Goal: Task Accomplishment & Management: Manage account settings

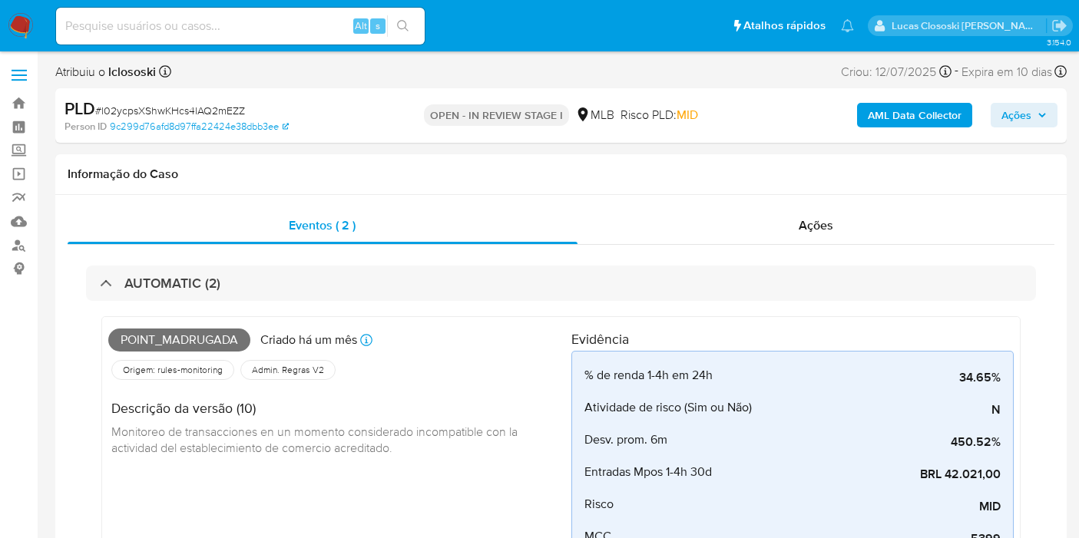
select select "10"
click at [618, 5] on nav "Pausado Ver notificaciones Alt s Atalhos rápidos Presiona las siguientes teclas…" at bounding box center [539, 25] width 1079 height 51
click at [508, 11] on ul "Pausado Ver notificaciones Alt s Atalhos rápidos Presiona las siguientes teclas…" at bounding box center [454, 25] width 813 height 38
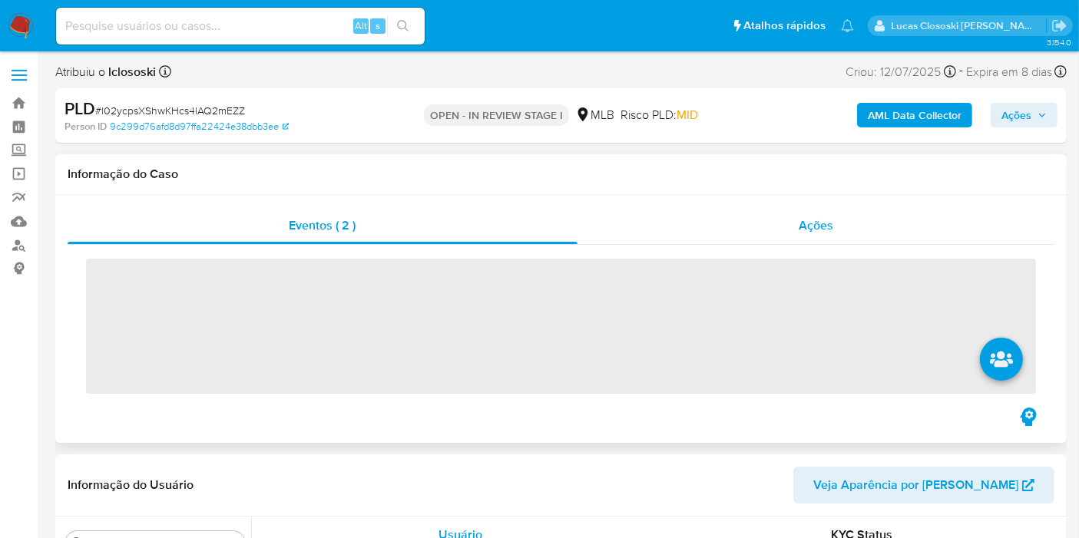
scroll to position [685, 0]
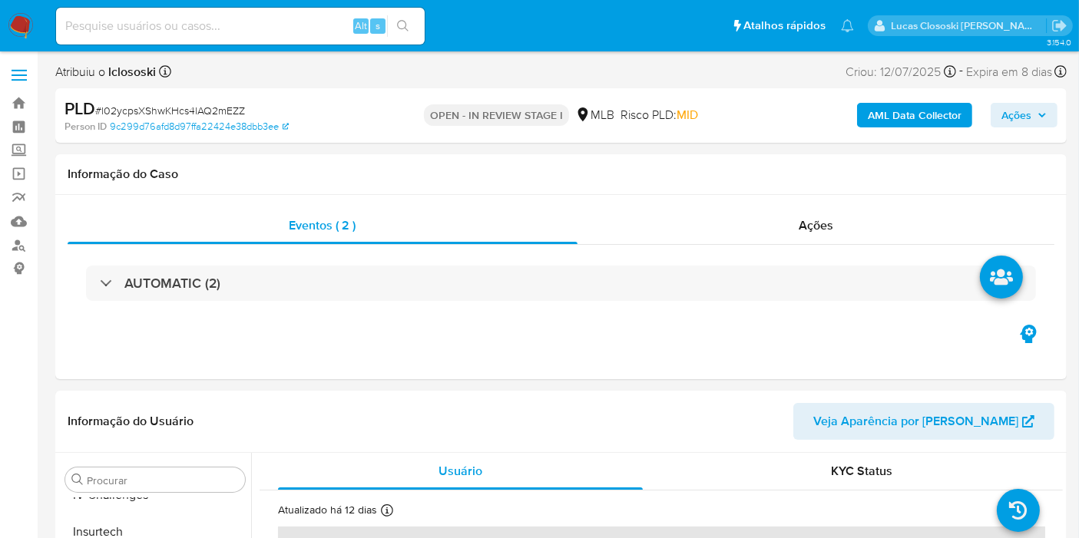
select select "10"
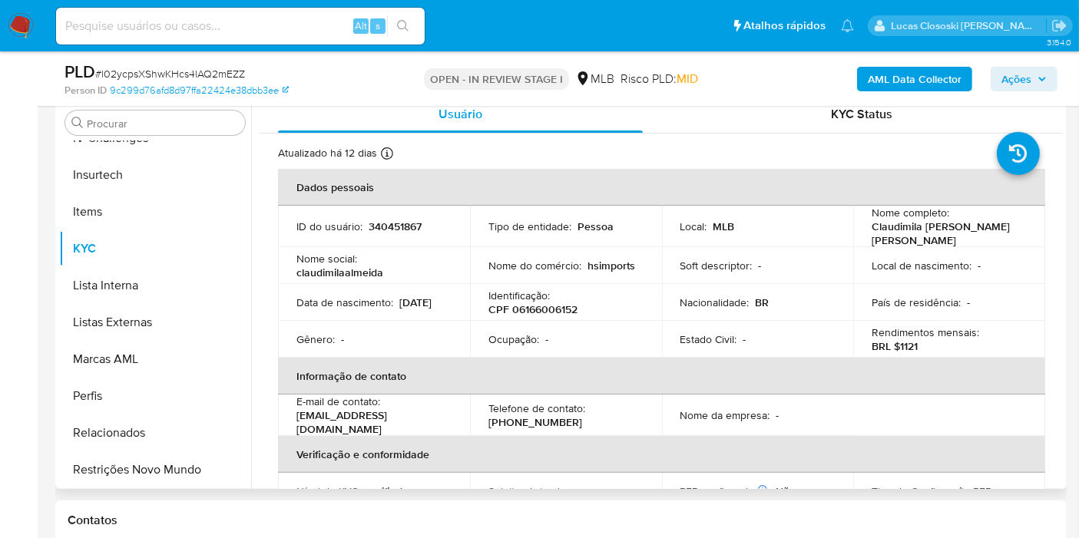
scroll to position [256, 0]
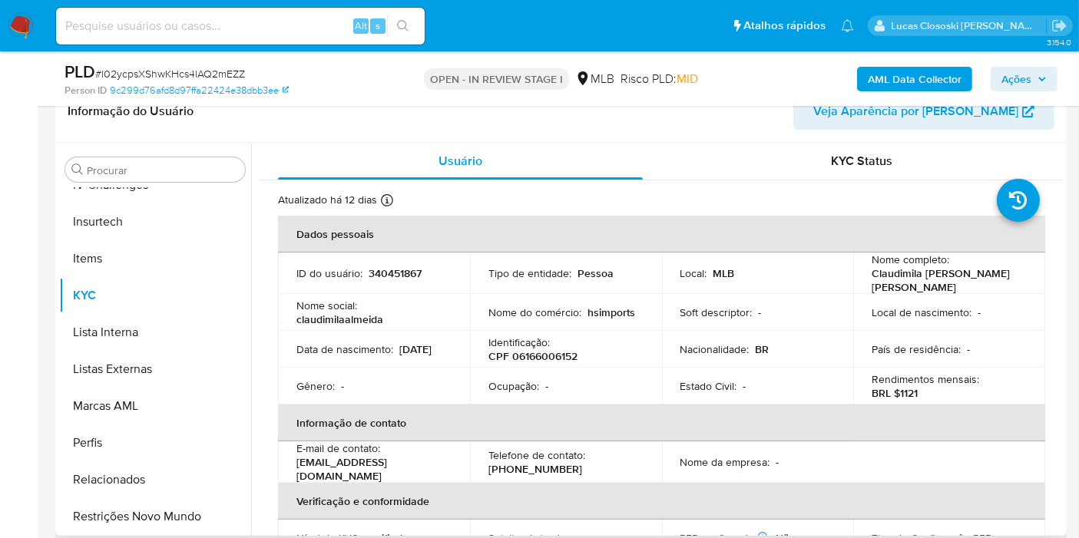
click at [535, 349] on p "CPF 06166006152" at bounding box center [532, 356] width 89 height 14
copy p "06166006152"
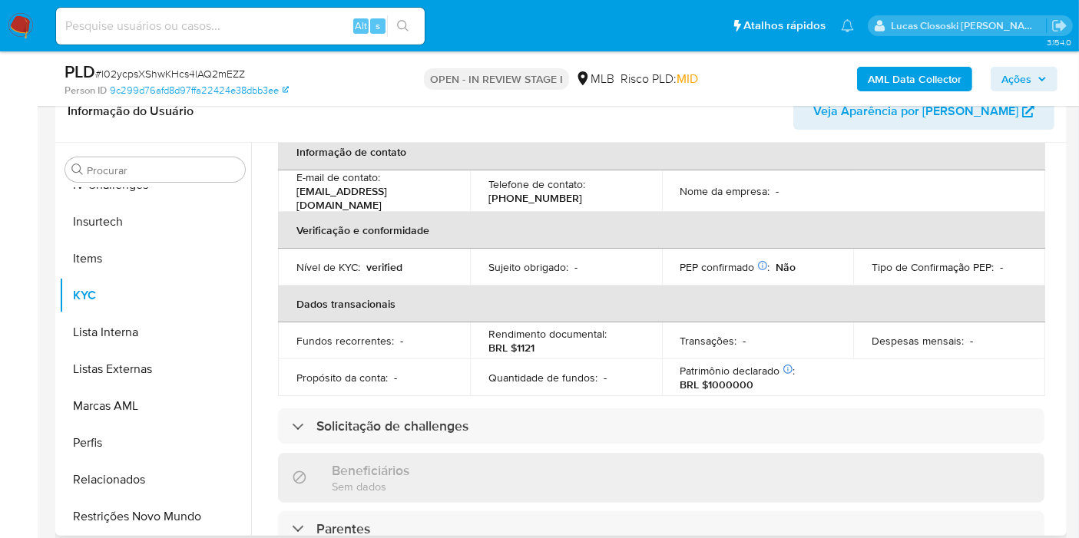
scroll to position [0, 0]
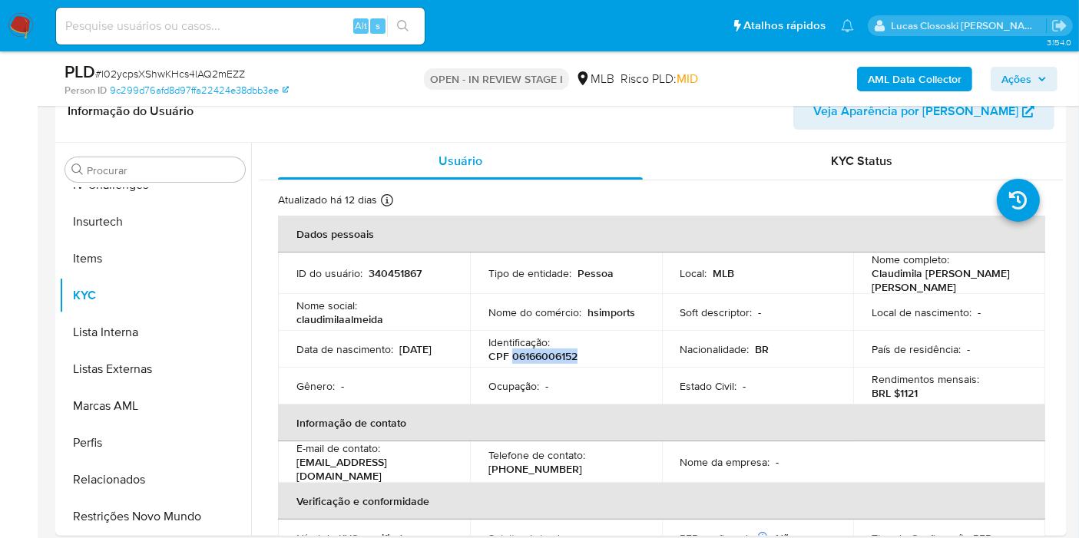
copy p "06166006152"
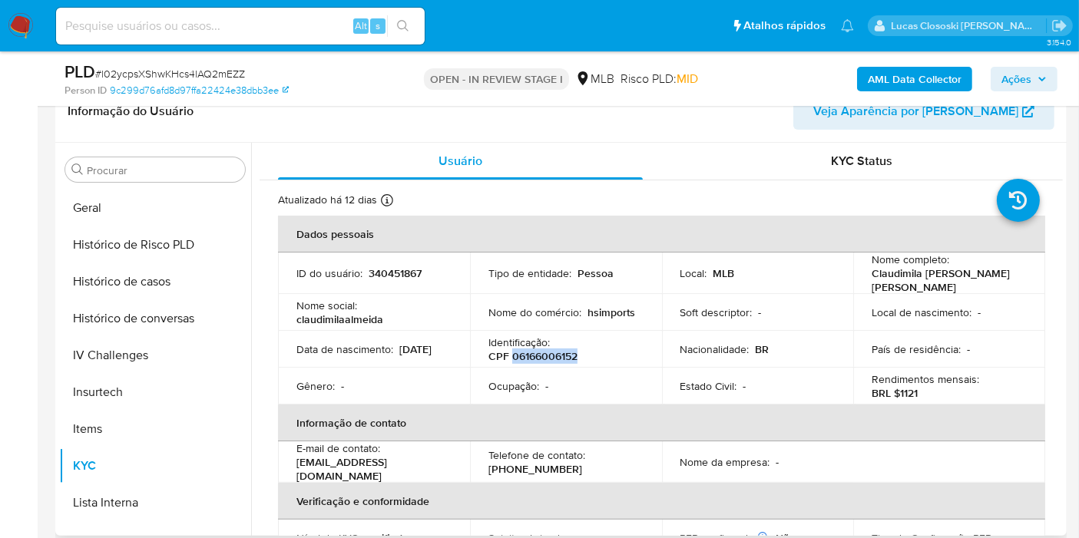
drag, startPoint x: 144, startPoint y: 277, endPoint x: 313, endPoint y: 407, distance: 212.5
click at [144, 277] on button "Histórico de casos" at bounding box center [155, 281] width 192 height 37
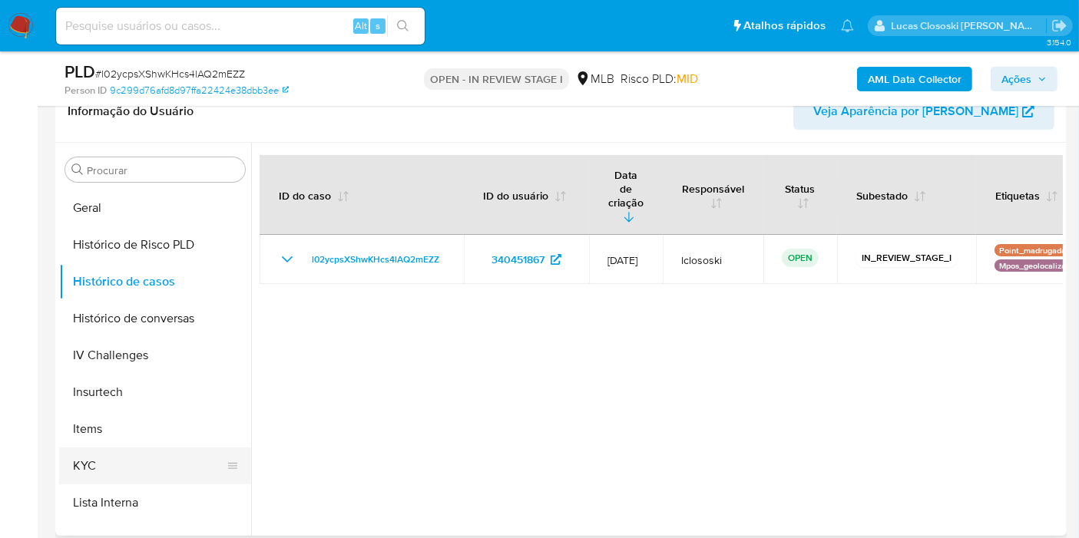
click at [144, 456] on button "KYC" at bounding box center [149, 466] width 180 height 37
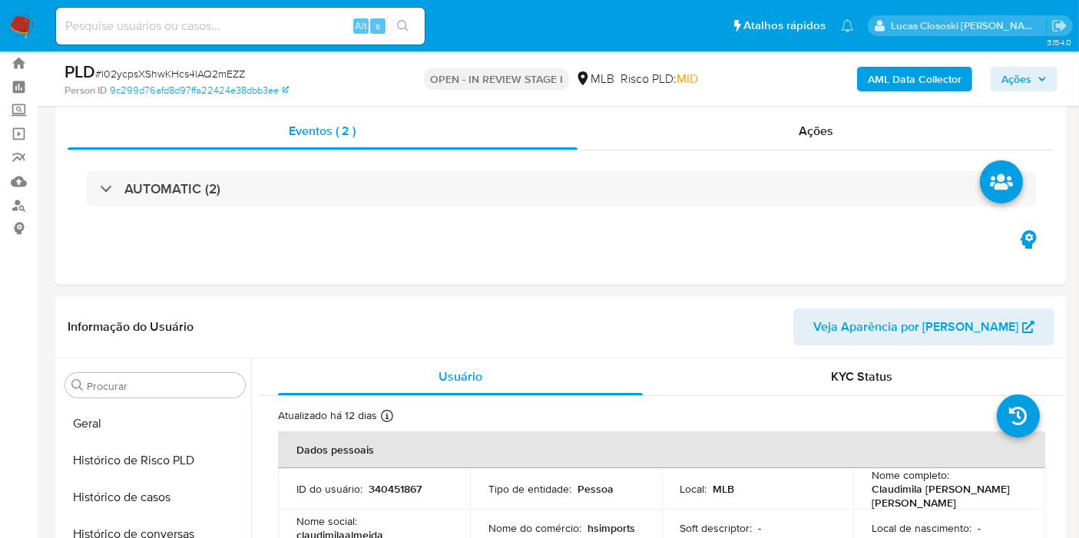
scroll to position [0, 0]
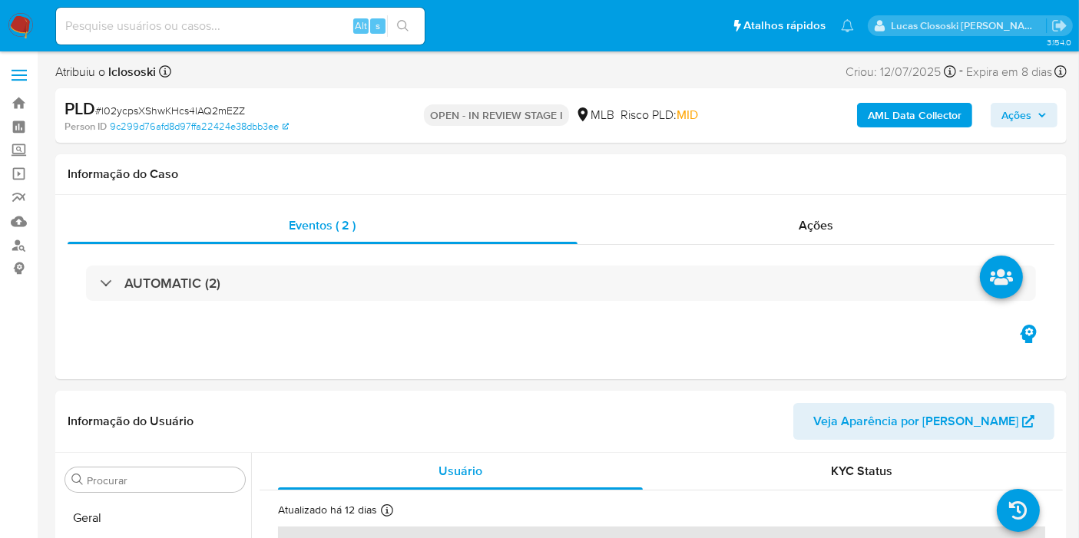
click at [925, 108] on b "AML Data Collector" at bounding box center [915, 115] width 94 height 25
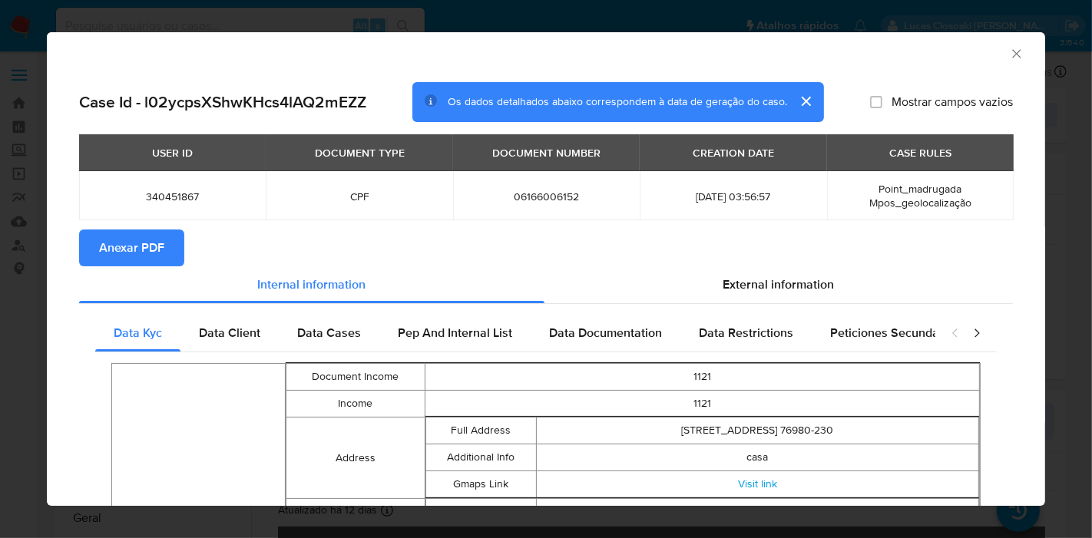
click at [133, 250] on span "Anexar PDF" at bounding box center [131, 248] width 65 height 34
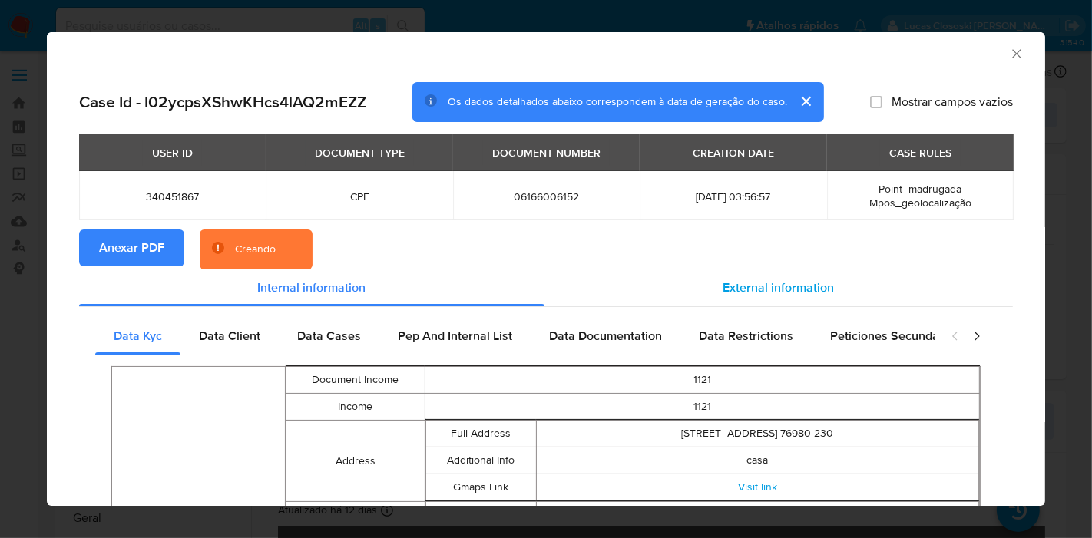
click at [807, 298] on div "External information" at bounding box center [779, 288] width 468 height 37
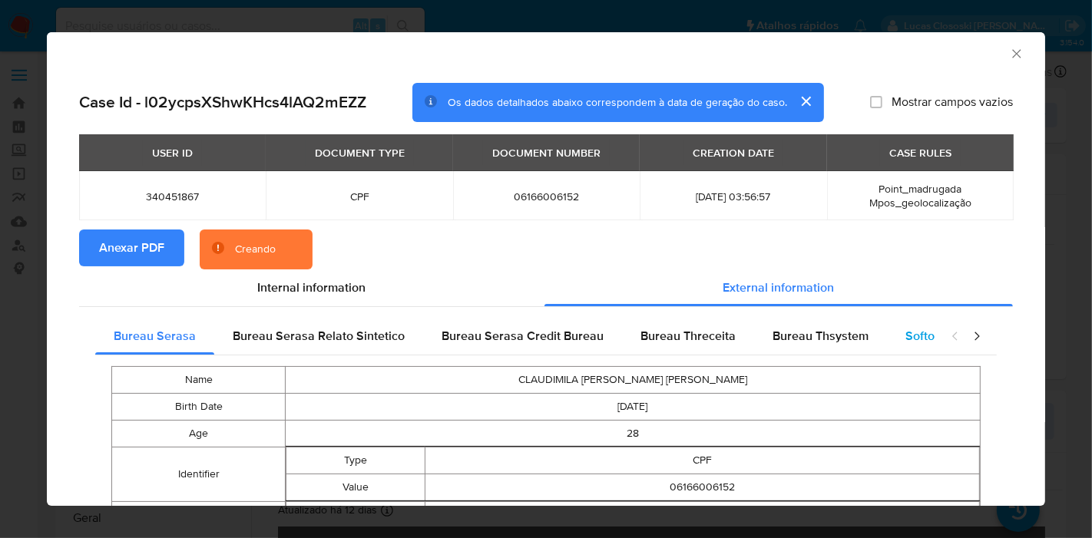
click at [905, 333] on span "Softon" at bounding box center [923, 336] width 36 height 18
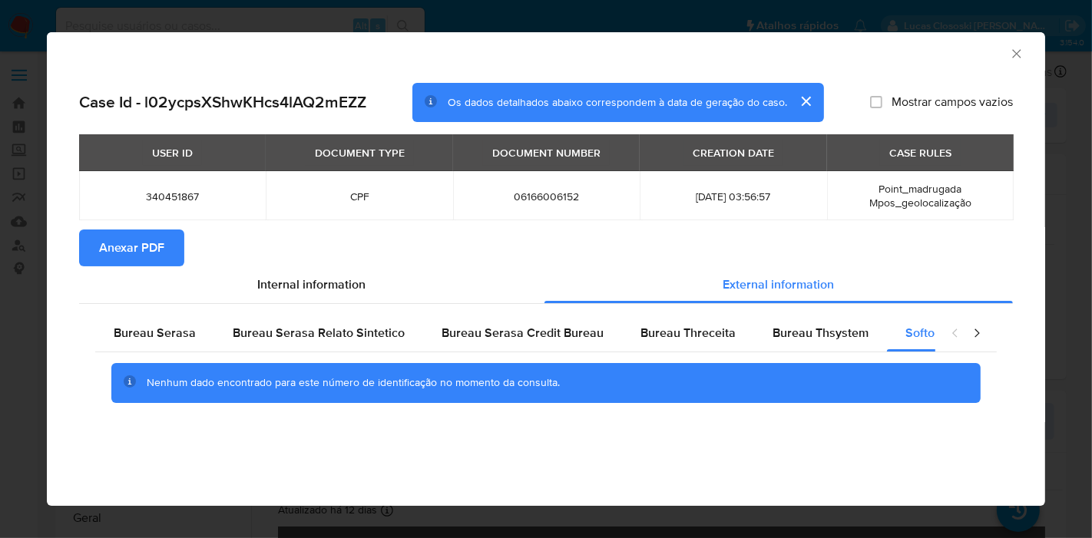
click at [1017, 57] on icon "Fechar a janela" at bounding box center [1016, 53] width 15 height 15
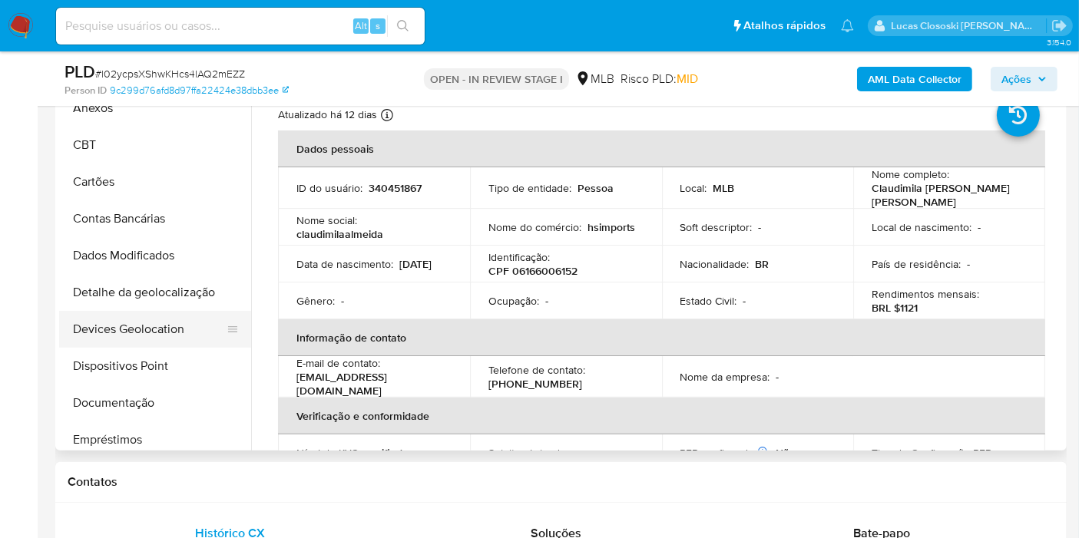
scroll to position [2, 0]
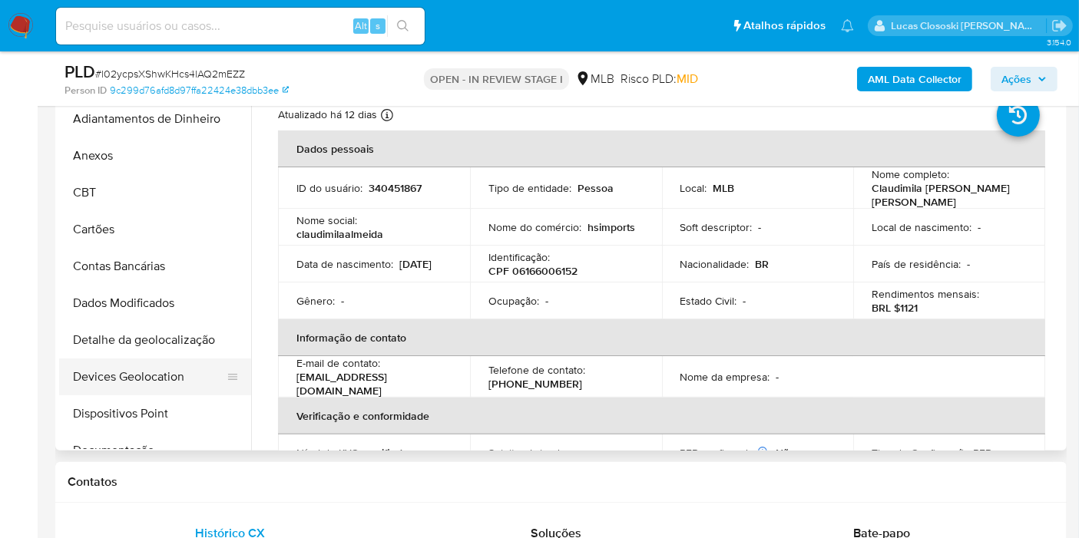
click at [157, 369] on button "Devices Geolocation" at bounding box center [149, 377] width 180 height 37
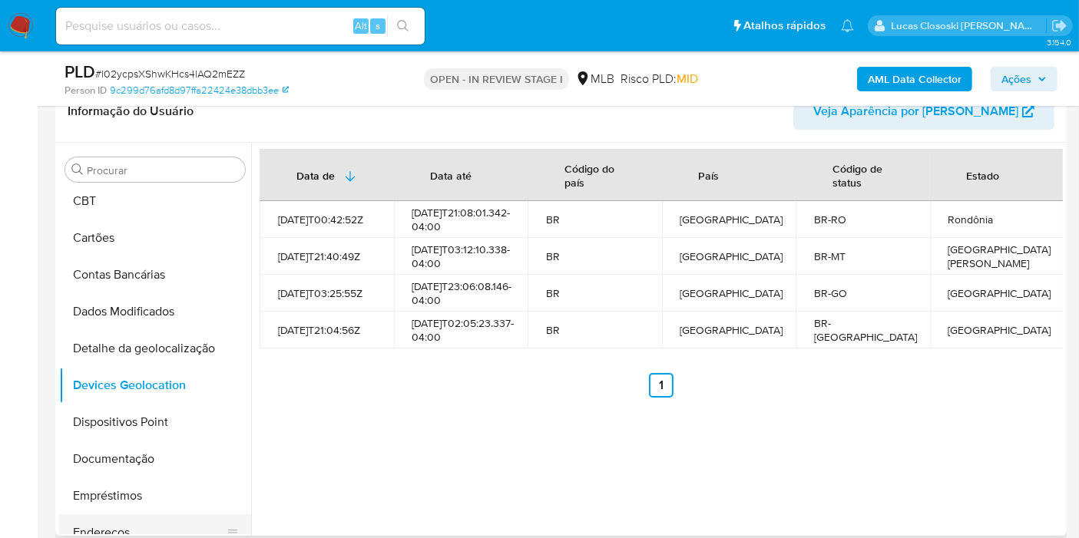
scroll to position [170, 0]
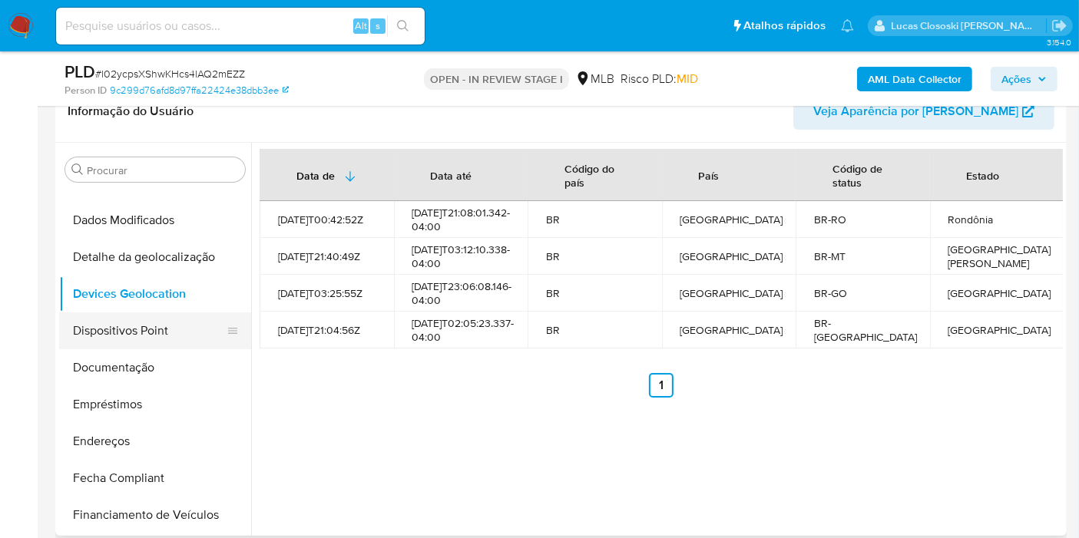
click at [131, 326] on button "Dispositivos Point" at bounding box center [149, 331] width 180 height 37
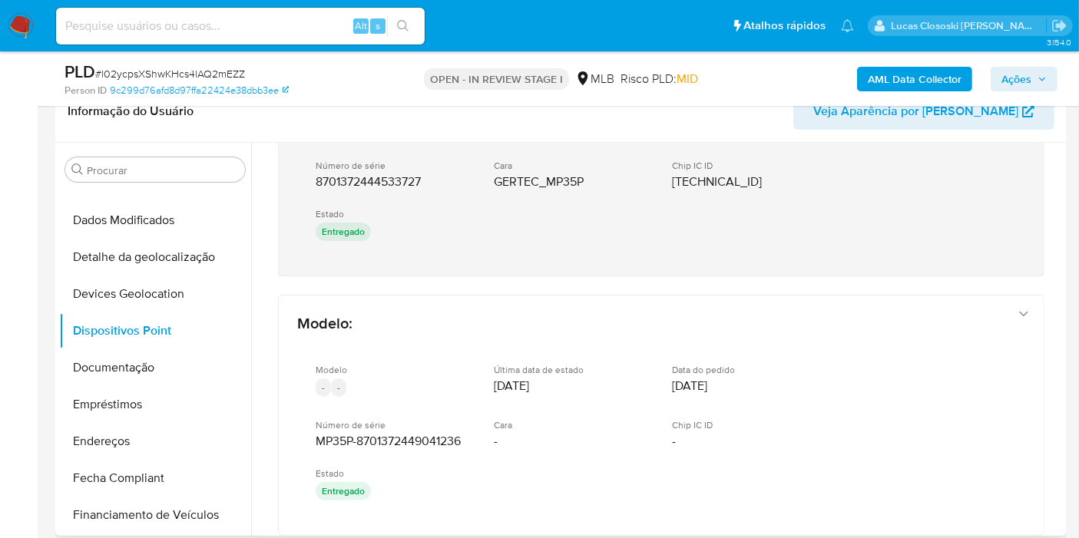
scroll to position [0, 0]
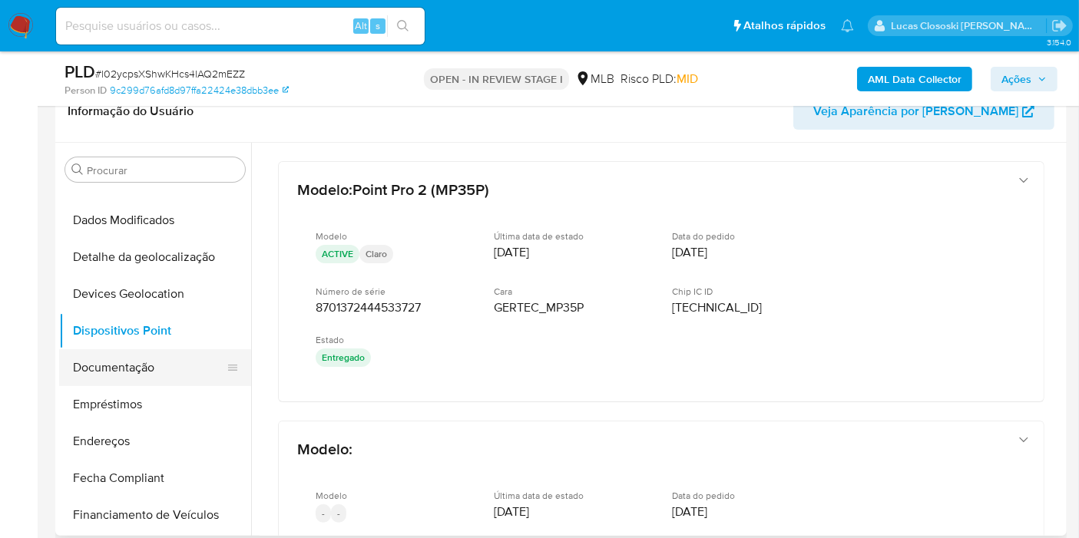
click at [111, 363] on button "Documentação" at bounding box center [149, 367] width 180 height 37
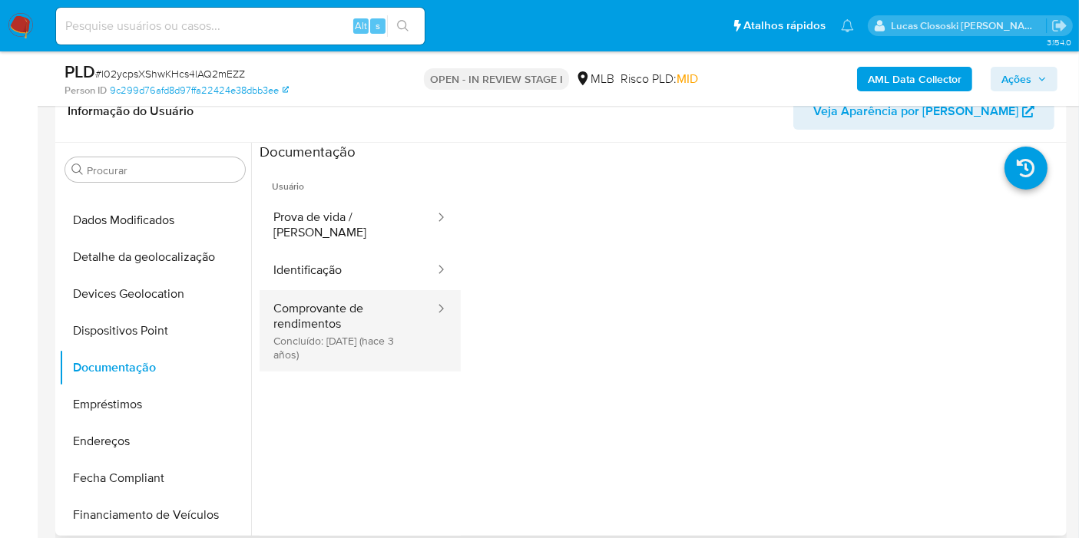
click at [276, 296] on button "Comprovante de rendimentos Concluído: 08/07/2022 (hace 3 años)" at bounding box center [348, 330] width 177 height 81
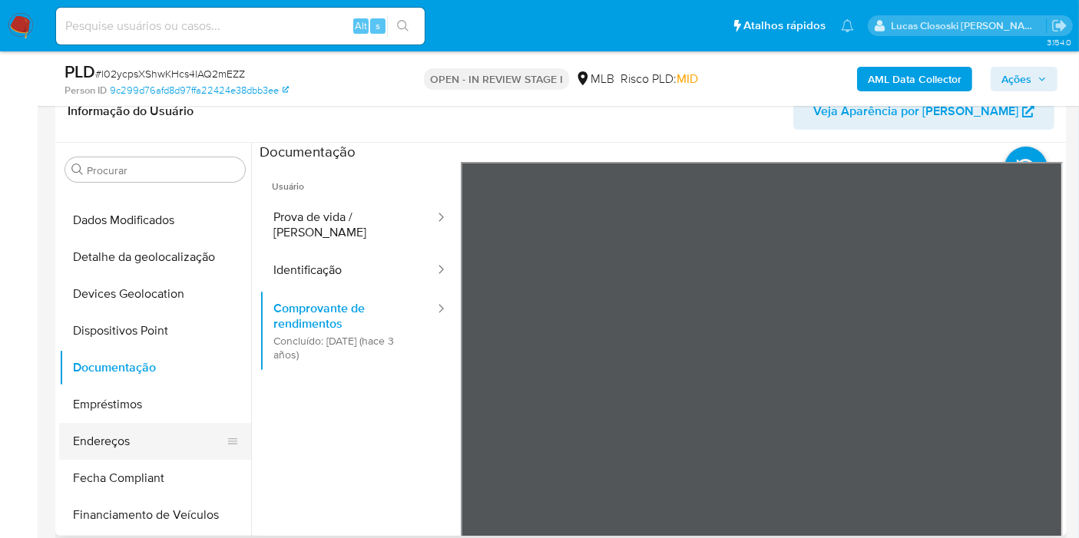
click at [164, 429] on button "Endereços" at bounding box center [149, 441] width 180 height 37
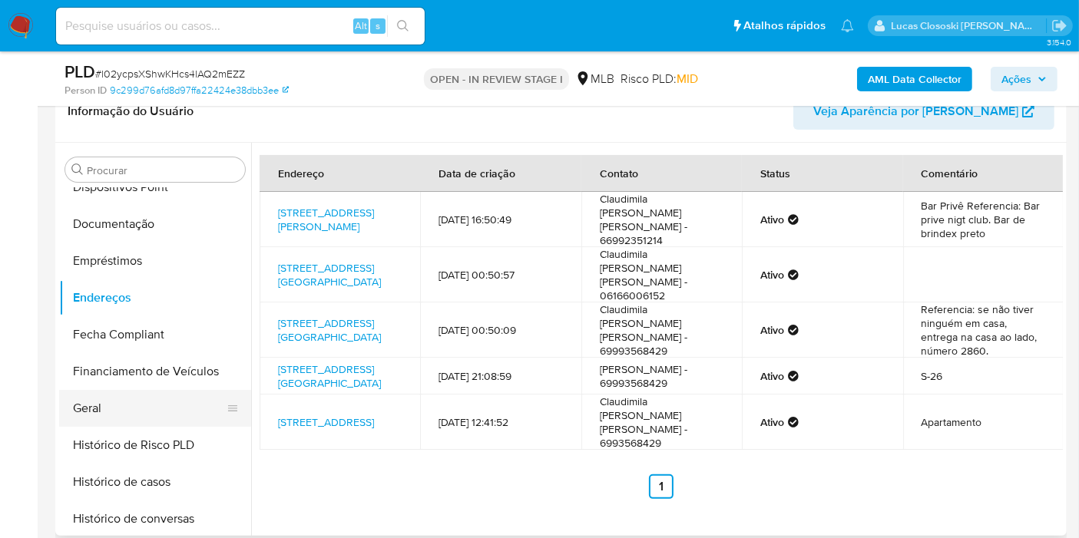
scroll to position [341, 0]
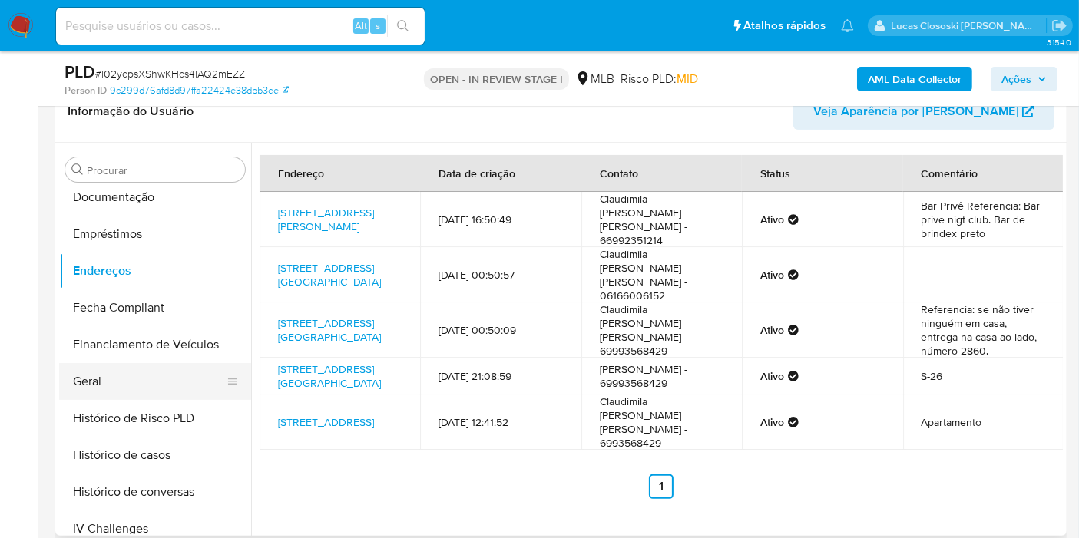
click at [131, 388] on button "Geral" at bounding box center [149, 381] width 180 height 37
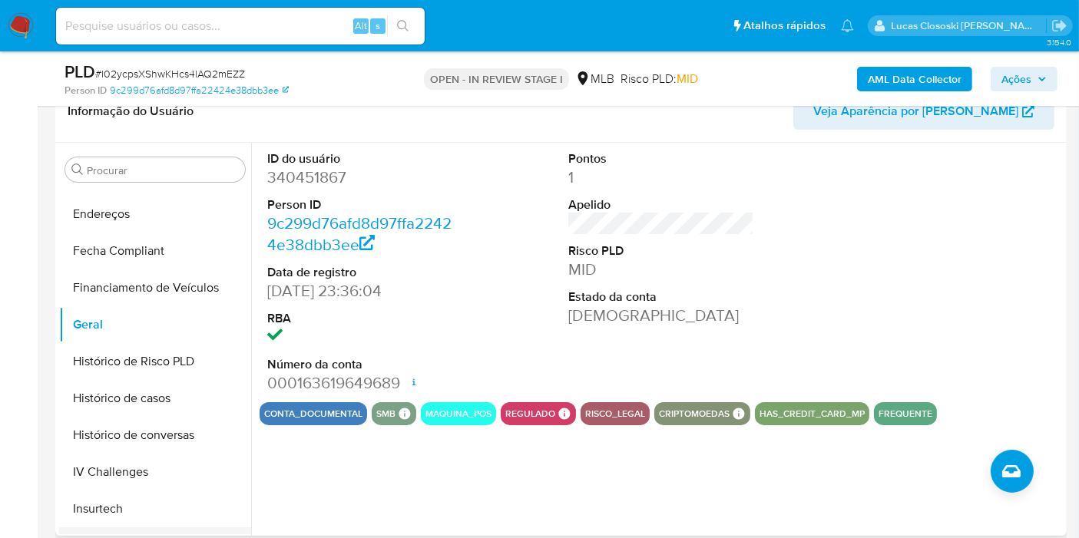
scroll to position [597, 0]
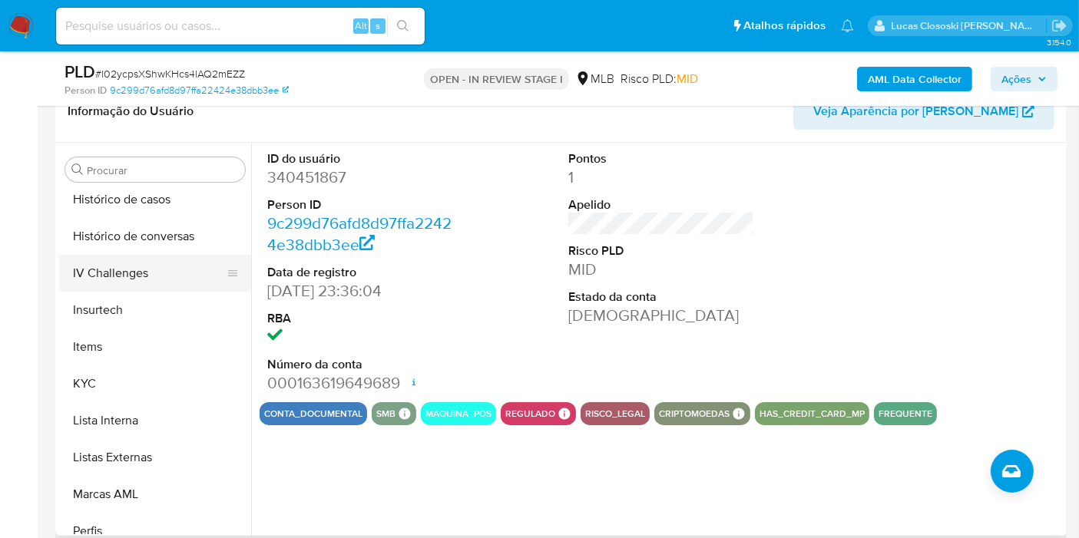
drag, startPoint x: 123, startPoint y: 207, endPoint x: 127, endPoint y: 288, distance: 80.8
click at [123, 207] on button "Histórico de casos" at bounding box center [155, 199] width 192 height 37
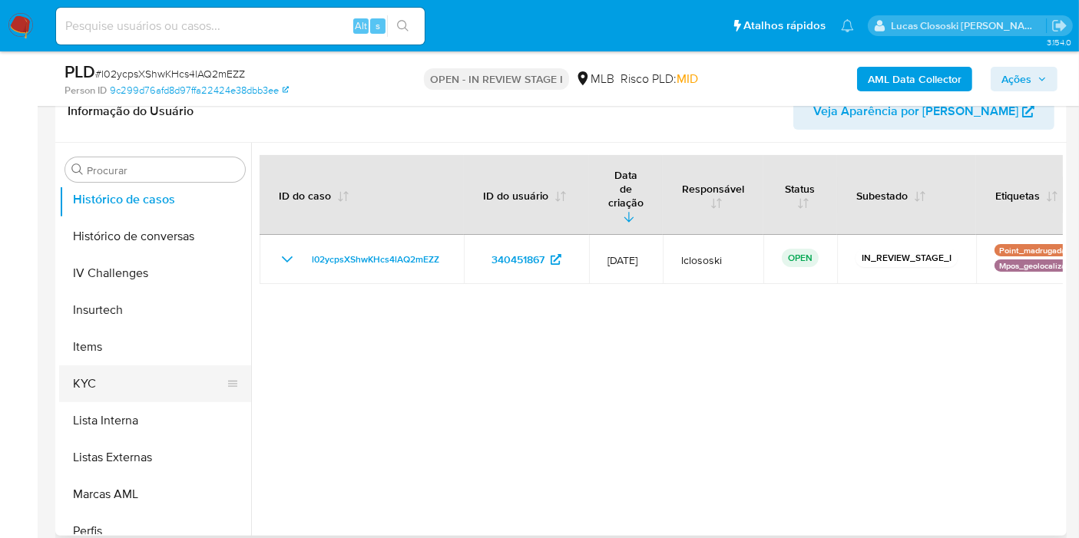
click at [111, 380] on button "KYC" at bounding box center [149, 384] width 180 height 37
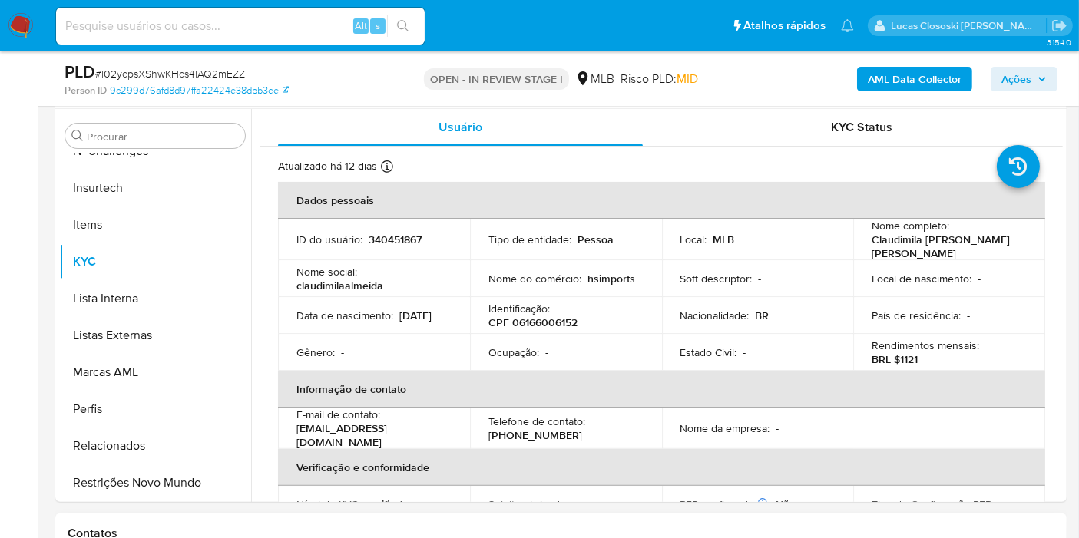
scroll to position [341, 0]
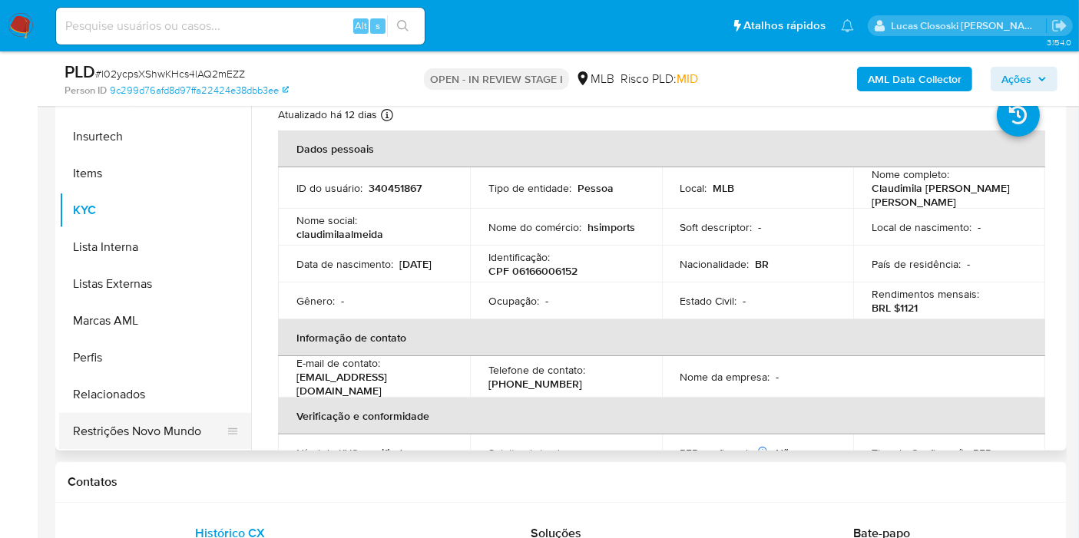
click at [147, 445] on button "Restrições Novo Mundo" at bounding box center [149, 431] width 180 height 37
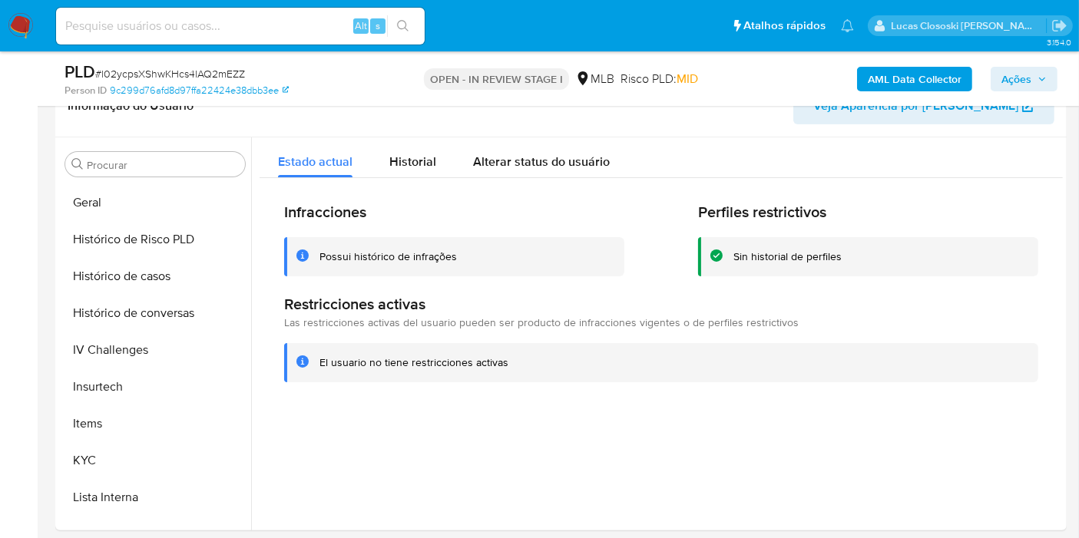
scroll to position [273, 0]
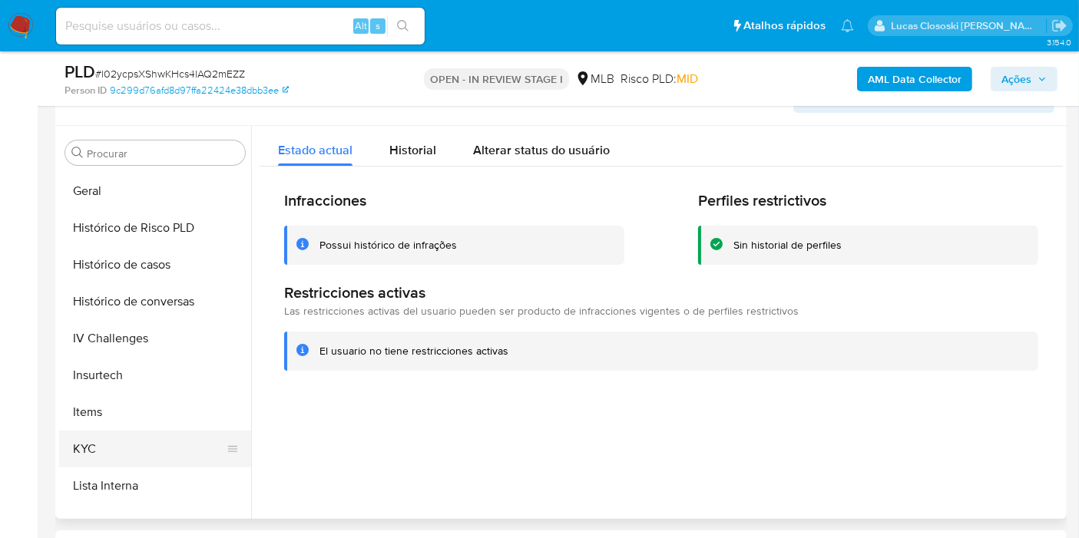
click at [134, 441] on button "KYC" at bounding box center [149, 449] width 180 height 37
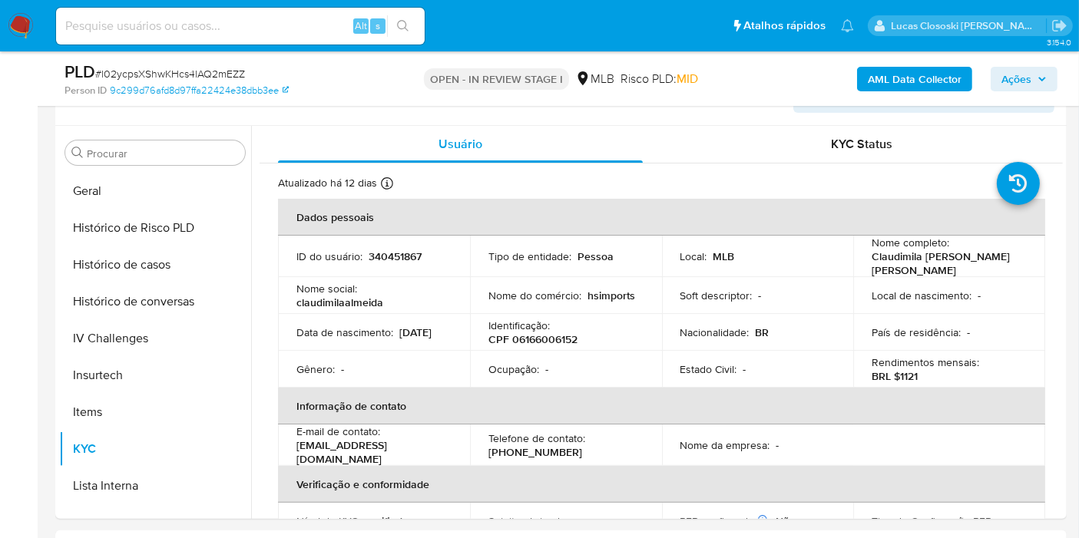
click at [205, 71] on span "# l02ycpsXShwKHcs4lAQ2mEZZ" at bounding box center [170, 73] width 150 height 15
copy span "l02ycpsXShwKHcs4lAQ2mEZZ"
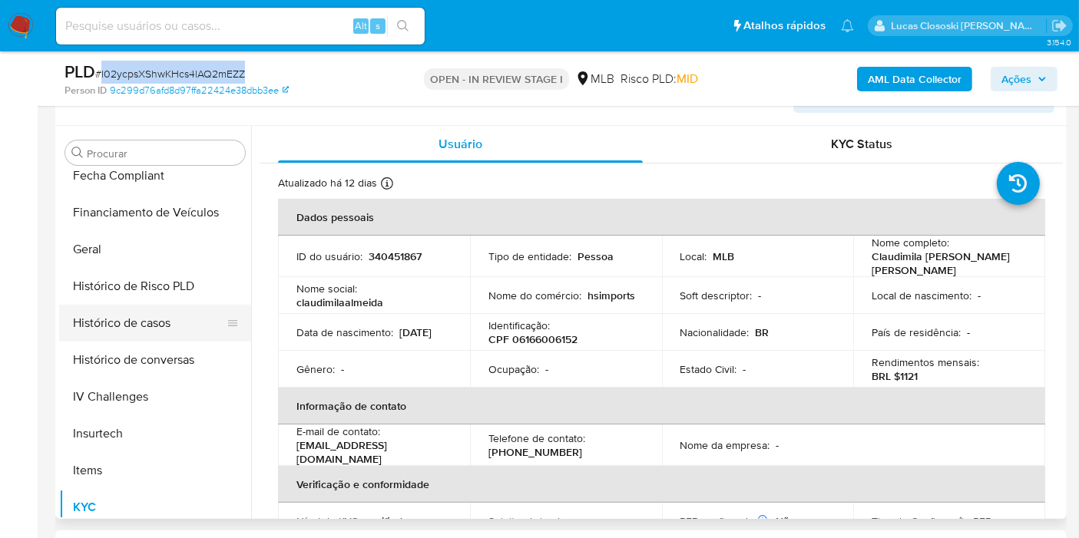
scroll to position [429, 0]
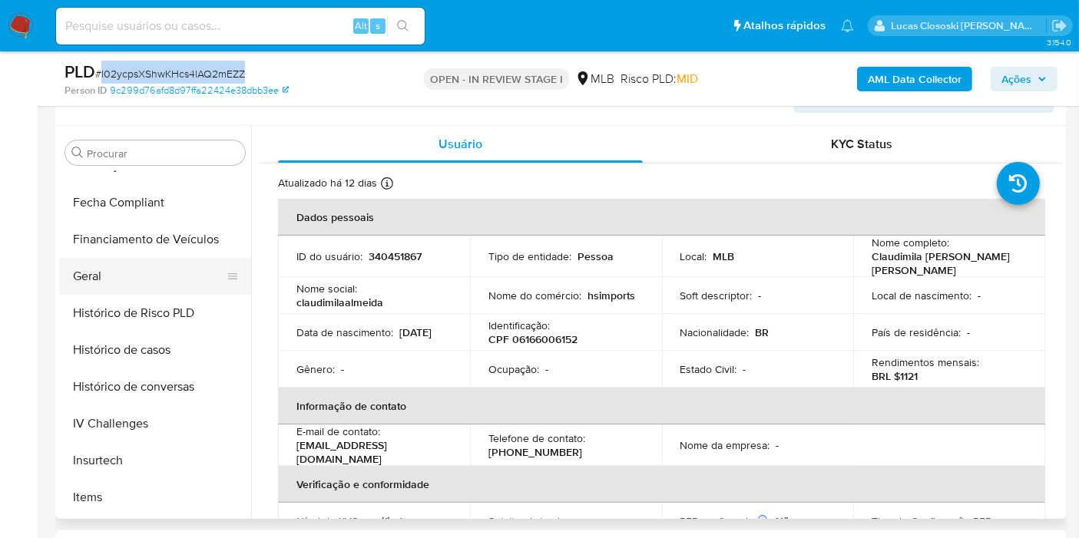
click at [155, 279] on button "Geral" at bounding box center [149, 276] width 180 height 37
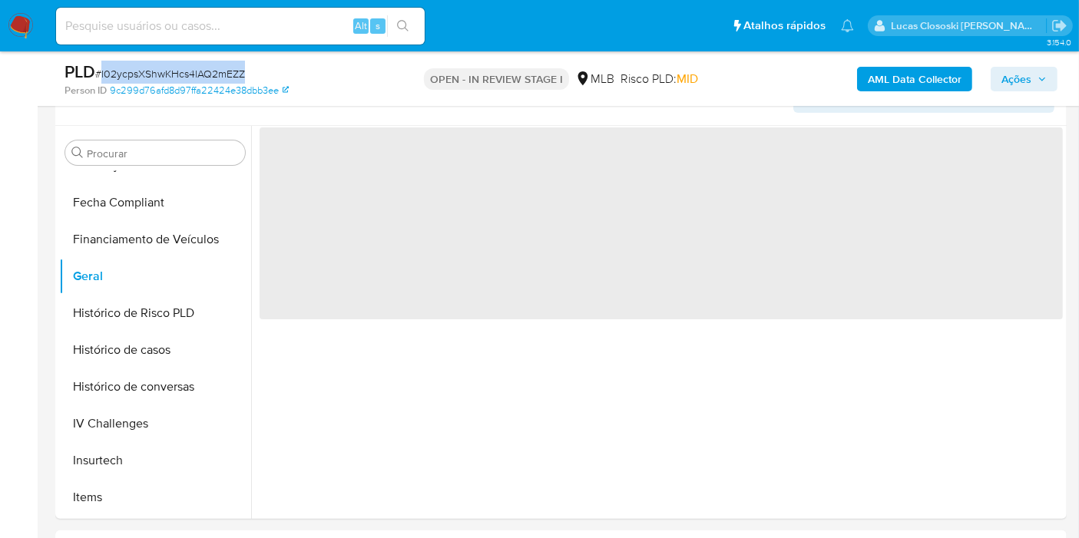
click at [365, 79] on div "PLD # l02ycpsXShwKHcs4lAQ2mEZZ" at bounding box center [228, 72] width 326 height 23
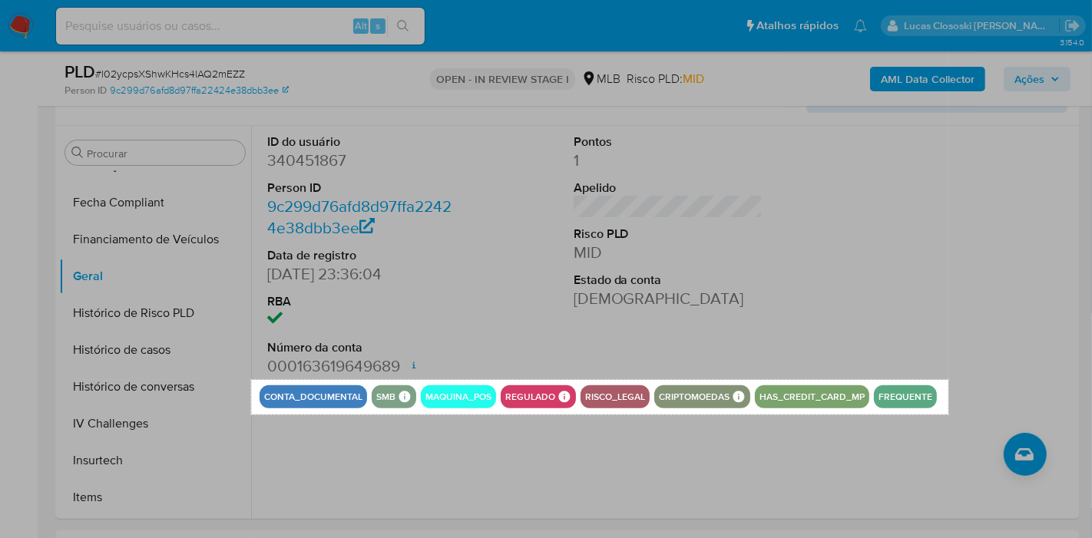
drag, startPoint x: 251, startPoint y: 380, endPoint x: 948, endPoint y: 415, distance: 698.2
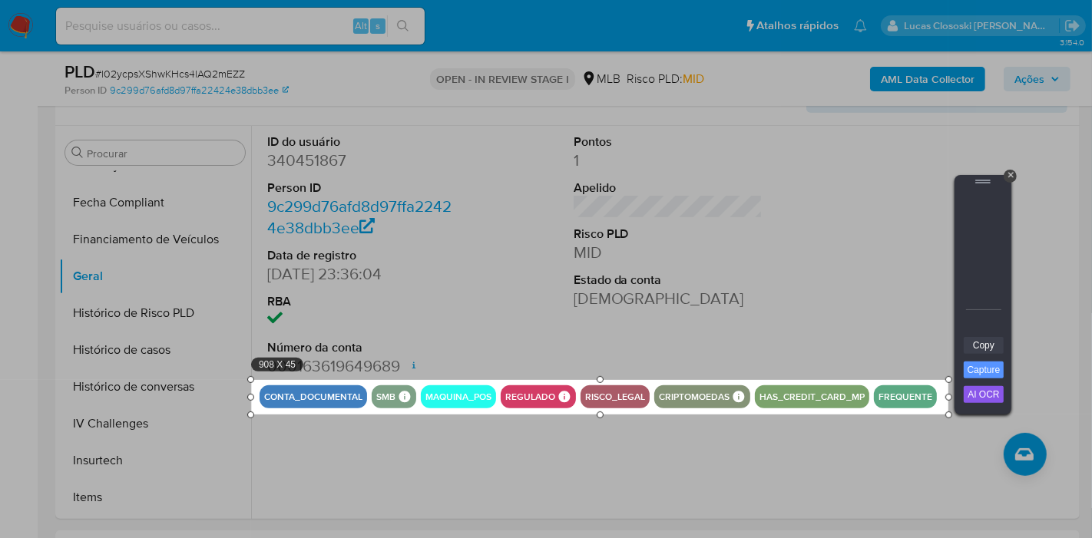
click at [984, 349] on link "Copy" at bounding box center [984, 345] width 40 height 17
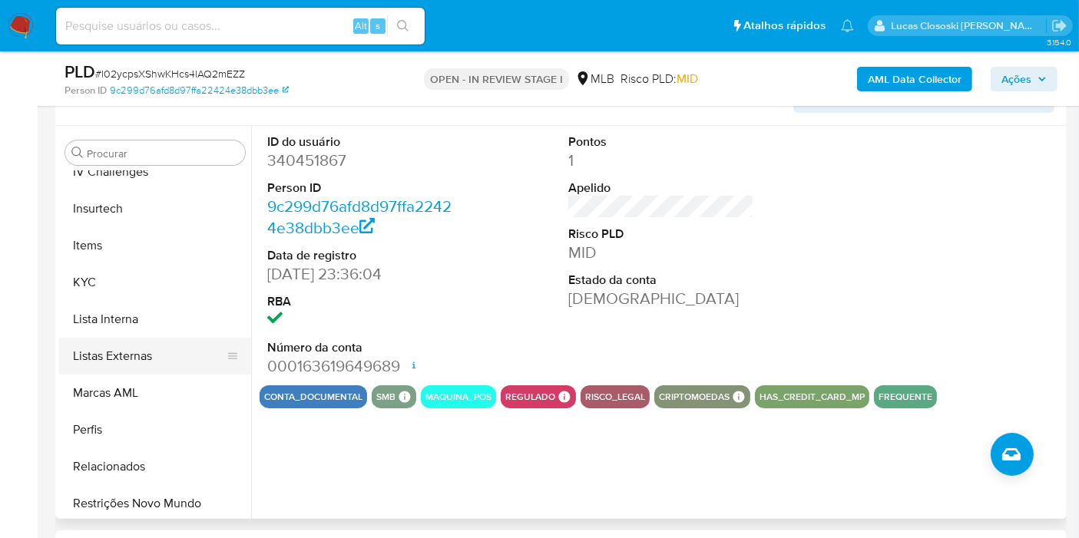
scroll to position [685, 0]
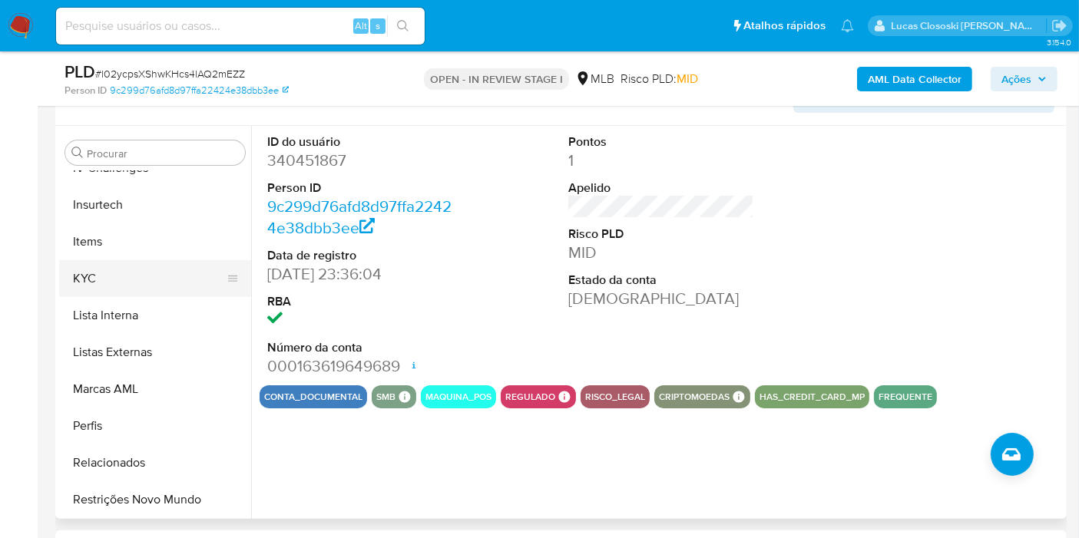
click at [168, 291] on button "KYC" at bounding box center [149, 278] width 180 height 37
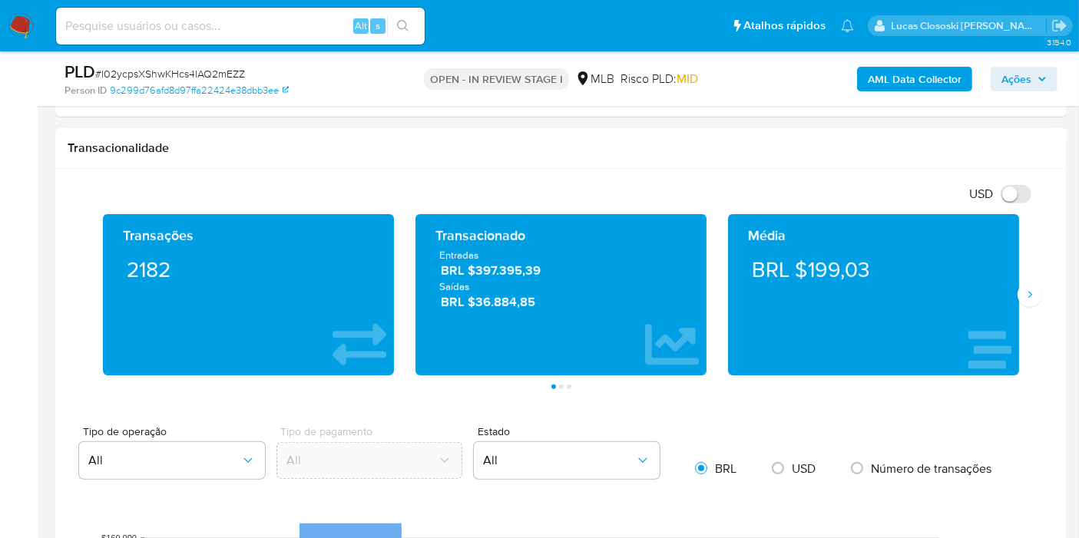
scroll to position [870, 0]
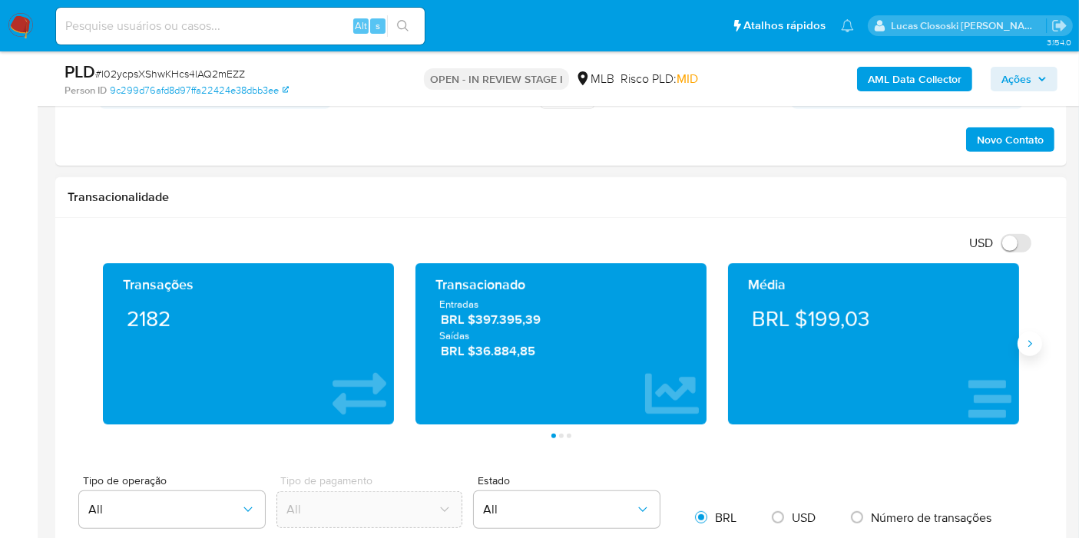
click at [1021, 346] on button "Siguiente" at bounding box center [1030, 344] width 25 height 25
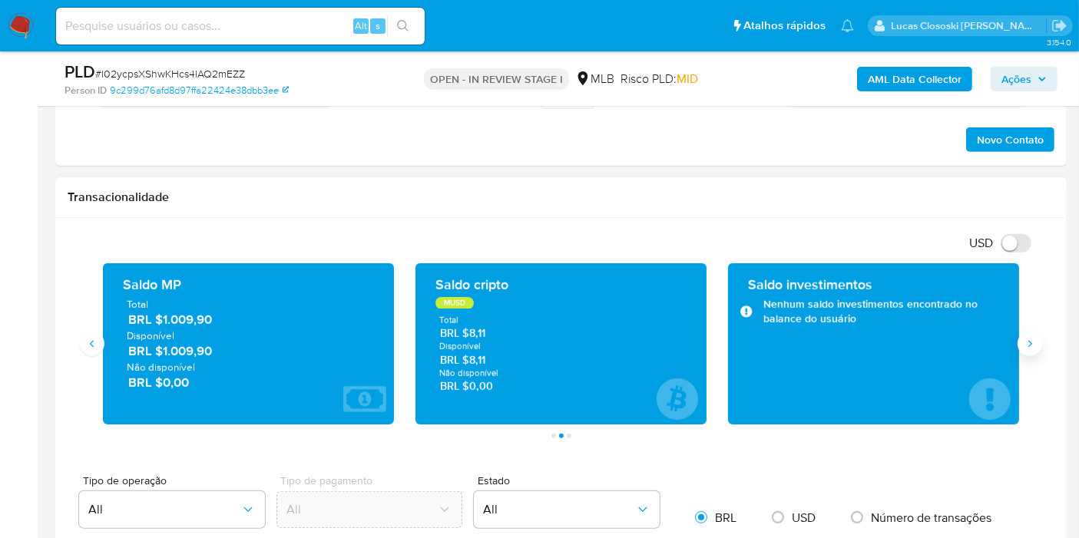
click at [1021, 346] on button "Siguiente" at bounding box center [1030, 344] width 25 height 25
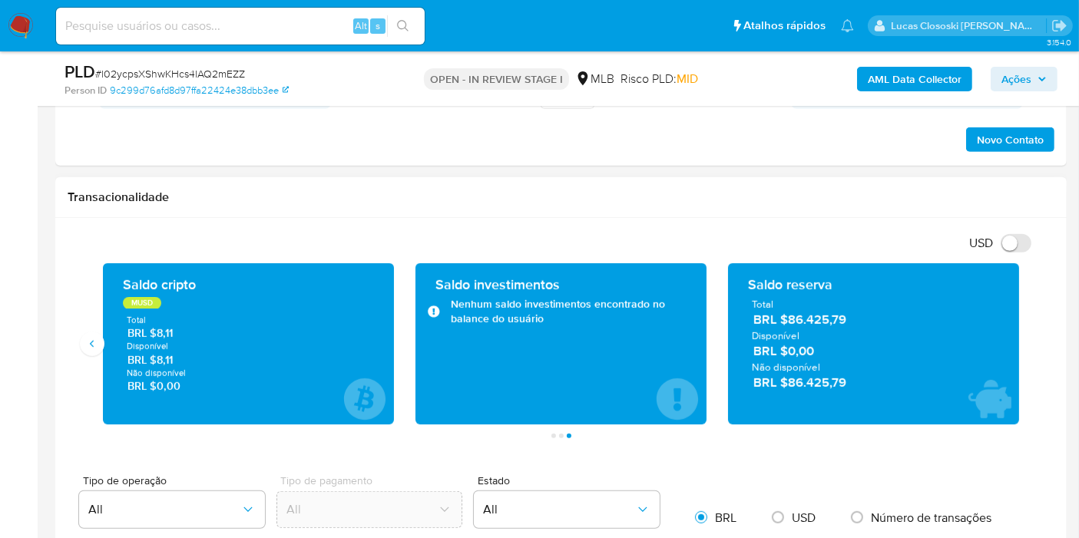
drag, startPoint x: 857, startPoint y: 320, endPoint x: 786, endPoint y: 320, distance: 70.7
click at [786, 320] on span "BRL $86.425,79" at bounding box center [874, 321] width 242 height 18
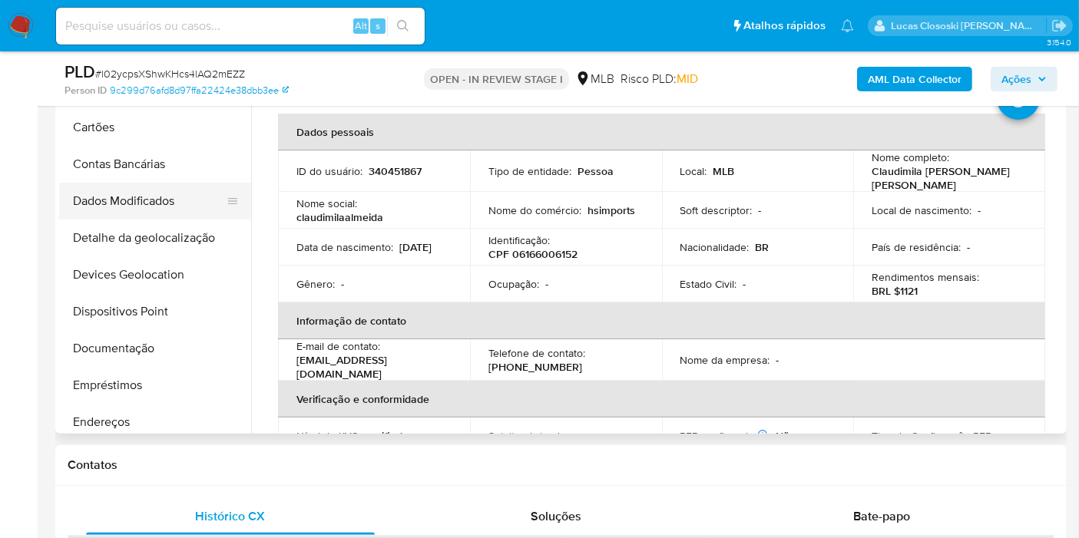
scroll to position [170, 0]
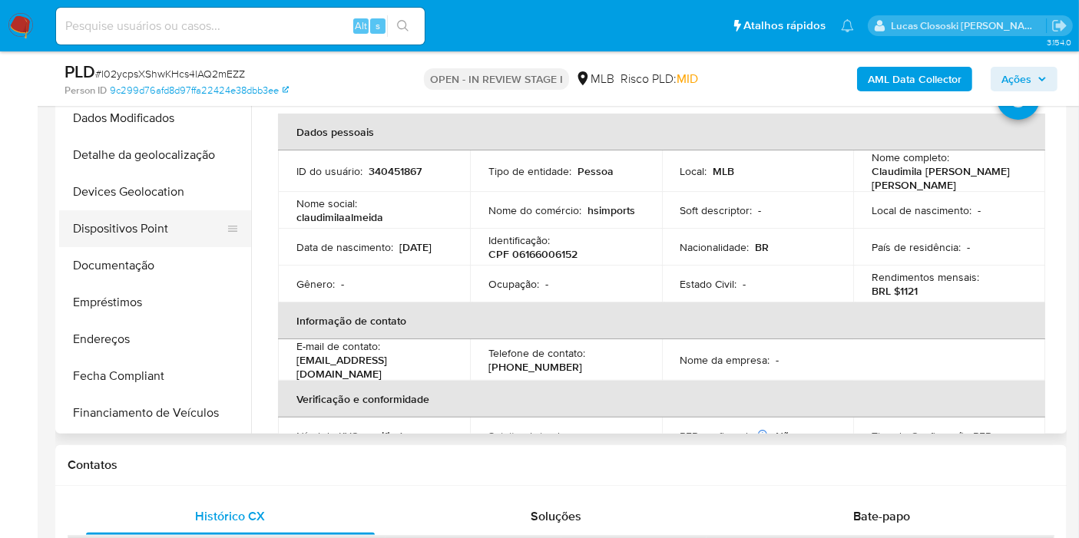
click at [157, 237] on button "Dispositivos Point" at bounding box center [149, 228] width 180 height 37
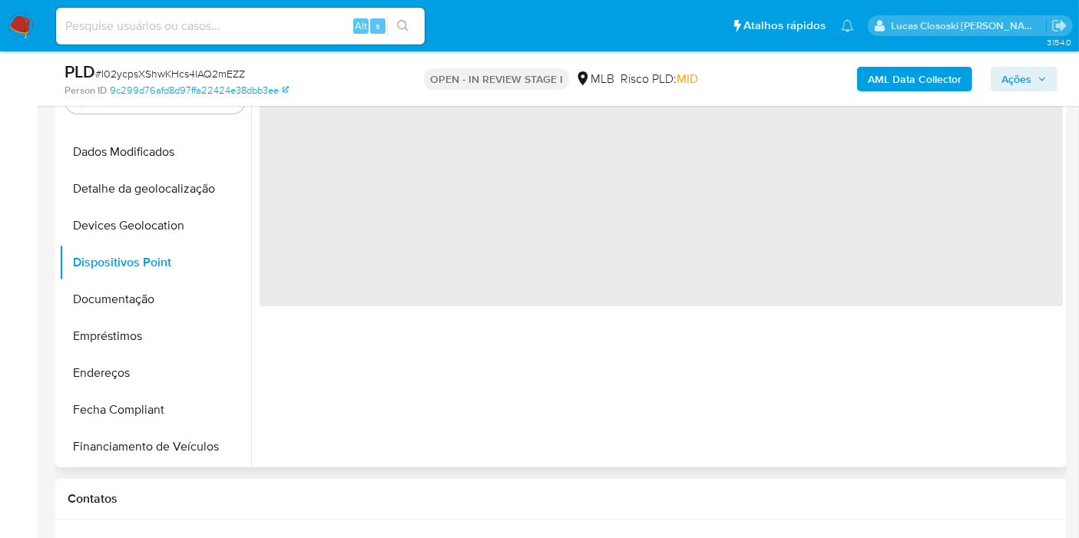
scroll to position [273, 0]
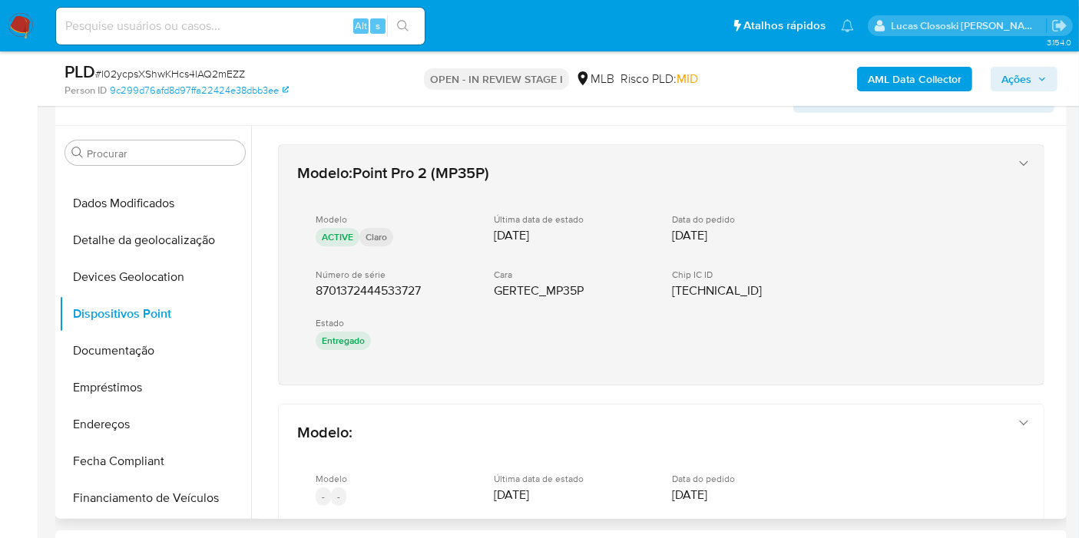
click at [425, 305] on div "Modelo ACTIVE Claro Última data de estado 12/06/2024 Data do pedido 05/06/2024 …" at bounding box center [645, 283] width 697 height 165
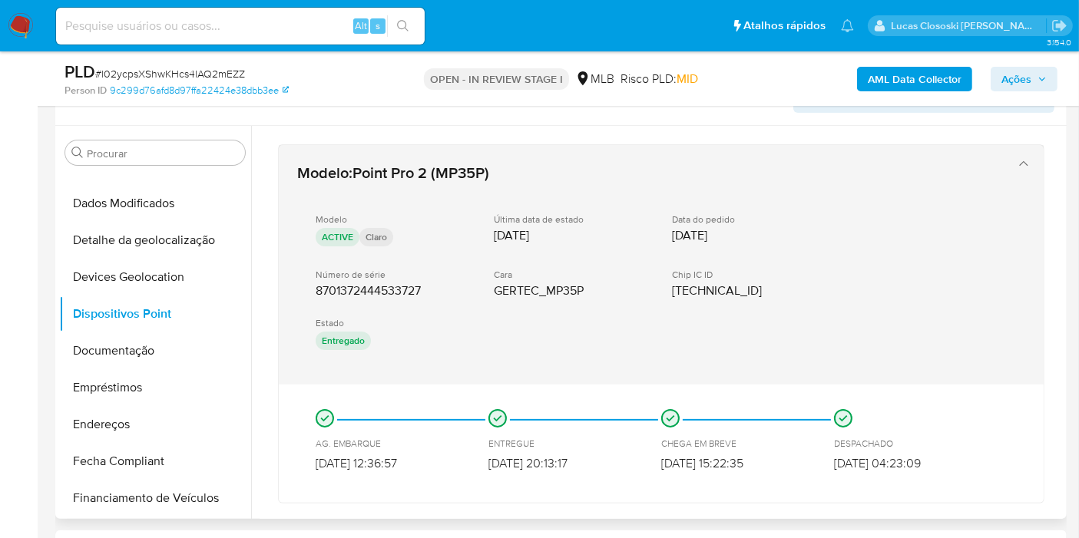
drag, startPoint x: 439, startPoint y: 473, endPoint x: 313, endPoint y: 287, distance: 224.9
click at [313, 287] on div "Modelo : Point Pro 2 (MP35P) Modelo ACTIVE Claro Última data de estado 12/06/20…" at bounding box center [661, 323] width 766 height 359
click at [421, 376] on div "Modelo : Point Pro 2 (MP35P) Modelo ACTIVE Claro Última data de estado 12/06/20…" at bounding box center [661, 265] width 765 height 240
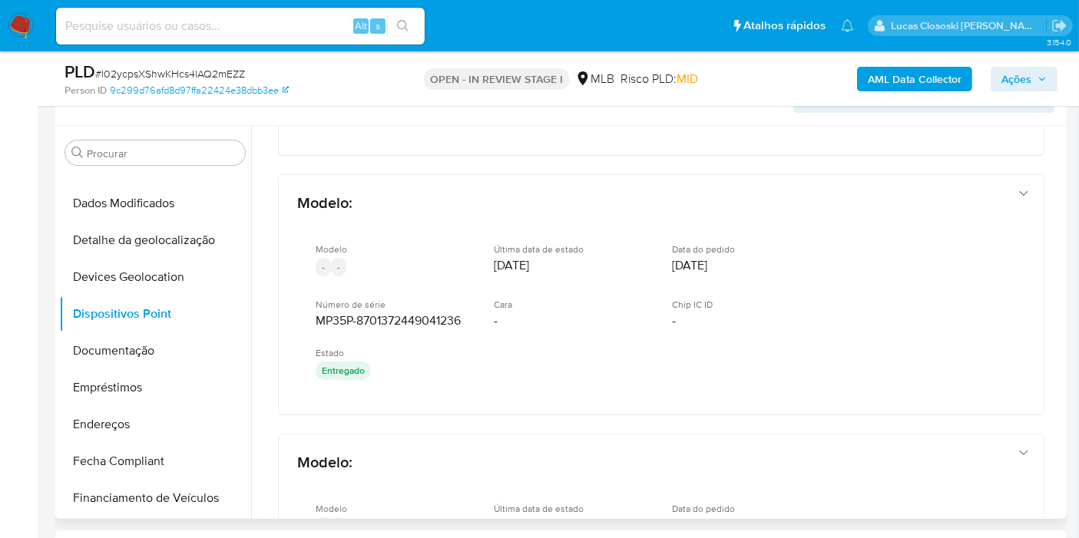
scroll to position [256, 0]
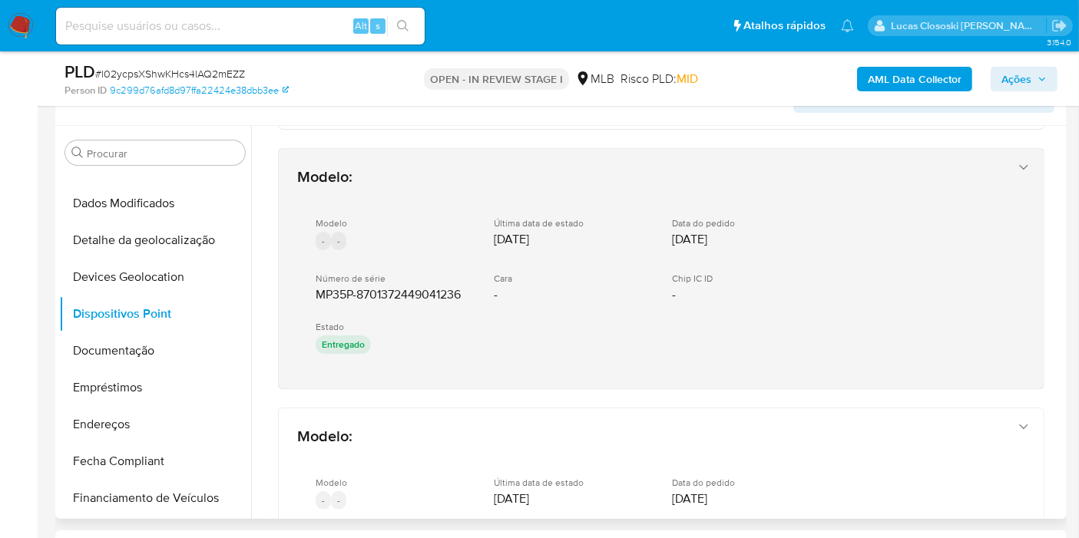
drag, startPoint x: 391, startPoint y: 387, endPoint x: 311, endPoint y: 294, distance: 122.5
click at [311, 294] on div "Modelo : Point Pro 2 (MP35P) Modelo ACTIVE Claro Última data de estado 12/06/20…" at bounding box center [661, 432] width 803 height 1124
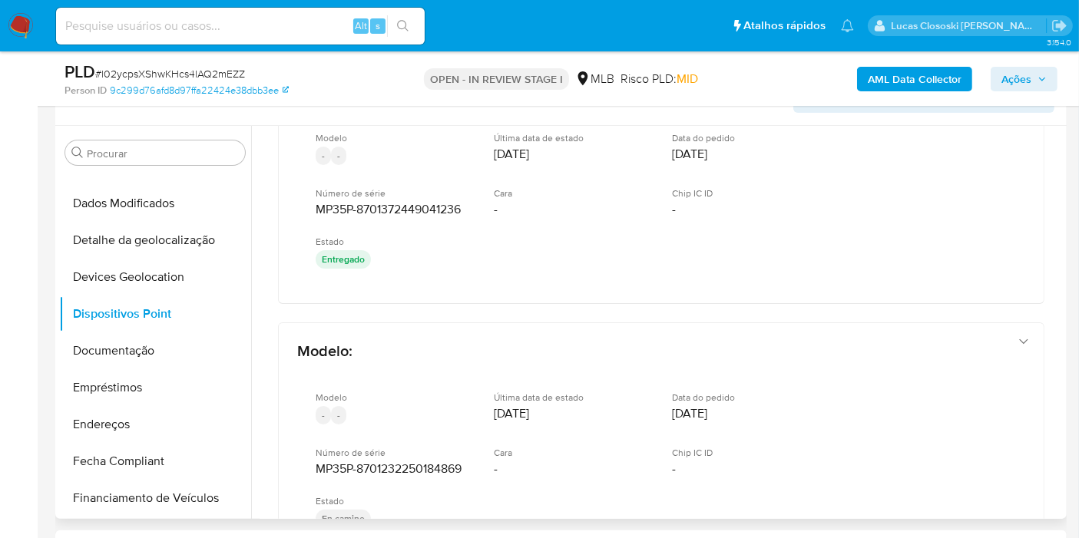
scroll to position [511, 0]
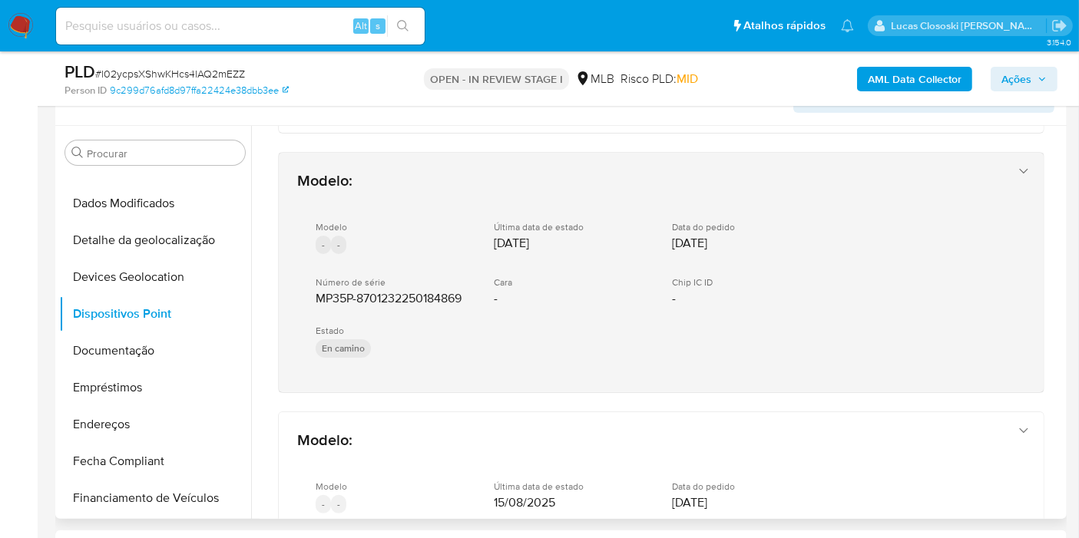
drag, startPoint x: 454, startPoint y: 390, endPoint x: 307, endPoint y: 291, distance: 177.0
click at [307, 291] on div "Modelo : Point Pro 2 (MP35P) Modelo ACTIVE Claro Última data de estado 12/06/20…" at bounding box center [661, 176] width 803 height 1124
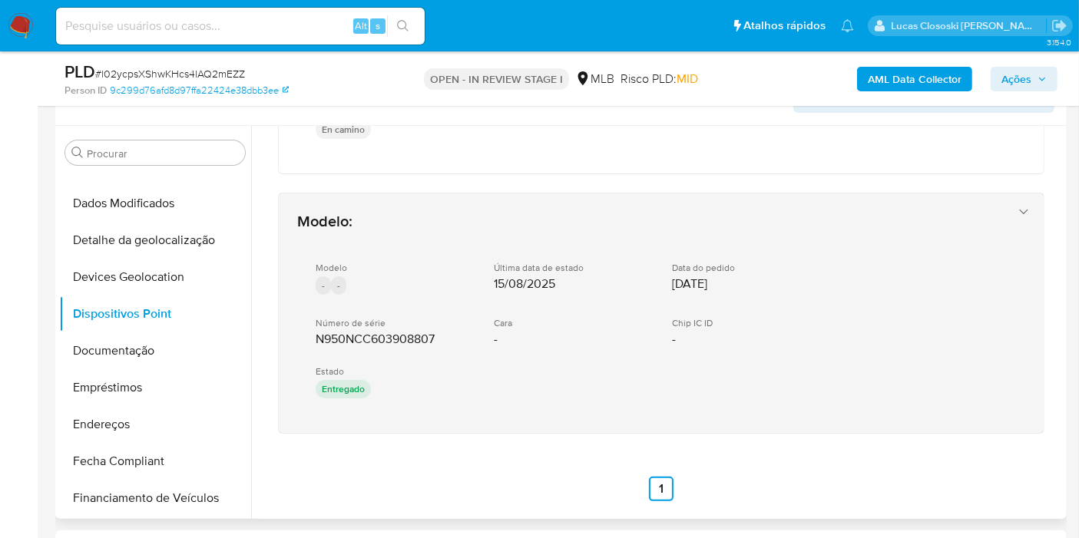
scroll to position [733, 0]
drag, startPoint x: 476, startPoint y: 468, endPoint x: 309, endPoint y: 326, distance: 219.6
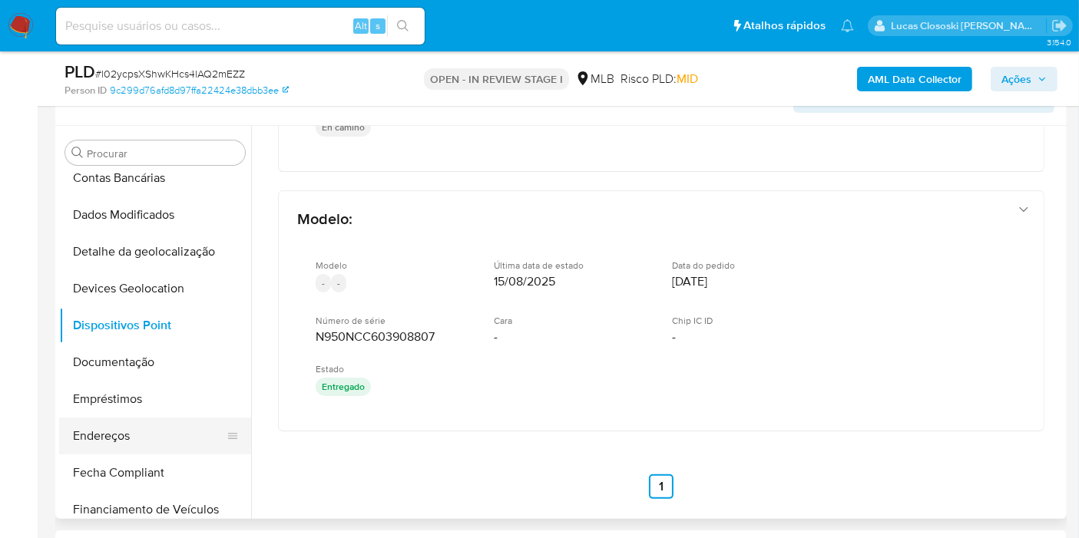
scroll to position [256, 0]
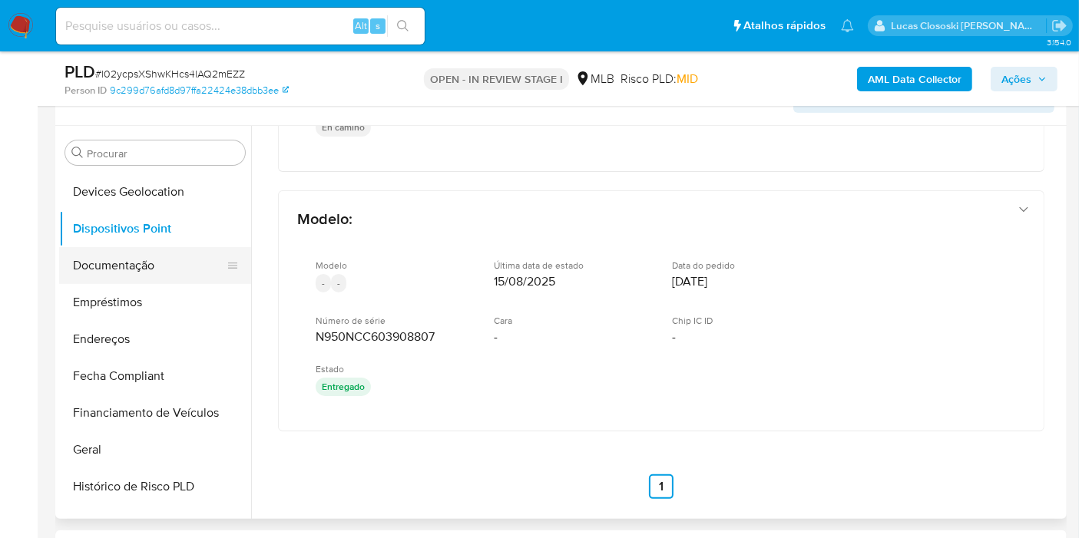
click at [114, 262] on button "Documentação" at bounding box center [149, 265] width 180 height 37
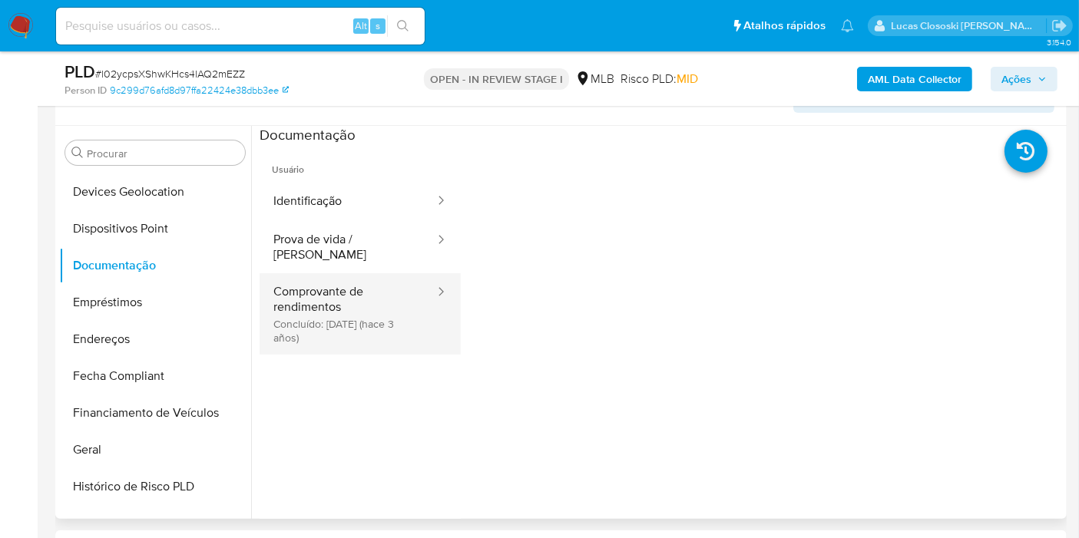
click at [339, 280] on button "Comprovante de rendimentos Concluído: 08/07/2022 (hace 3 años)" at bounding box center [348, 313] width 177 height 81
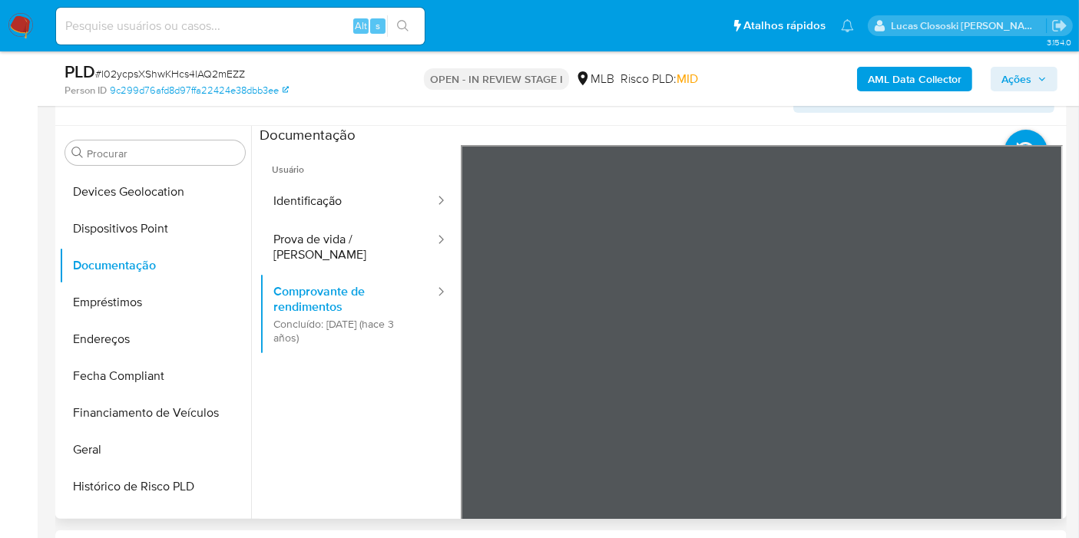
click at [809, 117] on div "Informação do Usuário Veja Aparência por Pessoa Procurar Adiantamentos de Dinhe…" at bounding box center [560, 291] width 1011 height 455
click at [1040, 82] on icon "button" at bounding box center [1042, 78] width 9 height 9
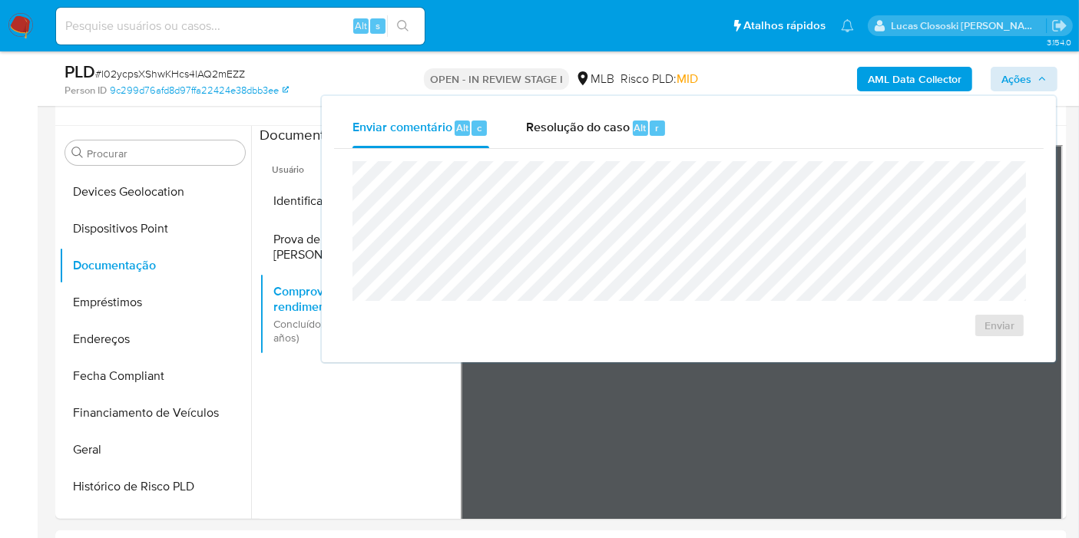
drag, startPoint x: 631, startPoint y: 137, endPoint x: 634, endPoint y: 154, distance: 17.1
click at [631, 137] on div "Resolução do caso Alt r" at bounding box center [596, 128] width 141 height 40
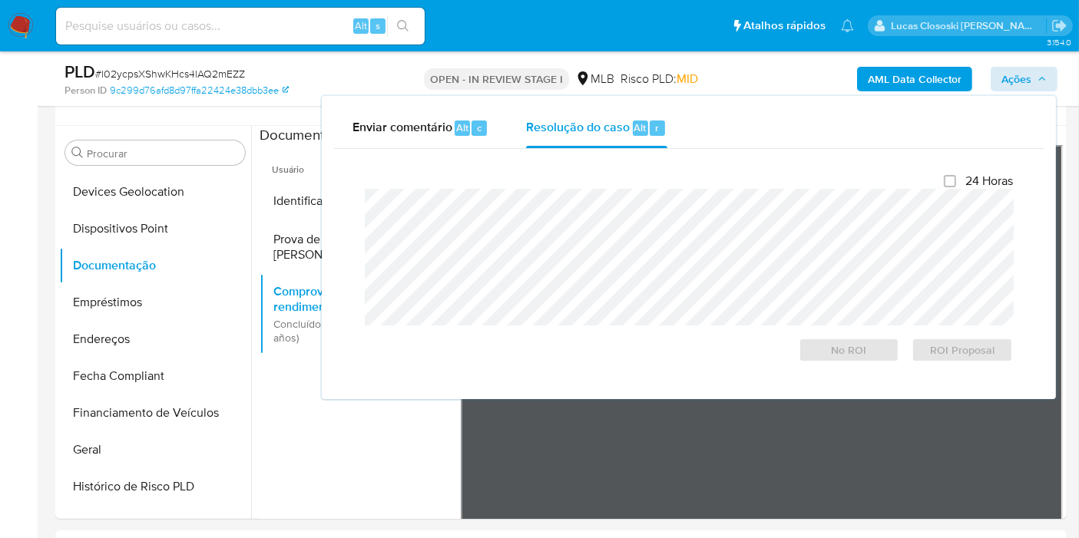
click at [627, 178] on div "24 Horas No ROI ROI Proposal" at bounding box center [689, 268] width 648 height 189
click at [1012, 74] on span "Ações" at bounding box center [1016, 79] width 30 height 25
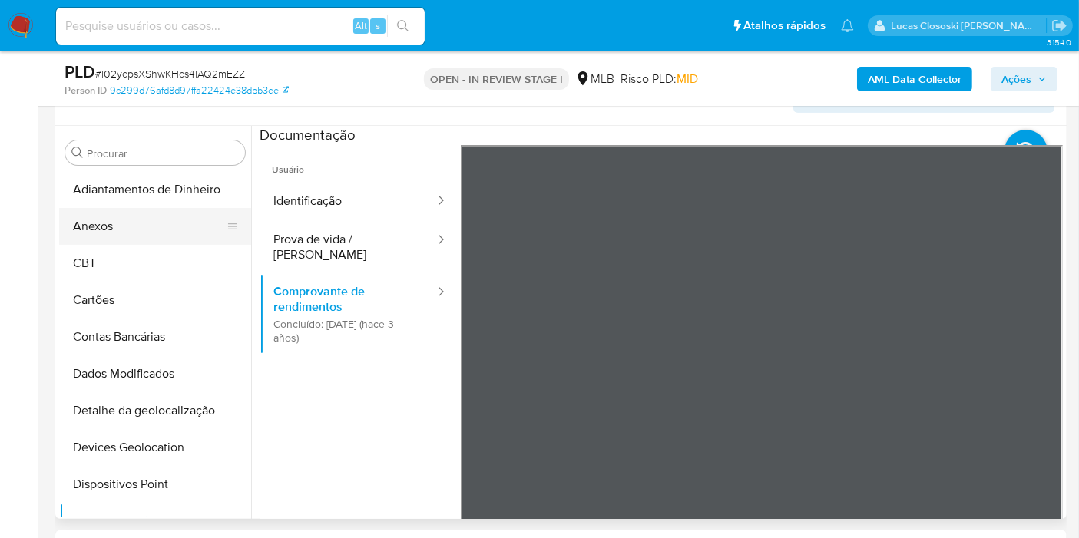
click at [111, 232] on button "Anexos" at bounding box center [149, 226] width 180 height 37
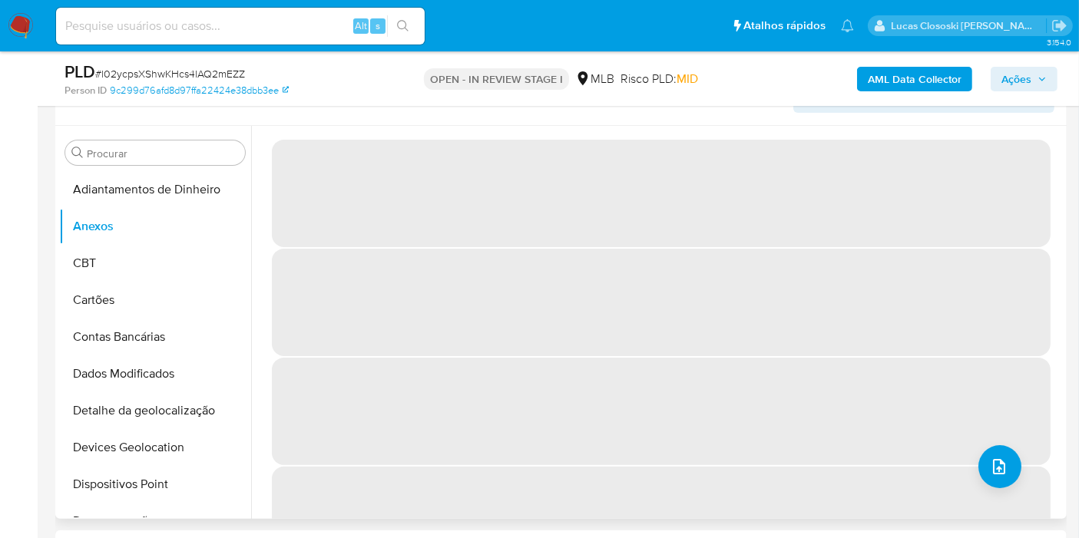
click at [433, 318] on span "‌" at bounding box center [661, 303] width 779 height 108
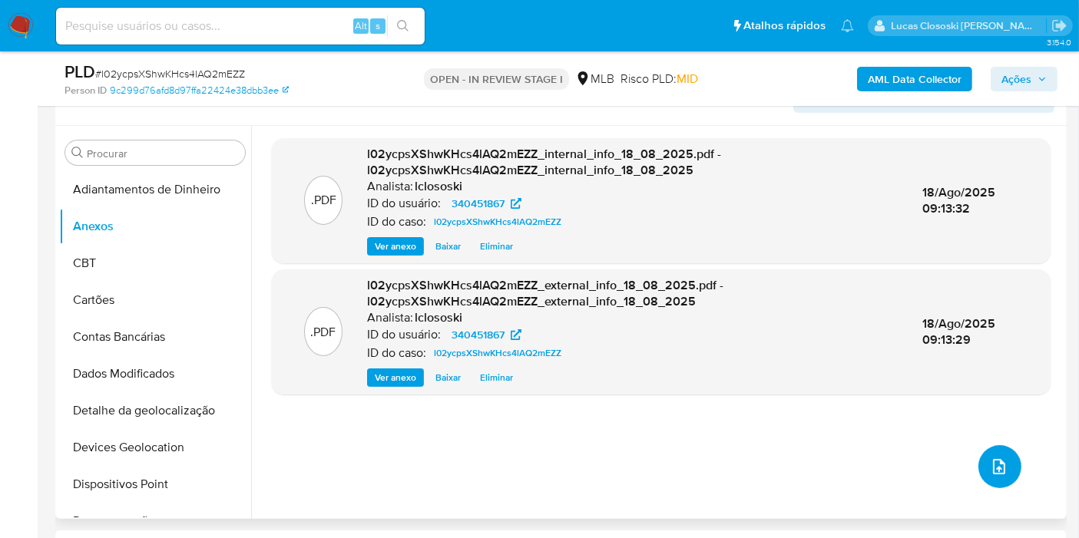
click at [1000, 466] on icon "upload-file" at bounding box center [999, 467] width 18 height 18
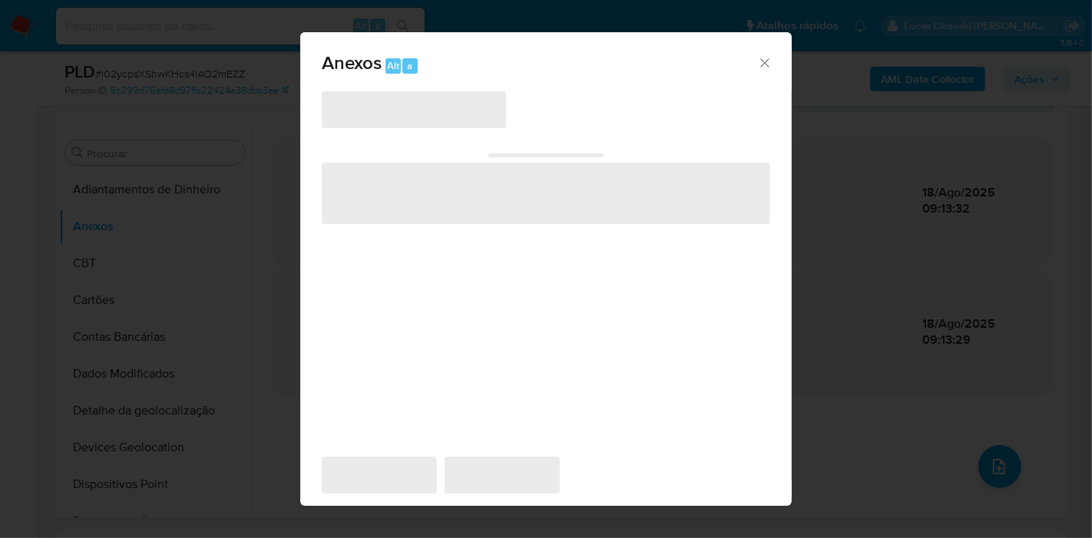
click at [421, 134] on div "‌ ‌ ‌ ‌ ‌" at bounding box center [546, 274] width 449 height 369
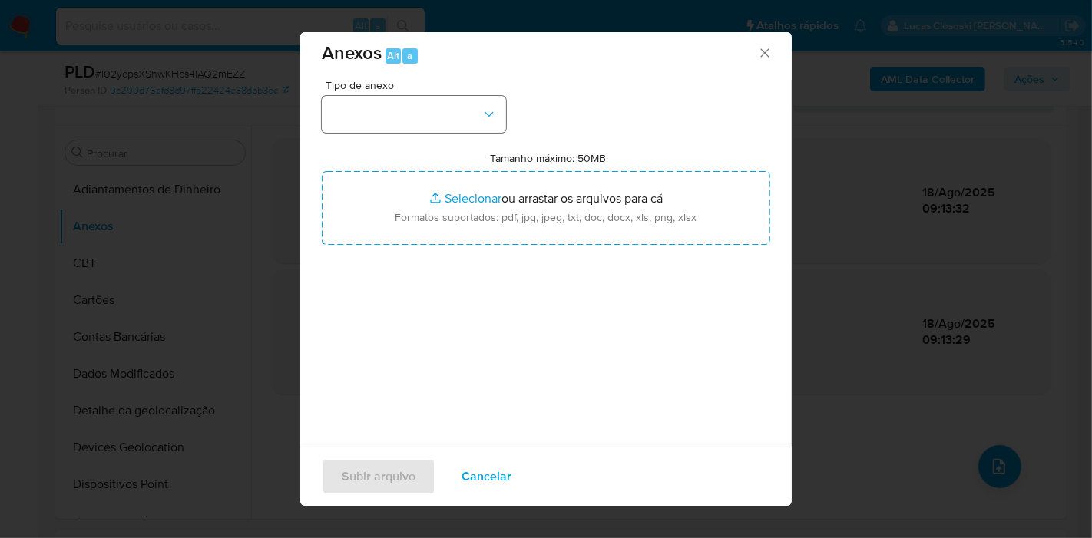
scroll to position [15, 0]
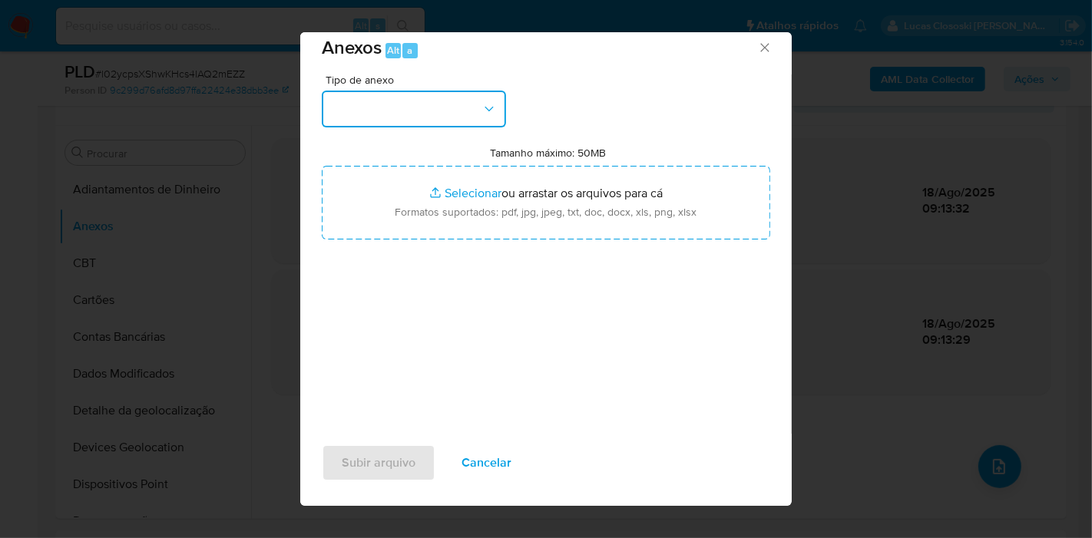
click at [436, 115] on button "button" at bounding box center [414, 109] width 184 height 37
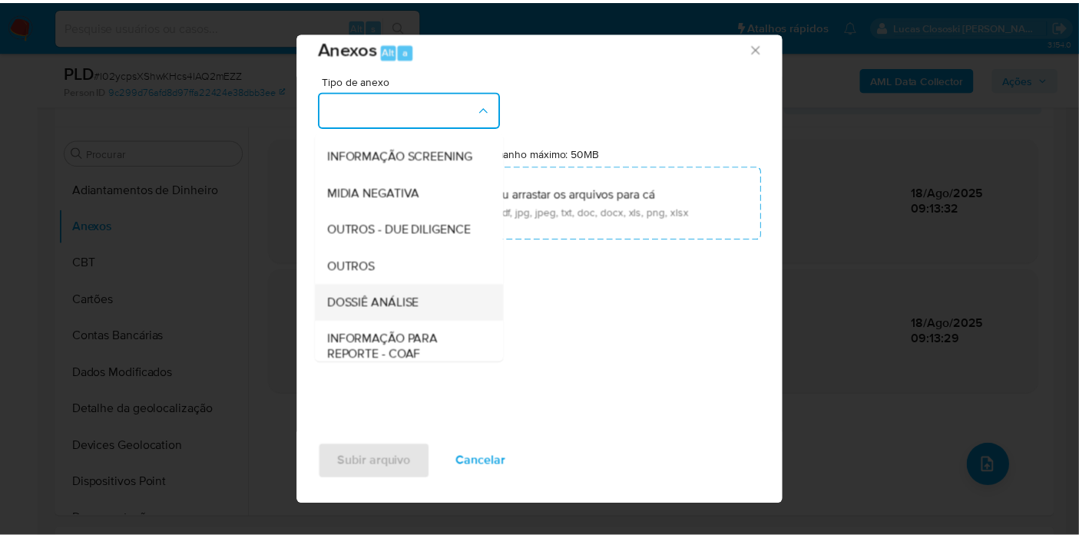
scroll to position [236, 0]
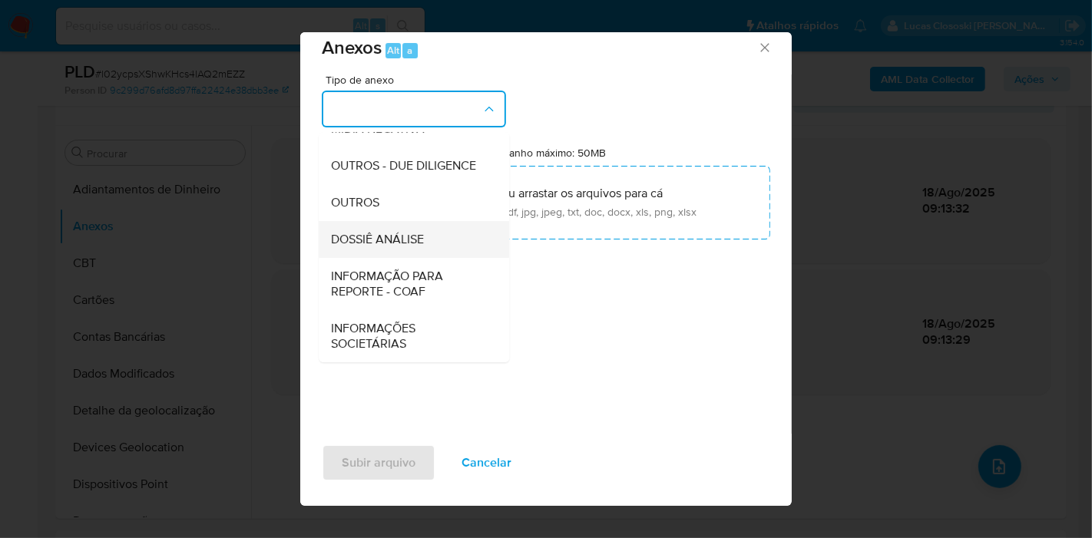
click at [417, 240] on span "DOSSIÊ ANÁLISE" at bounding box center [377, 239] width 93 height 15
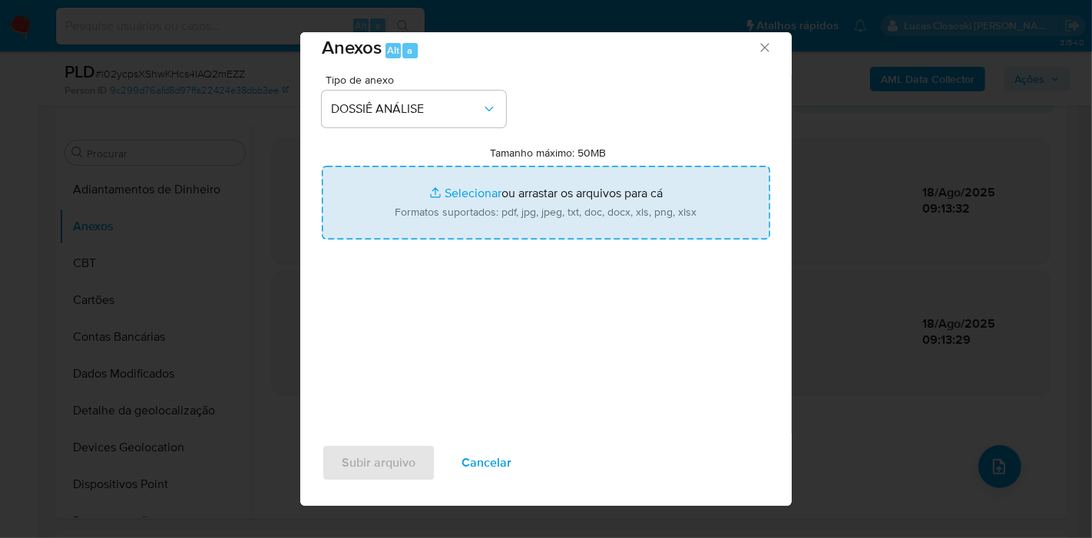
click at [425, 208] on input "Tamanho máximo: 50MB Selecionar arquivos" at bounding box center [546, 203] width 449 height 74
type input "C:\fakepath\SAR - XXXX - CPF 06166006152 - CLAUDIMILA DE OLIVEIRA ALMEIDA.pdf"
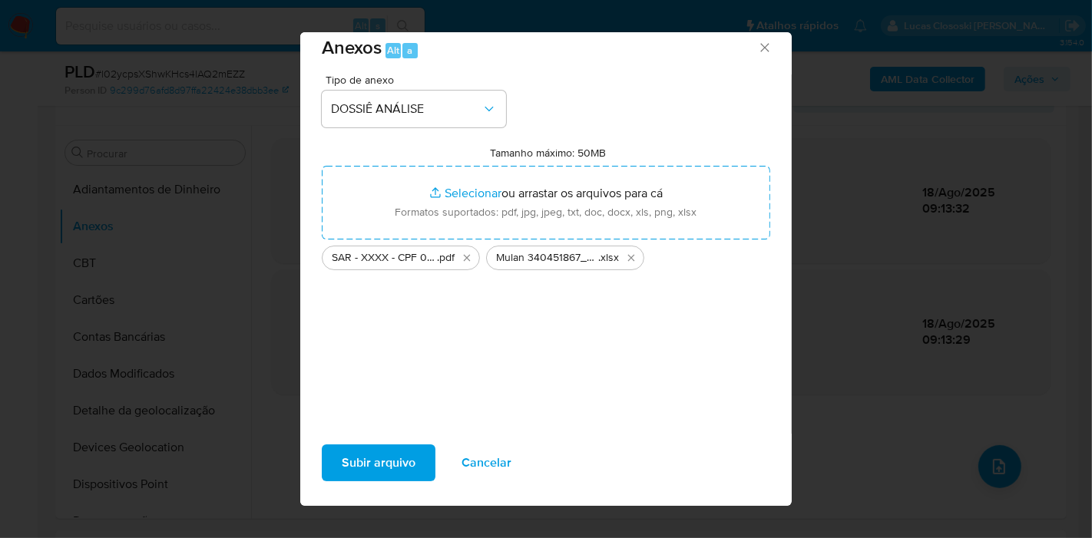
drag, startPoint x: 425, startPoint y: 208, endPoint x: 403, endPoint y: 460, distance: 252.9
click at [403, 460] on span "Subir arquivo" at bounding box center [379, 463] width 74 height 34
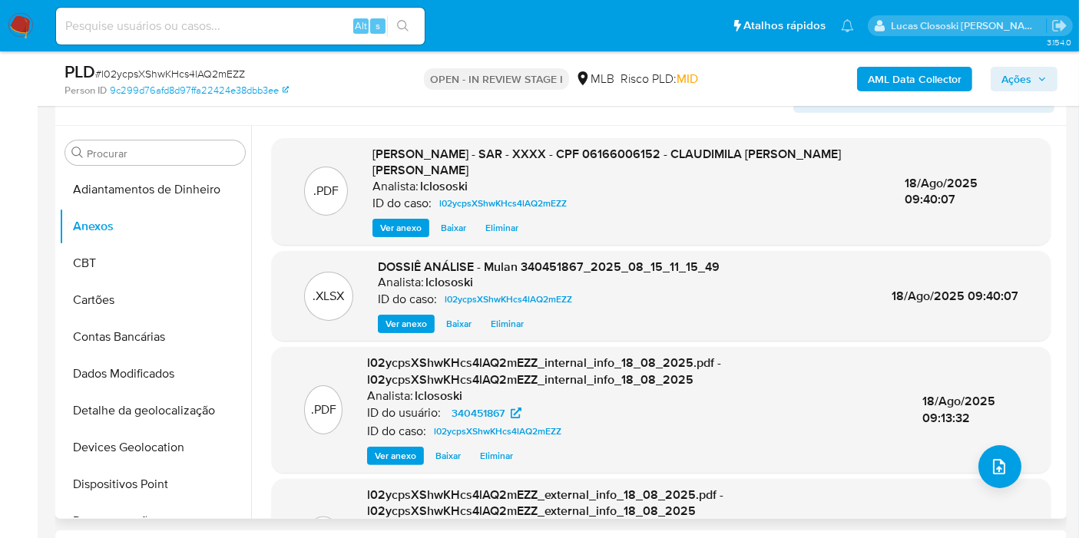
click at [1021, 197] on div ".PDF DOSSIÊ ANÁLISE - SAR - XXXX - CPF 06166006152 - CLAUDIMILA DE OLIVEIRA ALM…" at bounding box center [661, 191] width 763 height 91
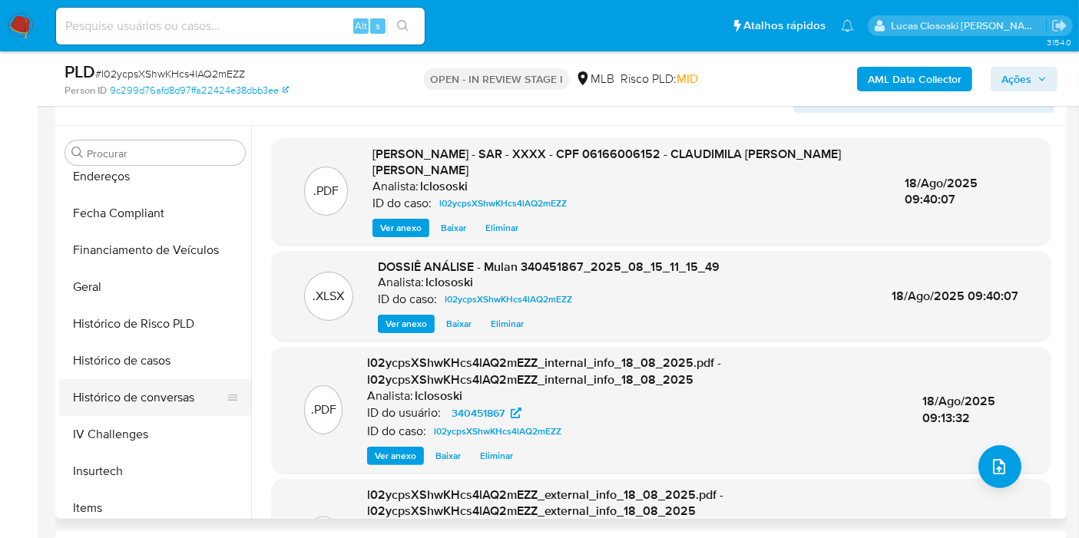
scroll to position [426, 0]
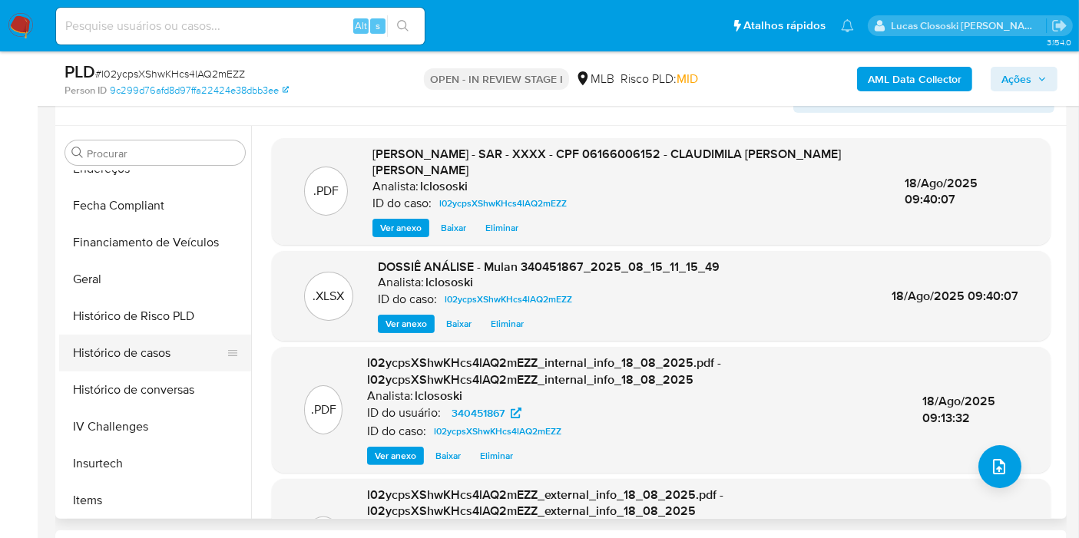
click at [142, 362] on button "Histórico de casos" at bounding box center [149, 353] width 180 height 37
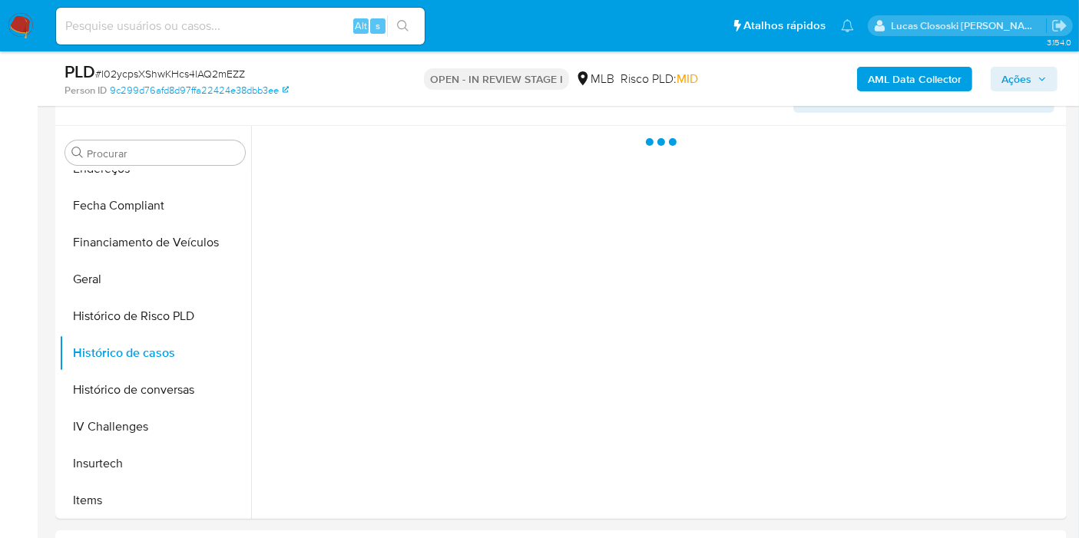
click at [1011, 78] on span "Ações" at bounding box center [1016, 79] width 30 height 25
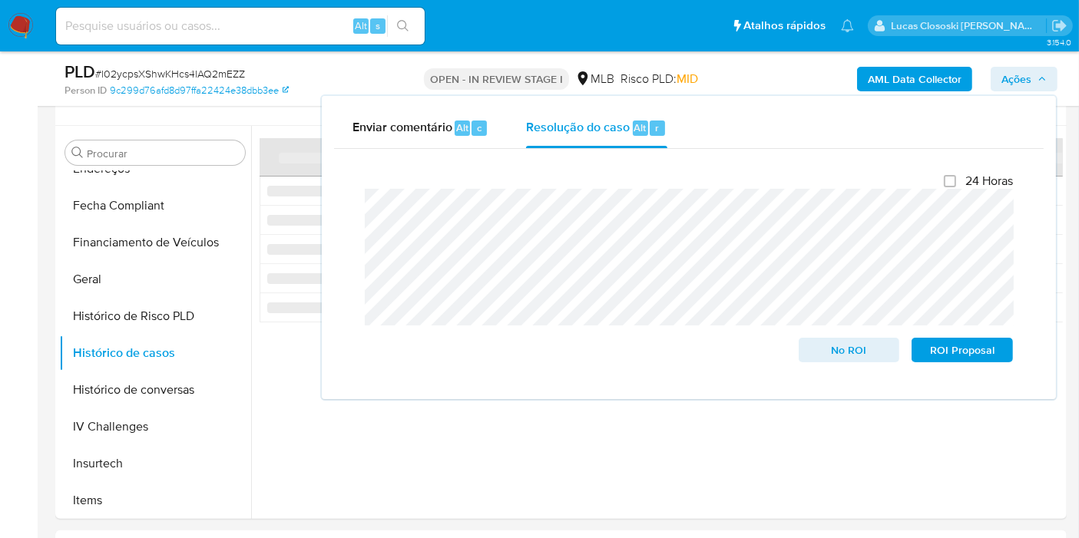
click at [1011, 78] on span "Ações" at bounding box center [1016, 79] width 30 height 25
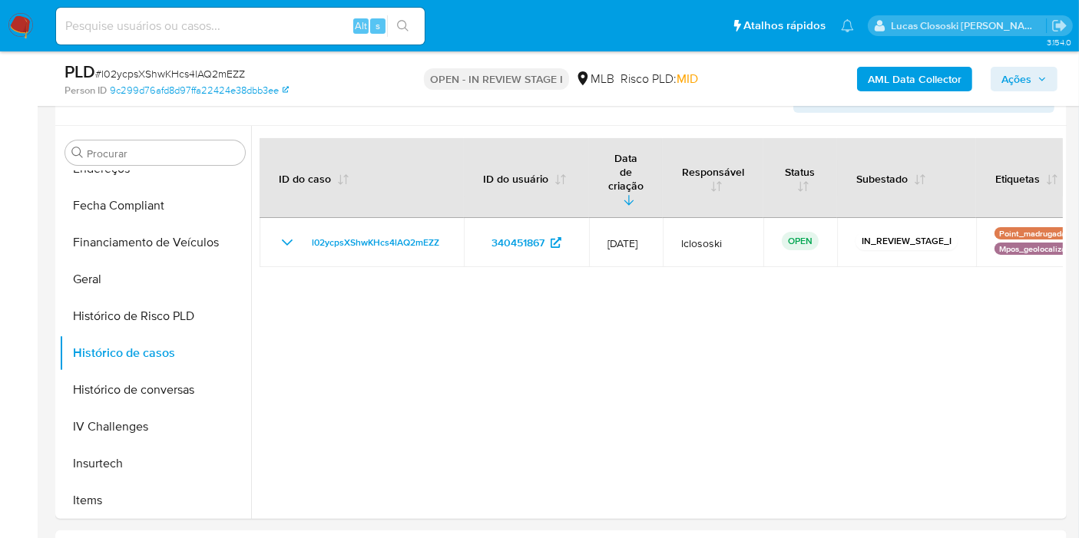
click at [1011, 78] on span "Ações" at bounding box center [1016, 79] width 30 height 25
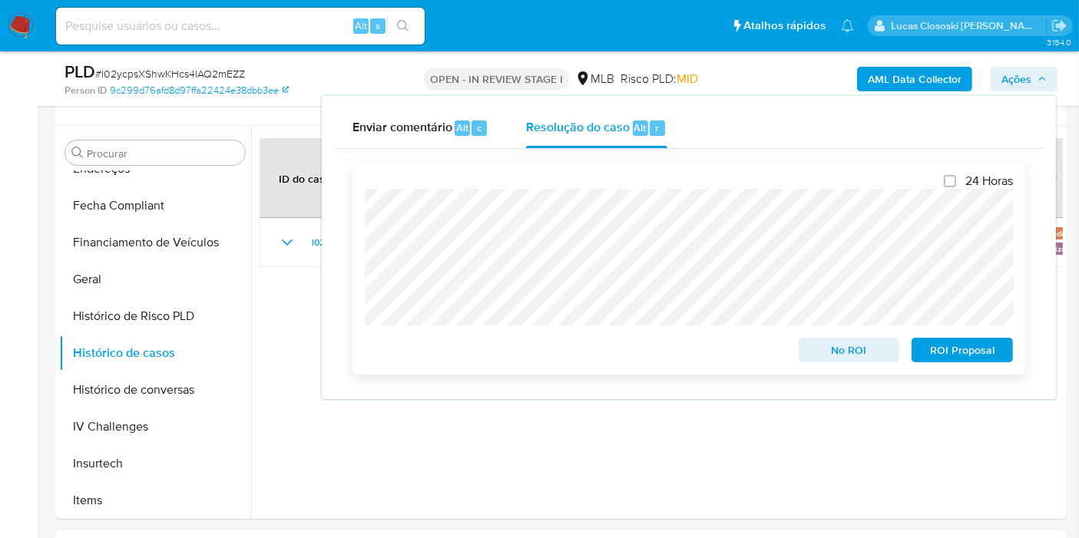
click at [979, 349] on span "ROI Proposal" at bounding box center [962, 350] width 80 height 22
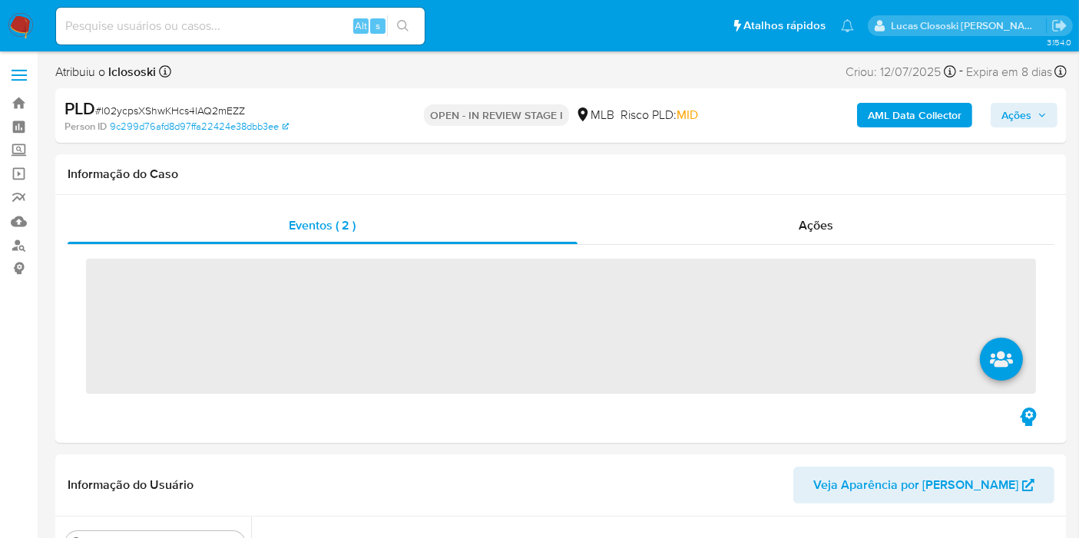
scroll to position [685, 0]
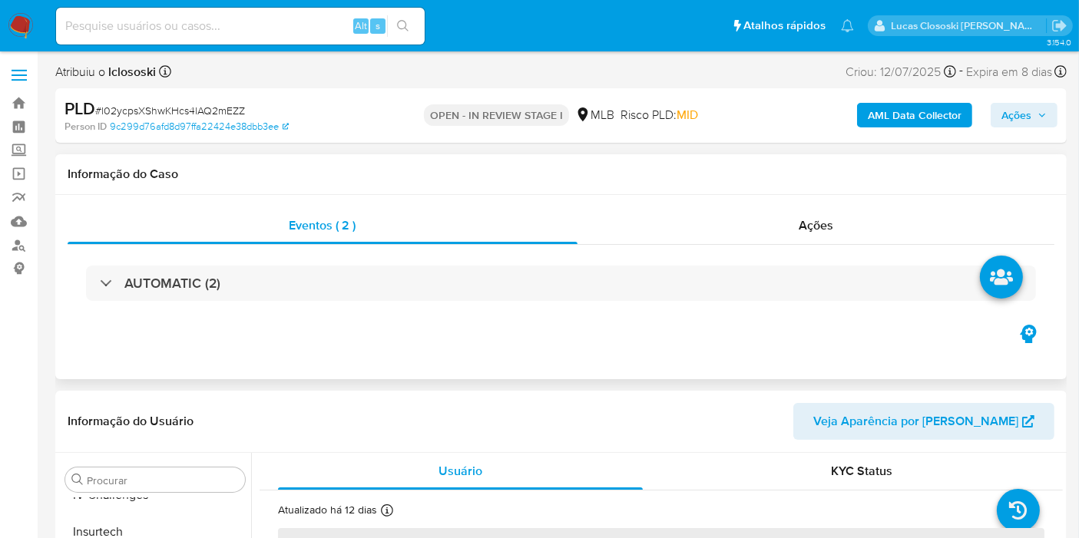
drag, startPoint x: 0, startPoint y: 0, endPoint x: 956, endPoint y: 187, distance: 974.4
click at [956, 187] on div "Informação do Caso" at bounding box center [560, 174] width 1011 height 41
click at [16, 16] on img at bounding box center [21, 26] width 26 height 26
select select "10"
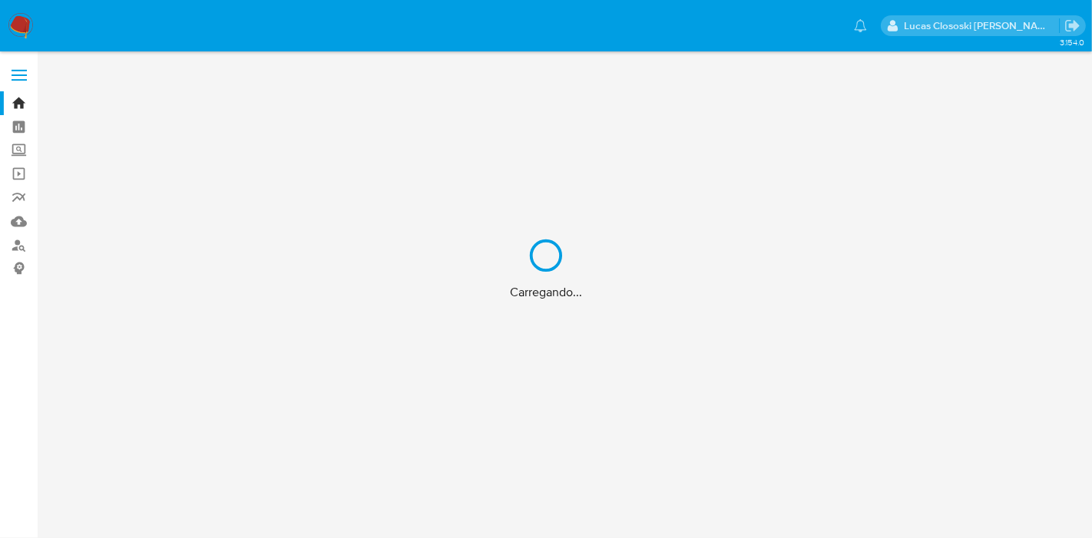
drag, startPoint x: 0, startPoint y: 0, endPoint x: 256, endPoint y: 52, distance: 261.0
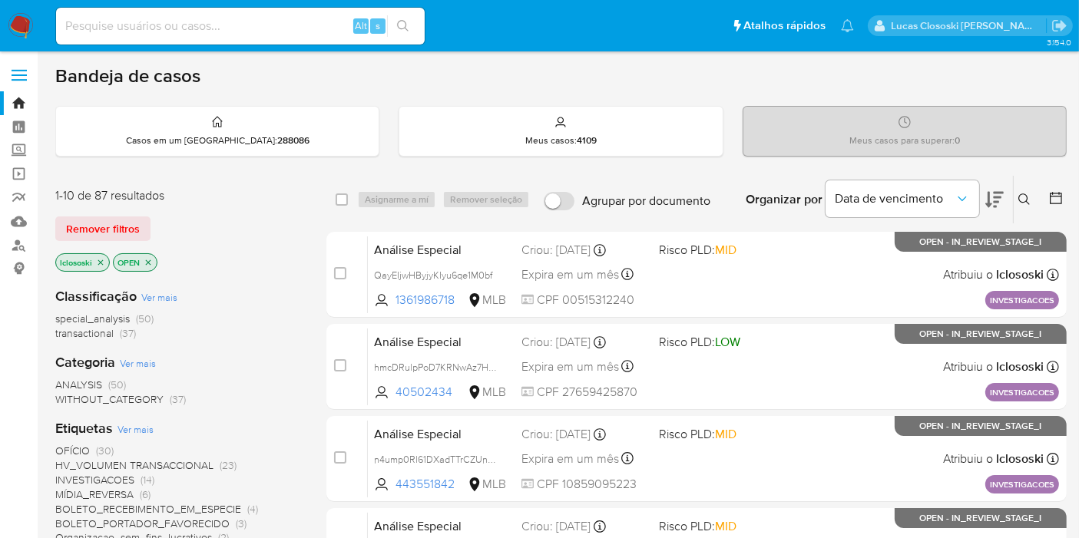
drag, startPoint x: 257, startPoint y: 53, endPoint x: 261, endPoint y: 60, distance: 8.3
drag, startPoint x: 261, startPoint y: 60, endPoint x: 1005, endPoint y: 206, distance: 757.6
click at [1005, 206] on div "Organizar por Data de vencimento" at bounding box center [873, 200] width 280 height 48
click at [995, 194] on icon at bounding box center [994, 199] width 18 height 18
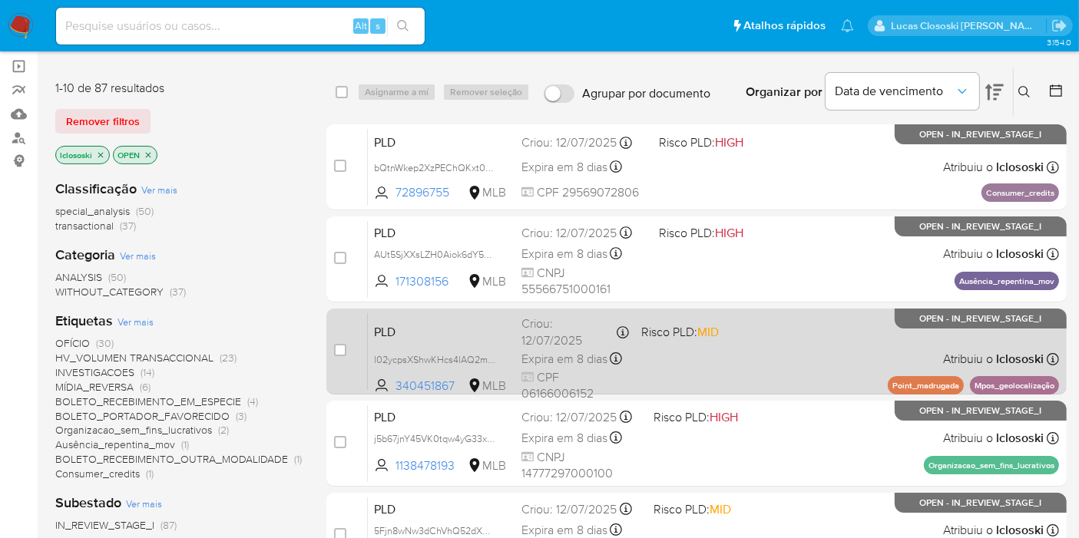
scroll to position [85, 0]
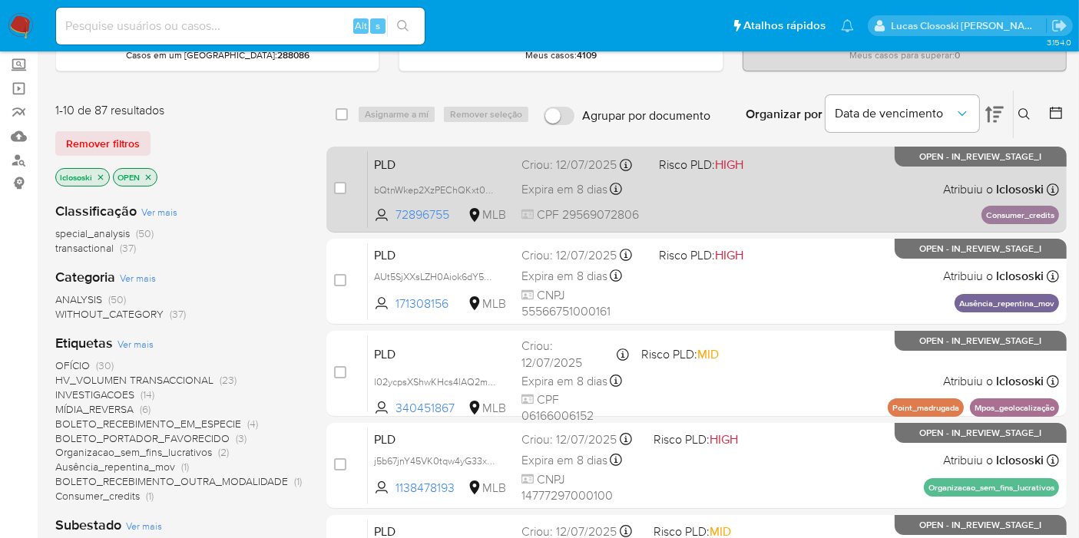
click at [879, 207] on div "PLD bQtnWkep2XzPEChQKxt090Ij 72896755 MLB Risco PLD: HIGH Criou: 12/07/2025 Cri…" at bounding box center [713, 190] width 691 height 78
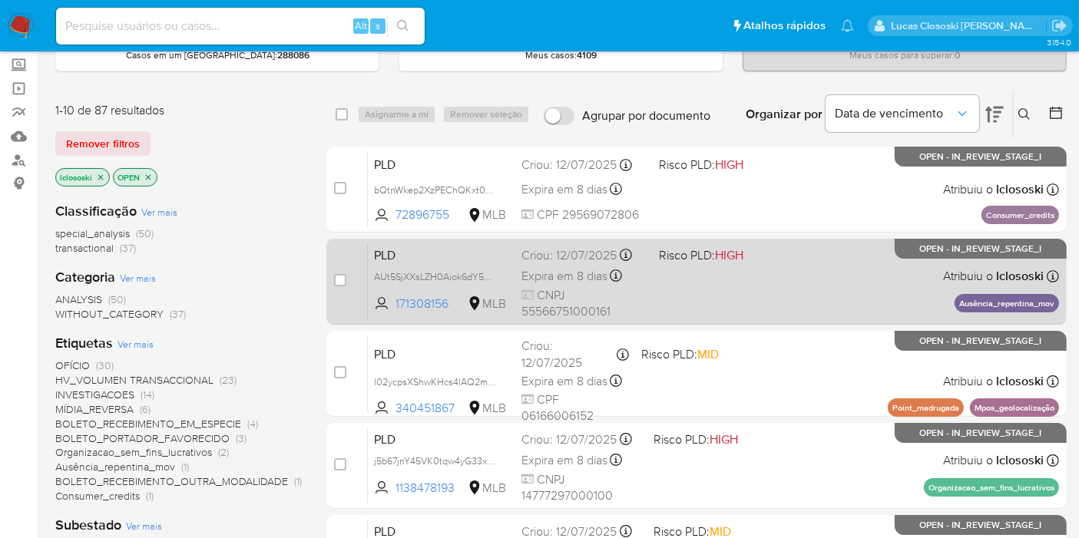
click at [836, 290] on div "PLD AUt5SjXXsLZH0Aiok6dY5qWD 171308156 MLB Risco PLD: HIGH Criou: 12/07/2025 Cr…" at bounding box center [713, 282] width 691 height 78
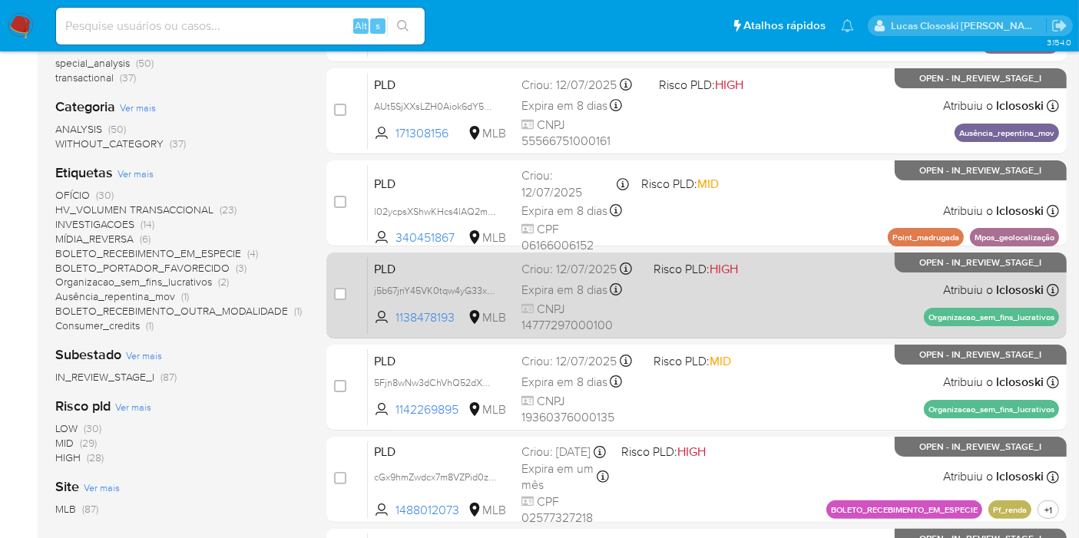
click at [948, 316] on p "Organizacao_sem_fins_lucrativos" at bounding box center [991, 317] width 135 height 18
click at [716, 273] on span "HIGH" at bounding box center [724, 269] width 28 height 18
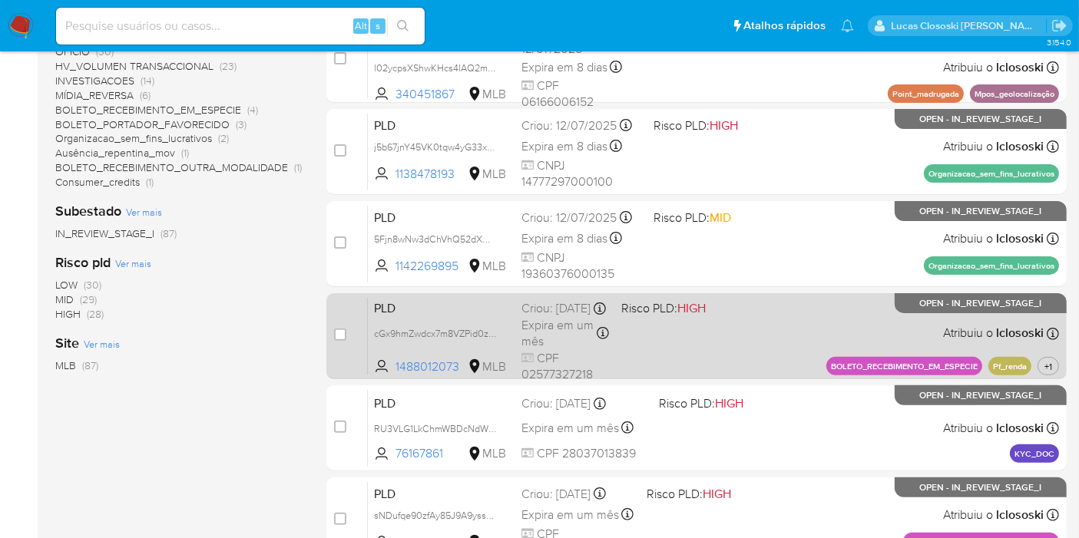
scroll to position [426, 0]
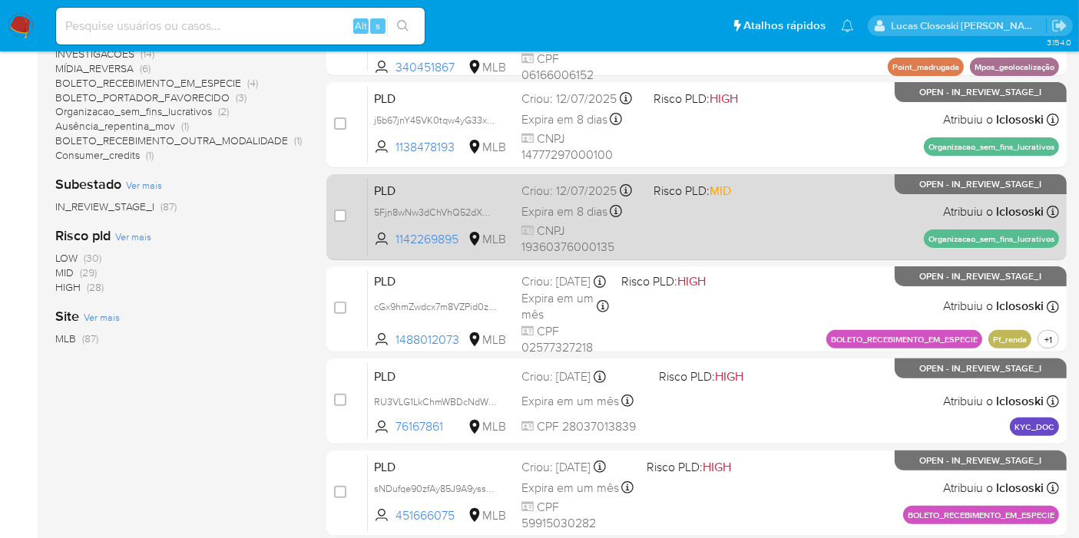
click at [803, 217] on div "PLD 5Fjn8wNw3dChVhQ52dXW5fkW 1142269895 MLB Risco PLD: MID Criou: 12/07/2025 Cr…" at bounding box center [713, 217] width 691 height 78
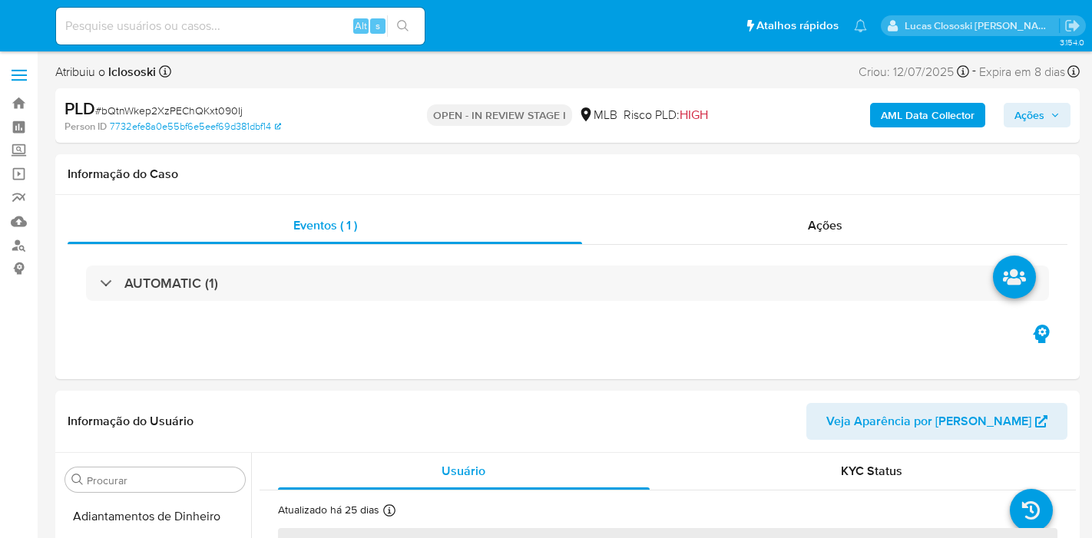
select select "10"
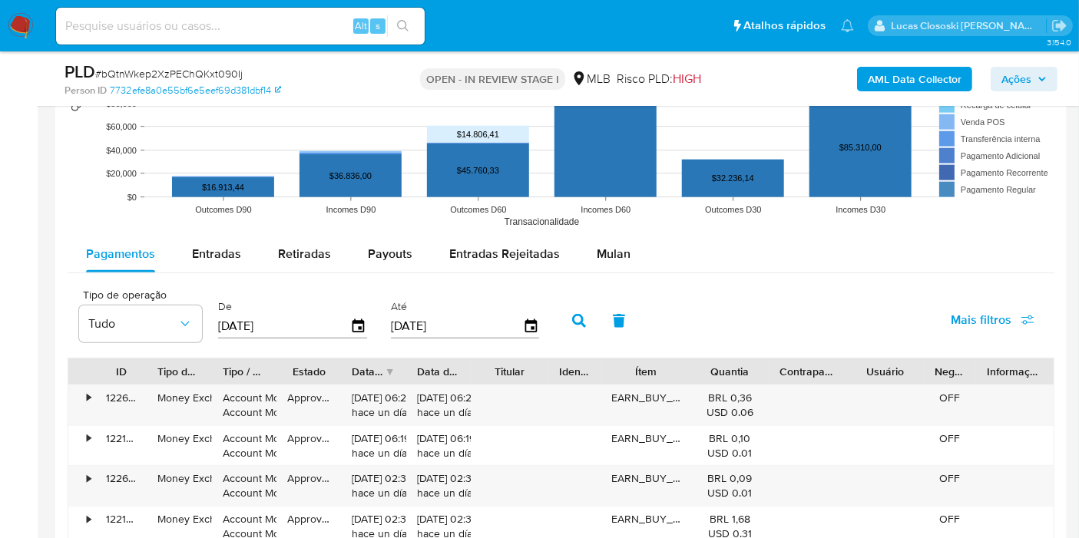
scroll to position [1621, 0]
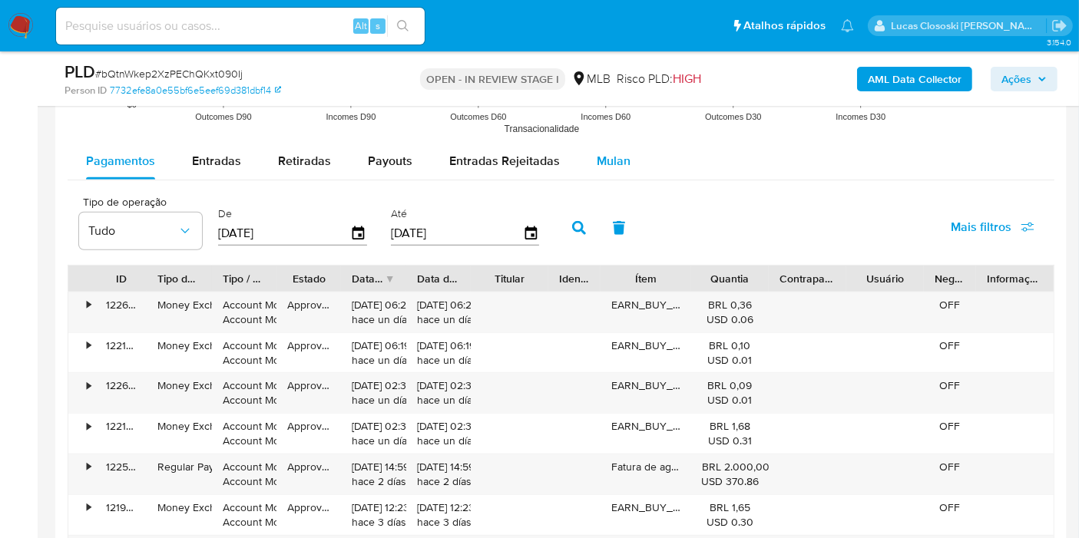
click at [621, 175] on div "Mulan" at bounding box center [614, 161] width 34 height 37
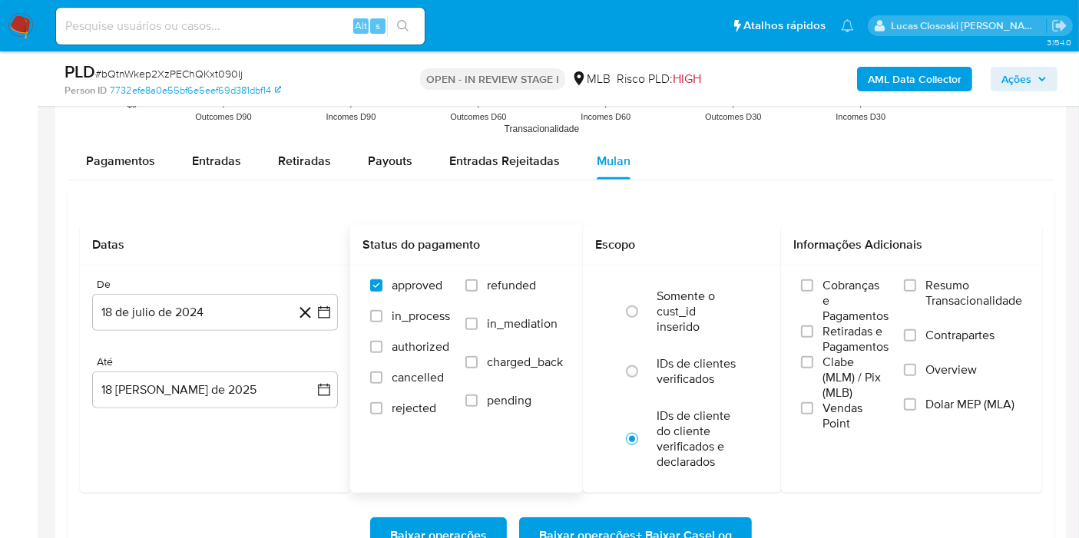
scroll to position [1792, 0]
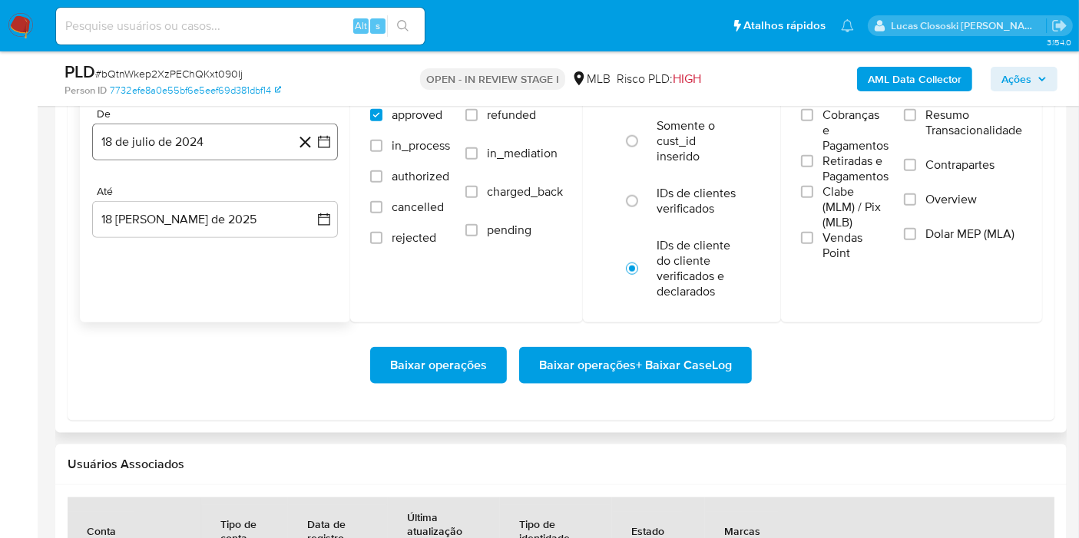
click at [322, 147] on button "18 de julio de 2024" at bounding box center [215, 142] width 246 height 37
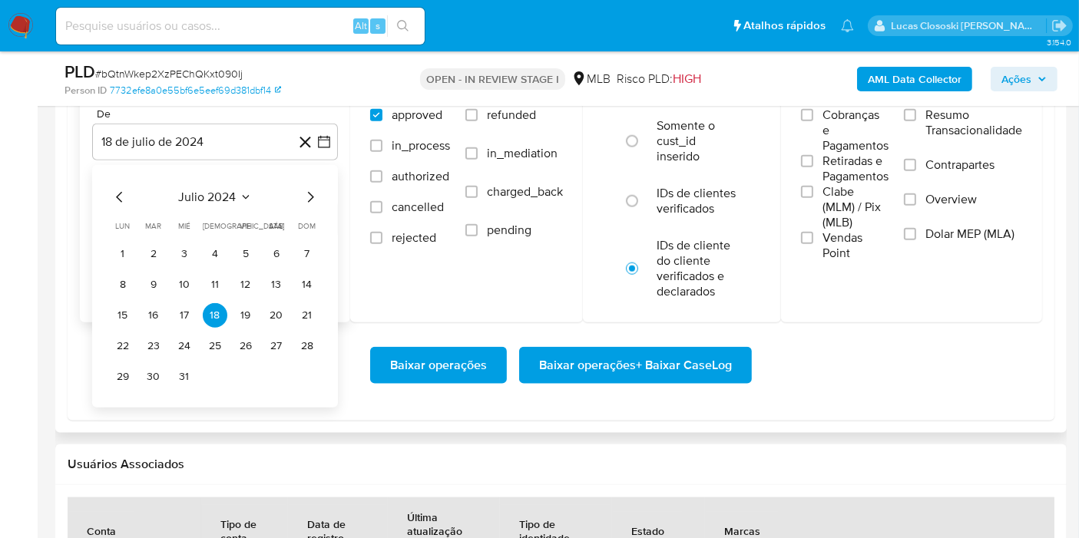
click at [190, 192] on span "julio 2024" at bounding box center [208, 197] width 58 height 15
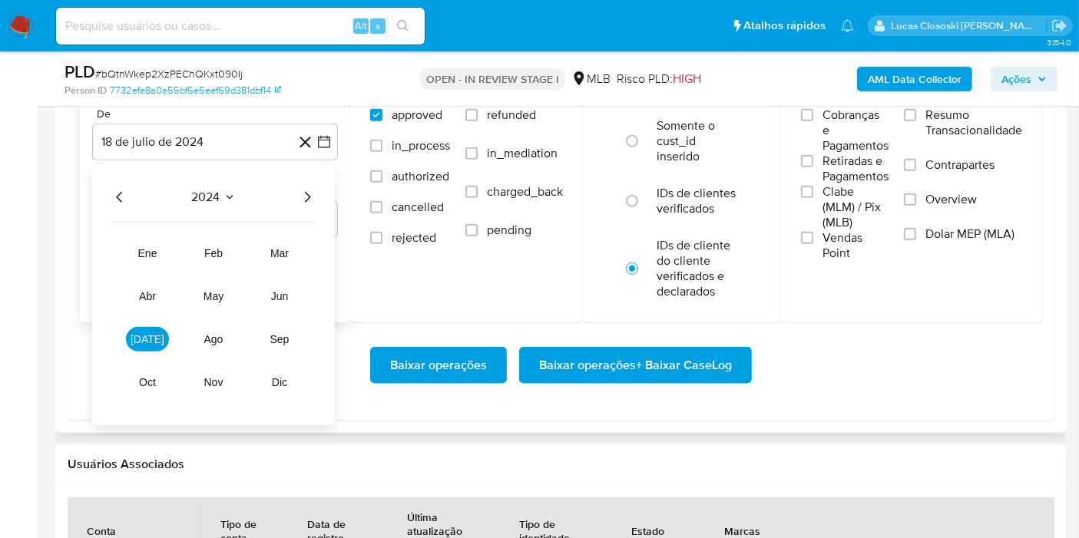
click at [323, 199] on div "2024 2024 ene feb mar abr may jun jul ago sep oct nov dic" at bounding box center [213, 295] width 243 height 260
click at [313, 196] on icon "Año siguiente" at bounding box center [307, 197] width 18 height 18
click at [291, 296] on button "jun" at bounding box center [279, 296] width 43 height 25
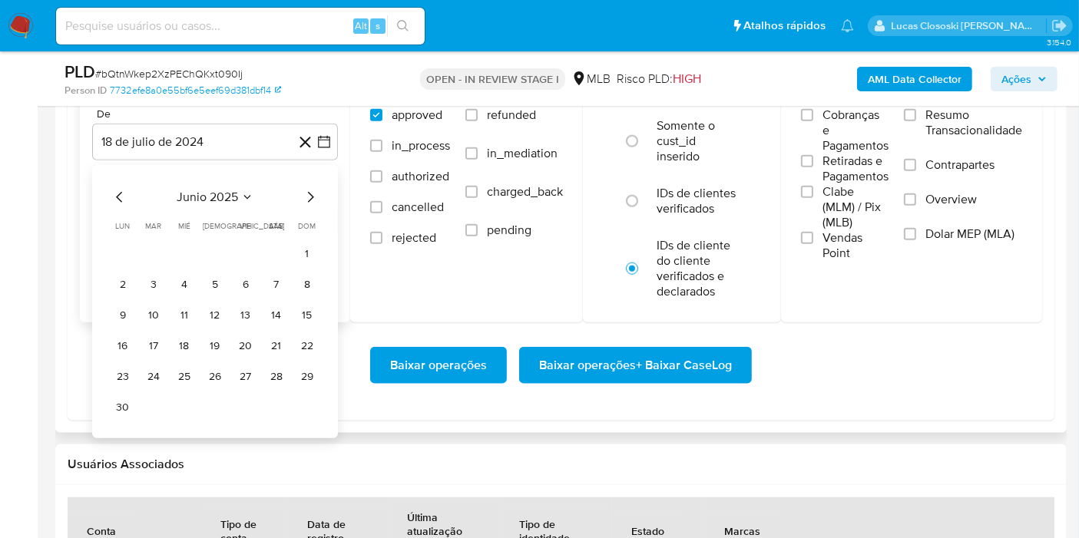
click at [291, 250] on tr "1" at bounding box center [215, 254] width 209 height 25
click at [306, 250] on button "1" at bounding box center [307, 254] width 25 height 25
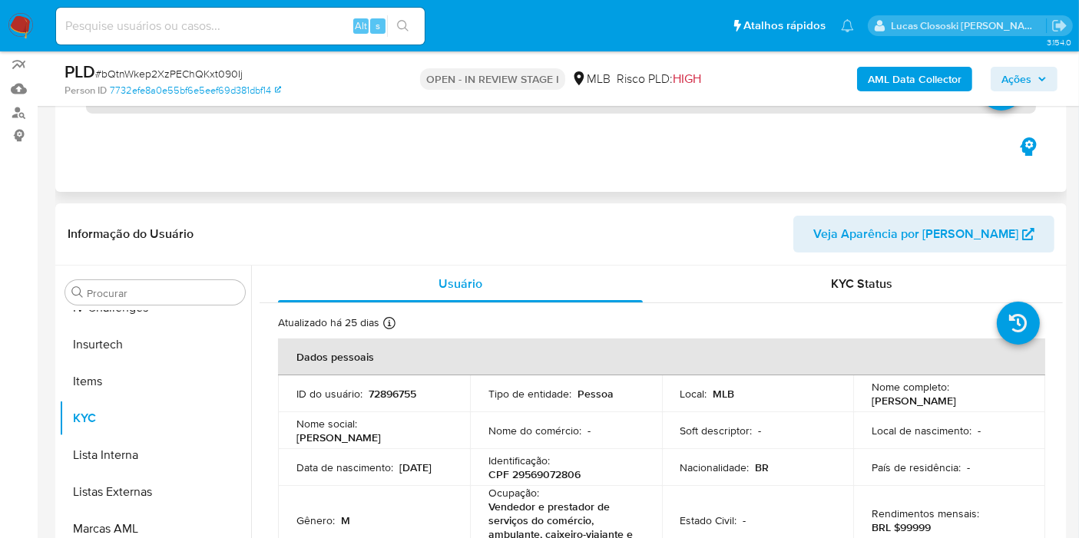
scroll to position [0, 0]
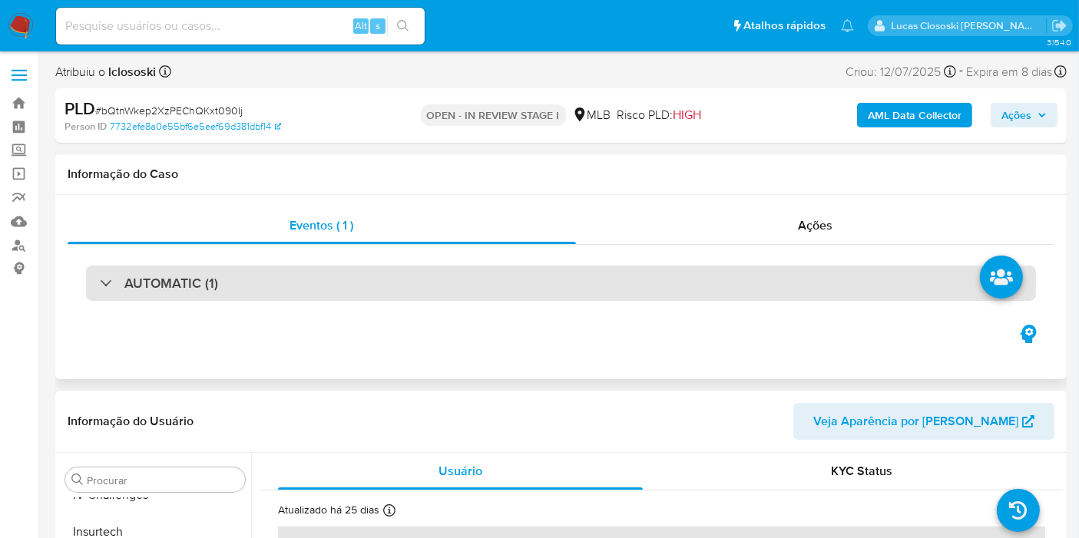
click at [316, 288] on div "AUTOMATIC (1)" at bounding box center [561, 283] width 950 height 35
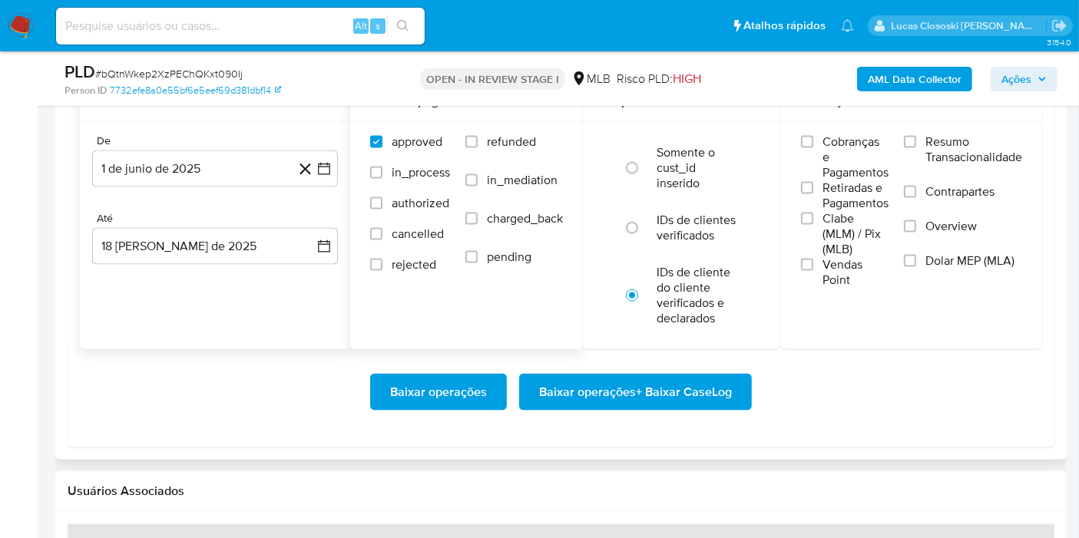
scroll to position [2048, 0]
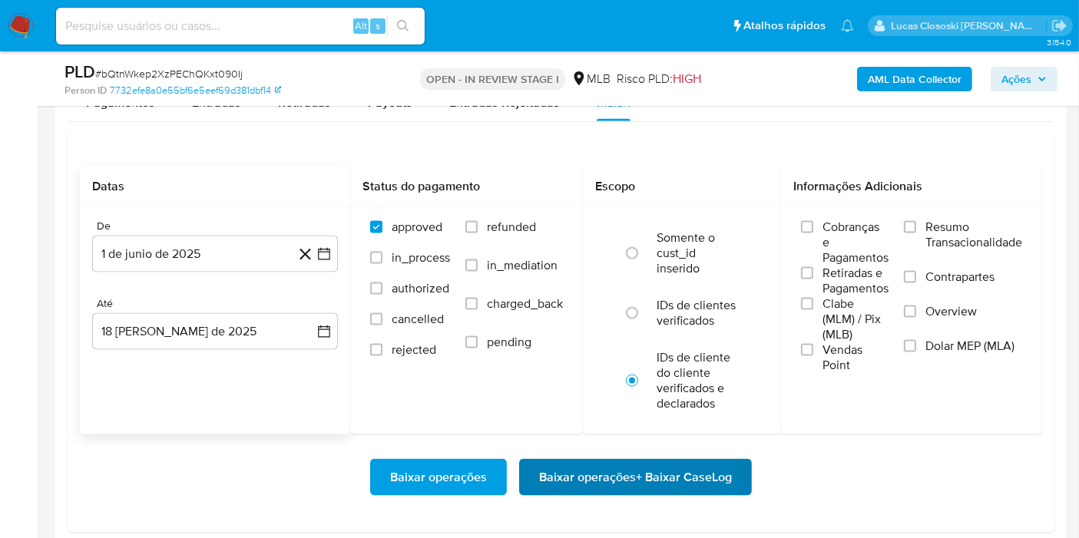
drag, startPoint x: 616, startPoint y: 453, endPoint x: 616, endPoint y: 463, distance: 10.0
click at [616, 455] on div "Baixar operações Baixar operações + Baixar CaseLog" at bounding box center [561, 478] width 962 height 86
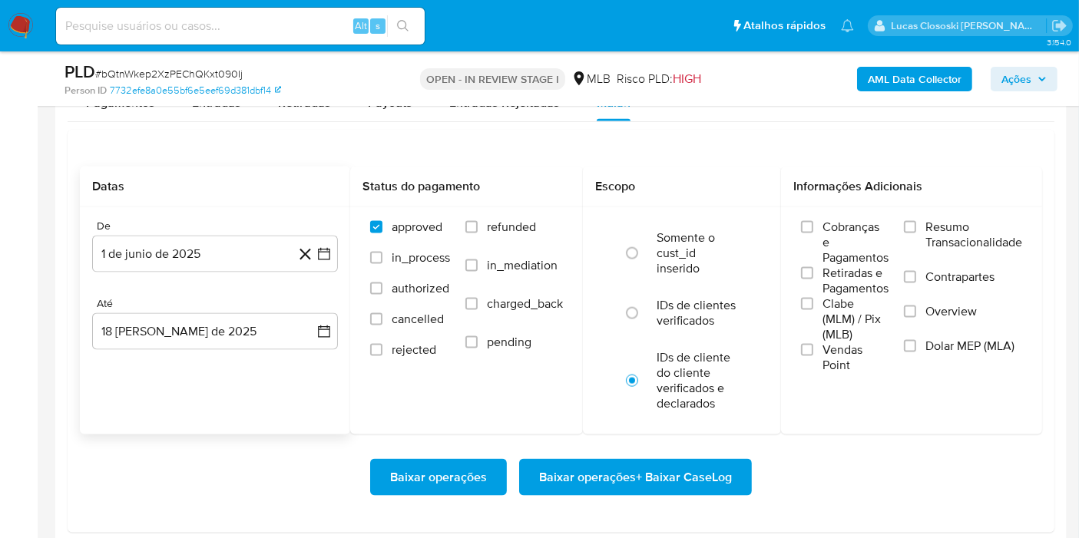
click at [616, 468] on span "Baixar operações + Baixar CaseLog" at bounding box center [635, 478] width 193 height 34
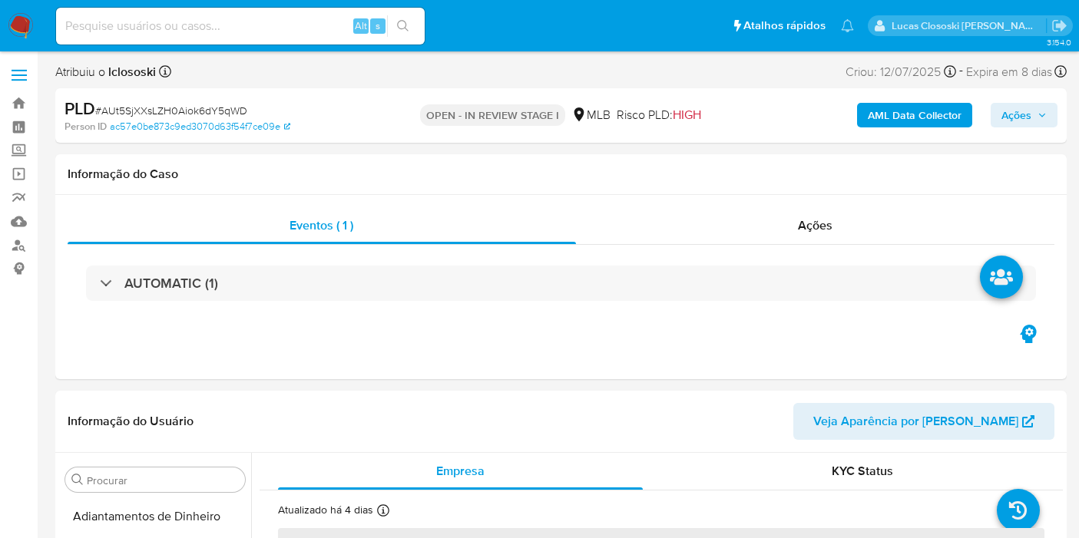
select select "10"
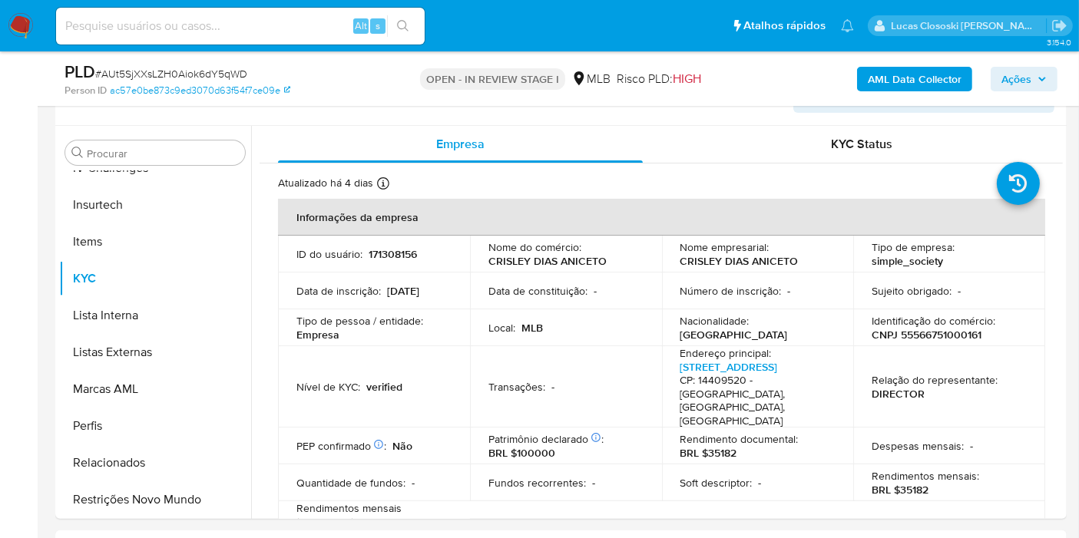
scroll to position [85, 0]
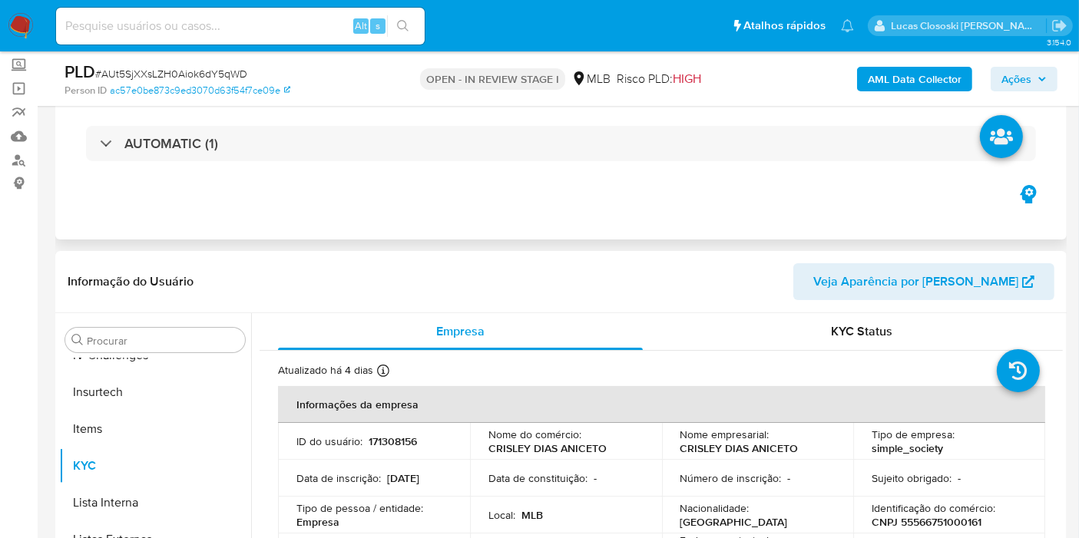
click at [496, 221] on div "Eventos ( 1 ) Ações AUTOMATIC (1)" at bounding box center [560, 147] width 1011 height 184
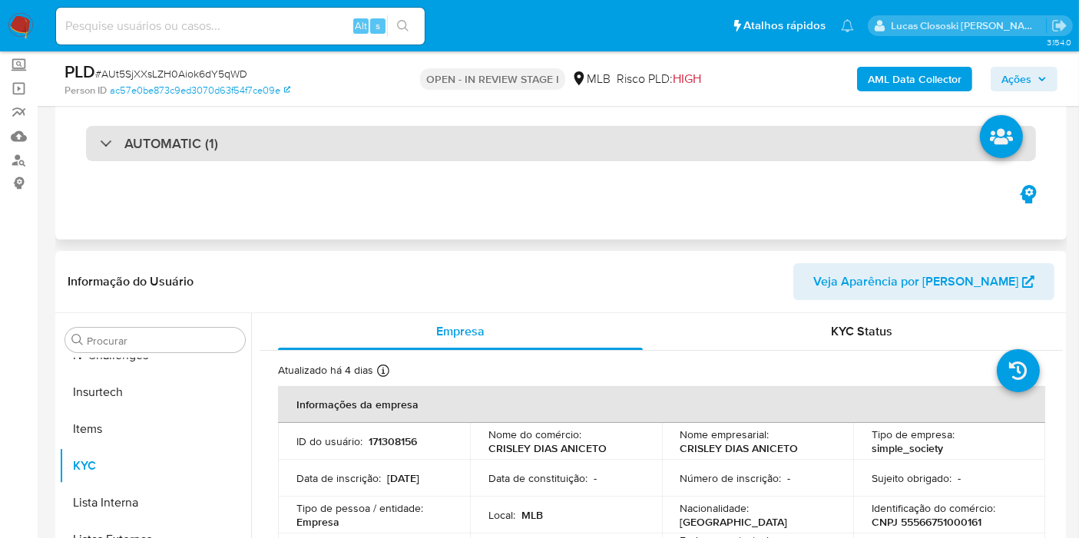
click at [478, 155] on div "AUTOMATIC (1)" at bounding box center [561, 143] width 950 height 35
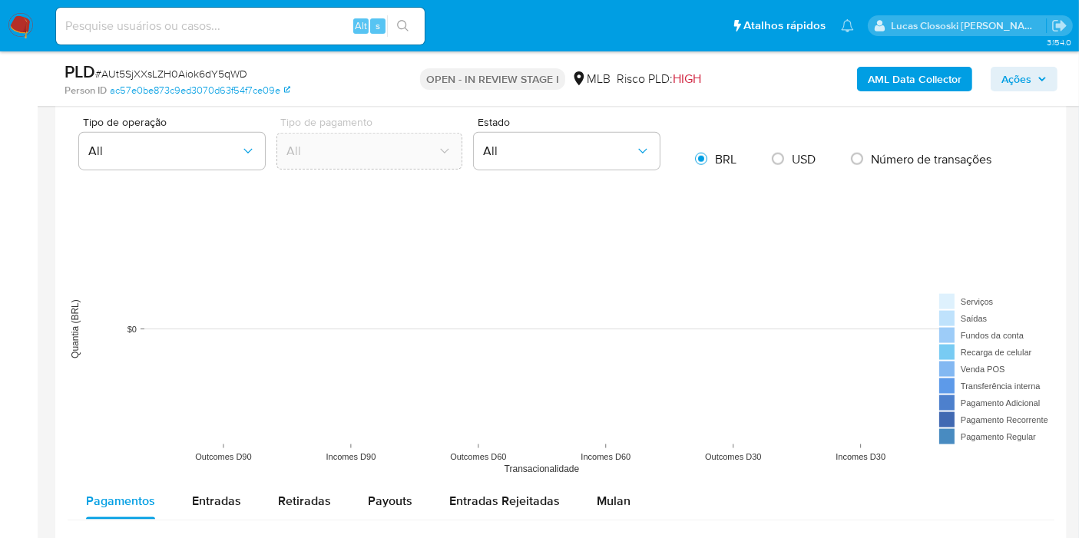
scroll to position [1962, 0]
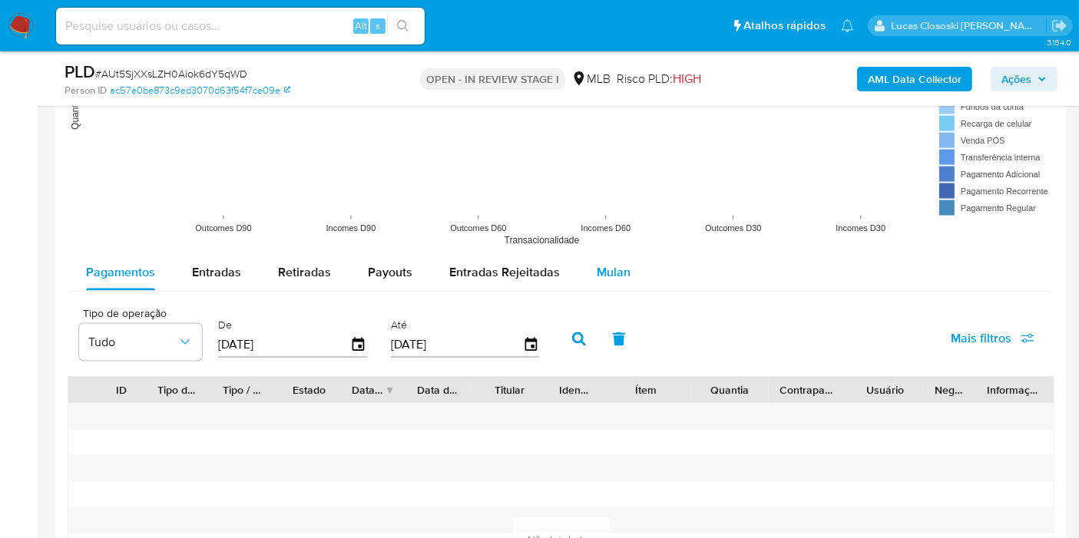
click at [610, 272] on span "Mulan" at bounding box center [614, 272] width 34 height 18
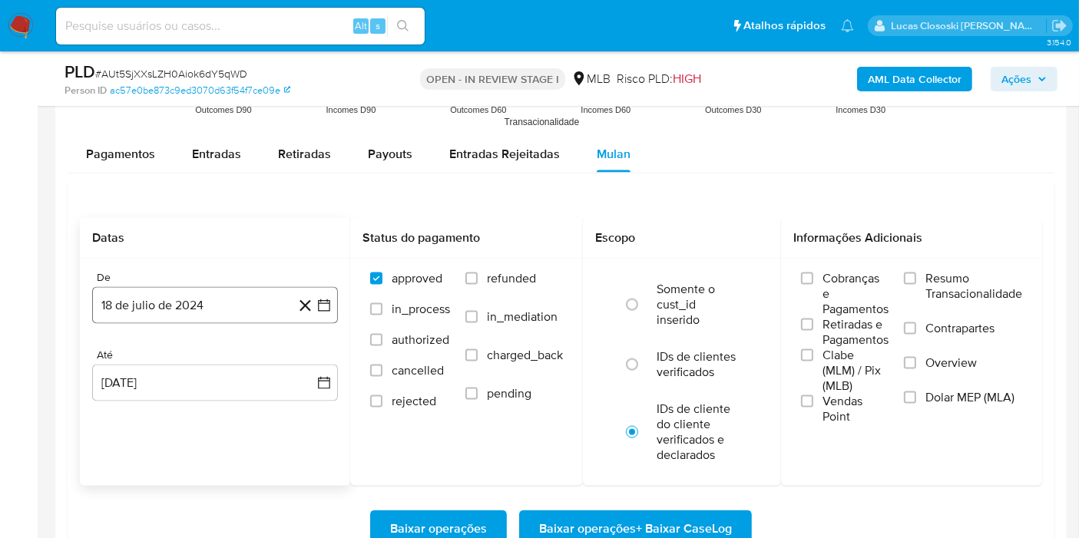
scroll to position [2133, 0]
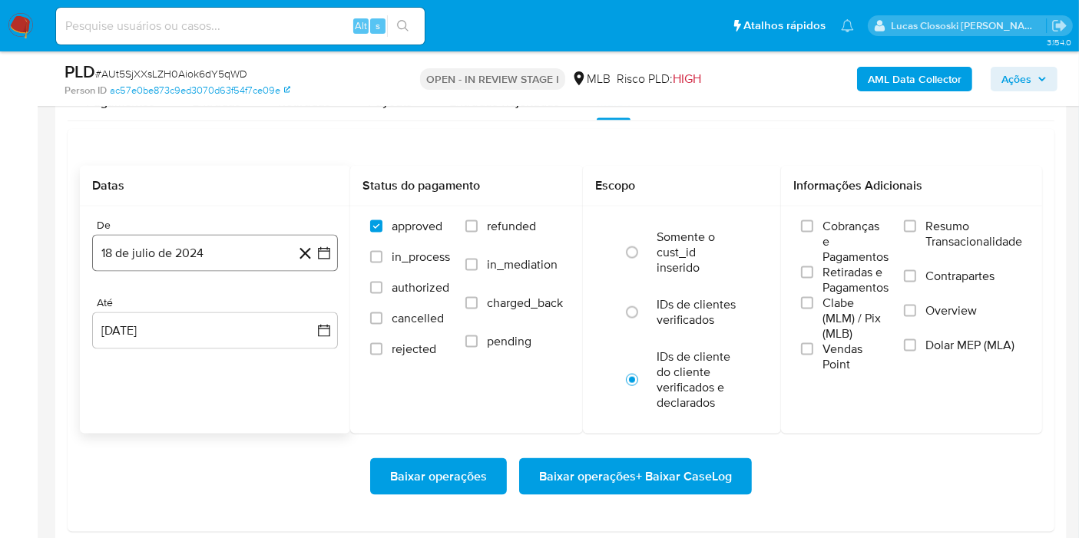
click at [326, 249] on icon "button" at bounding box center [323, 253] width 15 height 15
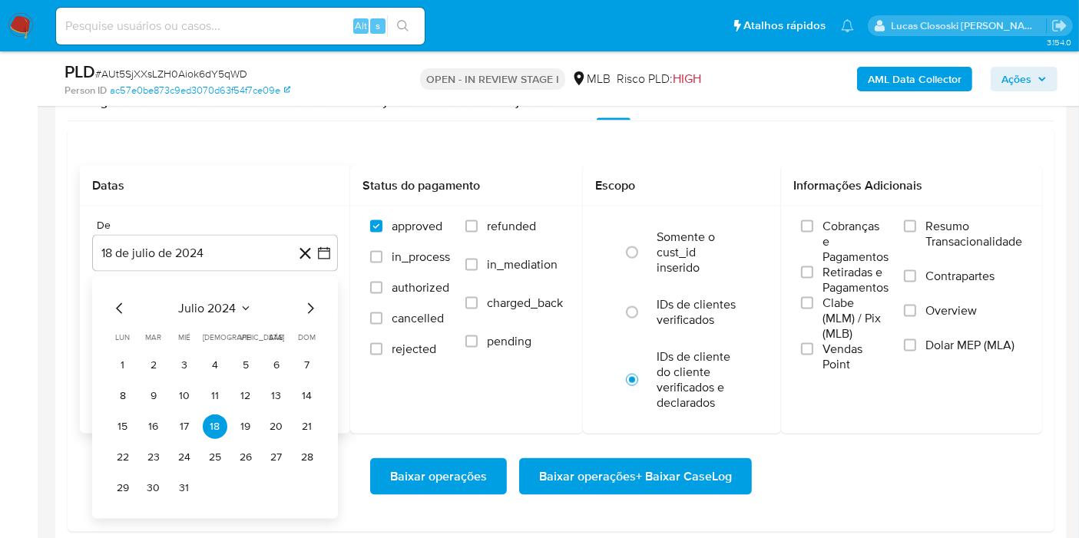
click at [209, 276] on div "julio 2024 julio 2024 lun lunes mar martes mié miércoles jue jueves vie viernes…" at bounding box center [215, 397] width 246 height 243
click at [215, 317] on div "julio 2024 julio 2024 lun lunes mar martes mié miércoles jue jueves vie viernes…" at bounding box center [215, 400] width 209 height 201
click at [213, 310] on span "julio 2024" at bounding box center [208, 308] width 58 height 15
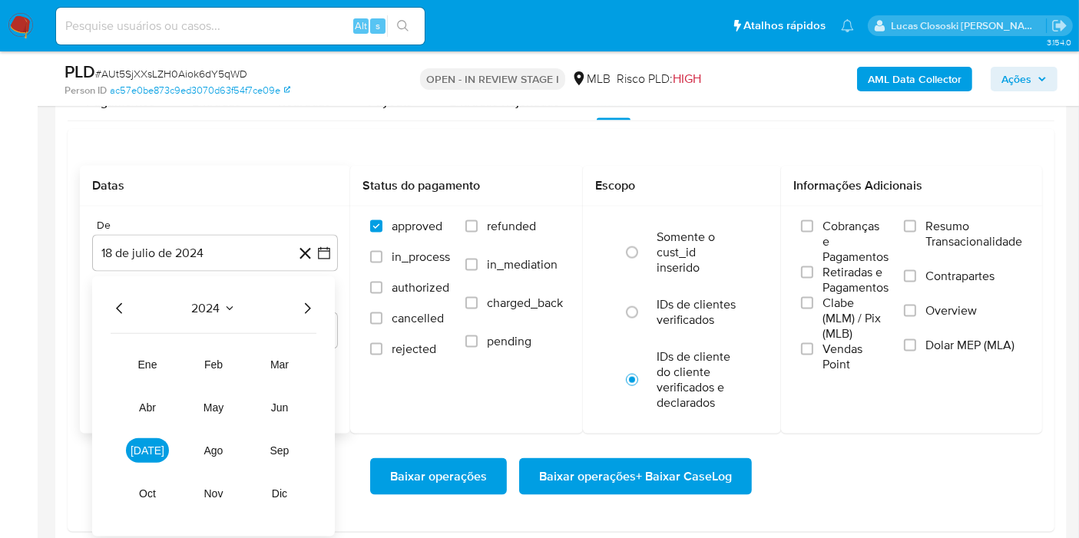
click at [305, 306] on icon "Año siguiente" at bounding box center [307, 309] width 18 height 18
click at [293, 396] on button "jun" at bounding box center [279, 408] width 43 height 25
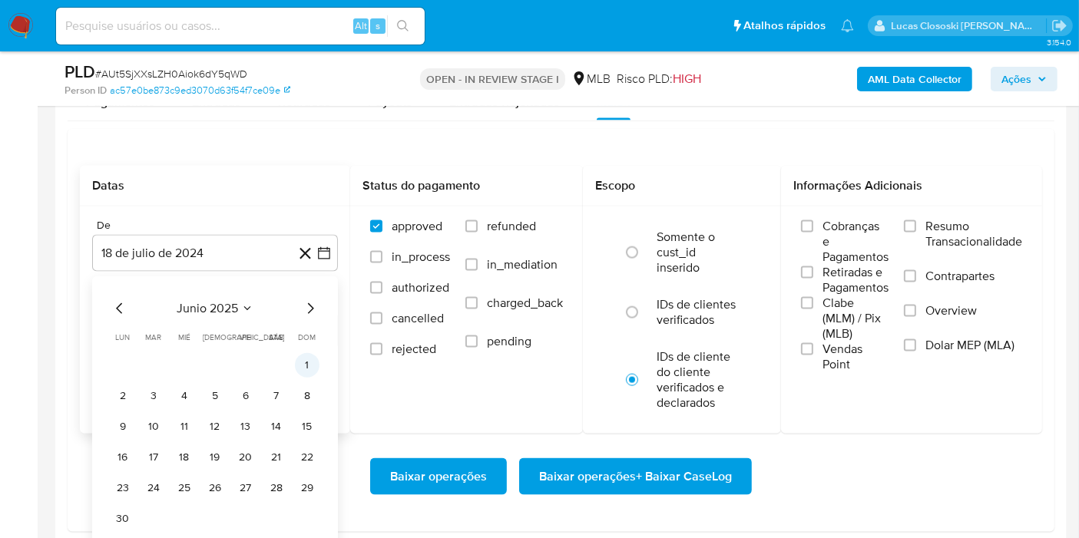
click at [306, 367] on button "1" at bounding box center [307, 365] width 25 height 25
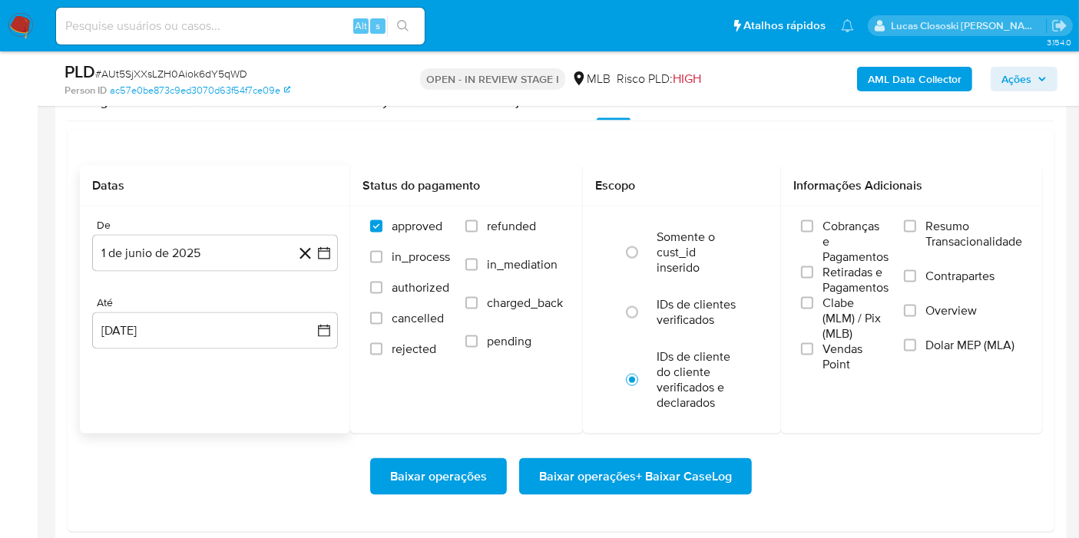
click at [691, 443] on div "Baixar operações Baixar operações + Baixar CaseLog" at bounding box center [561, 477] width 962 height 86
click at [695, 467] on span "Baixar operações + Baixar CaseLog" at bounding box center [635, 477] width 193 height 34
click at [327, 235] on button "1 de junio de 2025" at bounding box center [215, 253] width 246 height 37
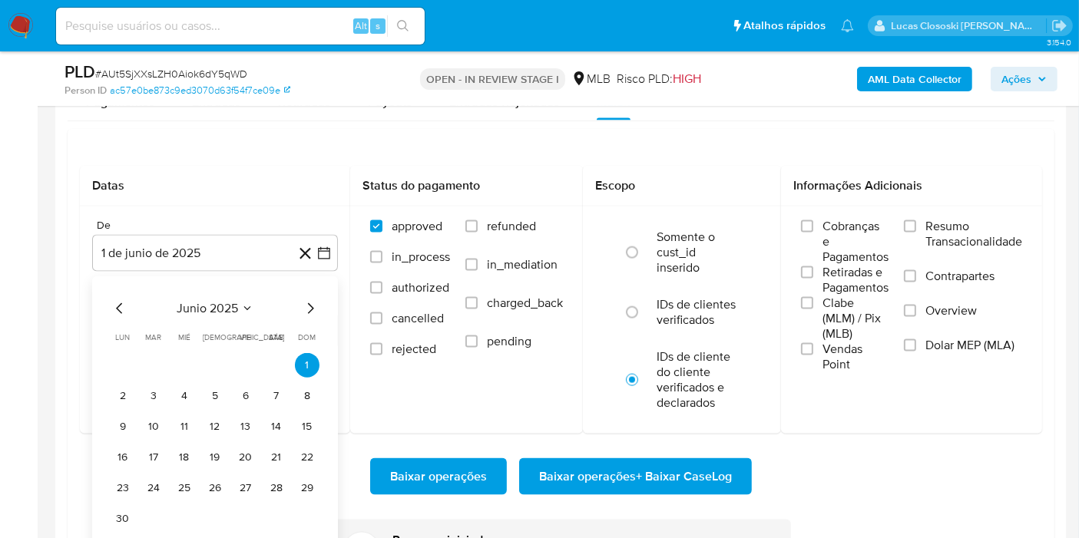
click at [201, 306] on span "junio 2025" at bounding box center [207, 308] width 61 height 15
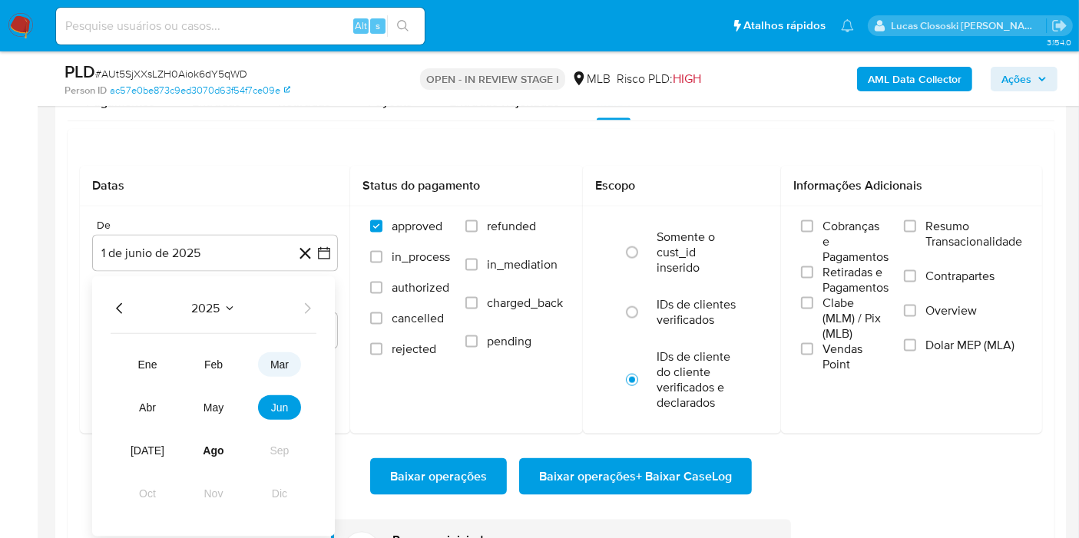
click at [265, 363] on button "mar" at bounding box center [279, 365] width 43 height 25
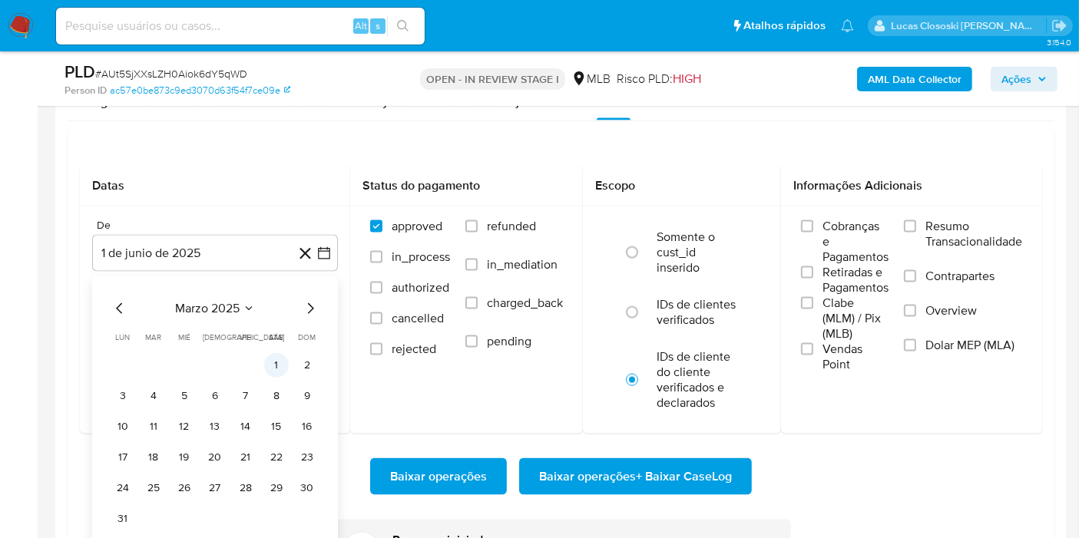
click at [267, 355] on button "1" at bounding box center [276, 365] width 25 height 25
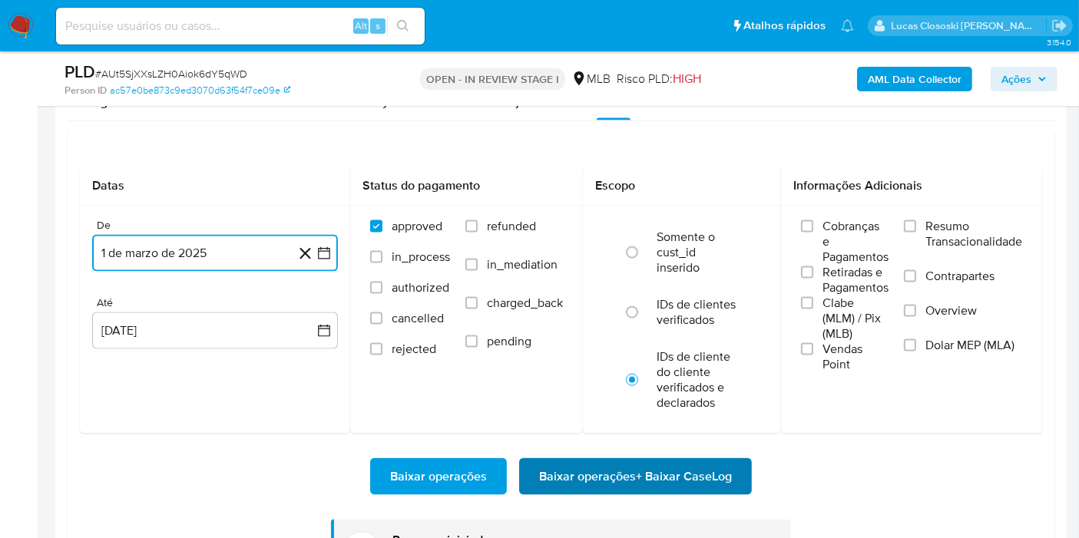
click at [604, 460] on span "Baixar operações + Baixar CaseLog" at bounding box center [635, 477] width 193 height 34
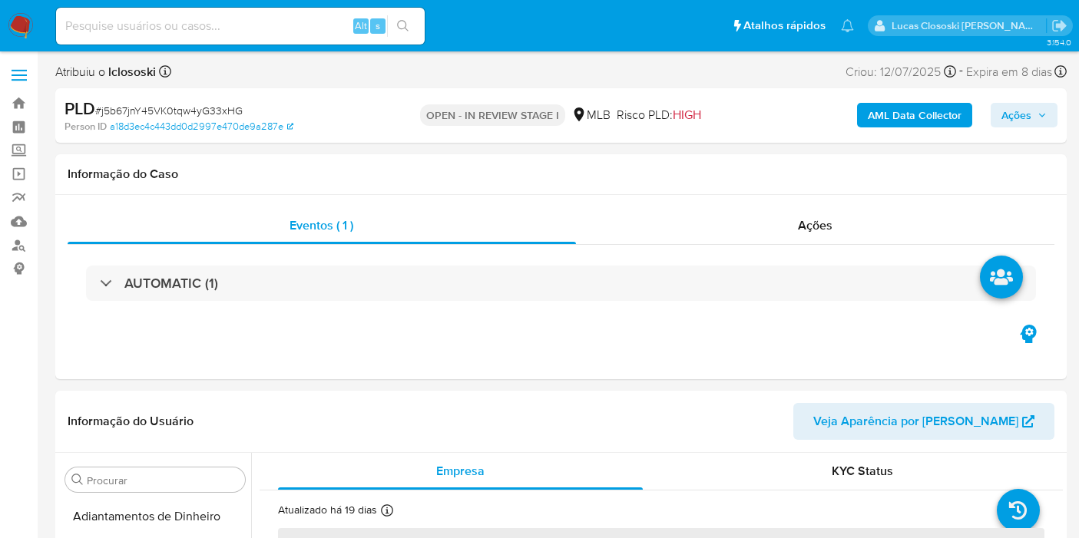
select select "10"
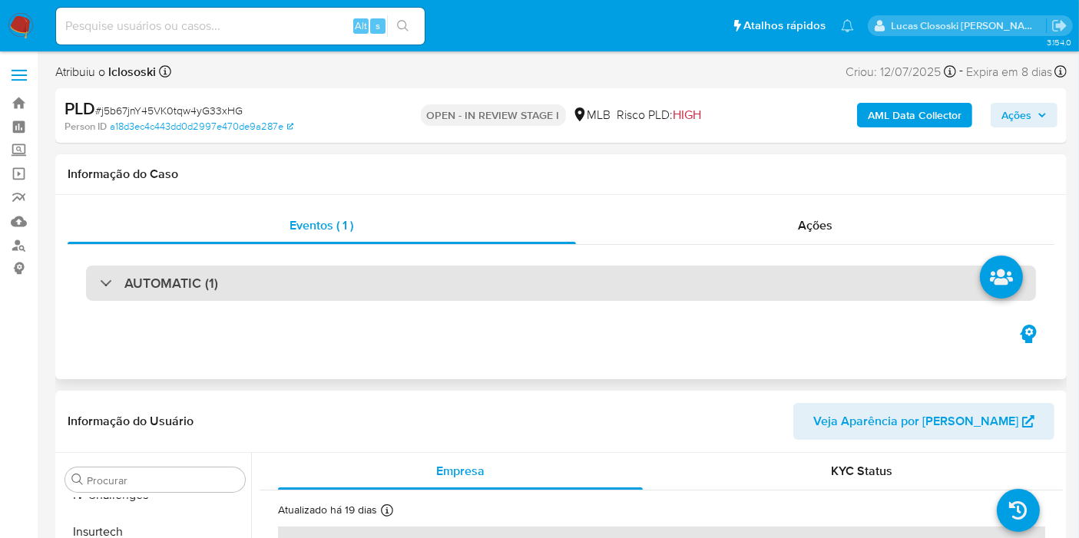
click at [231, 289] on div "AUTOMATIC (1)" at bounding box center [561, 283] width 950 height 35
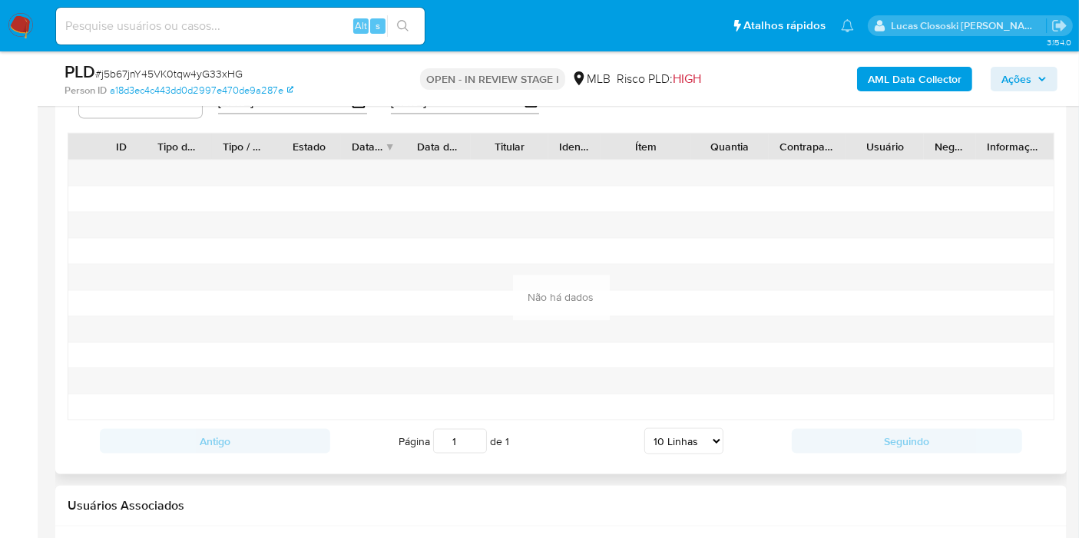
scroll to position [2048, 0]
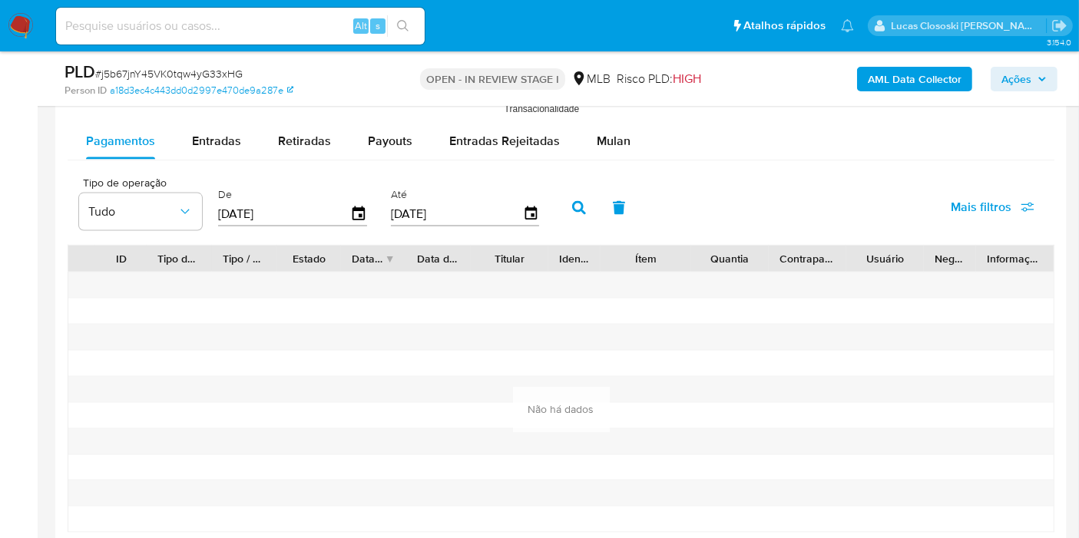
click at [583, 159] on div "Pagamentos Entradas Retiradas Payouts Entradas Rejeitadas Mulan Tipo de operaçã…" at bounding box center [561, 349] width 987 height 452
click at [599, 137] on span "Mulan" at bounding box center [614, 141] width 34 height 18
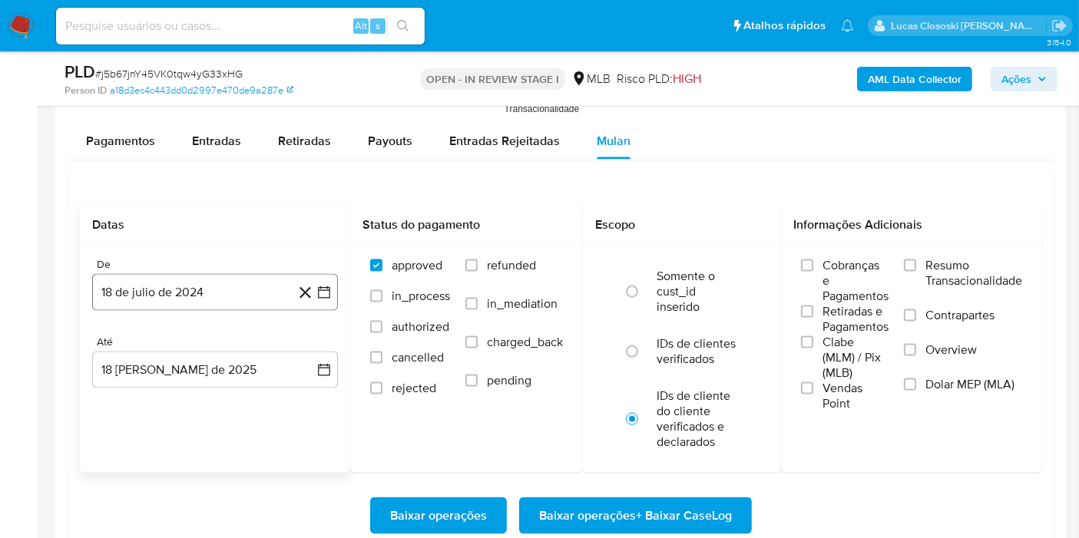
click at [333, 290] on button "18 de julio de 2024" at bounding box center [215, 292] width 246 height 37
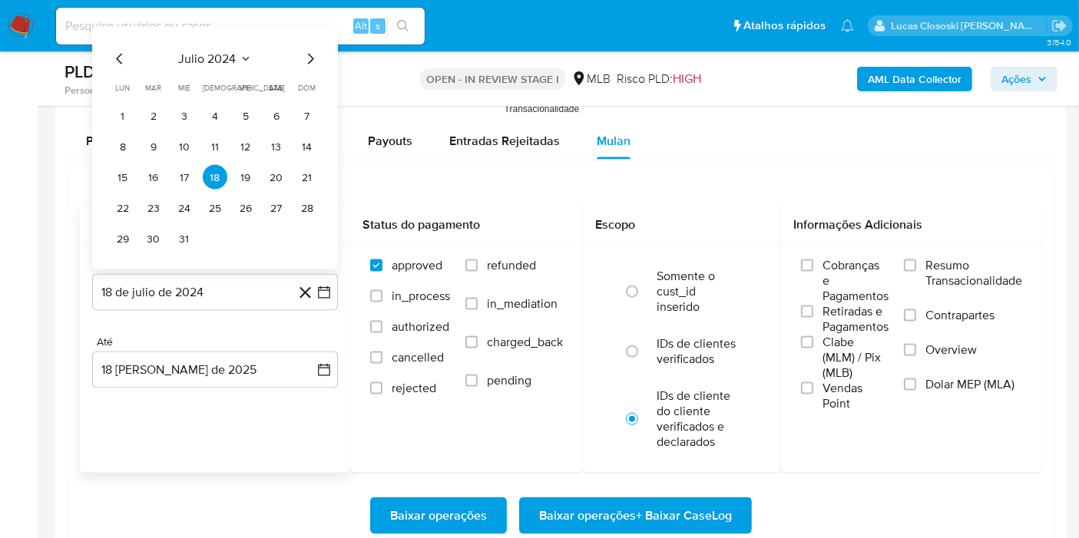
click at [221, 70] on div "julio 2024 julio 2024 lun lunes mar martes mié miércoles jue jueves vie viernes…" at bounding box center [215, 150] width 209 height 201
click at [221, 55] on span "julio 2024" at bounding box center [208, 58] width 58 height 15
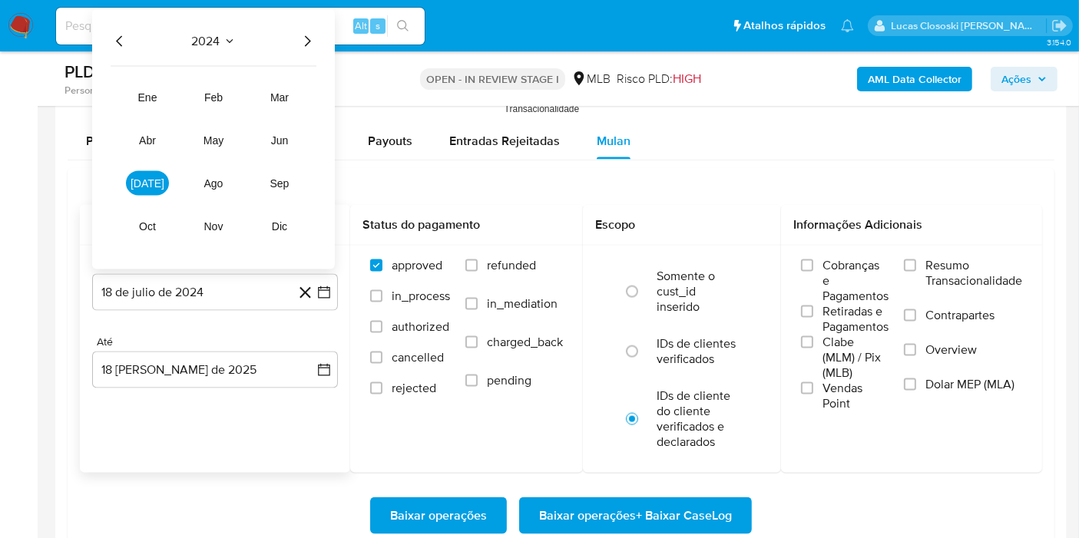
click at [276, 41] on div "2024" at bounding box center [214, 41] width 206 height 18
click at [311, 39] on icon "Año siguiente" at bounding box center [307, 41] width 18 height 18
click at [293, 132] on button "jun" at bounding box center [279, 140] width 43 height 25
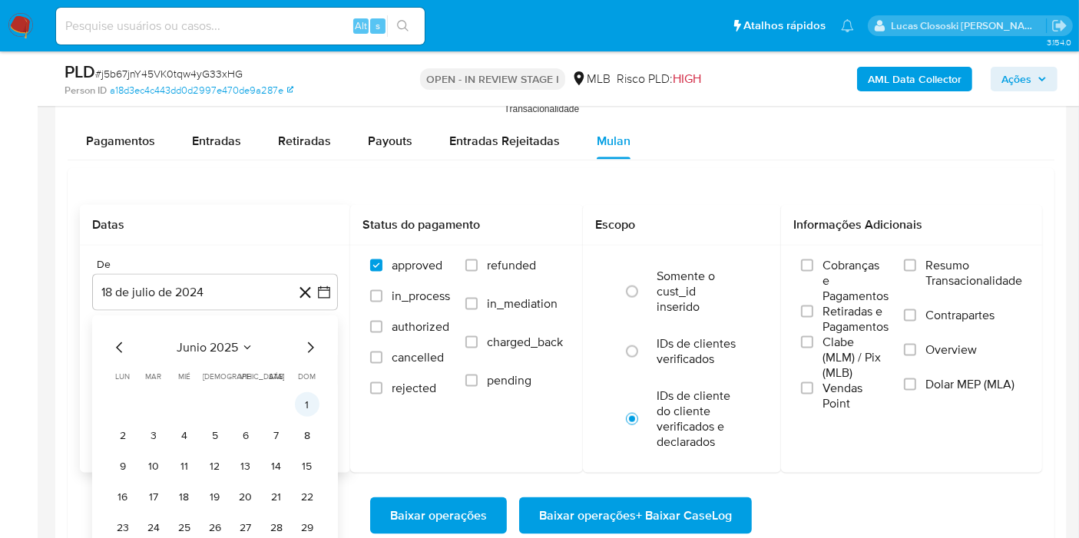
click at [303, 393] on button "1" at bounding box center [307, 404] width 25 height 25
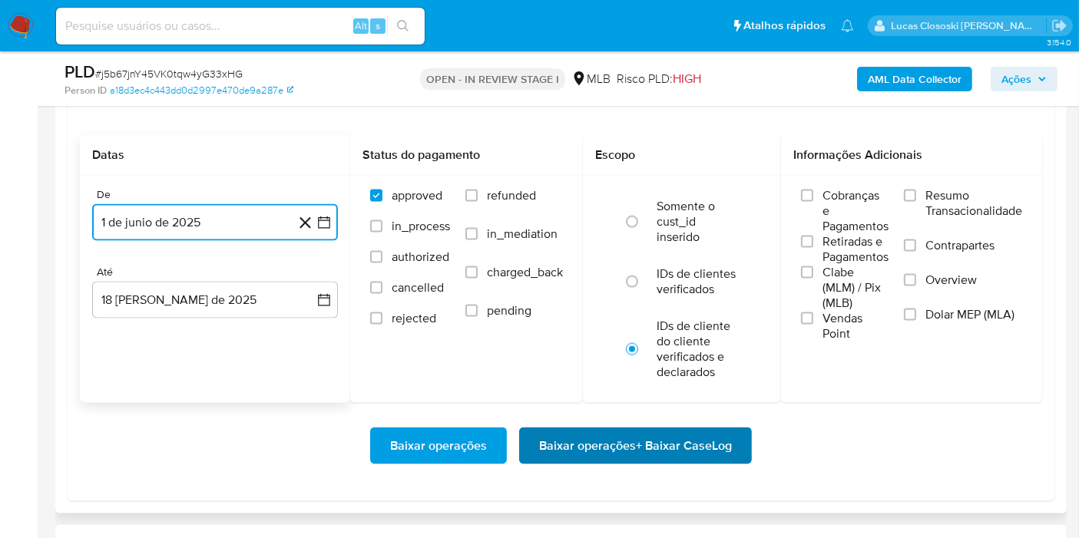
scroll to position [2133, 0]
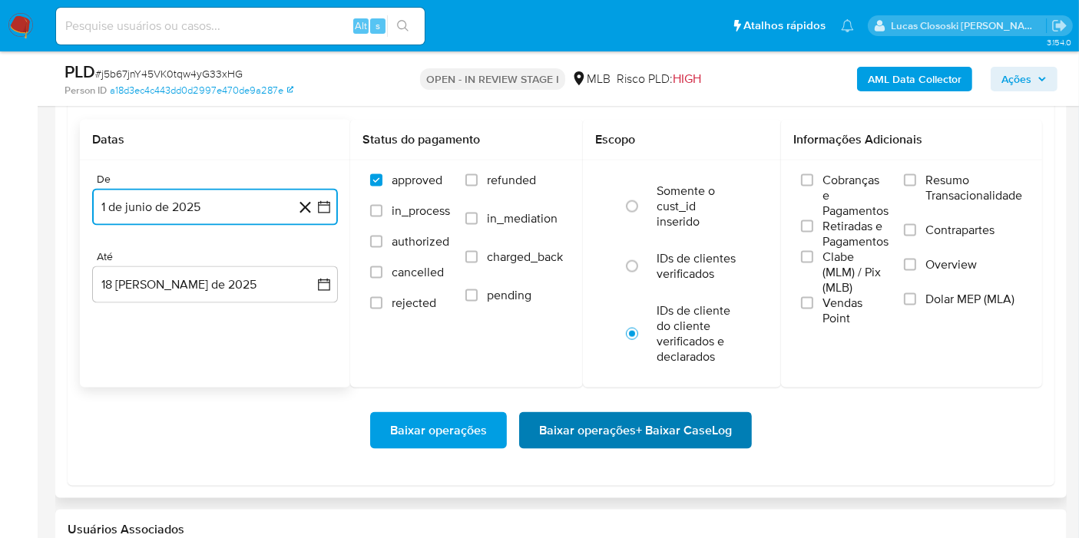
click at [609, 425] on span "Baixar operações + Baixar CaseLog" at bounding box center [635, 431] width 193 height 34
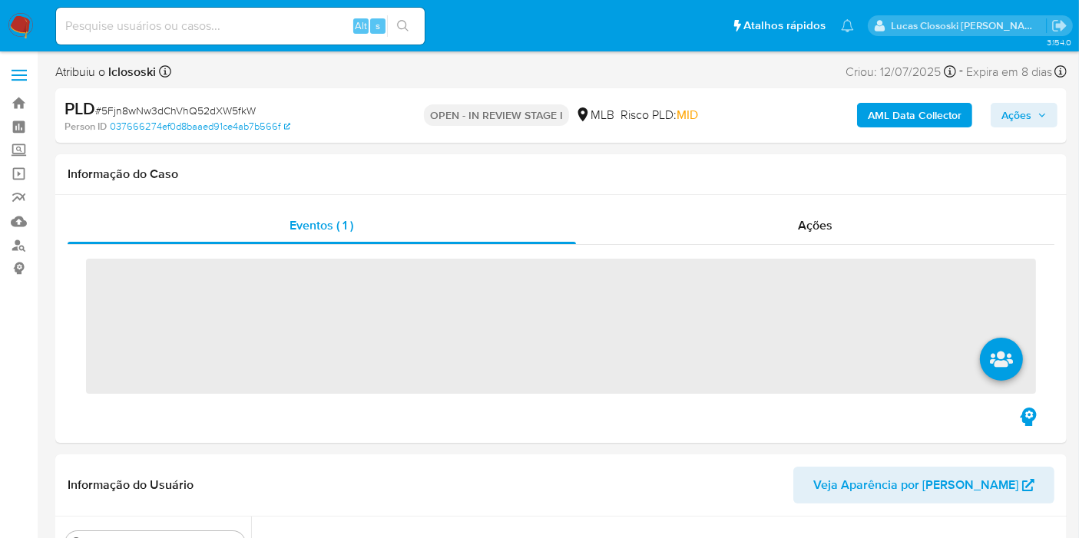
scroll to position [685, 0]
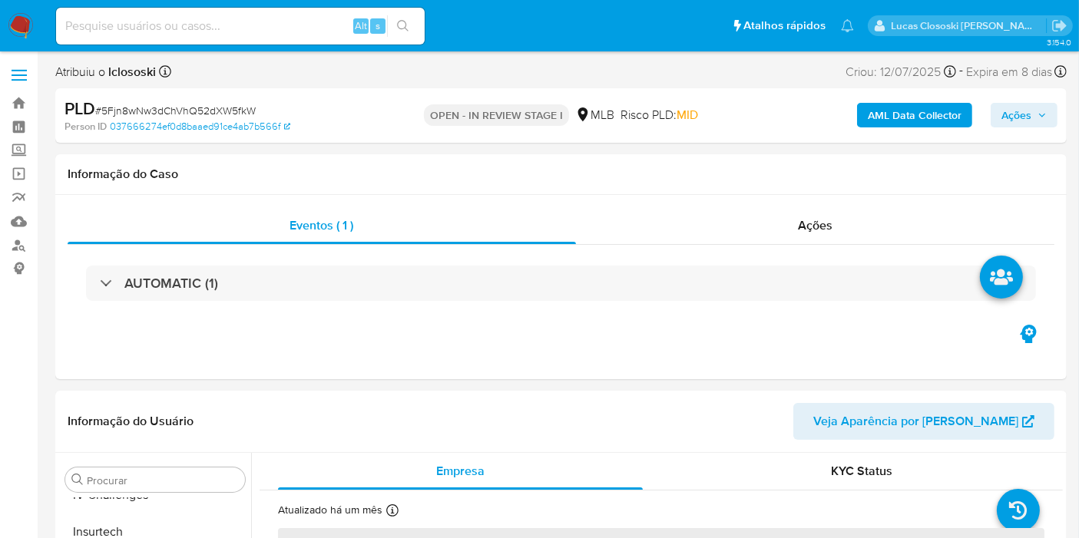
select select "10"
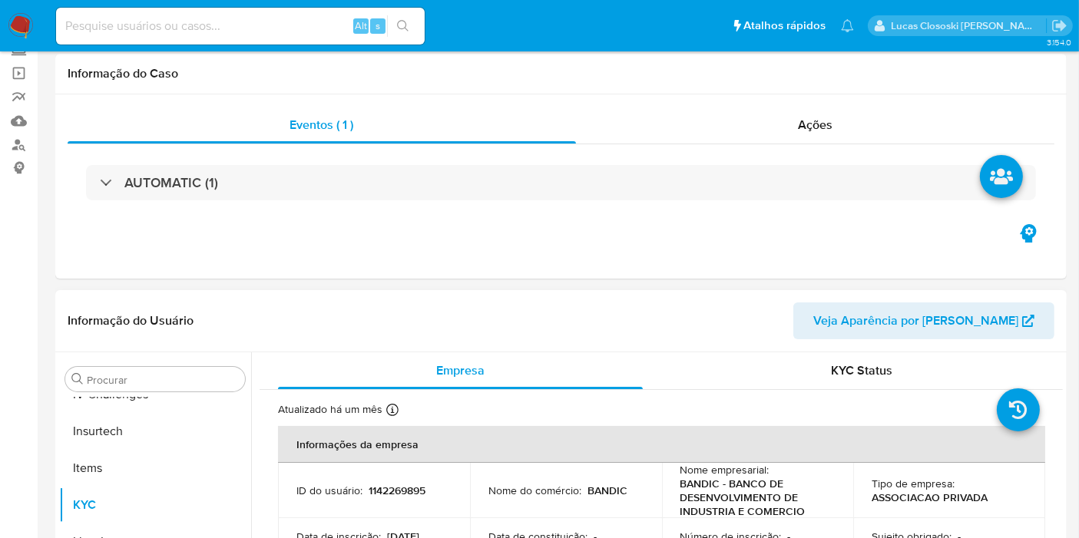
scroll to position [0, 0]
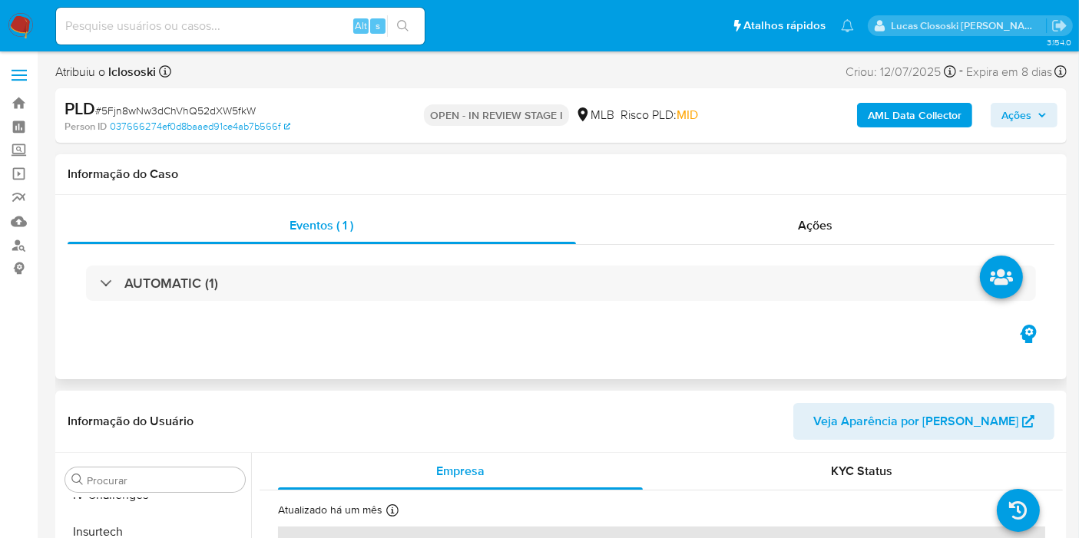
click at [273, 301] on div "AUTOMATIC (1)" at bounding box center [561, 283] width 987 height 77
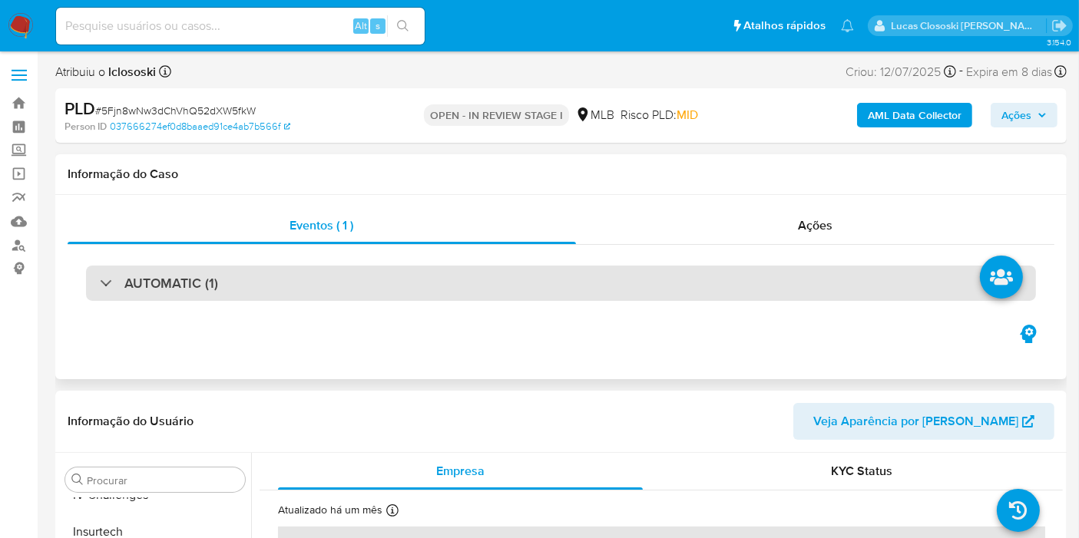
click at [289, 286] on div "AUTOMATIC (1)" at bounding box center [561, 283] width 950 height 35
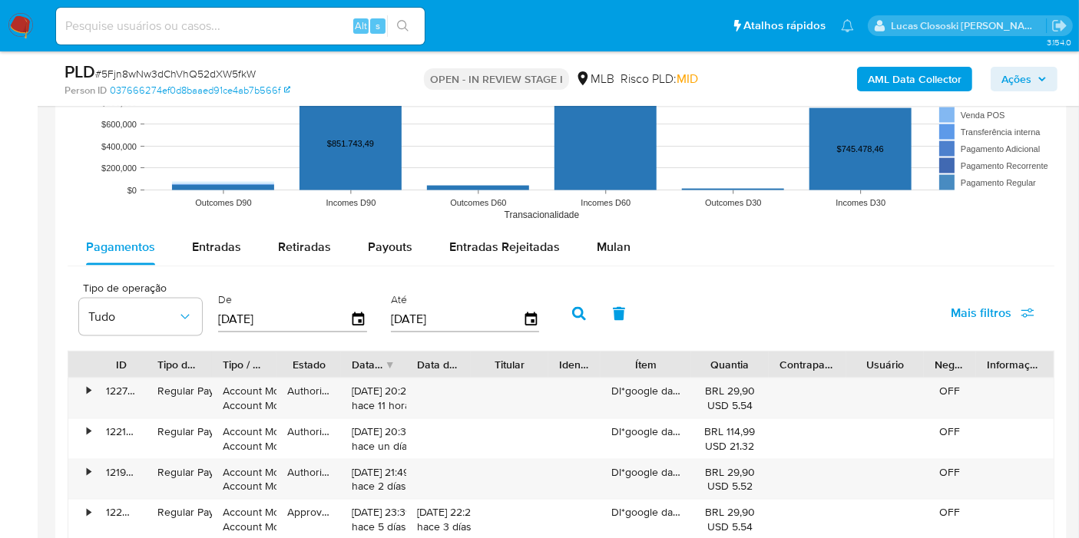
scroll to position [2048, 0]
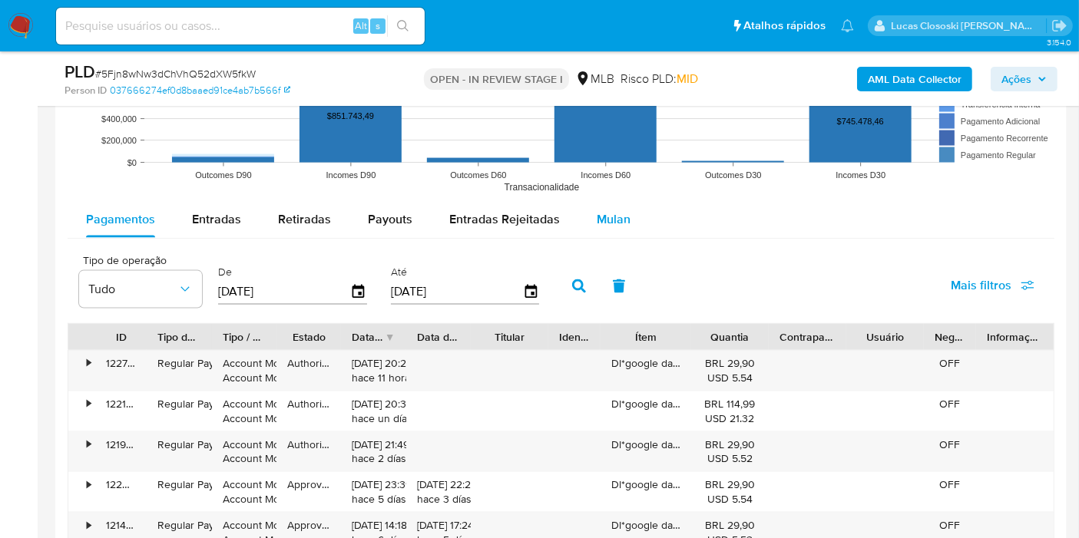
click at [606, 230] on div "Mulan" at bounding box center [614, 219] width 34 height 37
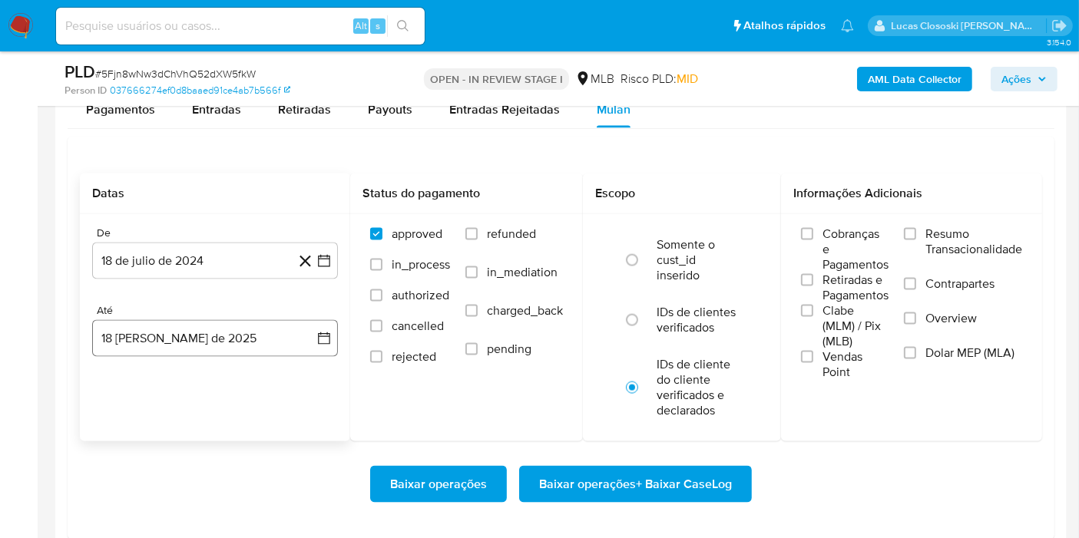
scroll to position [2218, 0]
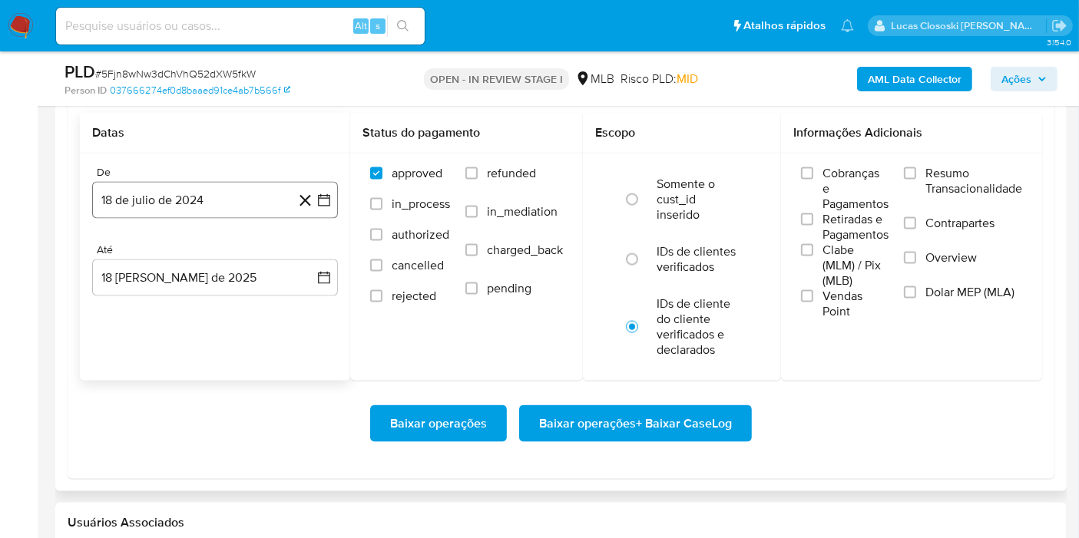
click at [336, 190] on button "18 de julio de 2024" at bounding box center [215, 200] width 246 height 37
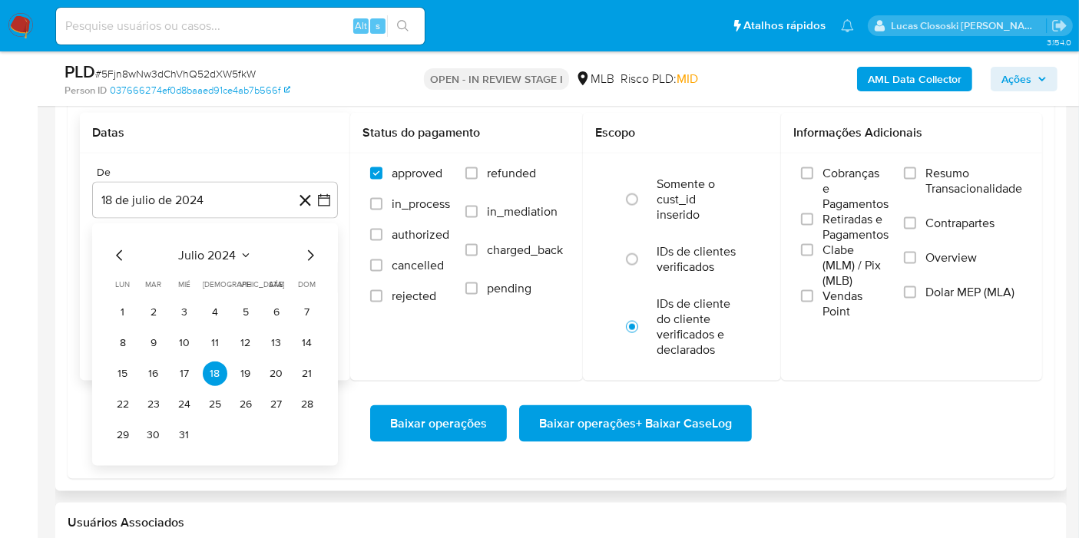
click at [210, 268] on div "julio 2024 julio 2024 lun lunes mar martes mié miércoles jue jueves vie viernes…" at bounding box center [215, 347] width 209 height 201
click at [208, 257] on span "julio 2024" at bounding box center [208, 255] width 58 height 15
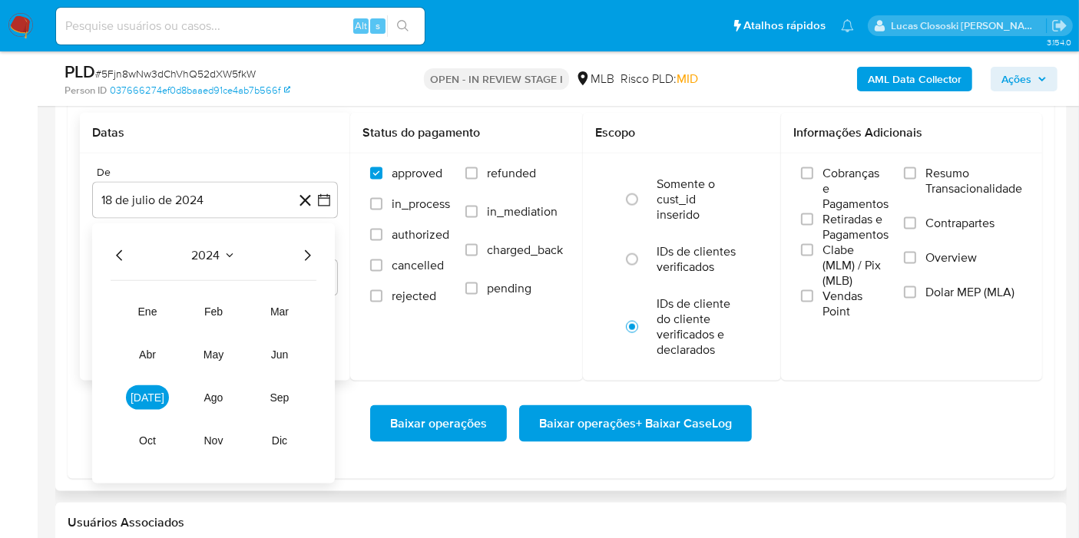
click at [304, 249] on icon "Año siguiente" at bounding box center [307, 256] width 18 height 18
click at [267, 358] on button "jun" at bounding box center [279, 355] width 43 height 25
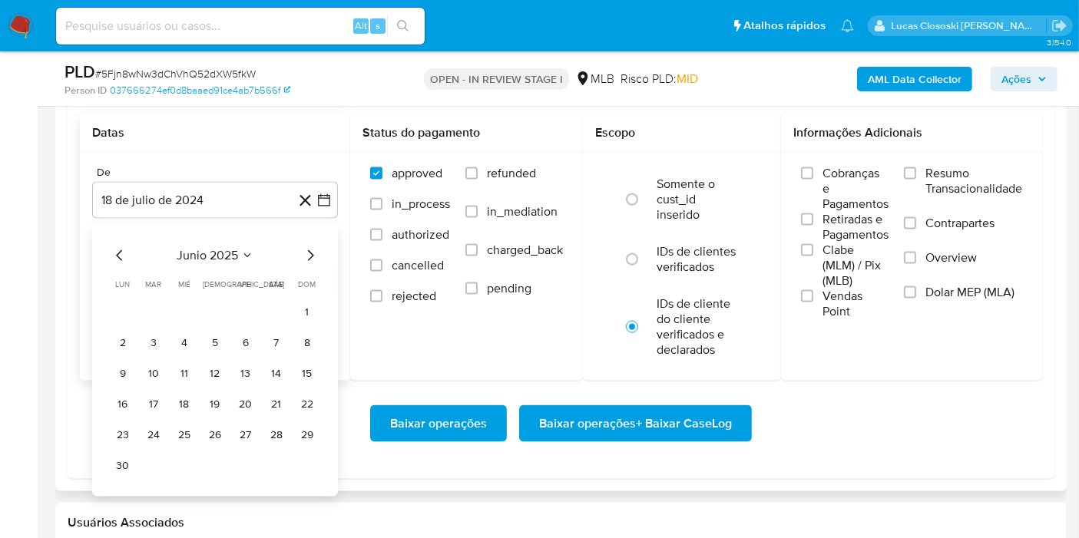
click at [289, 306] on tr "1" at bounding box center [215, 312] width 209 height 25
click at [305, 306] on button "1" at bounding box center [307, 312] width 25 height 25
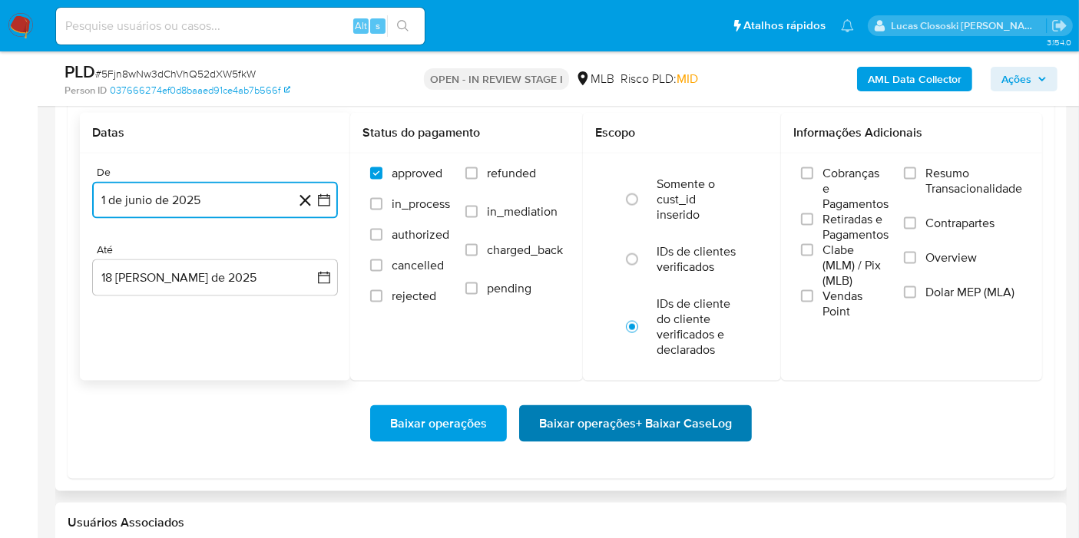
click at [623, 424] on span "Baixar operações + Baixar CaseLog" at bounding box center [635, 424] width 193 height 34
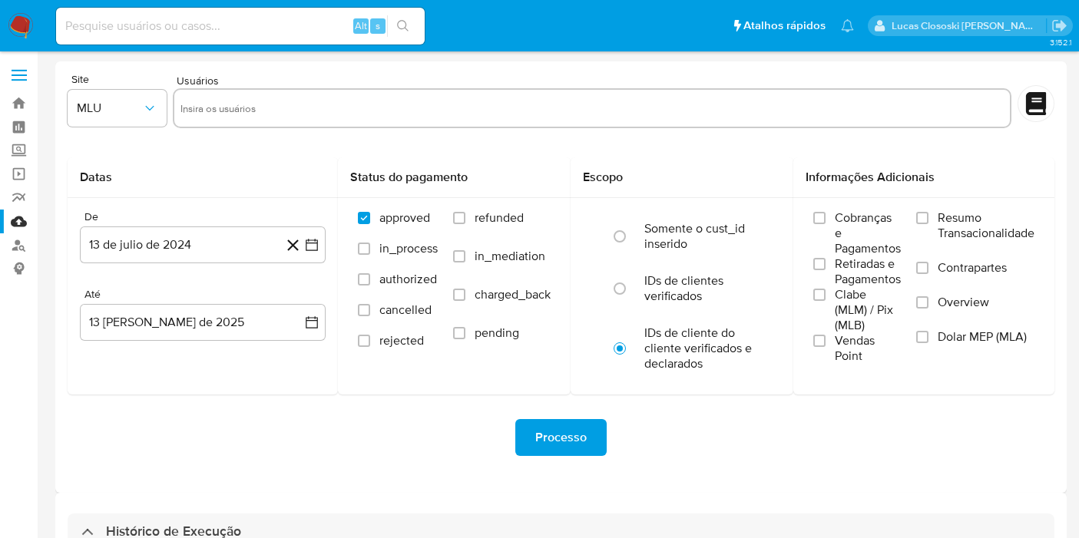
select select "10"
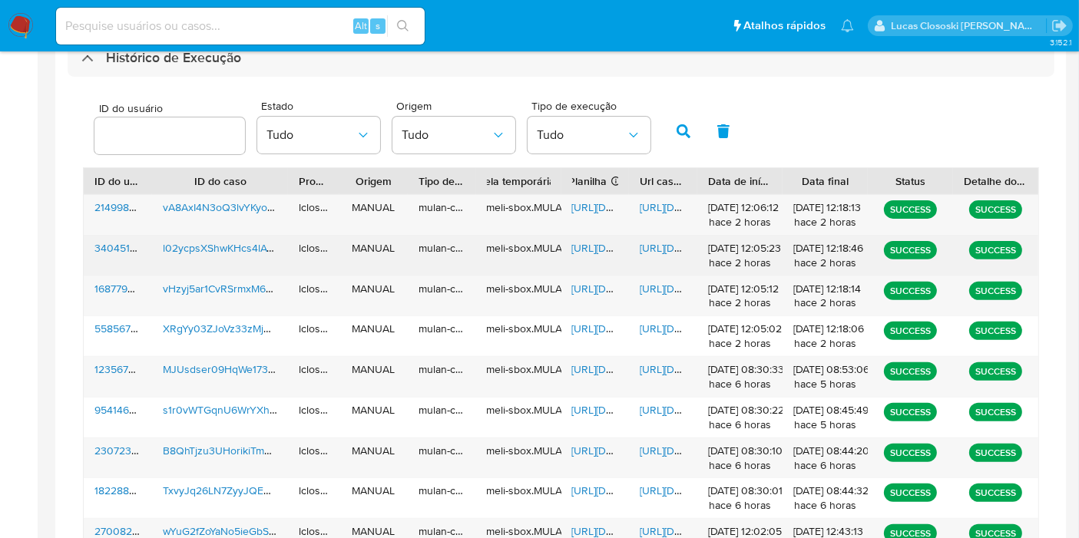
click at [578, 240] on span "[URL][DOMAIN_NAME]" at bounding box center [625, 247] width 106 height 15
click at [659, 238] on div "[URL][DOMAIN_NAME]" at bounding box center [663, 256] width 68 height 40
click at [657, 240] on span "[URL][DOMAIN_NAME]" at bounding box center [693, 247] width 106 height 15
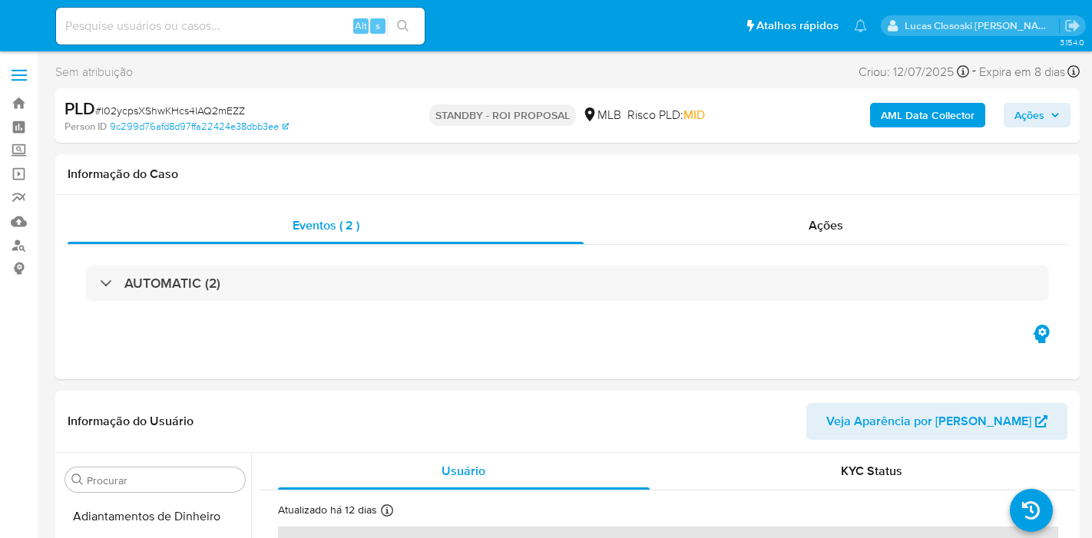
select select "10"
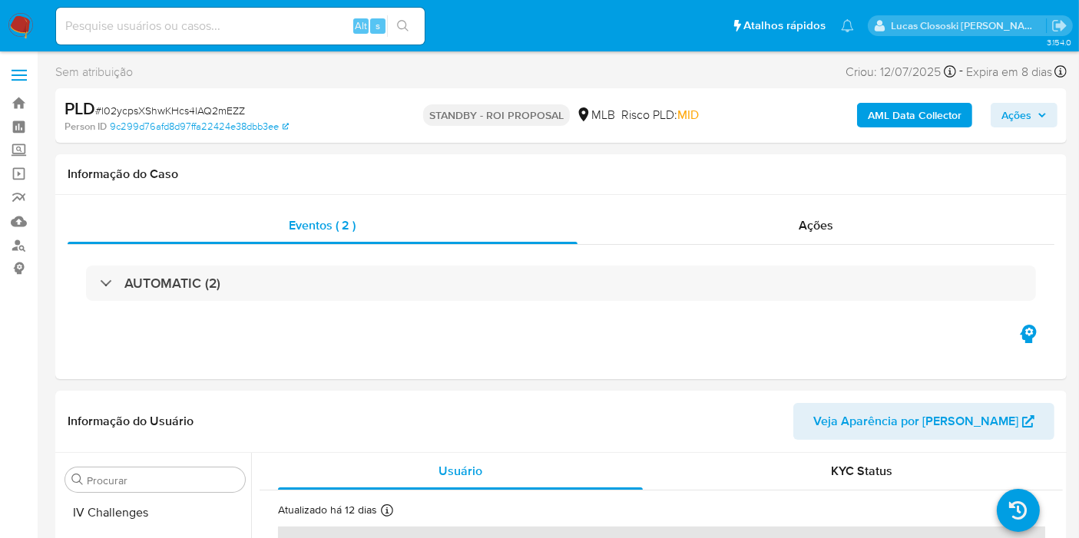
scroll to position [685, 0]
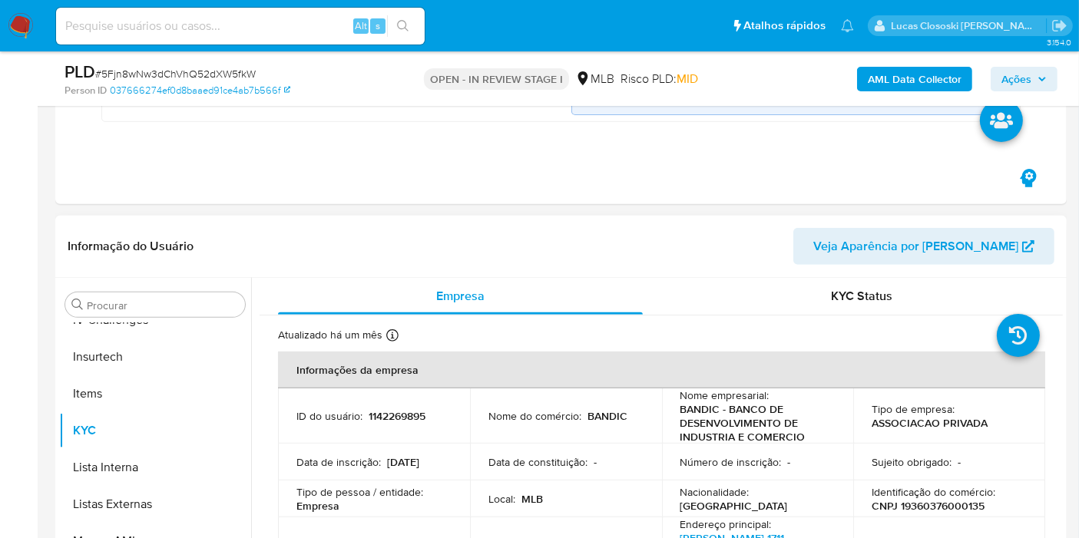
scroll to position [682, 0]
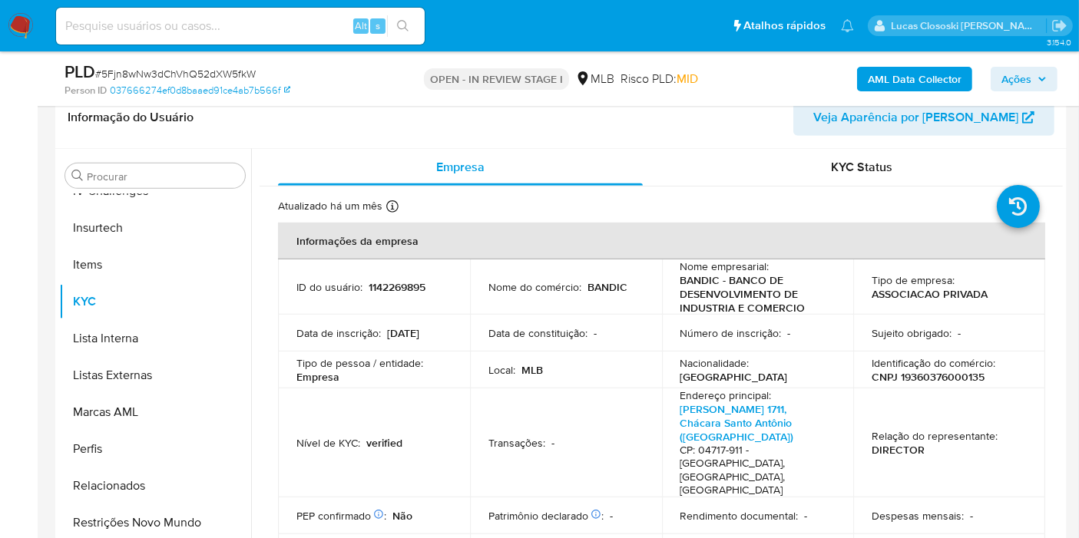
click at [941, 377] on p "CNPJ 19360376000135" at bounding box center [928, 377] width 113 height 14
copy p "19360376000135"
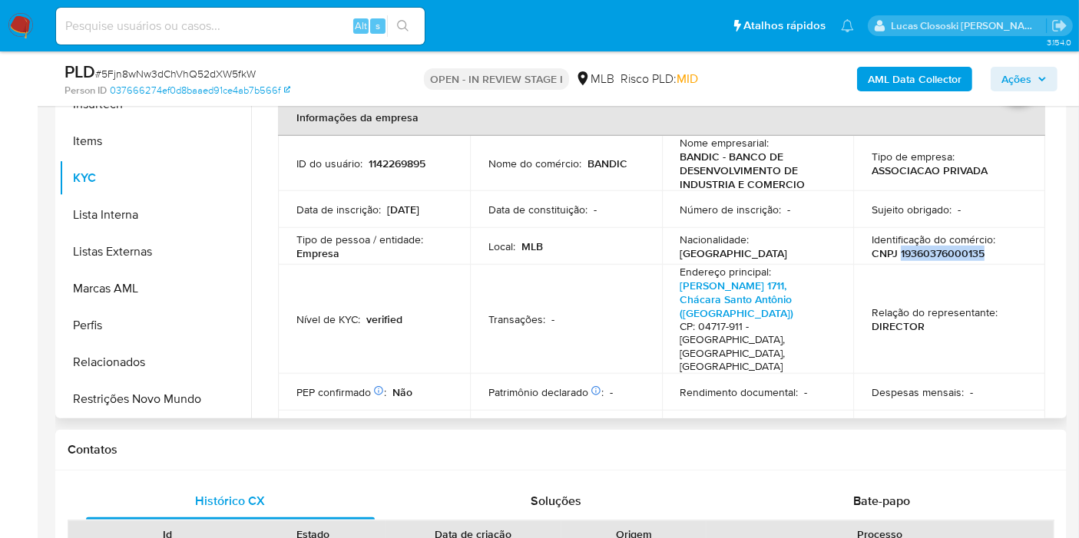
scroll to position [768, 0]
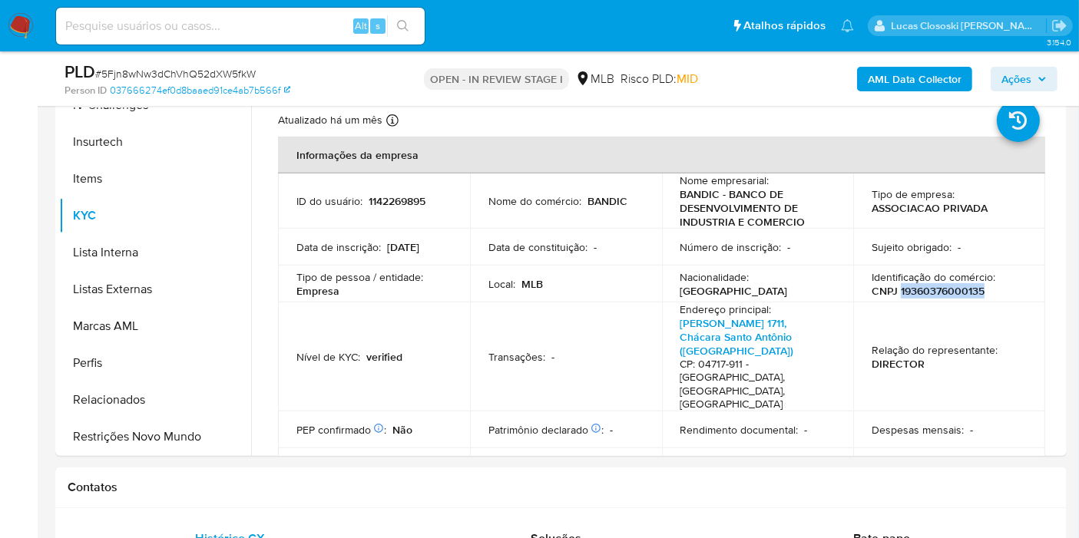
copy p "19360376000135"
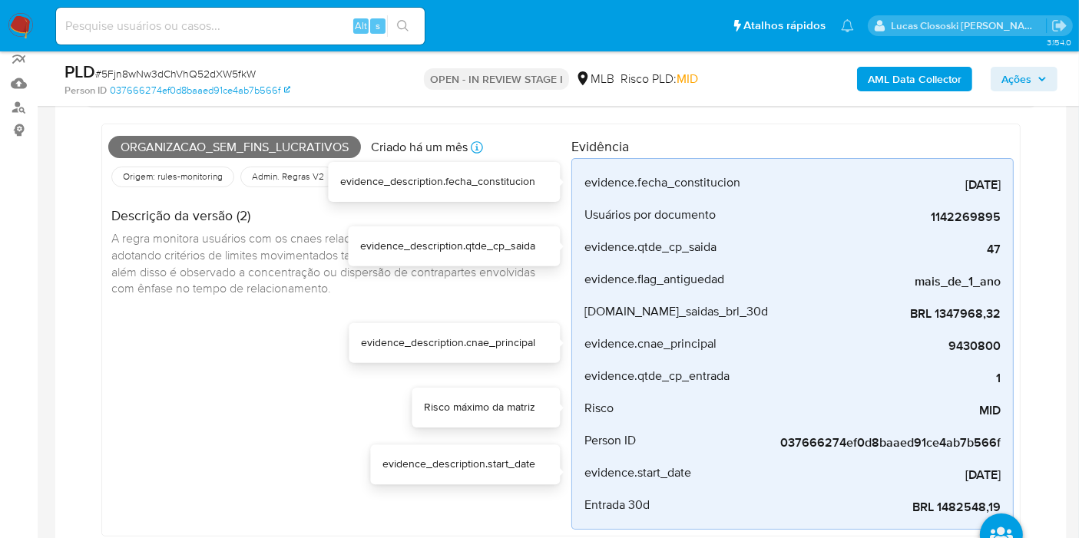
scroll to position [85, 0]
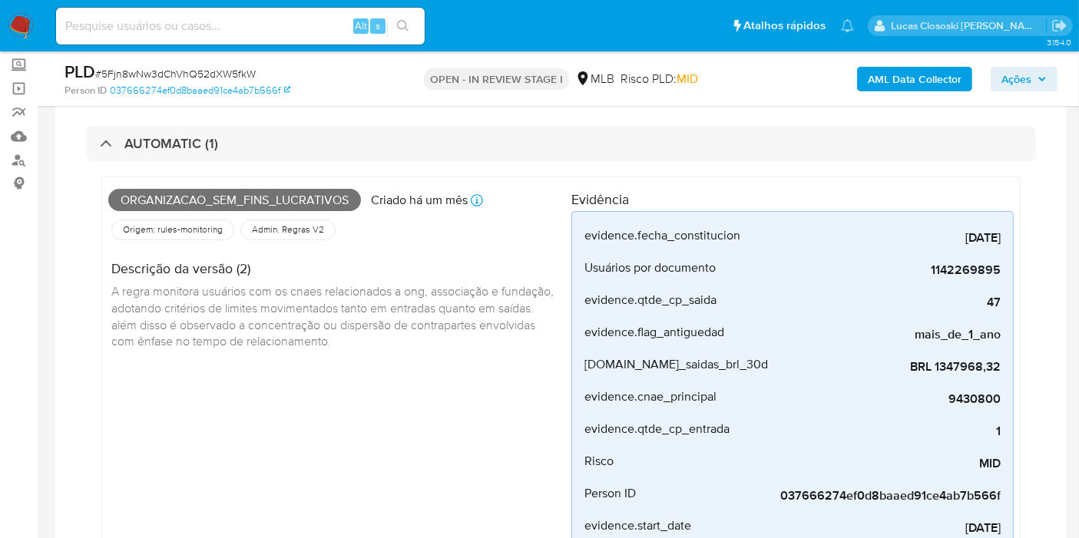
click at [440, 161] on div "Organizacao_sem_fins_lucrativos Criado há um mês Criado: 12/07/2025 01:05:59 Or…" at bounding box center [561, 387] width 950 height 452
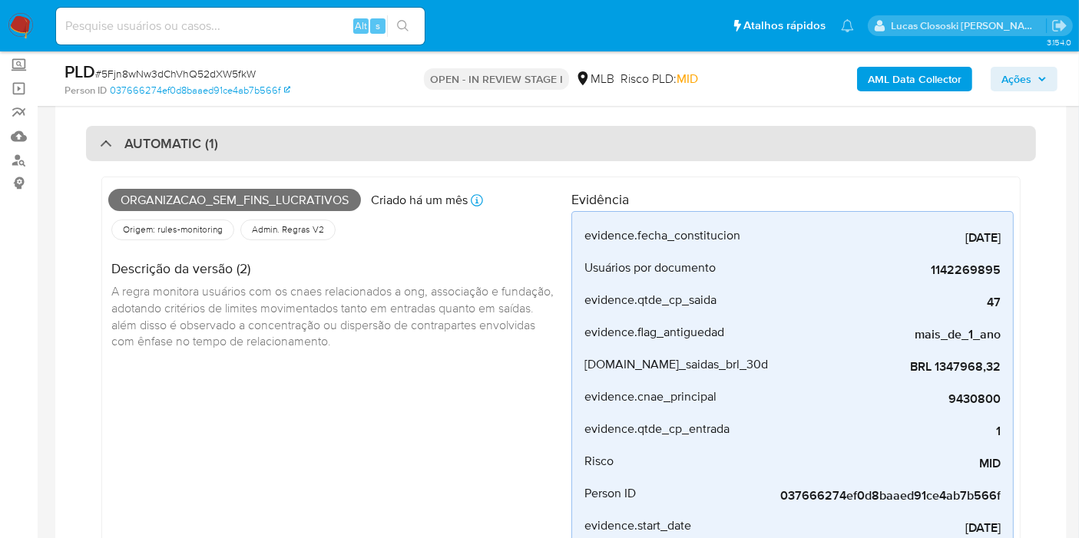
click at [446, 144] on div "AUTOMATIC (1)" at bounding box center [561, 143] width 950 height 35
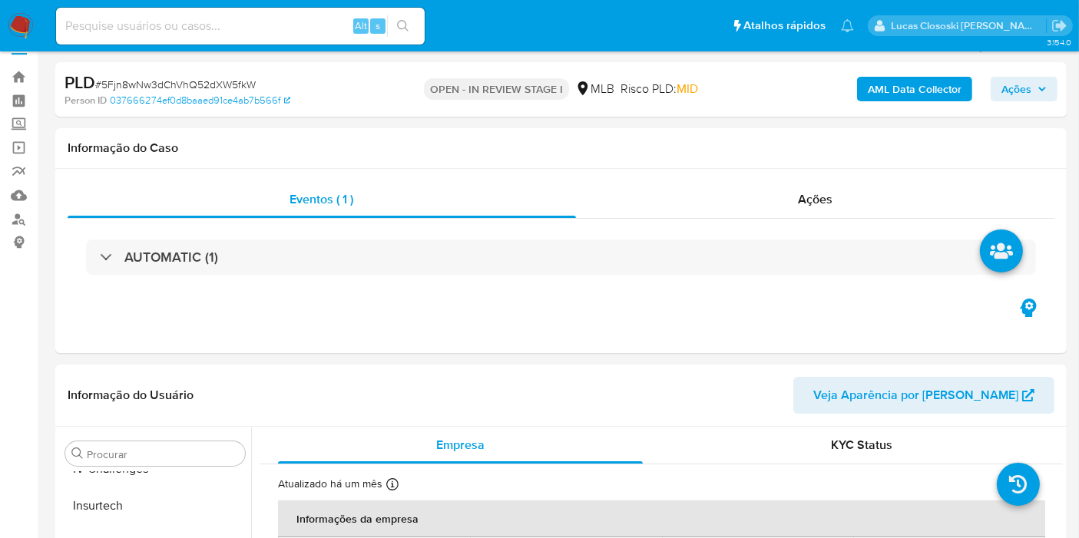
scroll to position [0, 0]
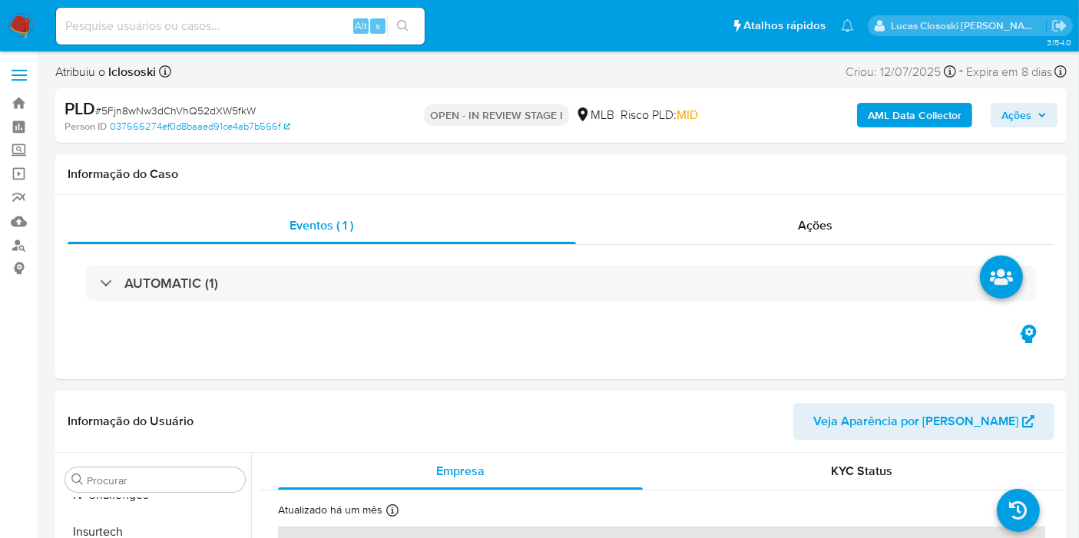
click at [869, 110] on button "AML Data Collector" at bounding box center [914, 115] width 115 height 25
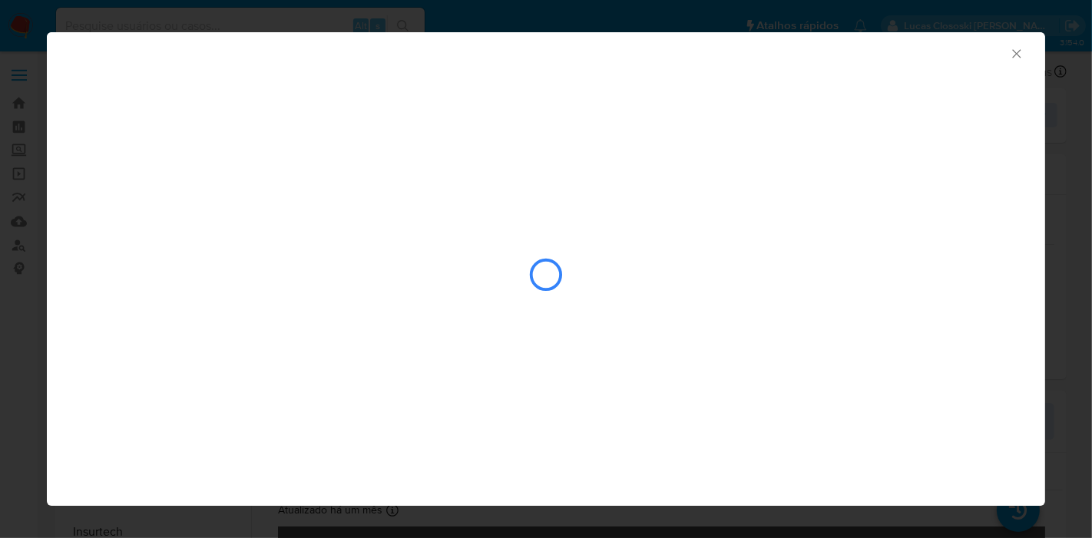
click at [1020, 52] on icon "Fechar a janela" at bounding box center [1016, 53] width 15 height 15
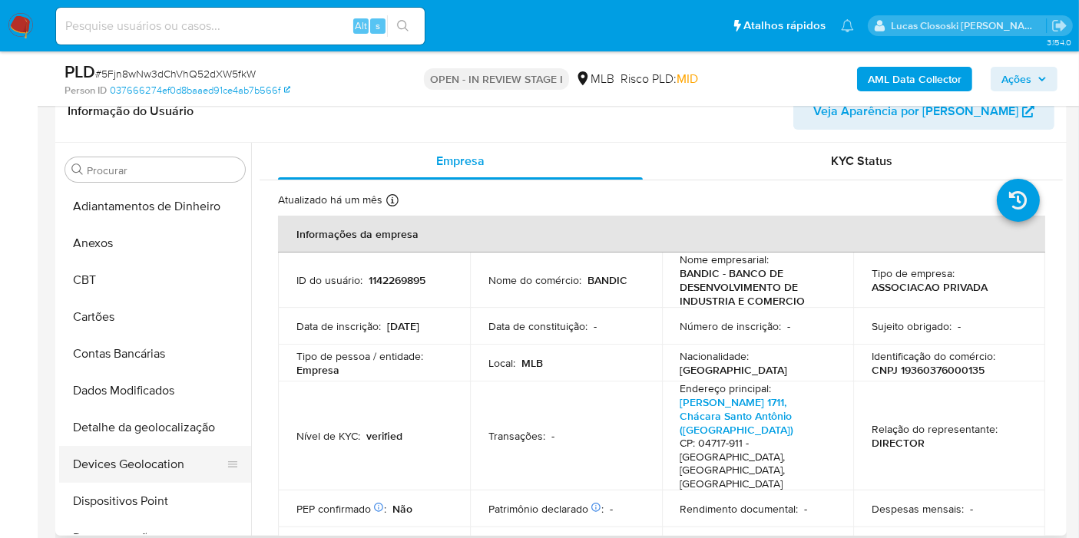
click at [140, 470] on button "Devices Geolocation" at bounding box center [149, 464] width 180 height 37
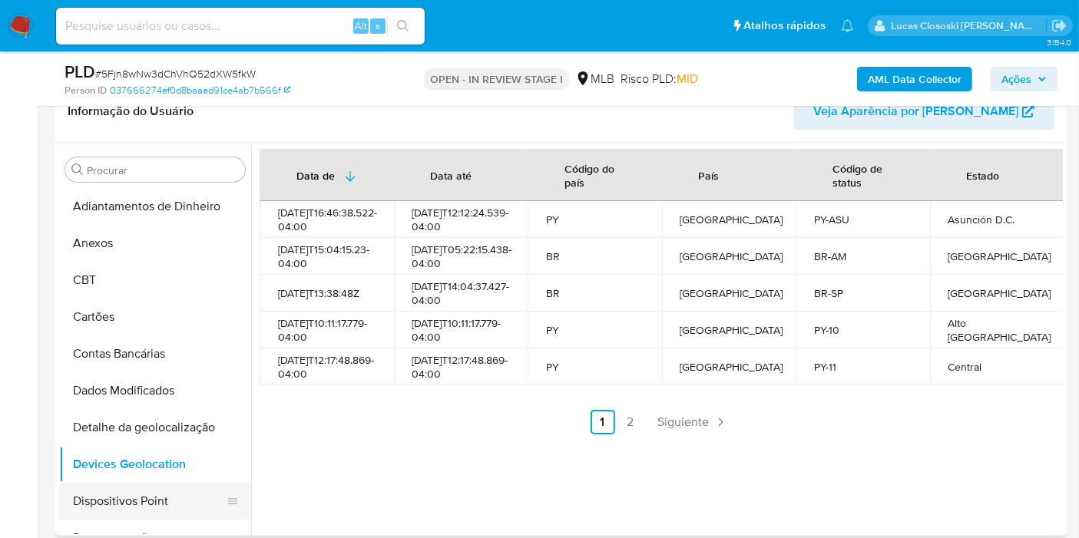
click at [129, 491] on button "Dispositivos Point" at bounding box center [149, 501] width 180 height 37
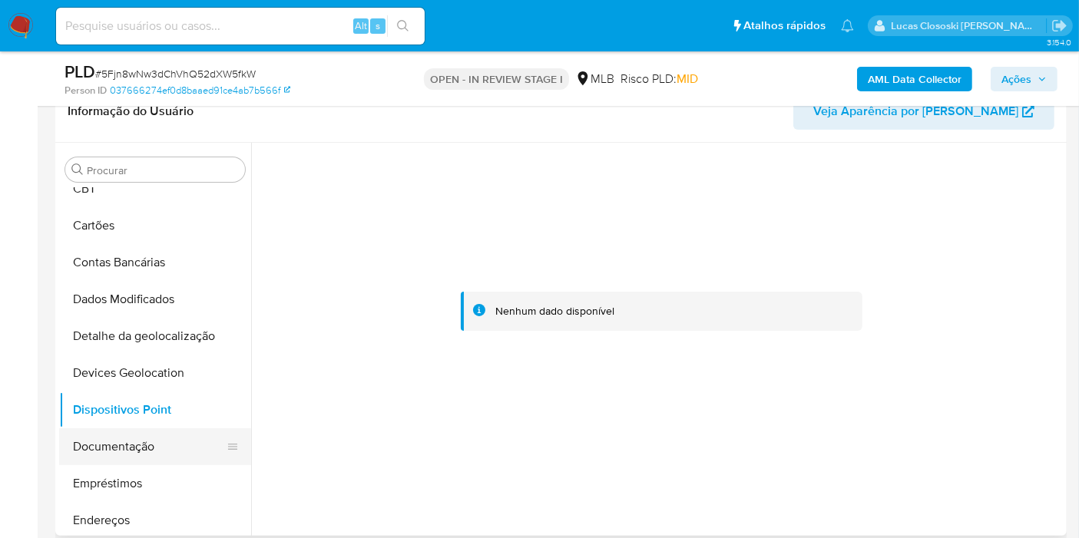
scroll to position [170, 0]
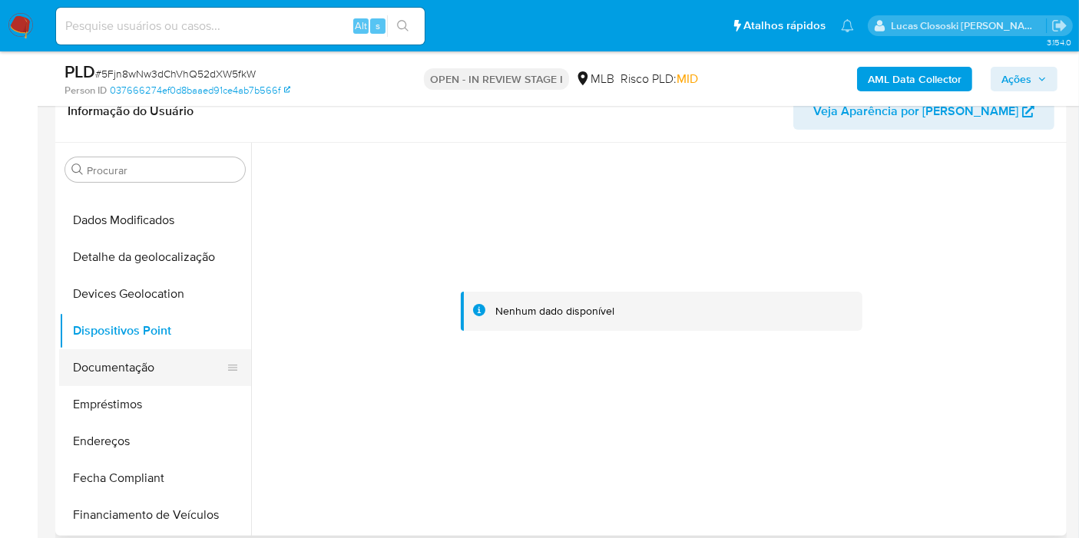
click at [135, 378] on button "Documentação" at bounding box center [149, 367] width 180 height 37
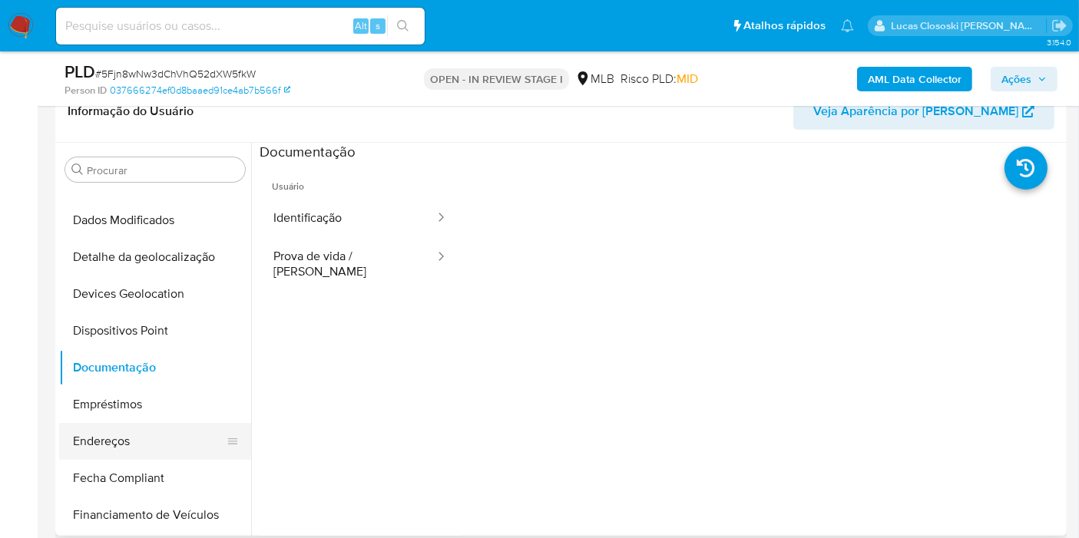
click at [155, 423] on button "Endereços" at bounding box center [149, 441] width 180 height 37
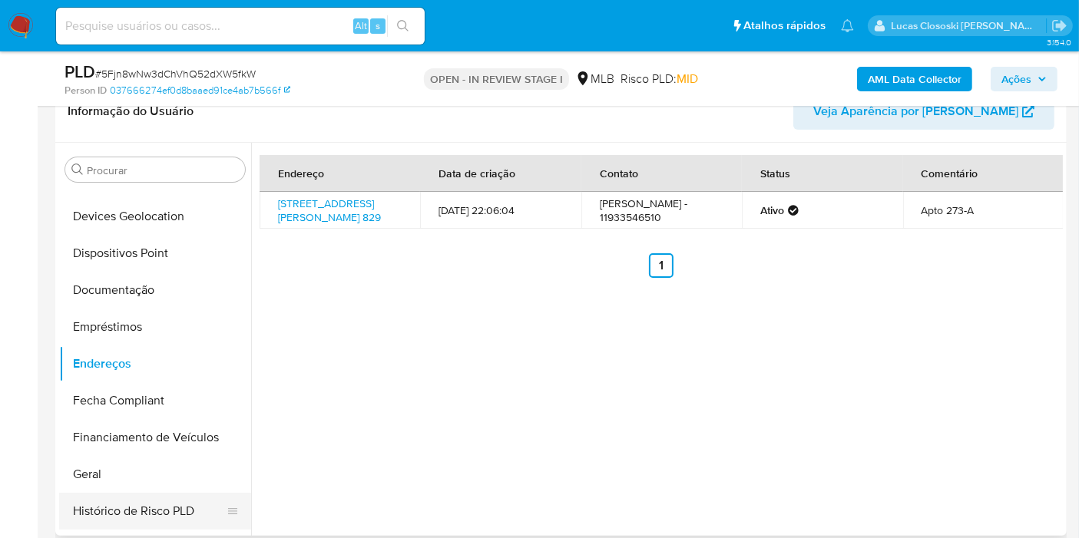
scroll to position [341, 0]
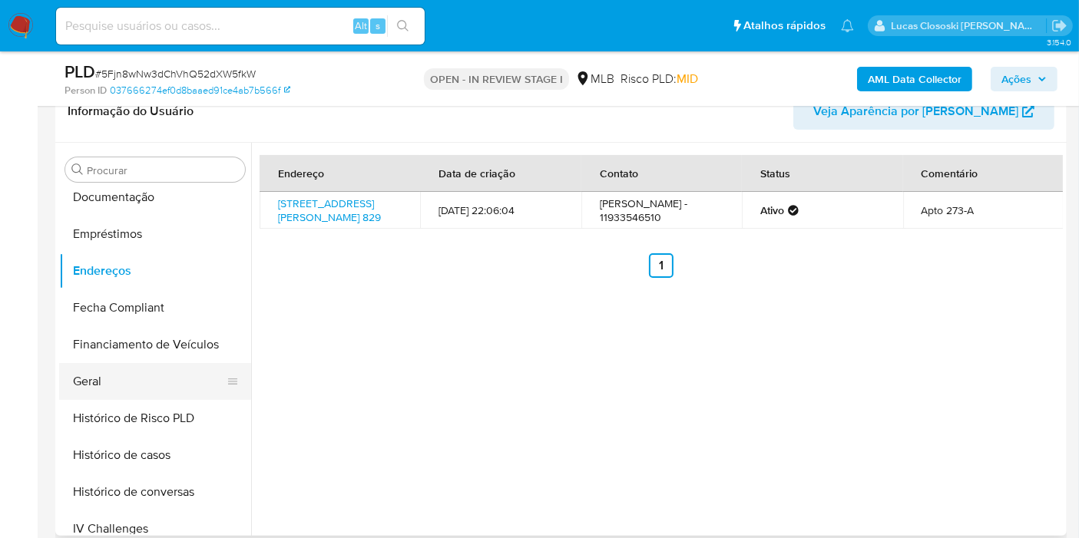
click at [132, 381] on button "Geral" at bounding box center [149, 381] width 180 height 37
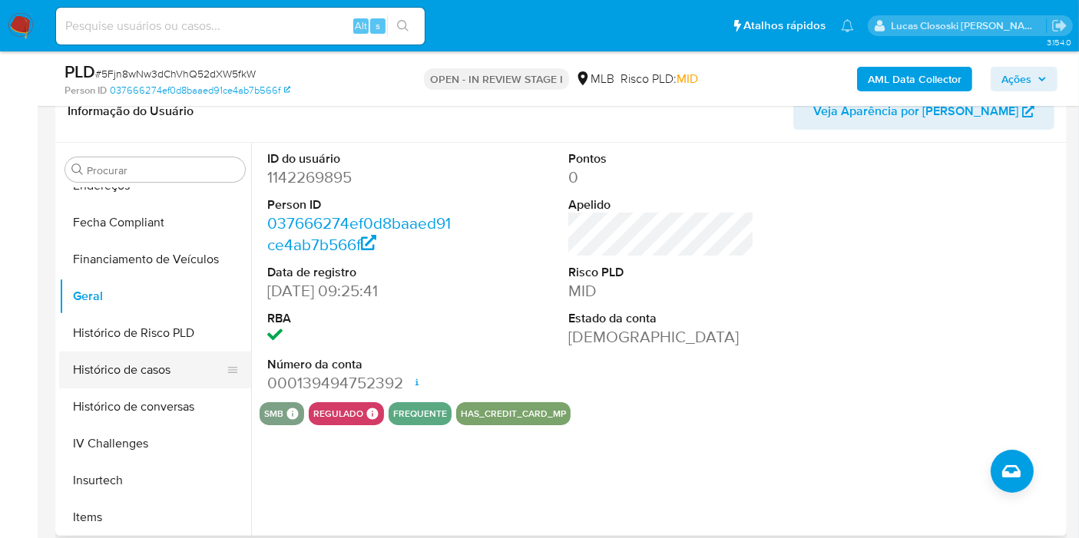
click at [162, 366] on button "Histórico de casos" at bounding box center [149, 370] width 180 height 37
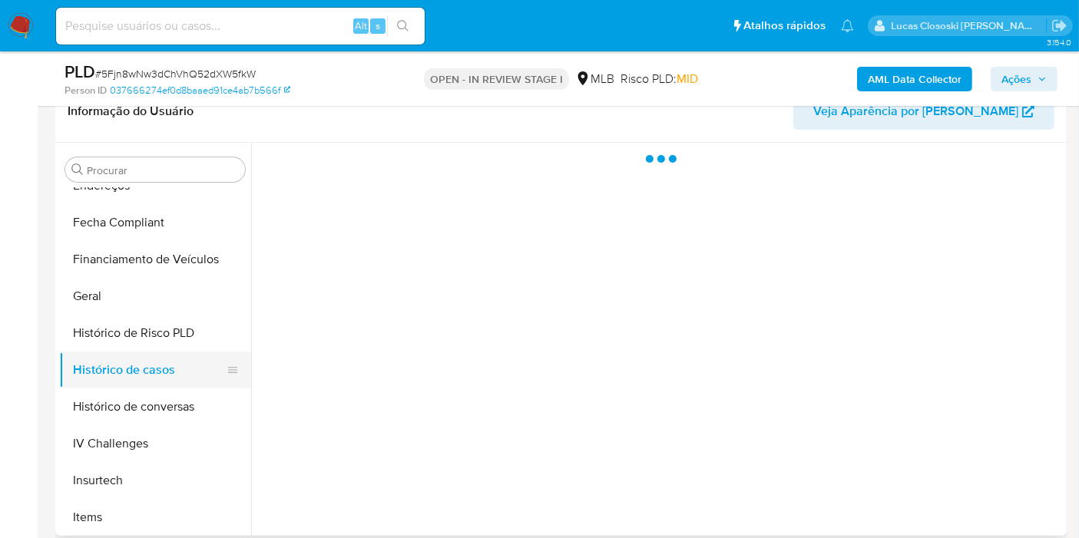
scroll to position [597, 0]
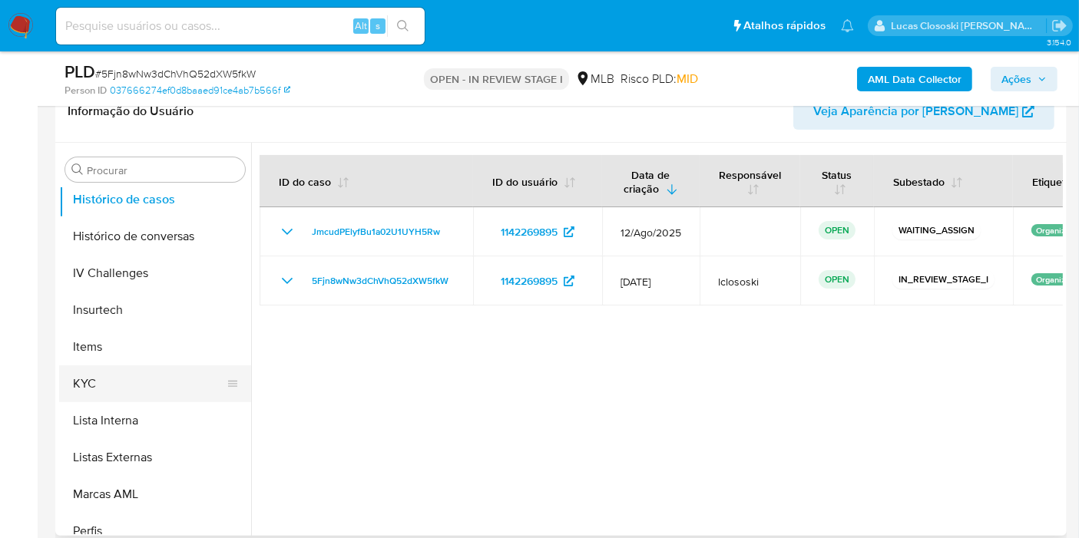
click at [118, 382] on button "KYC" at bounding box center [149, 384] width 180 height 37
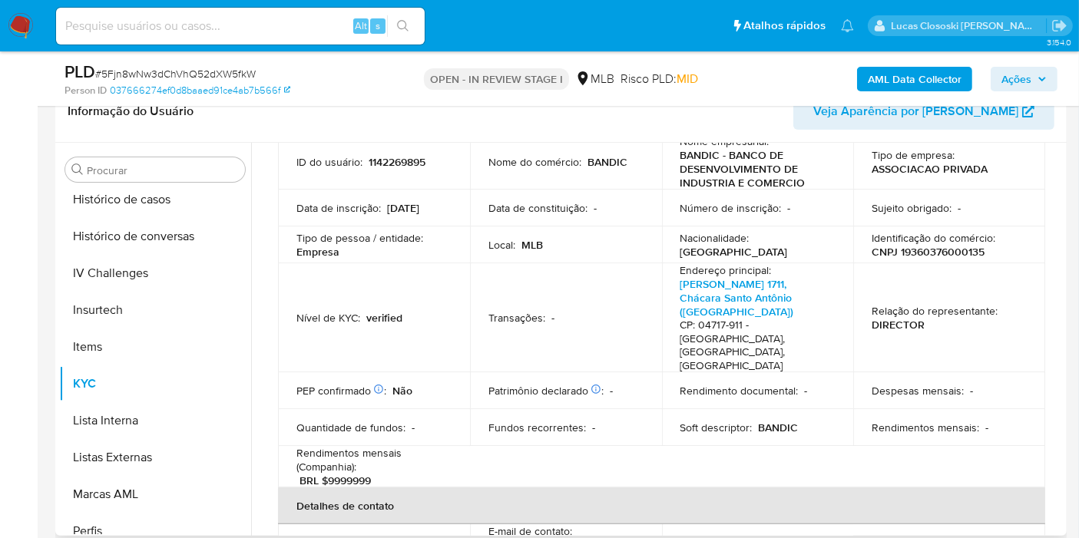
scroll to position [0, 0]
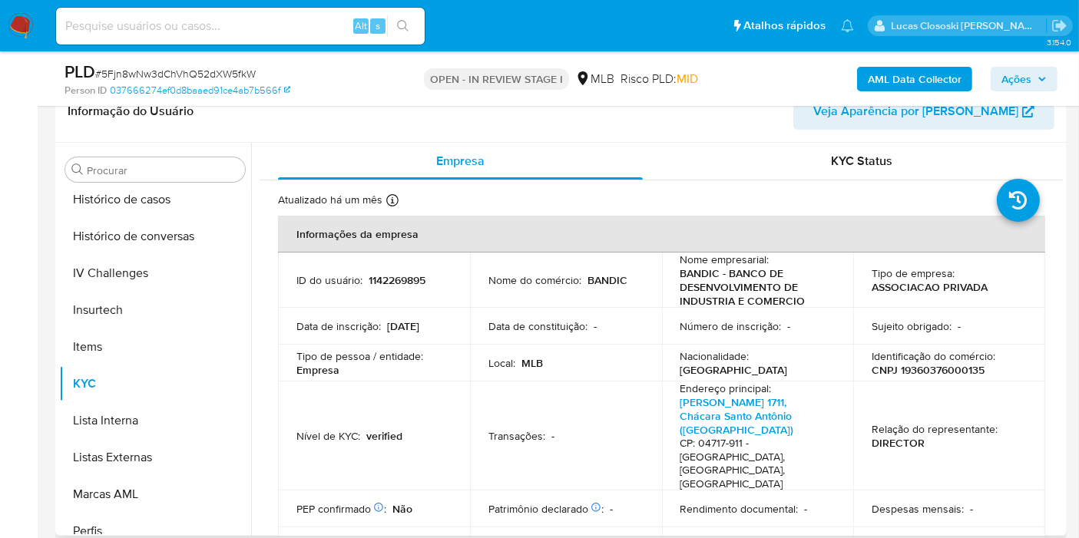
click at [577, 347] on td "Local : MLB" at bounding box center [566, 363] width 192 height 37
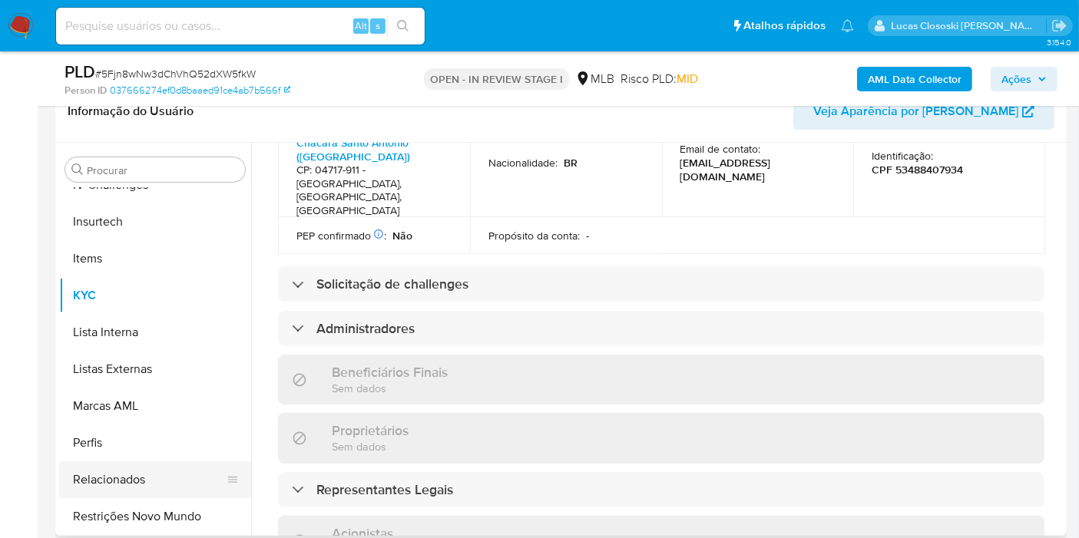
scroll to position [341, 0]
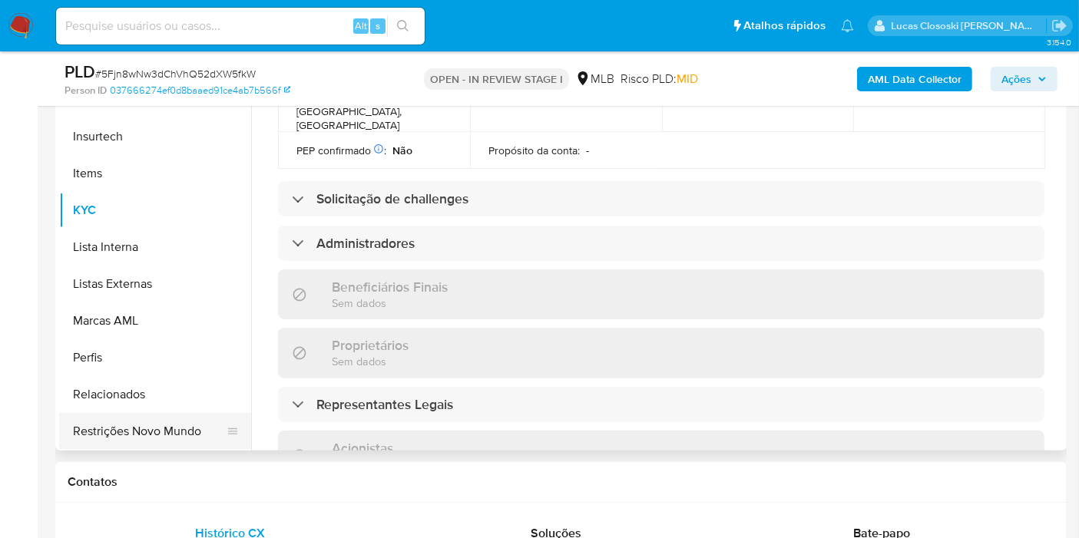
drag, startPoint x: 177, startPoint y: 446, endPoint x: 167, endPoint y: 435, distance: 15.2
click at [176, 445] on button "Restrições Novo Mundo" at bounding box center [149, 431] width 180 height 37
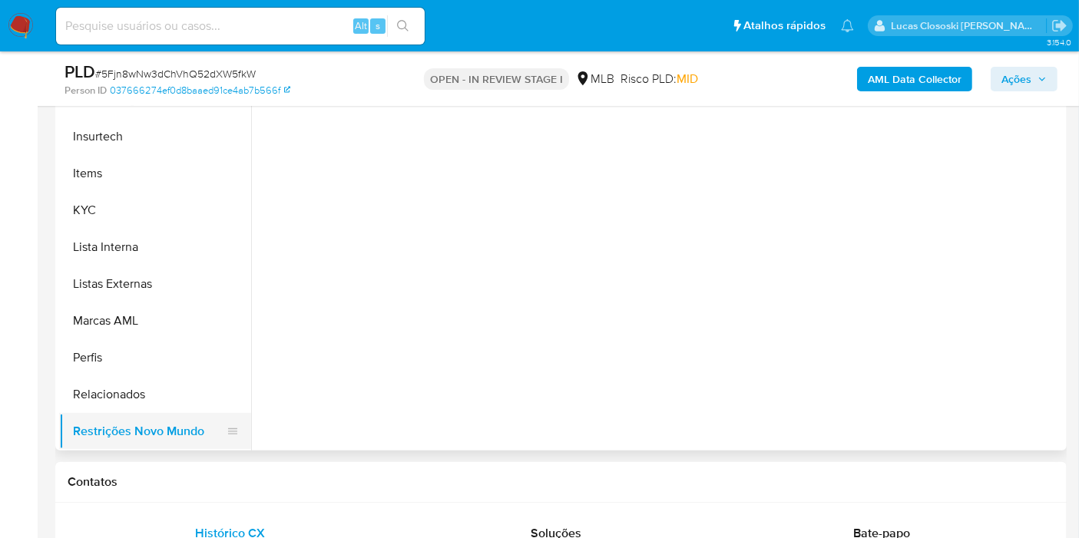
click at [167, 434] on button "Restrições Novo Mundo" at bounding box center [149, 431] width 180 height 37
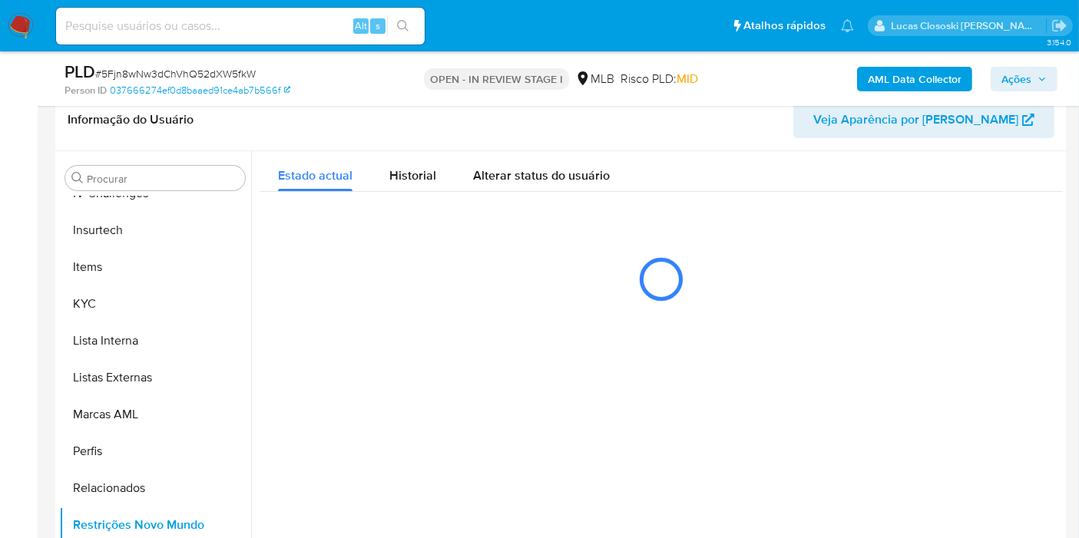
scroll to position [301, 0]
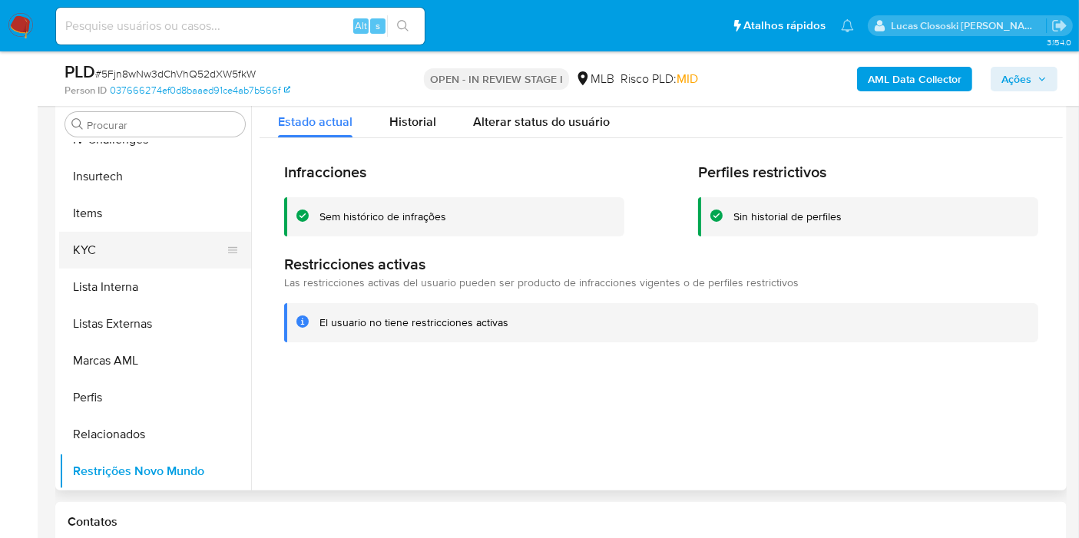
click at [94, 262] on button "KYC" at bounding box center [149, 250] width 180 height 37
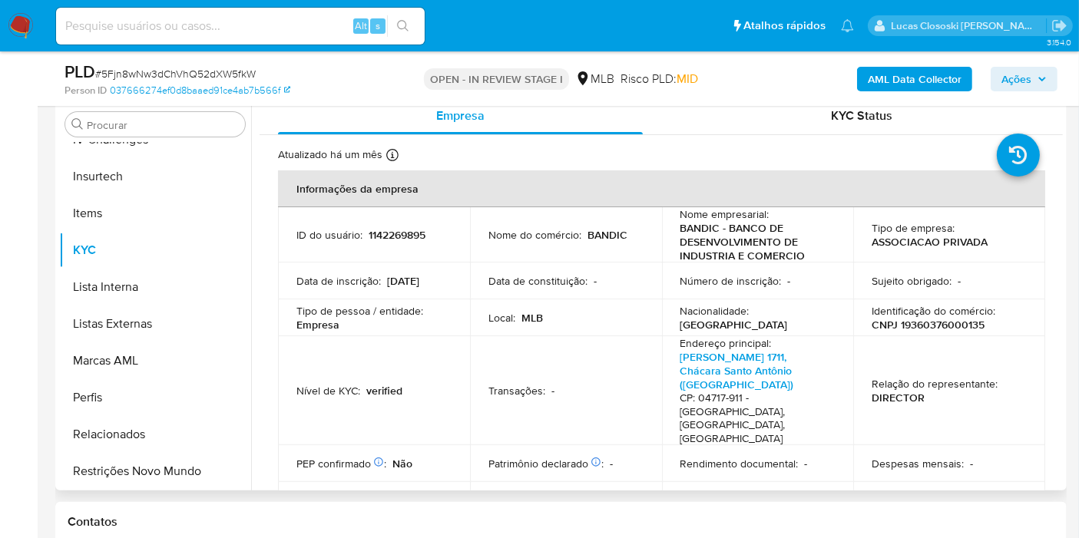
click at [907, 323] on p "CNPJ 19360376000135" at bounding box center [928, 325] width 113 height 14
copy p "19360376000135"
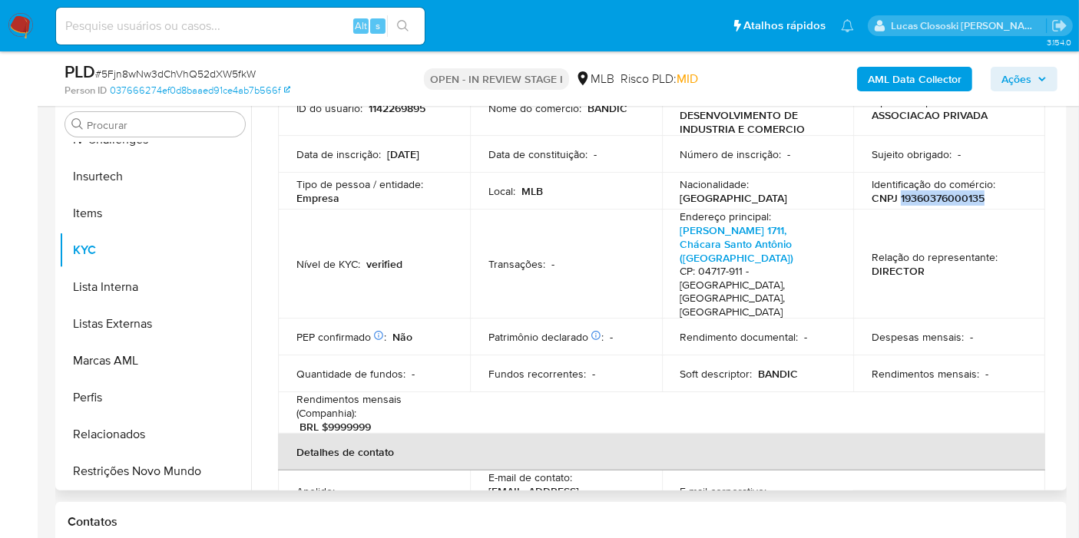
scroll to position [341, 0]
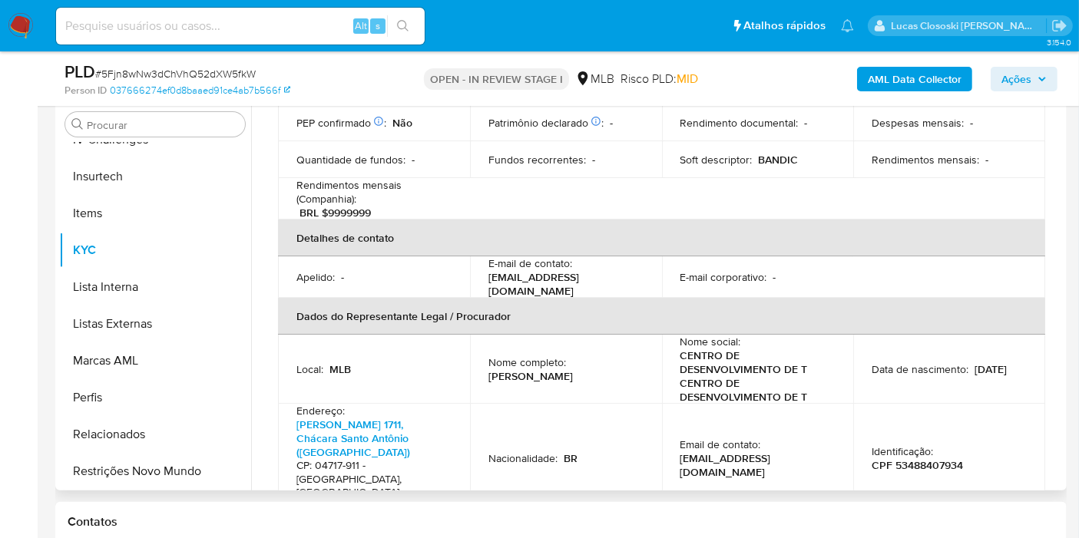
drag, startPoint x: 763, startPoint y: 372, endPoint x: 657, endPoint y: 321, distance: 118.5
click at [763, 404] on td "Email de contato : sergio.bsia@gmail.com" at bounding box center [758, 458] width 192 height 109
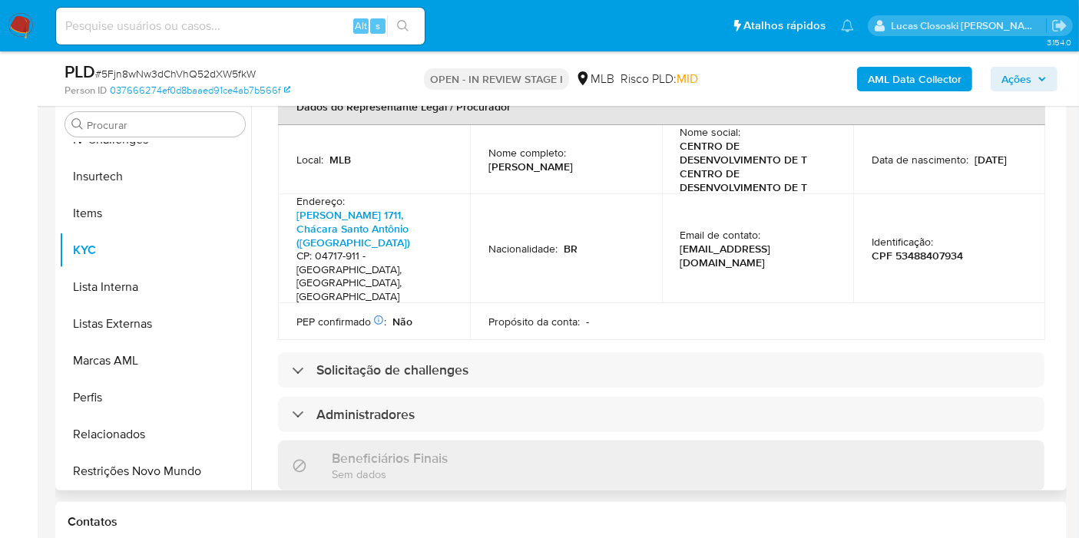
scroll to position [447, 0]
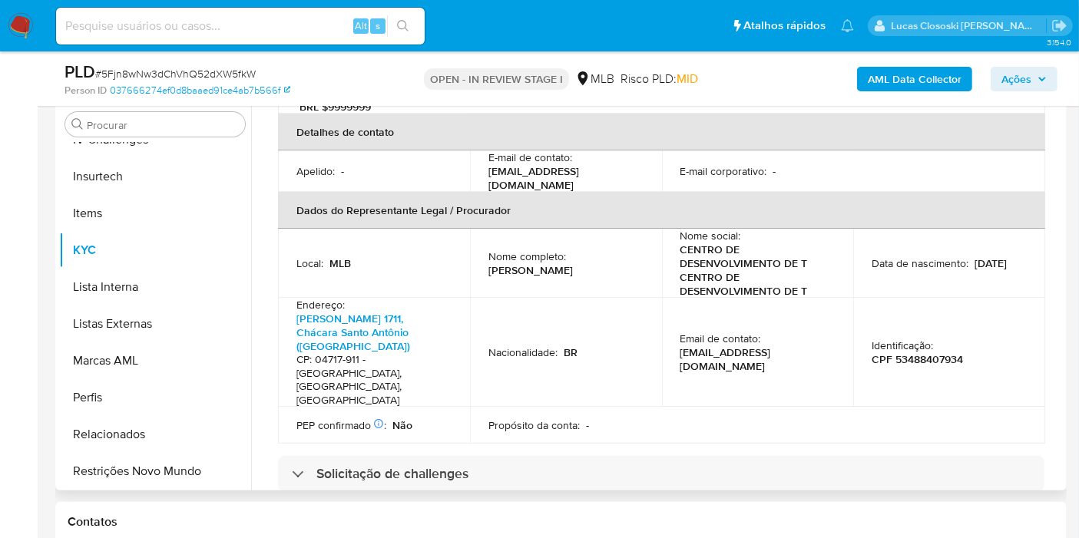
click at [931, 353] on p "CPF 53488407934" at bounding box center [917, 360] width 91 height 14
copy p "53488407934"
click at [713, 322] on td "Email de contato : sergio.bsia@gmail.com" at bounding box center [758, 352] width 192 height 109
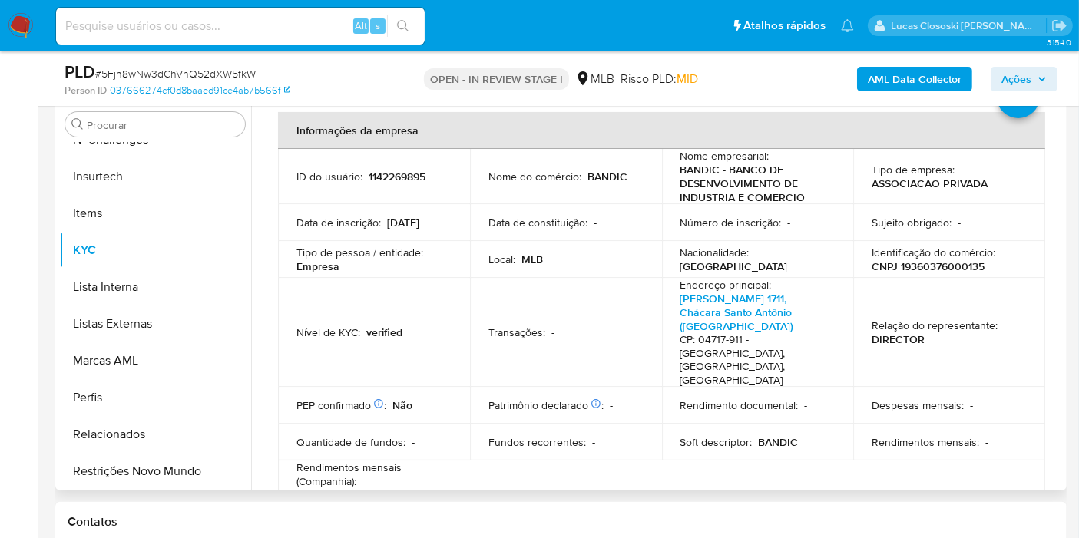
scroll to position [85, 0]
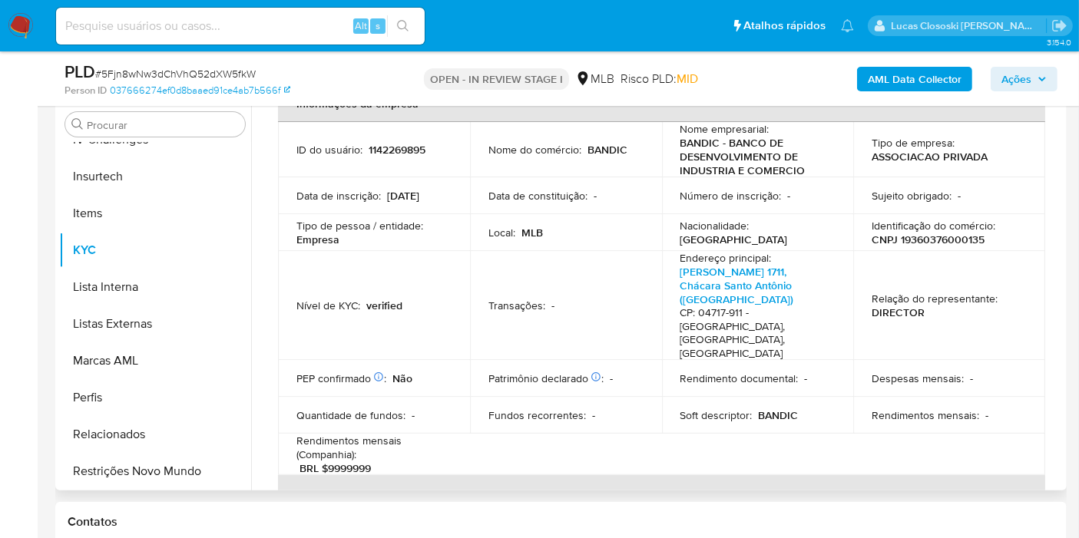
click at [771, 407] on table "Informações da empresa ID do usuário : 1142269895 Nome do comércio : BANDIC Nom…" at bounding box center [661, 445] width 767 height 720
click at [933, 249] on td "Identificação do comércio : CNPJ 19360376000135" at bounding box center [949, 232] width 192 height 37
click at [929, 237] on p "CNPJ 19360376000135" at bounding box center [928, 240] width 113 height 14
copy p "19360376000135"
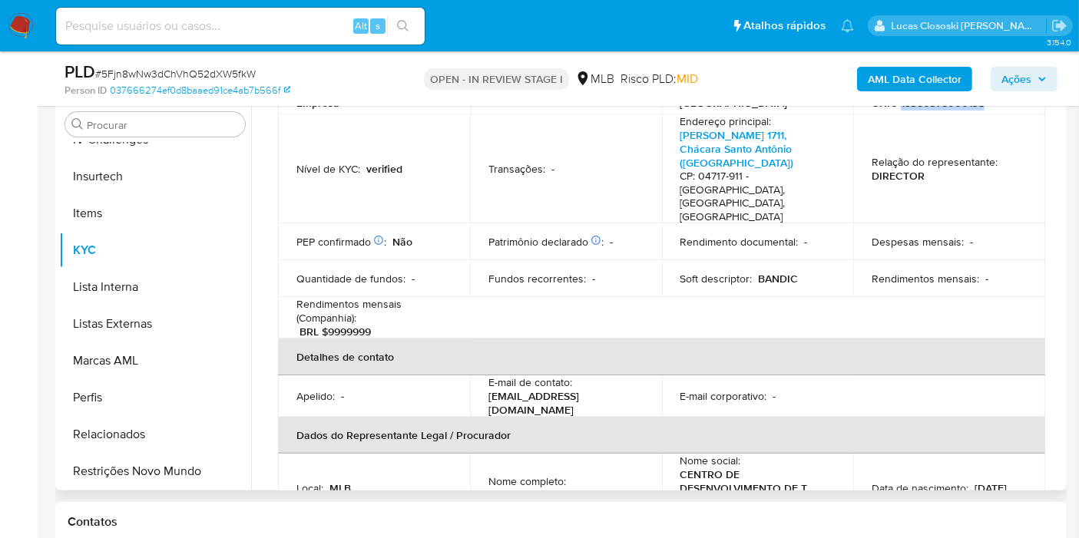
scroll to position [341, 0]
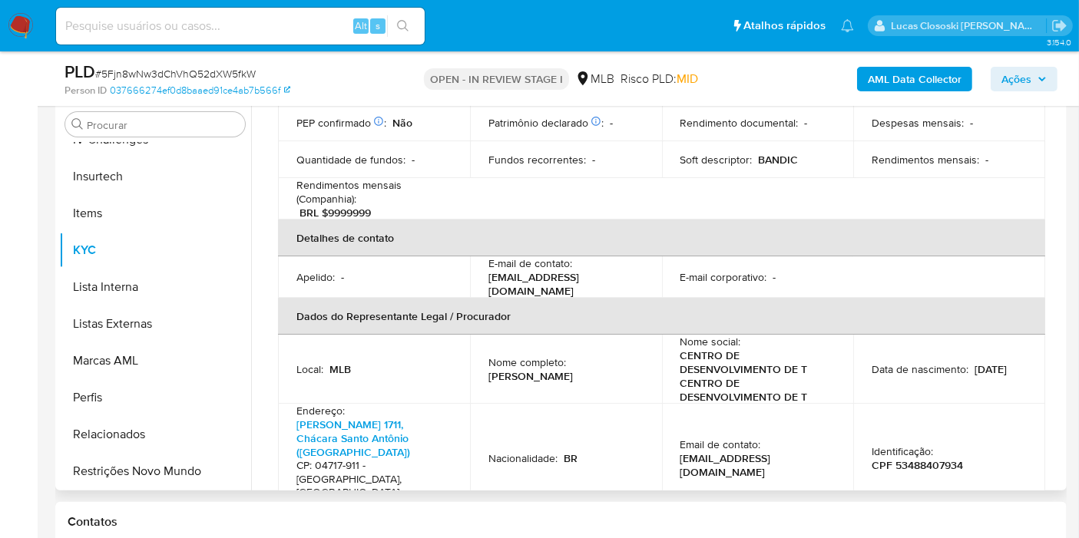
click at [919, 459] on p "CPF 53488407934" at bounding box center [917, 466] width 91 height 14
copy p "53488407934"
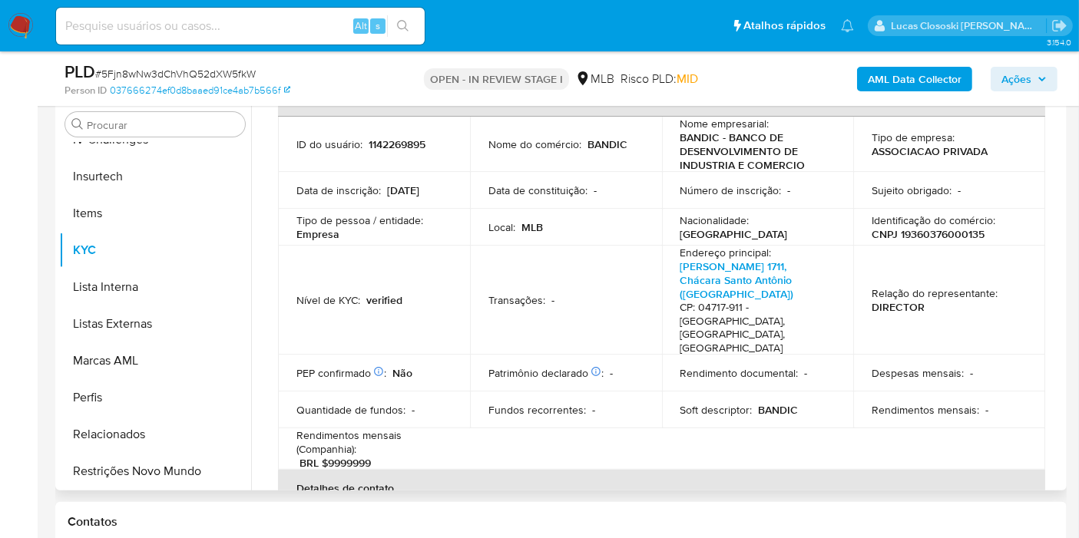
scroll to position [0, 0]
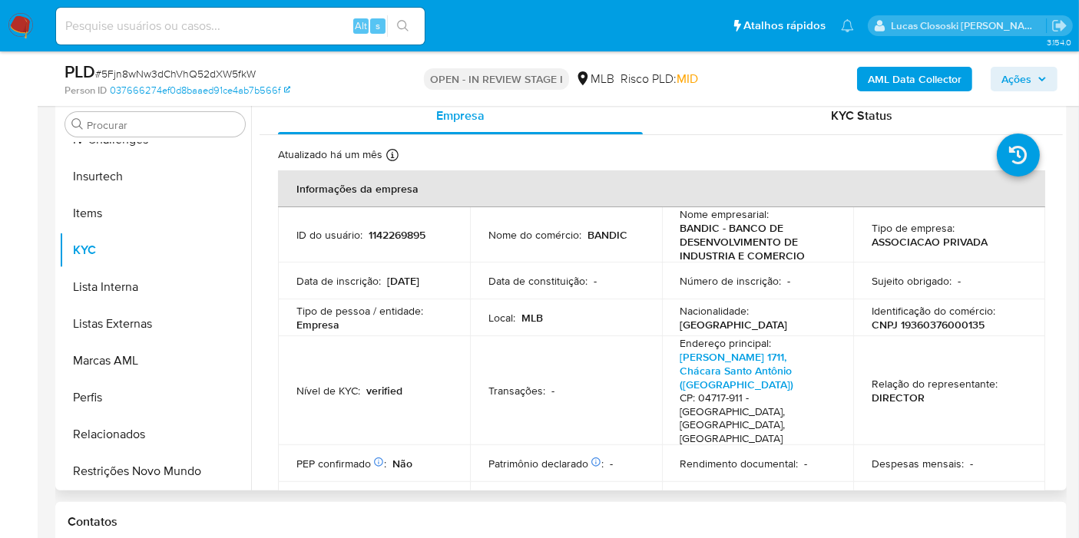
click at [926, 325] on p "CNPJ 19360376000135" at bounding box center [928, 325] width 113 height 14
copy p "19360376000135"
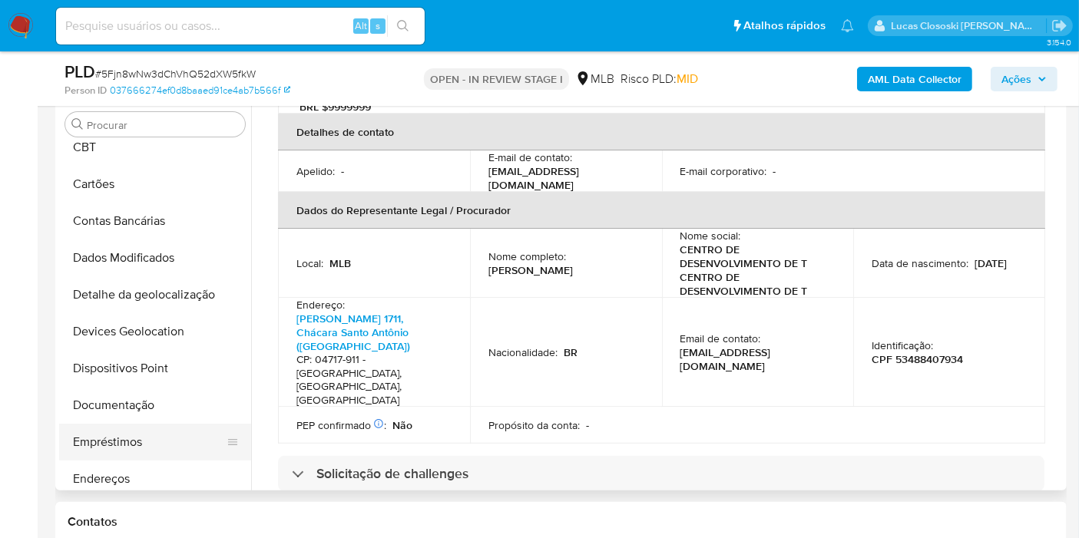
scroll to position [173, 0]
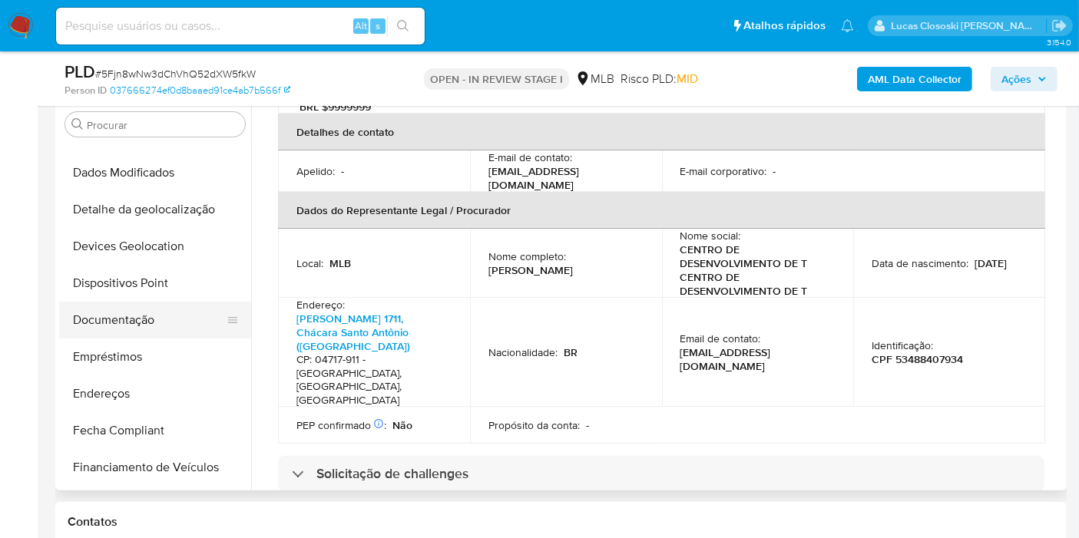
click at [124, 332] on button "Documentação" at bounding box center [149, 320] width 180 height 37
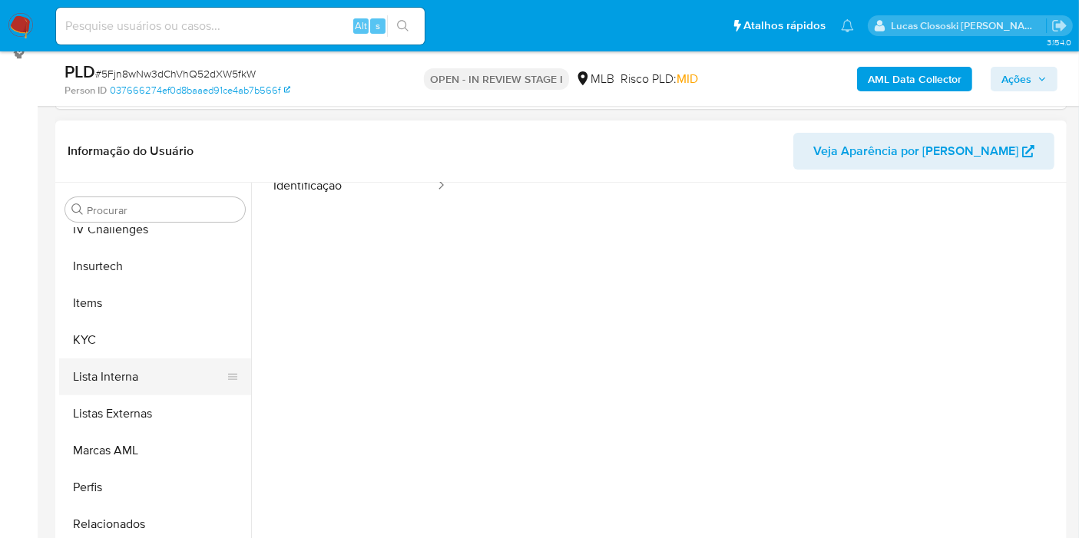
scroll to position [685, 0]
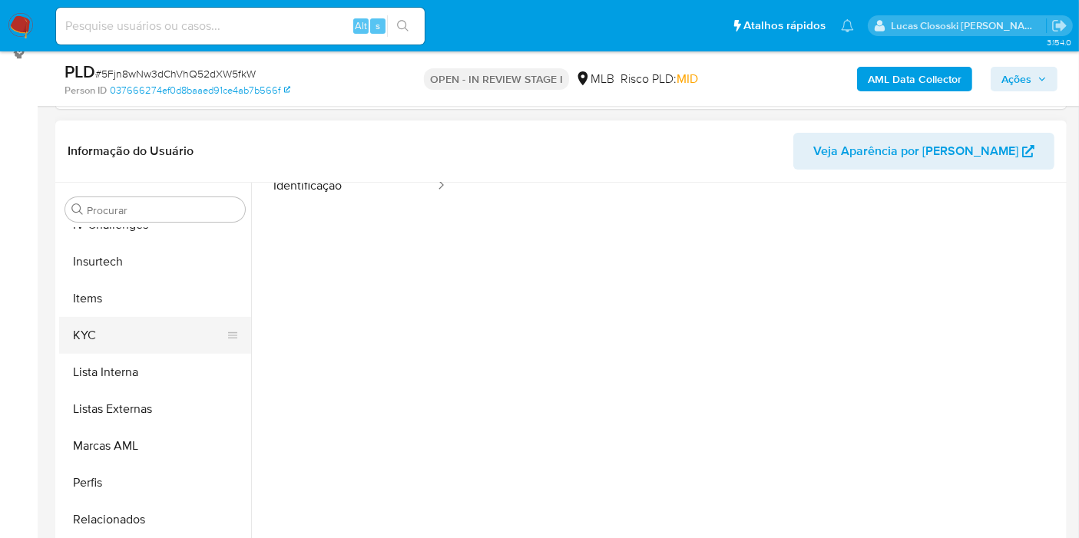
click at [134, 336] on button "KYC" at bounding box center [149, 335] width 180 height 37
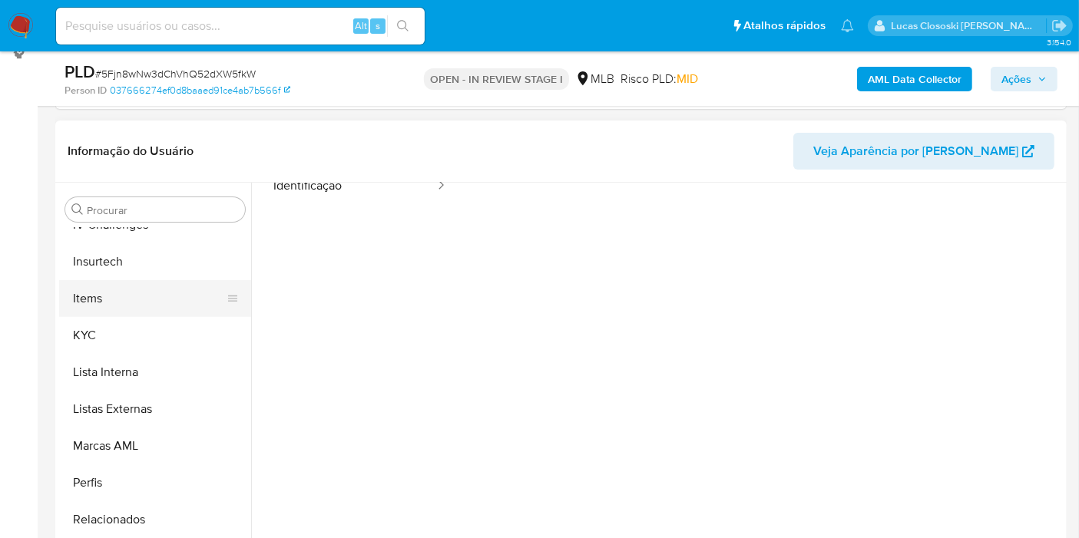
scroll to position [0, 0]
click at [557, 180] on div "Informação do Usuário Veja Aparência por Pessoa" at bounding box center [560, 152] width 1011 height 62
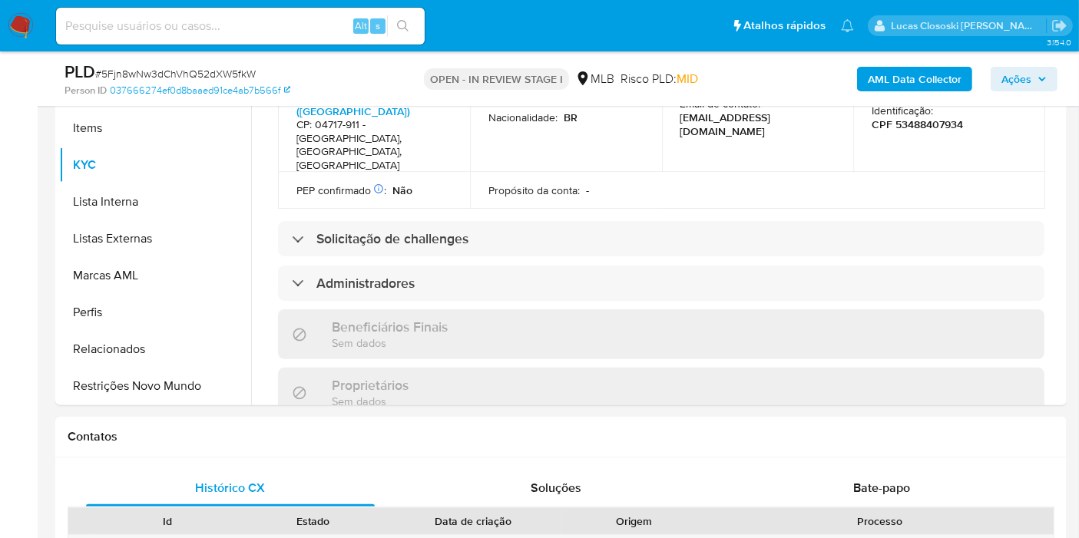
scroll to position [426, 0]
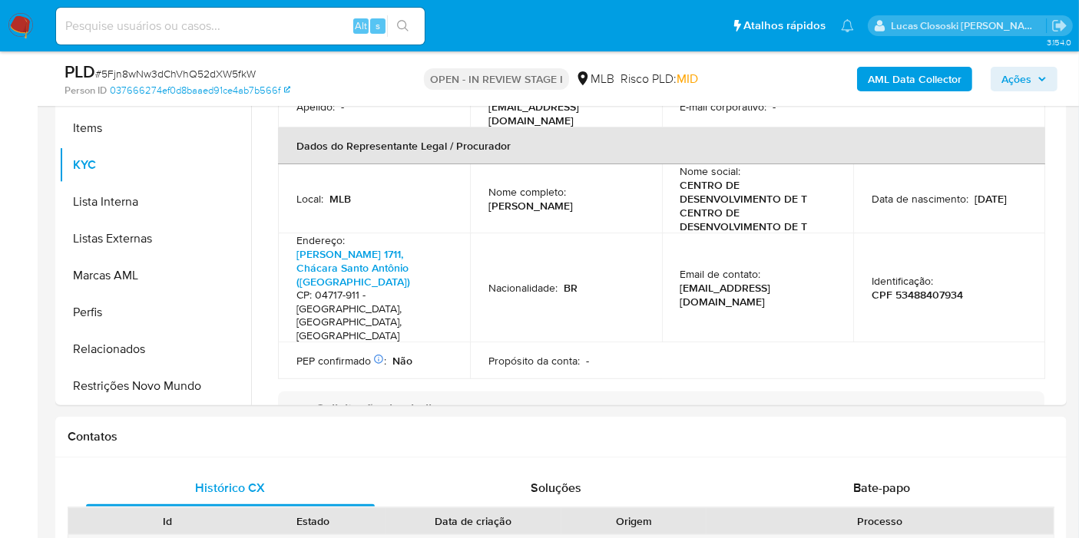
click at [914, 270] on td "Identificação : CPF 53488407934" at bounding box center [949, 287] width 192 height 109
click at [904, 288] on p "CPF 53488407934" at bounding box center [917, 295] width 91 height 14
copy p "53488407934"
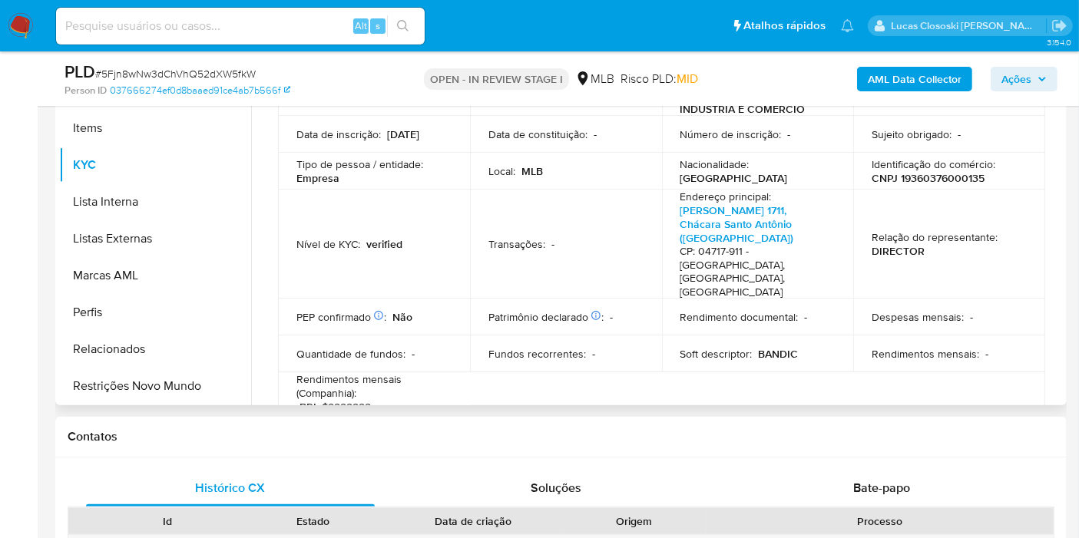
scroll to position [0, 0]
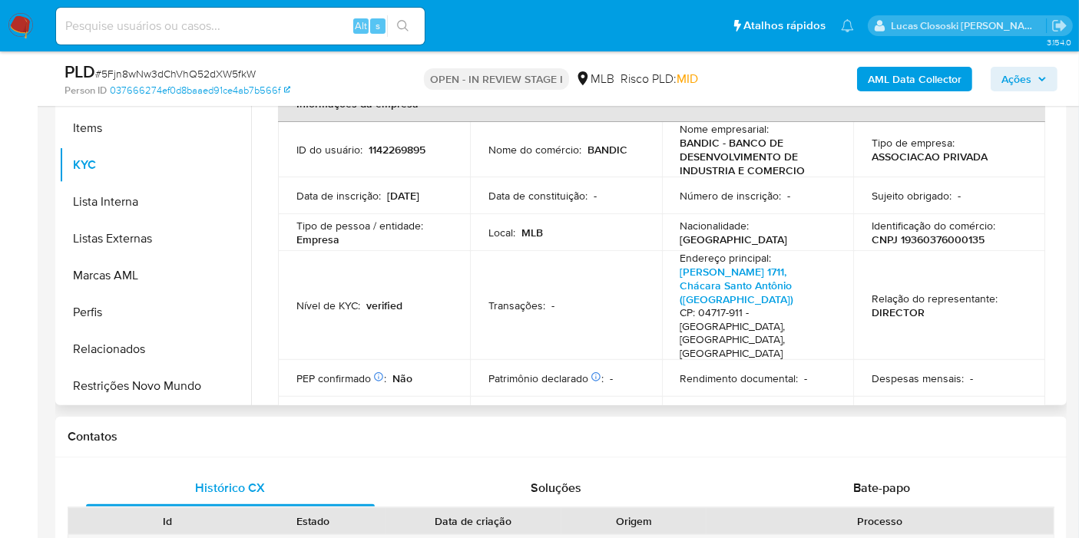
click at [920, 238] on p "CNPJ 19360376000135" at bounding box center [928, 240] width 113 height 14
copy p "19360376000135"
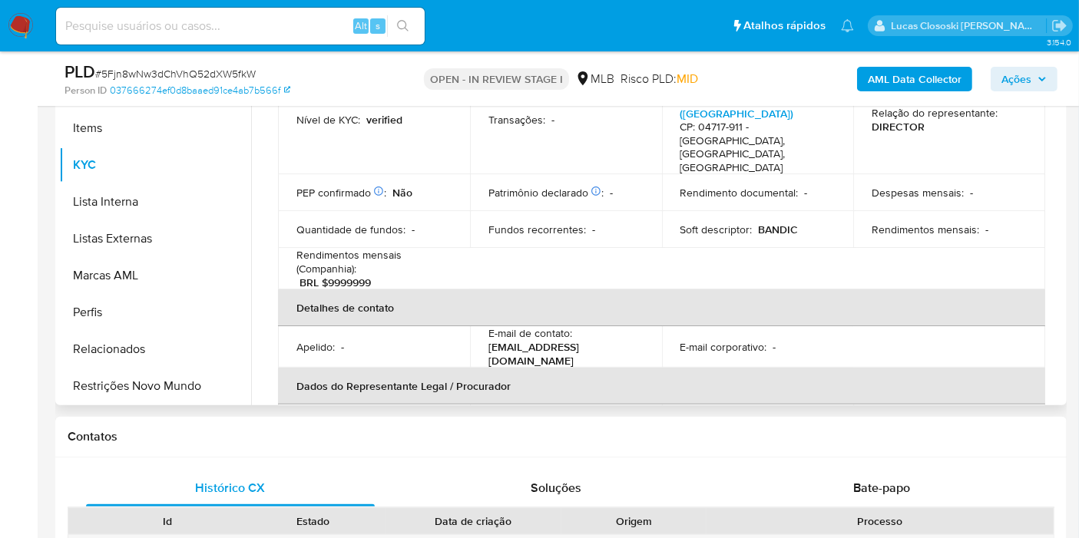
scroll to position [256, 0]
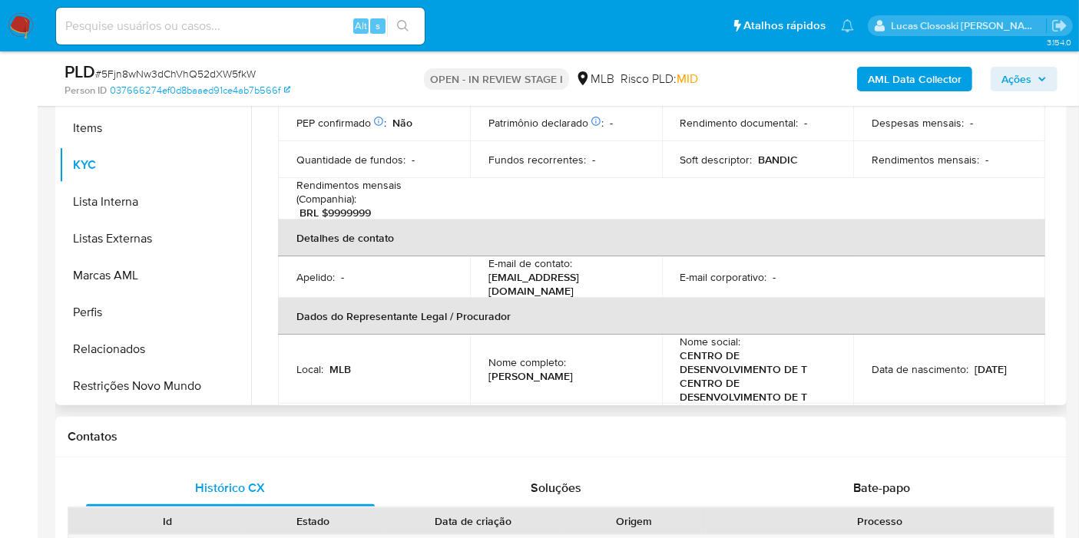
drag, startPoint x: 614, startPoint y: 341, endPoint x: 482, endPoint y: 344, distance: 131.4
click at [482, 344] on td "Nome completo : Sergio Henrique Tanaka" at bounding box center [566, 369] width 192 height 69
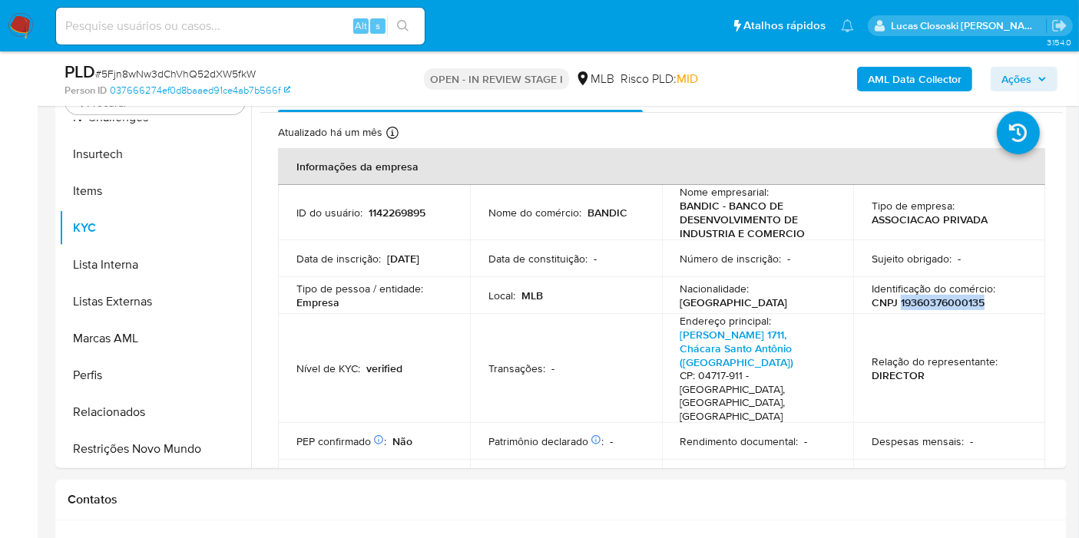
scroll to position [301, 0]
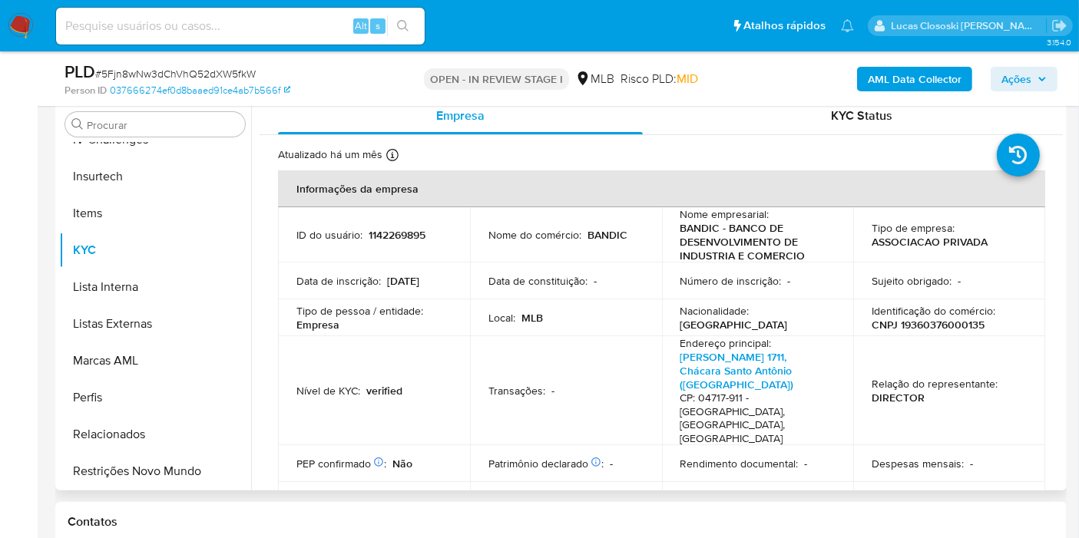
click at [641, 309] on td "Local : MLB" at bounding box center [566, 318] width 192 height 37
click at [181, 71] on span "# 5Fjn8wNw3dChVhQ52dXW5fkW" at bounding box center [175, 73] width 161 height 15
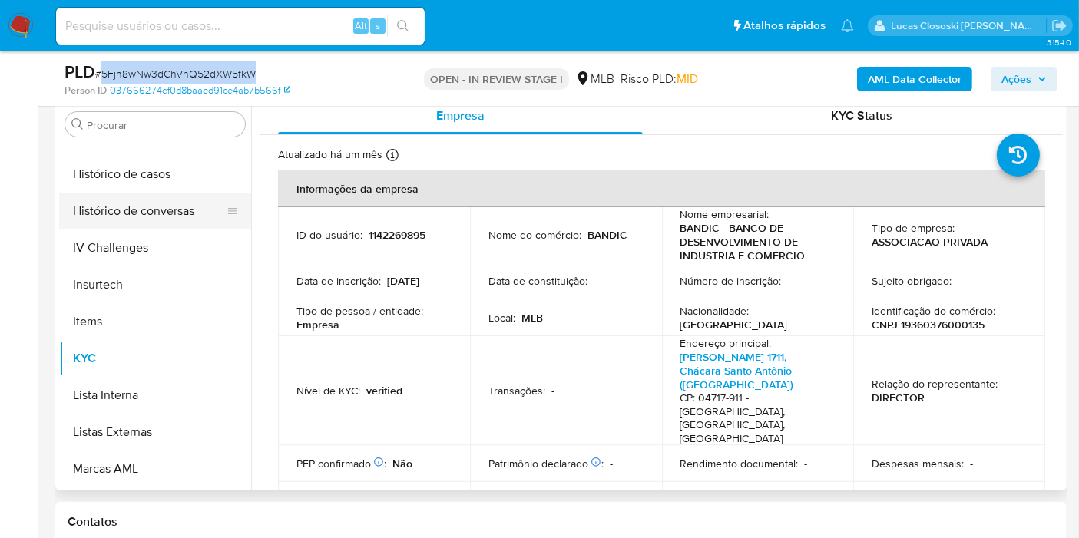
scroll to position [515, 0]
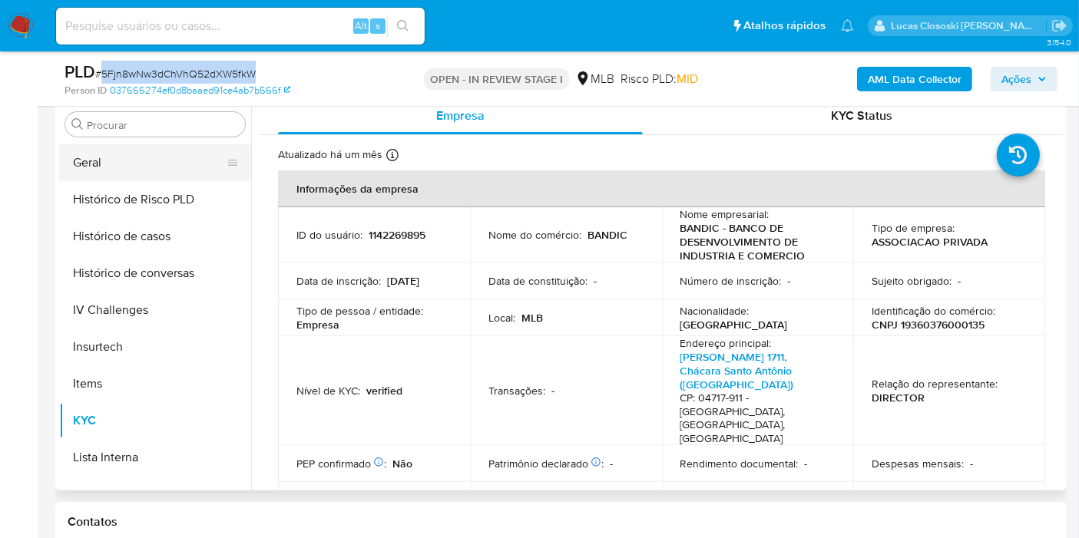
click at [114, 155] on button "Geral" at bounding box center [149, 162] width 180 height 37
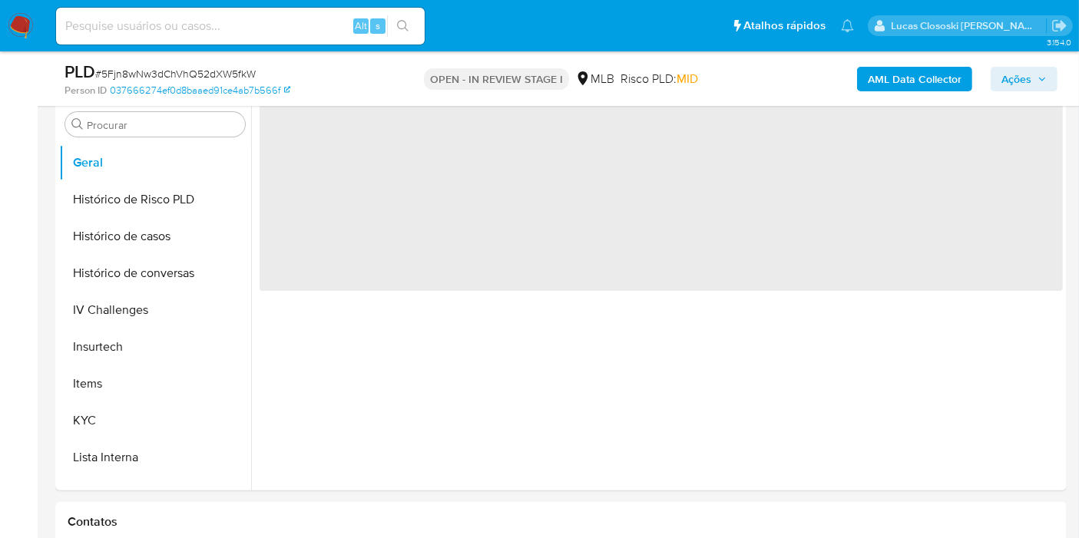
click at [649, 91] on div "Risco PLD: MID" at bounding box center [660, 79] width 78 height 36
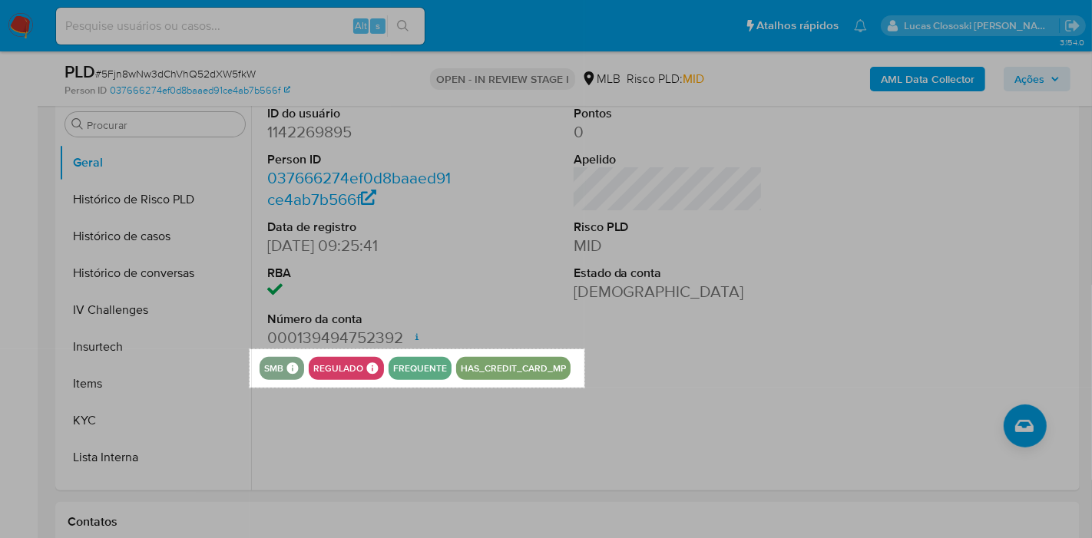
drag, startPoint x: 250, startPoint y: 349, endPoint x: 584, endPoint y: 387, distance: 337.0
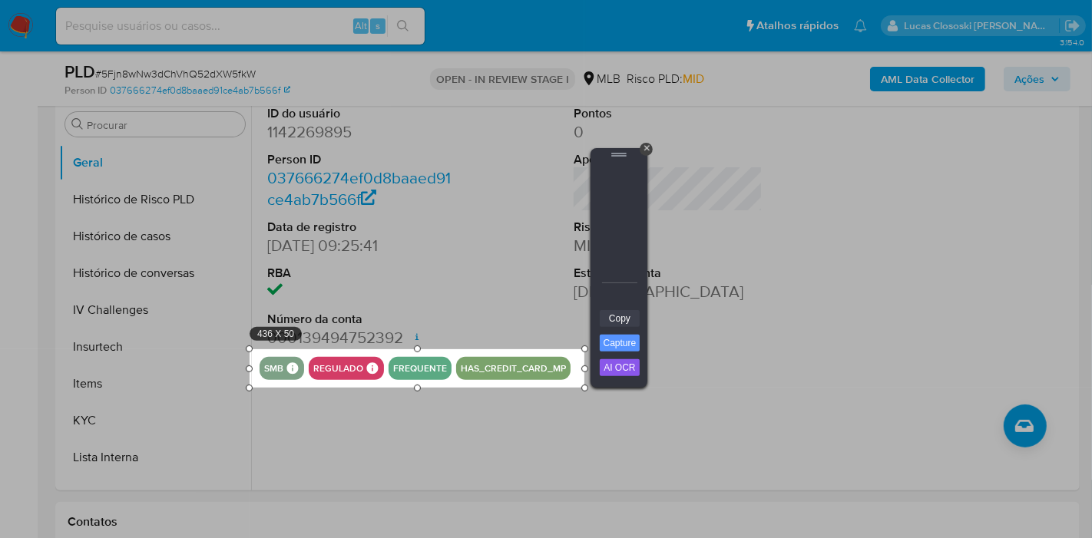
click at [624, 310] on link "Copy" at bounding box center [620, 318] width 40 height 17
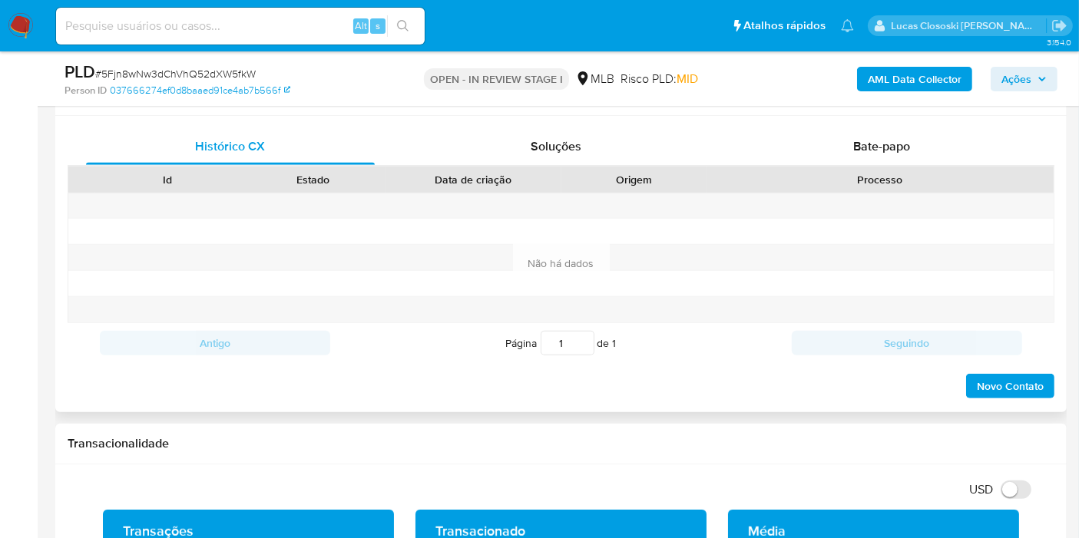
scroll to position [386, 0]
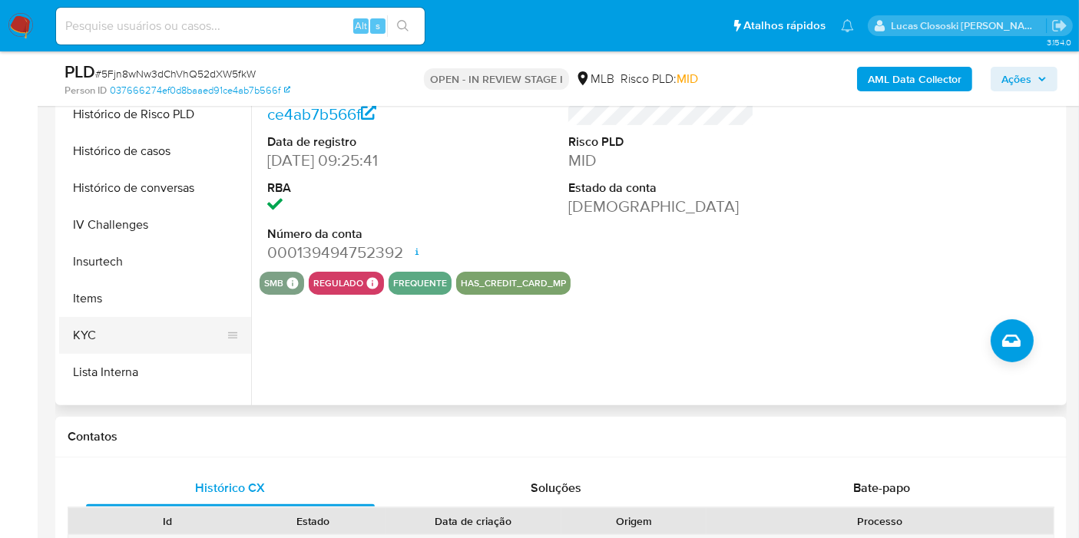
click at [178, 331] on button "KYC" at bounding box center [149, 335] width 180 height 37
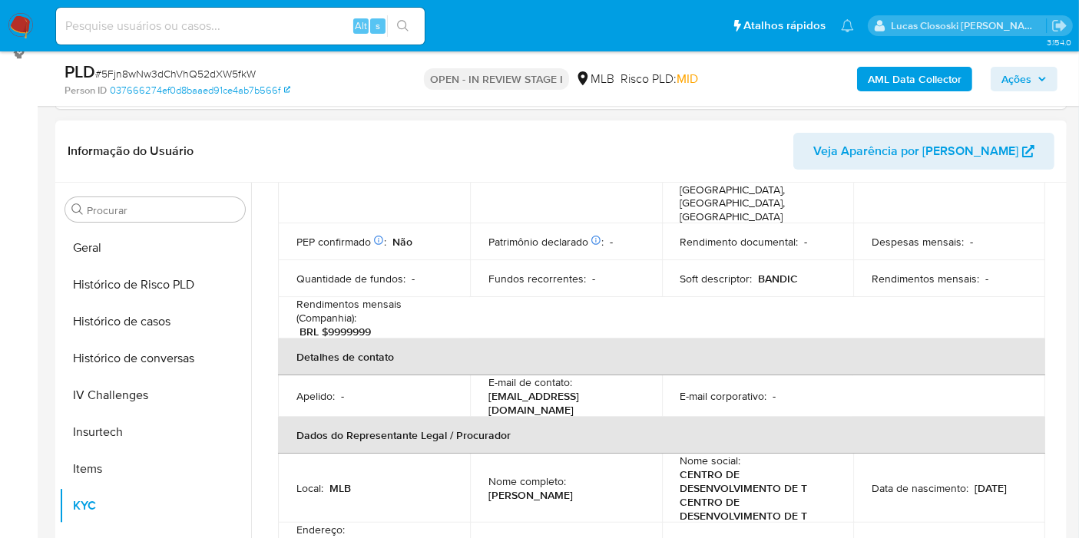
scroll to position [426, 0]
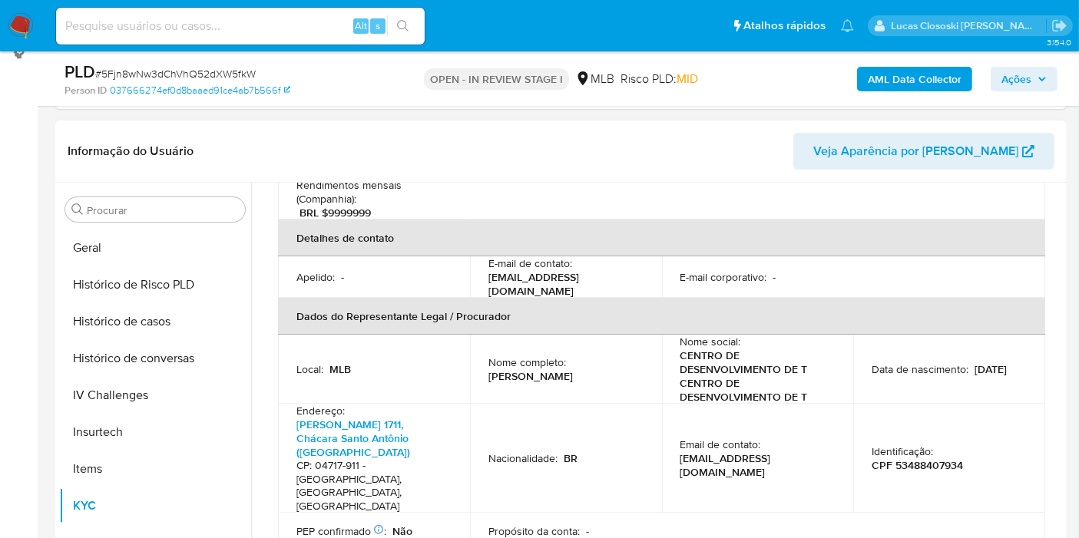
drag, startPoint x: 599, startPoint y: 346, endPoint x: 489, endPoint y: 346, distance: 109.8
click at [489, 369] on p "Sergio Henrique Tanaka" at bounding box center [530, 376] width 84 height 14
click at [928, 459] on p "CPF 53488407934" at bounding box center [917, 466] width 91 height 14
click at [1051, 80] on button "Ações" at bounding box center [1024, 79] width 67 height 25
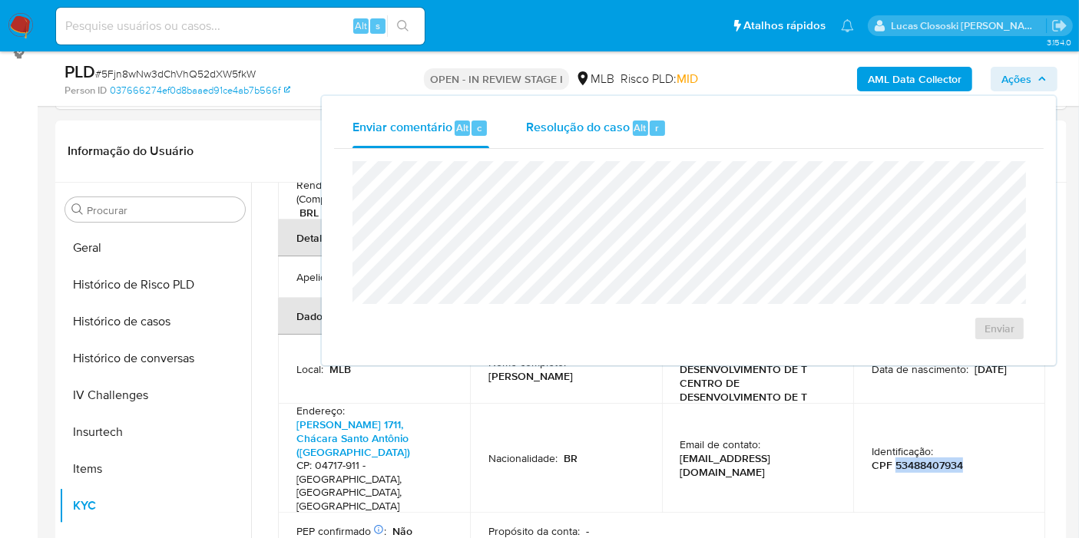
click at [555, 140] on div "Resolução do caso Alt r" at bounding box center [596, 128] width 141 height 40
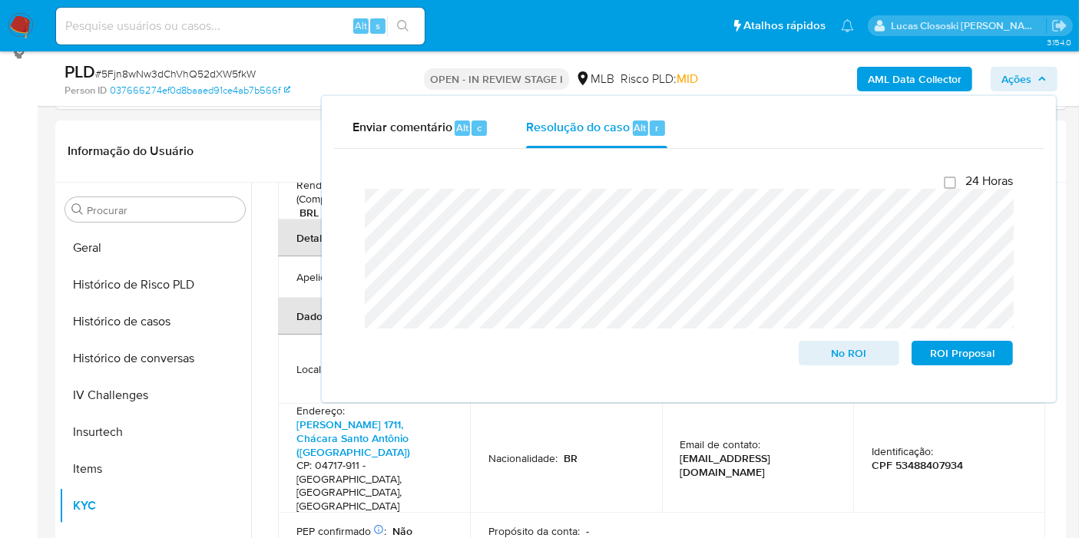
click at [1001, 80] on span "Ações" at bounding box center [1016, 79] width 30 height 25
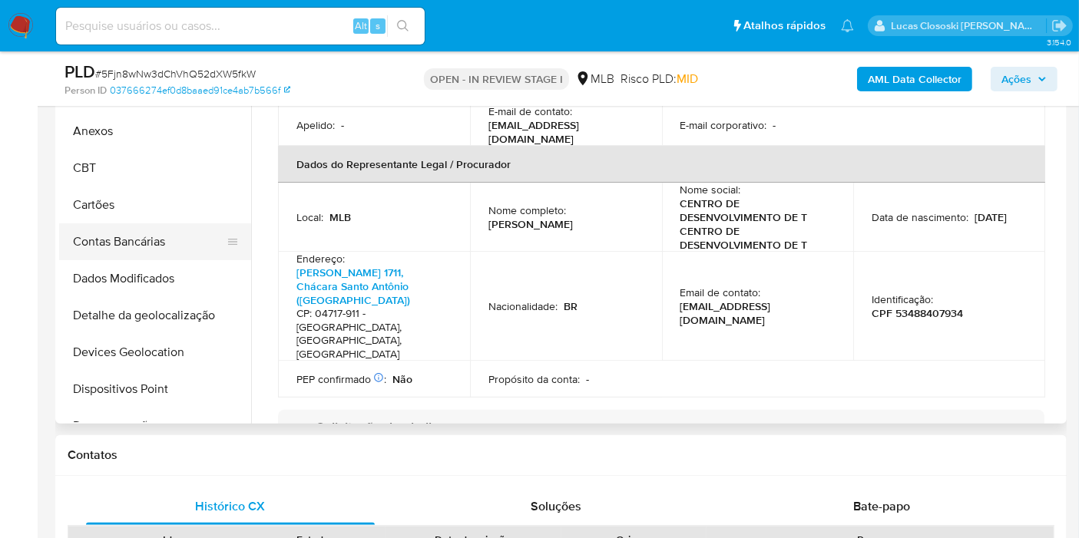
scroll to position [341, 0]
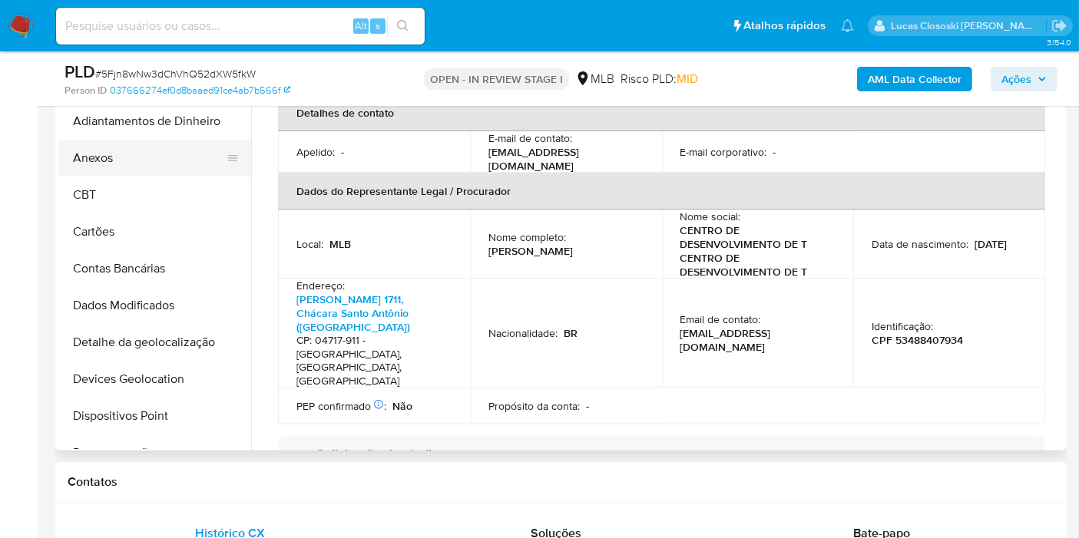
click at [89, 161] on button "Anexos" at bounding box center [149, 158] width 180 height 37
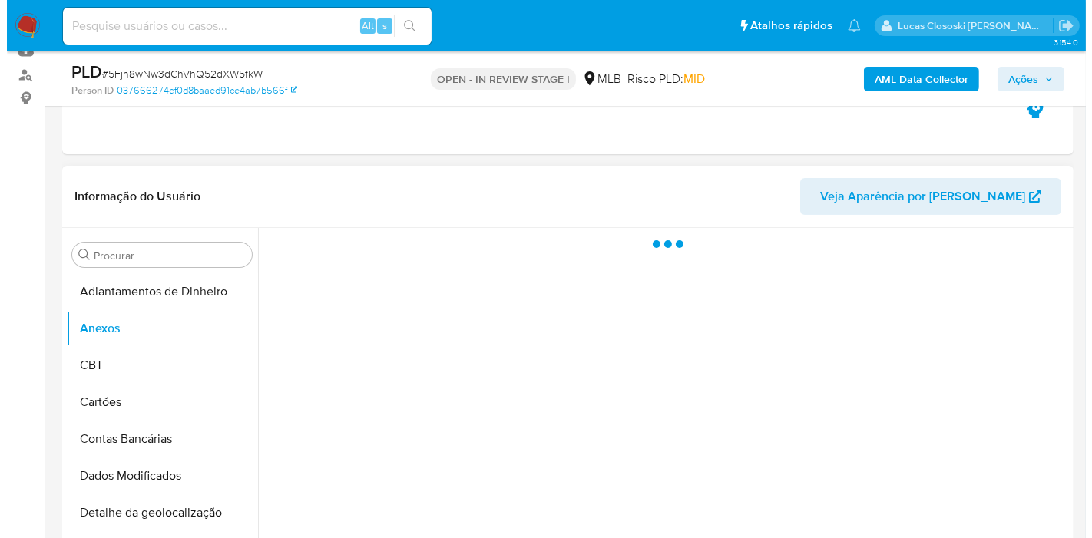
scroll to position [256, 0]
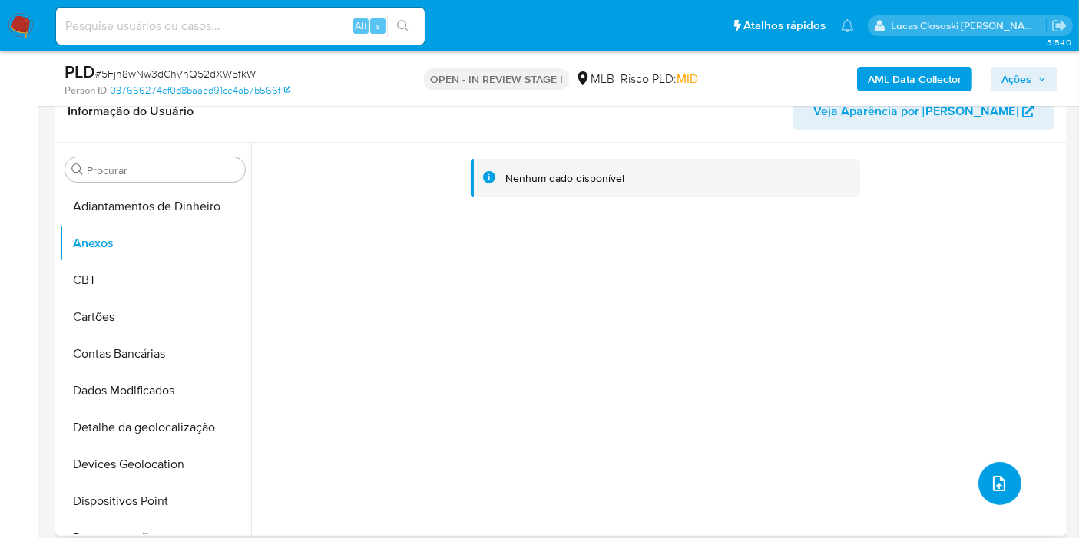
click at [996, 469] on button "upload-file" at bounding box center [999, 483] width 43 height 43
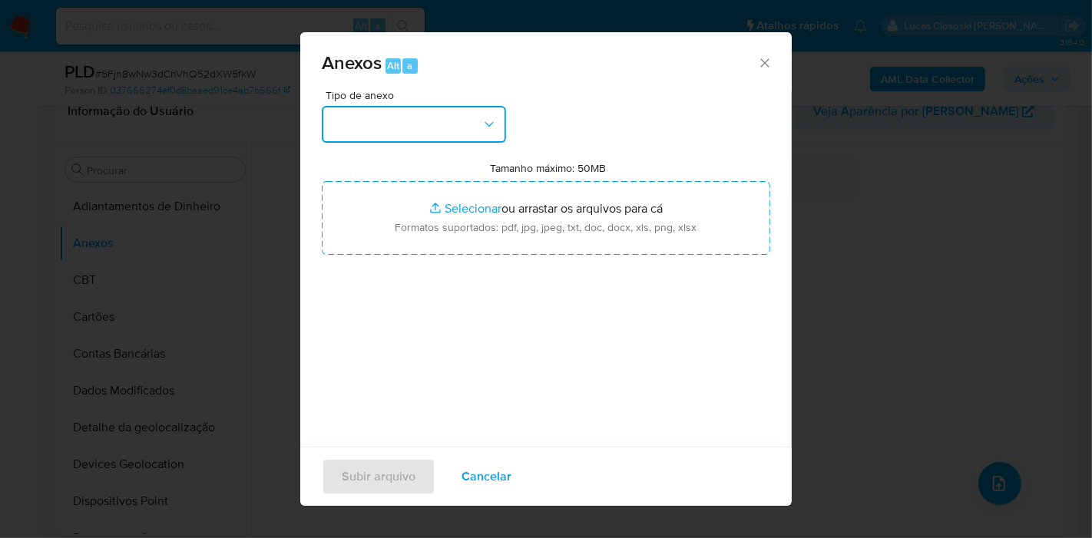
click at [394, 128] on button "button" at bounding box center [414, 124] width 184 height 37
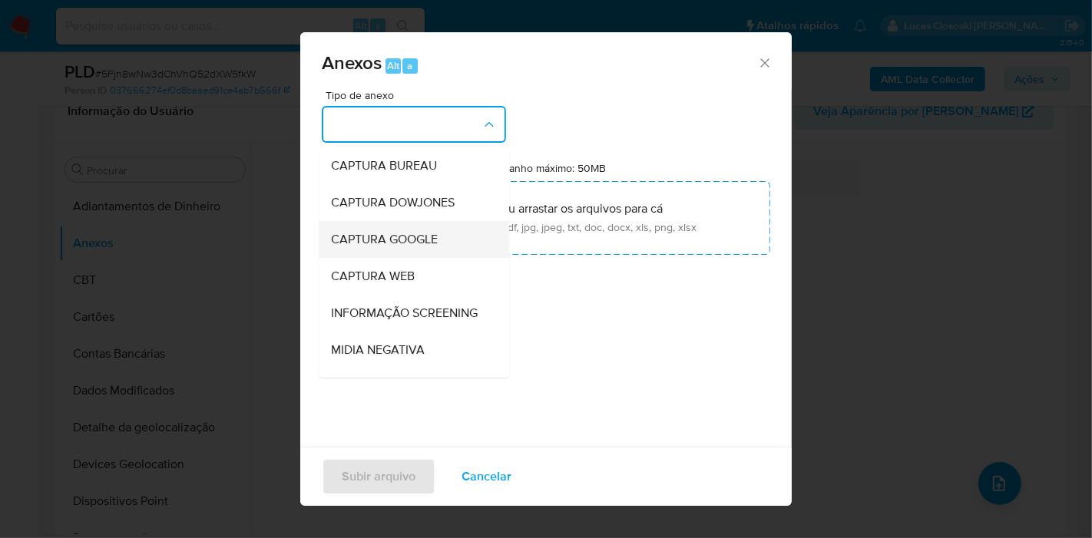
scroll to position [170, 0]
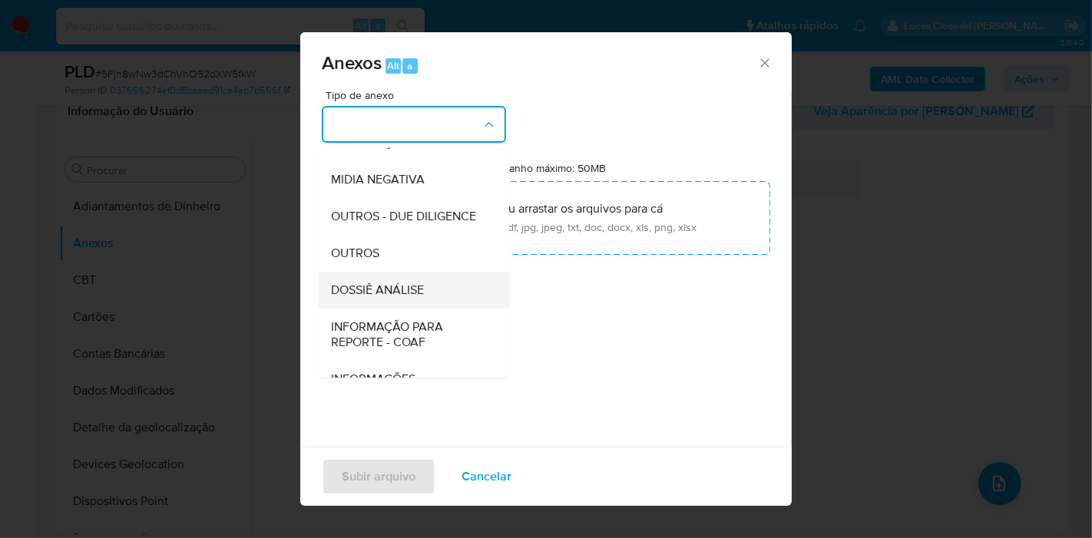
click at [434, 309] on div "DOSSIÊ ANÁLISE" at bounding box center [409, 290] width 157 height 37
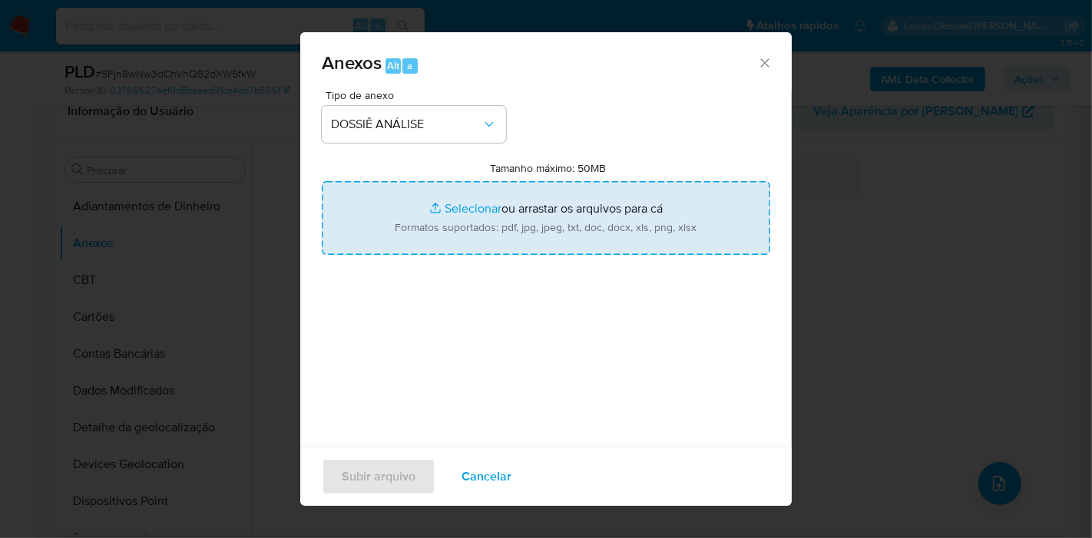
click at [432, 224] on input "Tamanho máximo: 50MB Selecionar arquivos" at bounding box center [546, 218] width 449 height 74
type input "C:\fakepath\SAR - XXXX - CNPJ 19360376000135 - BANDIC - BANCO DE DESENVOLVIMENT…"
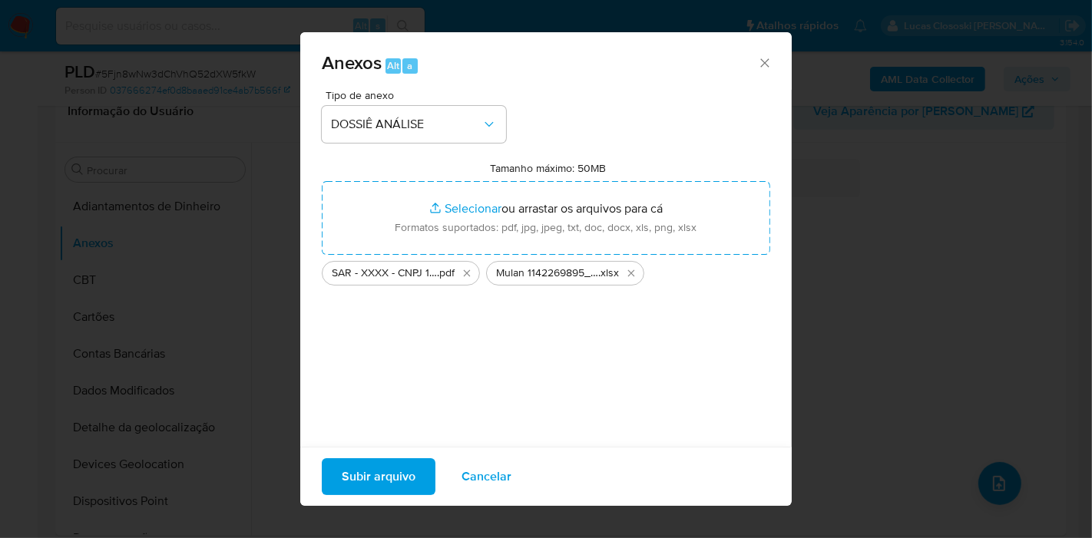
click at [401, 472] on span "Subir arquivo" at bounding box center [379, 477] width 74 height 34
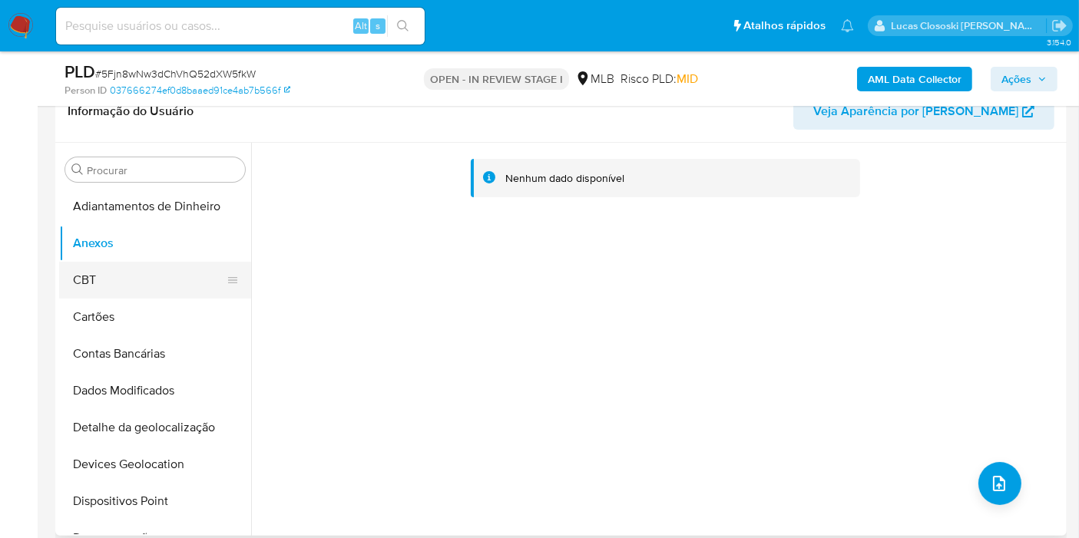
drag, startPoint x: 134, startPoint y: 292, endPoint x: 131, endPoint y: 263, distance: 29.3
click at [134, 291] on button "CBT" at bounding box center [149, 280] width 180 height 37
click at [130, 247] on button "Anexos" at bounding box center [149, 243] width 180 height 37
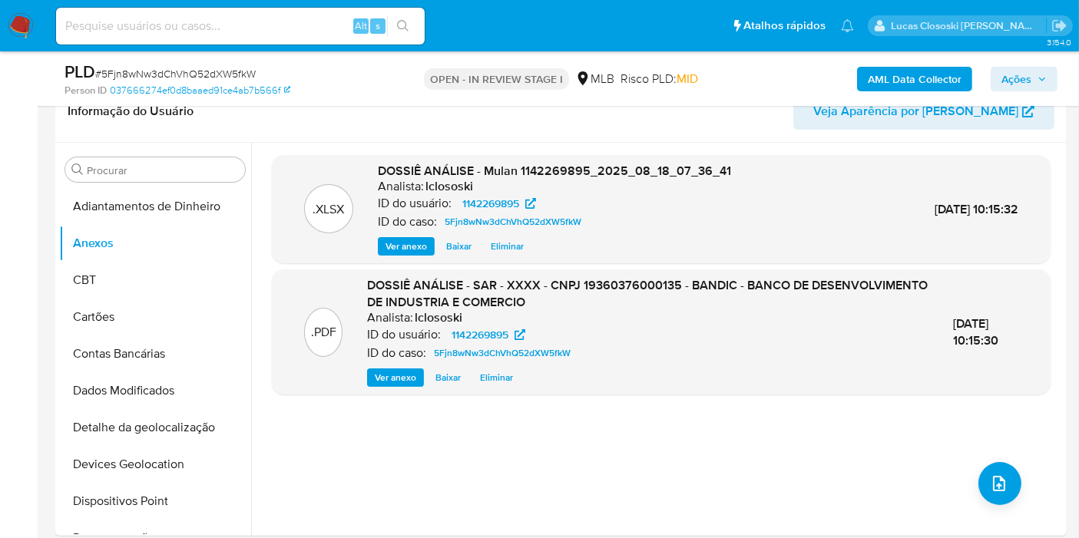
click at [917, 73] on b "AML Data Collector" at bounding box center [915, 79] width 94 height 25
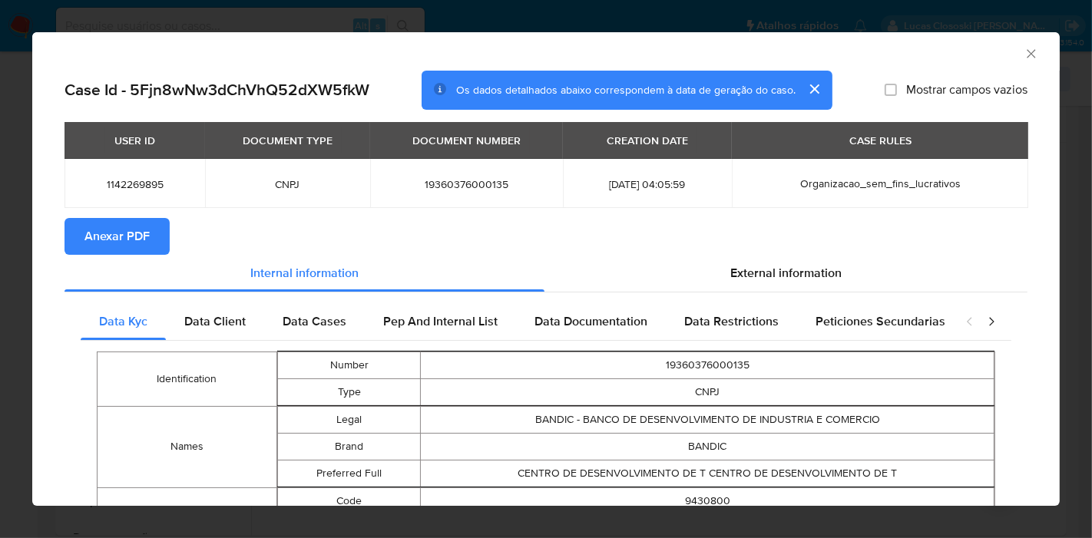
click at [149, 233] on button "Anexar PDF" at bounding box center [117, 236] width 105 height 37
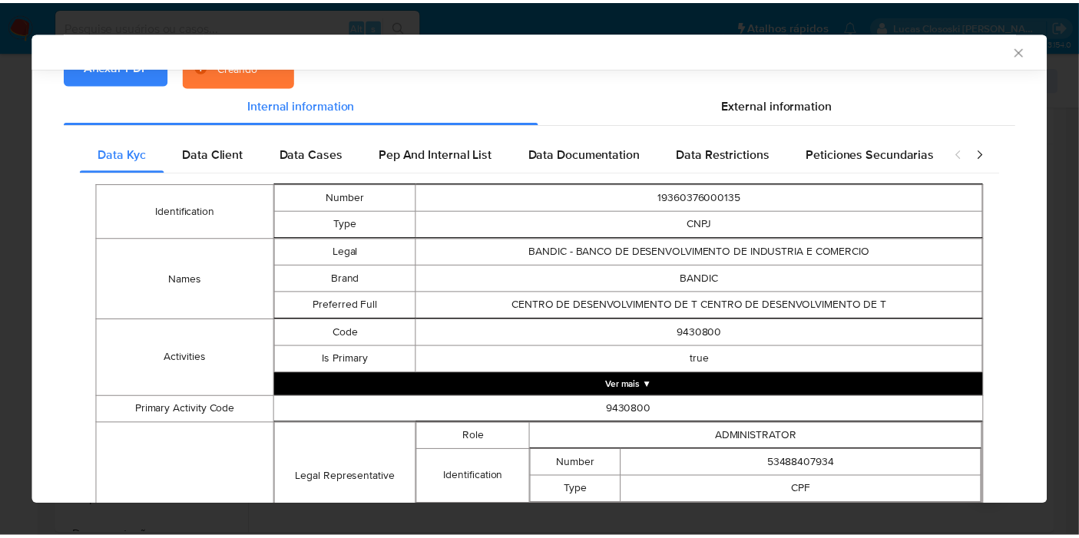
scroll to position [82, 0]
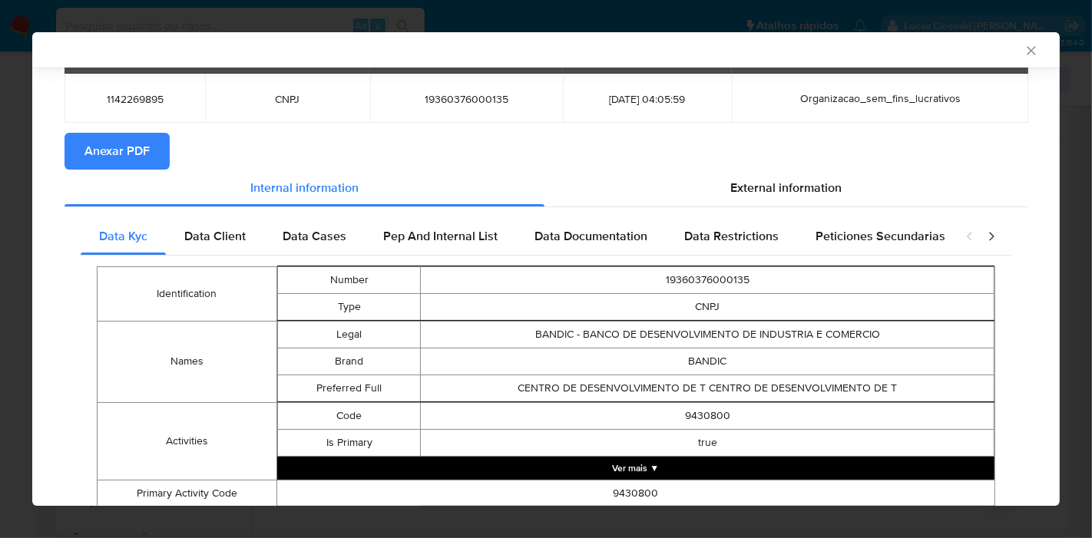
click at [1027, 49] on div "AML Data Collector" at bounding box center [546, 49] width 1028 height 35
click at [1024, 49] on icon "Fechar a janela" at bounding box center [1031, 50] width 15 height 15
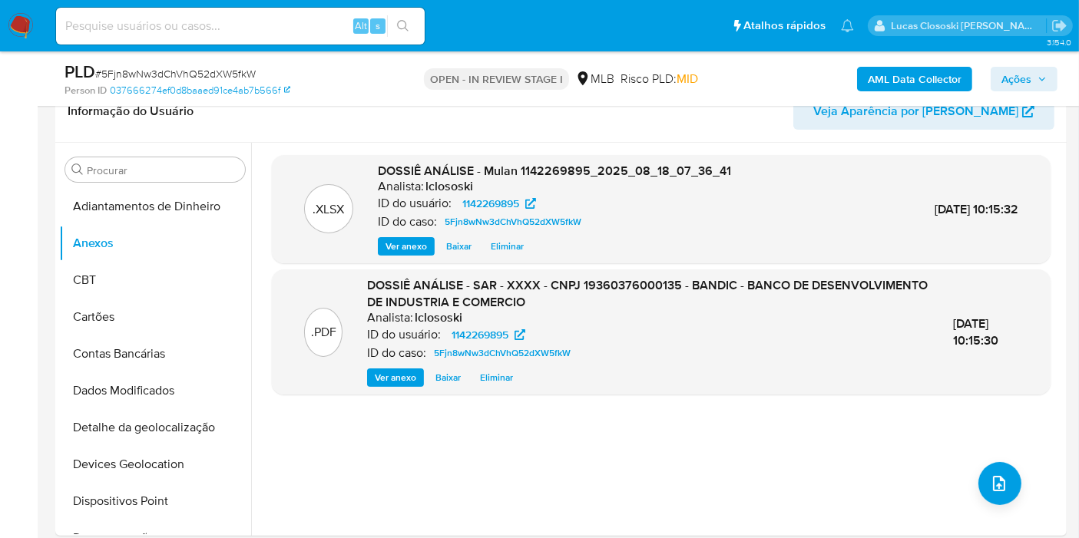
click at [1017, 81] on span "Ações" at bounding box center [1016, 79] width 30 height 25
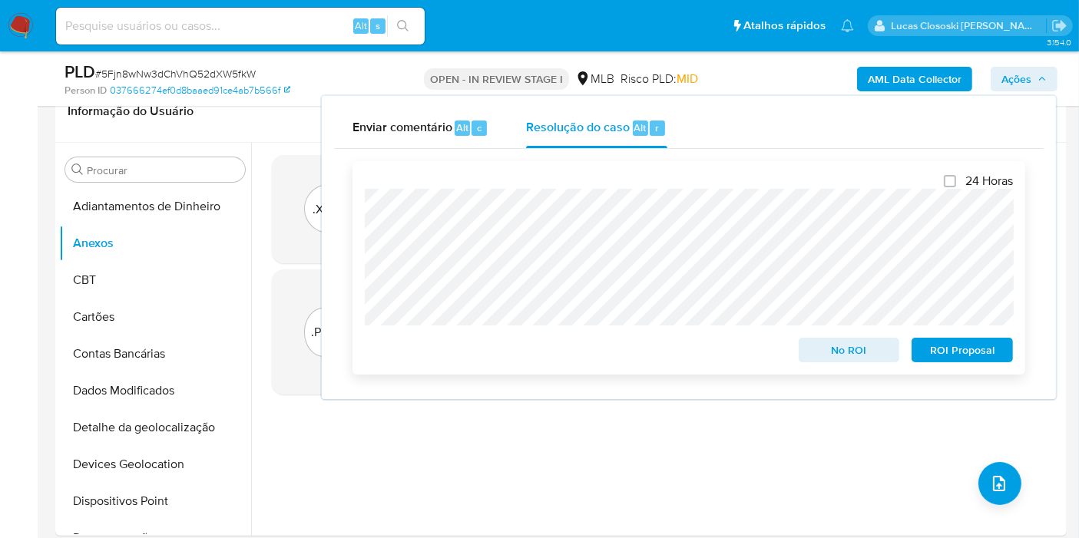
click at [986, 358] on span "ROI Proposal" at bounding box center [962, 350] width 80 height 22
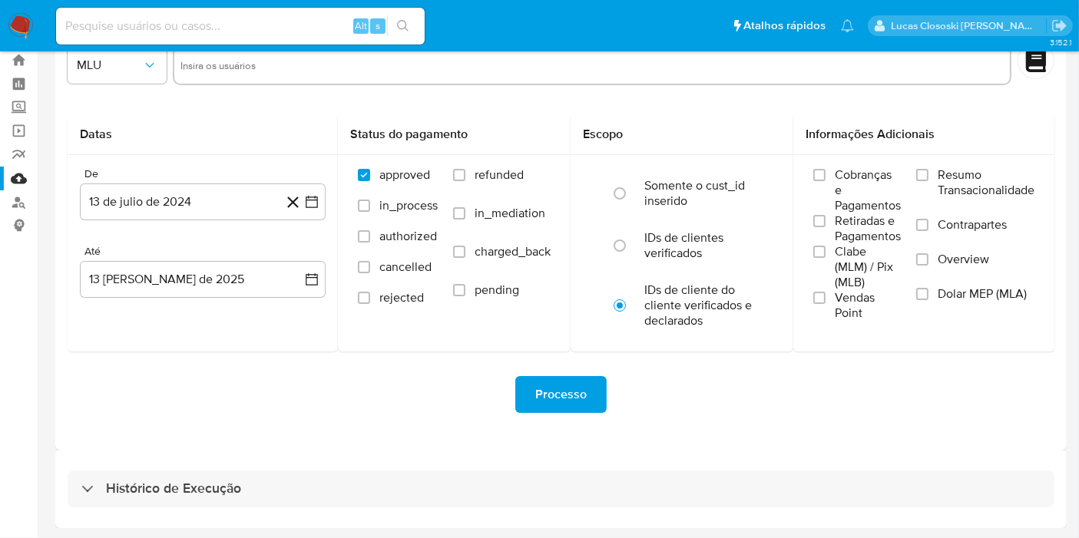
click at [300, 482] on div "Histórico de Execução" at bounding box center [561, 489] width 987 height 37
select select "10"
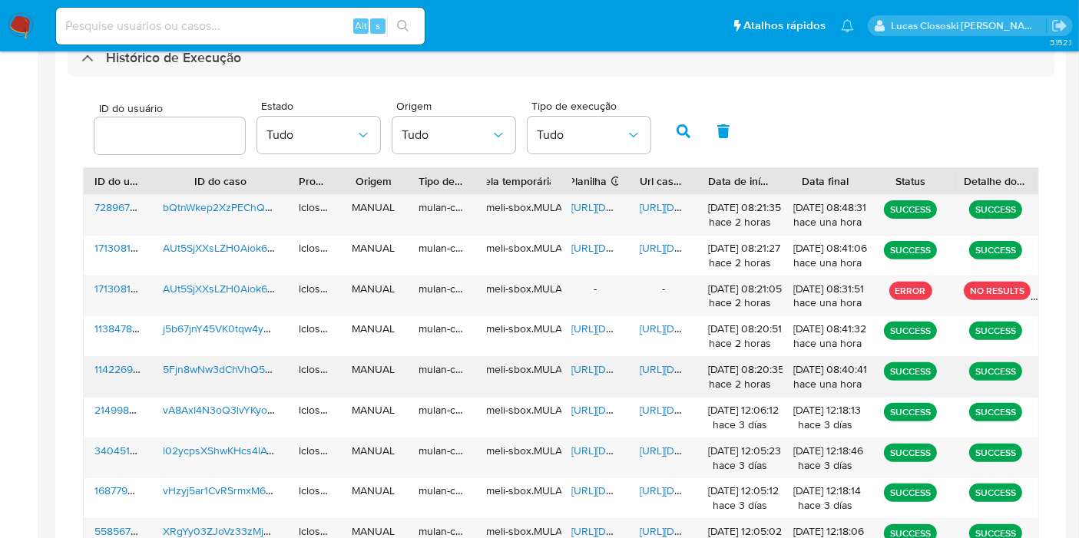
click at [594, 372] on span "[URL][DOMAIN_NAME]" at bounding box center [625, 369] width 106 height 15
click at [648, 372] on span "[URL][DOMAIN_NAME]" at bounding box center [693, 369] width 106 height 15
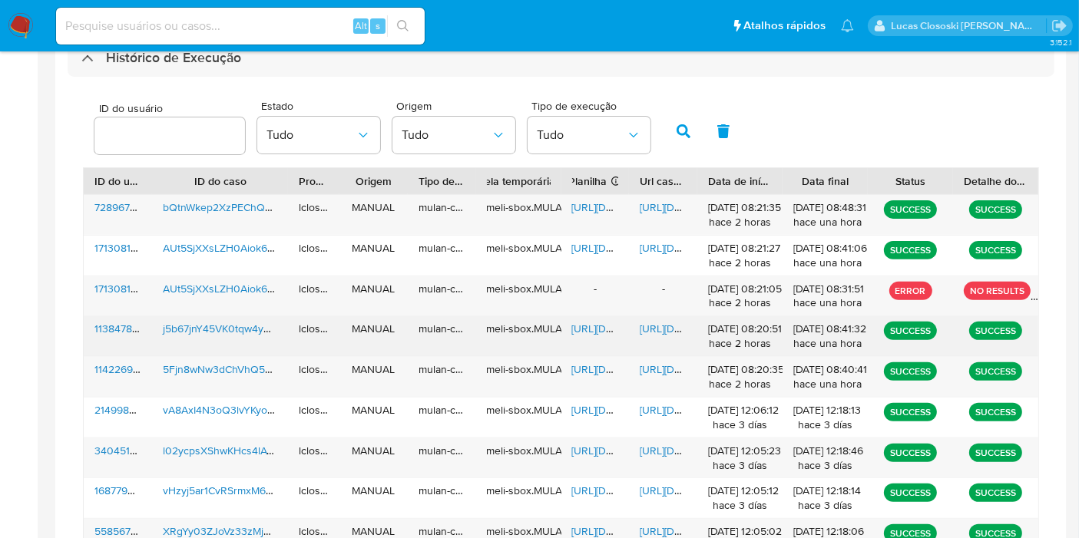
click at [588, 326] on span "[URL][DOMAIN_NAME]" at bounding box center [625, 328] width 106 height 15
click at [664, 323] on span "[URL][DOMAIN_NAME]" at bounding box center [693, 328] width 106 height 15
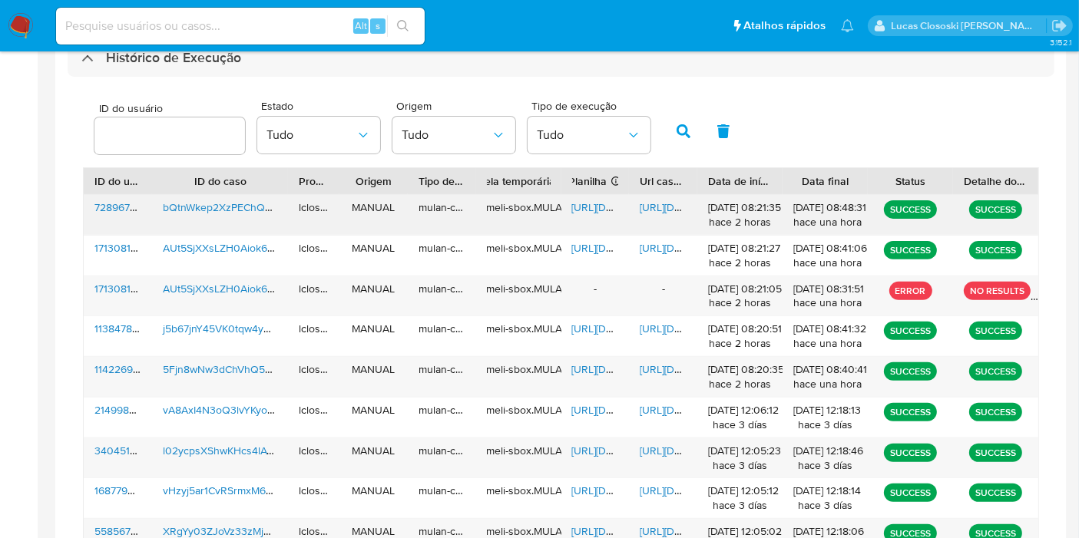
click at [591, 200] on span "[URL][DOMAIN_NAME]" at bounding box center [625, 207] width 106 height 15
click at [662, 208] on span "[URL][DOMAIN_NAME]" at bounding box center [693, 207] width 106 height 15
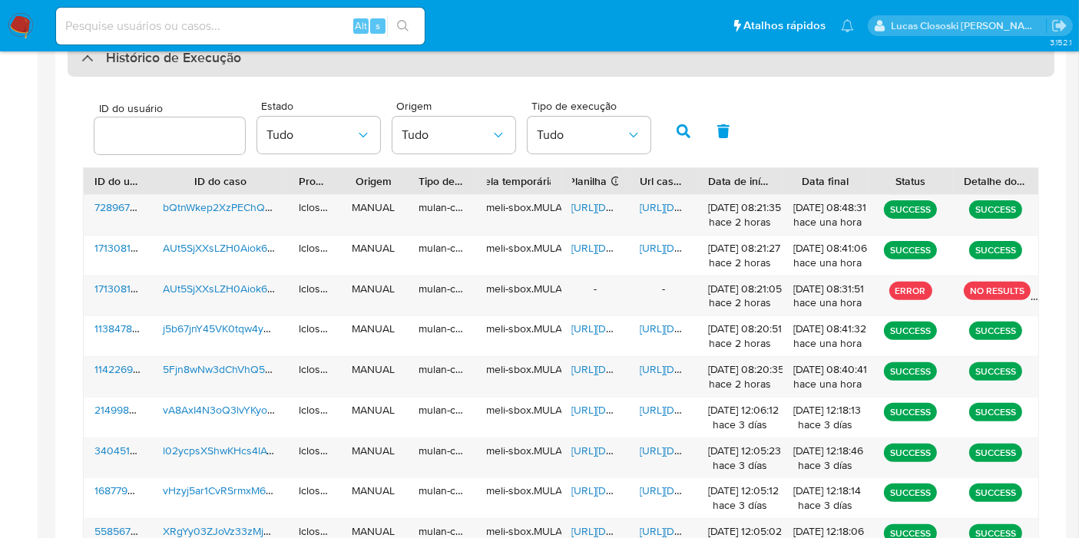
click at [148, 71] on div "Histórico de Execução" at bounding box center [561, 58] width 987 height 37
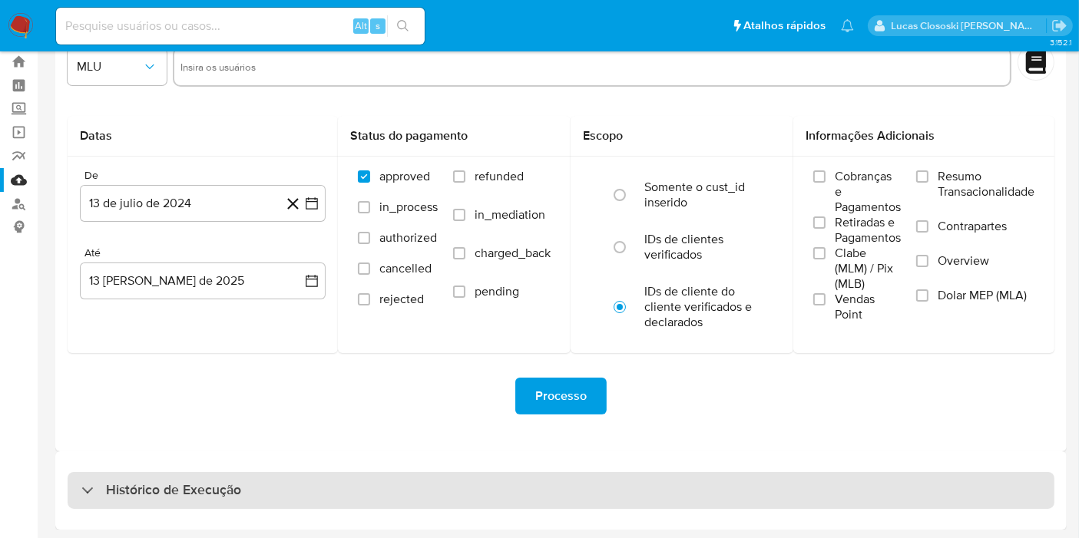
click at [215, 492] on h3 "Histórico de Execução" at bounding box center [173, 491] width 135 height 18
select select "10"
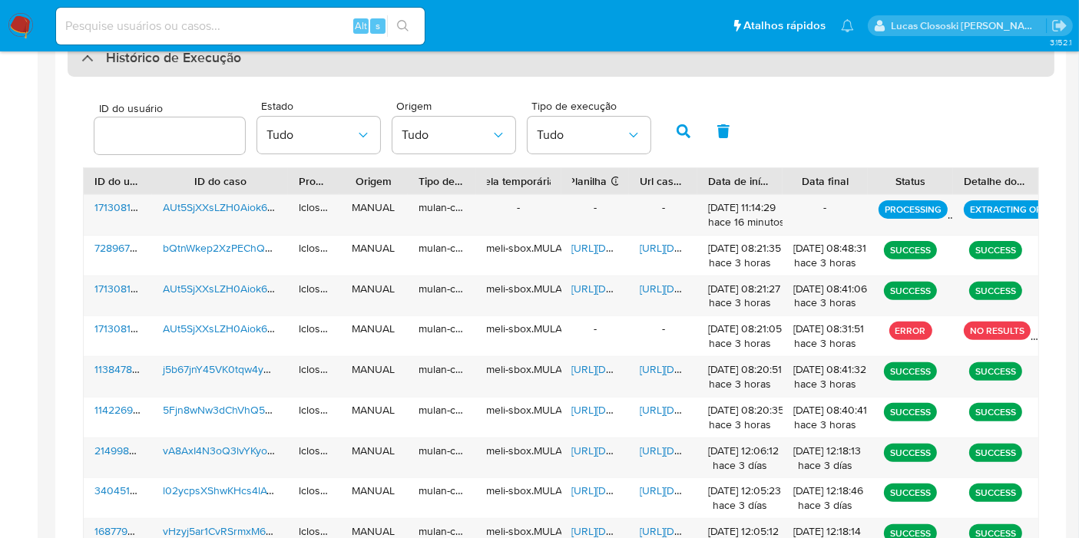
click at [426, 72] on div "Histórico de Execução" at bounding box center [561, 58] width 987 height 37
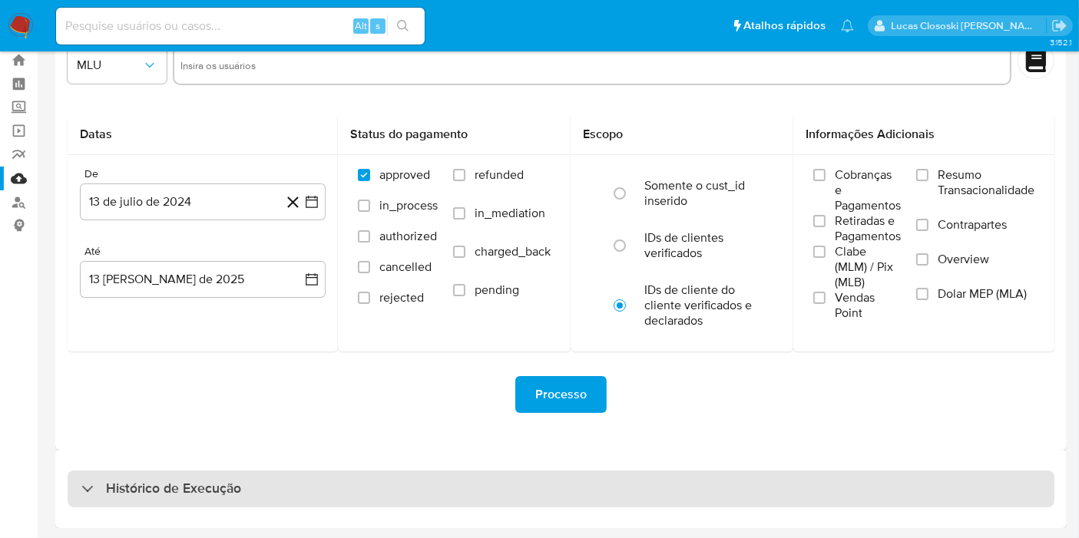
scroll to position [41, 0]
click at [249, 478] on div "Histórico de Execução" at bounding box center [561, 490] width 987 height 37
select select "10"
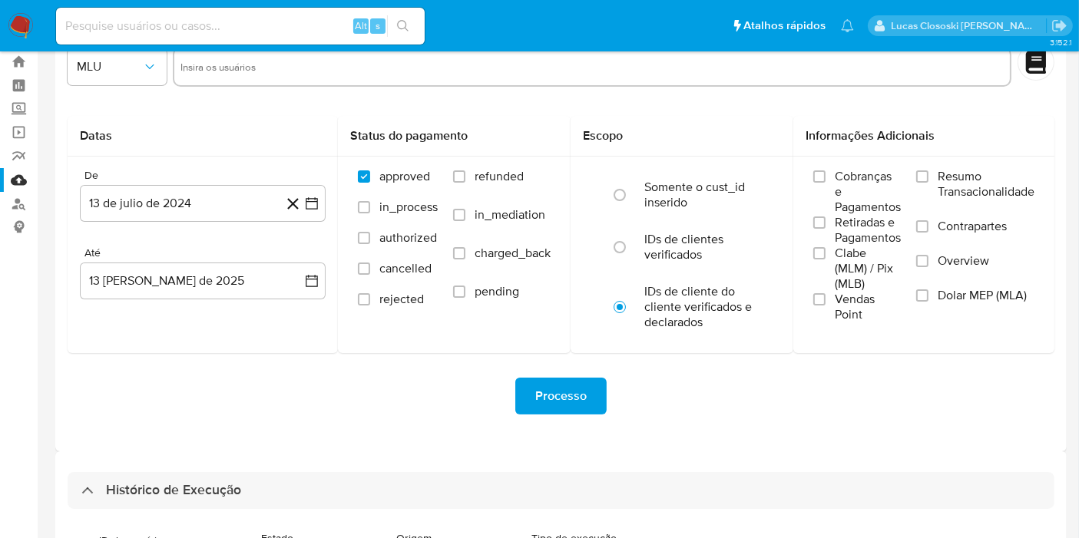
scroll to position [474, 0]
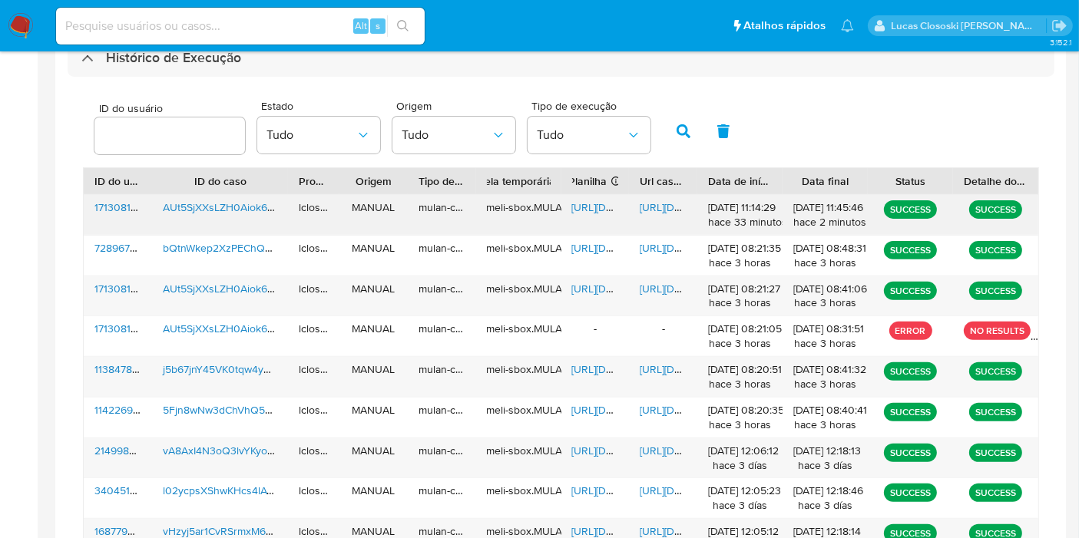
click at [611, 212] on span "[URL][DOMAIN_NAME]" at bounding box center [625, 207] width 106 height 15
click at [655, 201] on span "[URL][DOMAIN_NAME]" at bounding box center [693, 207] width 106 height 15
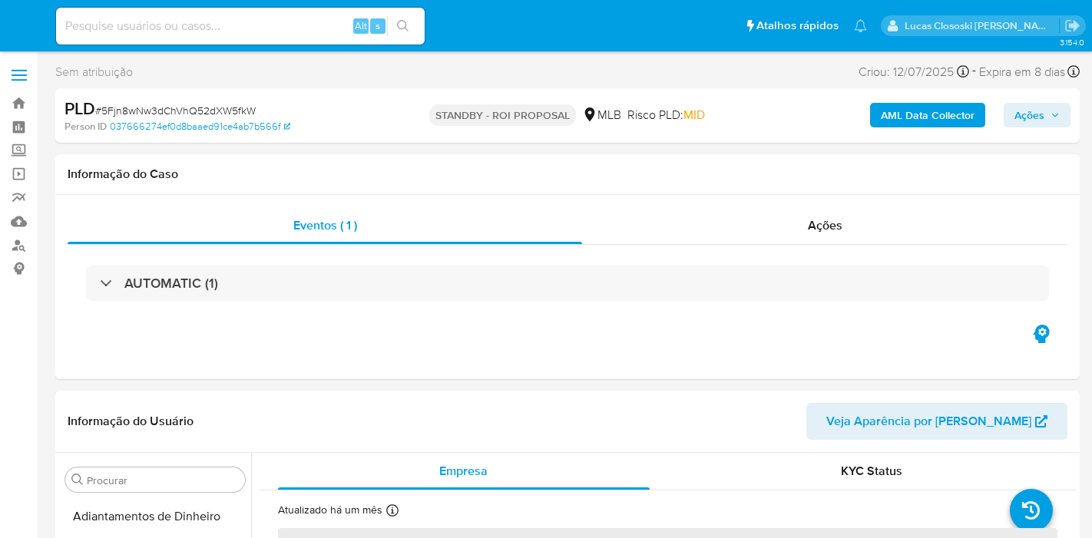
select select "10"
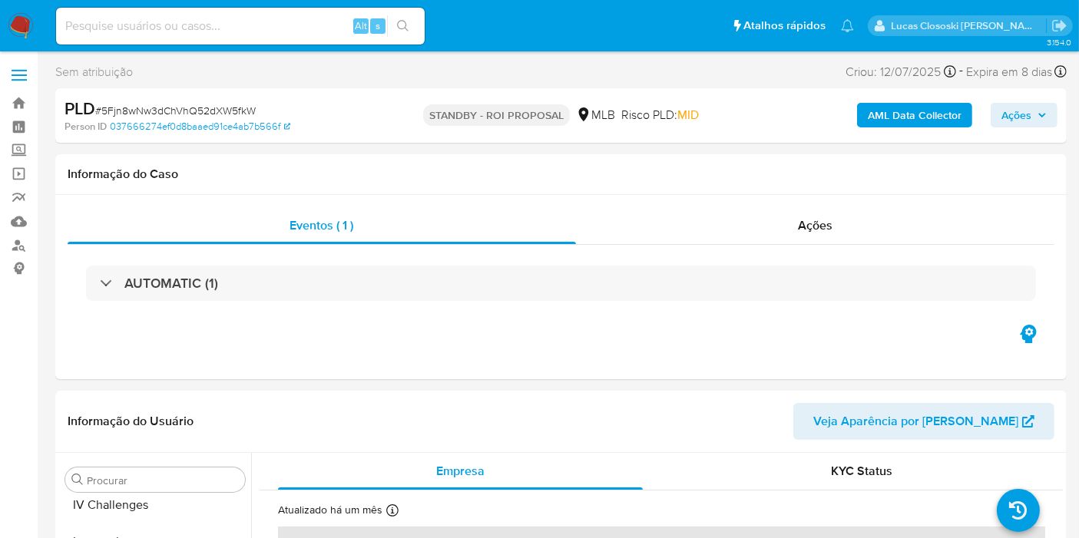
scroll to position [685, 0]
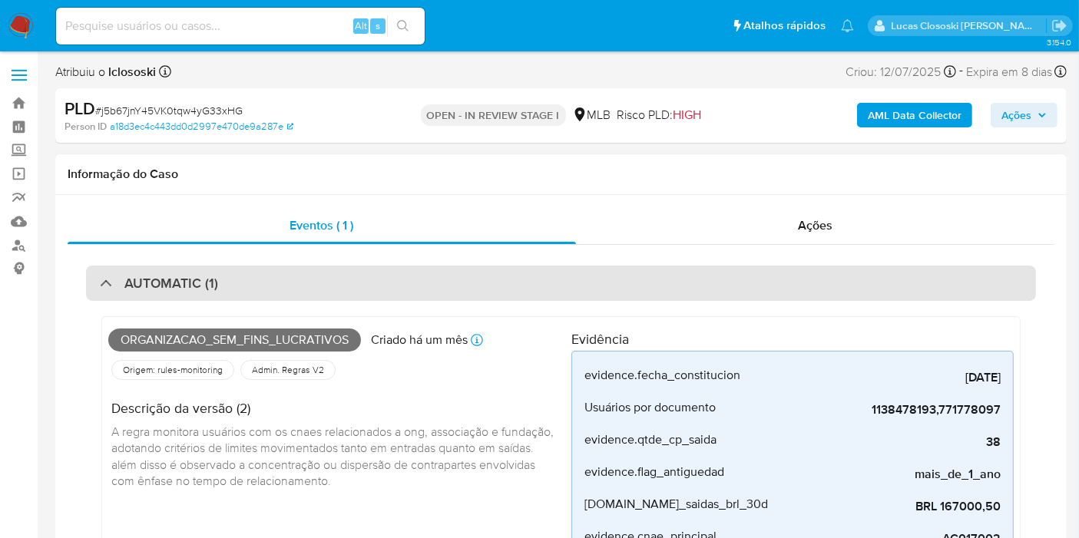
click at [419, 293] on div "AUTOMATIC (1)" at bounding box center [561, 283] width 950 height 35
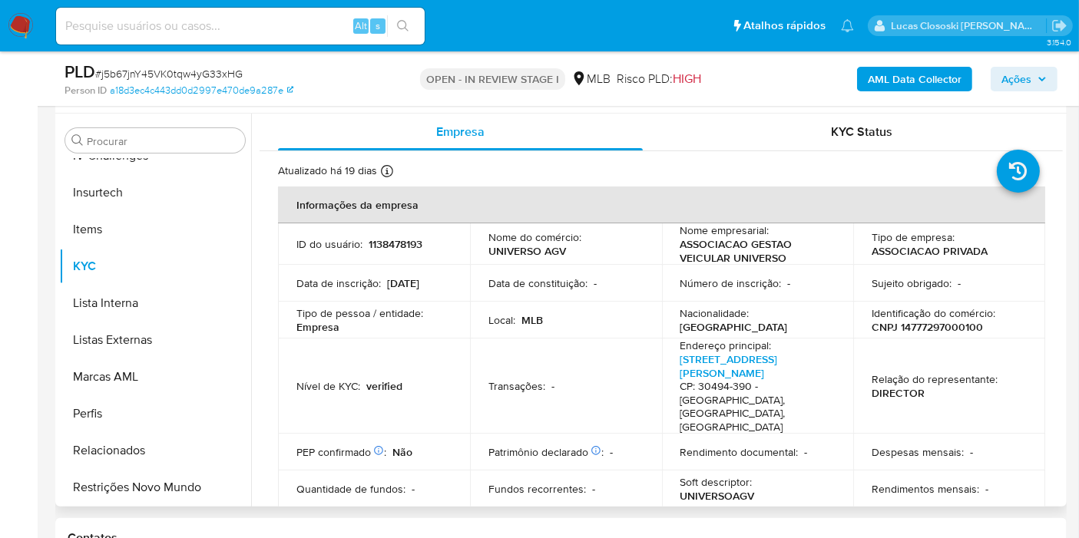
scroll to position [341, 0]
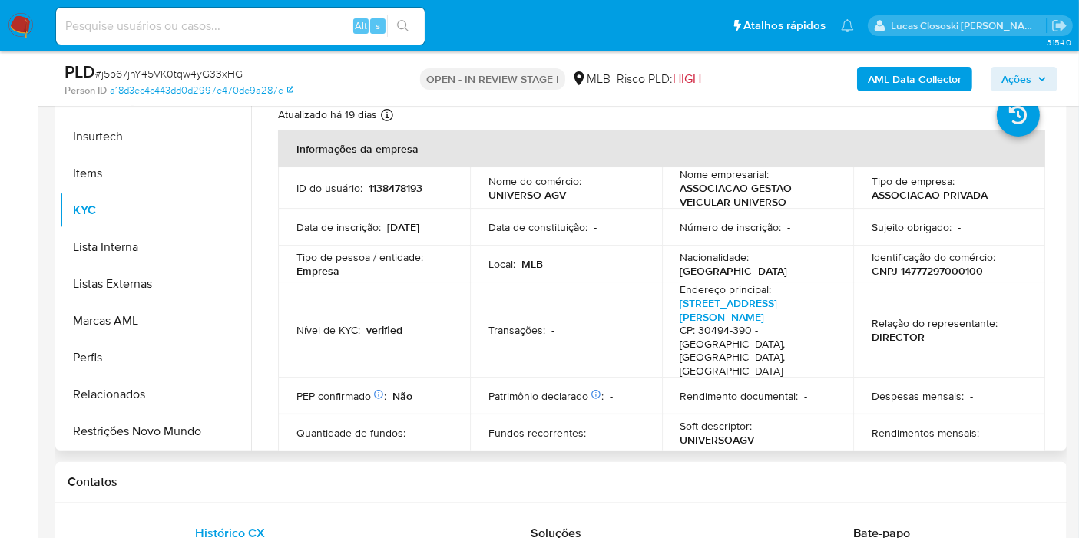
click at [905, 267] on p "CNPJ 14777297000100" at bounding box center [927, 271] width 111 height 14
copy p "14777297000100"
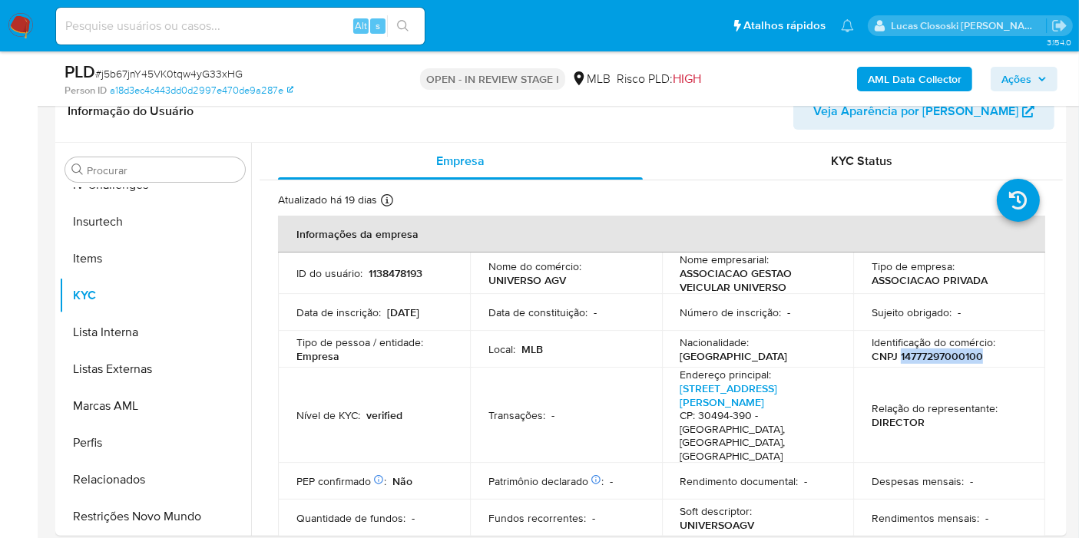
scroll to position [170, 0]
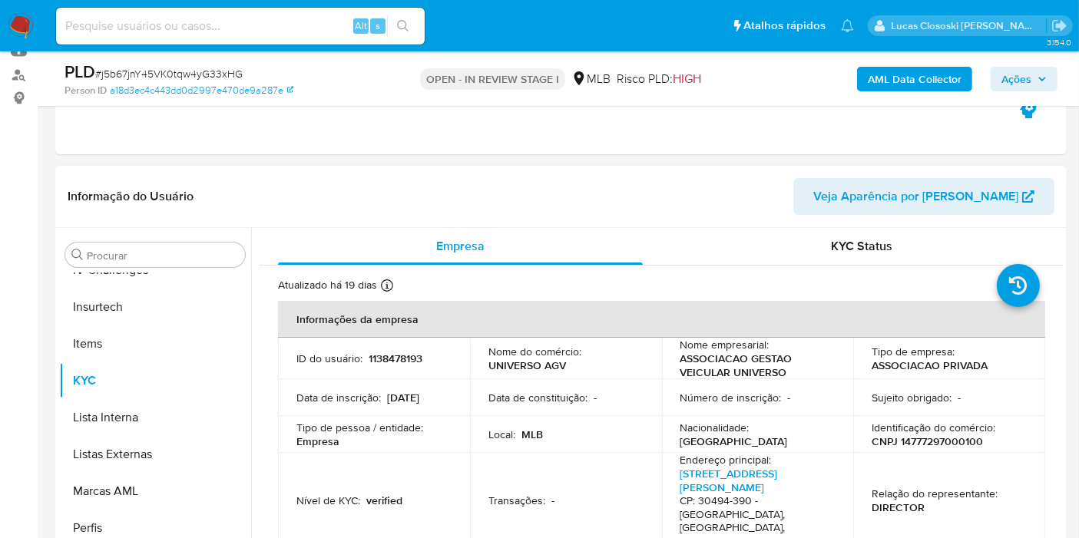
click at [587, 178] on header "Informação do Usuário Veja Aparência por Pessoa" at bounding box center [561, 196] width 987 height 37
click at [958, 84] on b "AML Data Collector" at bounding box center [915, 79] width 94 height 25
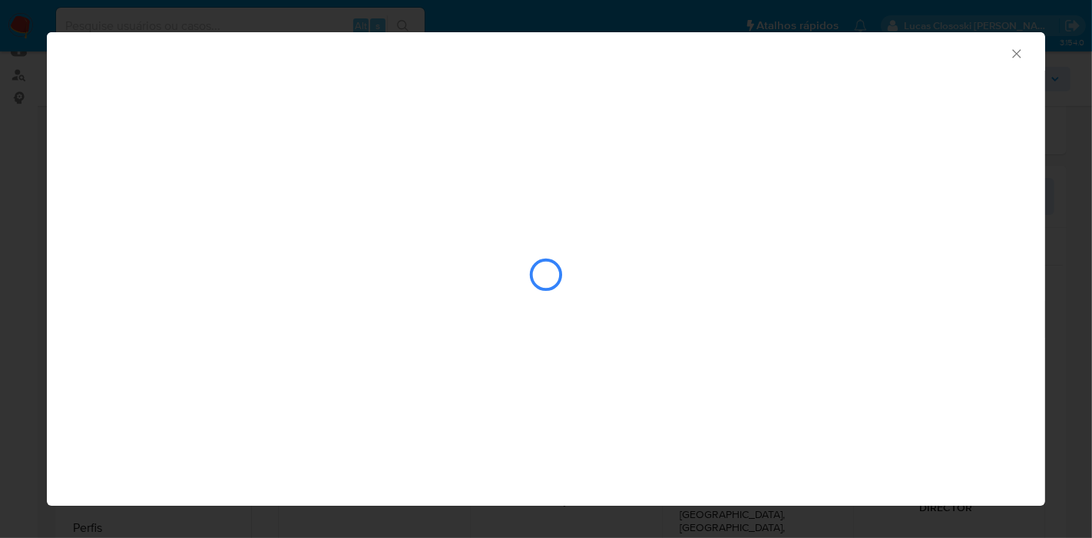
click at [729, 538] on div "AML Data Collector" at bounding box center [546, 269] width 1092 height 538
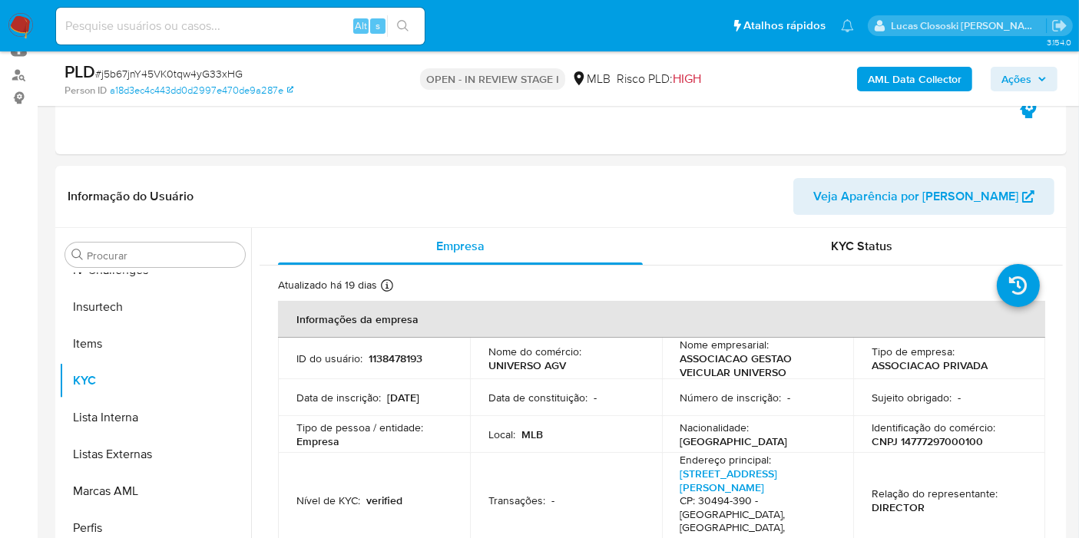
click at [908, 91] on b "AML Data Collector" at bounding box center [915, 79] width 94 height 25
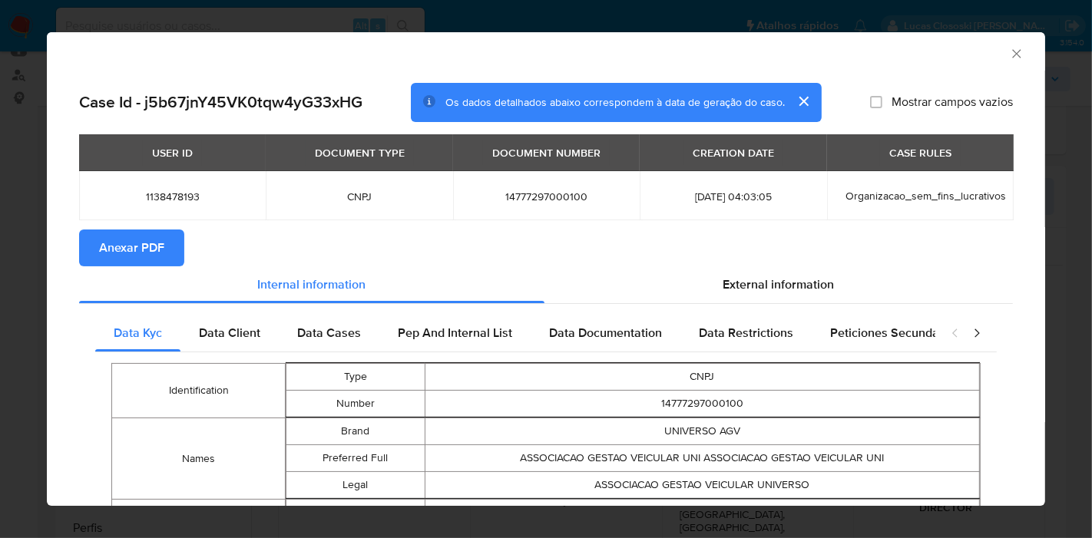
click at [97, 263] on button "Anexar PDF" at bounding box center [131, 248] width 105 height 37
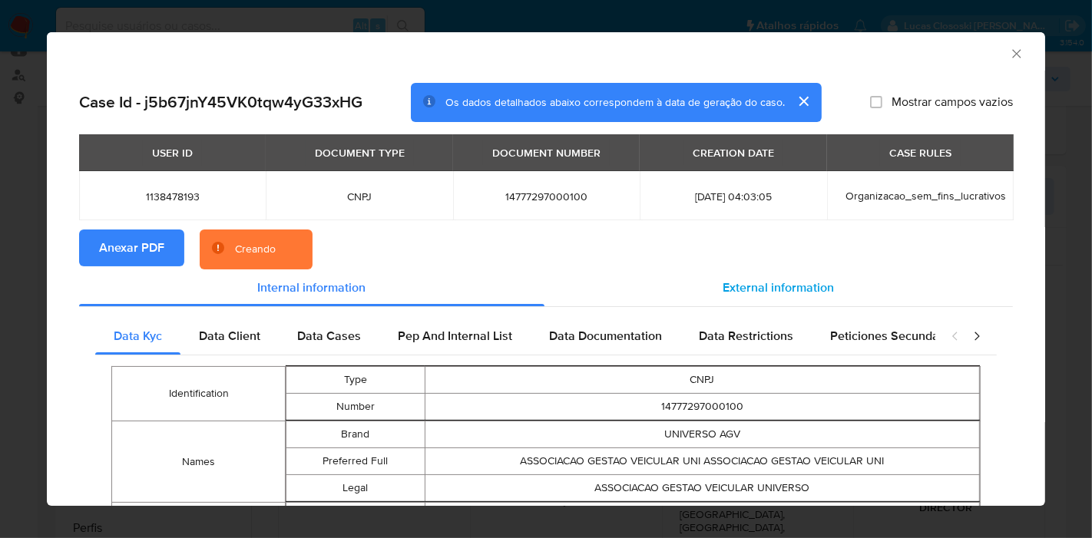
click at [751, 279] on span "External information" at bounding box center [778, 288] width 111 height 18
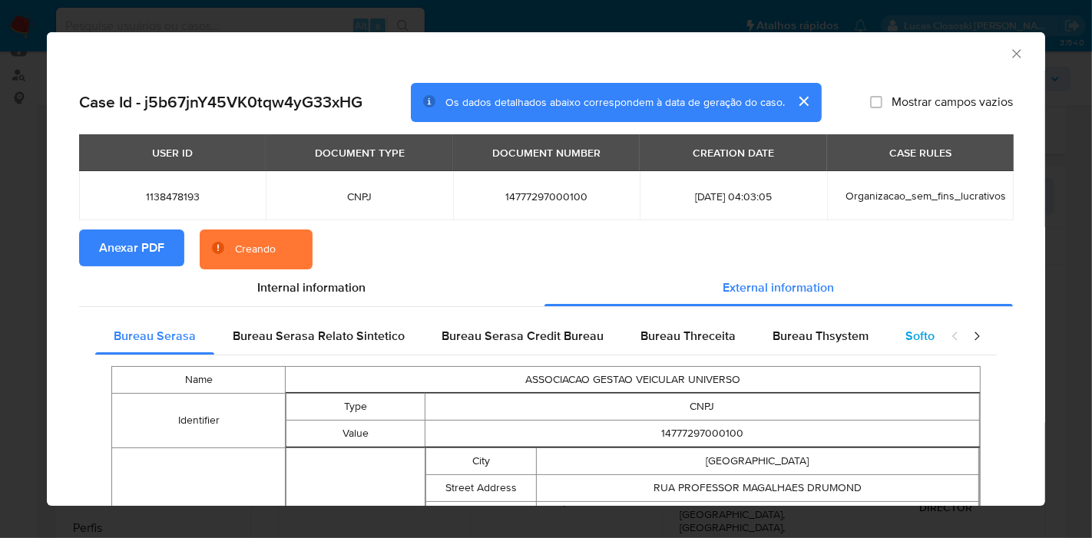
click at [892, 335] on div "Softon" at bounding box center [923, 336] width 73 height 37
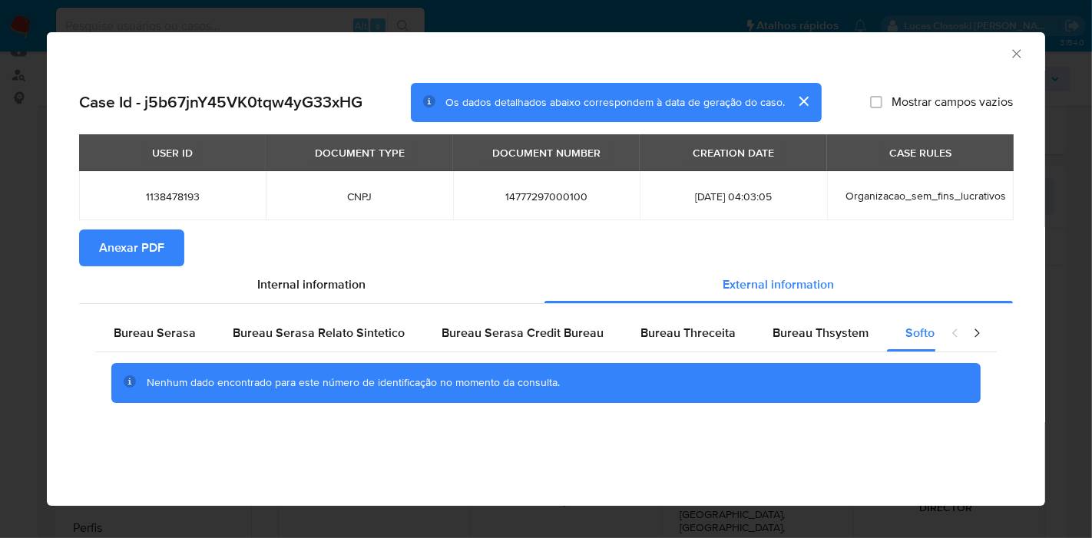
click at [1027, 68] on div "AML Data Collector" at bounding box center [546, 51] width 998 height 38
click at [1025, 54] on div "AML Data Collector" at bounding box center [546, 51] width 998 height 38
click at [1019, 54] on icon "Fechar a janela" at bounding box center [1016, 53] width 15 height 15
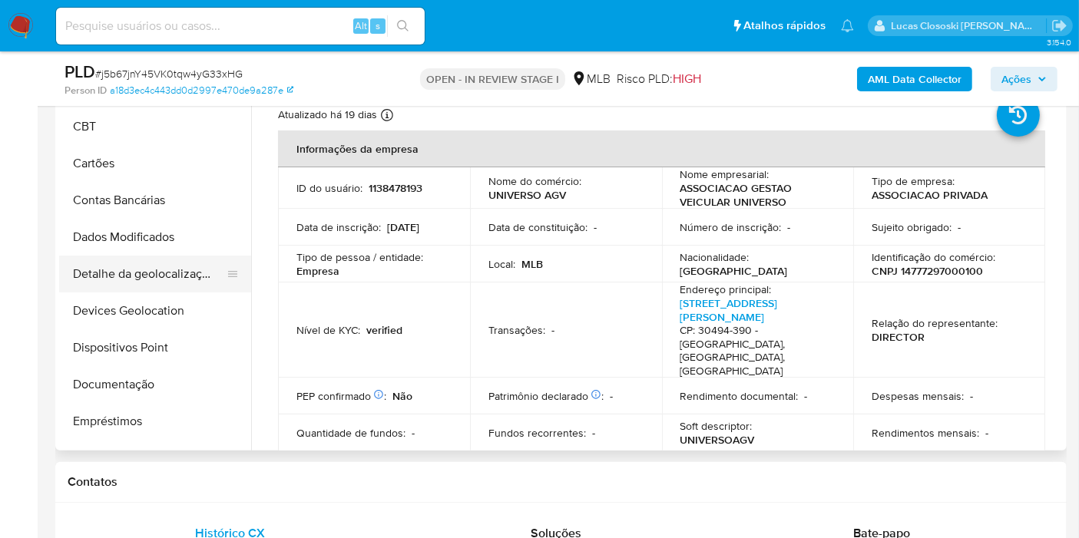
scroll to position [0, 0]
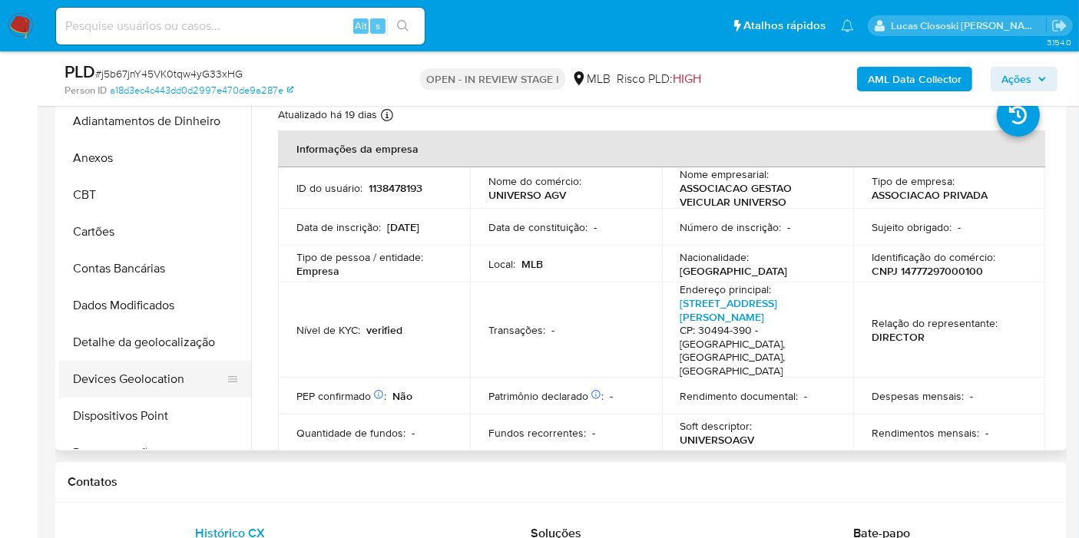
click at [140, 374] on button "Devices Geolocation" at bounding box center [149, 379] width 180 height 37
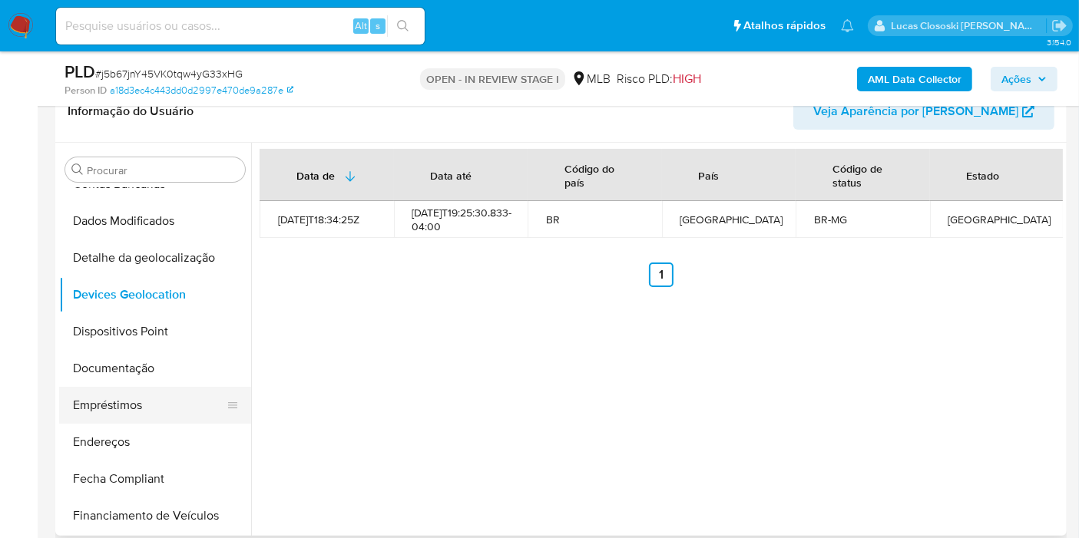
scroll to position [170, 0]
click at [120, 332] on button "Dispositivos Point" at bounding box center [149, 331] width 180 height 37
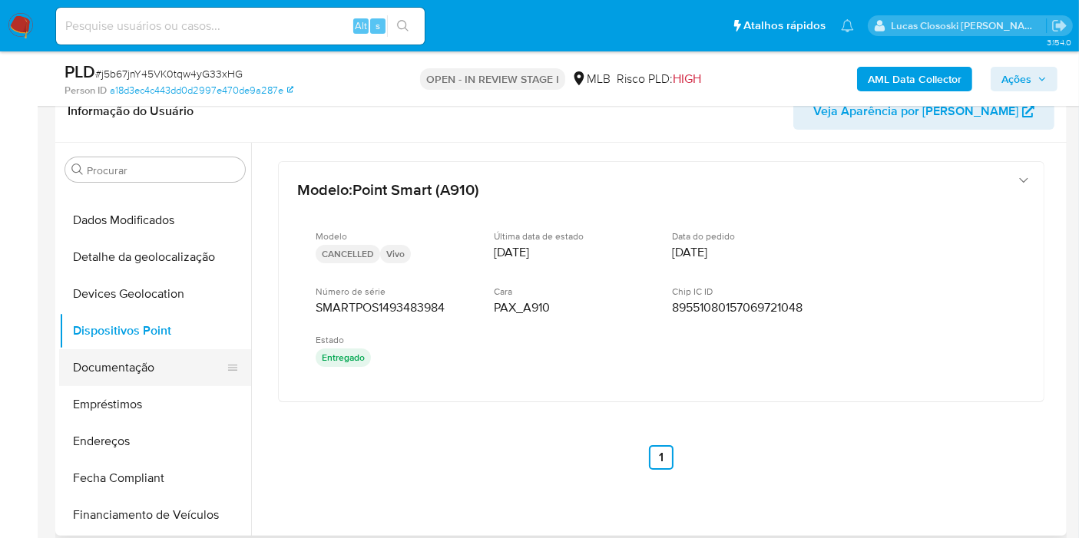
click at [108, 374] on button "Documentação" at bounding box center [149, 367] width 180 height 37
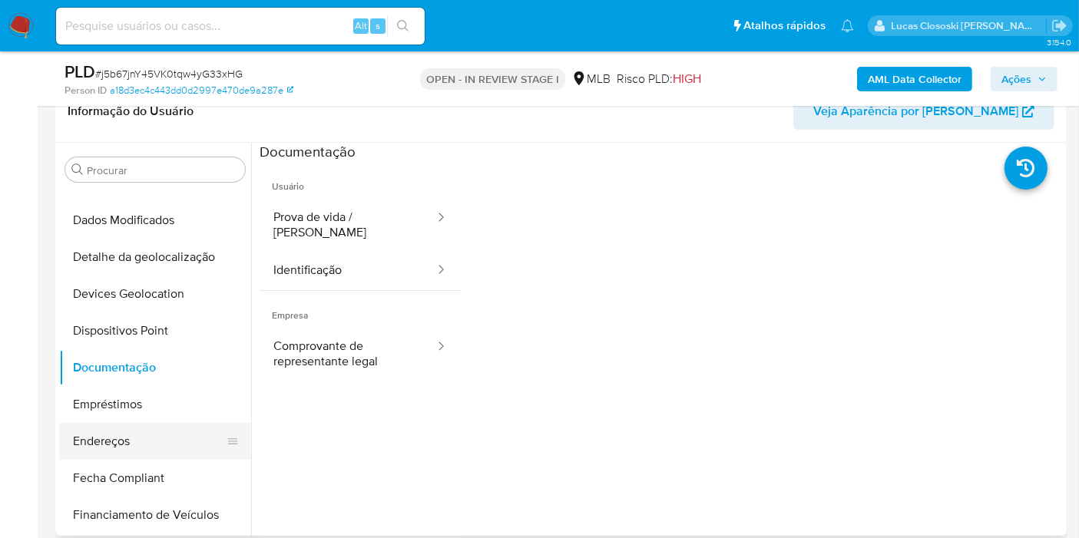
click at [94, 436] on button "Endereços" at bounding box center [149, 441] width 180 height 37
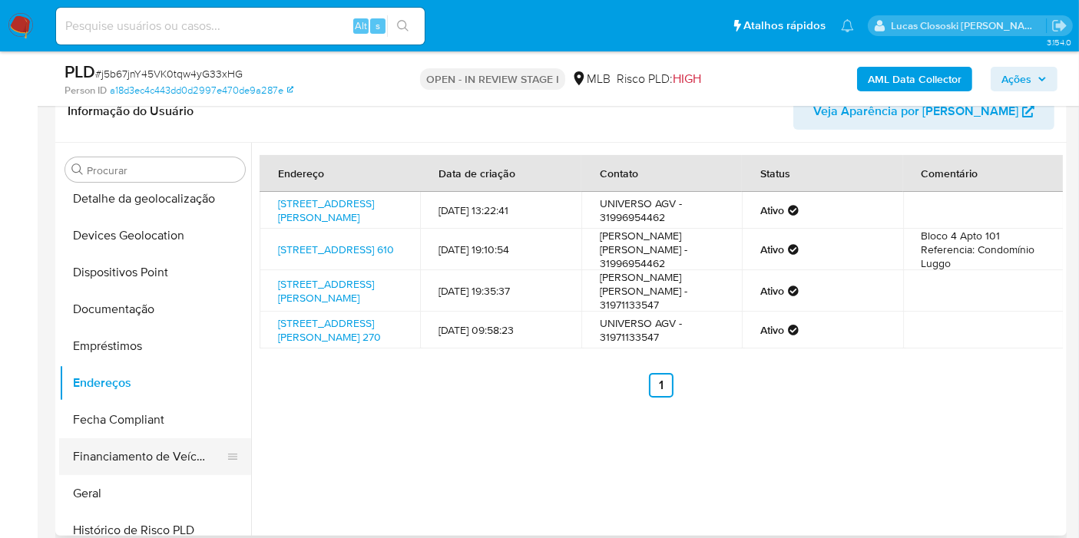
scroll to position [256, 0]
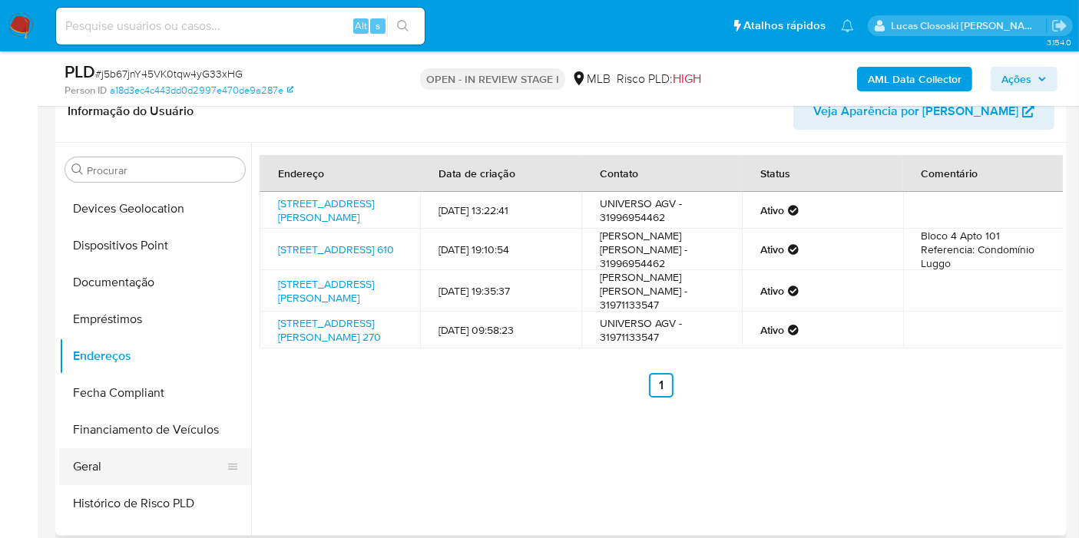
click at [111, 460] on button "Geral" at bounding box center [149, 467] width 180 height 37
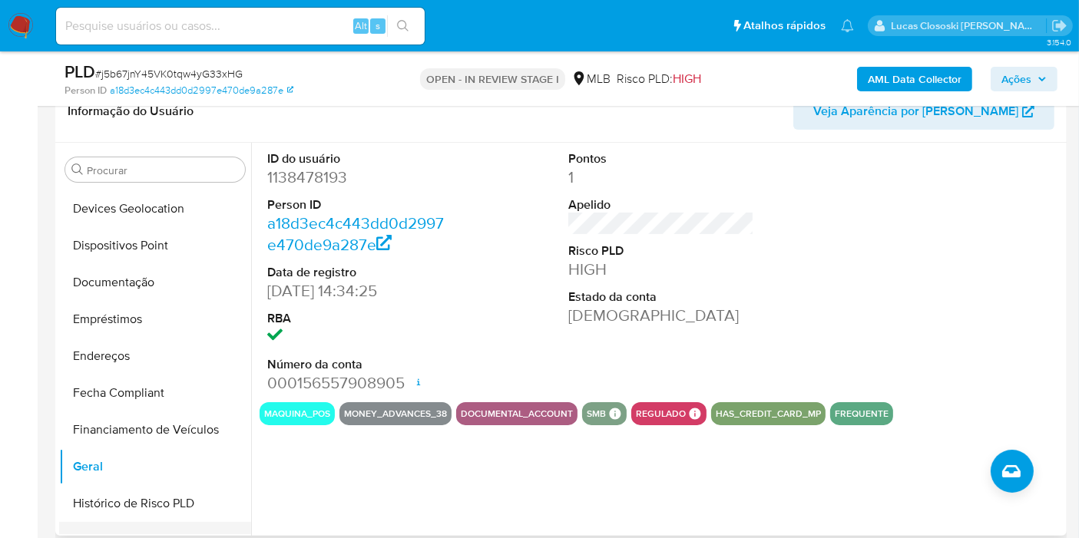
scroll to position [426, 0]
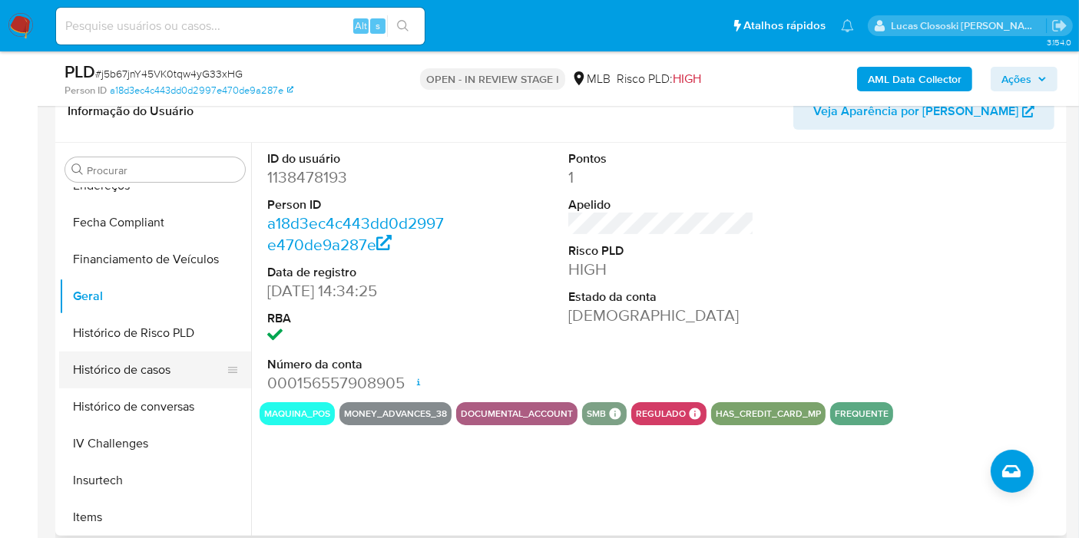
click at [105, 379] on button "Histórico de casos" at bounding box center [149, 370] width 180 height 37
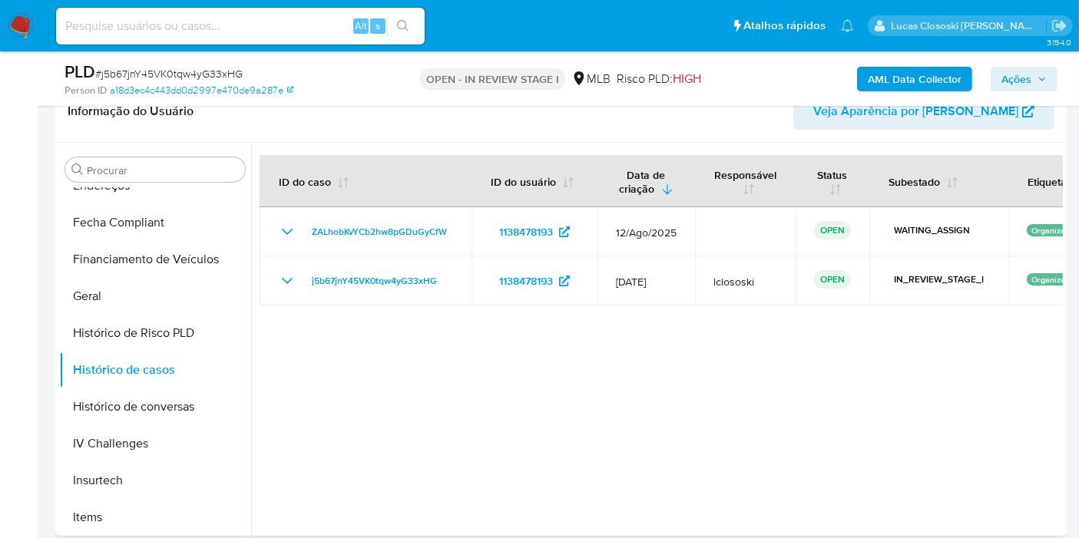
drag, startPoint x: 677, startPoint y: 519, endPoint x: 664, endPoint y: 503, distance: 21.2
click at [677, 519] on div at bounding box center [657, 339] width 812 height 393
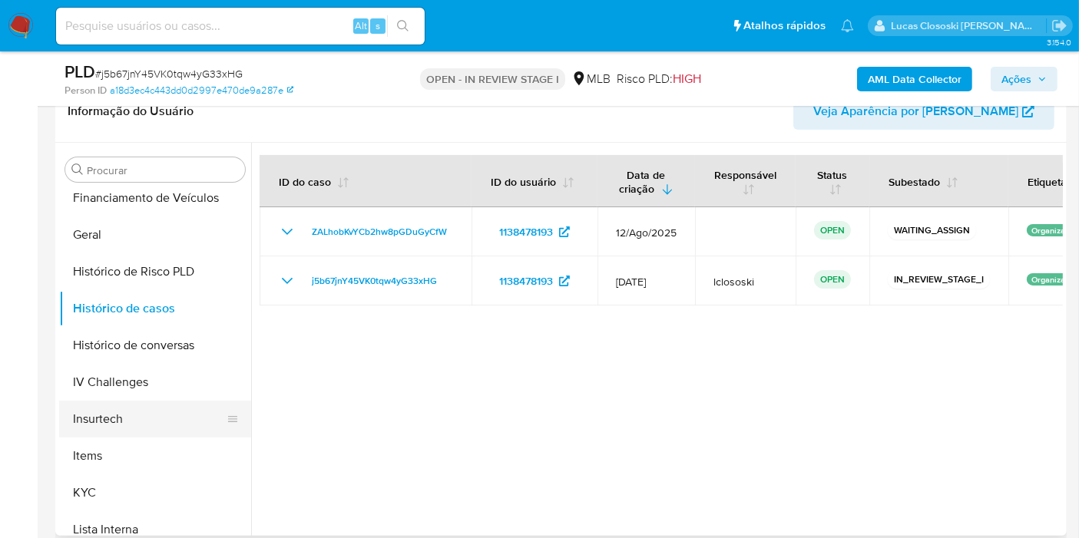
scroll to position [511, 0]
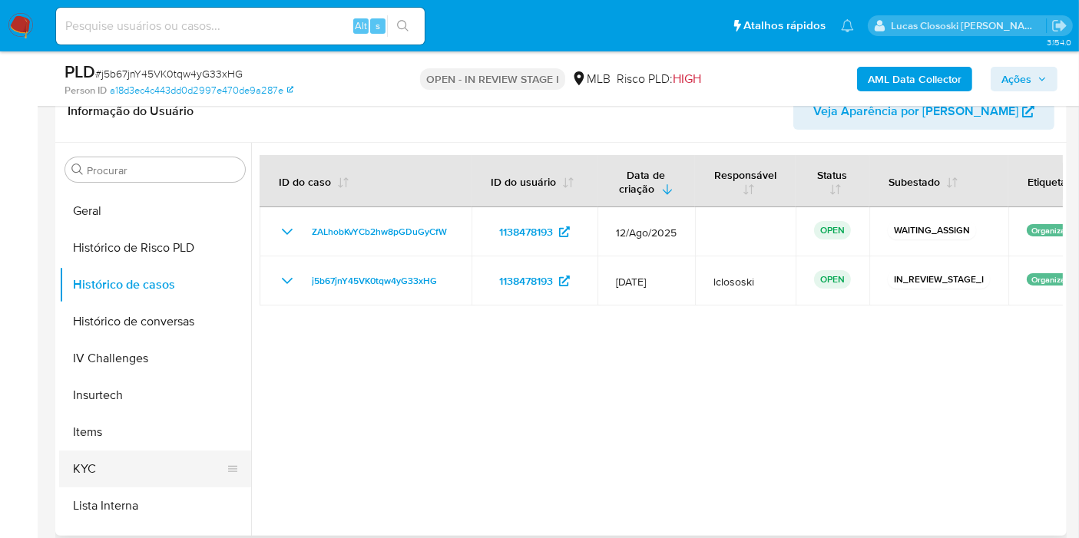
click at [151, 469] on button "KYC" at bounding box center [149, 469] width 180 height 37
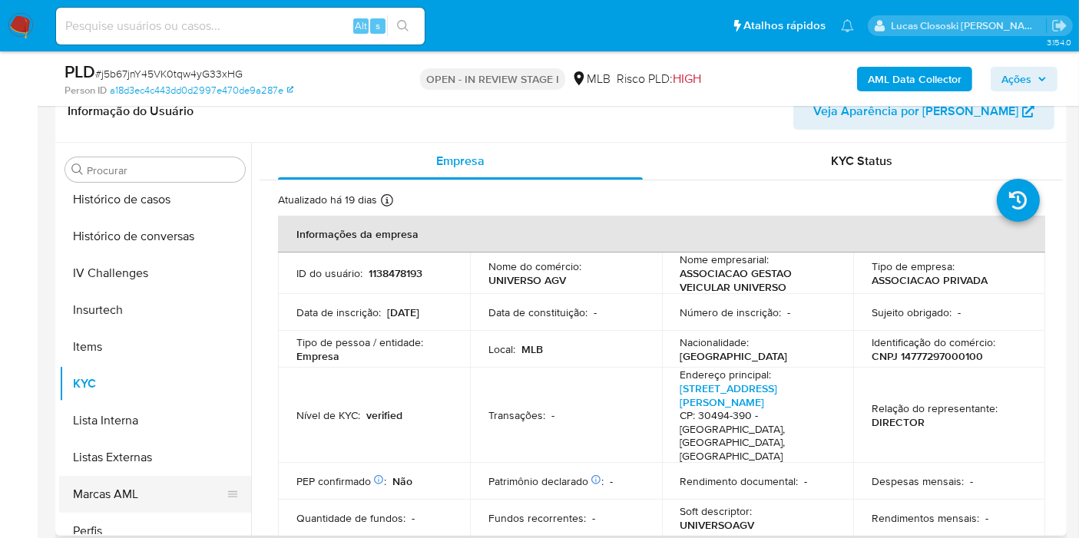
scroll to position [685, 0]
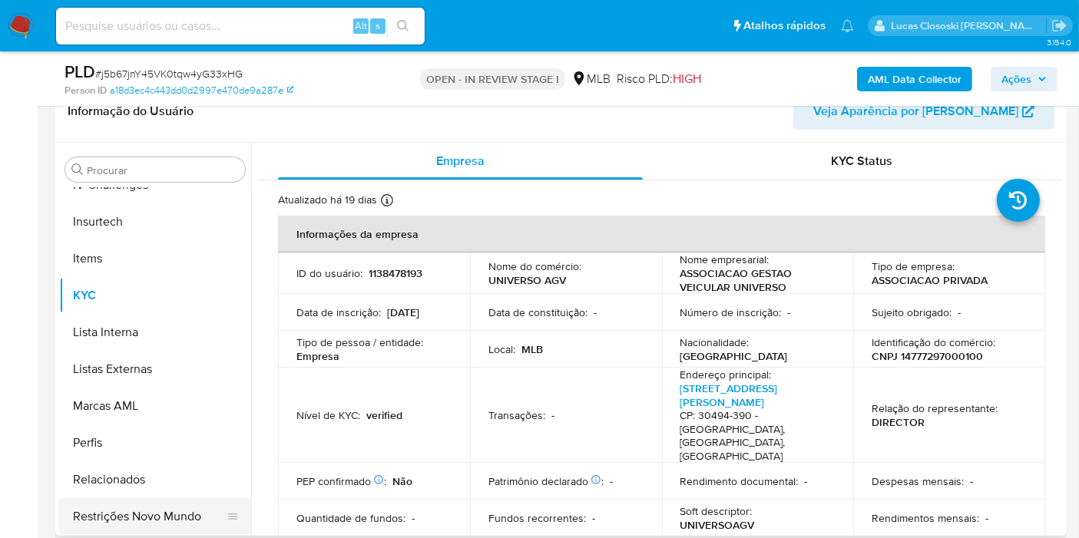
click at [159, 519] on button "Restrições Novo Mundo" at bounding box center [149, 516] width 180 height 37
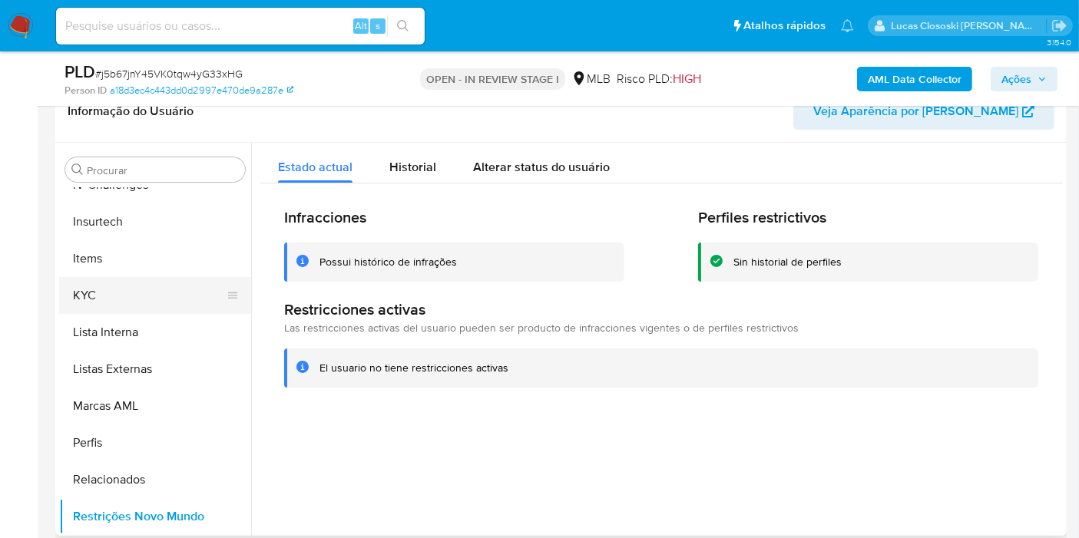
click at [82, 293] on button "KYC" at bounding box center [149, 295] width 180 height 37
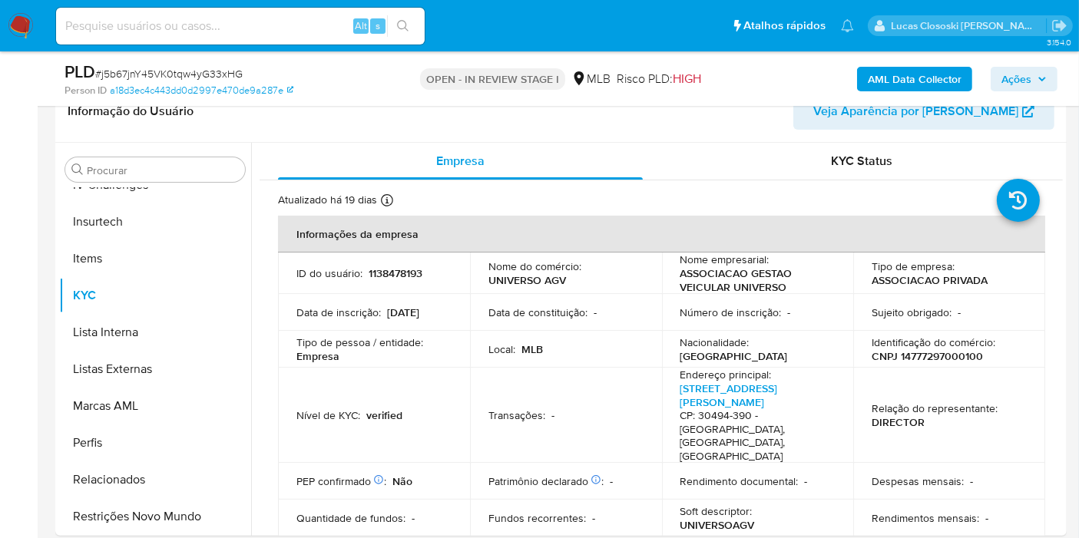
click at [175, 69] on span "# j5b67jnY45VK0tqw4yG33xHG" at bounding box center [168, 73] width 147 height 15
copy span "j5b67jnY45VK0tqw4yG33xHG"
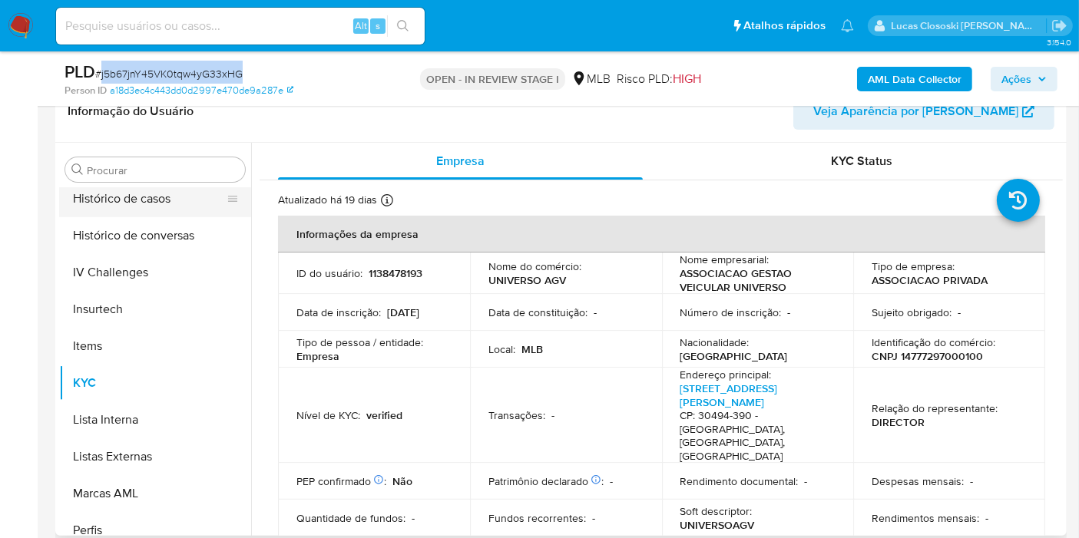
scroll to position [515, 0]
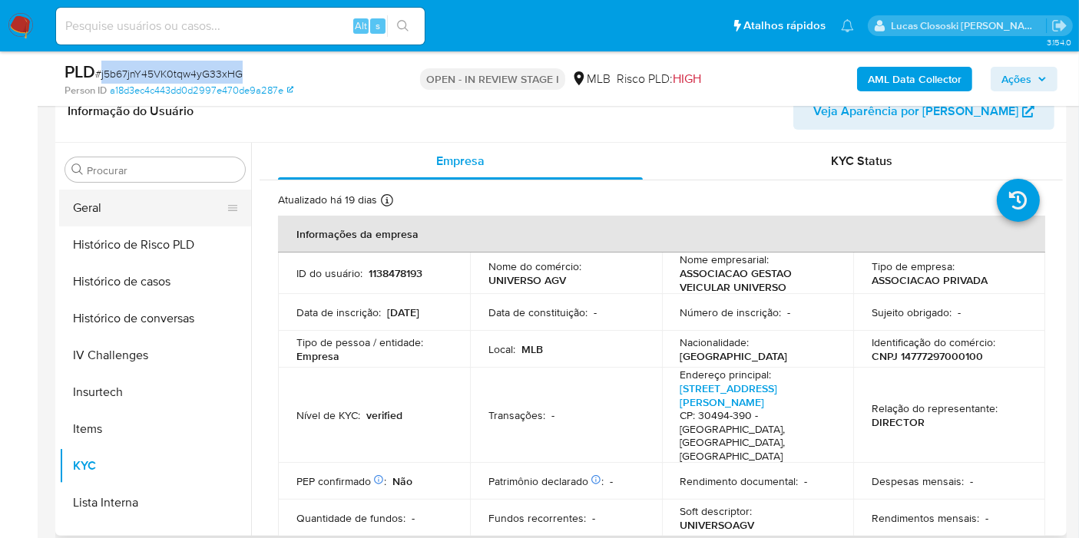
click at [94, 207] on button "Geral" at bounding box center [149, 208] width 180 height 37
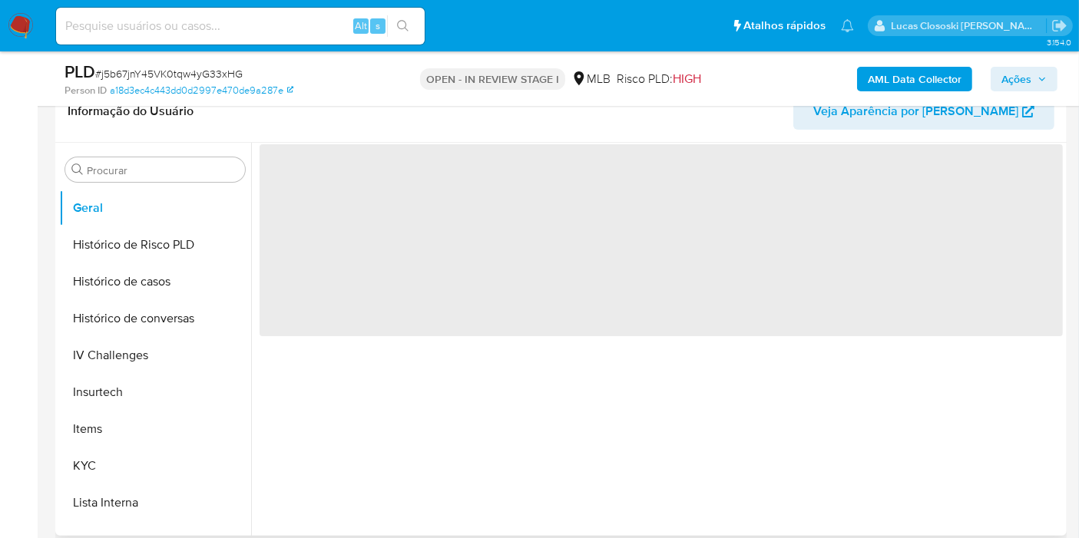
click at [432, 144] on span "‌" at bounding box center [661, 240] width 803 height 192
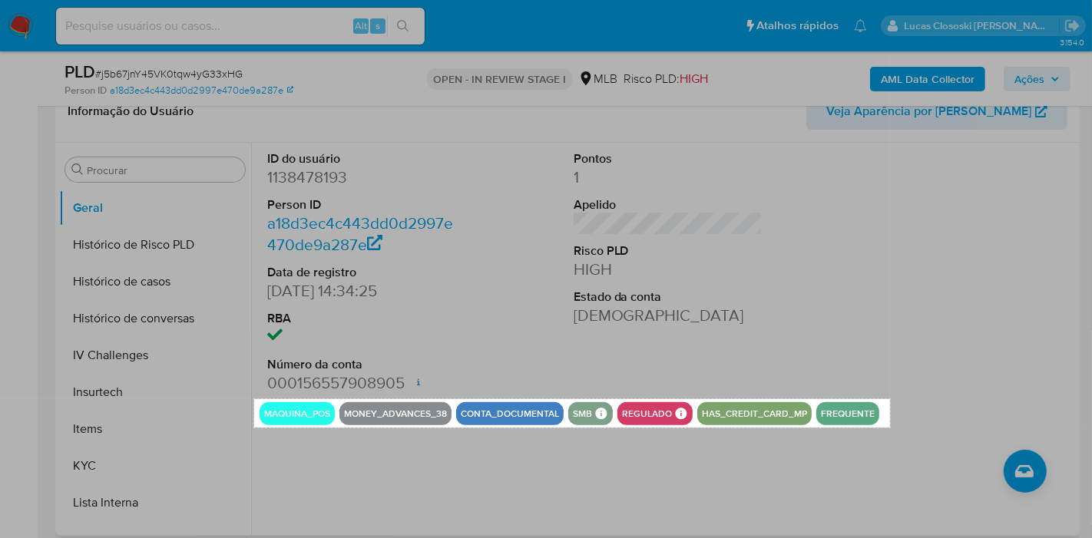
drag, startPoint x: 254, startPoint y: 399, endPoint x: 890, endPoint y: 428, distance: 636.5
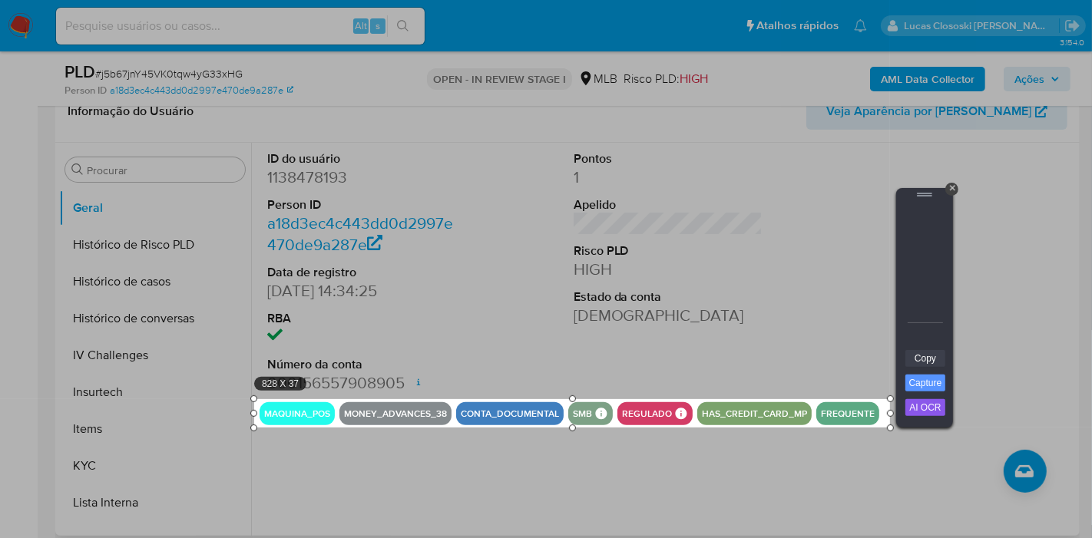
click at [931, 361] on link "Copy" at bounding box center [925, 358] width 40 height 17
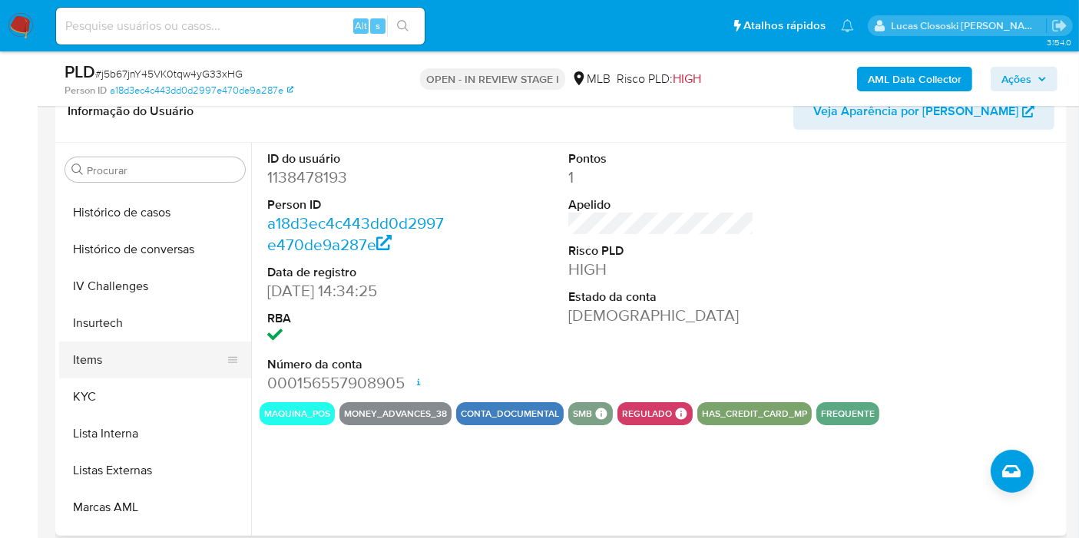
scroll to position [600, 0]
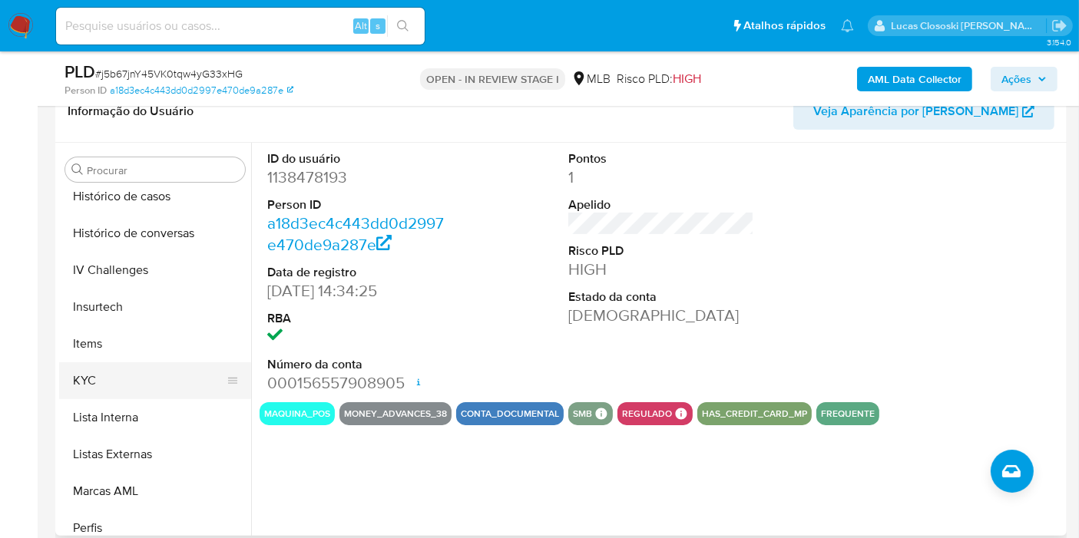
click at [134, 365] on button "KYC" at bounding box center [149, 381] width 180 height 37
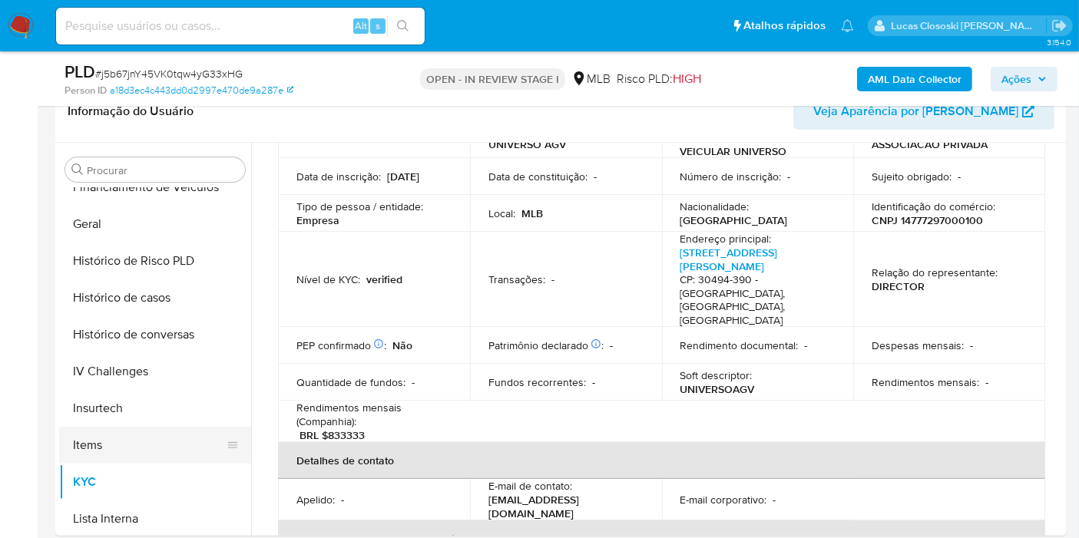
scroll to position [344, 0]
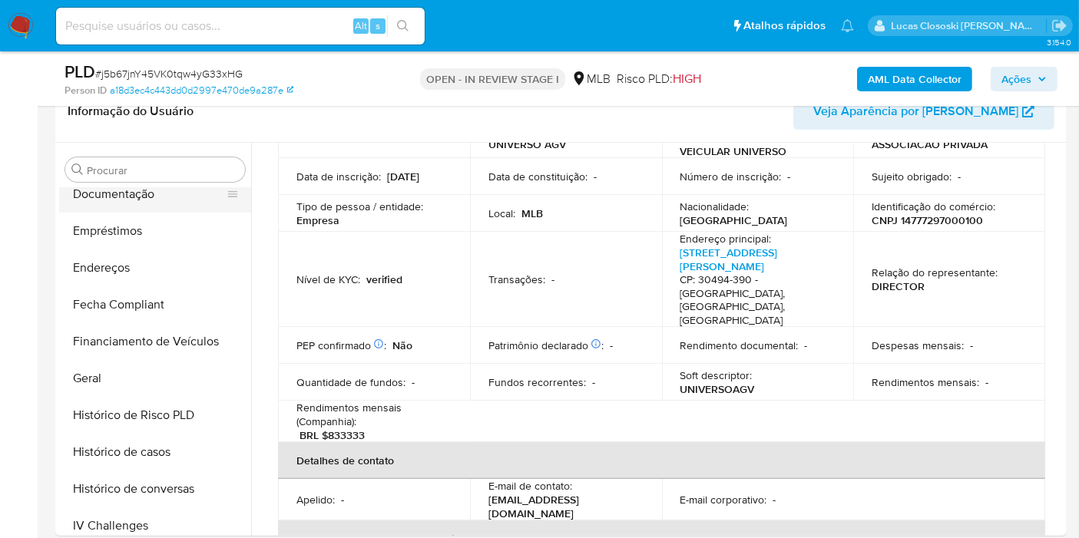
click at [111, 198] on button "Documentação" at bounding box center [149, 194] width 180 height 37
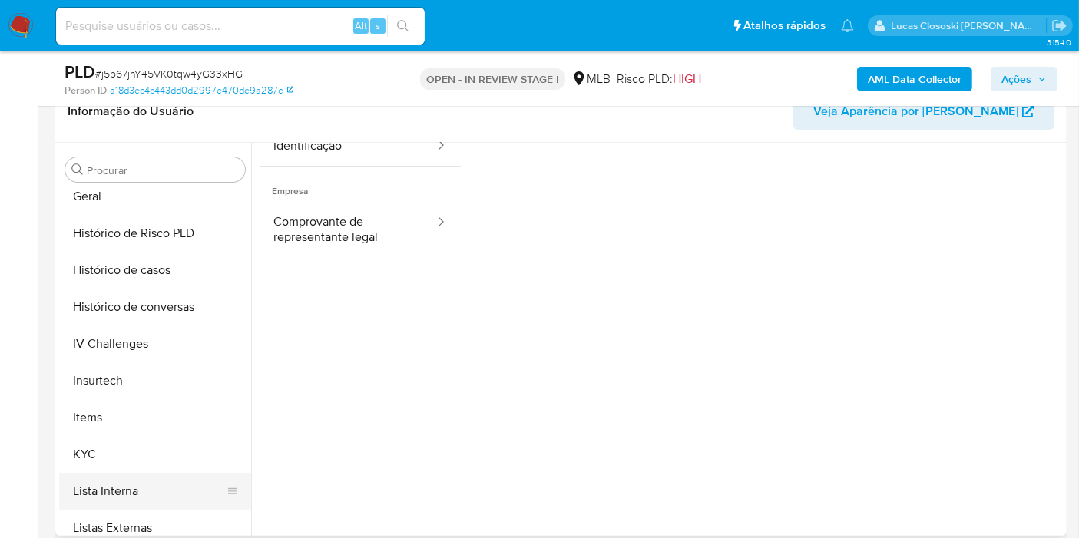
scroll to position [600, 0]
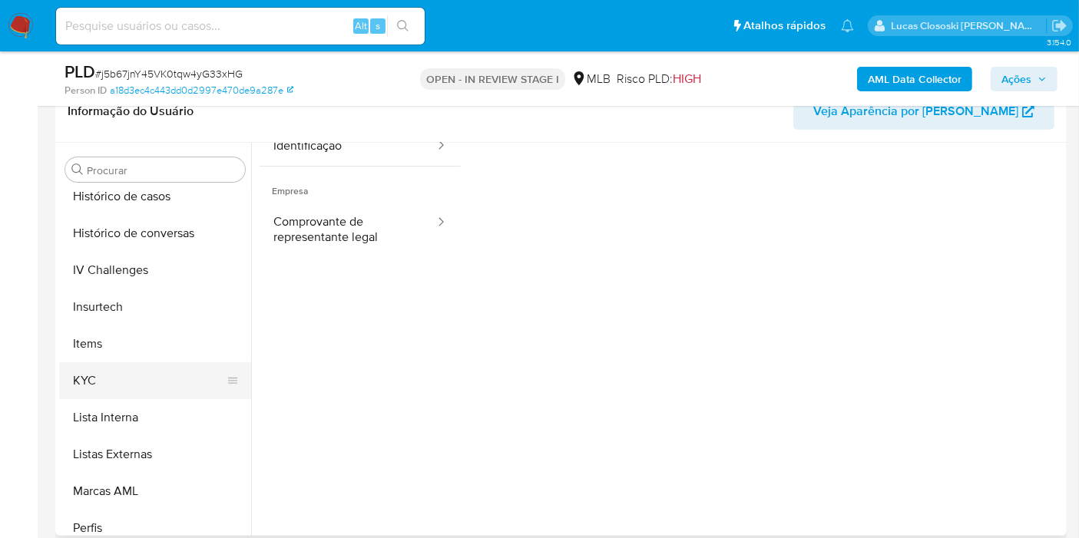
click at [123, 387] on button "KYC" at bounding box center [149, 381] width 180 height 37
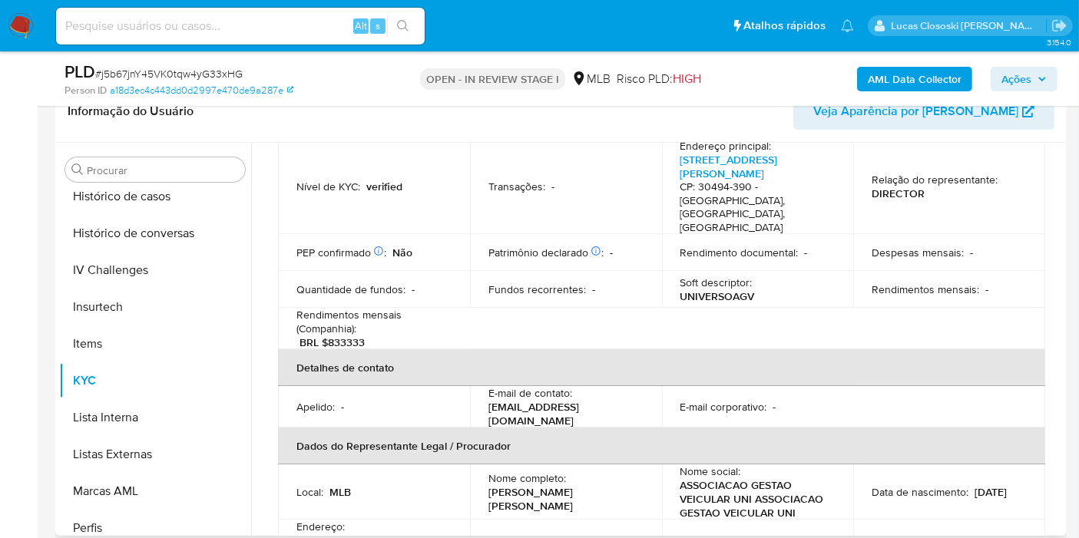
scroll to position [256, 0]
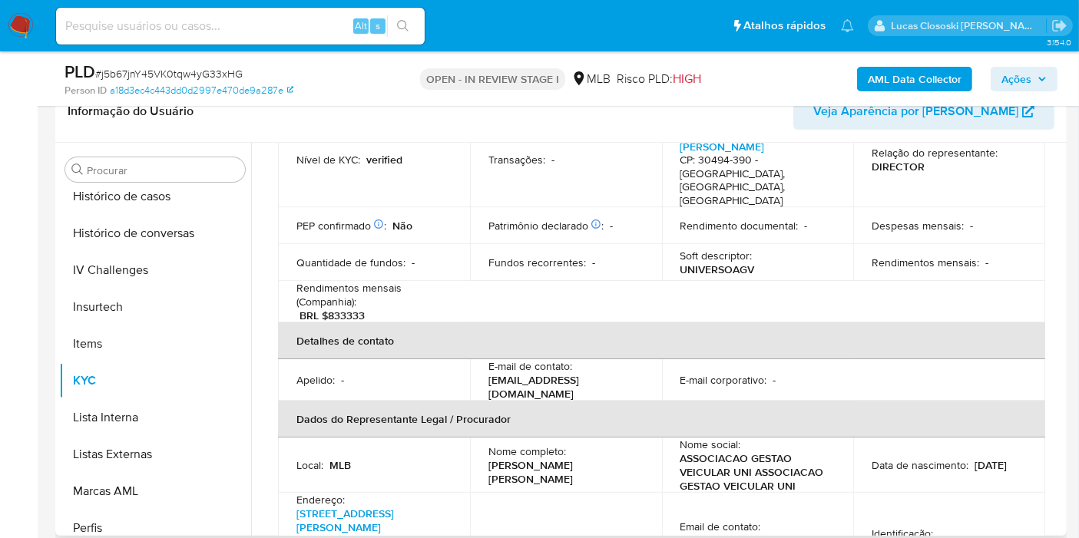
click at [561, 459] on p "Eliezer Vaz de Assis" at bounding box center [562, 473] width 149 height 28
click at [492, 459] on p "Eliezer Vaz de Assis" at bounding box center [562, 473] width 149 height 28
drag, startPoint x: 480, startPoint y: 442, endPoint x: 588, endPoint y: 446, distance: 107.6
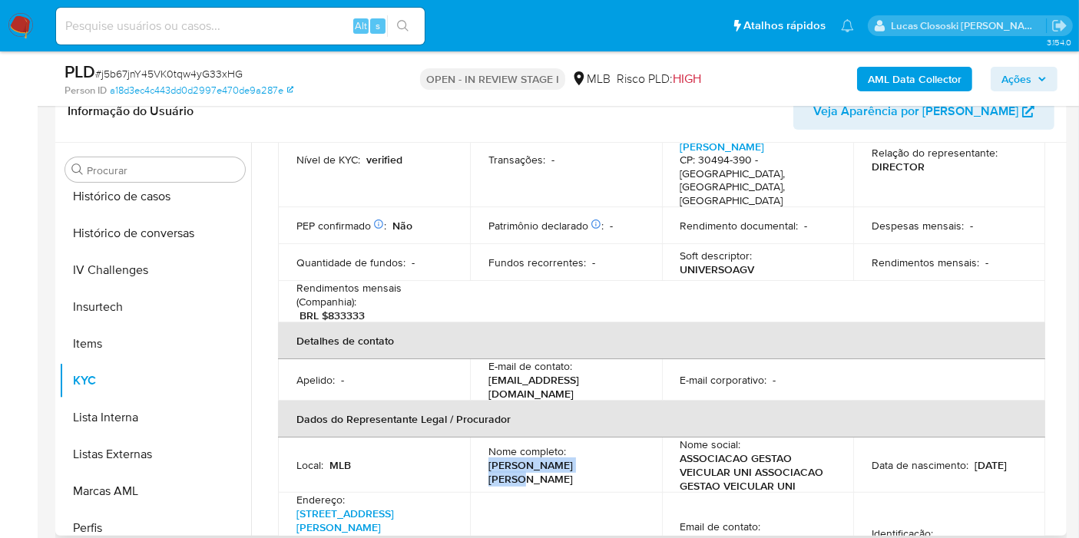
click at [588, 446] on td "Nome completo : Eliezer Vaz de Assis" at bounding box center [566, 465] width 192 height 55
copy p "Eliezer Vaz de Assis"
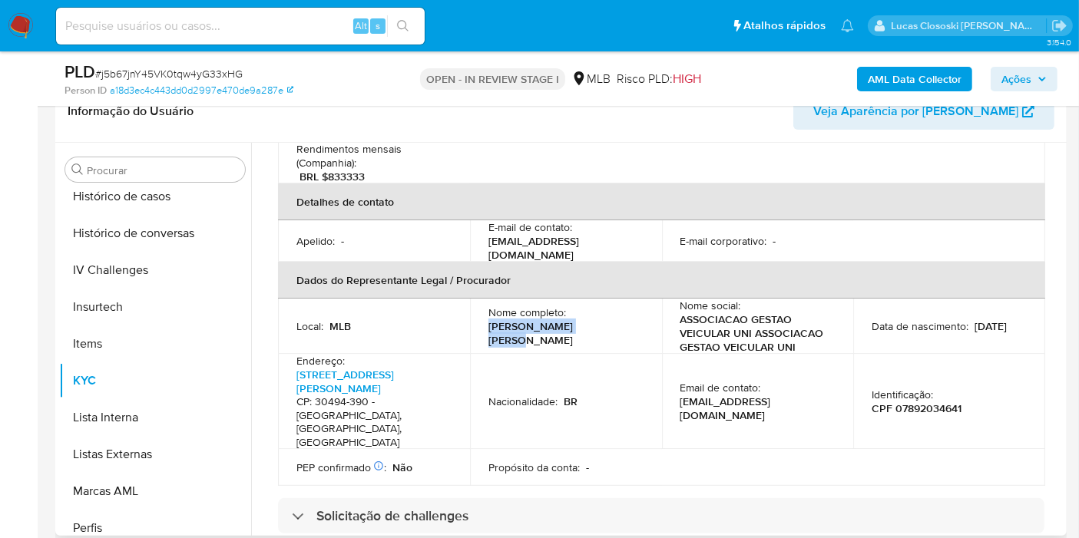
scroll to position [426, 0]
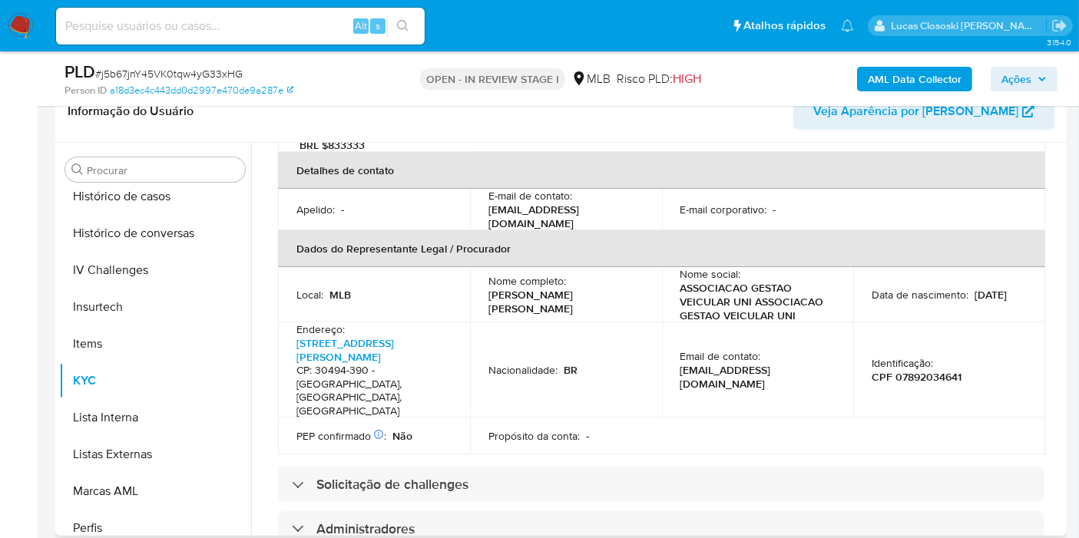
click at [910, 370] on p "CPF 07892034641" at bounding box center [917, 377] width 90 height 14
copy p "07892034641"
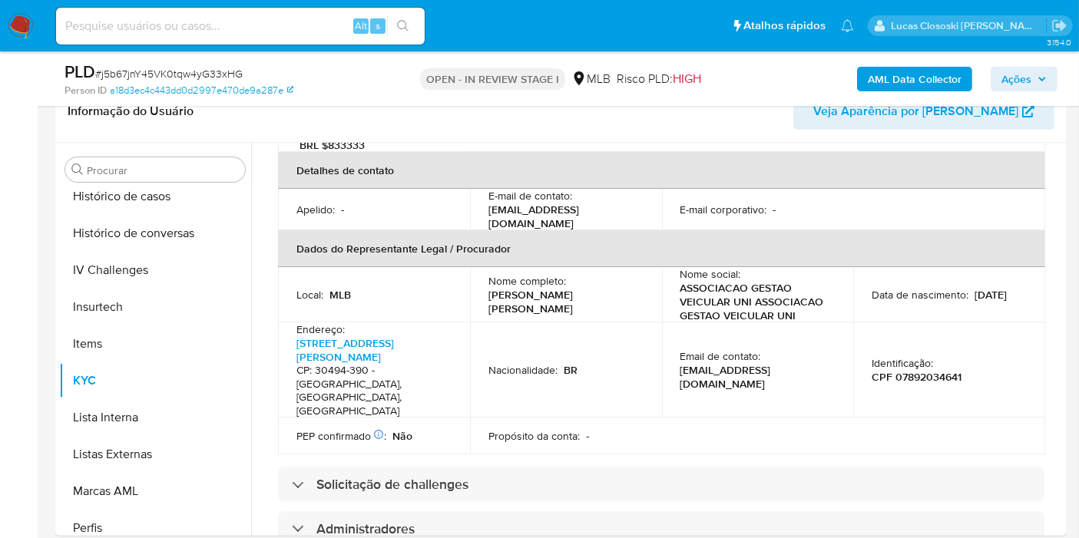
click at [879, 95] on div "AML Data Collector Ações" at bounding box center [893, 79] width 327 height 36
click at [883, 81] on b "AML Data Collector" at bounding box center [915, 79] width 94 height 25
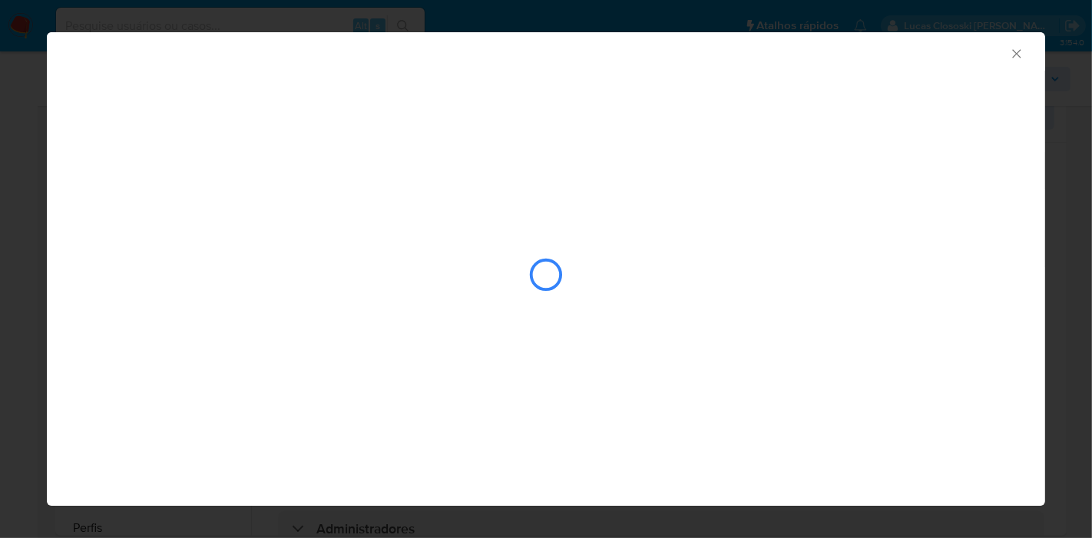
click at [572, 465] on div "AML Data Collector" at bounding box center [546, 269] width 998 height 474
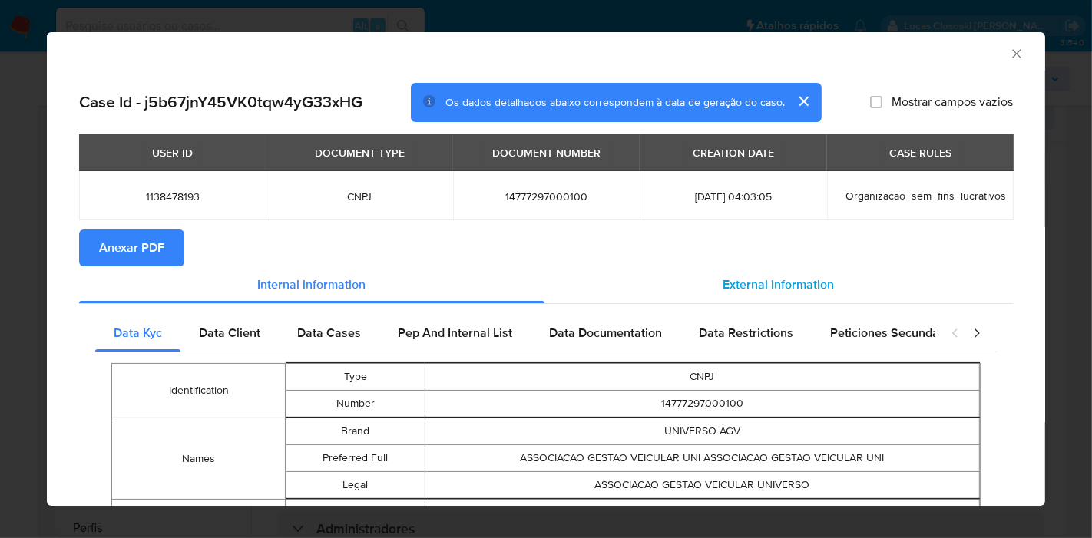
click at [758, 270] on div "External information" at bounding box center [779, 285] width 468 height 37
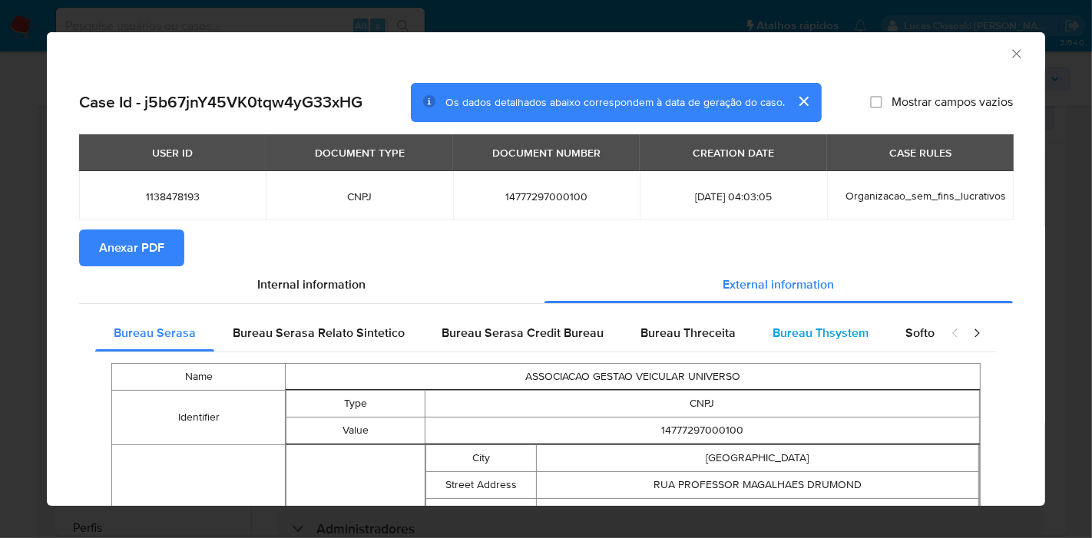
click at [869, 328] on div "Bureau Thsystem" at bounding box center [820, 333] width 133 height 37
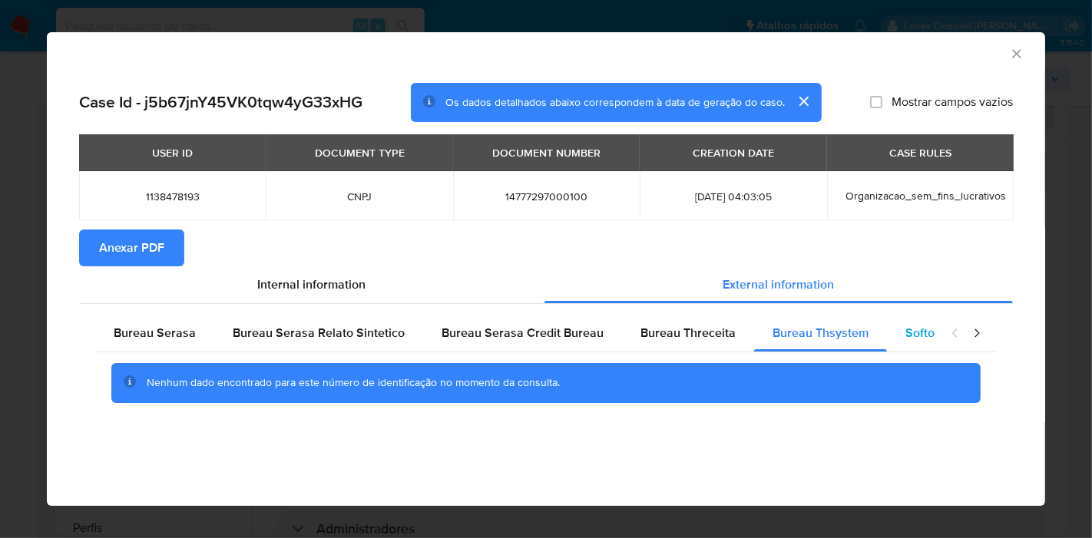
click at [905, 329] on span "Softon" at bounding box center [923, 333] width 36 height 18
click at [1014, 47] on icon "Fechar a janela" at bounding box center [1016, 53] width 15 height 15
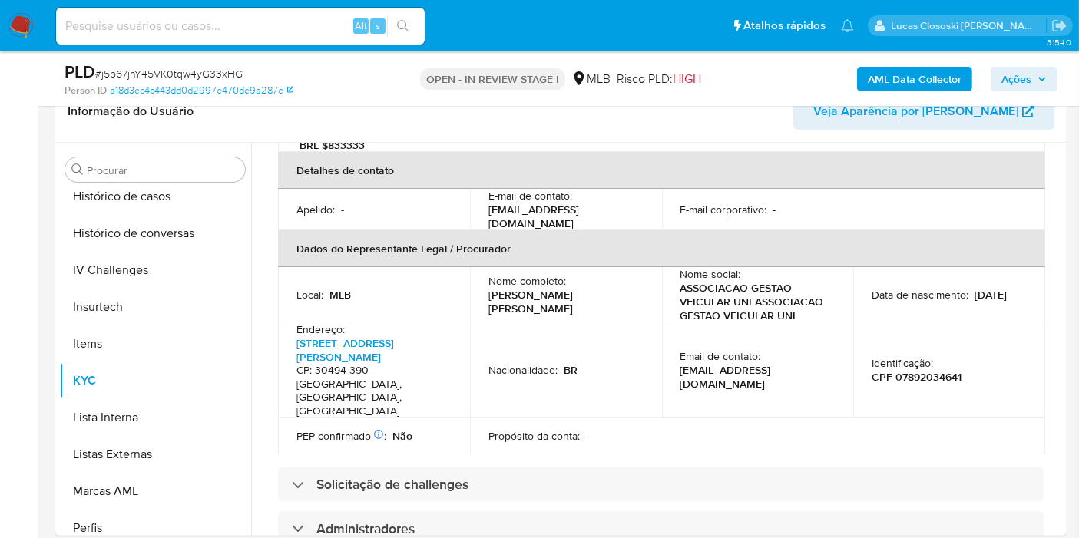
click at [1051, 78] on button "Ações" at bounding box center [1024, 79] width 67 height 25
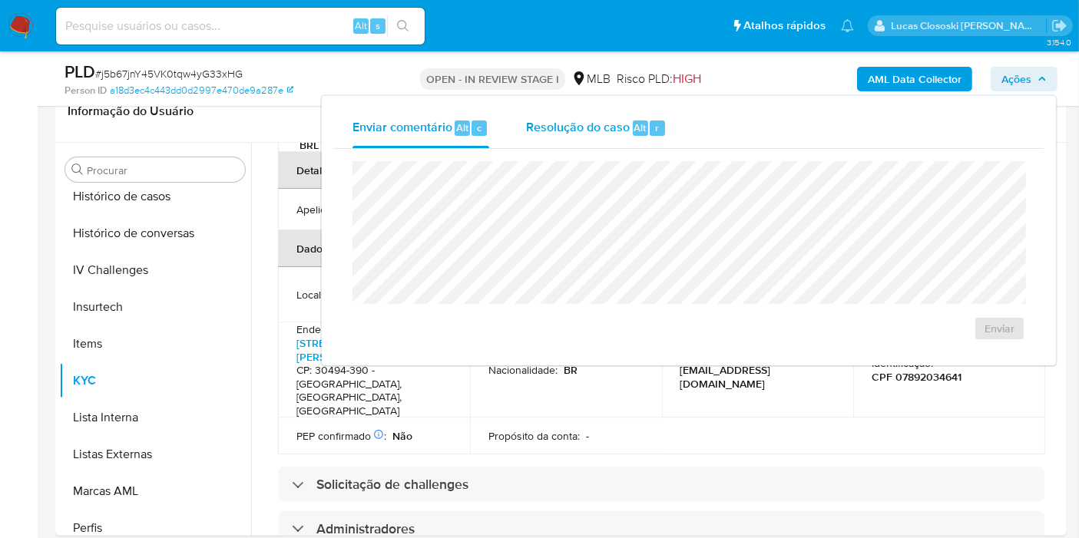
click at [634, 130] on span "Alt" at bounding box center [640, 128] width 12 height 15
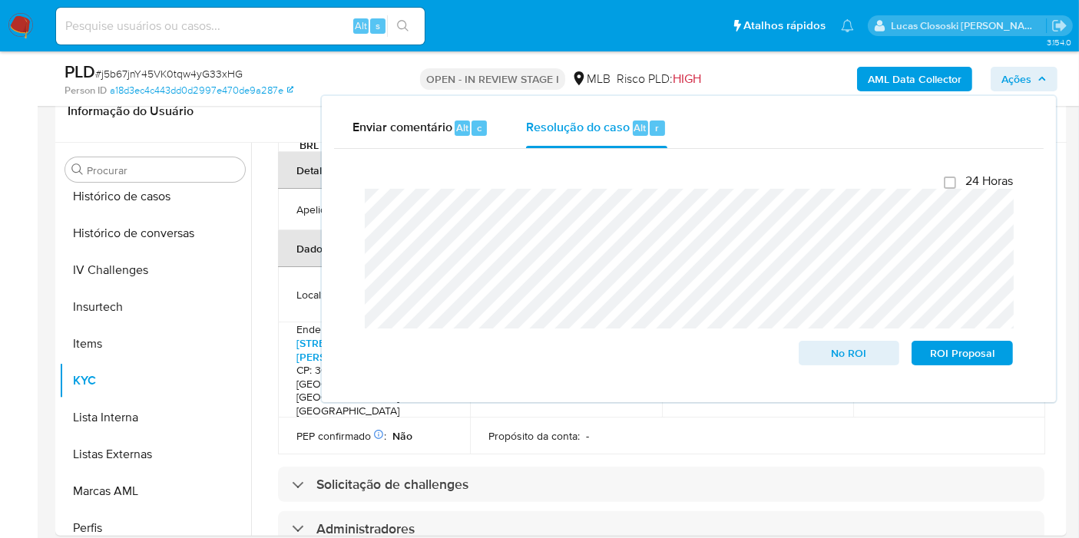
click at [1025, 78] on span "Ações" at bounding box center [1016, 79] width 30 height 25
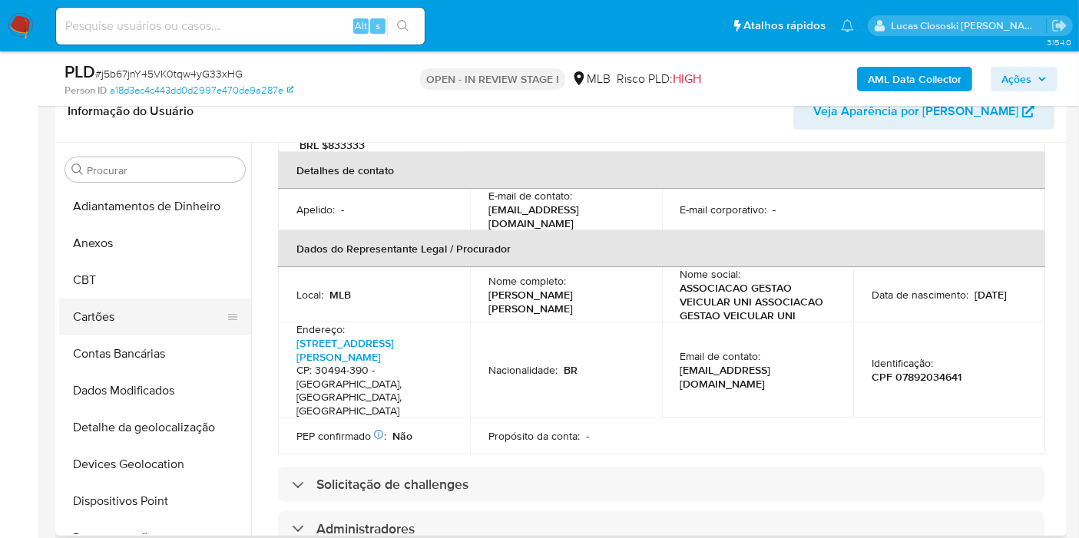
scroll to position [0, 0]
click at [91, 236] on button "Anexos" at bounding box center [149, 243] width 180 height 37
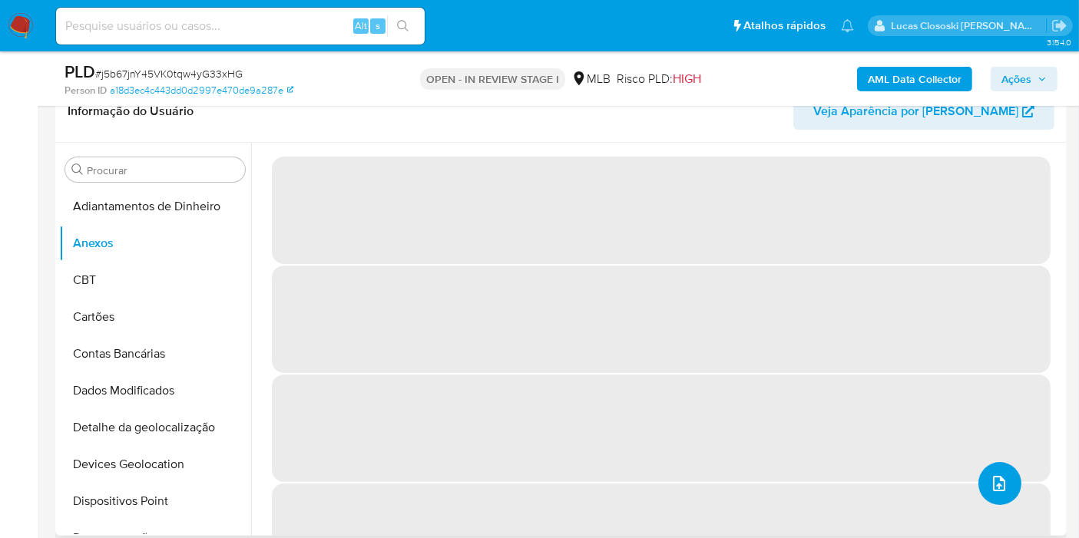
click at [982, 470] on button "upload-file" at bounding box center [999, 483] width 43 height 43
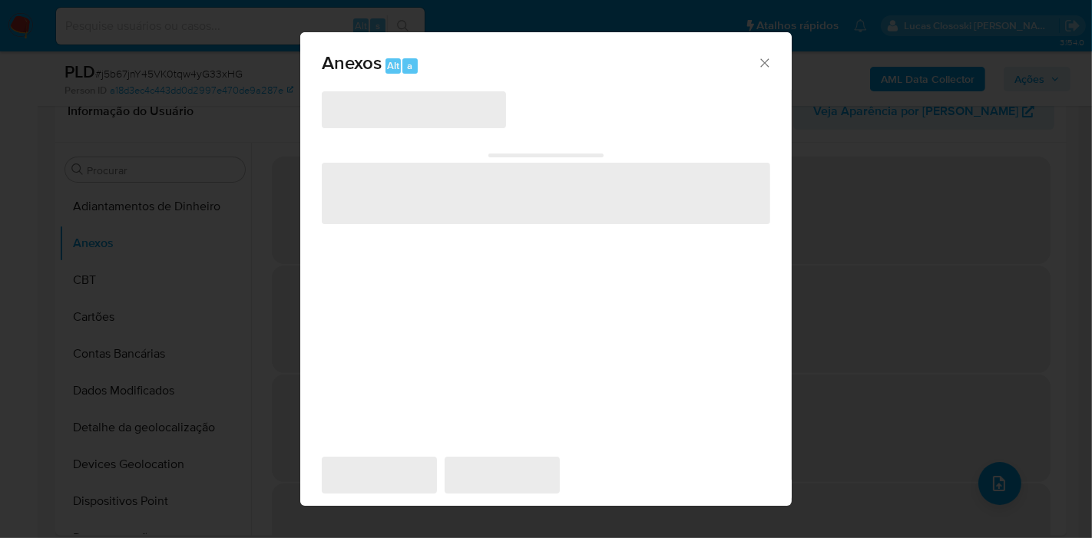
click at [414, 114] on span "‌" at bounding box center [414, 109] width 184 height 37
click at [415, 114] on span "‌" at bounding box center [414, 109] width 184 height 37
click at [545, 108] on div "‌ ‌ ‌ ‌ ‌" at bounding box center [546, 274] width 449 height 369
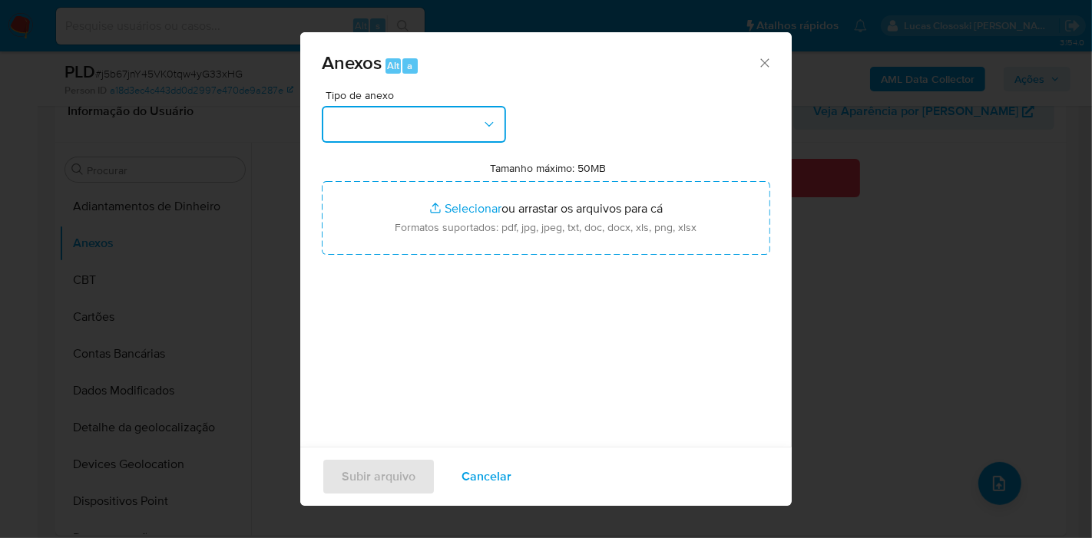
click at [468, 114] on button "button" at bounding box center [414, 124] width 184 height 37
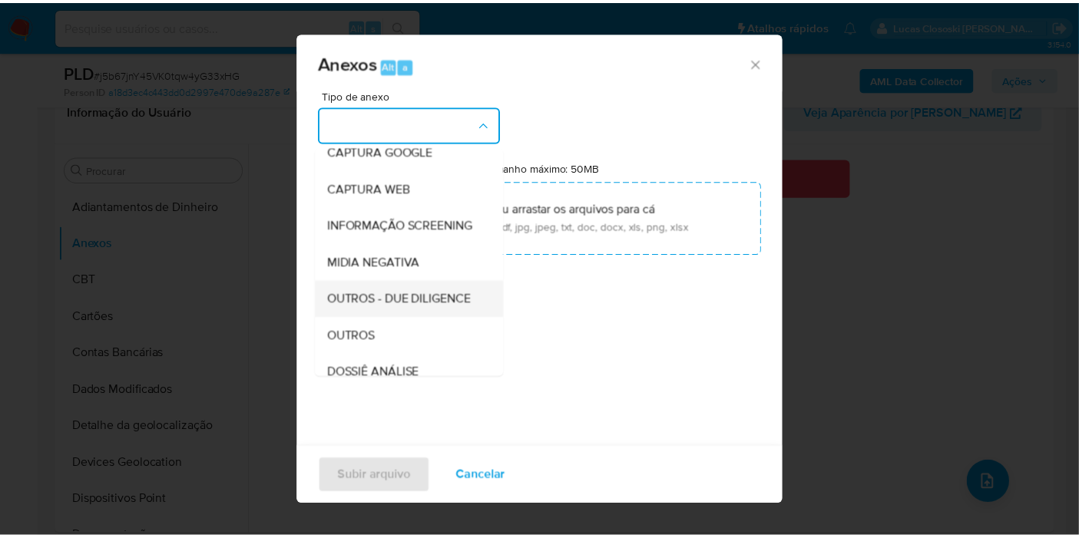
scroll to position [170, 0]
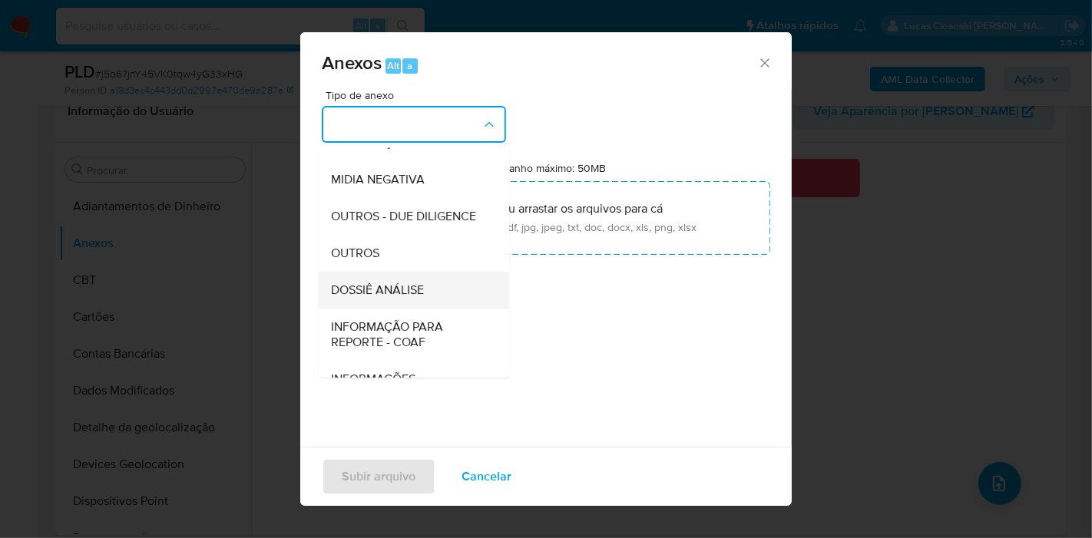
click at [422, 298] on span "DOSSIÊ ANÁLISE" at bounding box center [377, 290] width 93 height 15
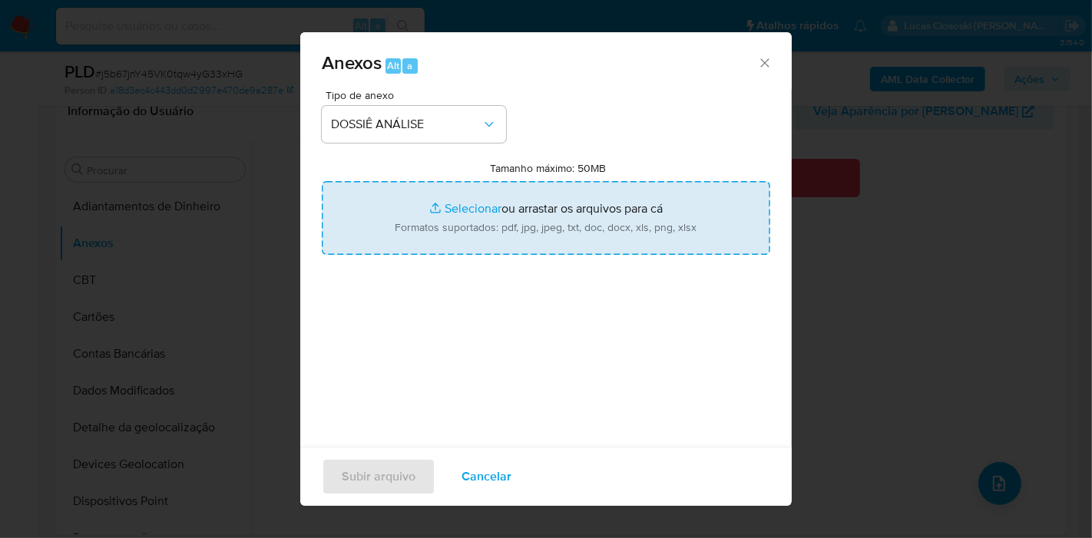
click at [425, 232] on input "Tamanho máximo: 50MB Selecionar arquivos" at bounding box center [546, 218] width 449 height 74
type input "C:\fakepath\SAR - XXXX - CNPJ 14777297000100 - ASSOCIACAO GESTAO VEICULAR UNIVE…"
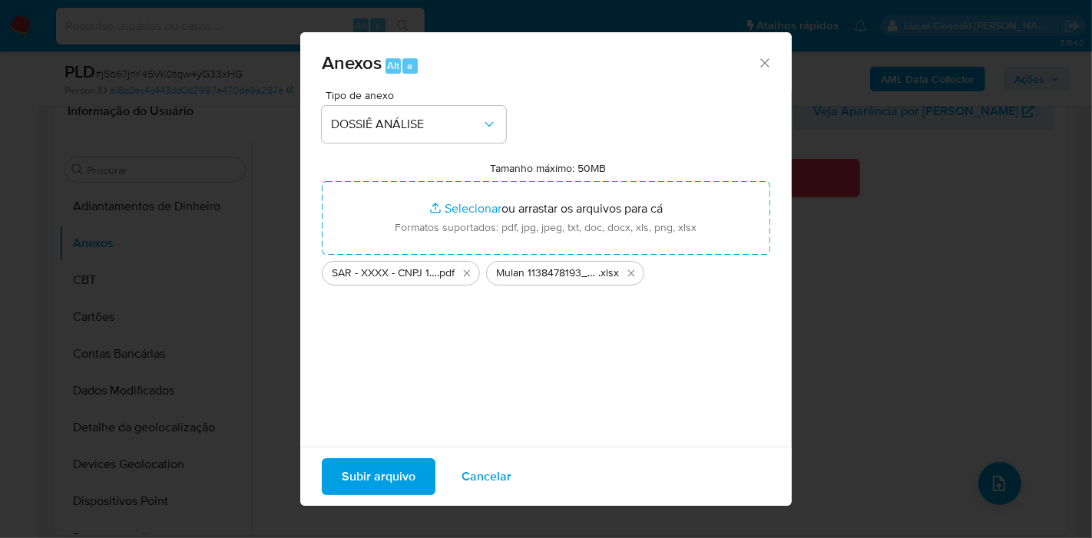
click at [396, 462] on span "Subir arquivo" at bounding box center [379, 477] width 74 height 34
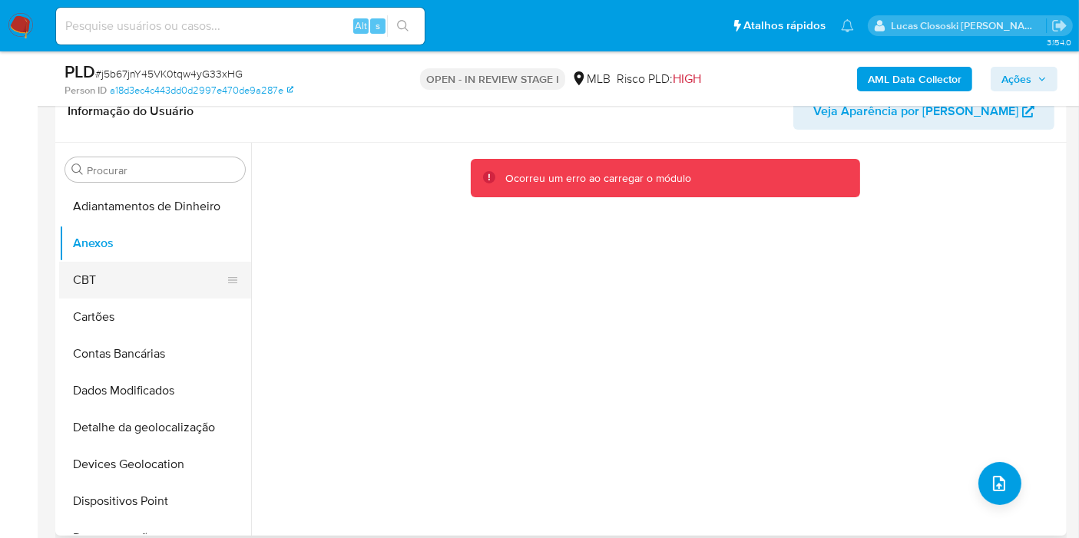
click at [104, 280] on button "CBT" at bounding box center [149, 280] width 180 height 37
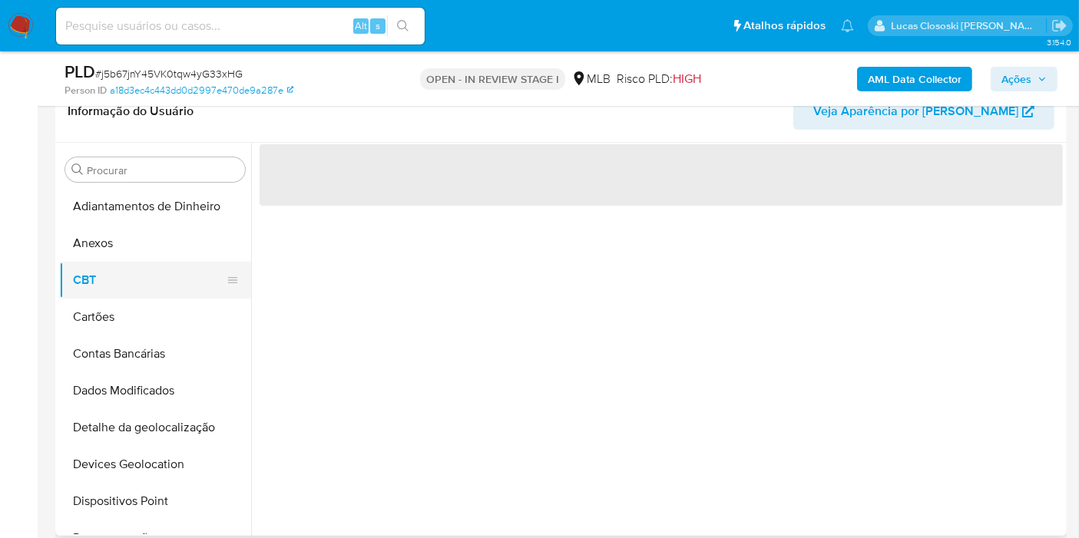
click at [116, 264] on button "CBT" at bounding box center [149, 280] width 180 height 37
click at [111, 251] on button "Anexos" at bounding box center [149, 243] width 180 height 37
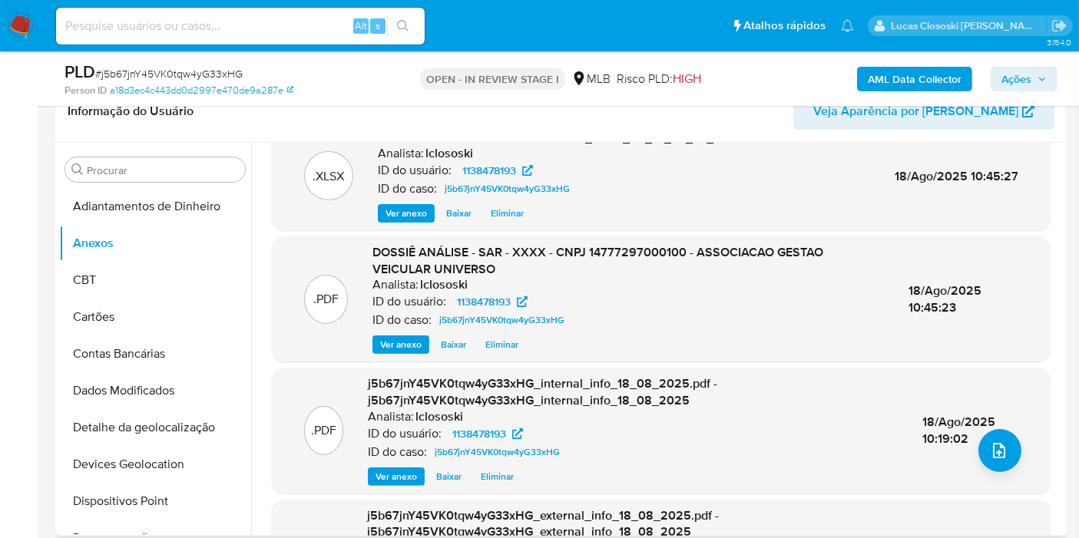
scroll to position [85, 0]
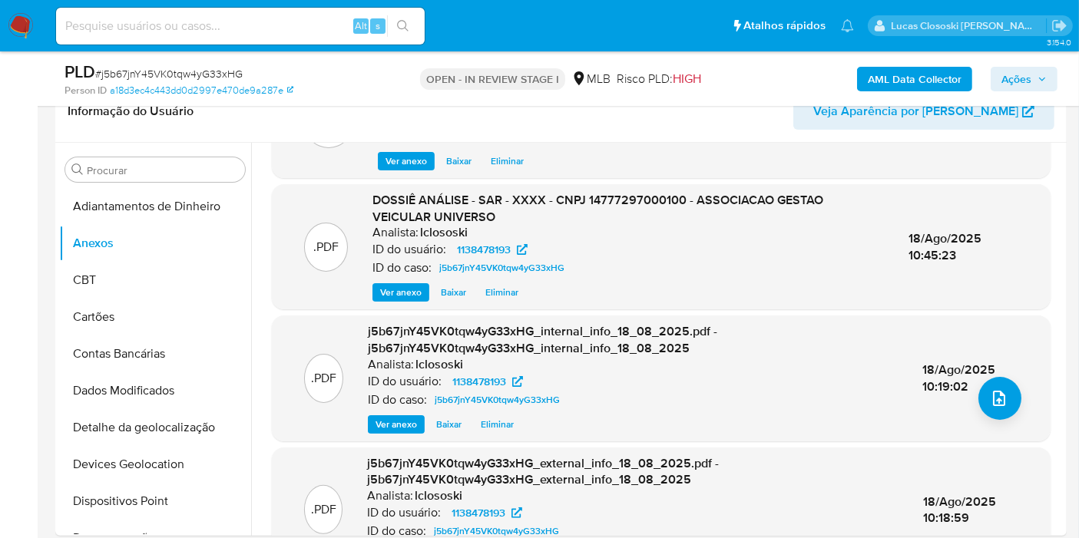
click at [1055, 78] on button "Ações" at bounding box center [1024, 79] width 67 height 25
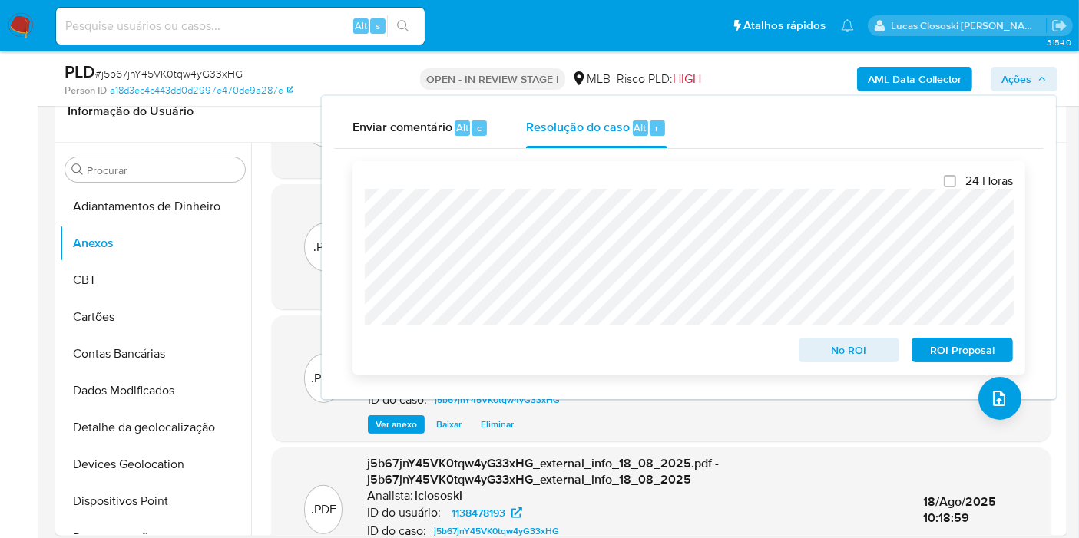
click at [967, 343] on span "ROI Proposal" at bounding box center [962, 350] width 80 height 22
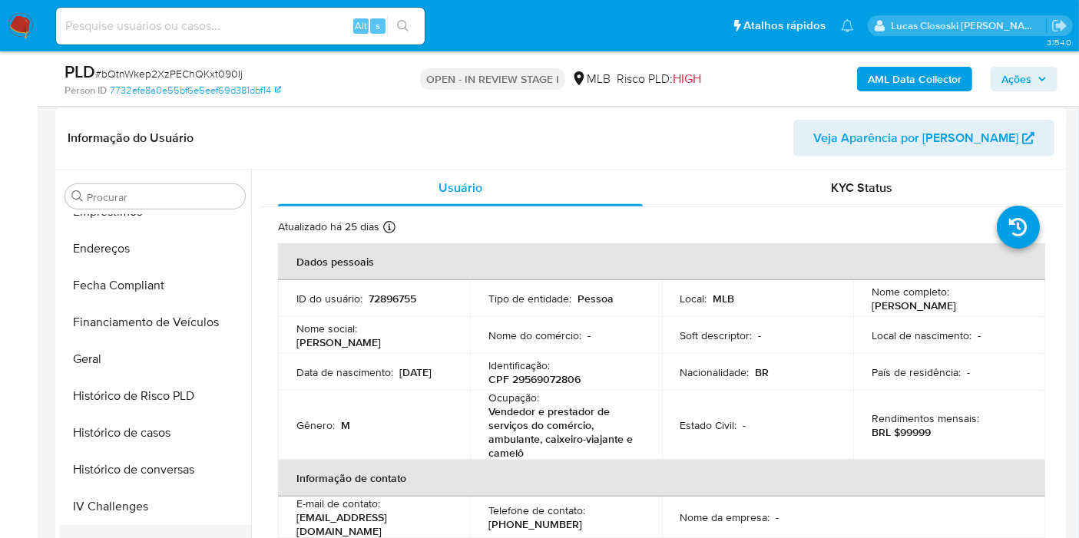
scroll to position [344, 0]
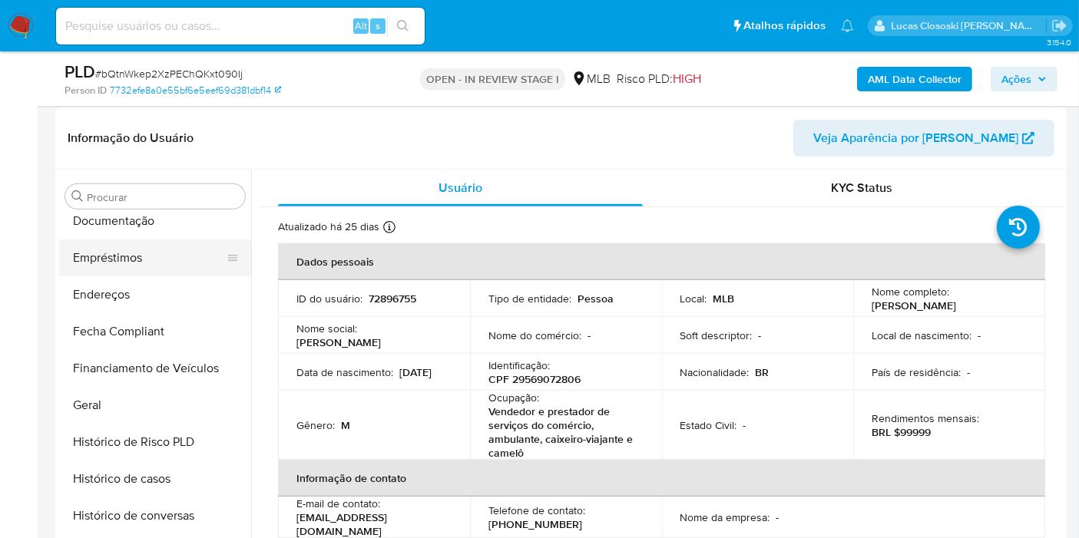
click at [123, 258] on button "Empréstimos" at bounding box center [149, 258] width 180 height 37
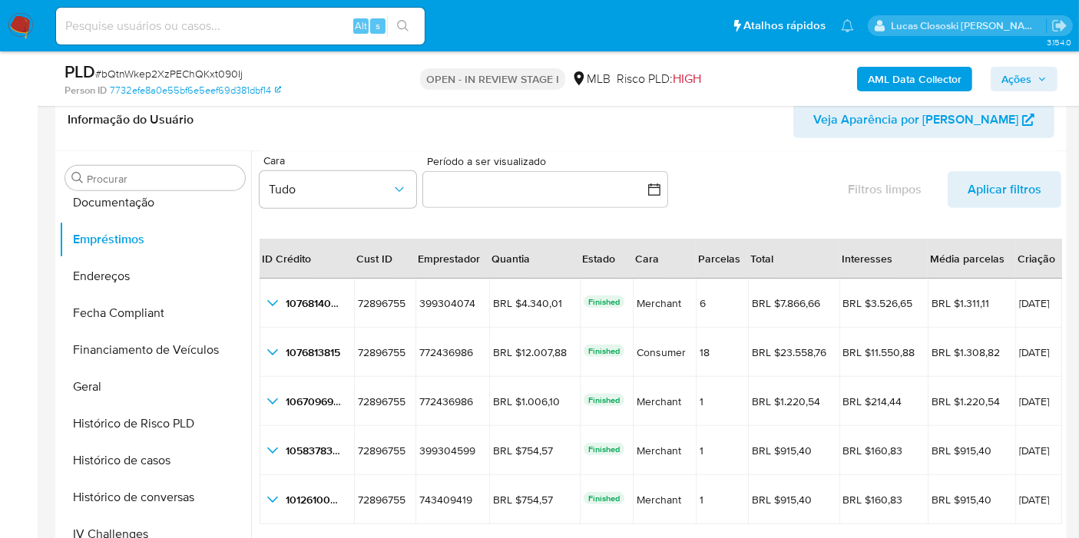
scroll to position [0, 0]
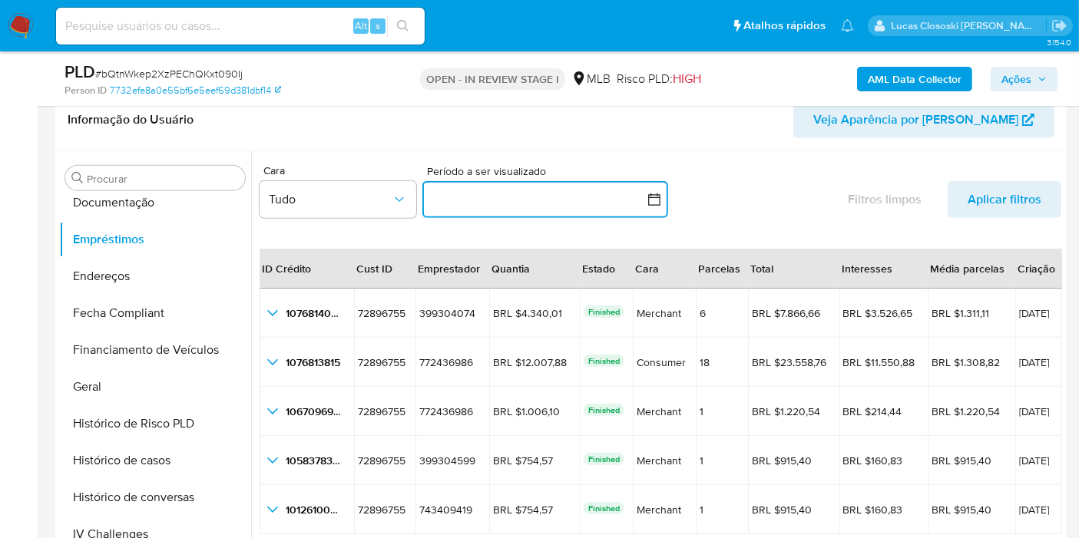
click at [640, 194] on button "button" at bounding box center [545, 199] width 246 height 37
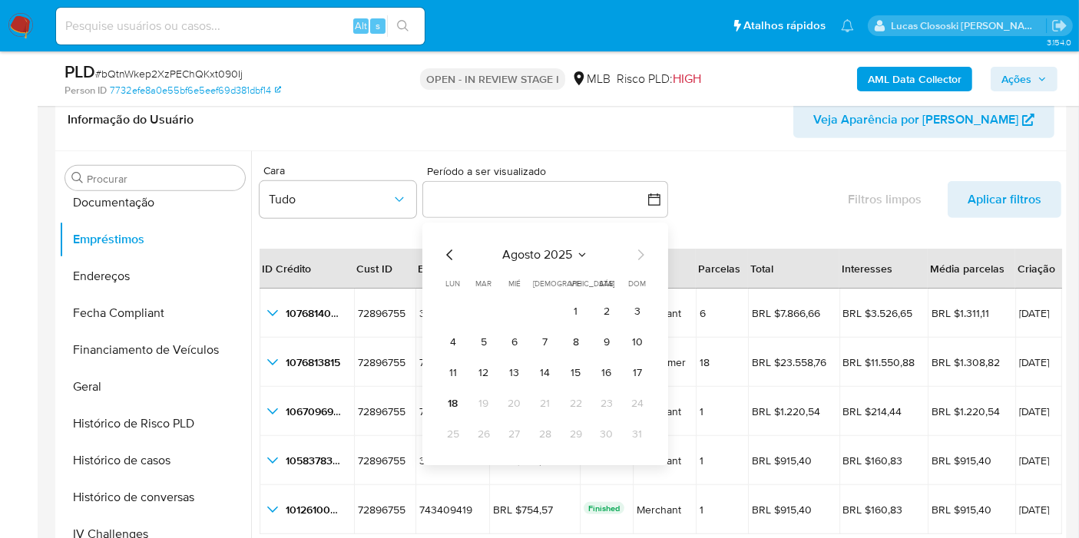
click at [700, 180] on div "Cara Tudo Período a ser visualizado inputDatePicker [DATE] [DATE] lun lunes mar…" at bounding box center [661, 194] width 802 height 71
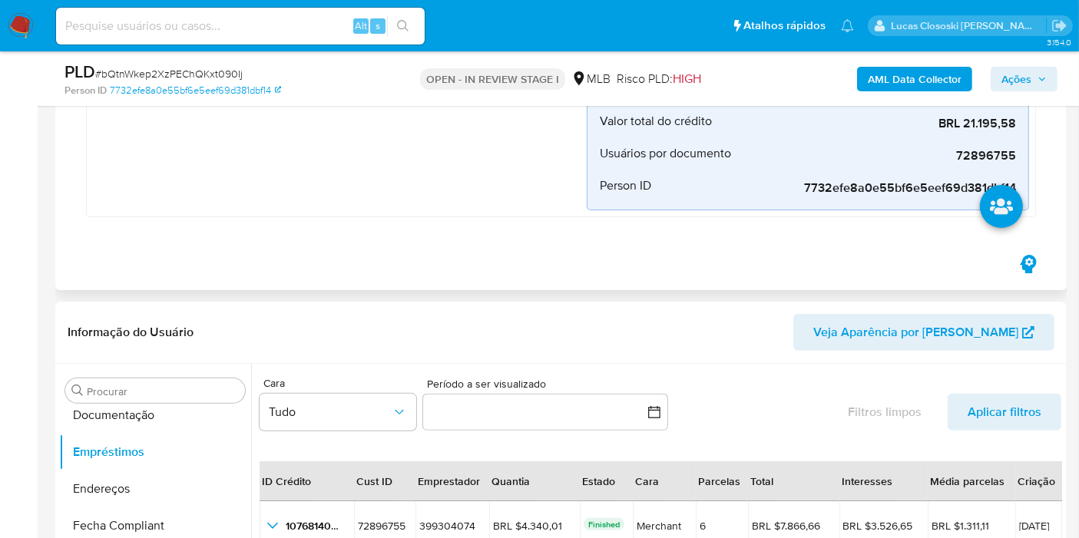
scroll to position [256, 0]
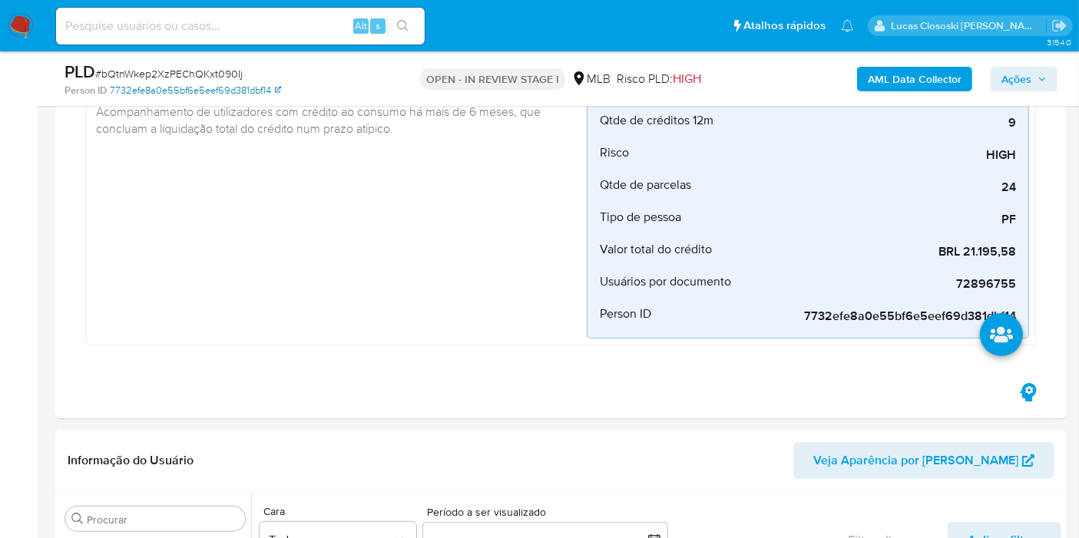
click at [155, 93] on link "7732efe8a0e55bf6e5eef69d381dbf14" at bounding box center [195, 91] width 171 height 14
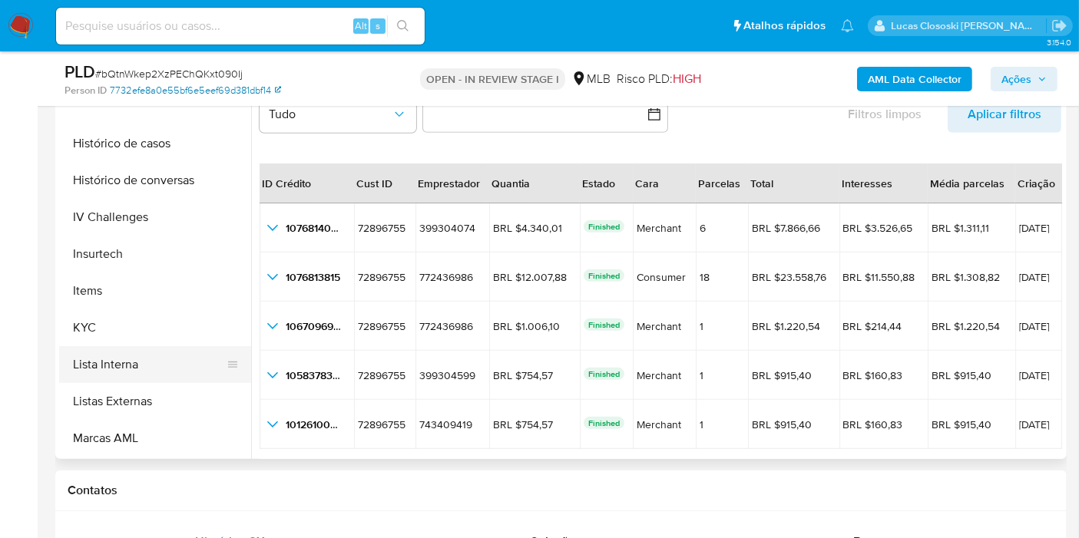
scroll to position [685, 0]
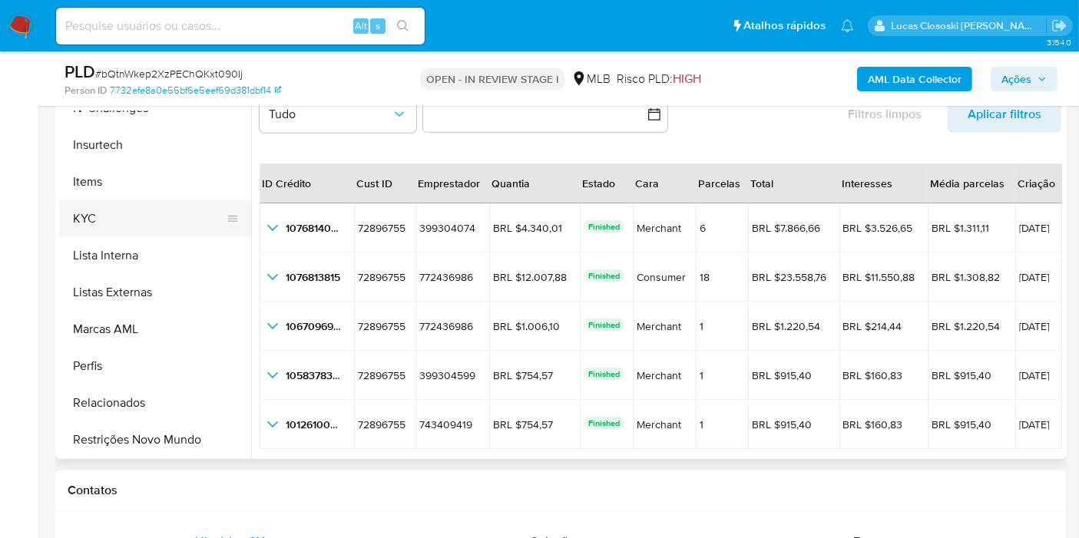
click at [88, 227] on button "KYC" at bounding box center [149, 218] width 180 height 37
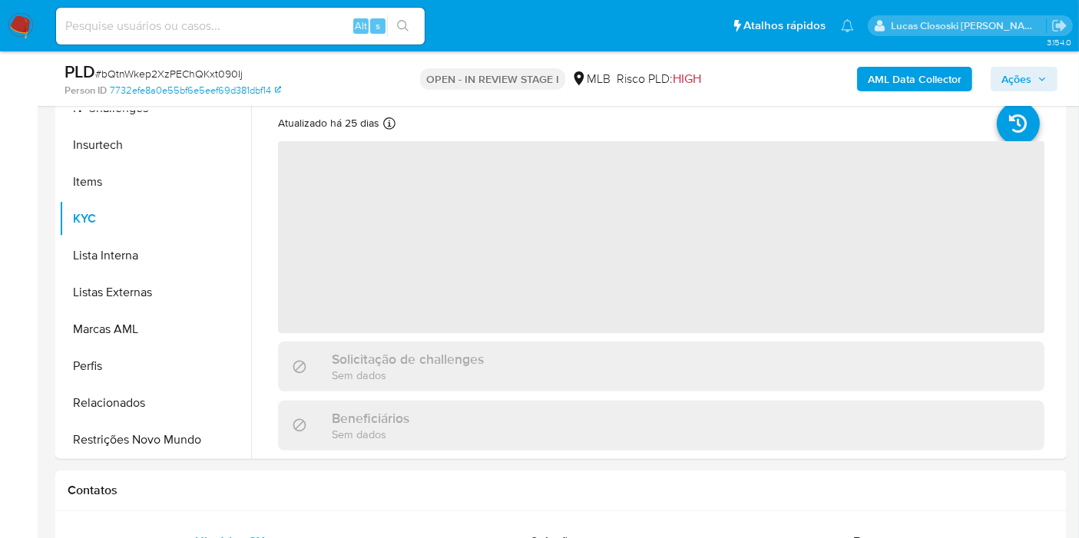
click at [270, 66] on div "PLD # bQtnWkep2XzPEChQKxt090Ij" at bounding box center [228, 72] width 326 height 23
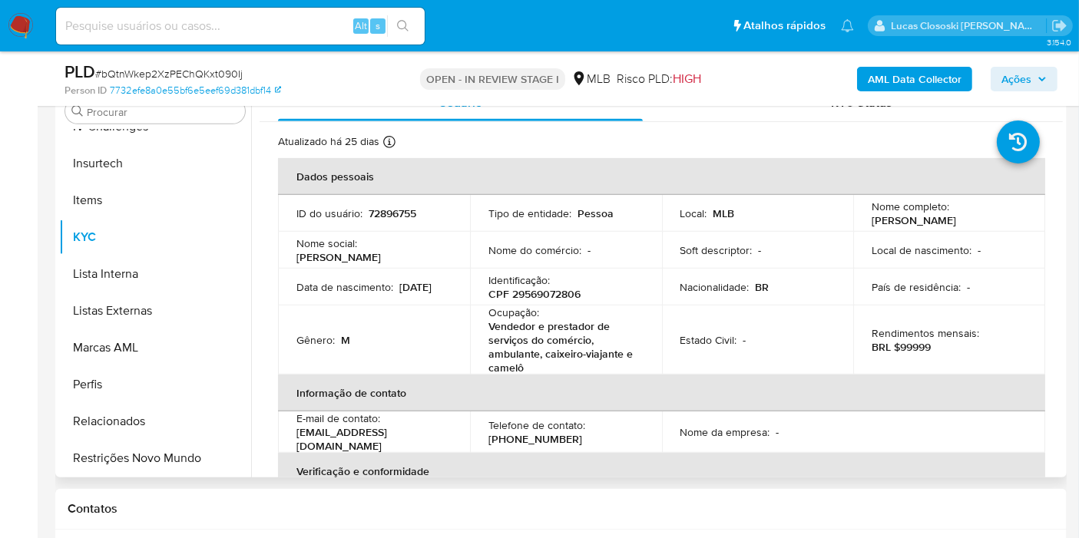
click at [554, 282] on div "Identificação : CPF 29569072806" at bounding box center [565, 287] width 155 height 28
click at [553, 293] on p "CPF 29569072806" at bounding box center [534, 294] width 92 height 14
copy p "29569072806"
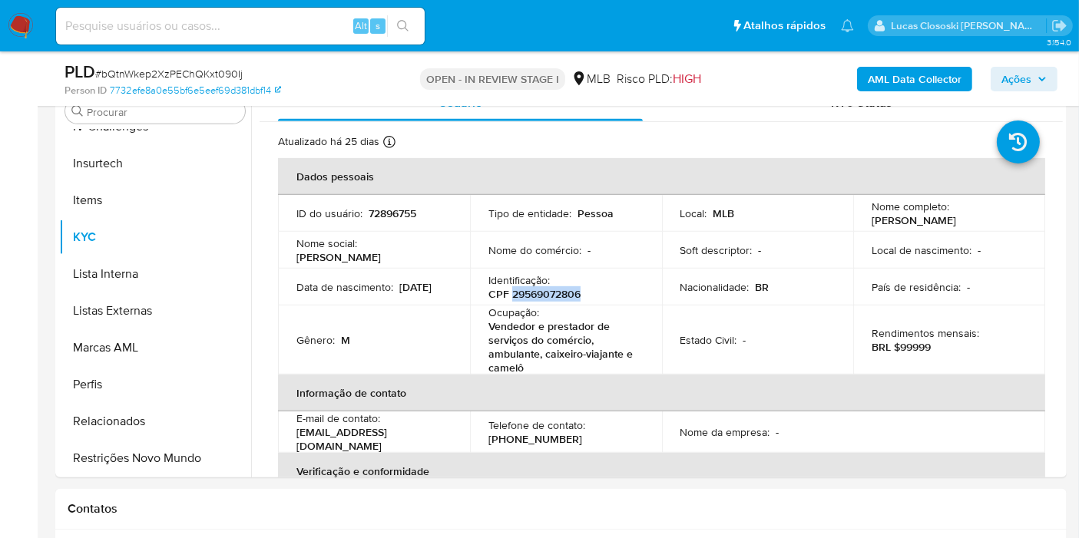
click at [886, 75] on b "AML Data Collector" at bounding box center [915, 79] width 94 height 25
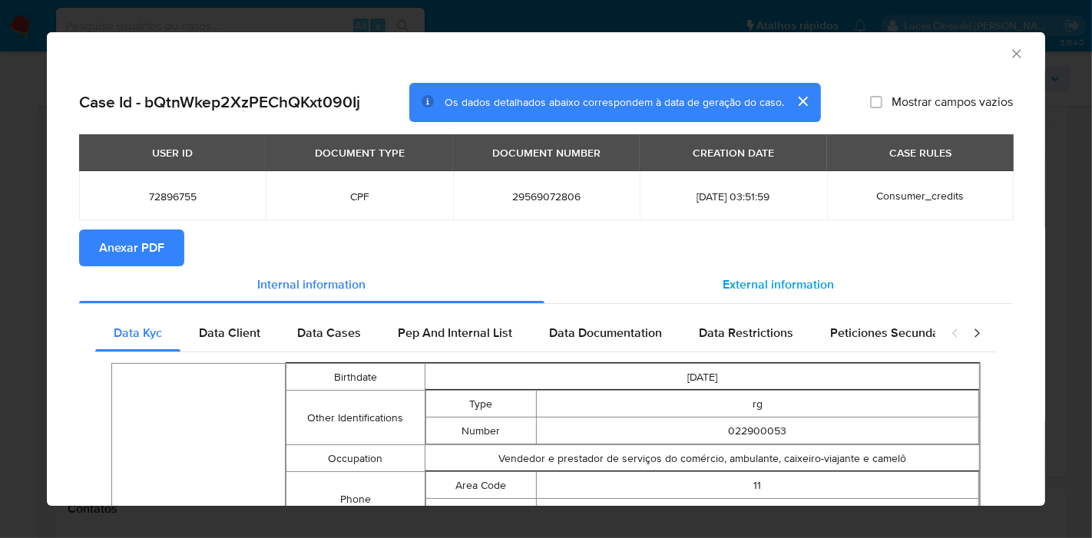
click at [775, 281] on span "External information" at bounding box center [778, 285] width 111 height 18
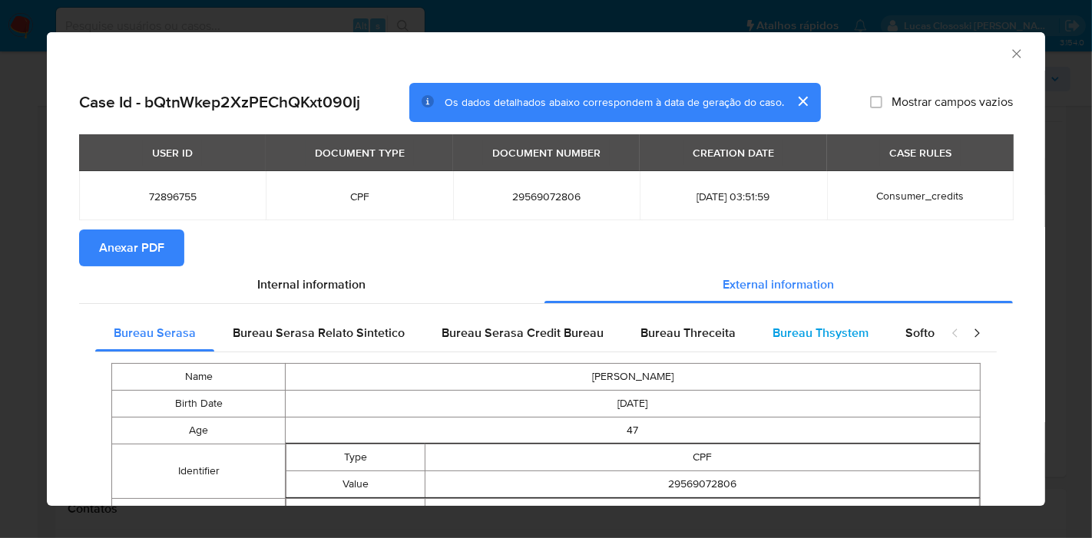
click at [887, 329] on div "Softon" at bounding box center [923, 333] width 73 height 37
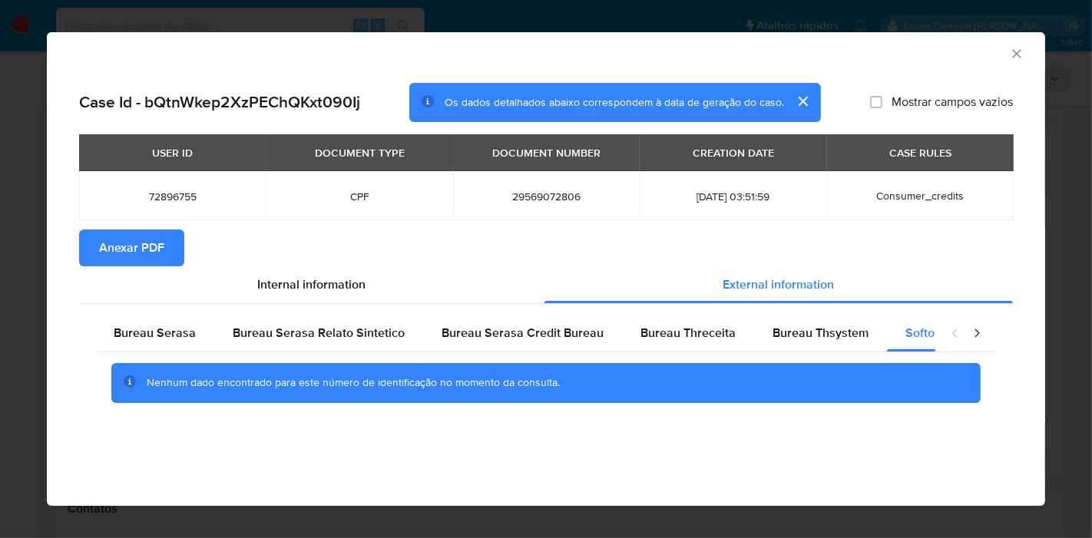
click at [183, 244] on section "Anexar PDF" at bounding box center [546, 248] width 934 height 37
click at [174, 247] on button "Anexar PDF" at bounding box center [131, 248] width 105 height 37
click at [1009, 55] on icon "Fechar a janela" at bounding box center [1016, 53] width 15 height 15
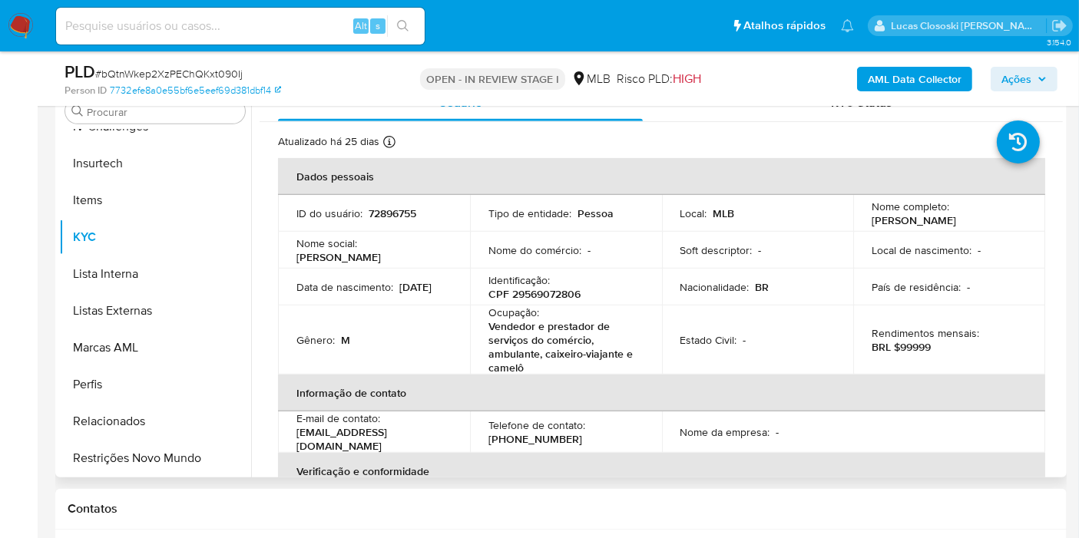
drag, startPoint x: 565, startPoint y: 318, endPoint x: 323, endPoint y: 295, distance: 243.8
click at [565, 319] on p "Vendedor e prestador de serviços do comércio, ambulante, caixeiro-viajante e ca…" at bounding box center [562, 346] width 149 height 55
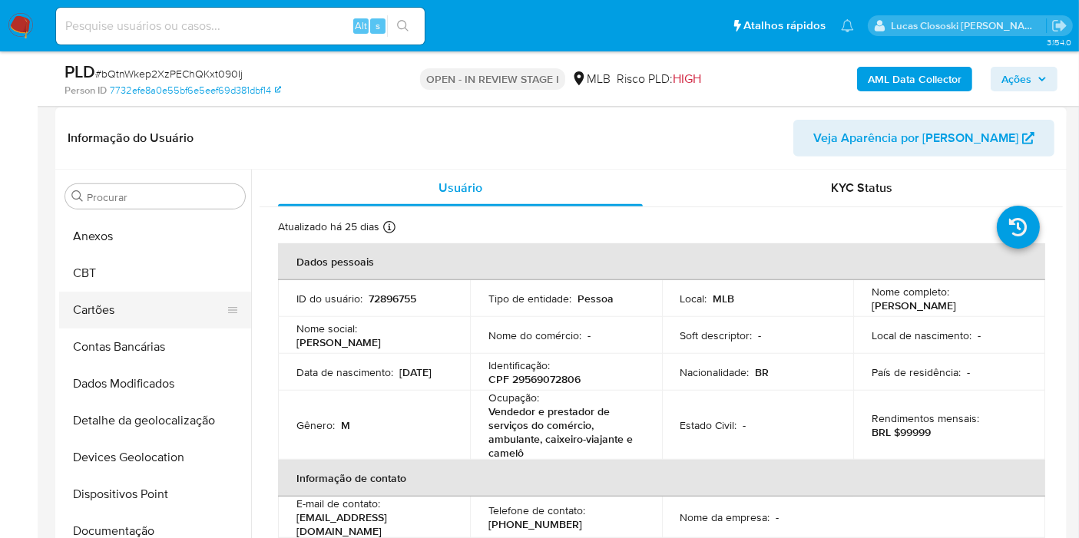
scroll to position [2, 0]
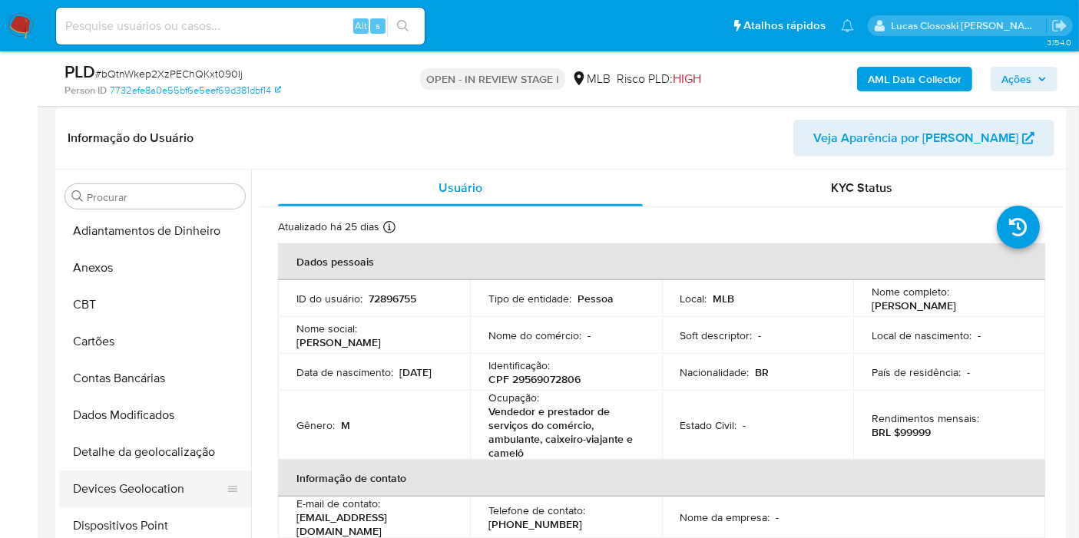
click at [173, 475] on button "Devices Geolocation" at bounding box center [149, 489] width 180 height 37
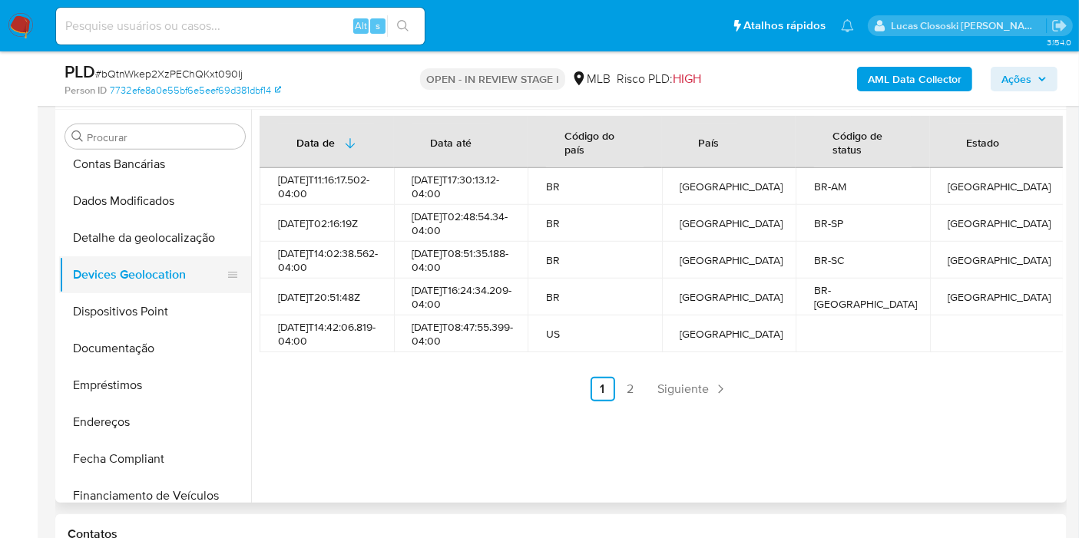
scroll to position [173, 0]
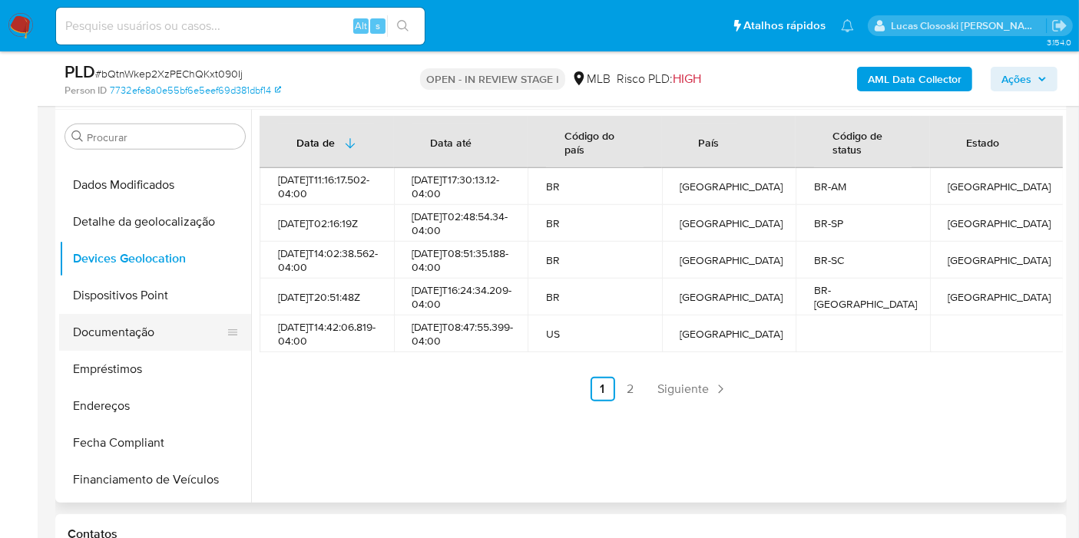
click at [142, 298] on button "Dispositivos Point" at bounding box center [155, 295] width 192 height 37
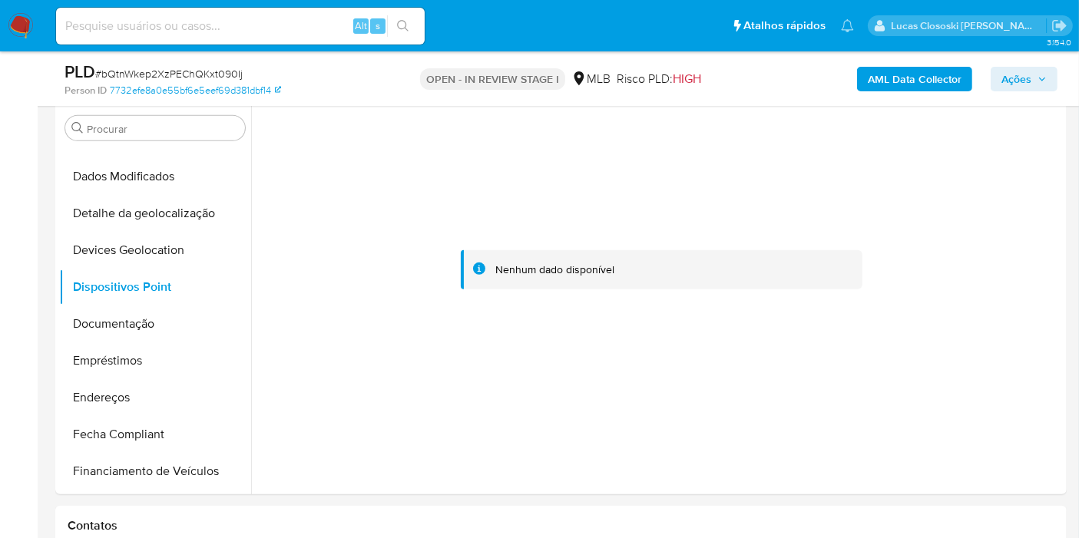
scroll to position [616, 0]
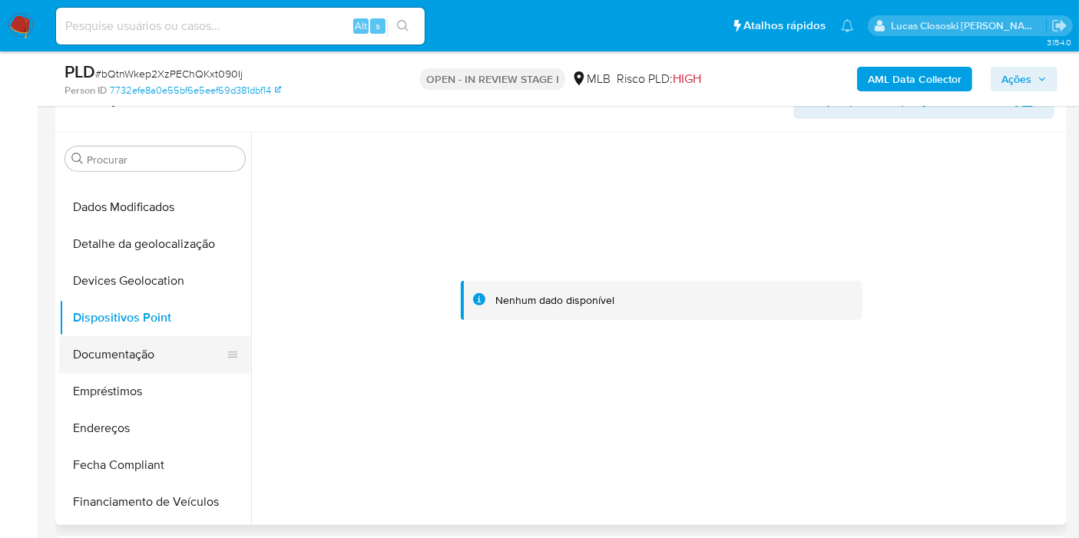
click at [124, 352] on button "Documentação" at bounding box center [149, 354] width 180 height 37
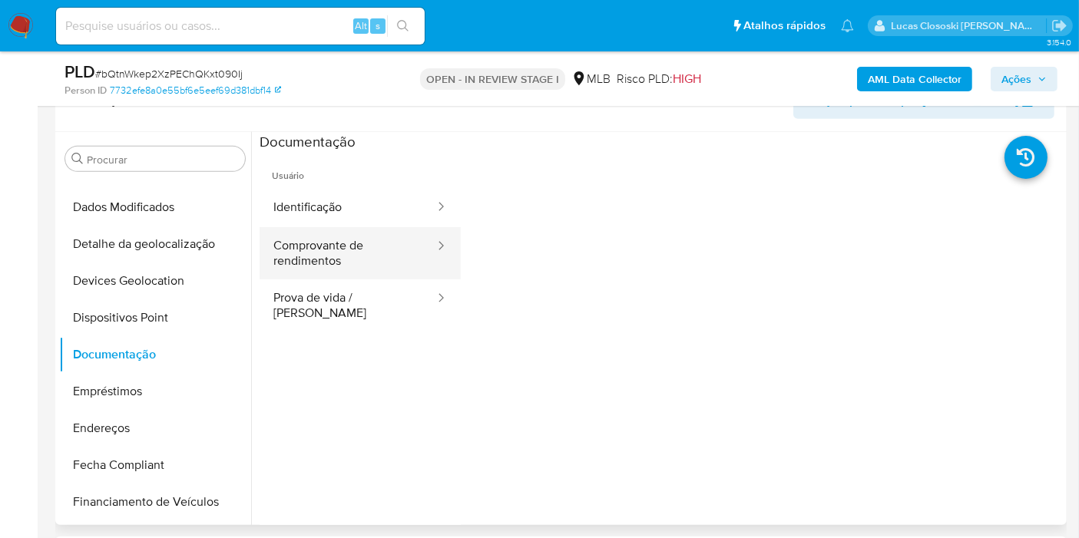
click at [351, 243] on button "Comprovante de rendimentos" at bounding box center [348, 253] width 177 height 52
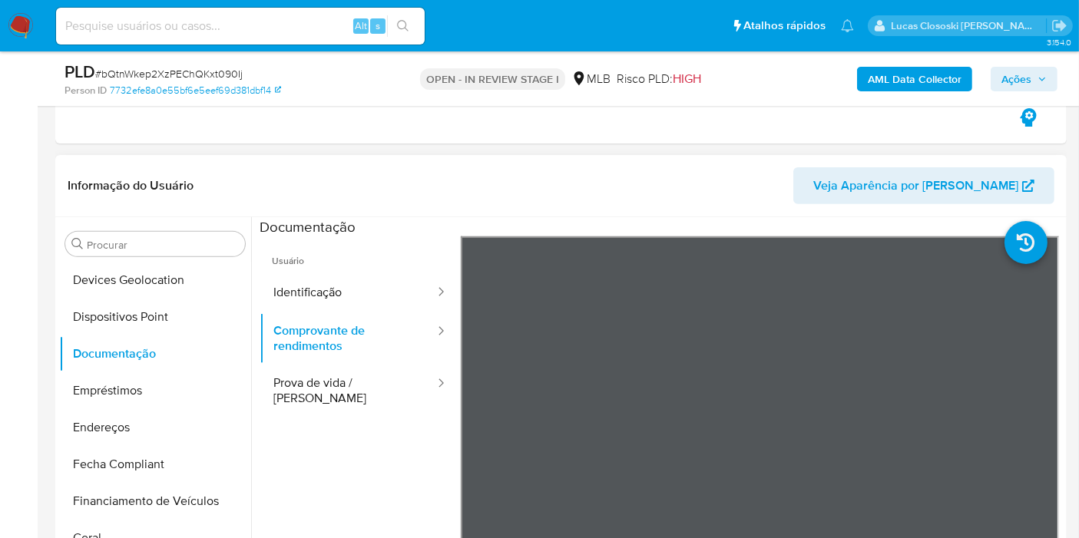
scroll to position [344, 0]
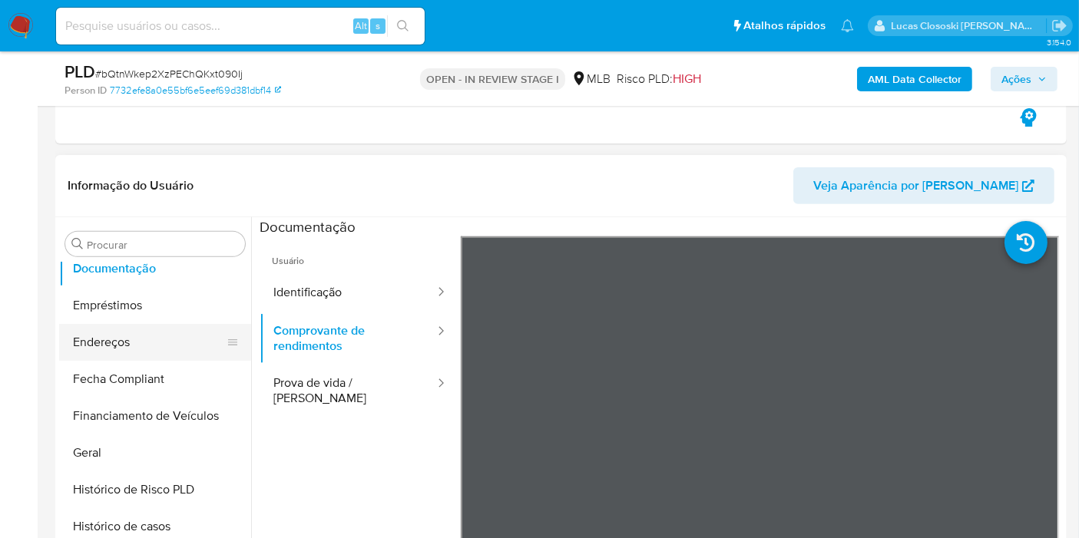
click at [132, 324] on button "Endereços" at bounding box center [149, 342] width 180 height 37
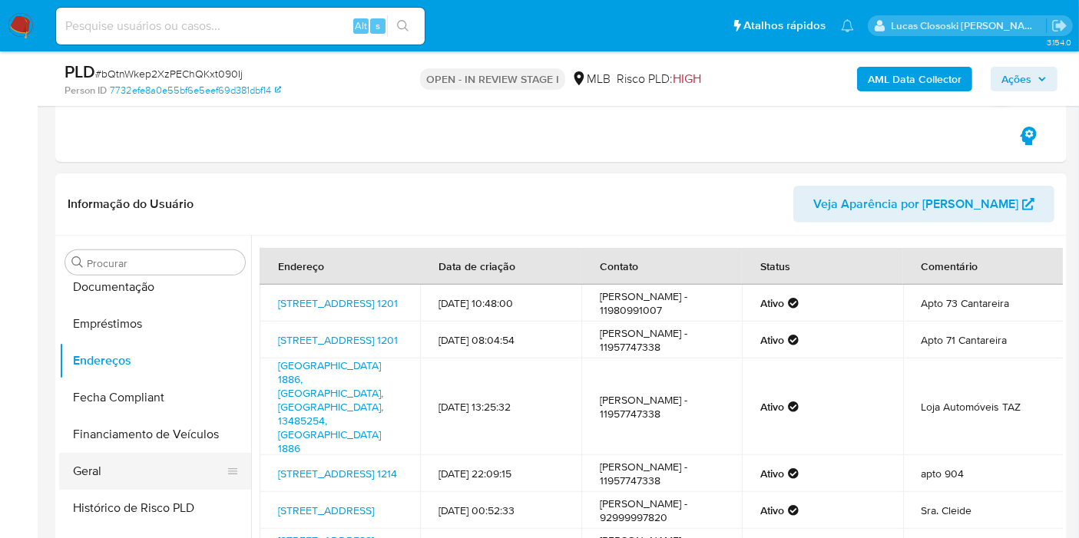
click at [145, 470] on button "Geral" at bounding box center [149, 471] width 180 height 37
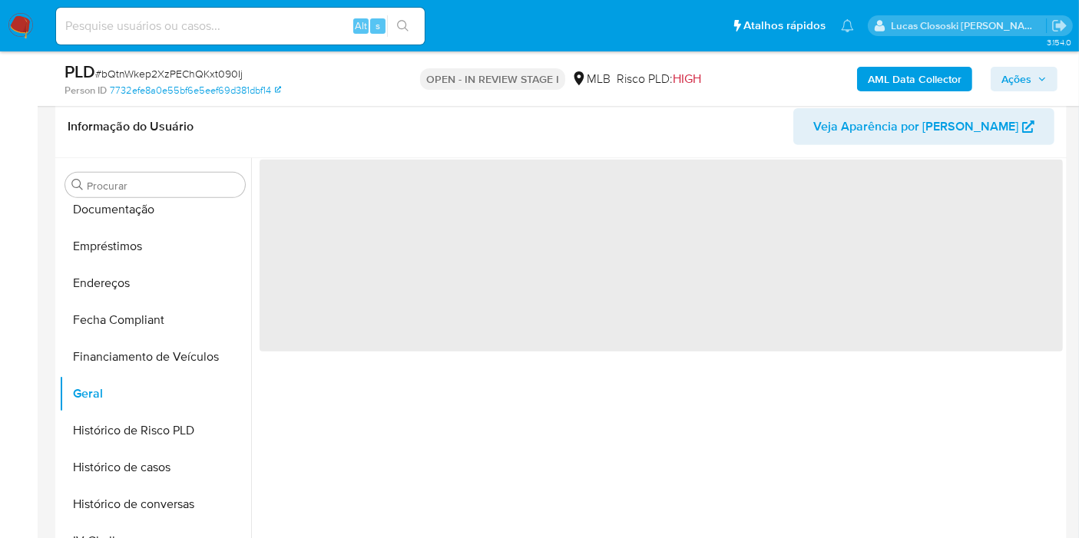
scroll to position [616, 0]
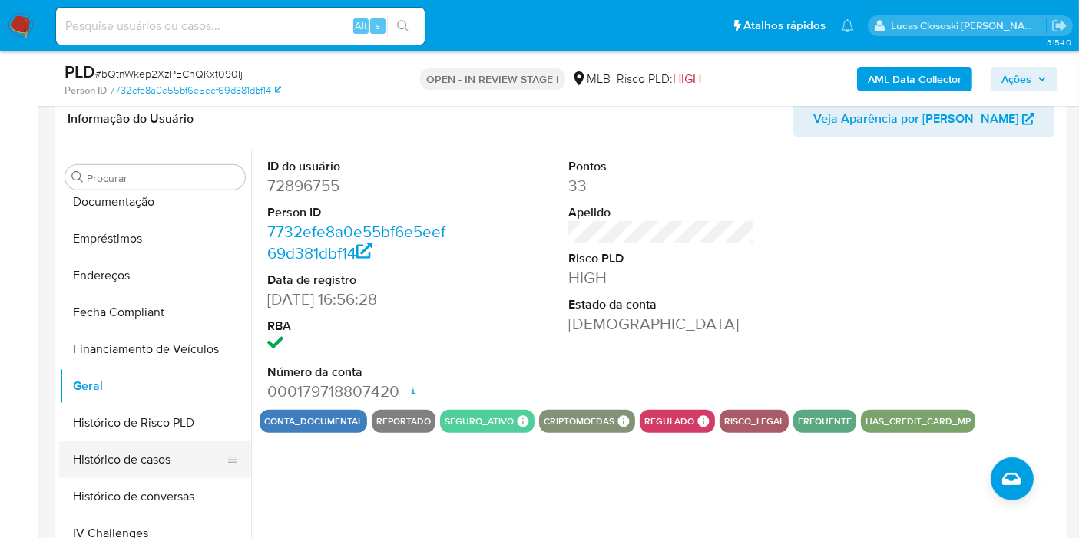
click at [164, 450] on button "Histórico de casos" at bounding box center [149, 460] width 180 height 37
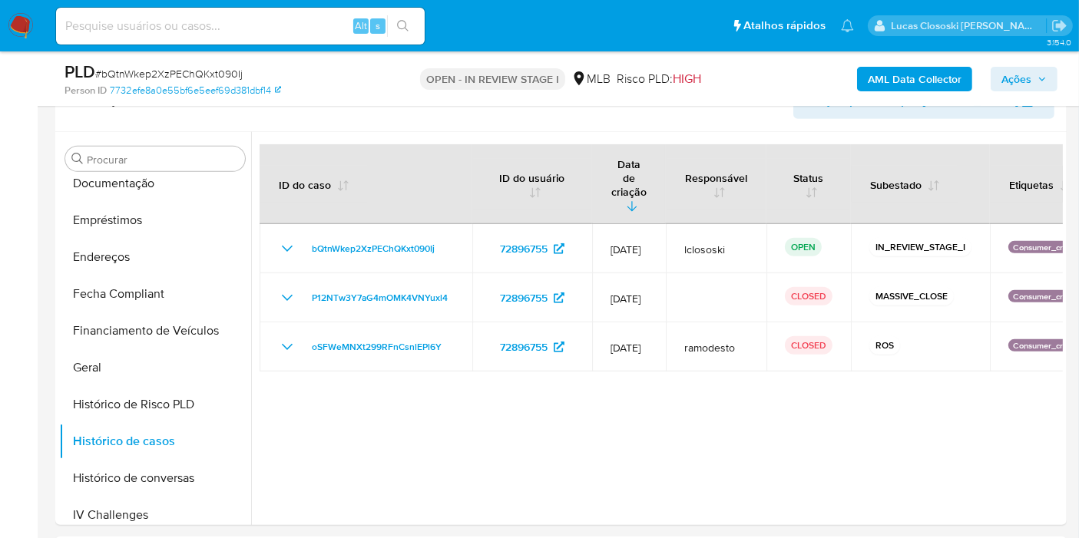
click at [467, 455] on div at bounding box center [657, 328] width 812 height 393
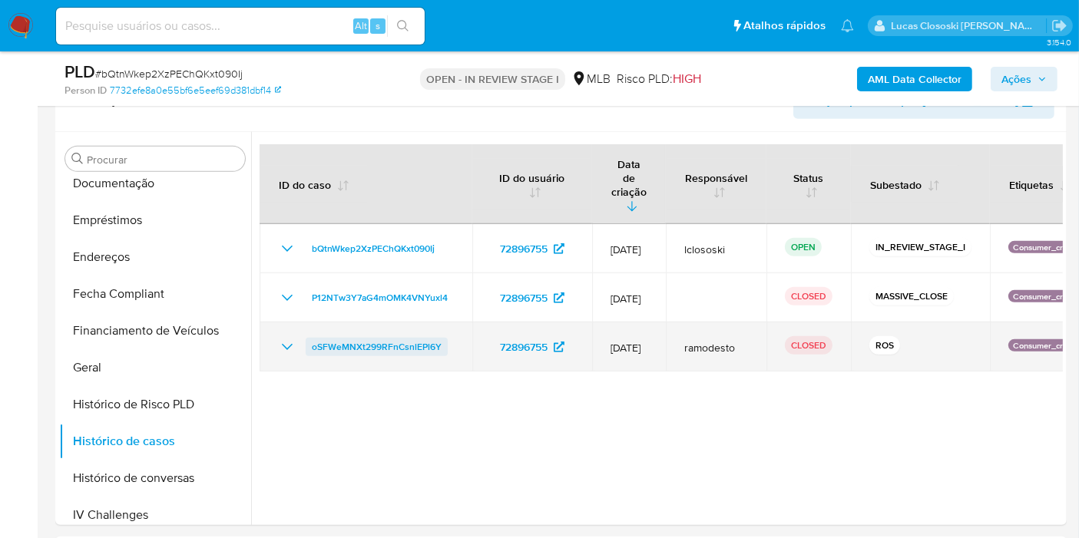
drag, startPoint x: 446, startPoint y: 315, endPoint x: 311, endPoint y: 316, distance: 135.2
click at [311, 323] on td "oSFWeMNXt299RFnCsnlEPl6Y" at bounding box center [366, 347] width 213 height 49
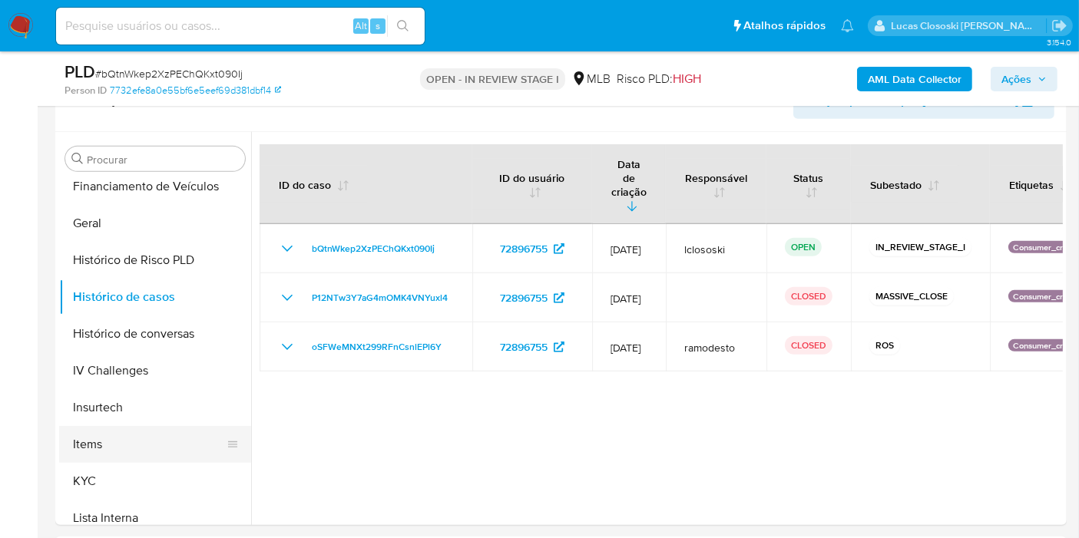
scroll to position [515, 0]
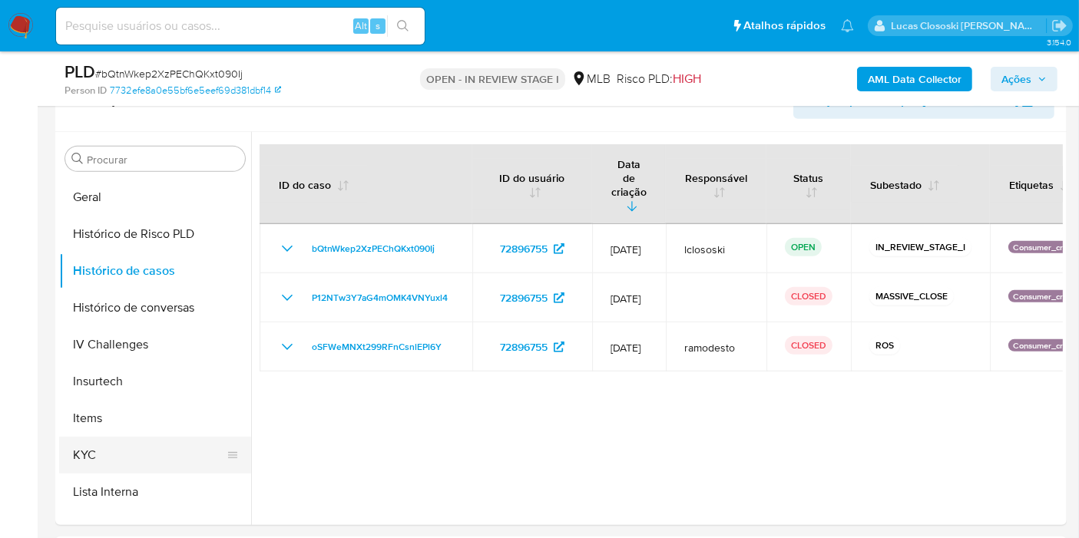
click at [119, 443] on button "KYC" at bounding box center [149, 455] width 180 height 37
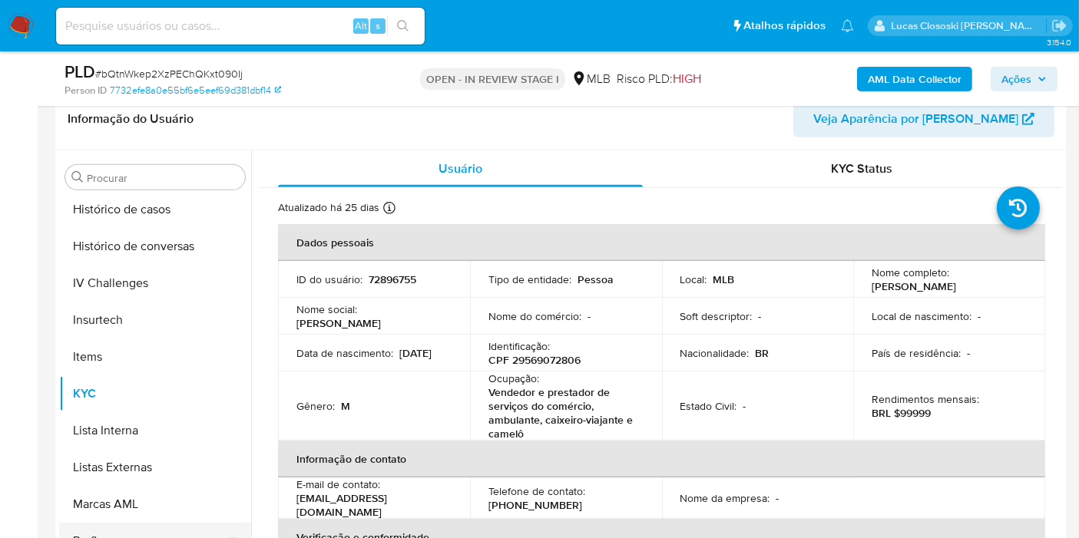
scroll to position [685, 0]
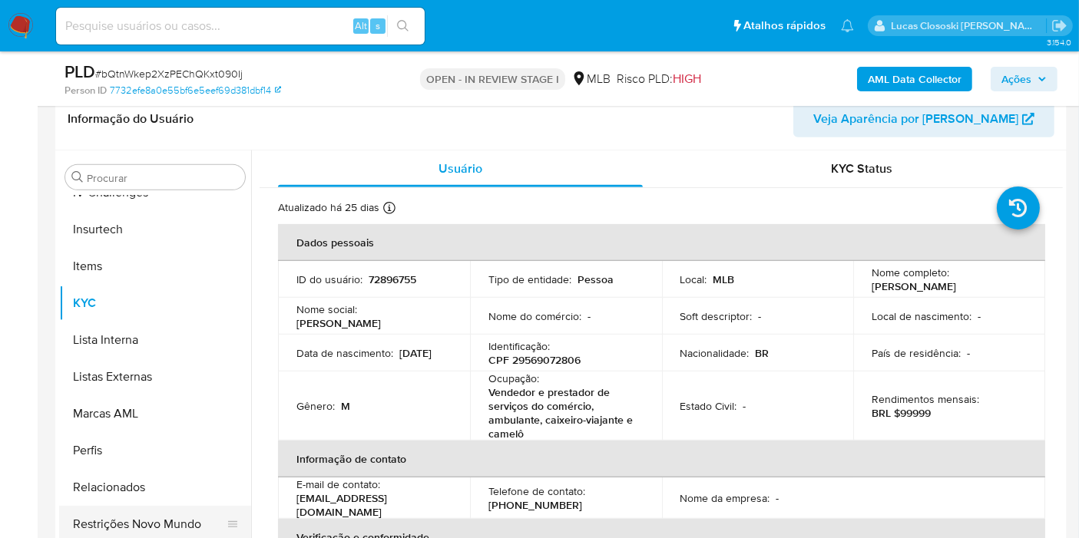
click at [175, 528] on button "Restrições Novo Mundo" at bounding box center [149, 524] width 180 height 37
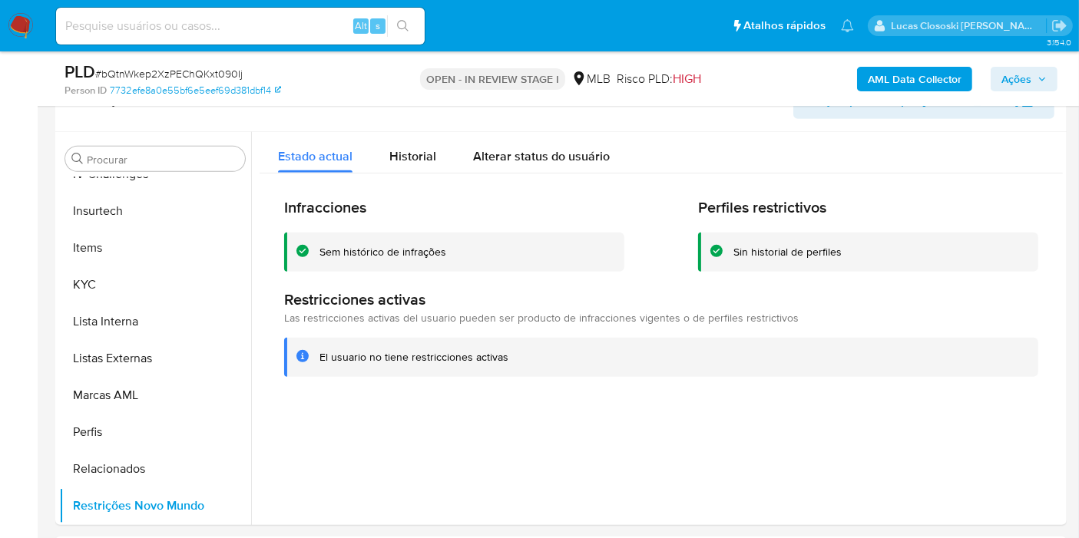
click at [146, 73] on span "# bQtnWkep2XzPEChQKxt090Ij" at bounding box center [168, 73] width 147 height 15
copy span "bQtnWkep2XzPEChQKxt090Ij"
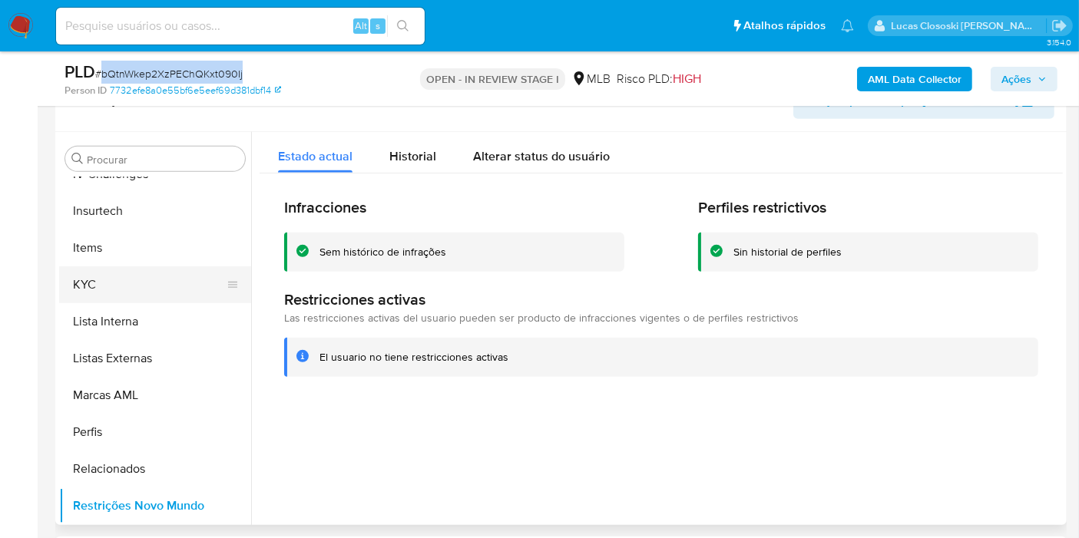
drag, startPoint x: 153, startPoint y: 295, endPoint x: 162, endPoint y: 278, distance: 19.2
click at [153, 296] on button "KYC" at bounding box center [149, 285] width 180 height 37
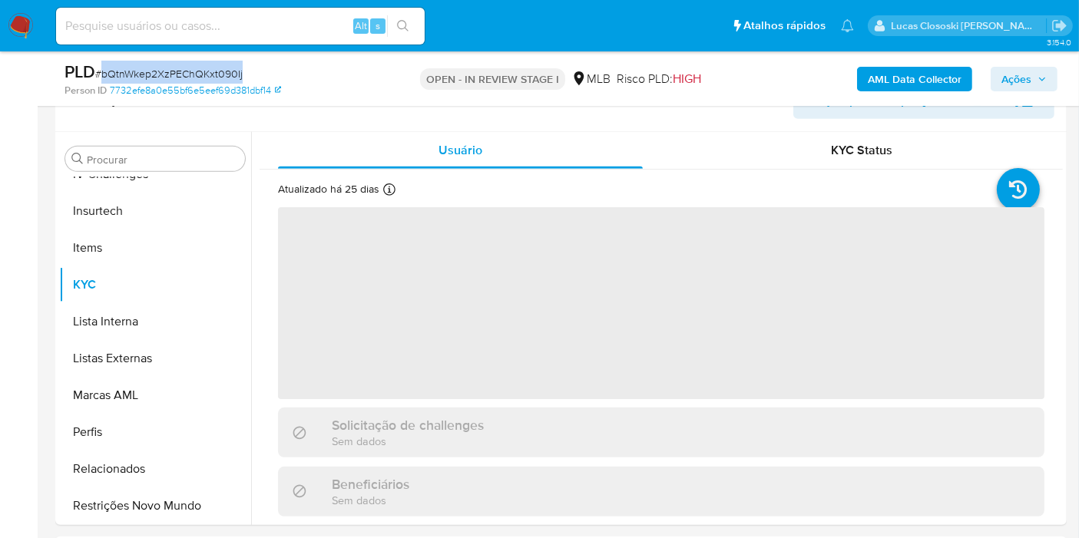
click at [336, 74] on div "PLD # bQtnWkep2XzPEChQKxt090Ij" at bounding box center [228, 72] width 326 height 23
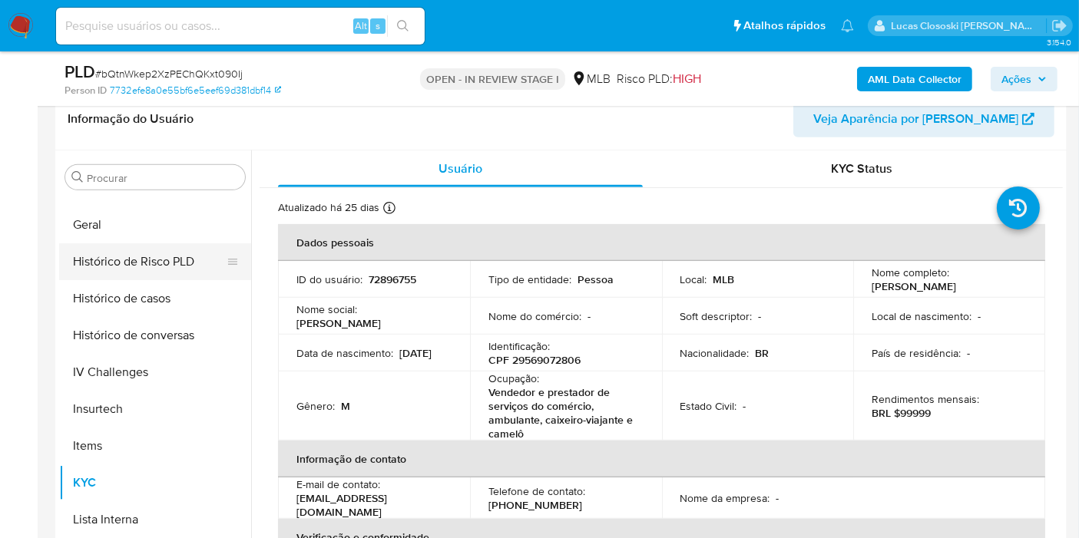
scroll to position [429, 0]
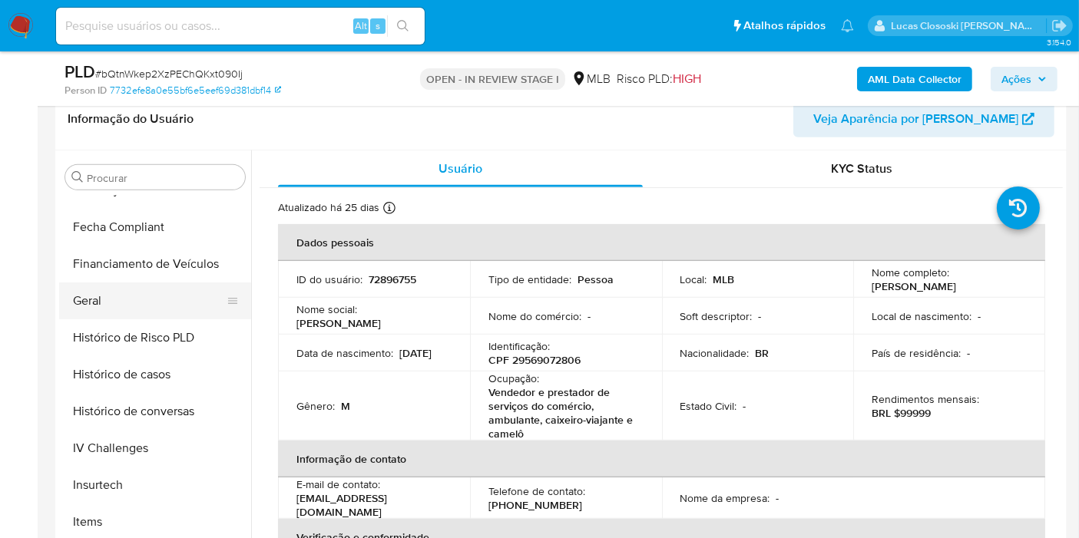
click at [103, 303] on button "Geral" at bounding box center [149, 301] width 180 height 37
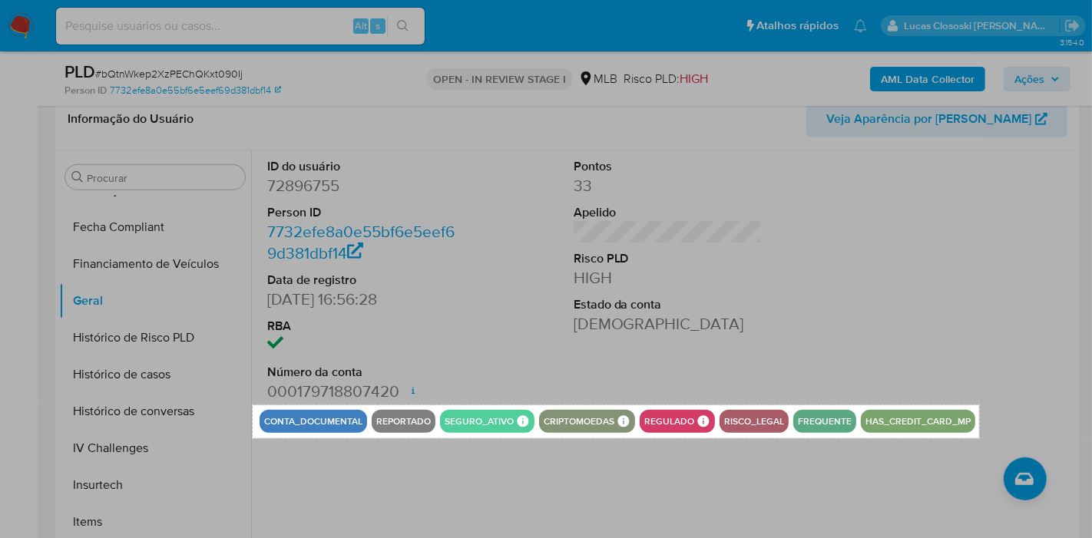
drag, startPoint x: 252, startPoint y: 405, endPoint x: 979, endPoint y: 438, distance: 728.1
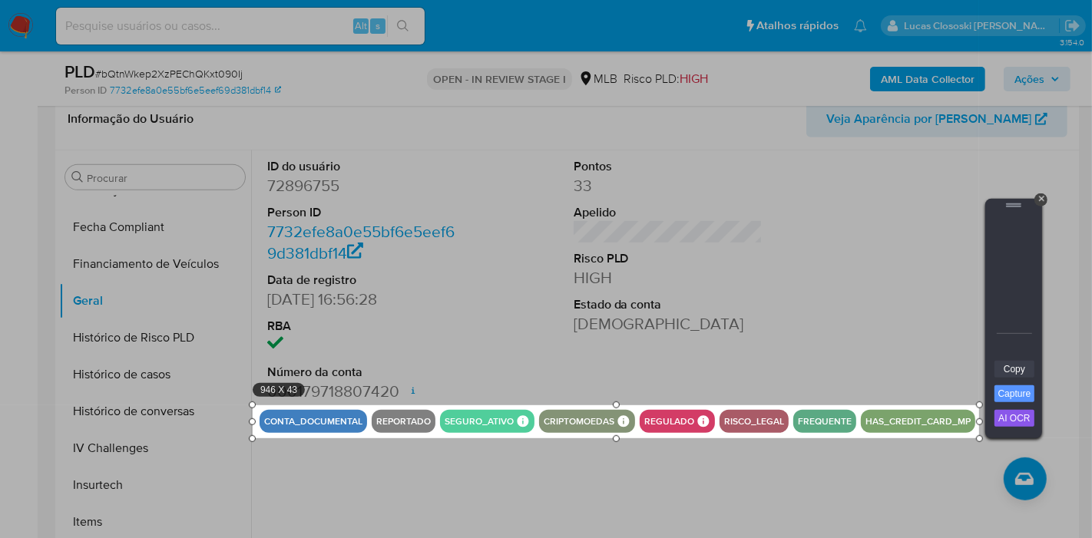
click at [997, 368] on link "Copy" at bounding box center [1015, 369] width 40 height 17
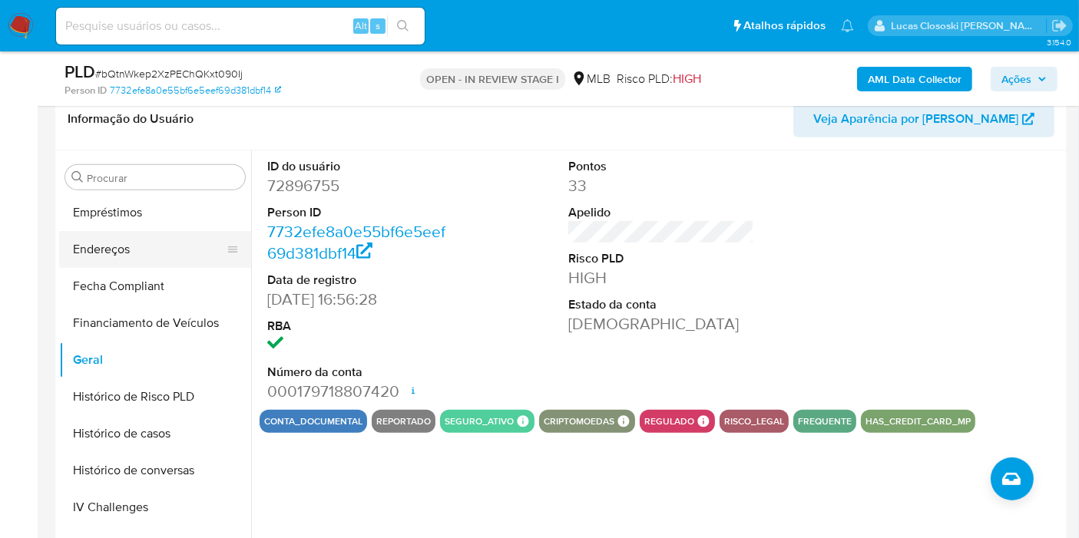
scroll to position [344, 0]
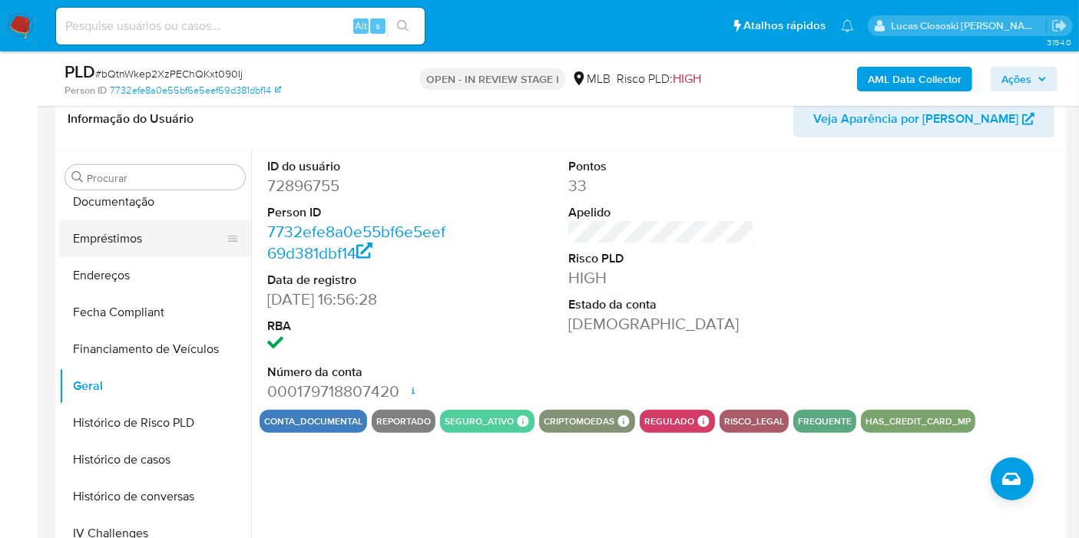
click at [131, 220] on button "Empréstimos" at bounding box center [149, 238] width 180 height 37
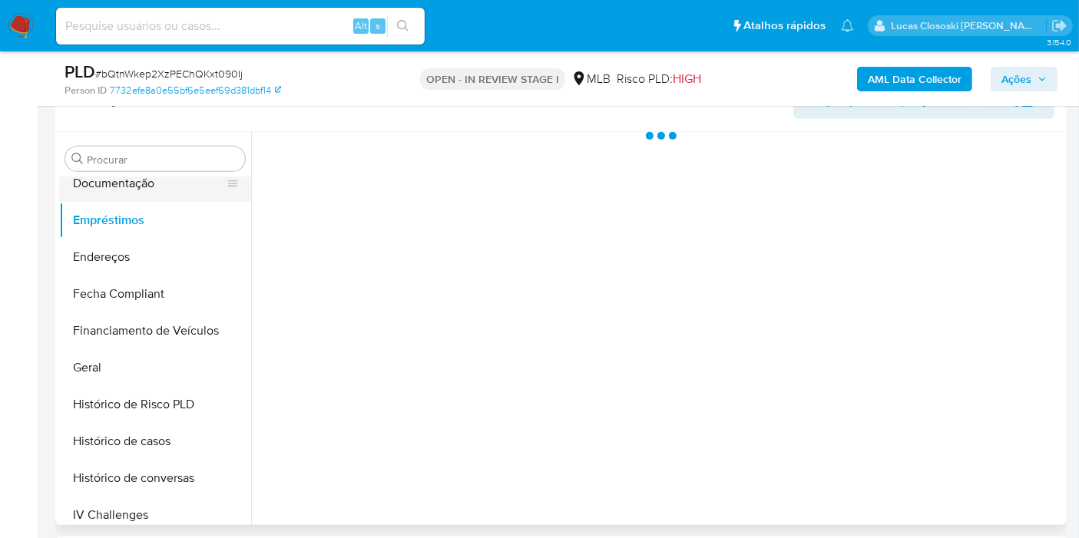
click at [147, 184] on button "Documentação" at bounding box center [149, 183] width 180 height 37
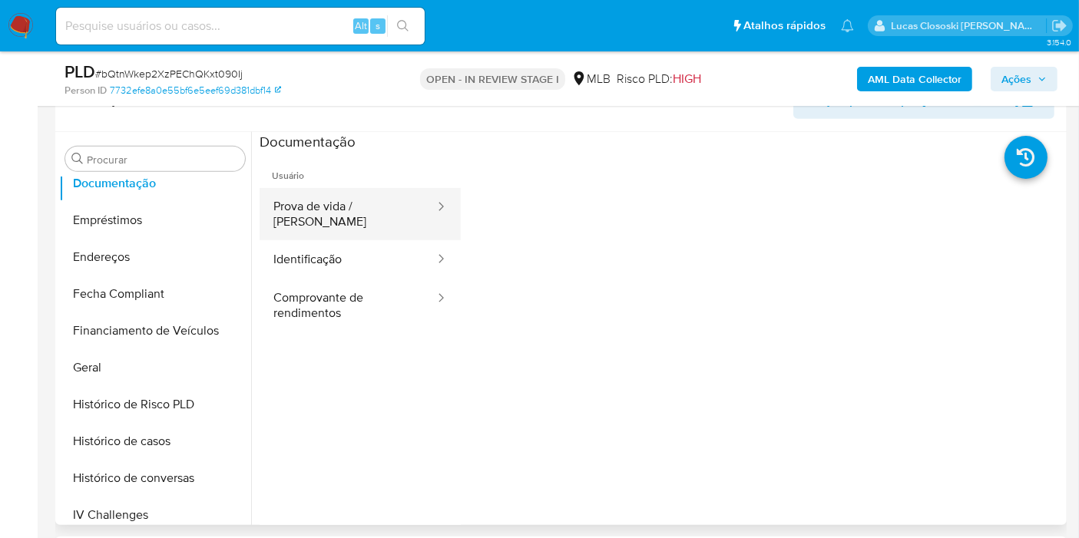
click at [336, 192] on button "Prova de vida / [PERSON_NAME]" at bounding box center [348, 214] width 177 height 52
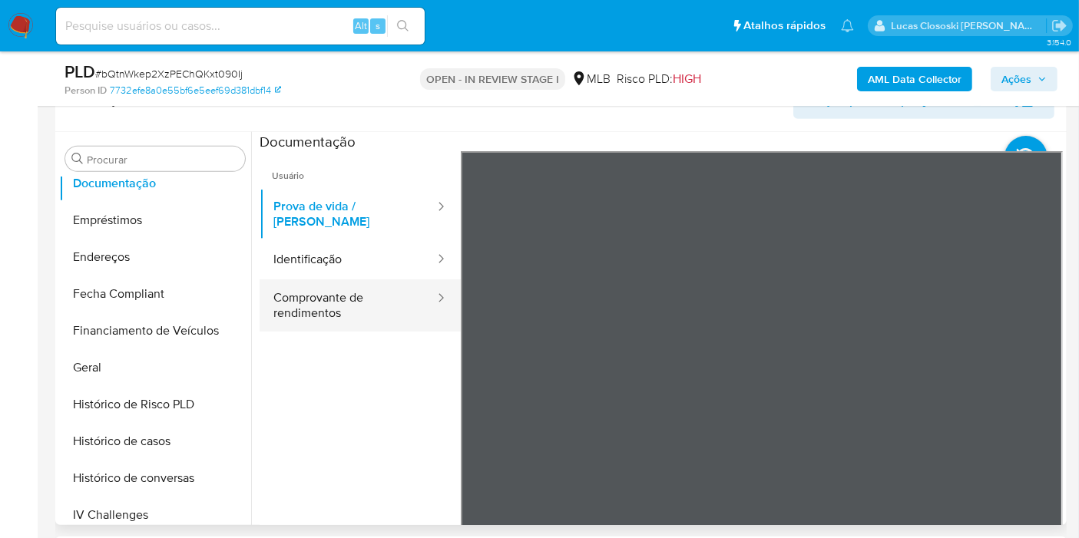
click at [339, 280] on button "Comprovante de rendimentos" at bounding box center [348, 306] width 177 height 52
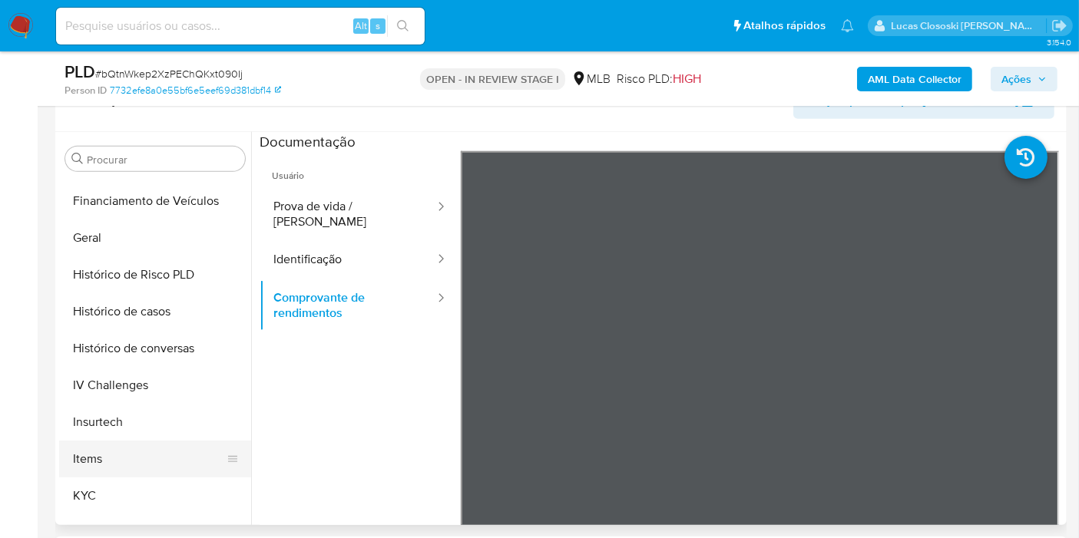
scroll to position [600, 0]
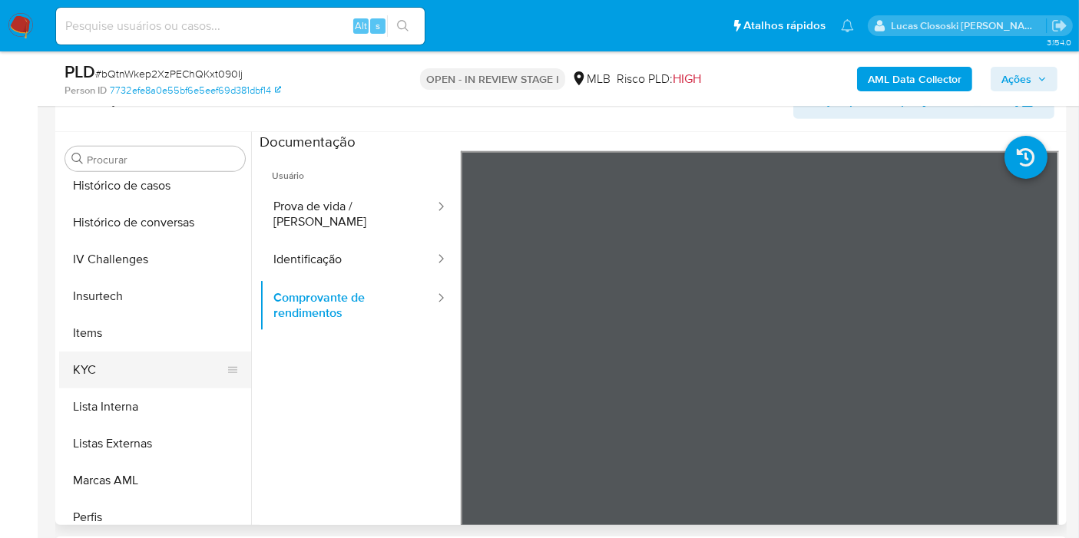
click at [122, 367] on button "KYC" at bounding box center [149, 370] width 180 height 37
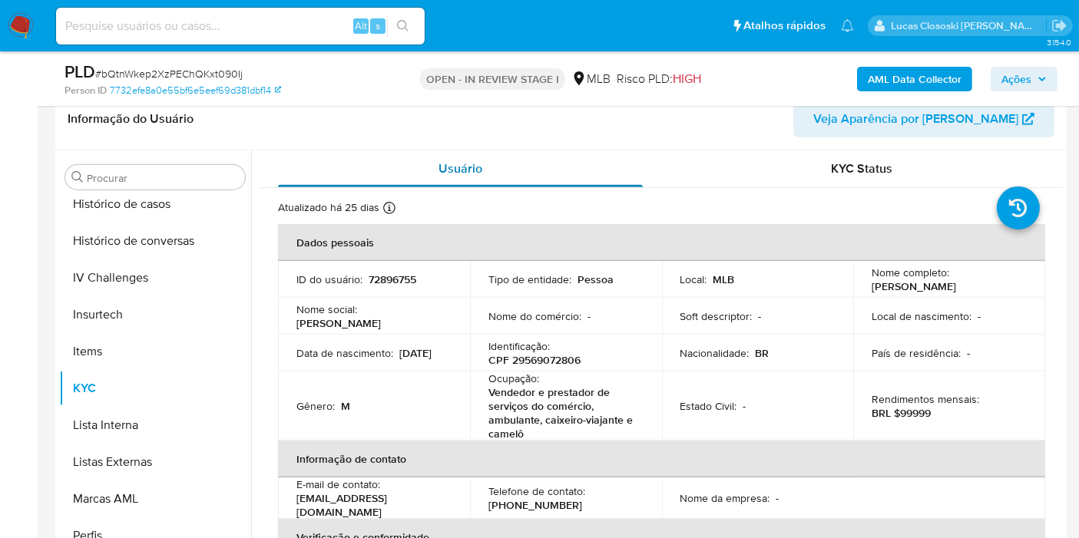
scroll to position [702, 0]
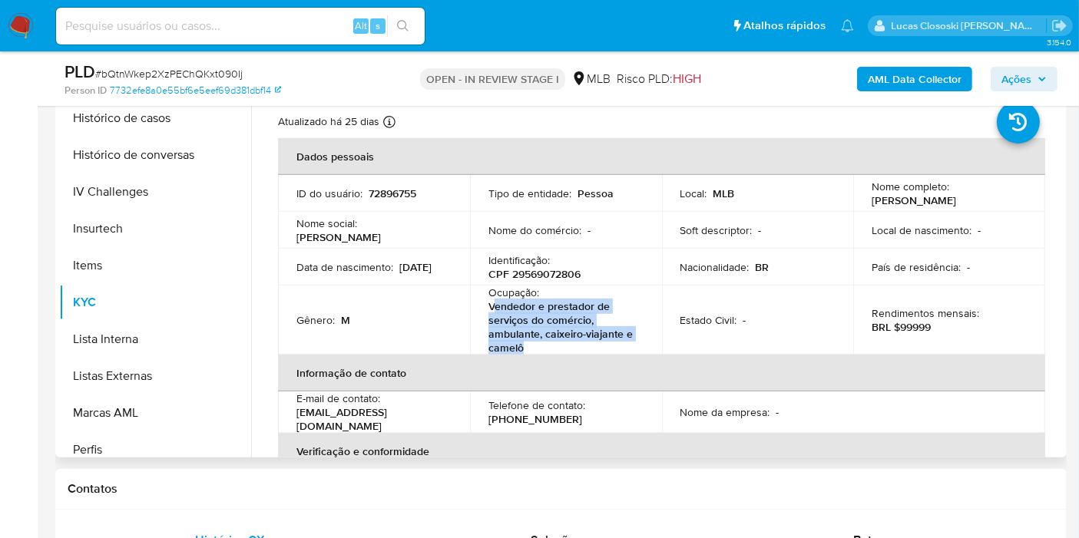
drag, startPoint x: 539, startPoint y: 341, endPoint x: 495, endPoint y: 303, distance: 58.3
click at [495, 303] on p "Vendedor e prestador de serviços do comércio, ambulante, caixeiro-viajante e ca…" at bounding box center [562, 327] width 149 height 55
copy p "endedor e prestador de serviços do comércio, ambulante, caixeiro-viajante e cam…"
click at [1053, 83] on button "Ações" at bounding box center [1024, 79] width 67 height 25
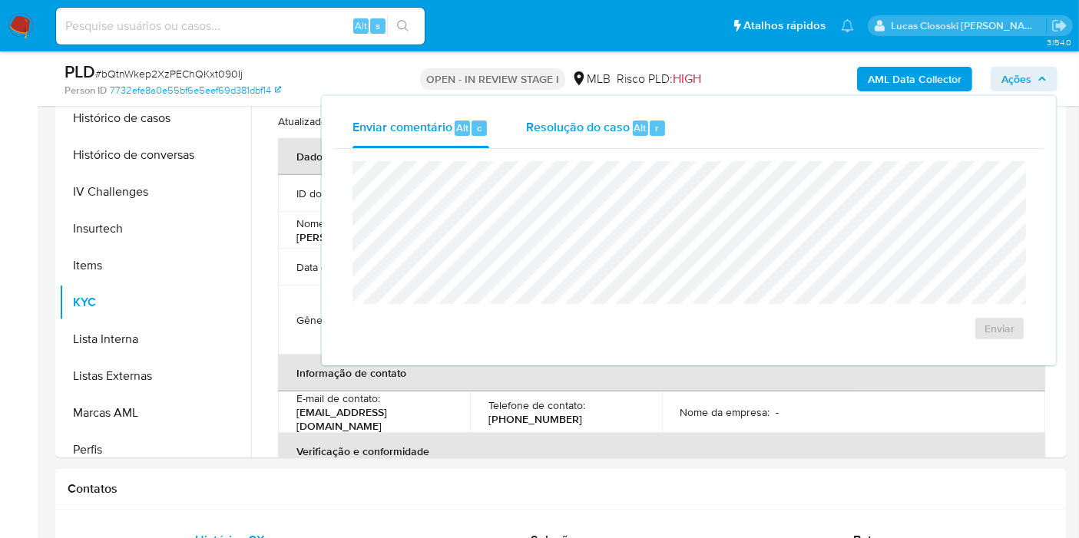
click at [666, 139] on button "Resolução do caso Alt r" at bounding box center [596, 128] width 177 height 40
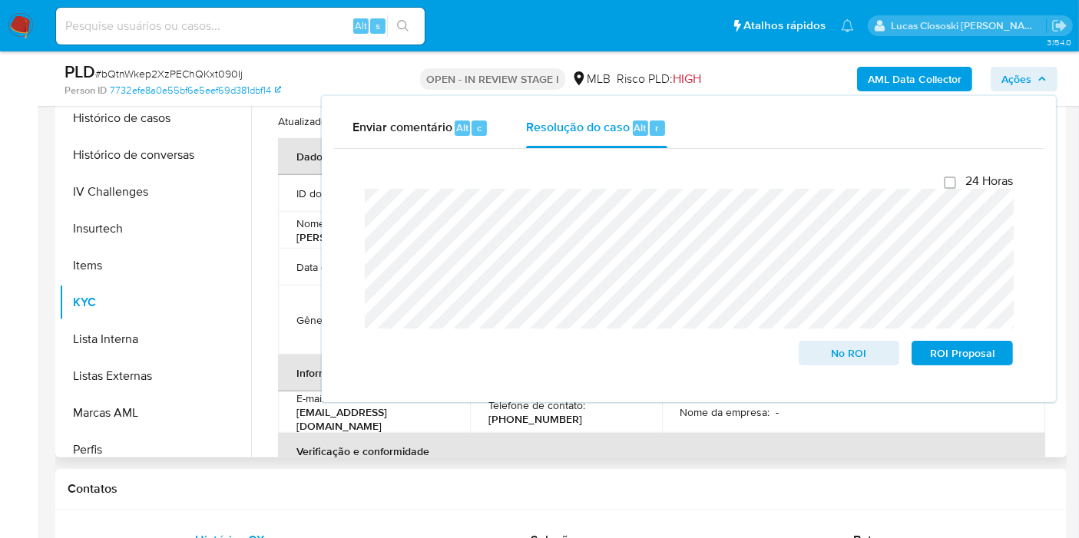
drag, startPoint x: 1040, startPoint y: 78, endPoint x: 790, endPoint y: 121, distance: 254.0
click at [1041, 78] on icon "button" at bounding box center [1042, 78] width 9 height 9
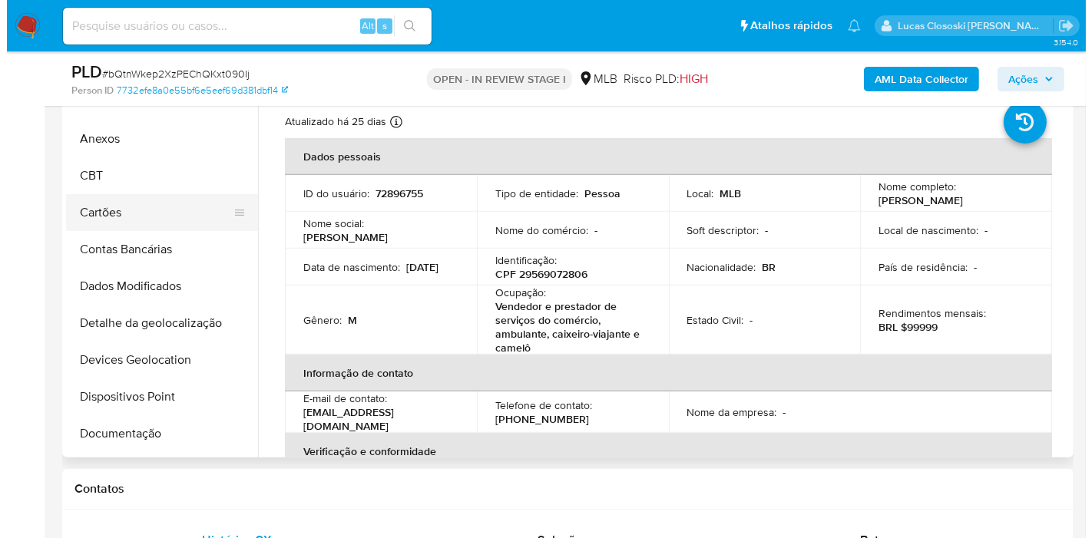
scroll to position [0, 0]
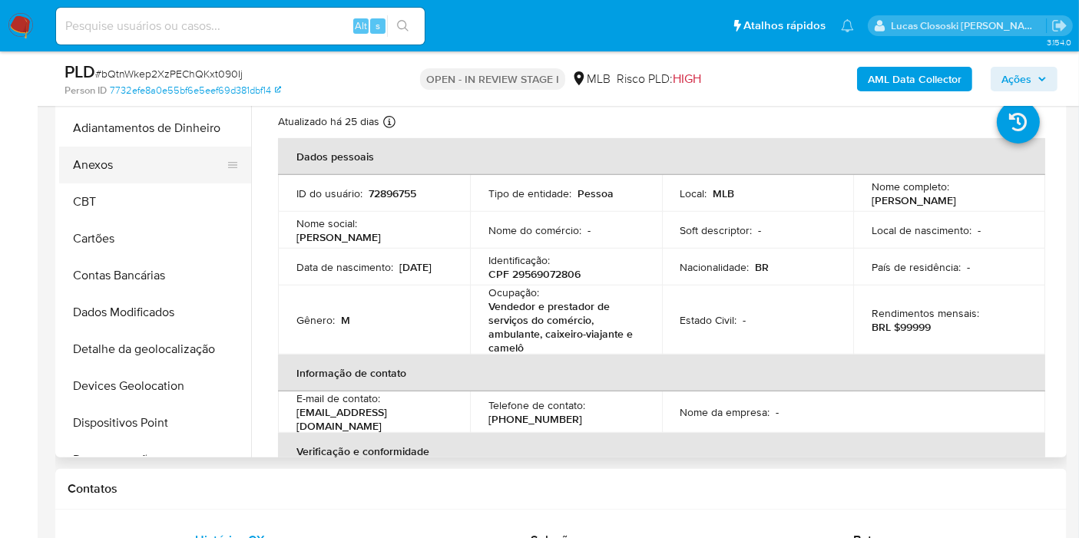
click at [138, 165] on button "Anexos" at bounding box center [149, 165] width 180 height 37
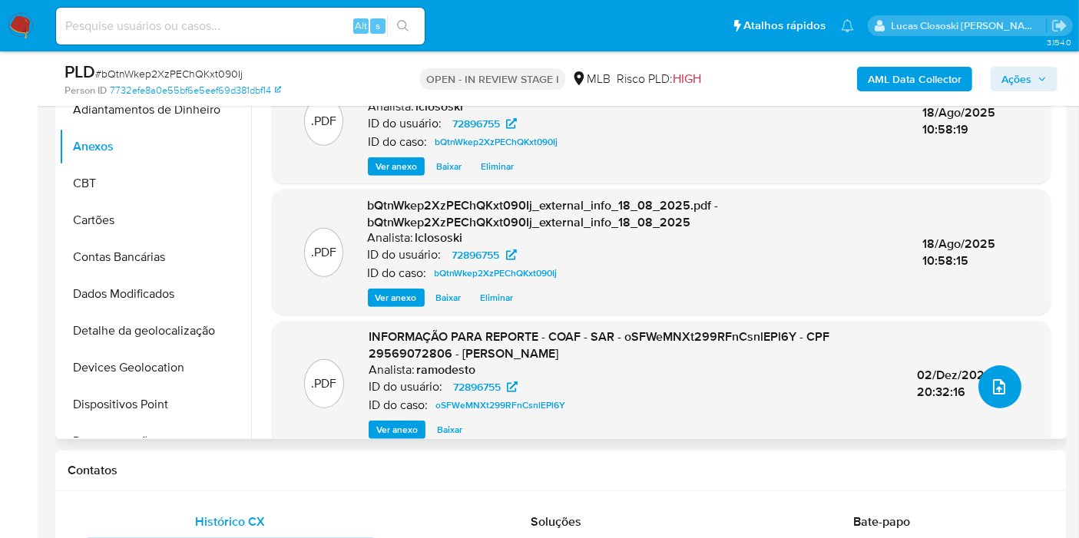
click at [1000, 382] on icon "upload-file" at bounding box center [999, 387] width 18 height 18
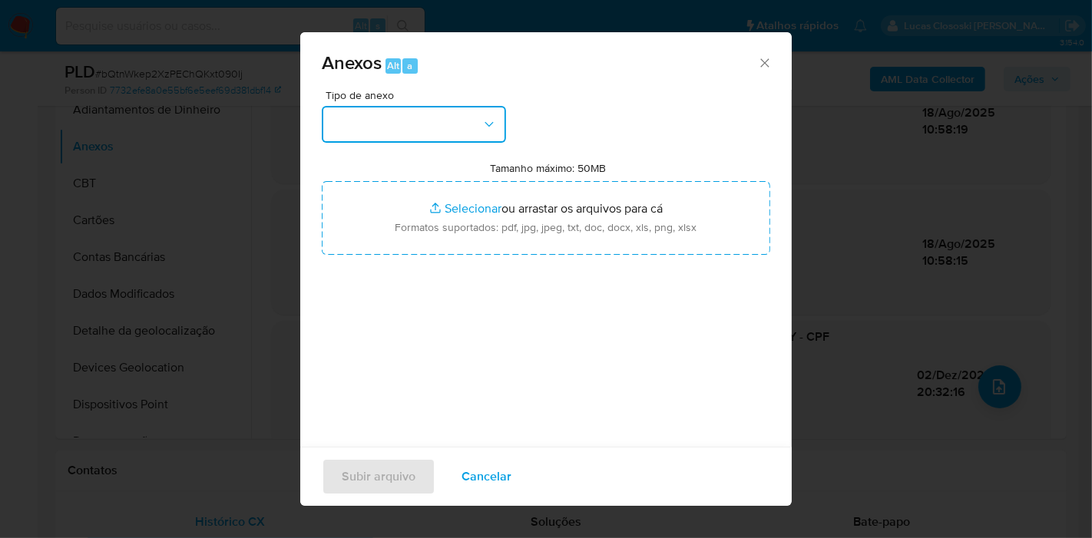
click at [356, 120] on button "button" at bounding box center [414, 124] width 184 height 37
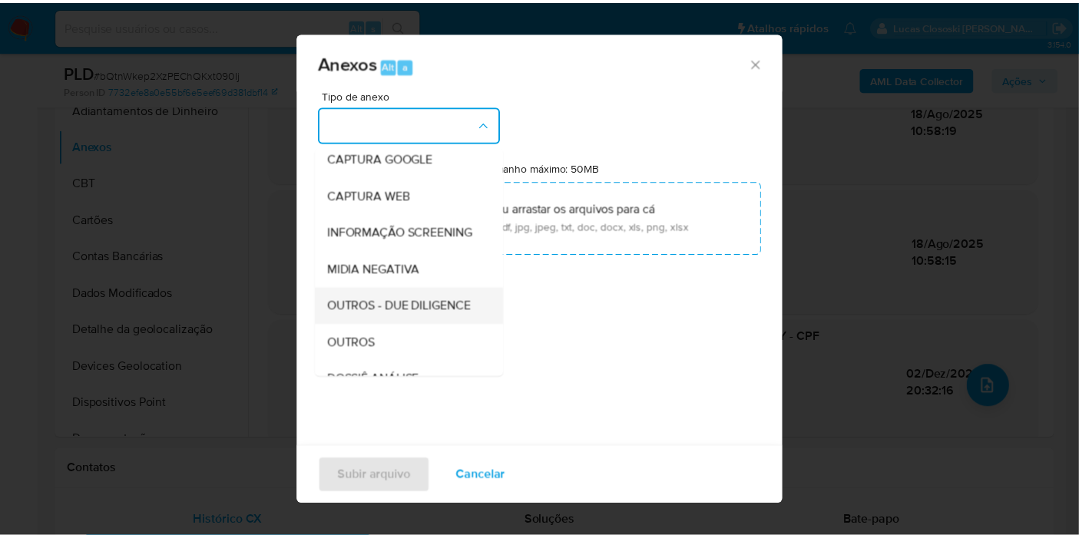
scroll to position [170, 0]
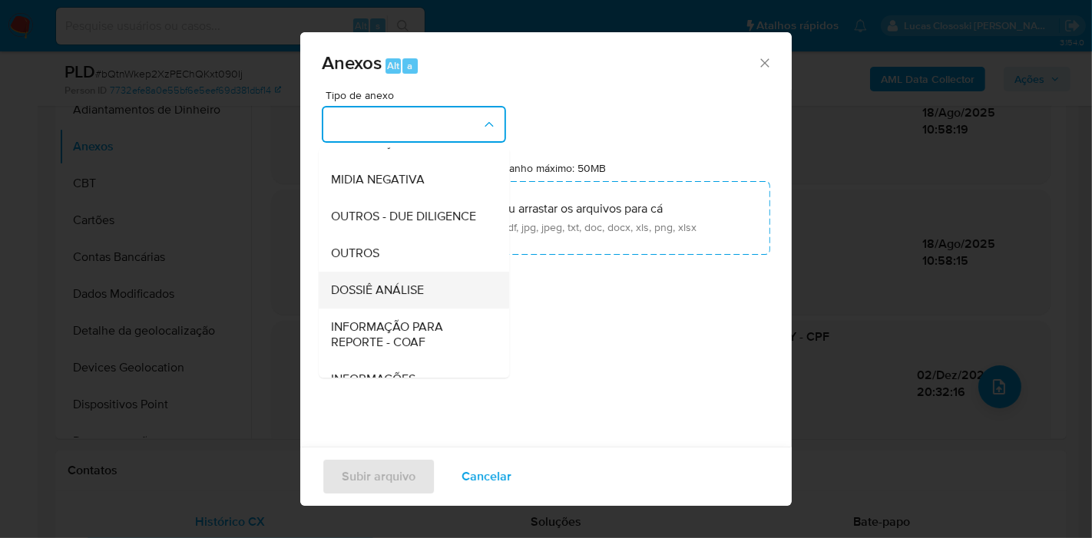
click at [403, 298] on span "DOSSIÊ ANÁLISE" at bounding box center [377, 290] width 93 height 15
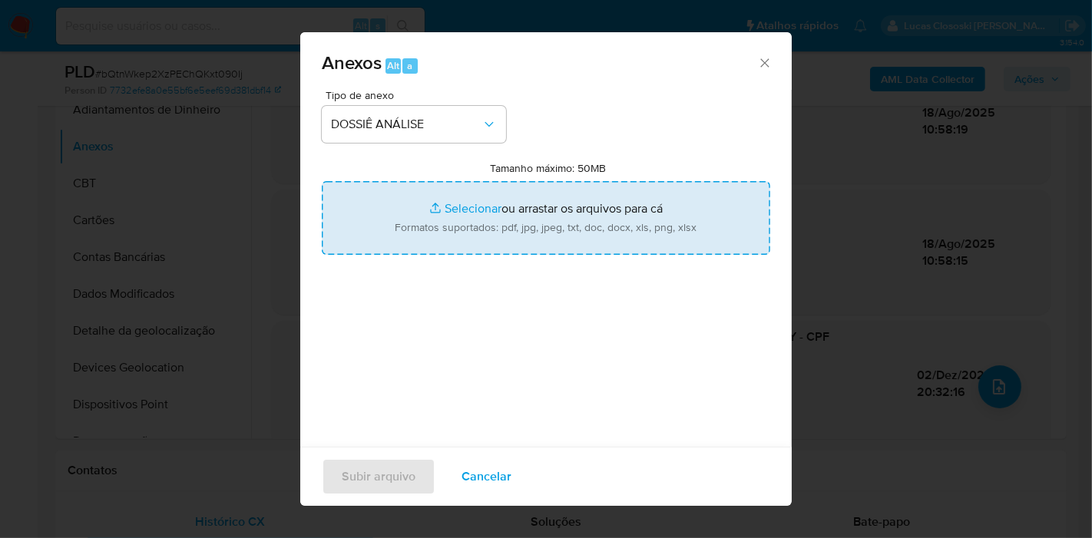
click at [419, 226] on input "Tamanho máximo: 50MB Selecionar arquivos" at bounding box center [546, 218] width 449 height 74
type input "C:\fakepath\Mulan 72896755_2025_08_18_07_37_42.xlsx"
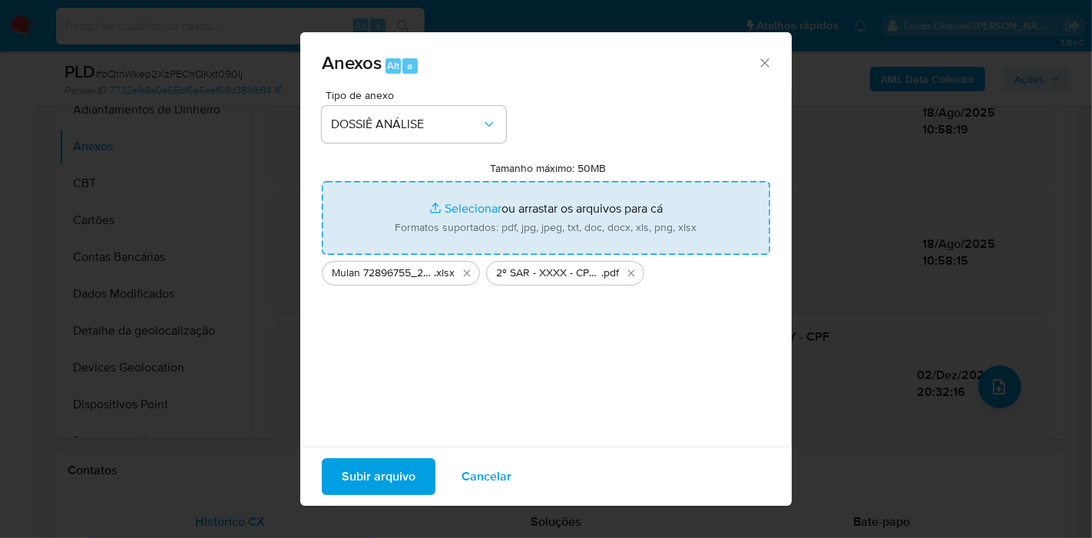
click at [399, 472] on span "Subir arquivo" at bounding box center [379, 477] width 74 height 34
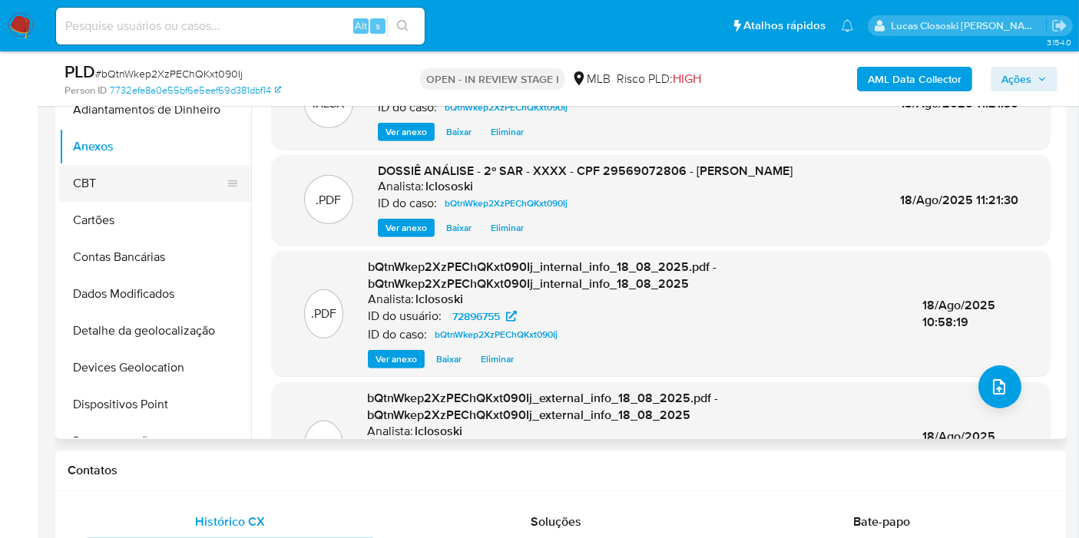
click at [111, 174] on button "CBT" at bounding box center [149, 183] width 180 height 37
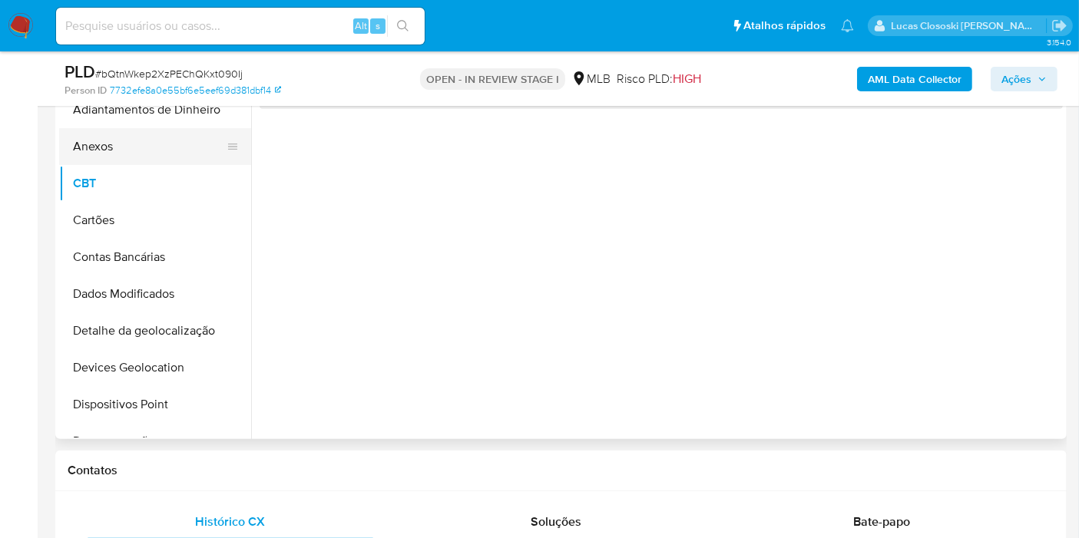
click at [118, 151] on button "Anexos" at bounding box center [149, 146] width 180 height 37
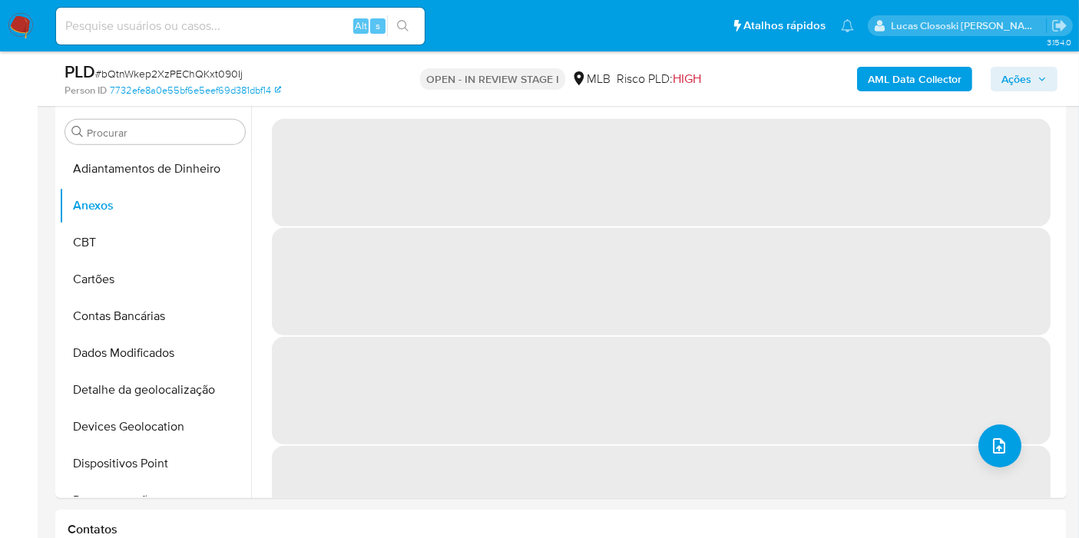
scroll to position [616, 0]
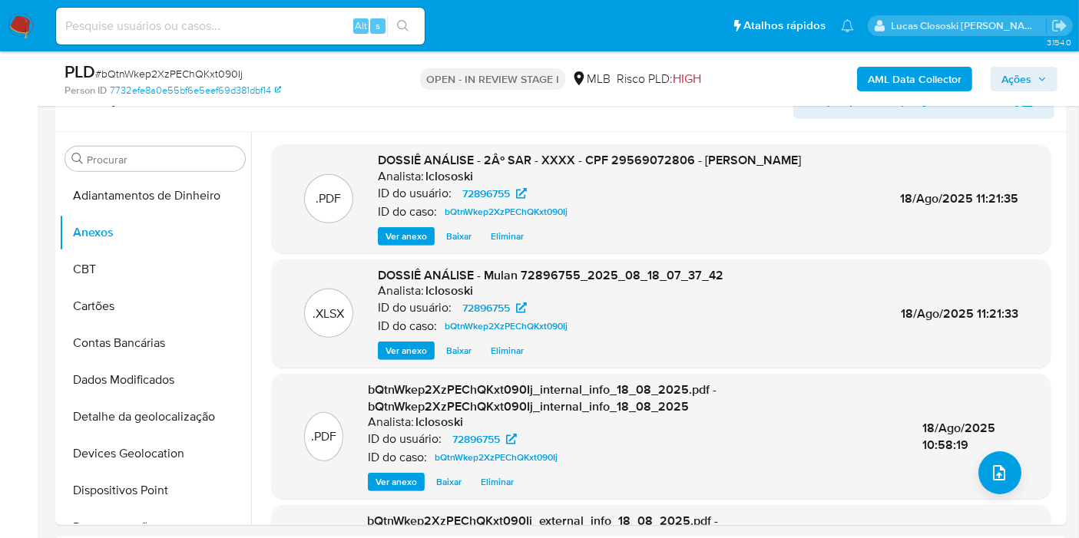
click at [1020, 86] on span "Ações" at bounding box center [1016, 79] width 30 height 25
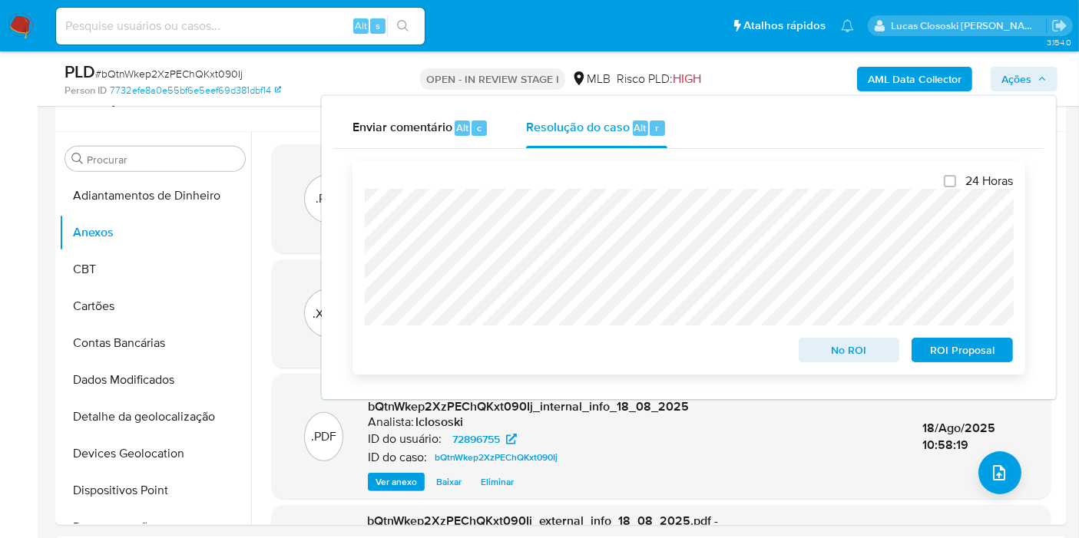
click at [968, 353] on span "ROI Proposal" at bounding box center [962, 350] width 80 height 22
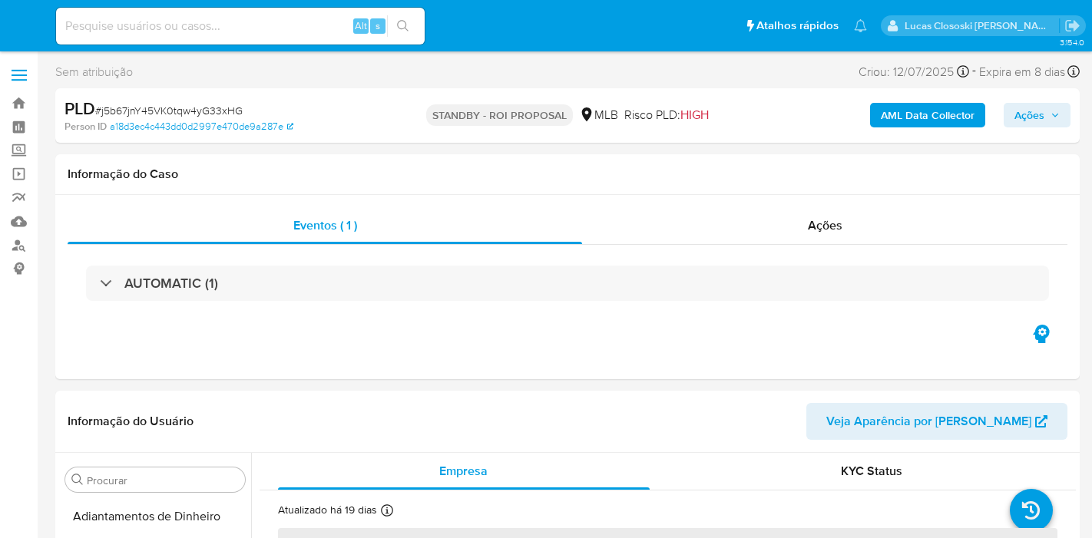
select select "10"
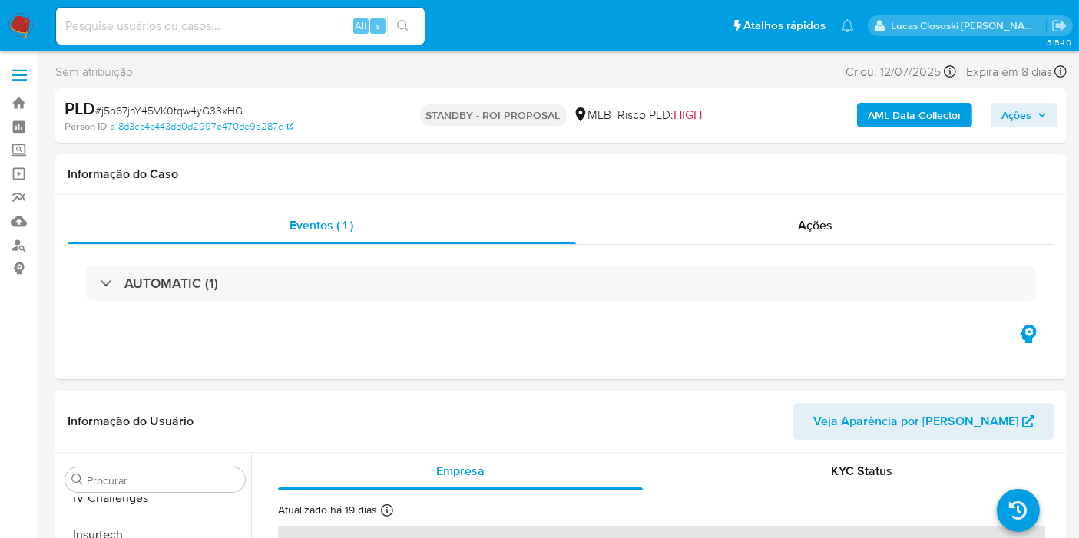
scroll to position [685, 0]
click at [134, 111] on span "# j5b67jnY45VK0tqw4yG33xHG" at bounding box center [168, 110] width 147 height 15
drag, startPoint x: 134, startPoint y: 111, endPoint x: 260, endPoint y: 25, distance: 153.0
click at [134, 111] on span "# j5b67jnY45VK0tqw4yG33xHG" at bounding box center [168, 110] width 147 height 15
copy span "j5b67jnY45VK0tqw4yG33xHG"
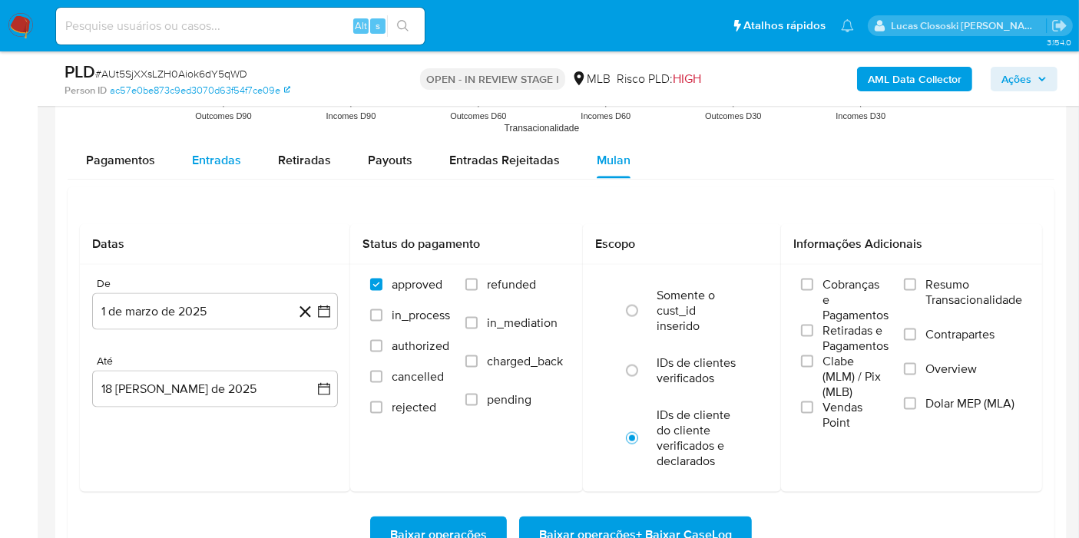
scroll to position [2048, 0]
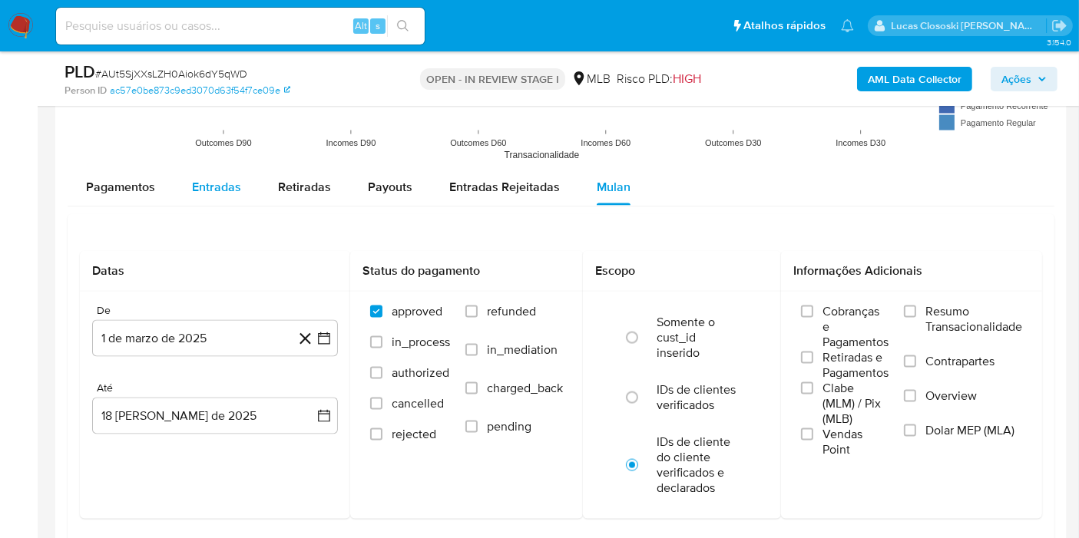
click at [217, 185] on span "Entradas" at bounding box center [216, 187] width 49 height 18
select select "10"
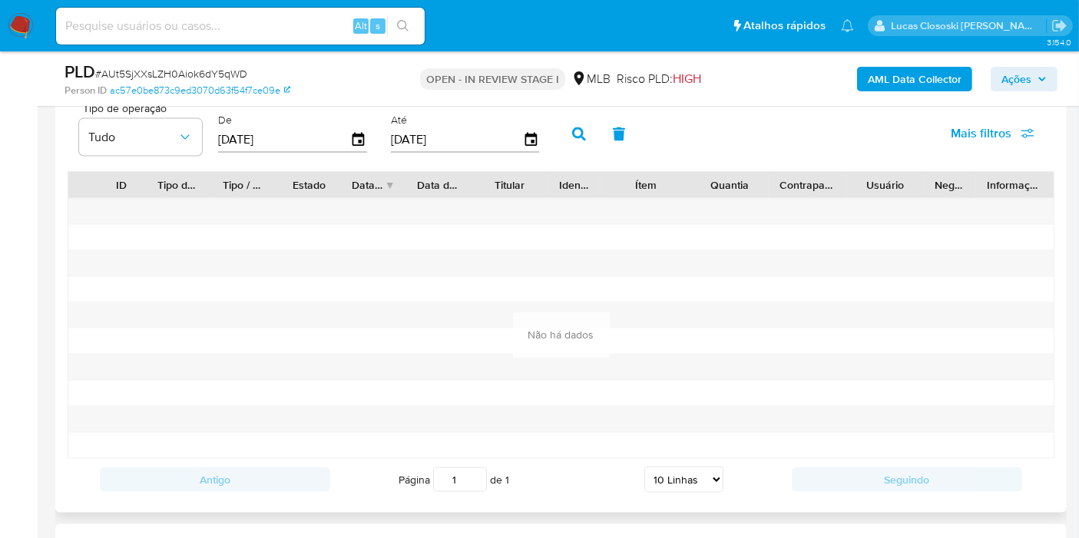
scroll to position [2133, 0]
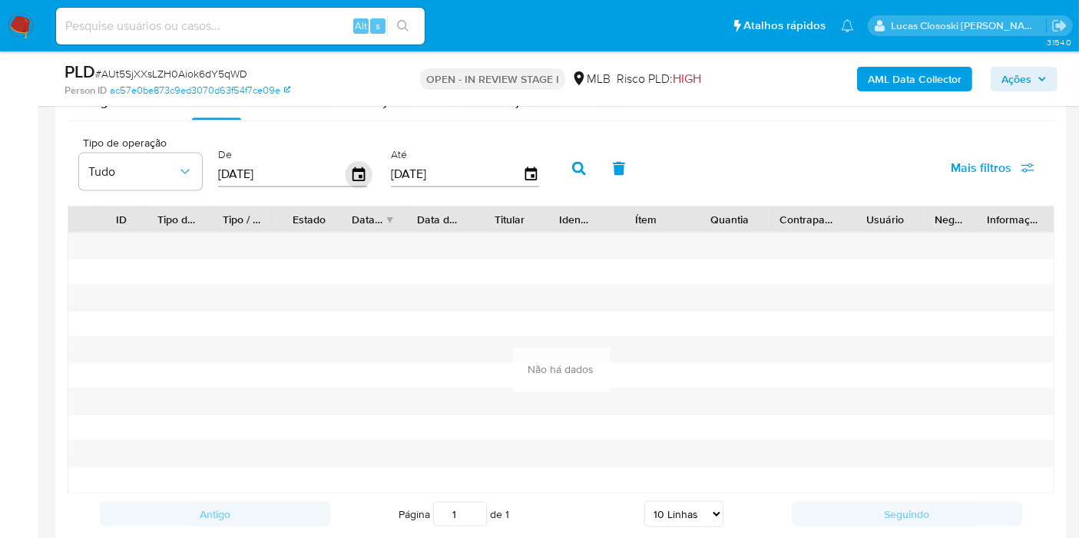
click at [356, 167] on icon "button" at bounding box center [359, 174] width 12 height 14
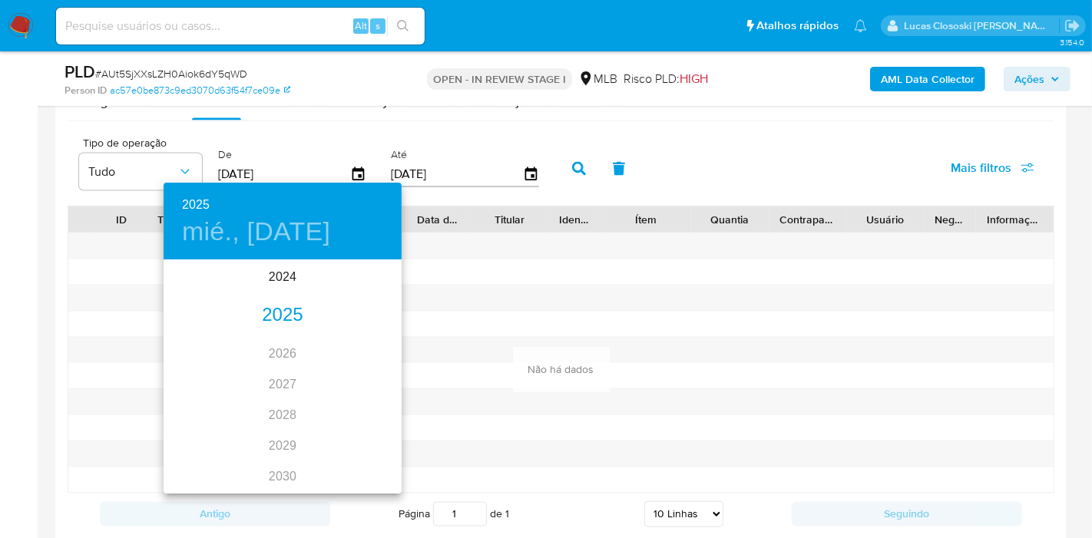
click at [295, 311] on div "2025" at bounding box center [283, 315] width 238 height 31
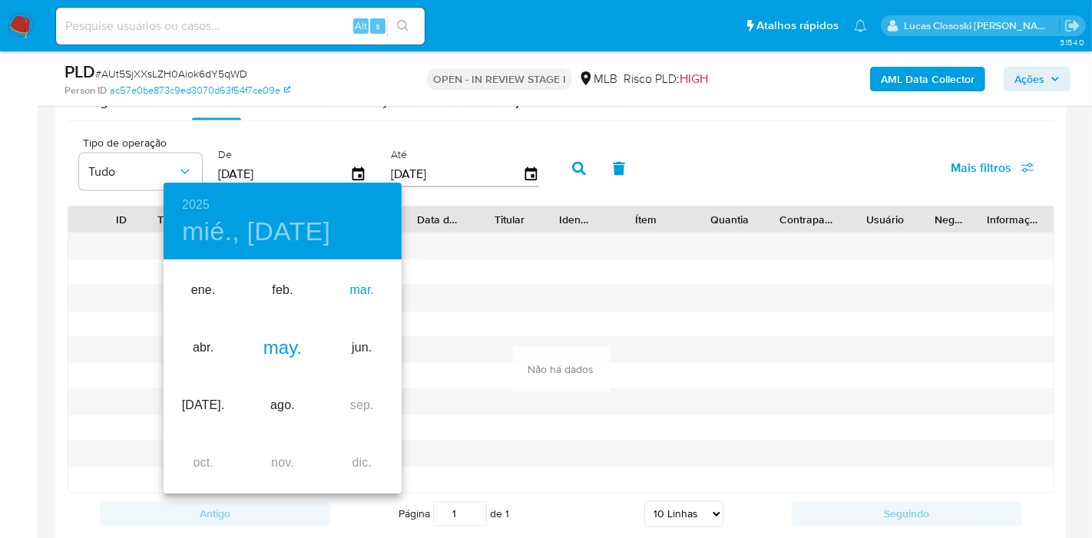
click at [374, 288] on div "mar." at bounding box center [362, 291] width 79 height 58
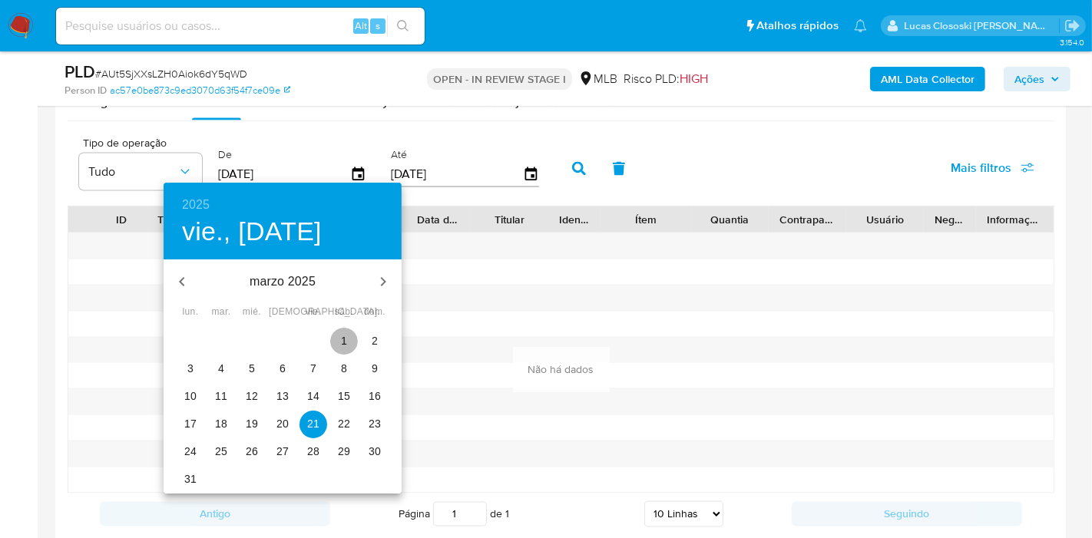
click at [343, 332] on button "1" at bounding box center [344, 342] width 28 height 28
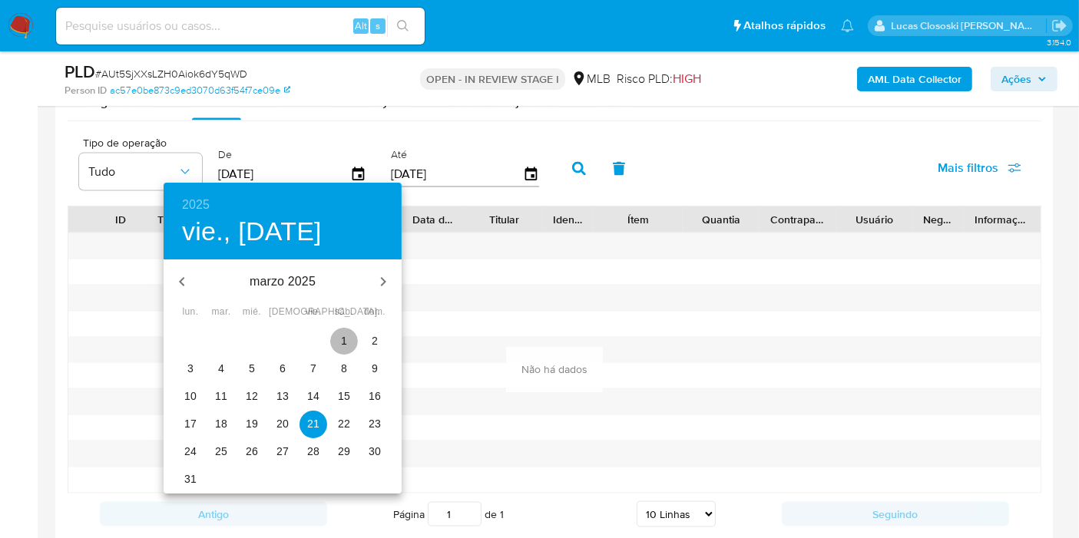
type input "[DATE]"
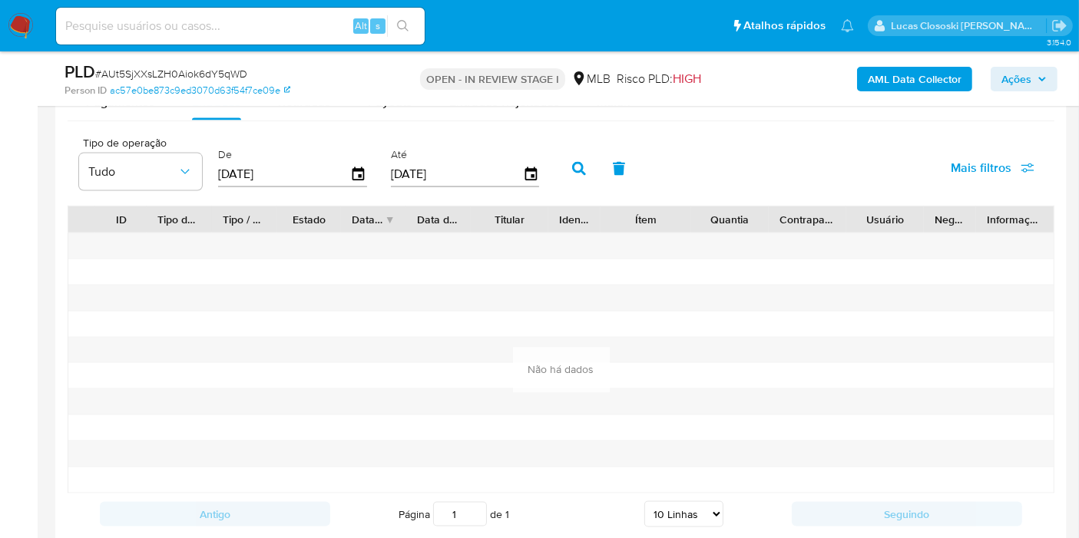
click at [584, 170] on button "button" at bounding box center [579, 169] width 40 height 37
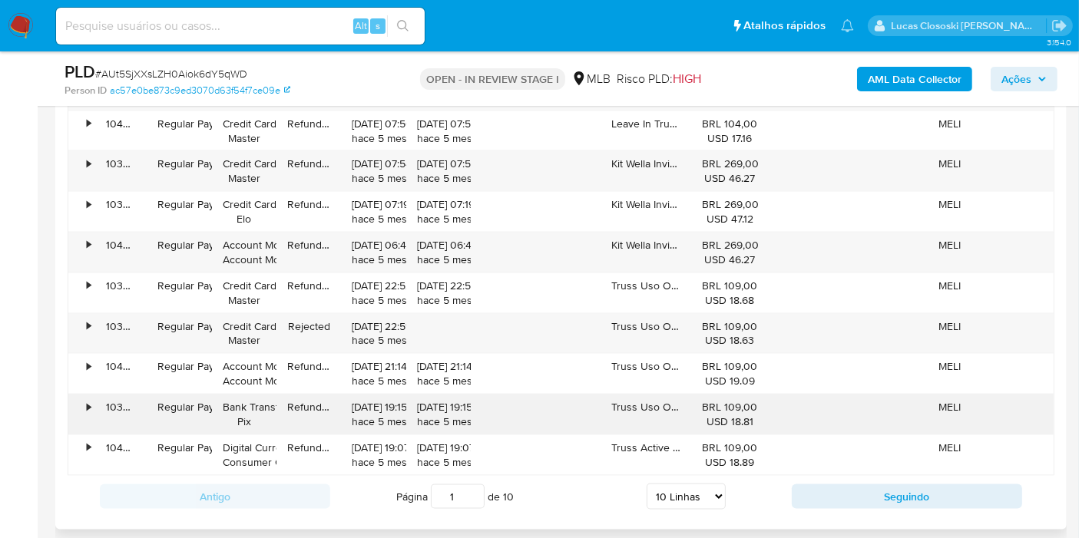
scroll to position [2389, 0]
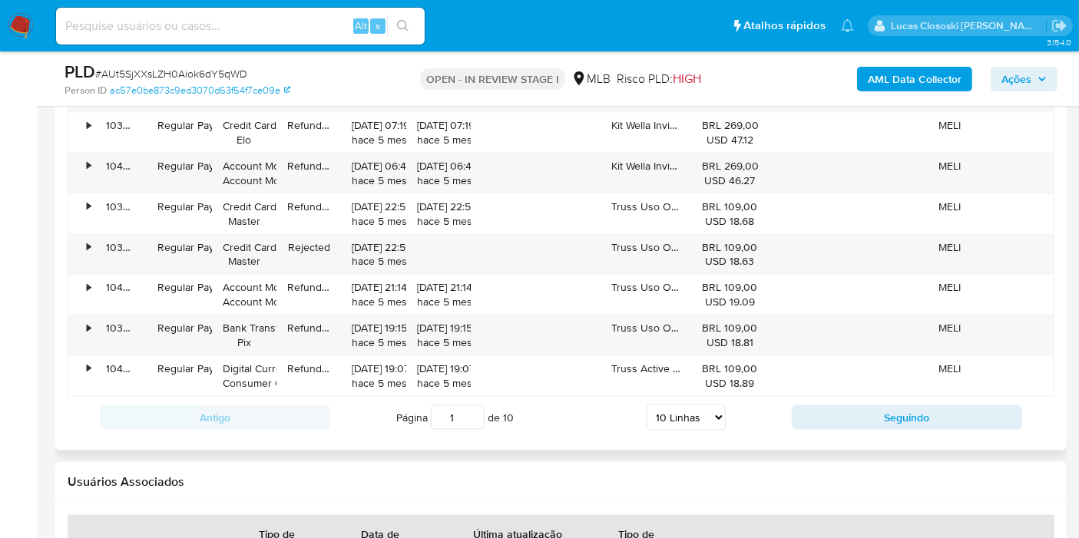
click at [664, 405] on select "5 Linhas 10 Linhas 20 Linhas 25 Linhas 50 Linhas 100 Linhas" at bounding box center [686, 418] width 79 height 26
select select "100"
click at [647, 405] on select "5 Linhas 10 Linhas 20 Linhas 25 Linhas 50 Linhas 100 Linhas" at bounding box center [686, 418] width 79 height 26
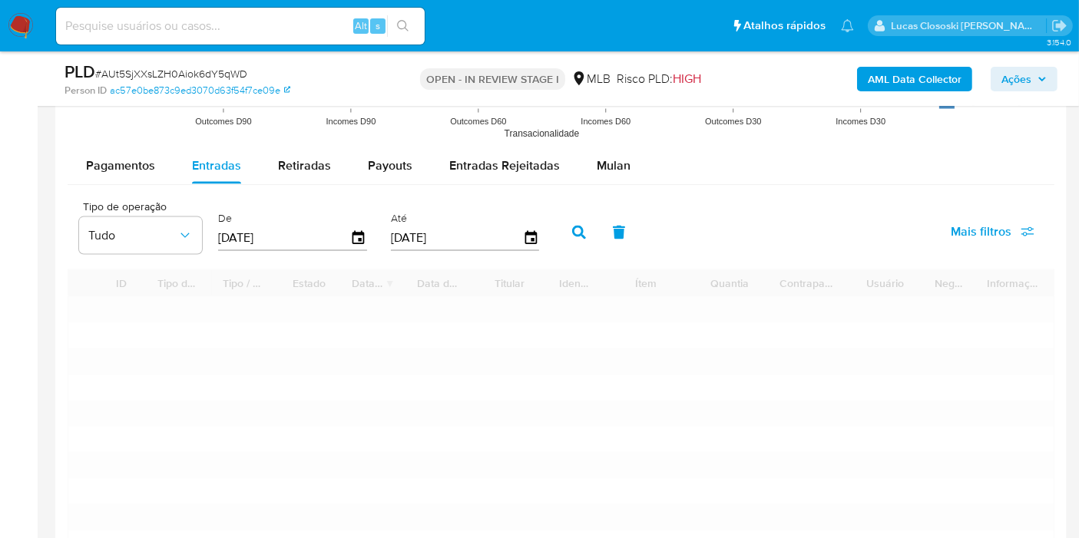
scroll to position [1981, 0]
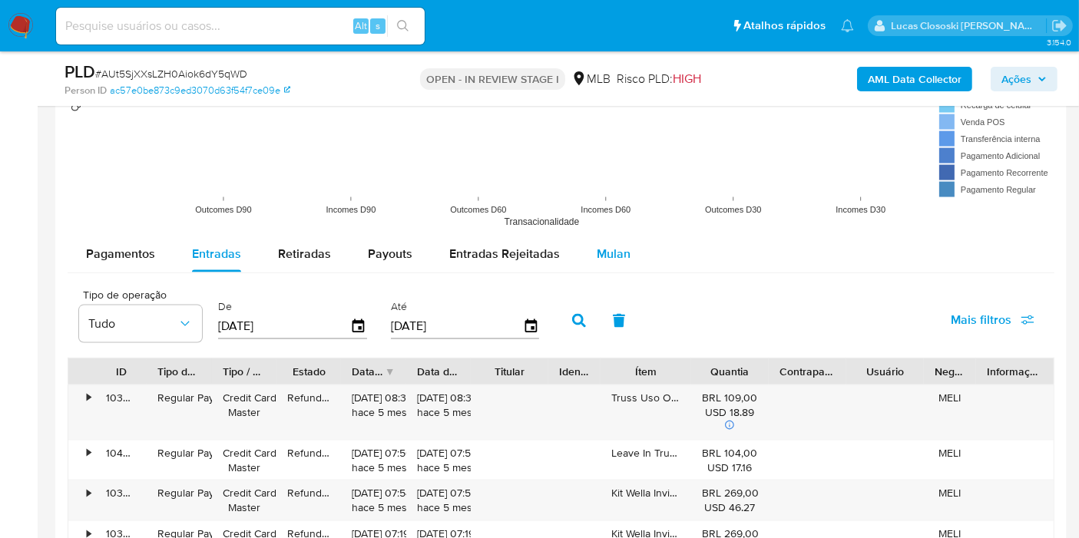
click at [612, 253] on span "Mulan" at bounding box center [614, 254] width 34 height 18
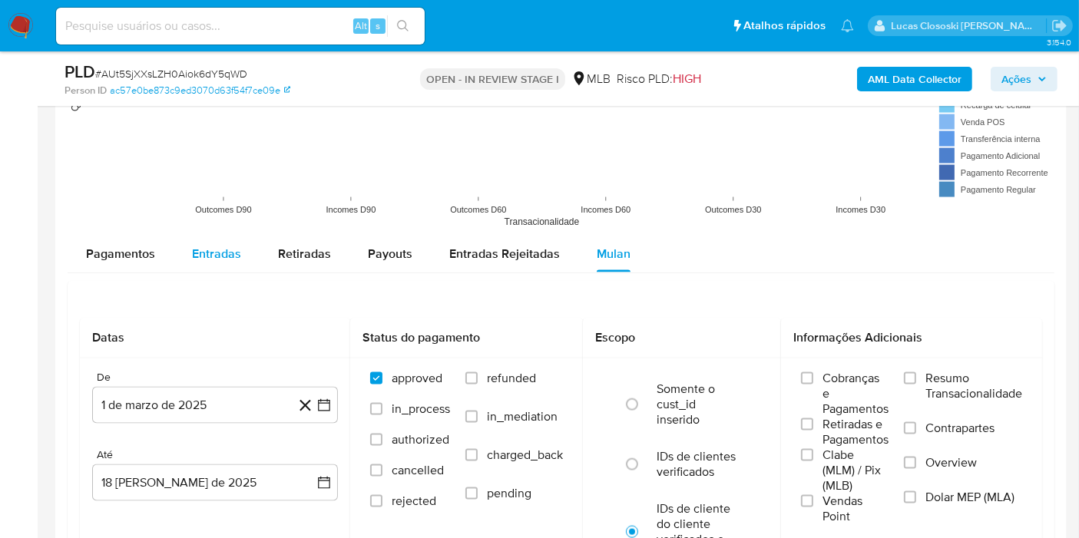
click at [240, 257] on button "Entradas" at bounding box center [217, 254] width 86 height 37
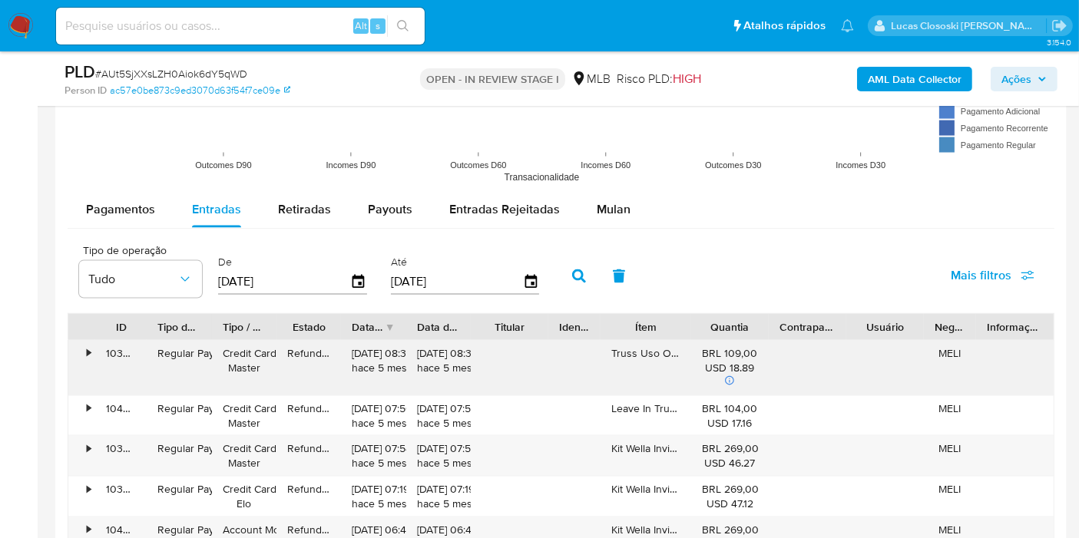
scroll to position [2080, 0]
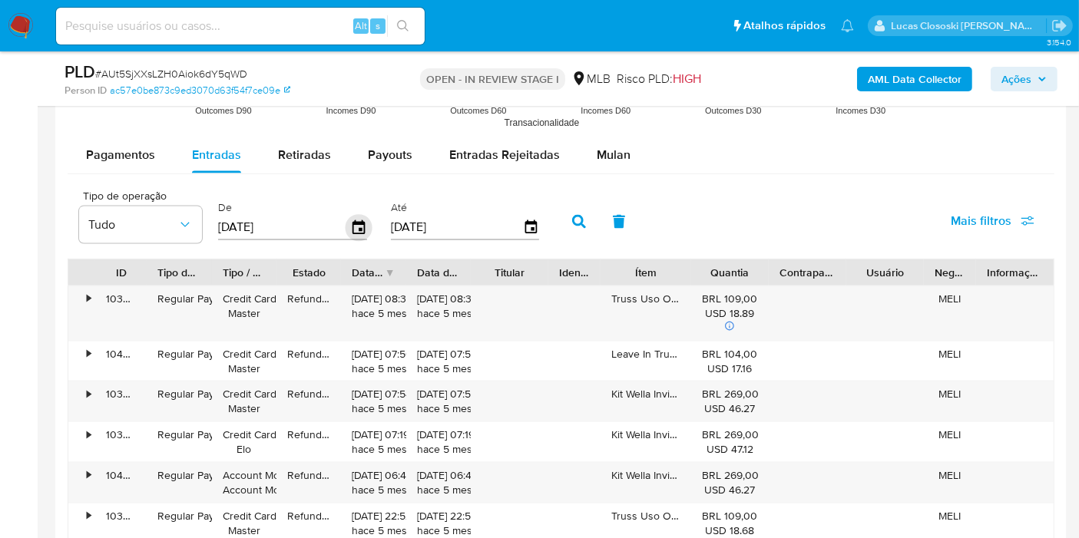
click at [353, 223] on icon "button" at bounding box center [359, 227] width 27 height 27
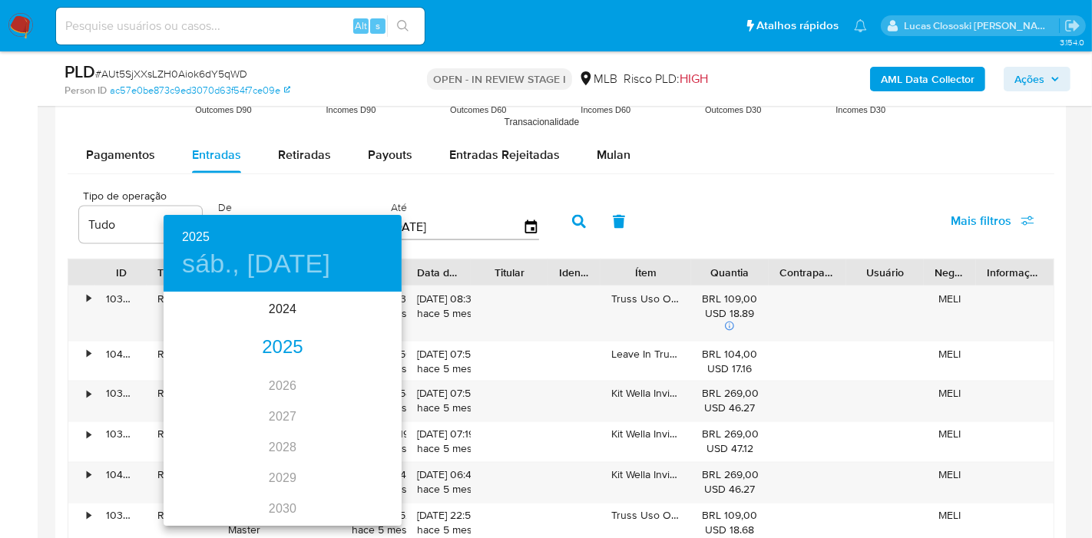
click at [287, 333] on div "2025" at bounding box center [283, 348] width 238 height 31
click at [204, 323] on div "ene." at bounding box center [203, 323] width 79 height 58
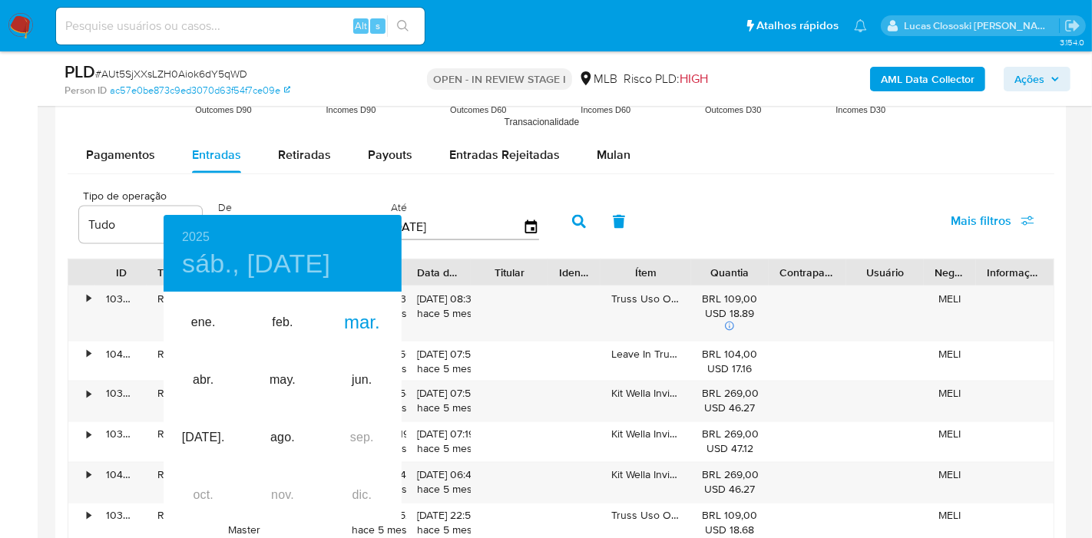
type input "01/01/2025"
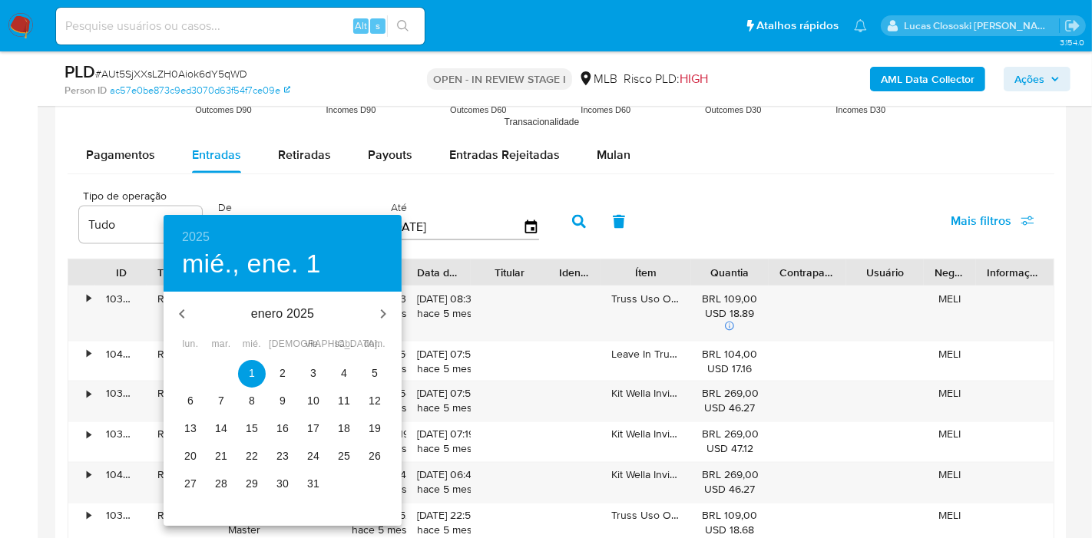
click at [241, 363] on button "1" at bounding box center [252, 374] width 28 height 28
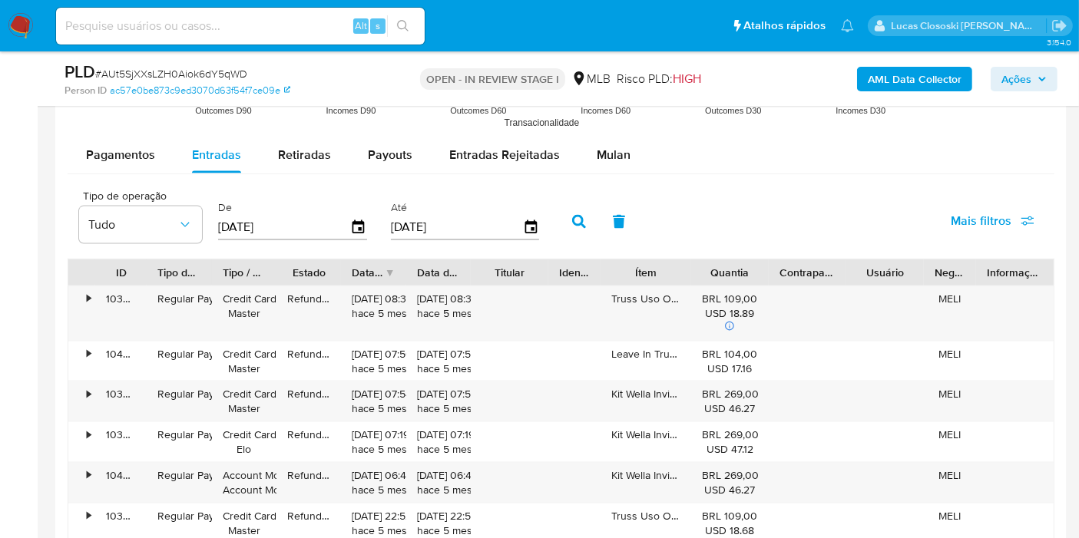
click at [572, 217] on icon "button" at bounding box center [579, 222] width 14 height 14
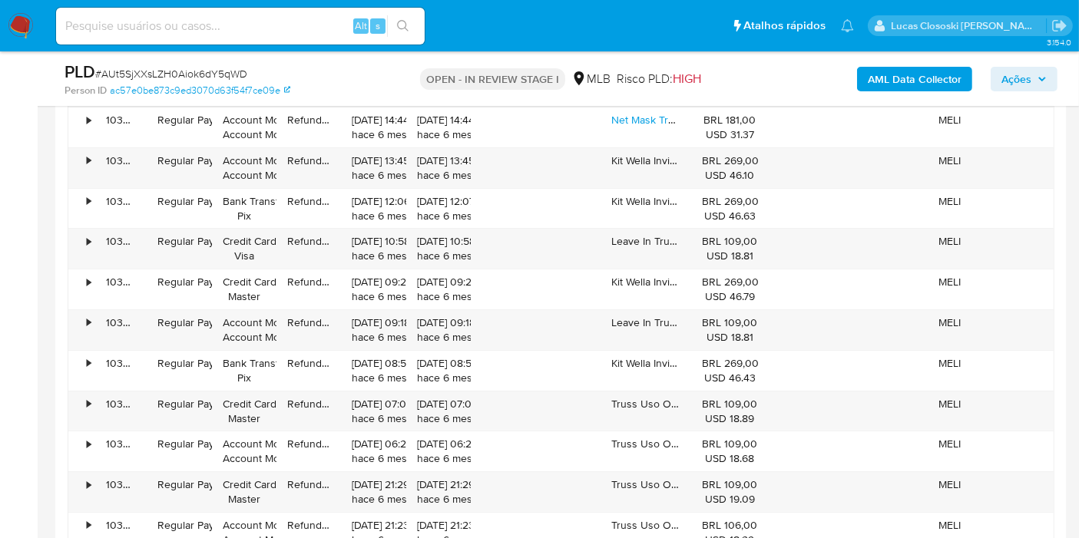
scroll to position [6198, 0]
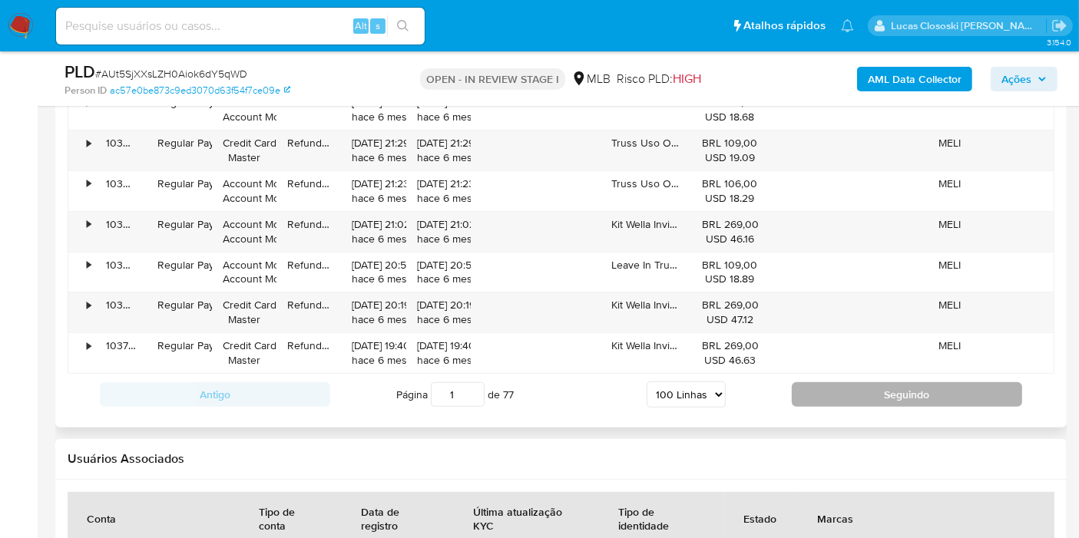
click at [822, 382] on button "Seguindo" at bounding box center [907, 394] width 230 height 25
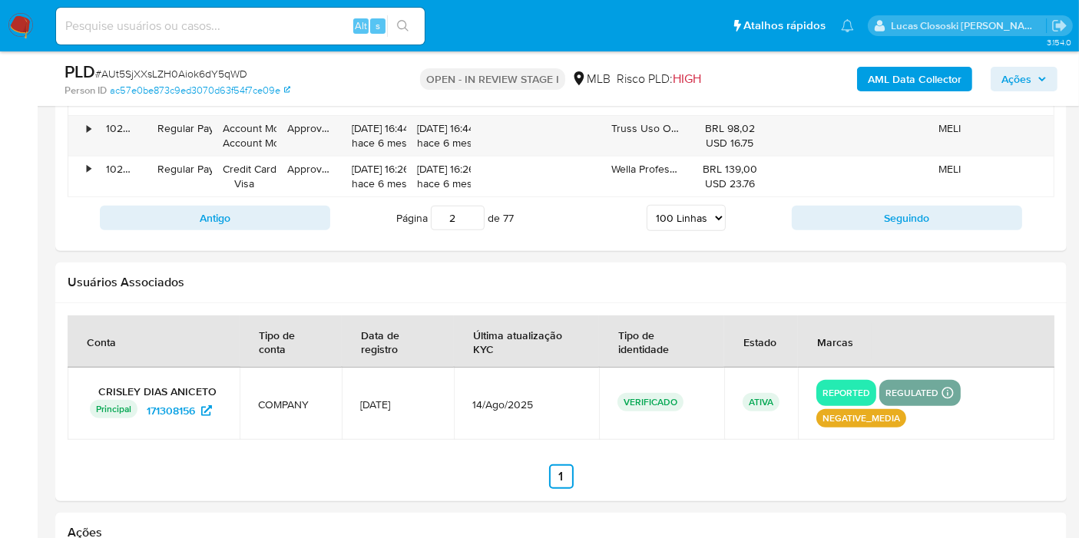
scroll to position [6190, 0]
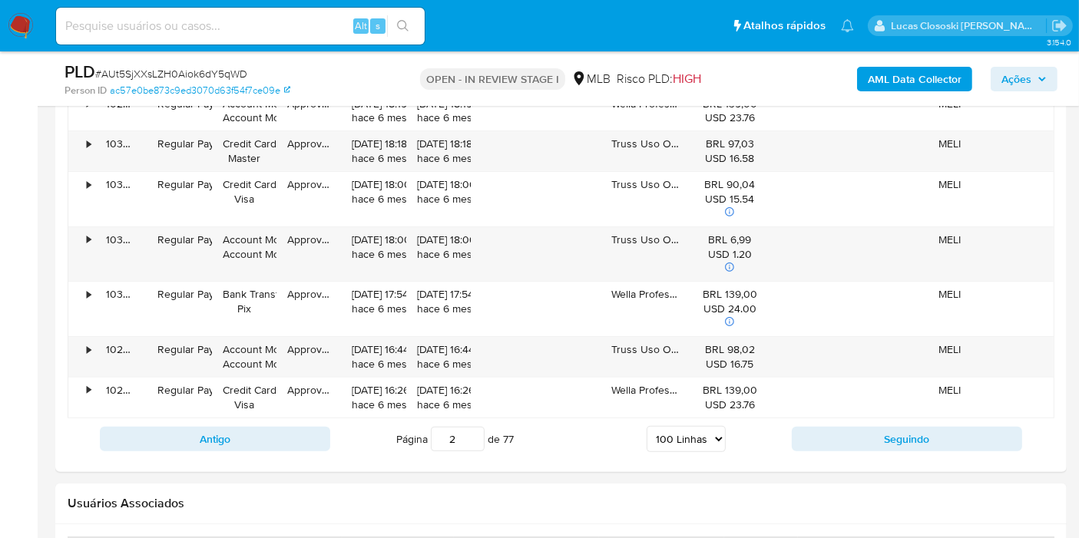
click at [305, 427] on button "Antigo" at bounding box center [215, 439] width 230 height 25
type input "1"
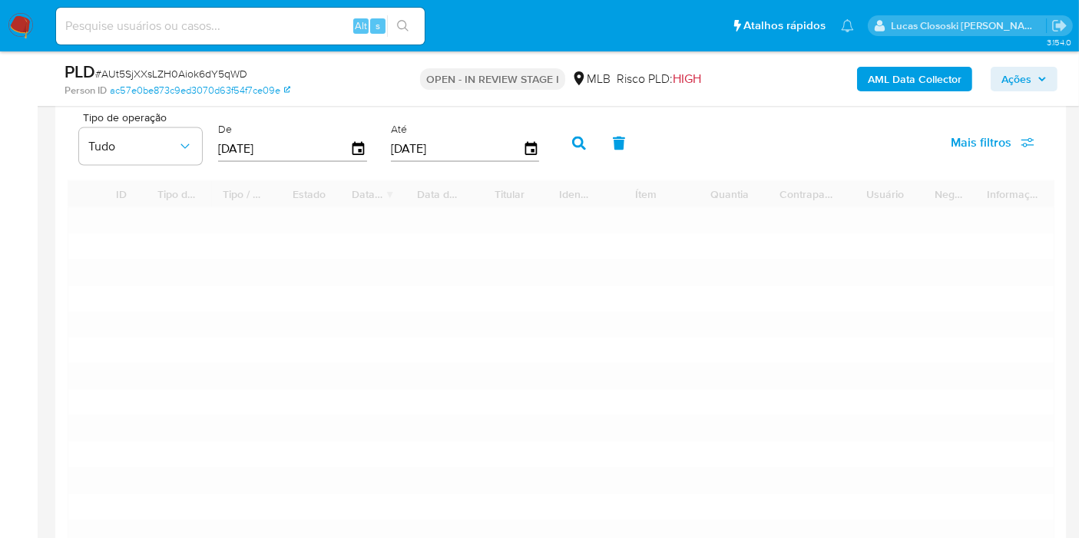
scroll to position [2126, 0]
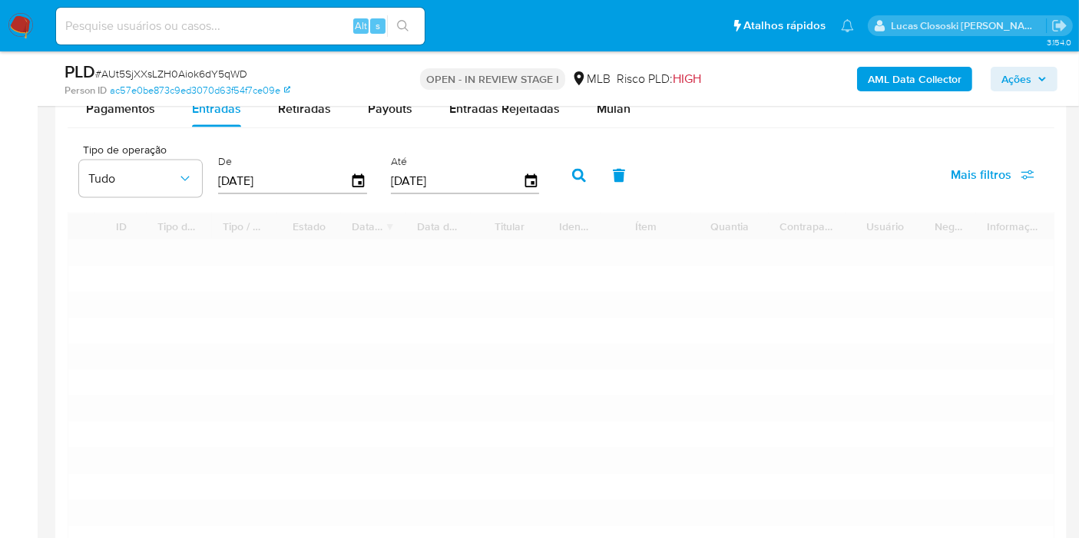
click at [1001, 180] on span "Mais filtros" at bounding box center [981, 175] width 61 height 37
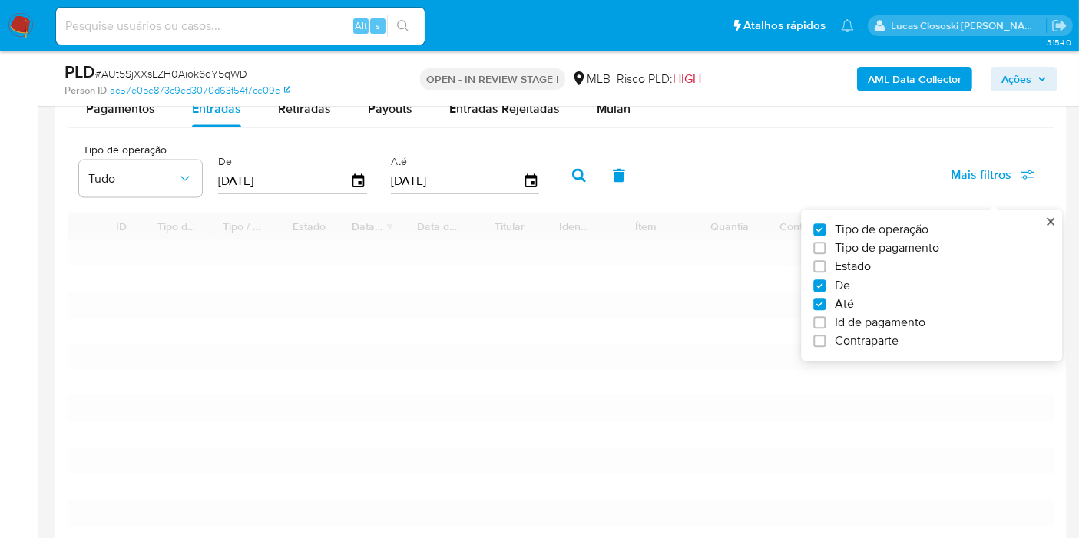
click at [890, 260] on label "Estado" at bounding box center [925, 267] width 224 height 15
click at [826, 261] on input "Estado" at bounding box center [819, 267] width 12 height 12
checkbox input "true"
type input "01/01/2025"
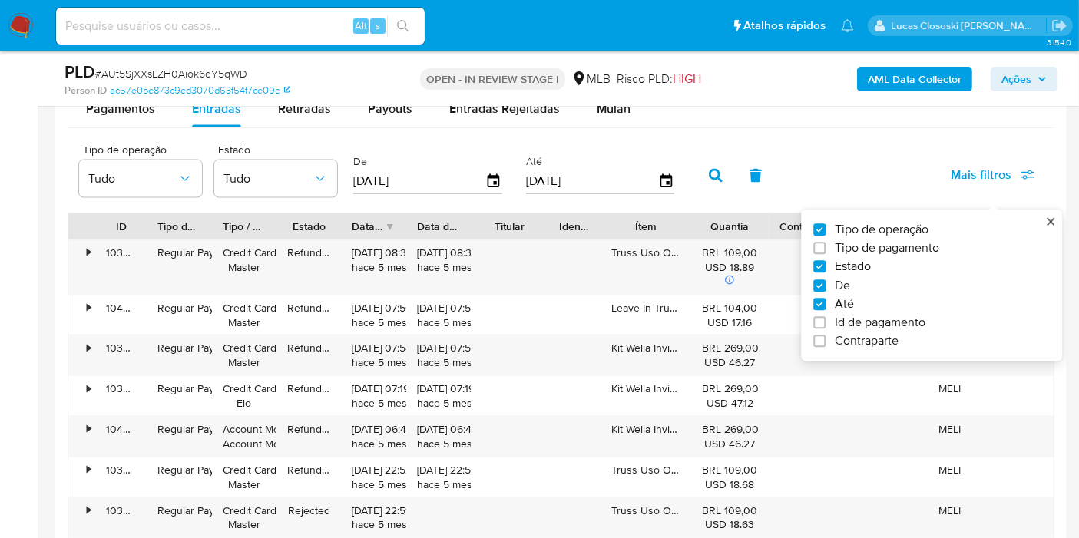
click at [351, 203] on div "Tipo de operação Tudo Estado Tudo De 01/01/2025 Até 18/08/2025 Mais filtros Tip…" at bounding box center [561, 174] width 987 height 77
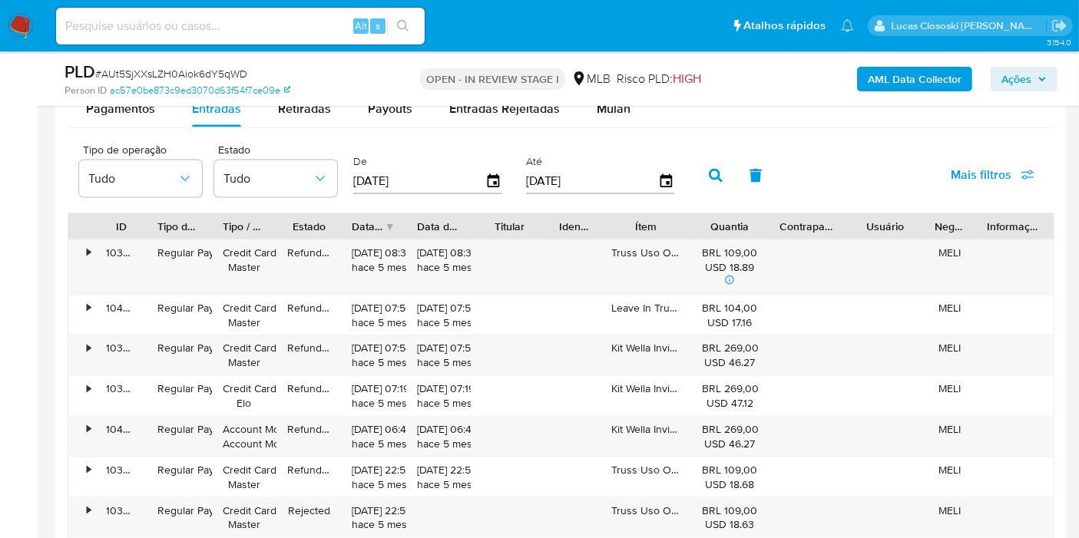
click at [337, 190] on div "Tipo de operação Tudo Estado Tudo De 01/01/2025 Até 18/08/2025" at bounding box center [380, 174] width 618 height 61
click at [316, 178] on icon "button" at bounding box center [320, 178] width 15 height 15
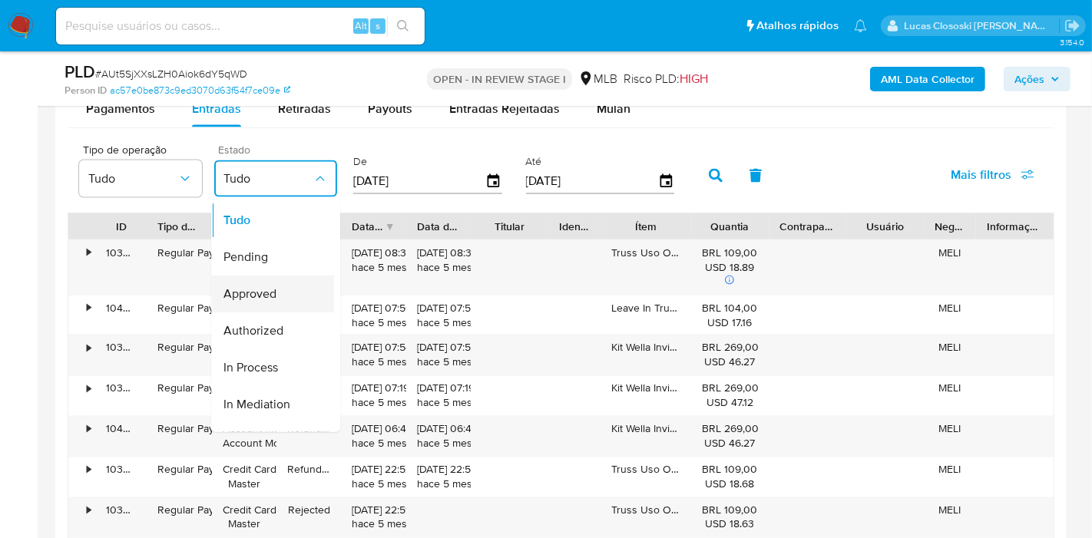
click at [260, 296] on span "Approved" at bounding box center [249, 294] width 53 height 15
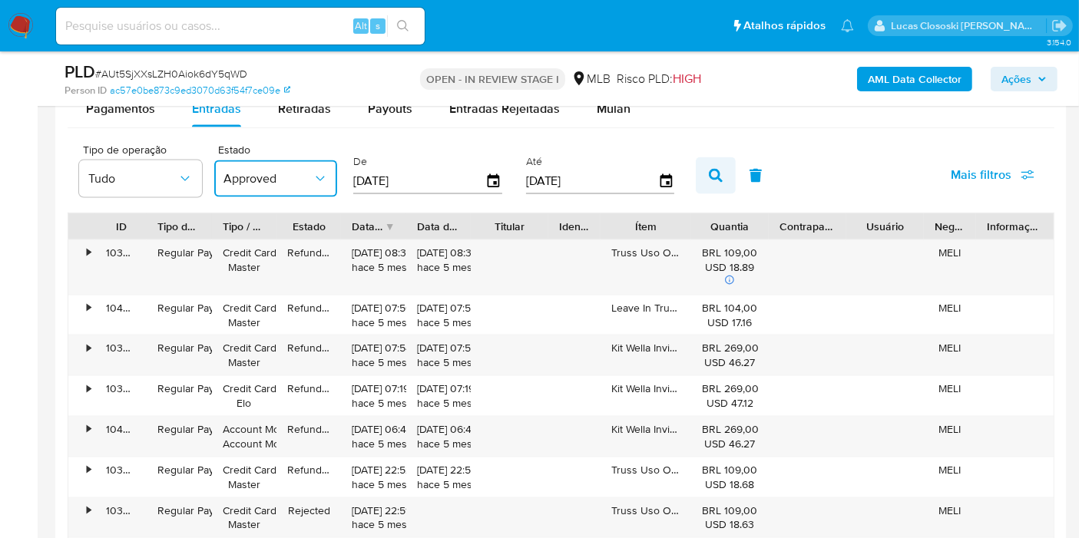
click at [714, 169] on icon "button" at bounding box center [716, 176] width 14 height 14
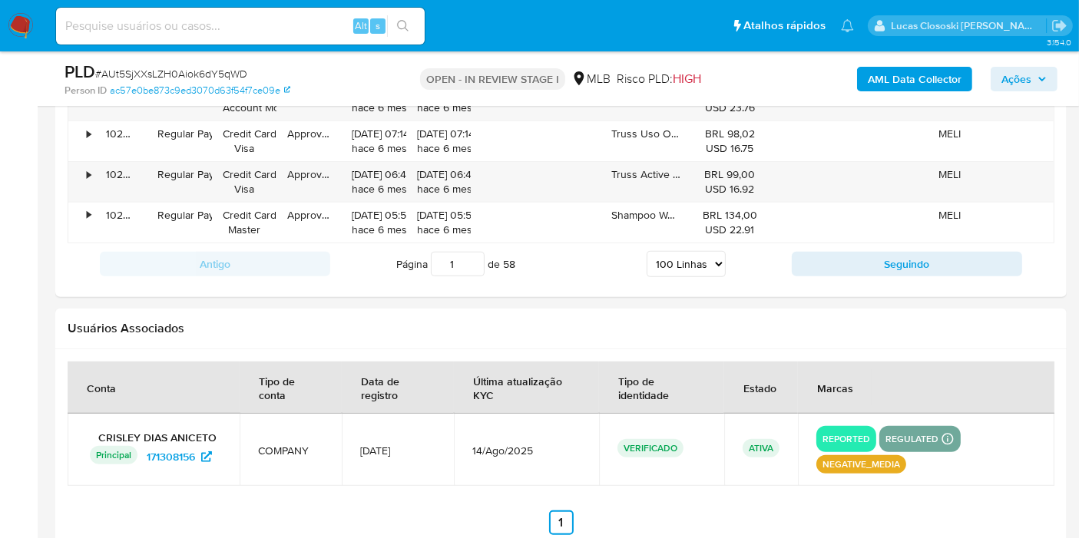
scroll to position [6202, 0]
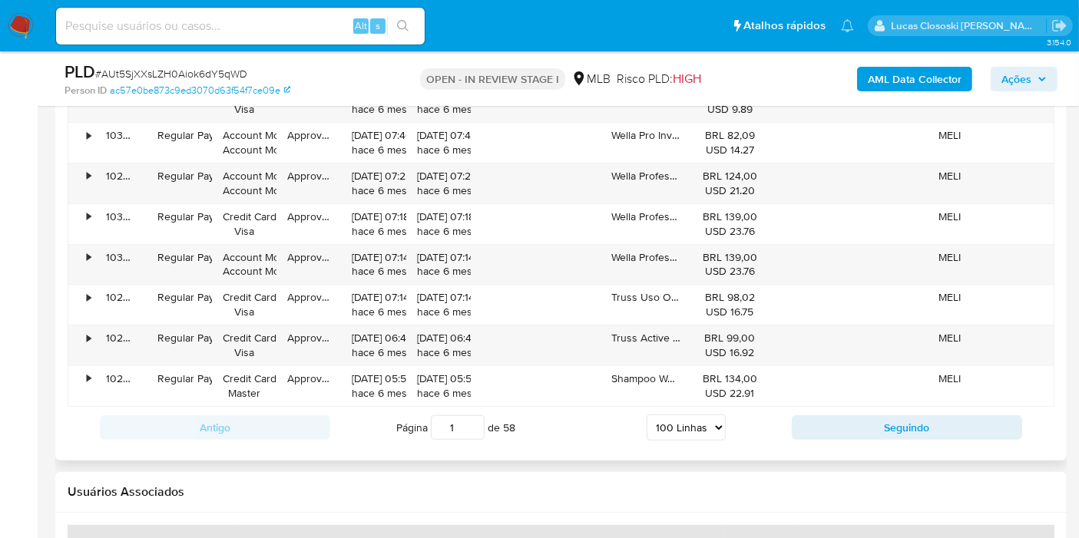
drag, startPoint x: 459, startPoint y: 401, endPoint x: 445, endPoint y: 400, distance: 13.8
click at [423, 415] on span "Página 1 de 58" at bounding box center [455, 427] width 119 height 25
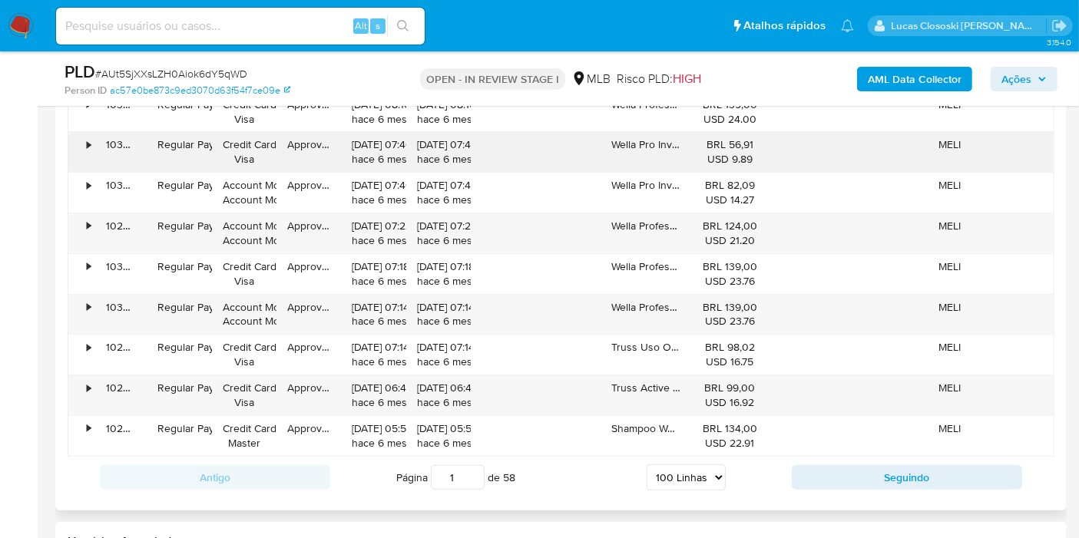
scroll to position [6372, 0]
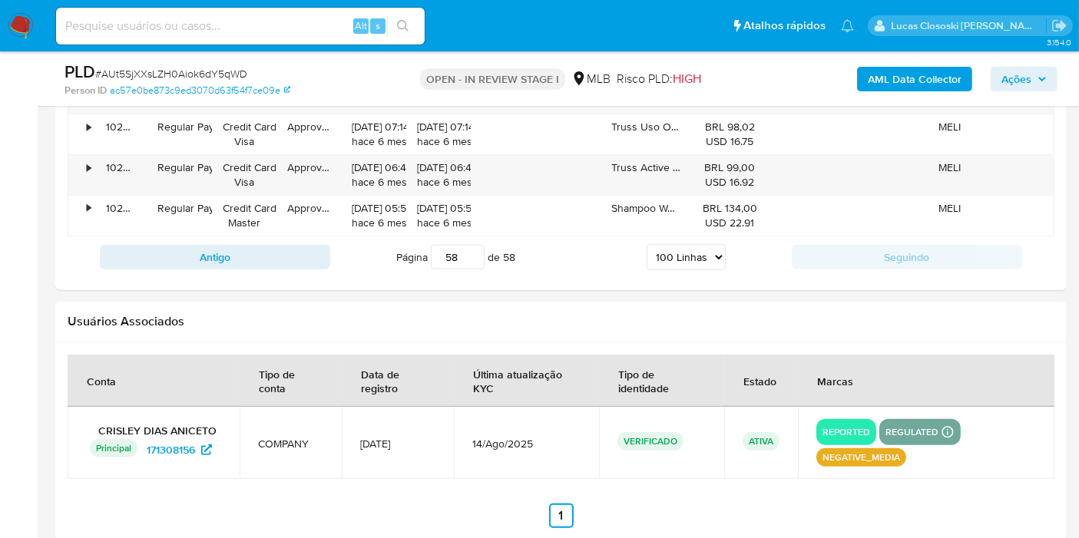
type input "58"
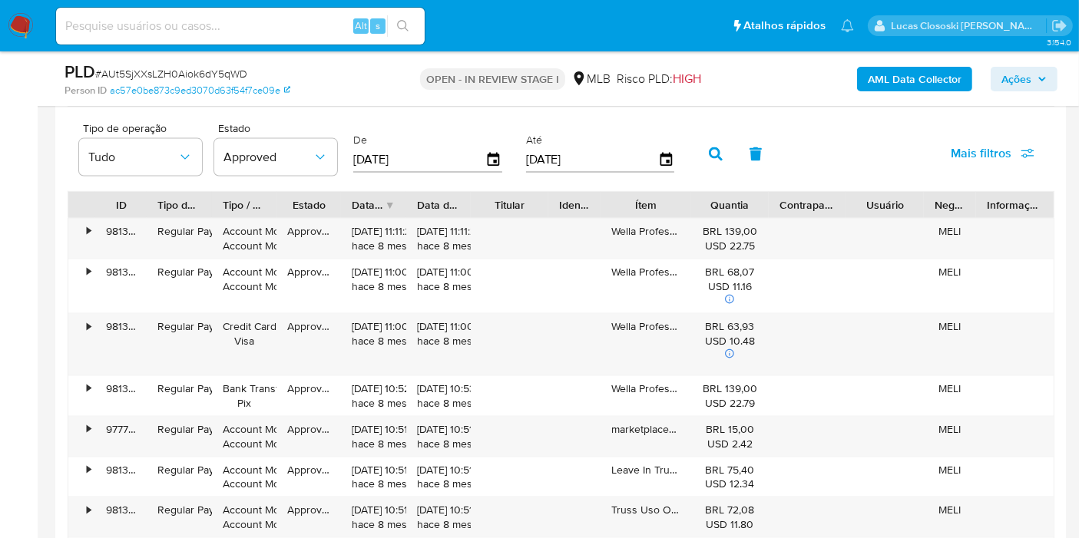
scroll to position [2115, 0]
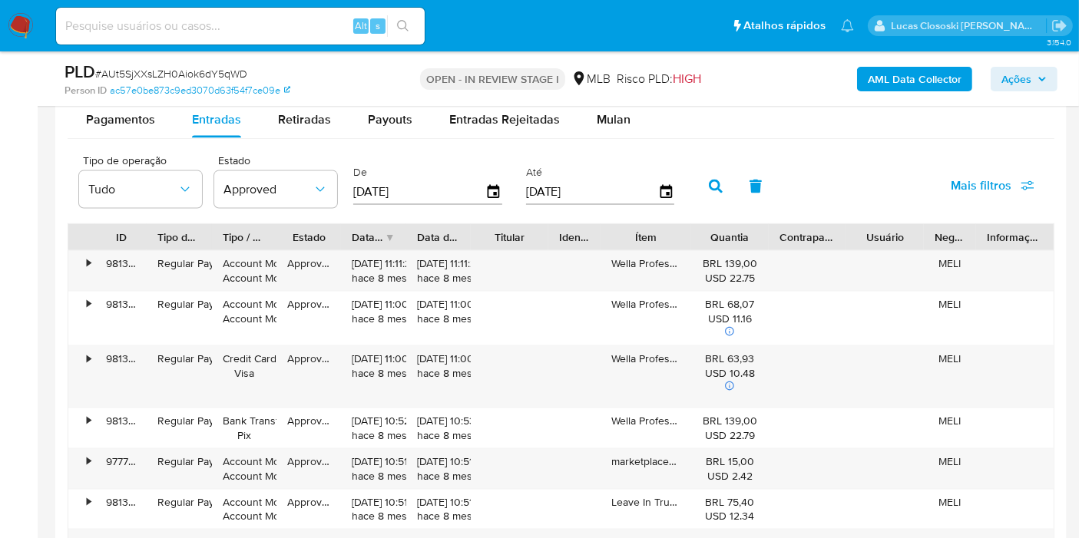
click at [501, 194] on div "De 01/01/2025" at bounding box center [429, 184] width 161 height 61
click at [491, 191] on icon "button" at bounding box center [494, 192] width 12 height 14
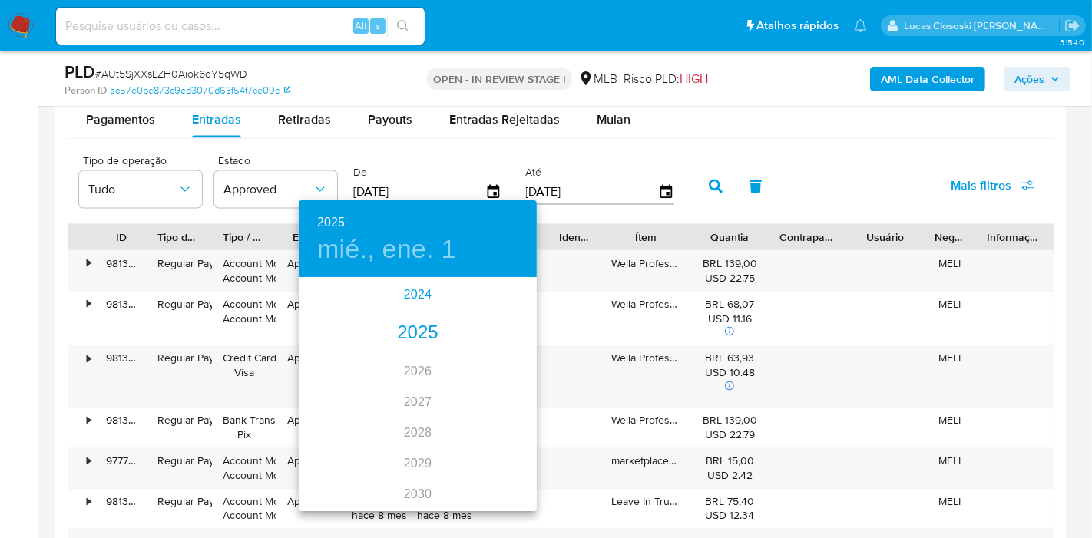
click at [423, 297] on div "2024" at bounding box center [418, 295] width 238 height 31
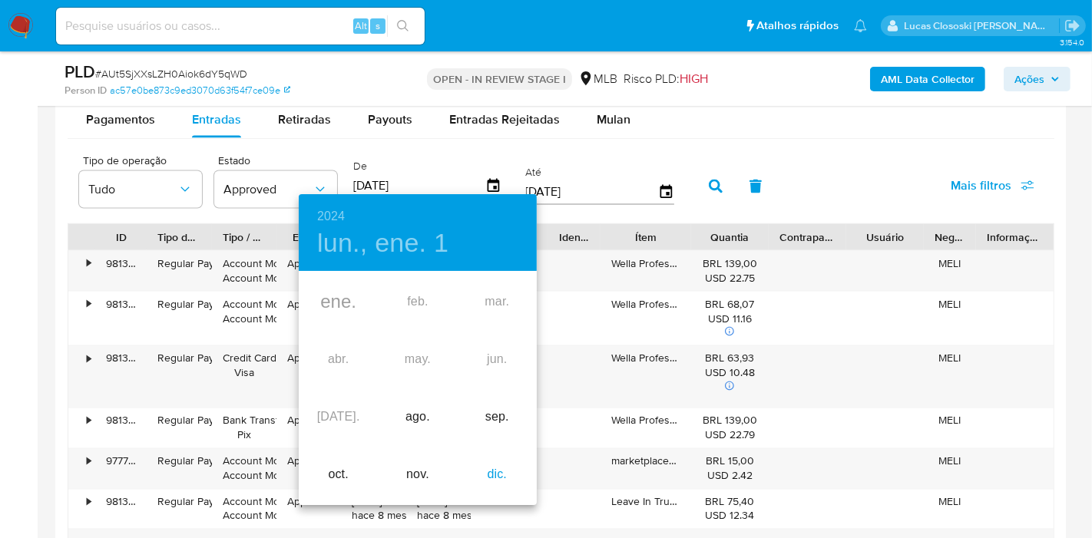
click at [507, 477] on div "dic." at bounding box center [497, 475] width 79 height 58
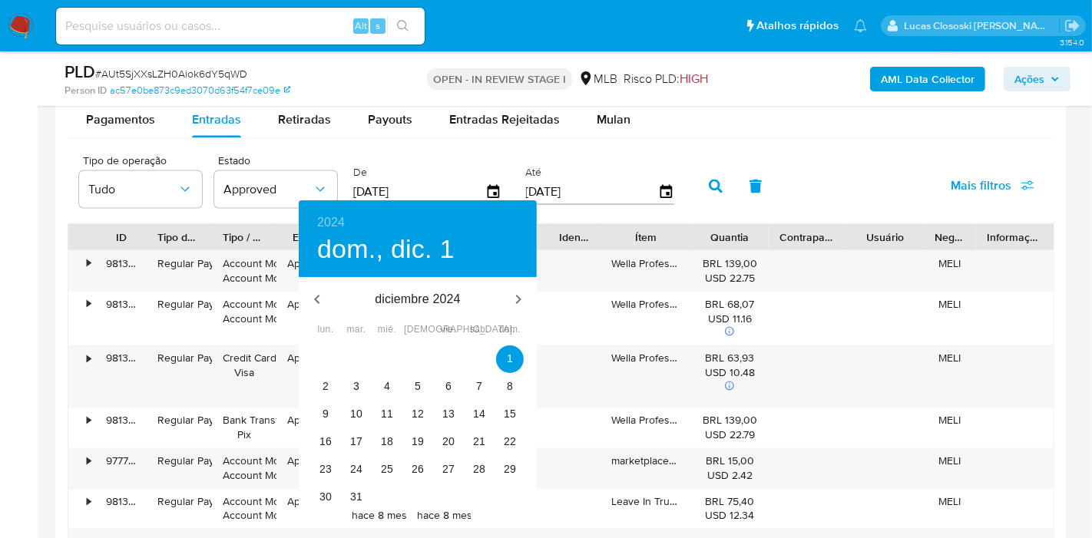
type input "[DATE]"
click at [524, 361] on div "1" at bounding box center [510, 360] width 31 height 28
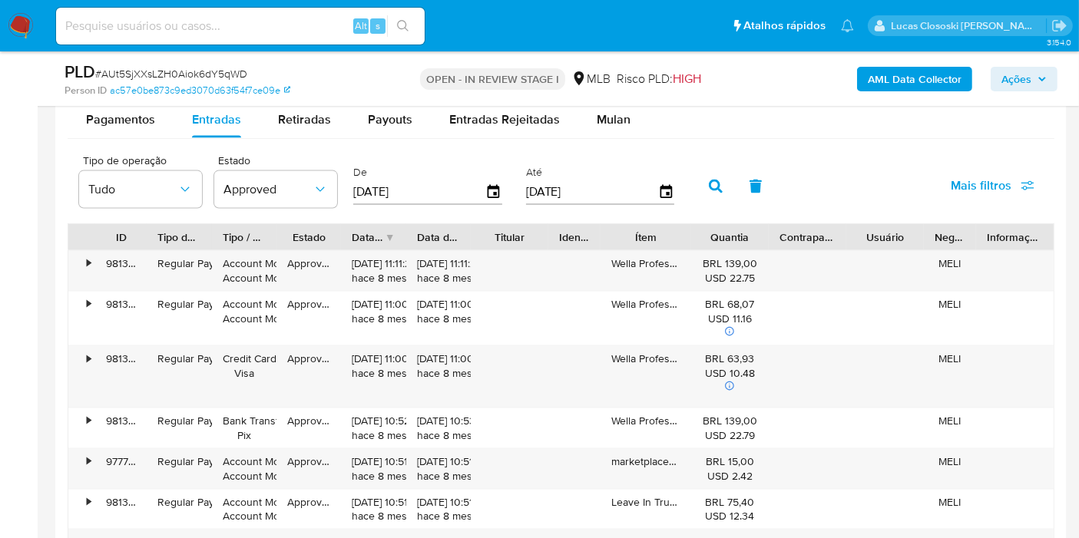
click at [508, 361] on div "25 26 27 28 29 30 1 2 3 4 5 6 7 8 9 10 11 12 13 14 15 16 17 18 19 20 21 22 23 2…" at bounding box center [418, 329] width 179 height 94
click at [709, 187] on icon "button" at bounding box center [716, 187] width 14 height 14
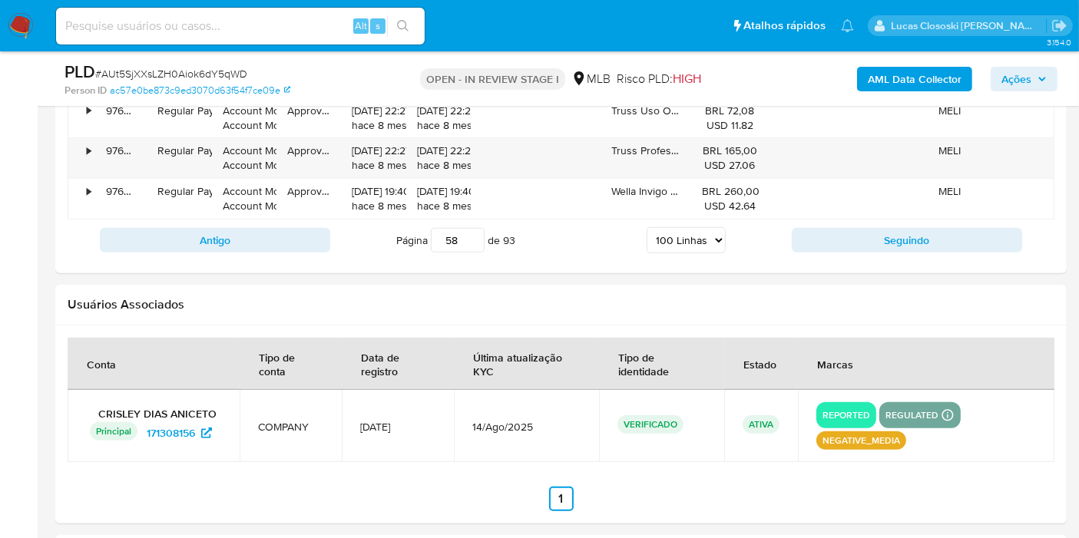
scroll to position [6433, 0]
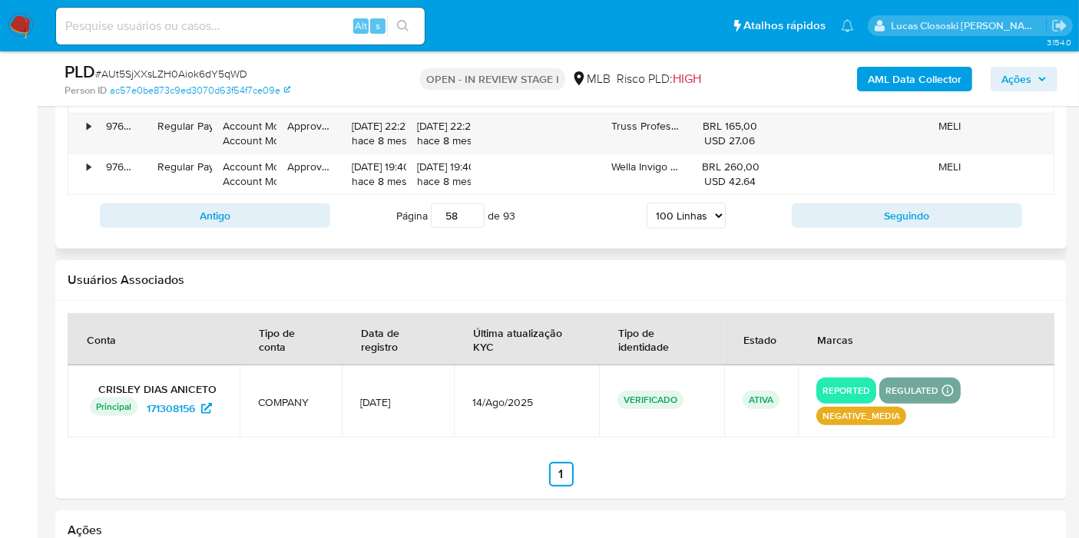
drag, startPoint x: 459, startPoint y: 187, endPoint x: 437, endPoint y: 190, distance: 21.7
click at [437, 204] on input "58" at bounding box center [458, 216] width 54 height 25
type input "1"
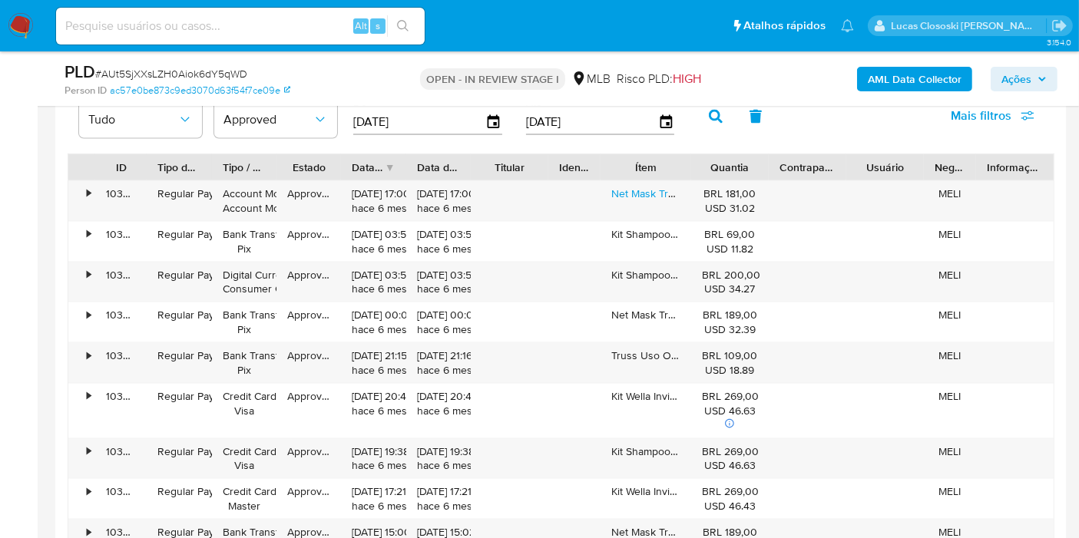
scroll to position [1915, 0]
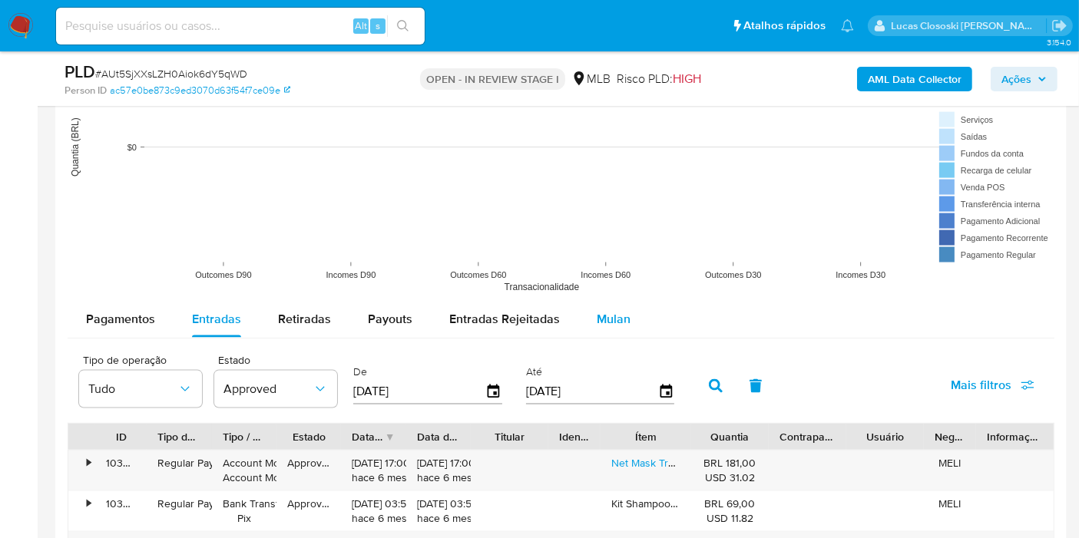
click at [606, 310] on span "Mulan" at bounding box center [614, 319] width 34 height 18
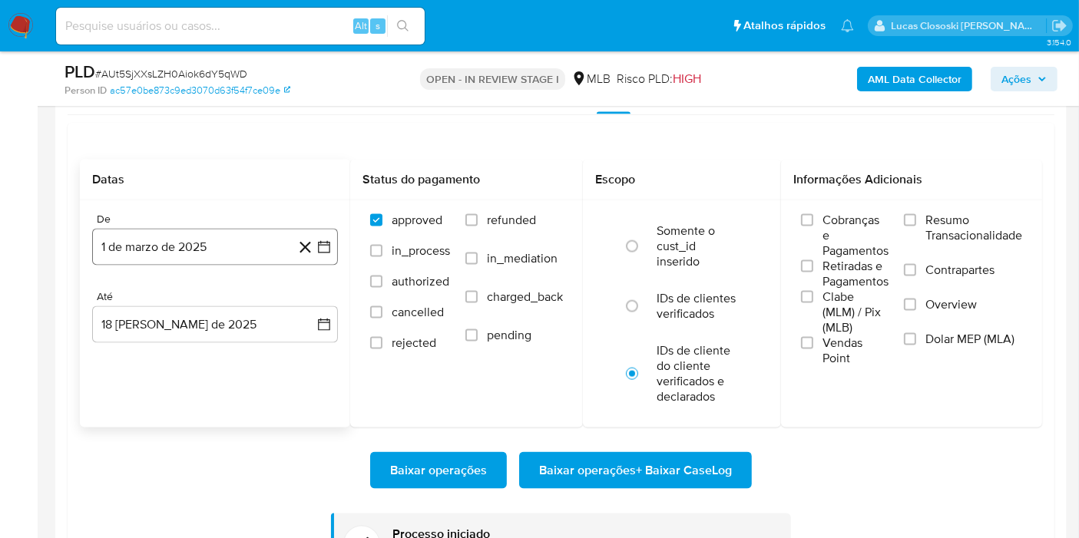
scroll to position [2171, 0]
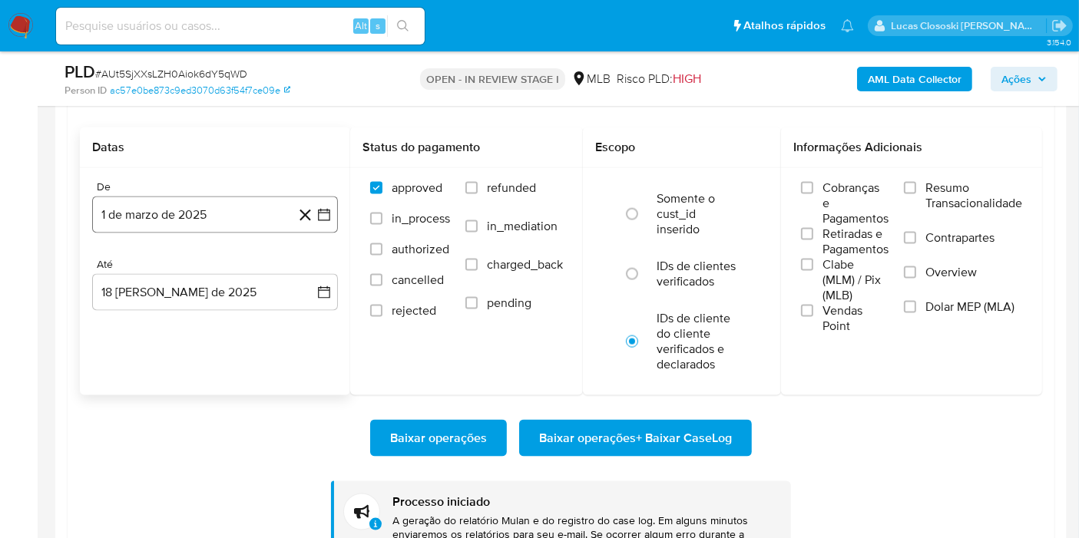
click at [336, 205] on button "1 de marzo de 2025" at bounding box center [215, 215] width 246 height 37
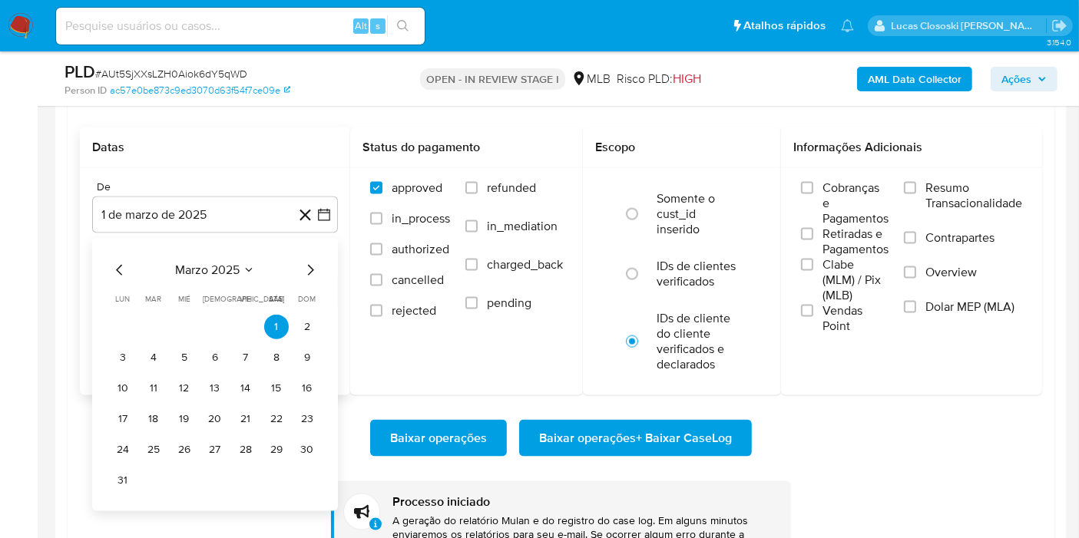
click at [229, 273] on span "marzo 2025" at bounding box center [207, 270] width 65 height 15
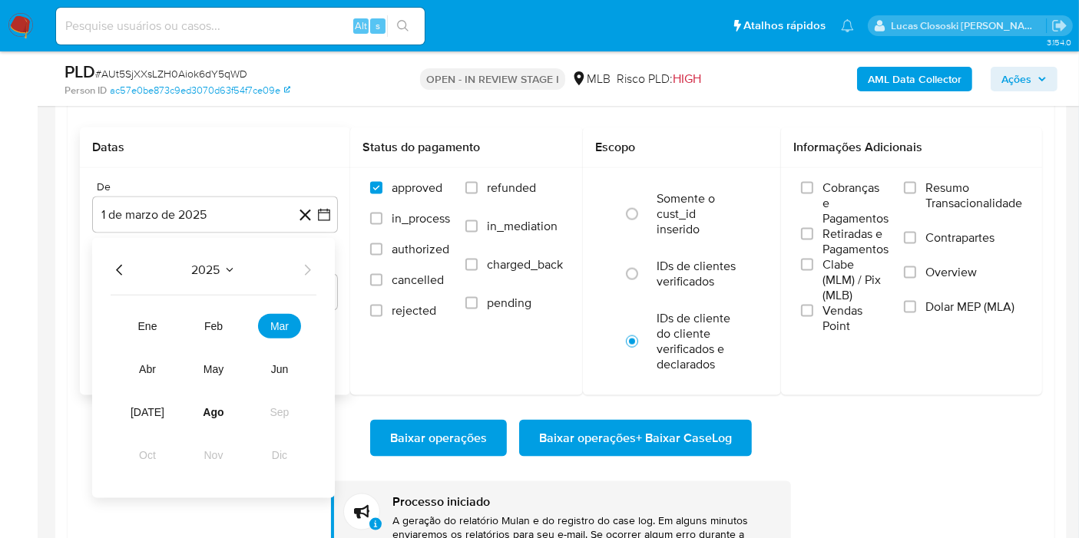
click at [121, 270] on icon "Año anterior" at bounding box center [119, 270] width 6 height 11
click at [283, 455] on span "dic" at bounding box center [279, 455] width 15 height 12
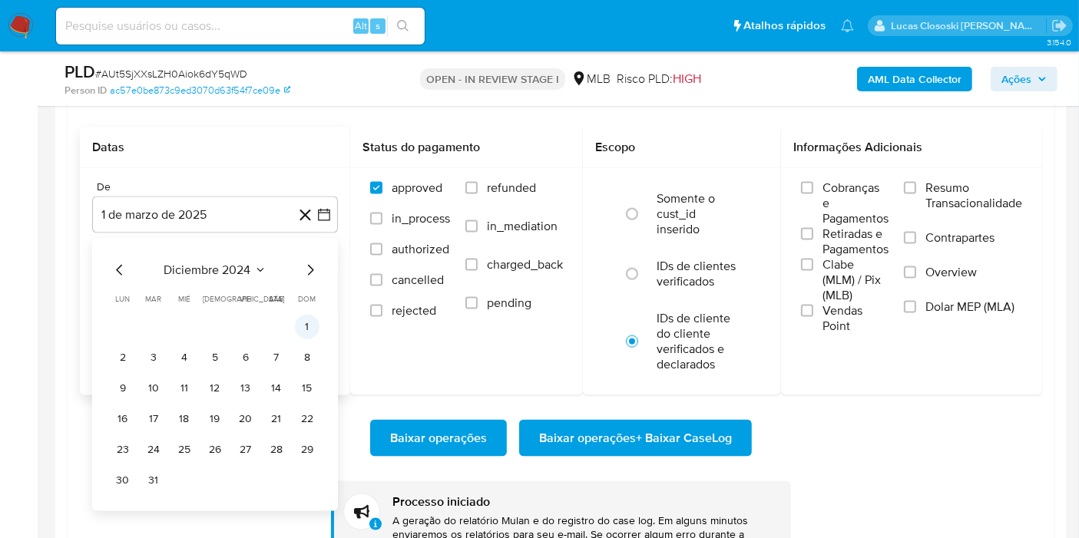
click at [309, 334] on button "1" at bounding box center [307, 327] width 25 height 25
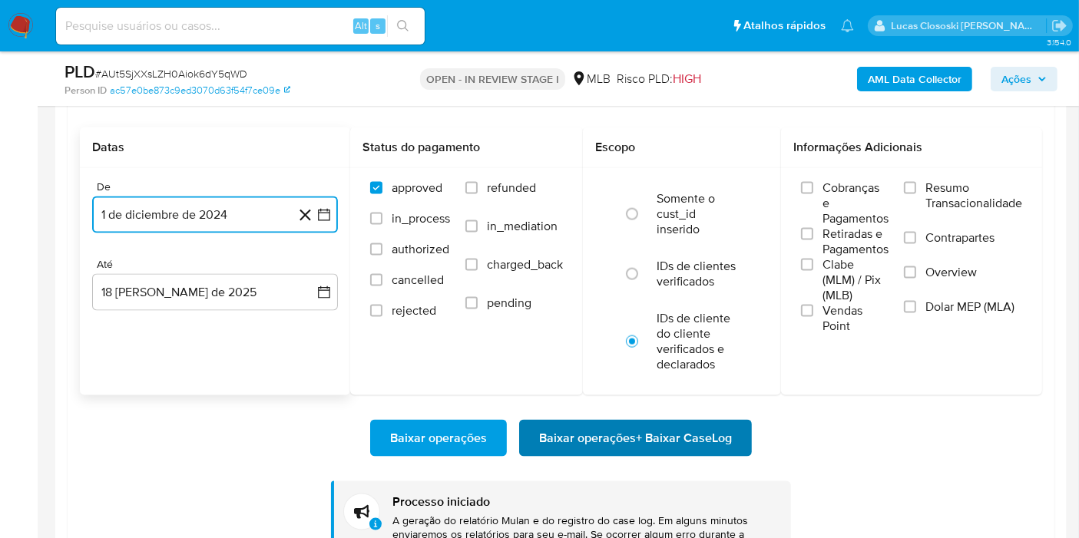
click at [617, 445] on span "Baixar operações + Baixar CaseLog" at bounding box center [635, 439] width 193 height 34
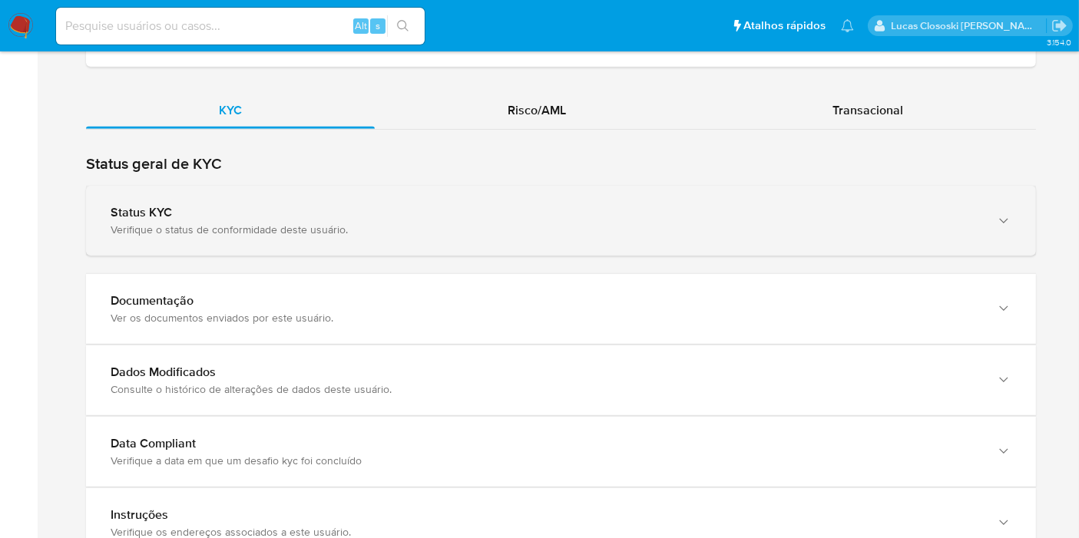
scroll to position [1335, 0]
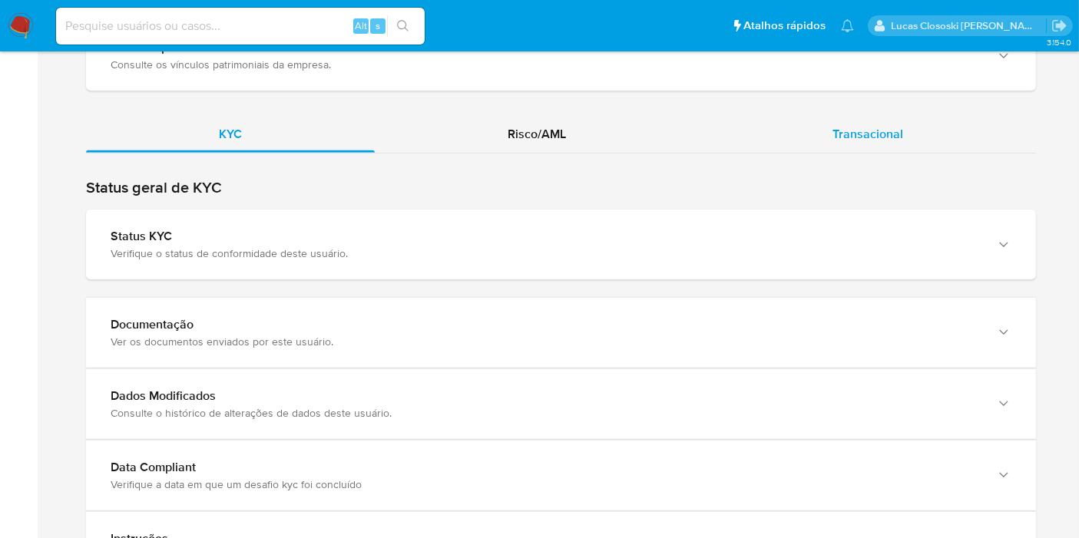
click at [850, 125] on span "Transacional" at bounding box center [868, 134] width 71 height 18
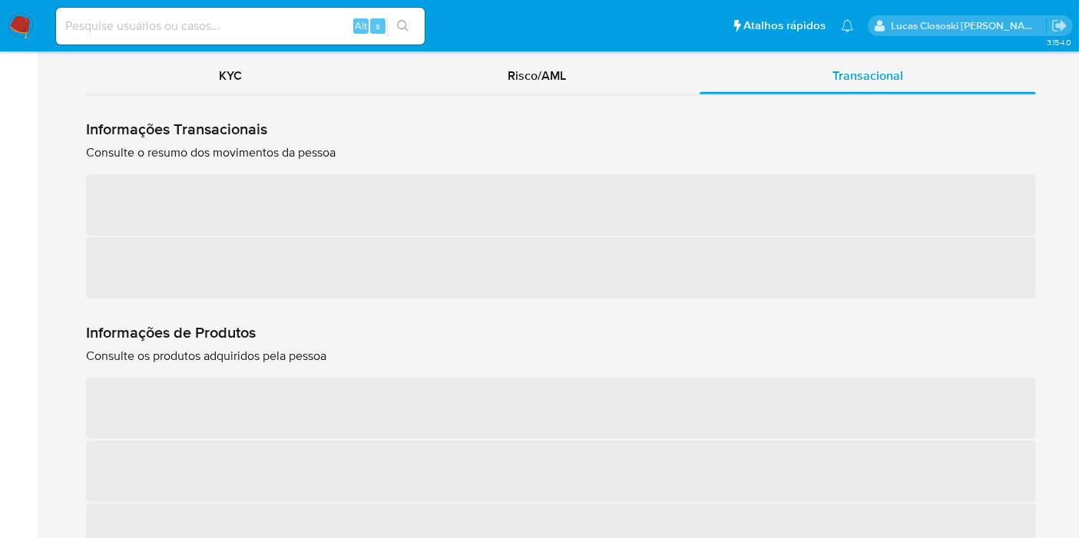
scroll to position [1420, 0]
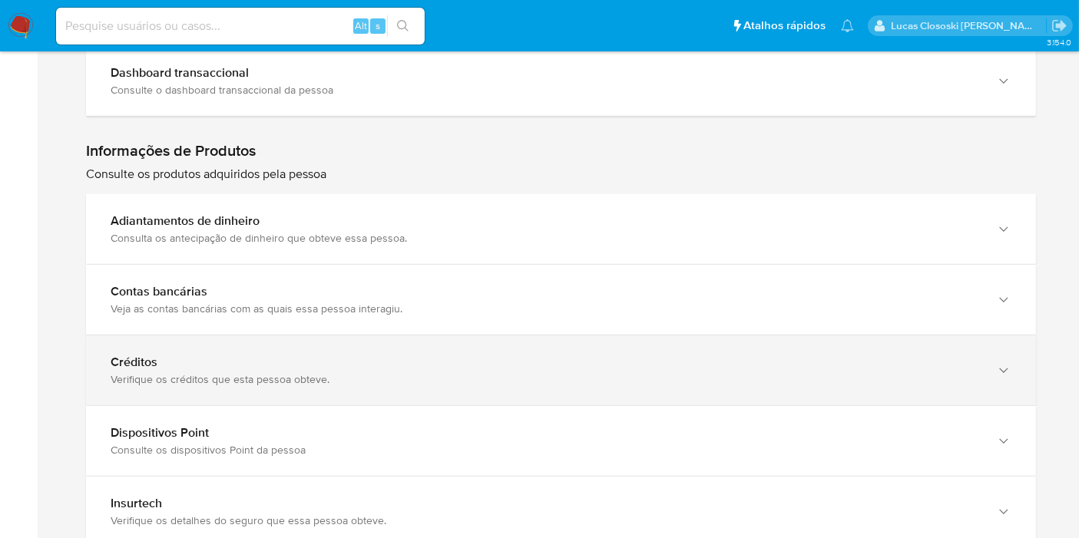
click at [282, 349] on div "Créditos Verifique os créditos que esta pessoa obteve." at bounding box center [561, 371] width 950 height 70
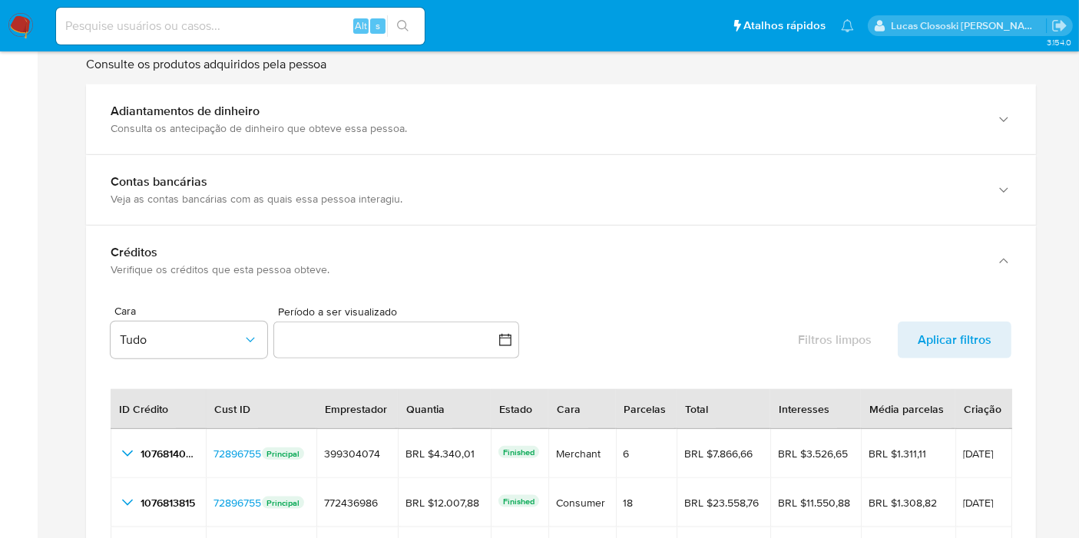
scroll to position [1762, 0]
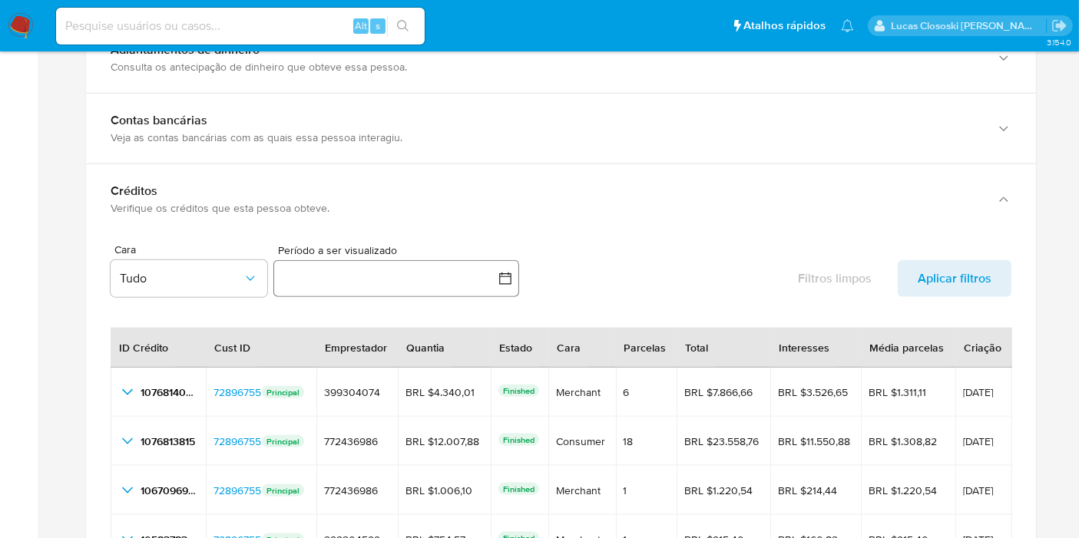
click at [505, 271] on icon "button" at bounding box center [505, 278] width 15 height 15
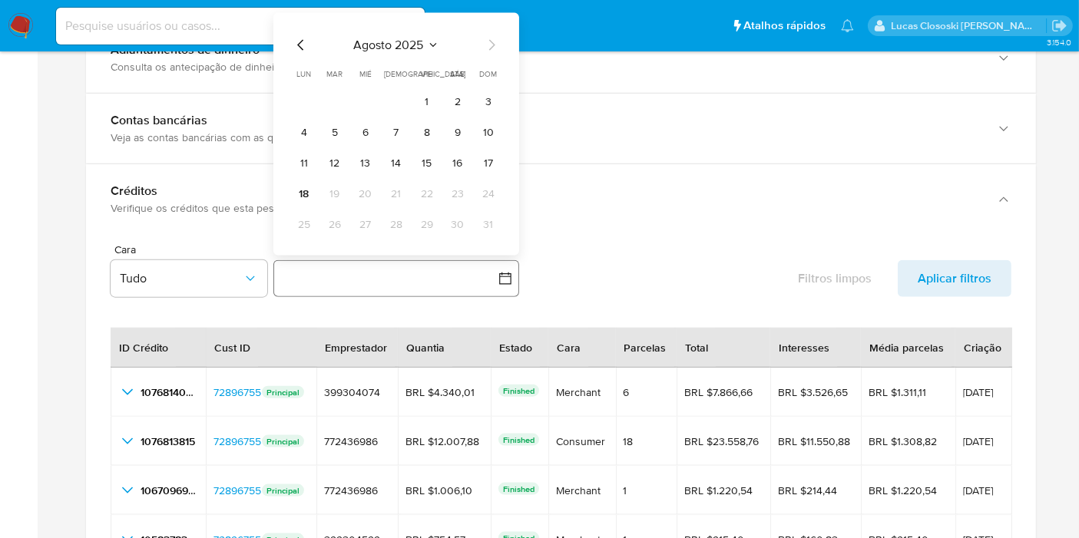
click at [505, 271] on icon "button" at bounding box center [505, 278] width 15 height 15
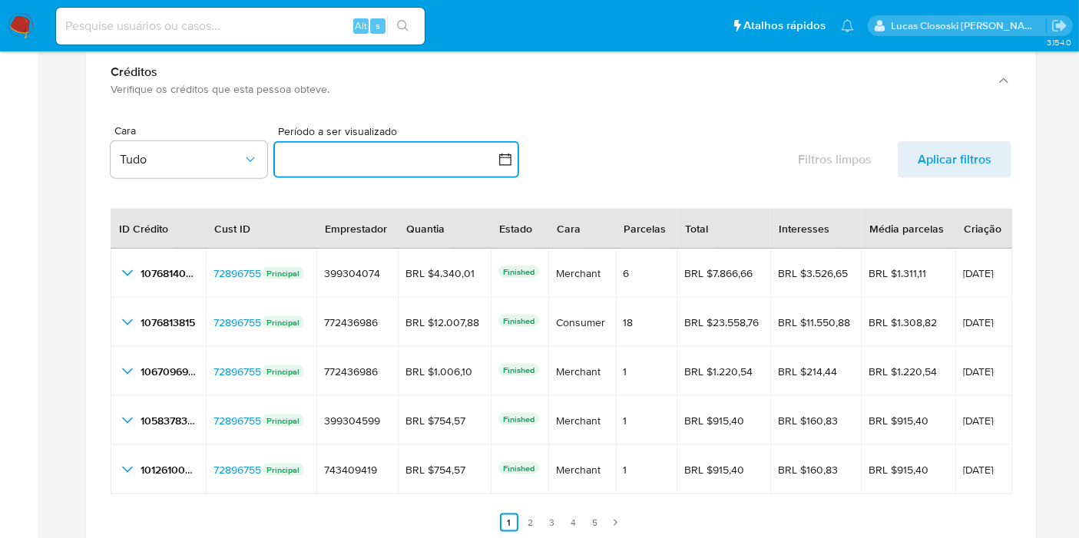
scroll to position [1932, 0]
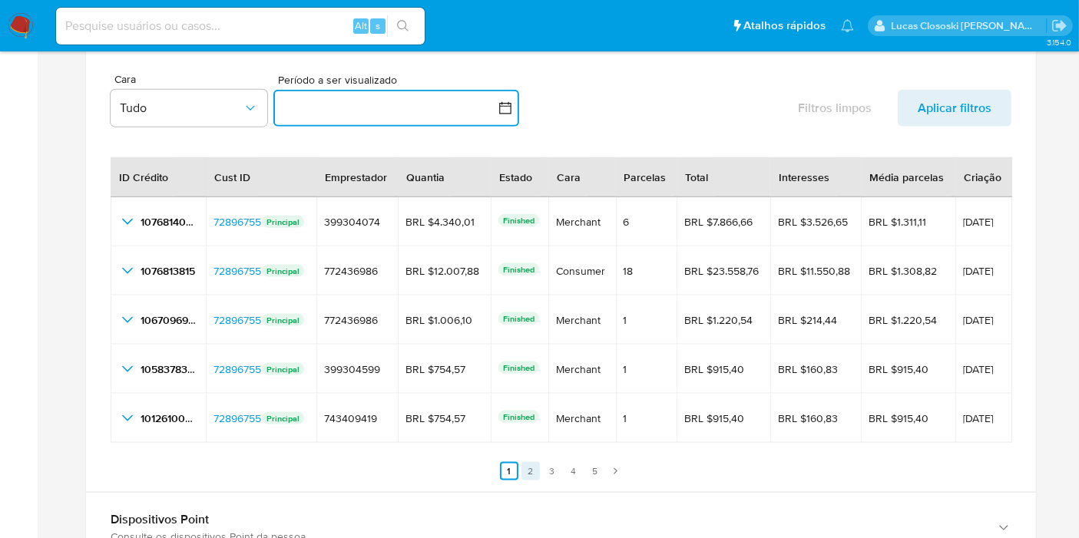
click at [531, 475] on link "2" at bounding box center [530, 471] width 18 height 18
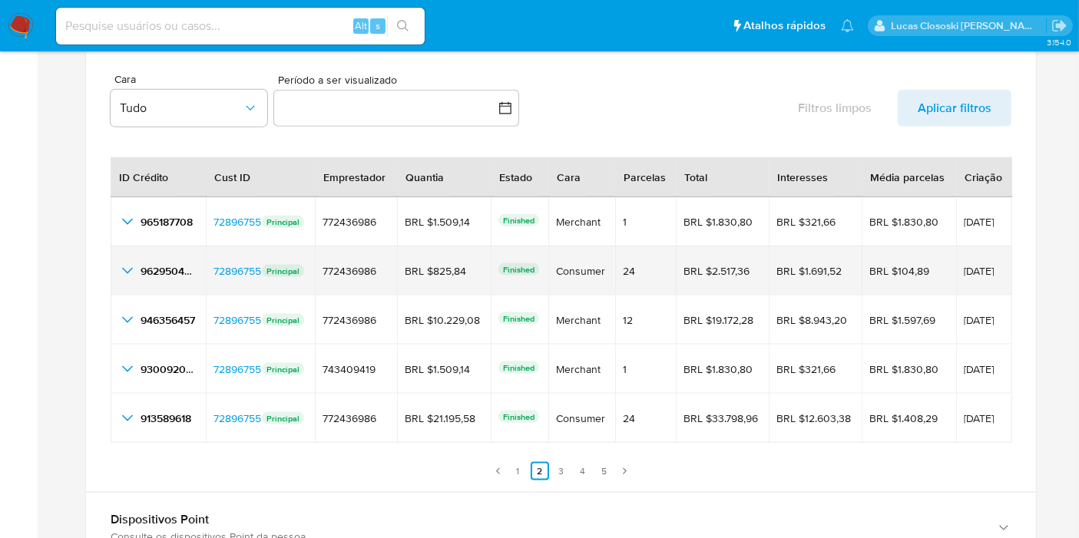
click at [125, 277] on td "962950454 962950454" at bounding box center [158, 271] width 95 height 49
click at [127, 271] on icon "button_show_hidden_detail_by_id_1" at bounding box center [127, 271] width 18 height 18
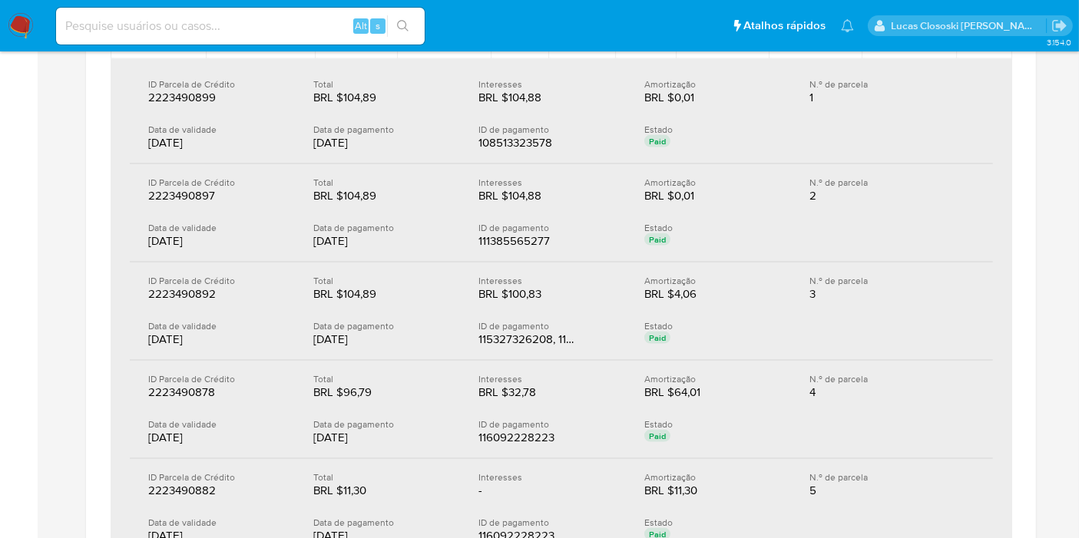
scroll to position [2273, 0]
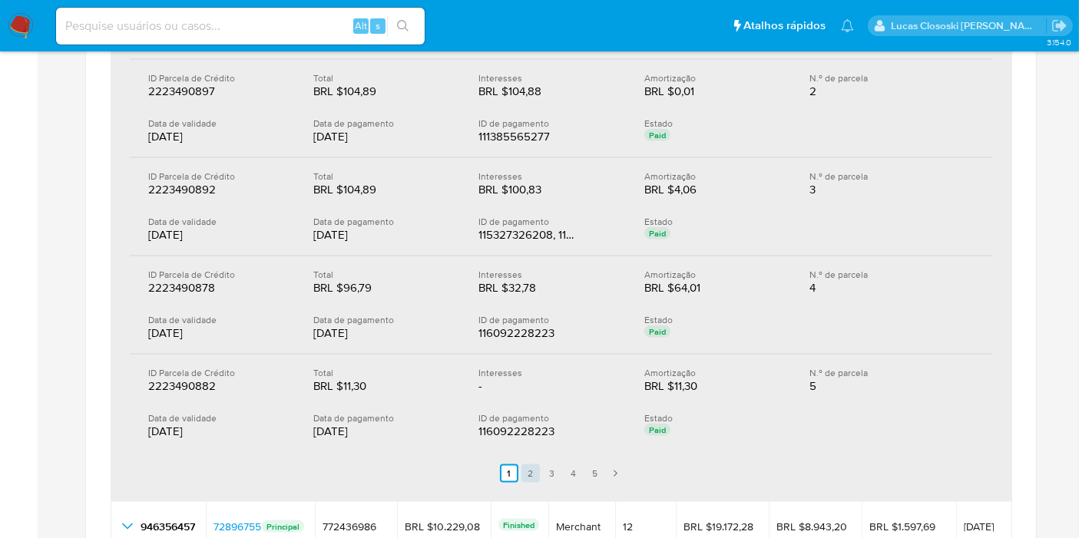
click at [528, 471] on link "2" at bounding box center [530, 474] width 18 height 18
click at [566, 469] on link "3" at bounding box center [561, 474] width 18 height 18
click at [570, 466] on link "3" at bounding box center [561, 474] width 18 height 18
click at [603, 465] on link "5" at bounding box center [604, 474] width 18 height 18
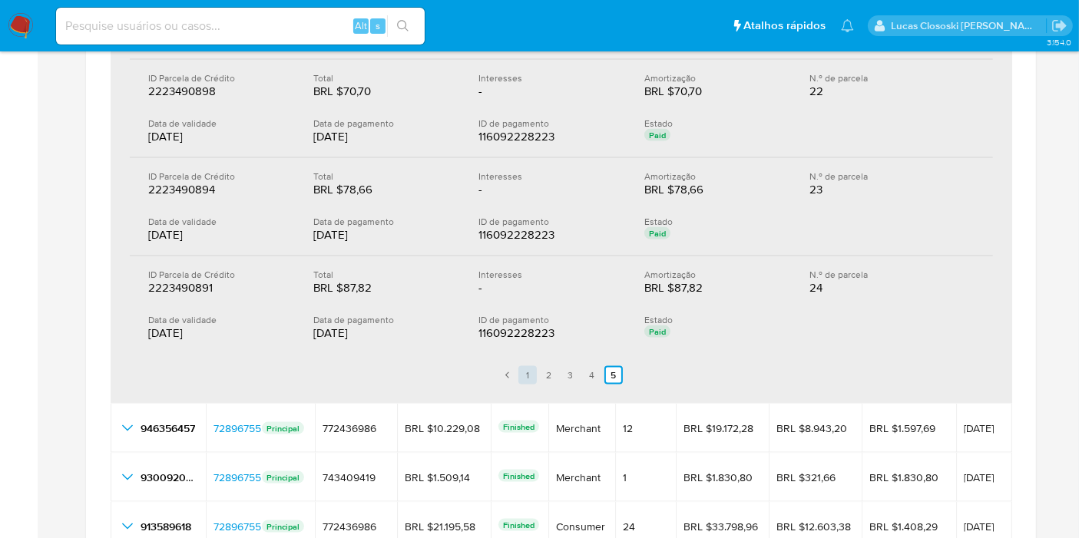
click at [528, 366] on link "1" at bounding box center [527, 375] width 18 height 18
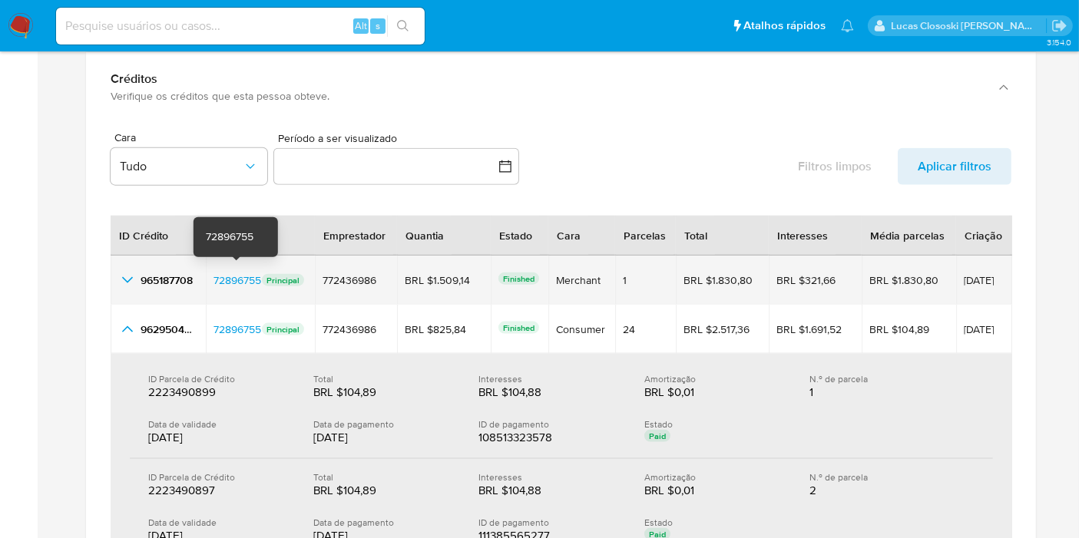
scroll to position [1847, 0]
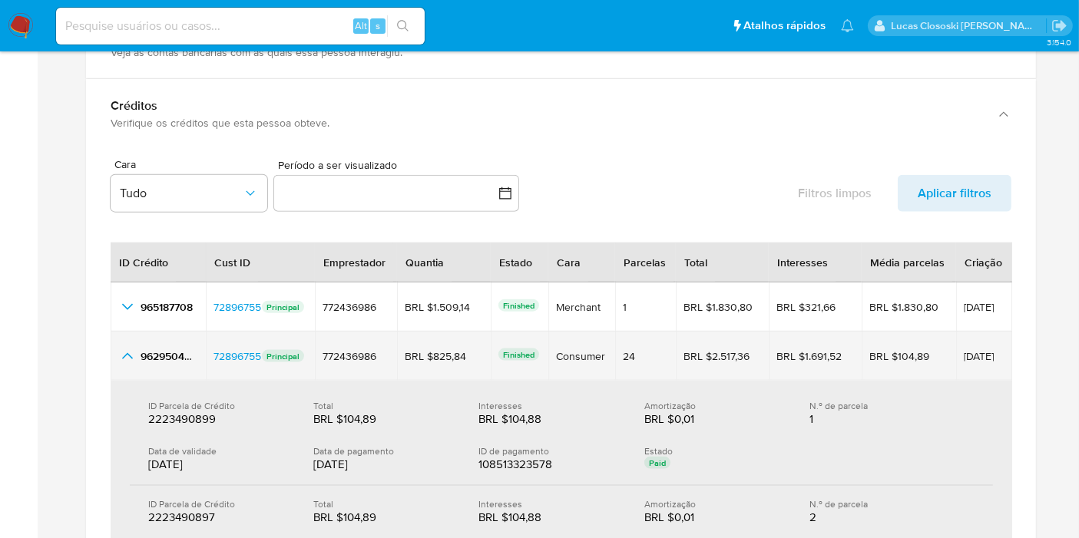
click at [124, 361] on icon "button_show_hidden_detail_by_id_1" at bounding box center [127, 356] width 18 height 18
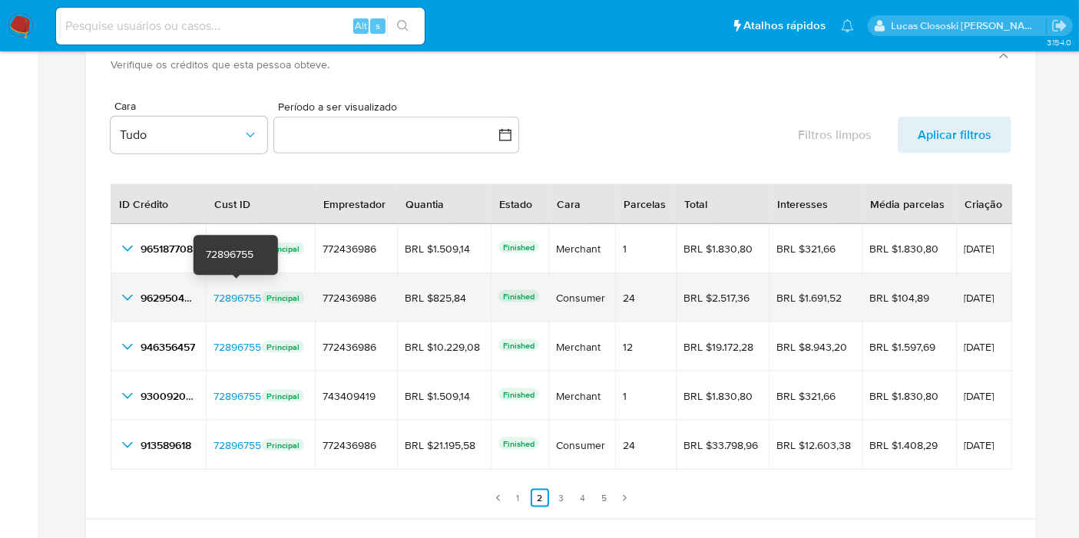
scroll to position [1932, 0]
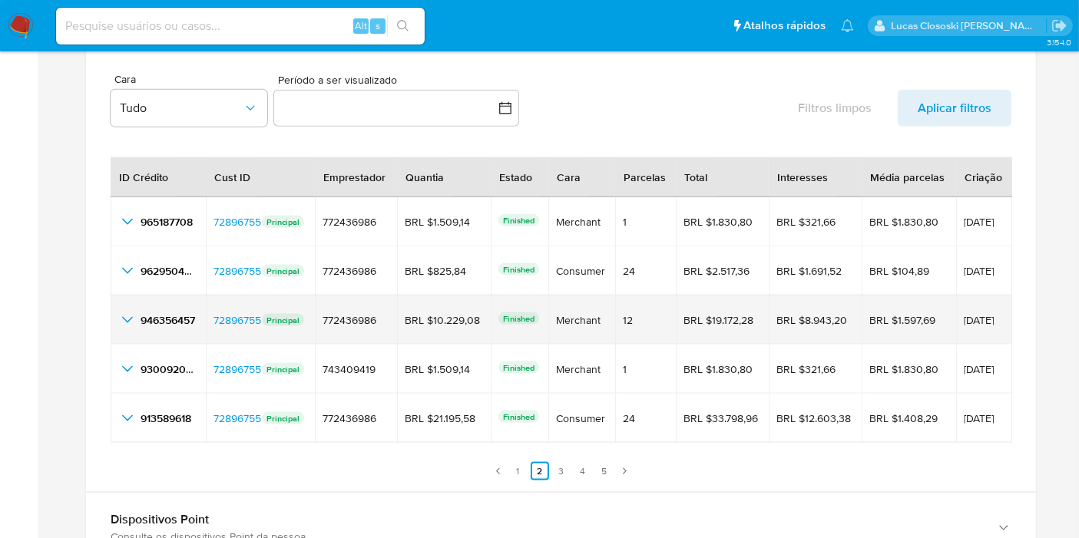
click at [118, 320] on icon "button_show_hidden_detail_by_id_2" at bounding box center [127, 320] width 18 height 18
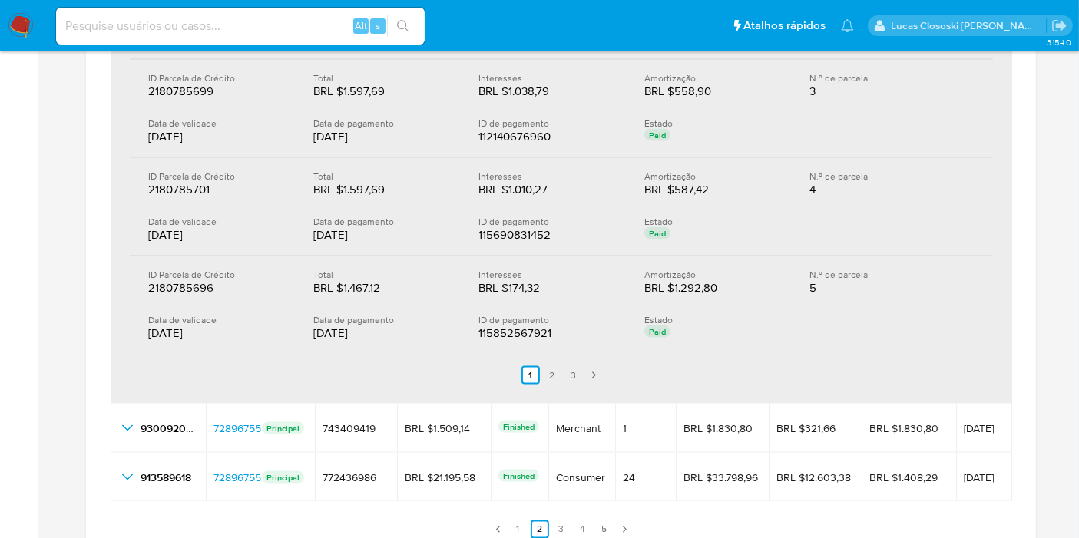
scroll to position [2359, 0]
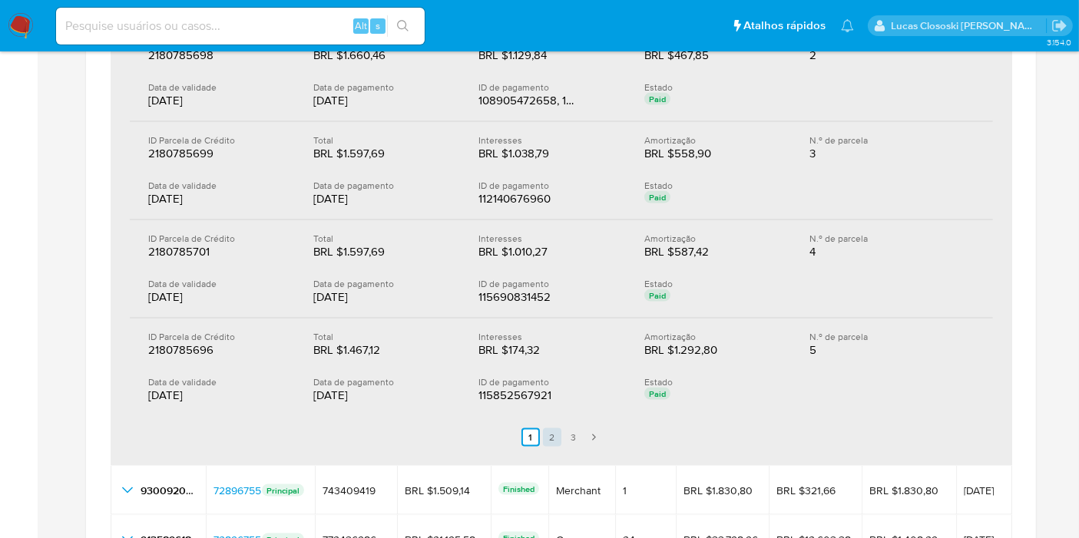
click at [555, 429] on link "2" at bounding box center [552, 438] width 18 height 18
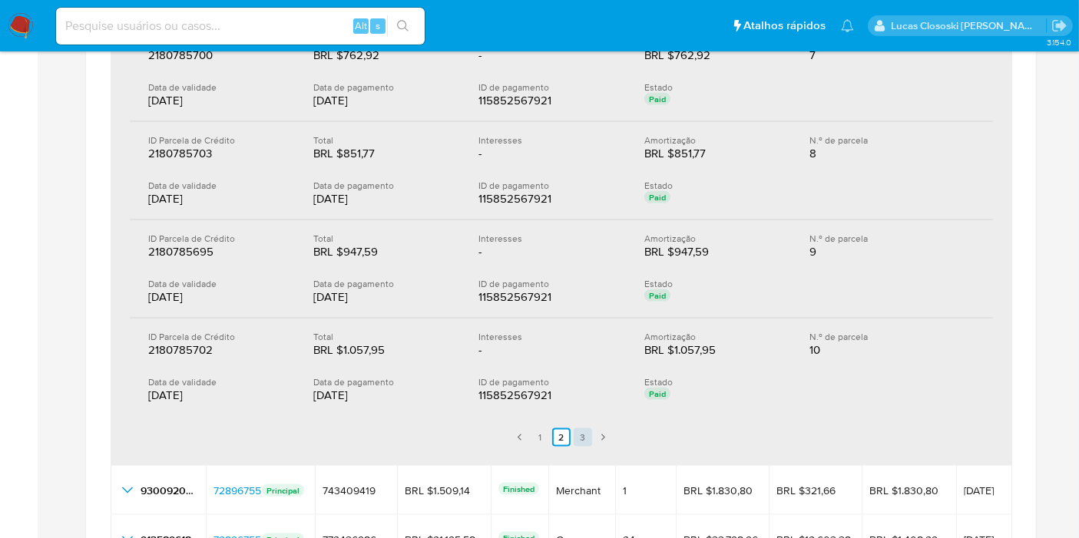
click at [589, 429] on link "3" at bounding box center [583, 438] width 18 height 18
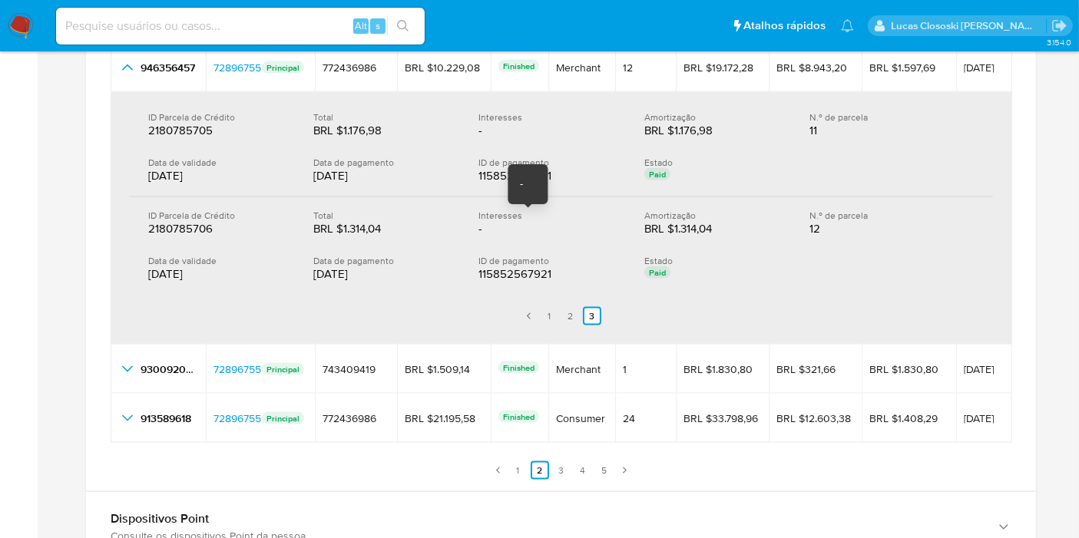
scroll to position [2018, 0]
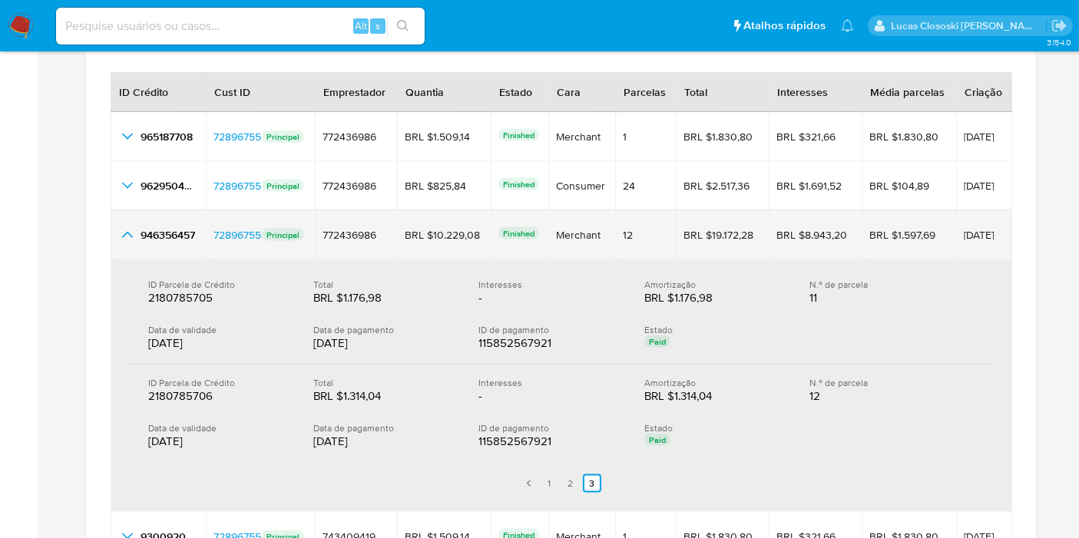
click at [131, 238] on icon "button_show_hidden_detail_by_id_2" at bounding box center [127, 235] width 18 height 18
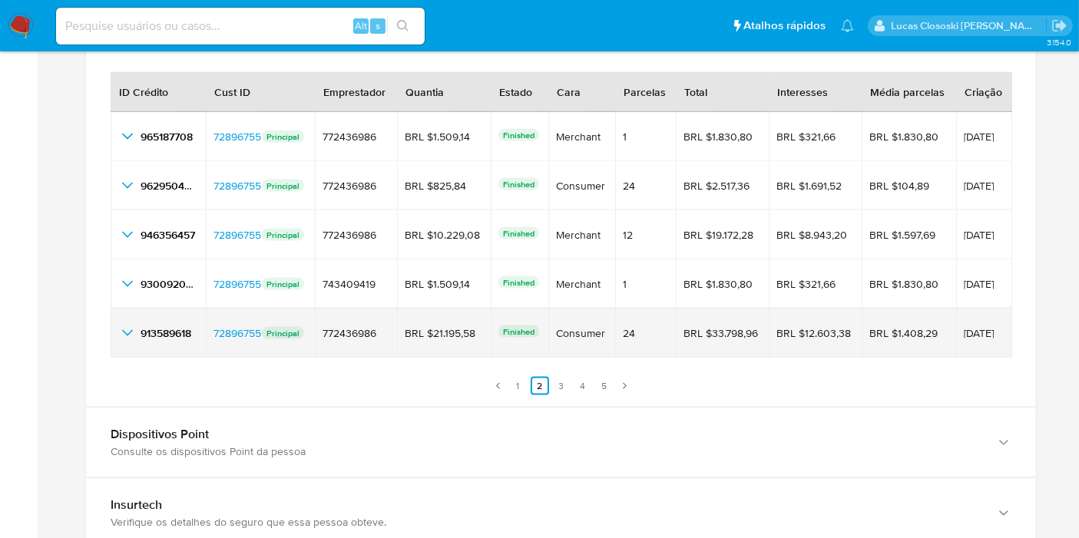
click at [124, 333] on icon "button_show_hidden_detail_by_id_4" at bounding box center [127, 333] width 18 height 18
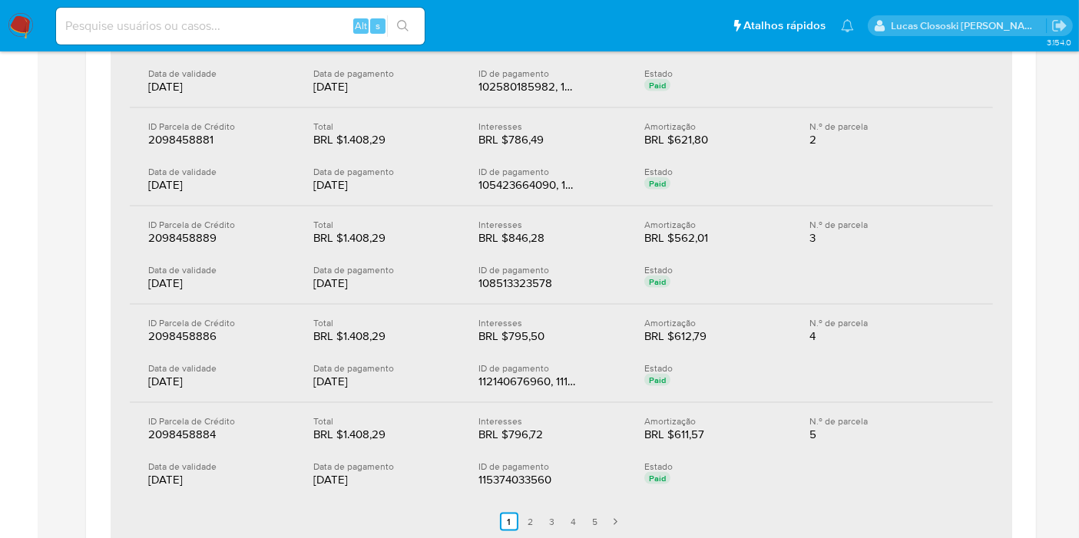
scroll to position [2530, 0]
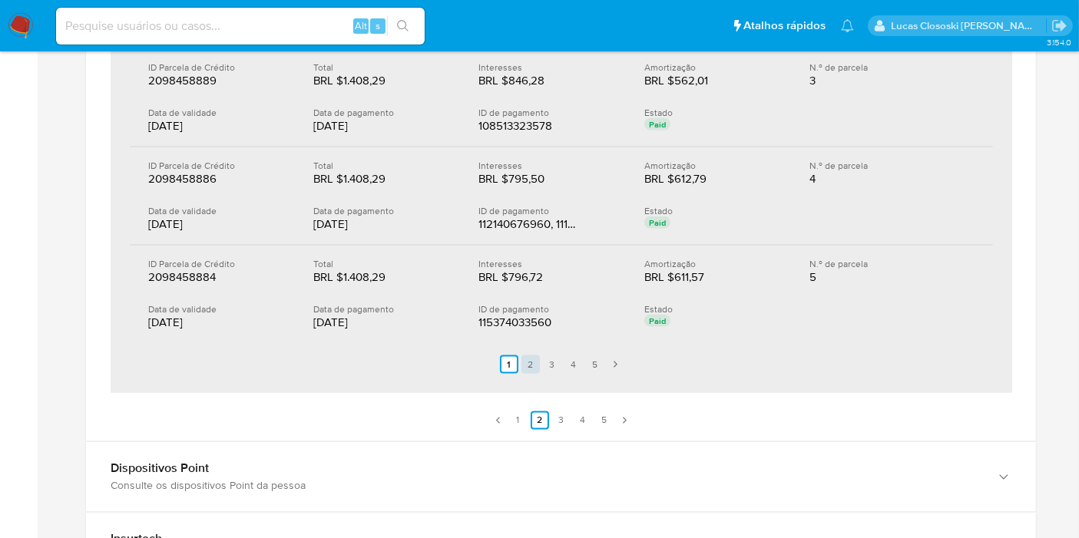
click at [528, 359] on link "2" at bounding box center [530, 365] width 18 height 18
click at [546, 359] on link "2" at bounding box center [540, 365] width 18 height 18
click at [568, 359] on link "3" at bounding box center [561, 365] width 18 height 18
click at [578, 359] on link "4" at bounding box center [583, 365] width 18 height 18
click at [591, 359] on link "4" at bounding box center [583, 365] width 18 height 18
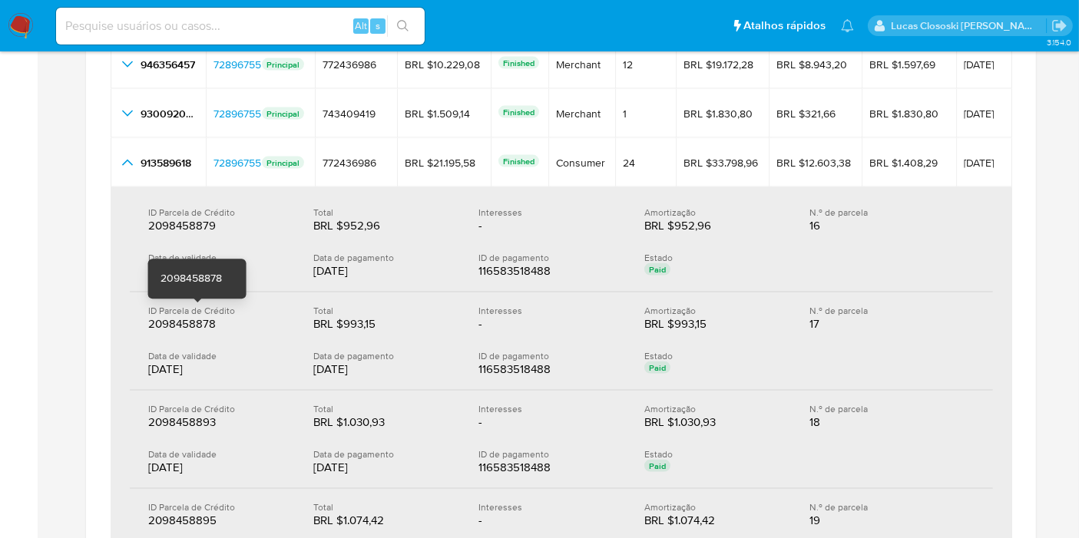
scroll to position [2103, 0]
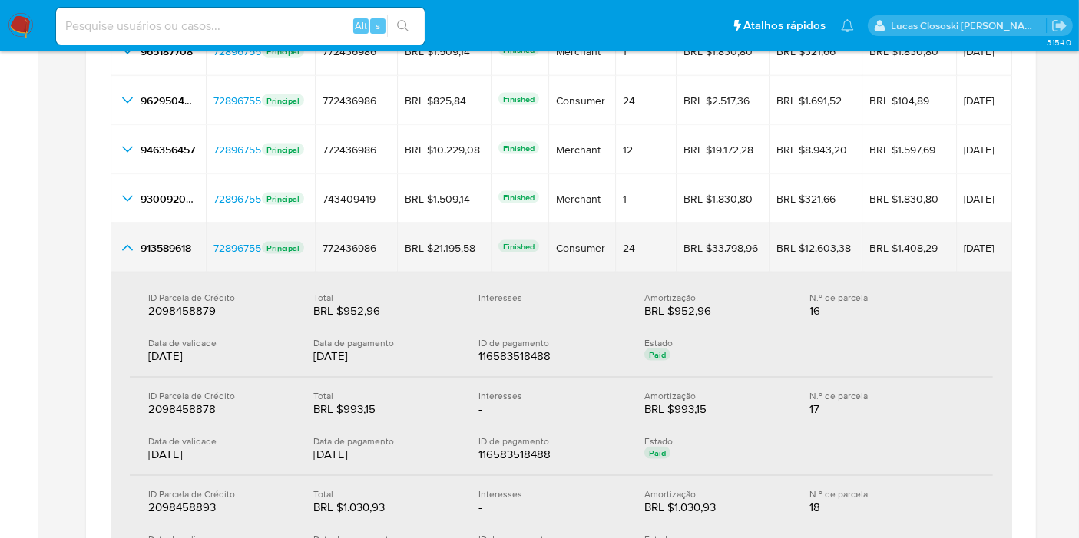
click at [127, 246] on icon "button_show_hidden_detail_by_id_4" at bounding box center [127, 248] width 18 height 18
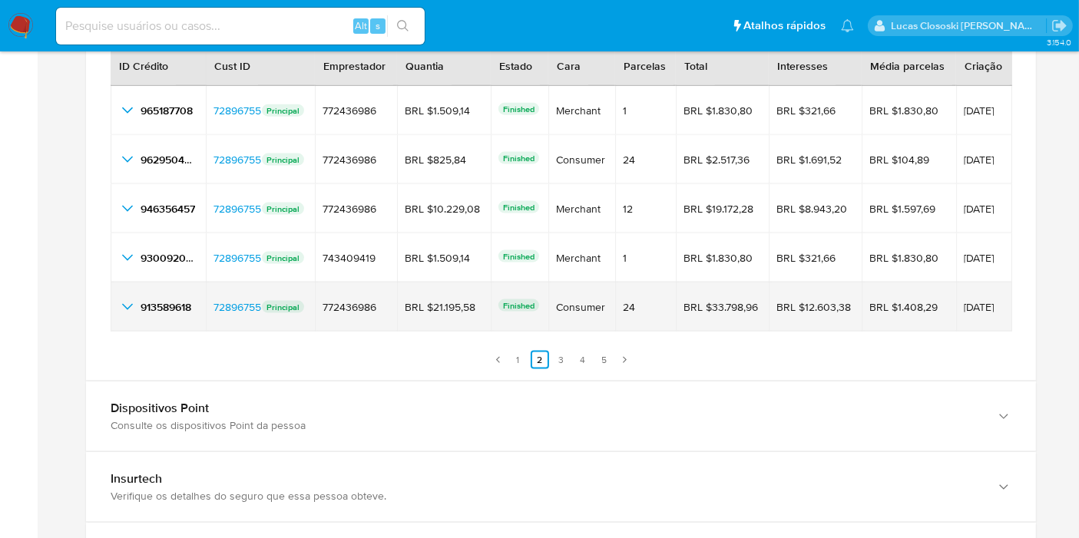
scroll to position [2018, 0]
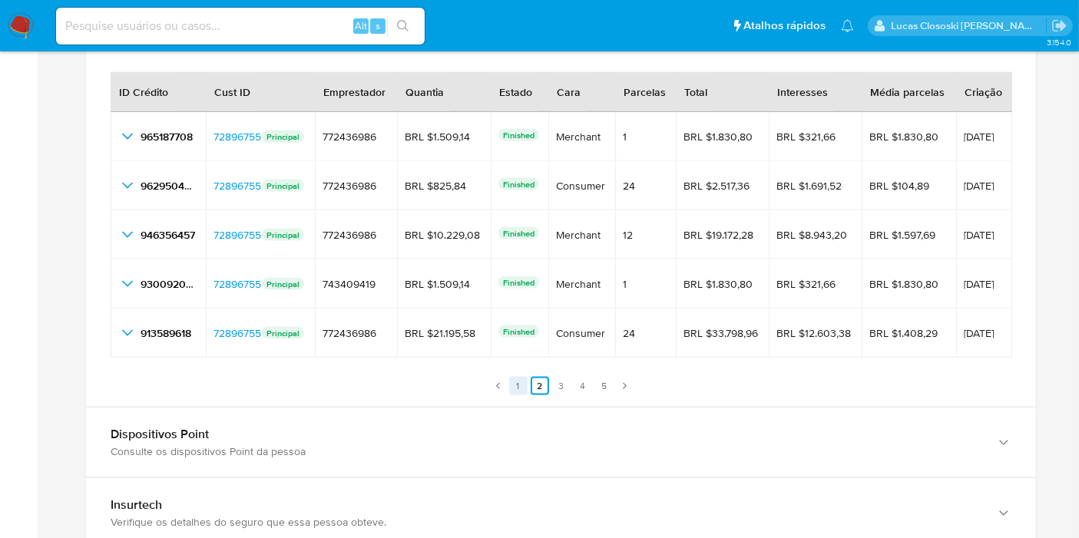
click at [524, 384] on link "1" at bounding box center [518, 386] width 18 height 18
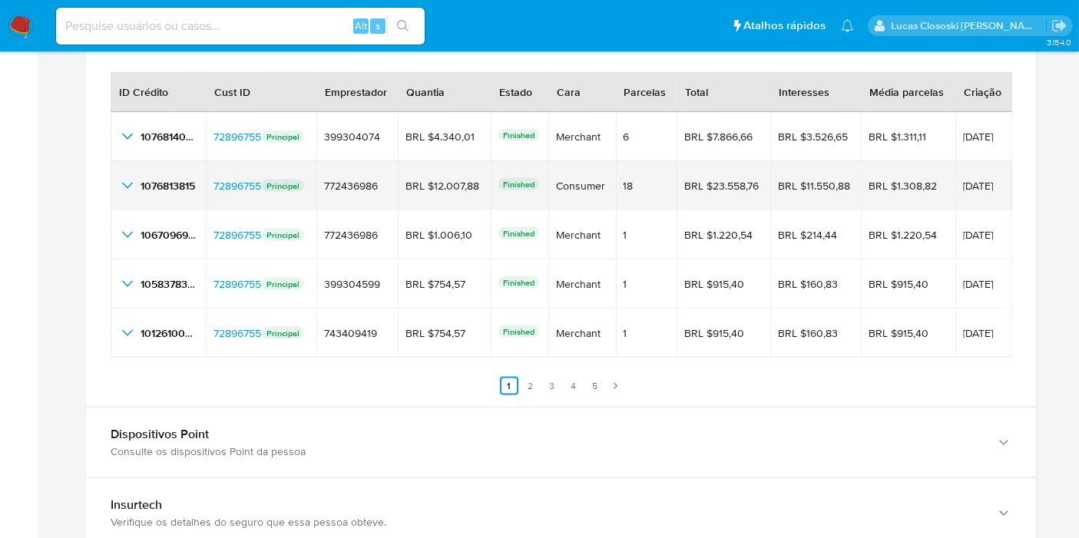
click at [116, 185] on td "1076813815 1076813815" at bounding box center [158, 185] width 95 height 49
click at [123, 187] on icon "button_show_hidden_detail_by_id_1" at bounding box center [127, 186] width 18 height 18
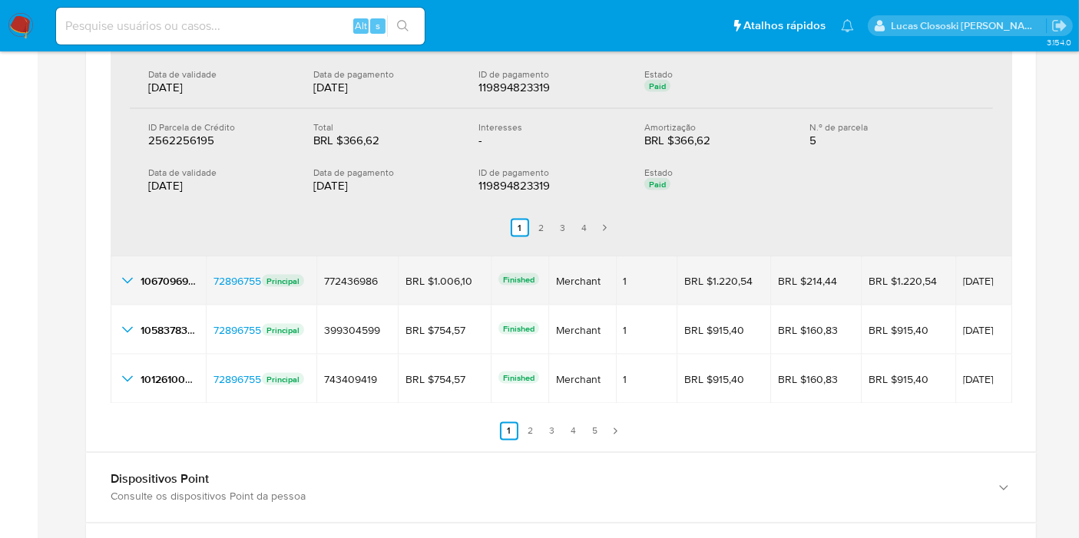
scroll to position [2530, 0]
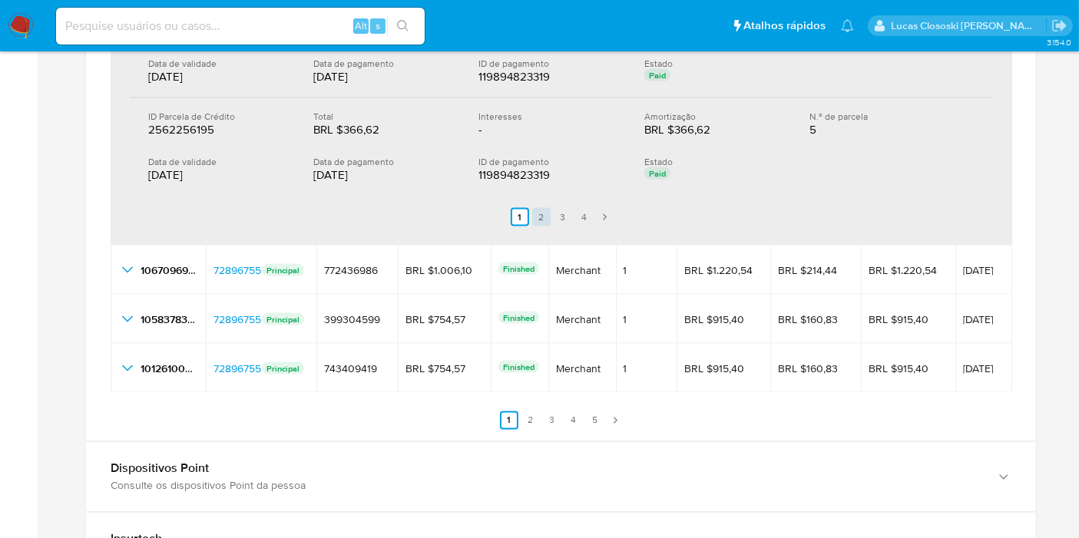
click at [548, 213] on link "2" at bounding box center [541, 217] width 18 height 18
click at [529, 209] on link "1" at bounding box center [529, 217] width 18 height 18
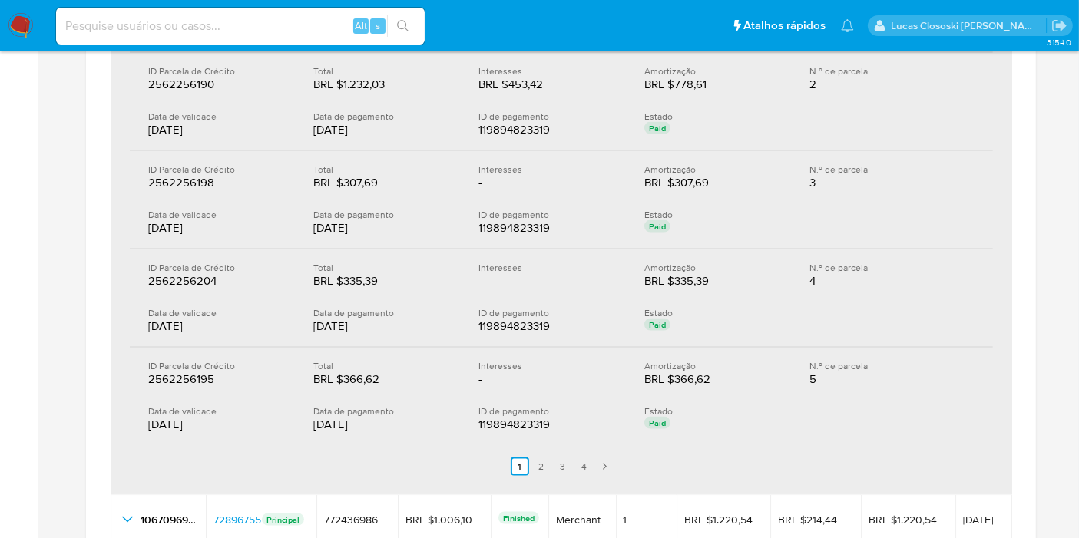
scroll to position [2359, 0]
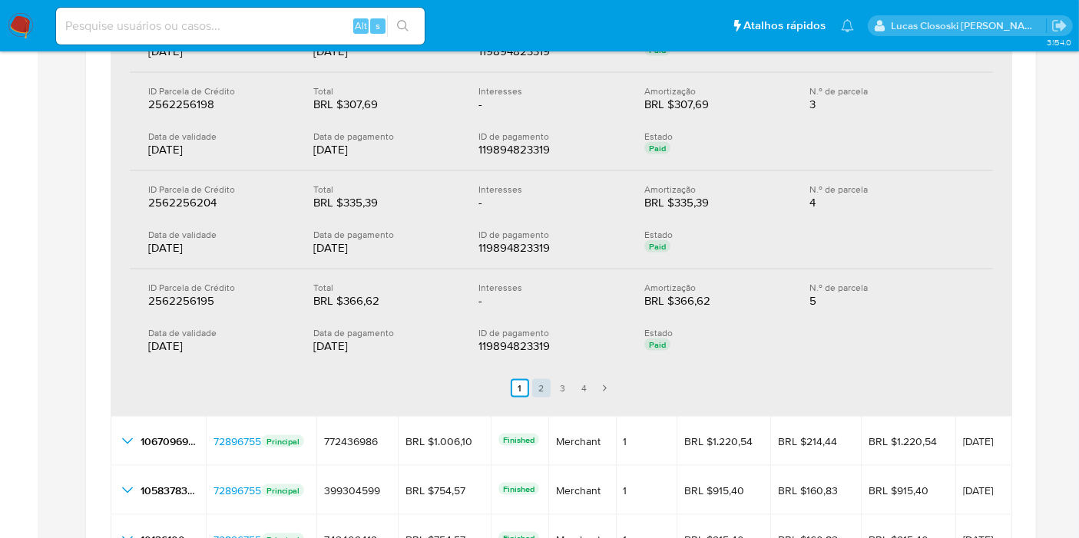
click at [541, 379] on link "2" at bounding box center [541, 388] width 18 height 18
drag, startPoint x: 568, startPoint y: 378, endPoint x: 580, endPoint y: 376, distance: 11.6
click at [568, 379] on link "3" at bounding box center [572, 388] width 18 height 18
click at [590, 379] on link "4" at bounding box center [593, 388] width 18 height 18
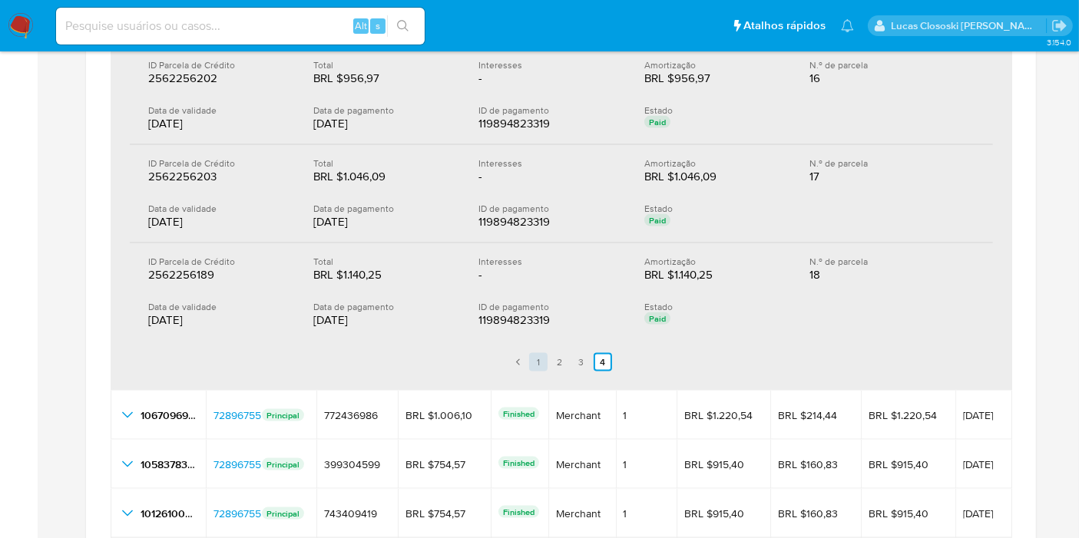
click at [540, 358] on link "1" at bounding box center [538, 362] width 18 height 18
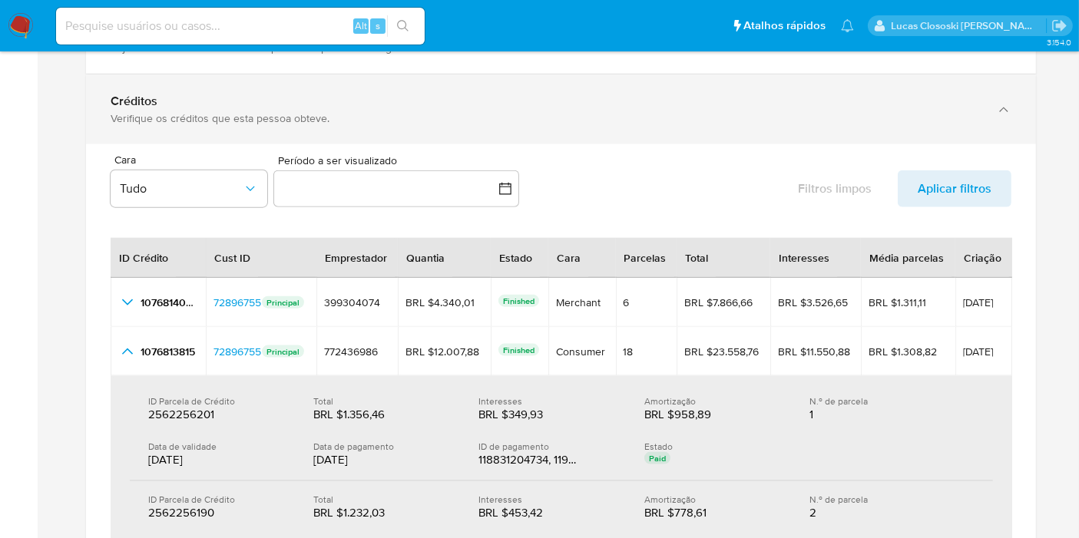
scroll to position [1762, 0]
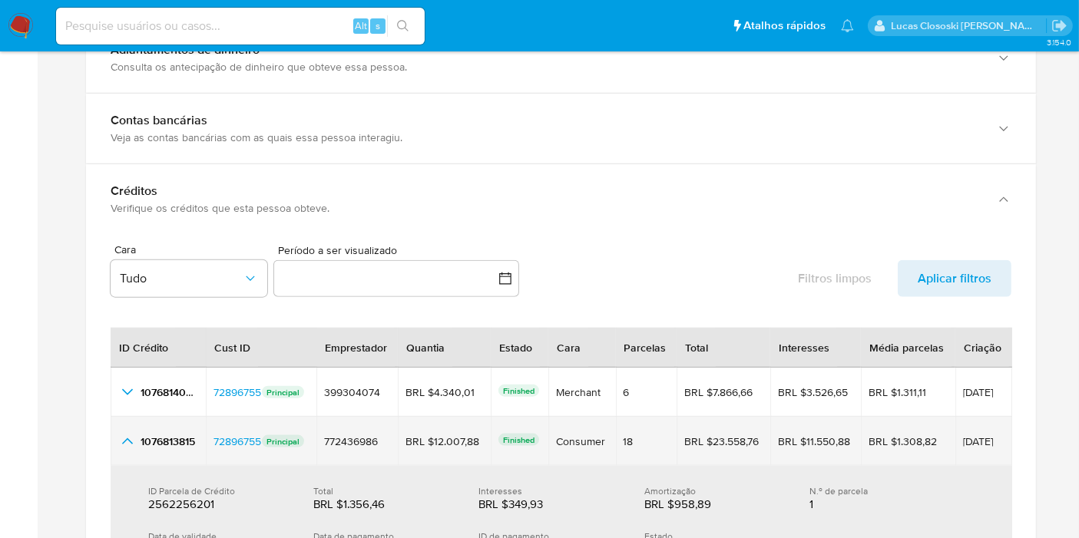
click at [118, 444] on icon "button_show_hidden_detail_by_id_1" at bounding box center [127, 441] width 18 height 18
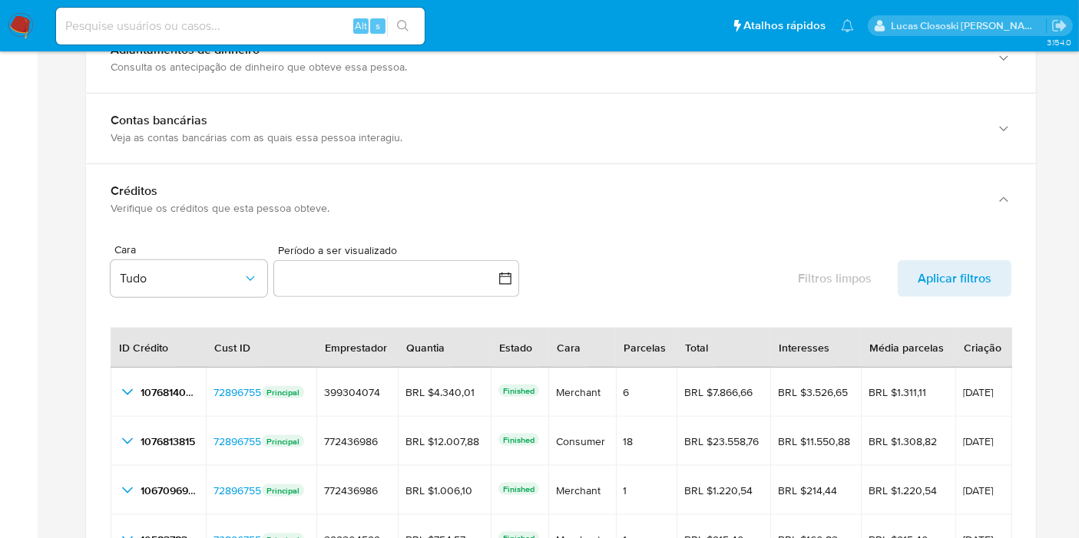
scroll to position [1932, 0]
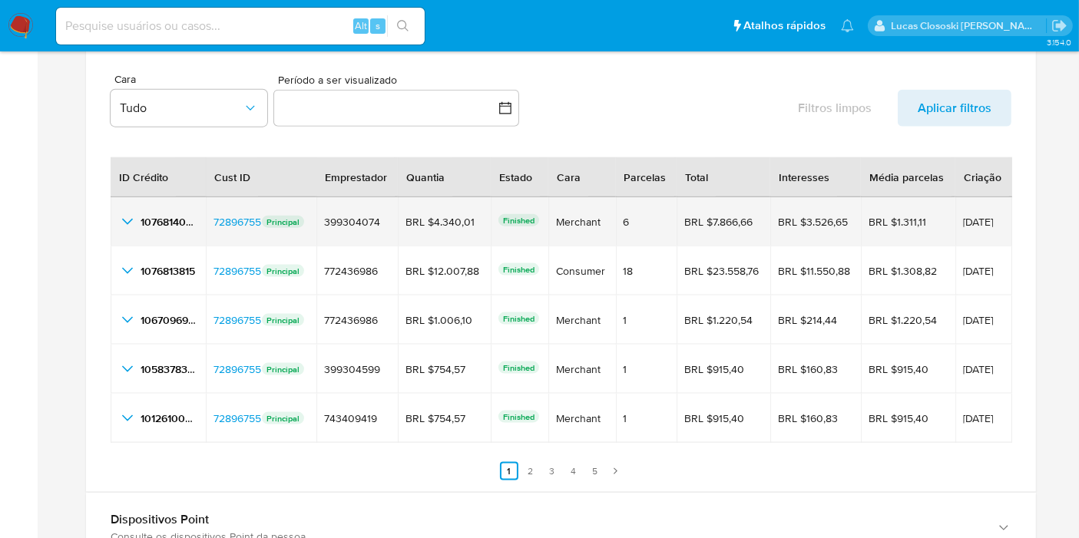
click at [122, 216] on icon "button_show_hidden_detail_by_id_0" at bounding box center [127, 222] width 18 height 18
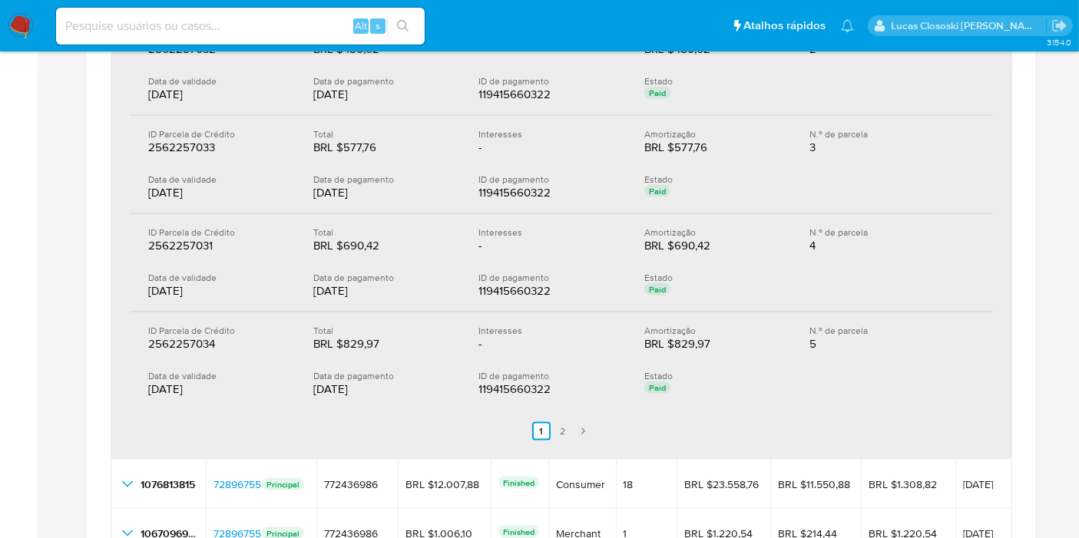
scroll to position [2359, 0]
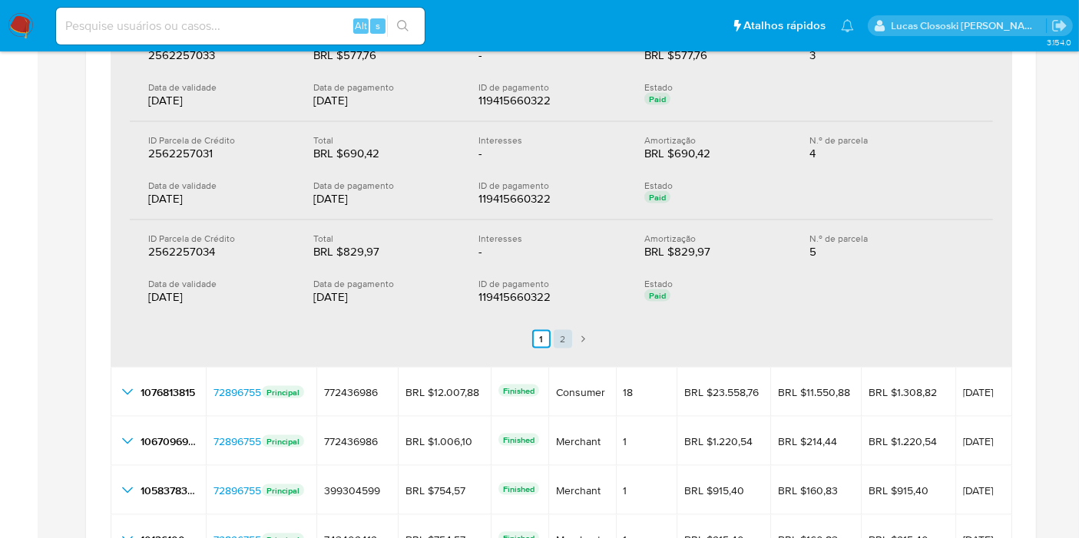
click at [561, 330] on link "2" at bounding box center [563, 339] width 18 height 18
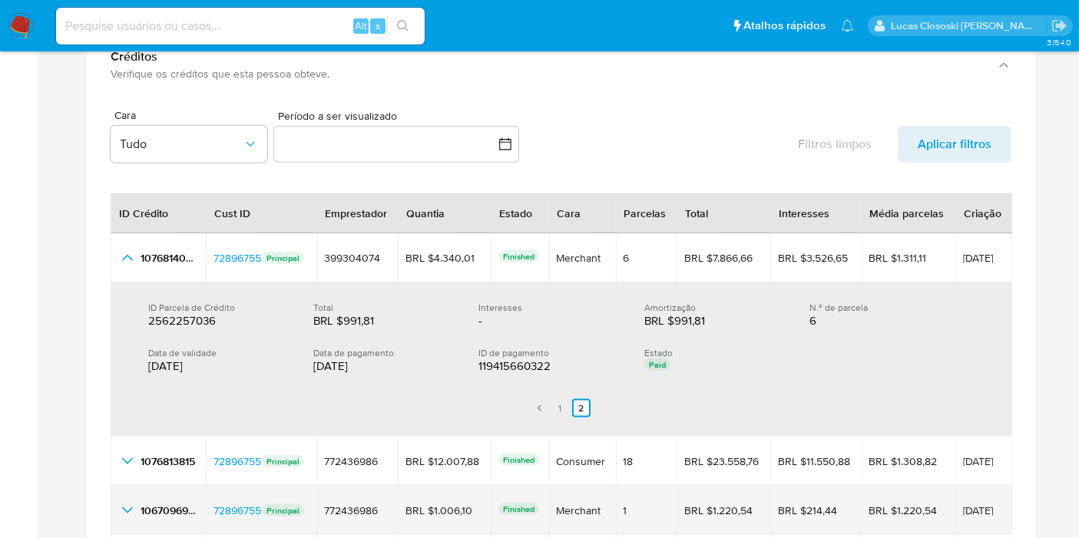
scroll to position [1847, 0]
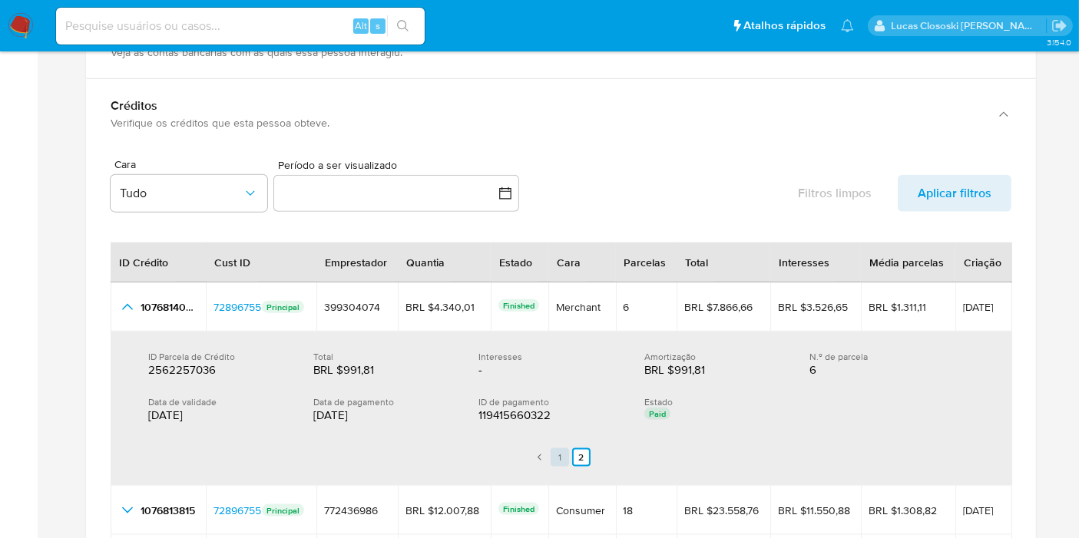
click at [560, 453] on link "1" at bounding box center [560, 458] width 18 height 18
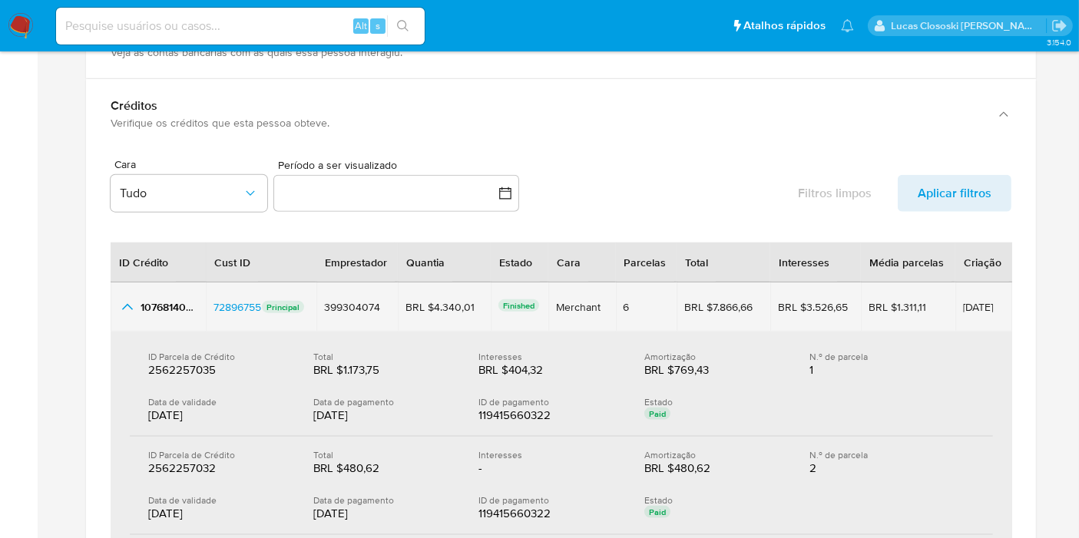
click at [128, 303] on icon "button_show_hidden_detail_by_id_0" at bounding box center [127, 307] width 18 height 18
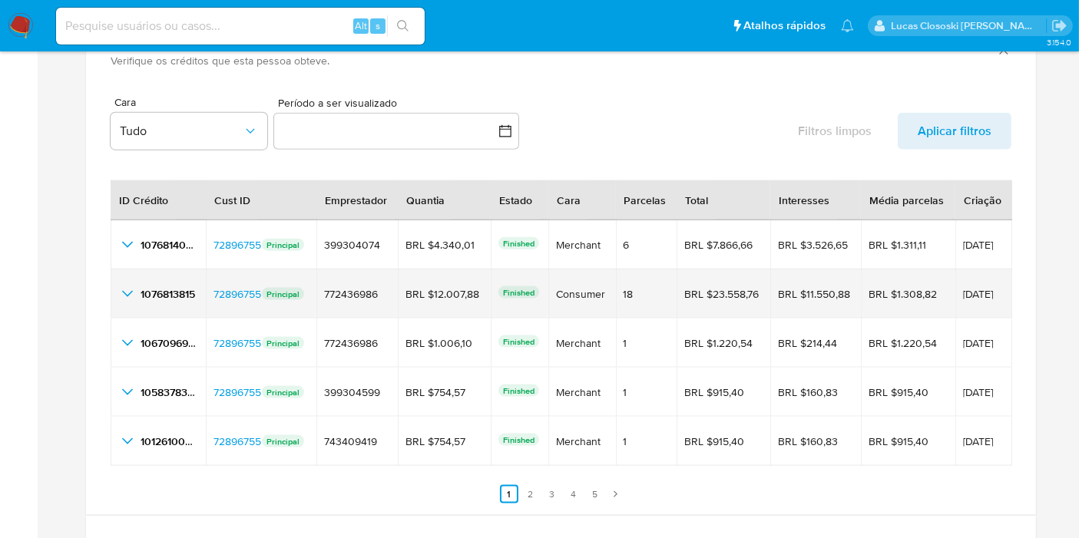
scroll to position [1932, 0]
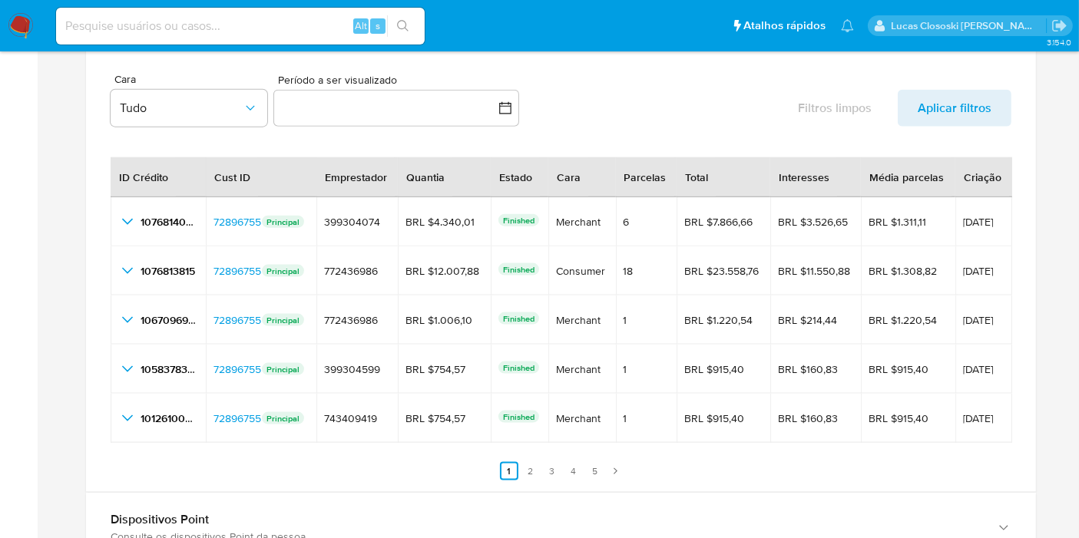
click at [535, 457] on ul "Anterior 1 2 3 4 5 Siguiente" at bounding box center [561, 462] width 901 height 37
click at [535, 462] on link "2" at bounding box center [530, 471] width 18 height 18
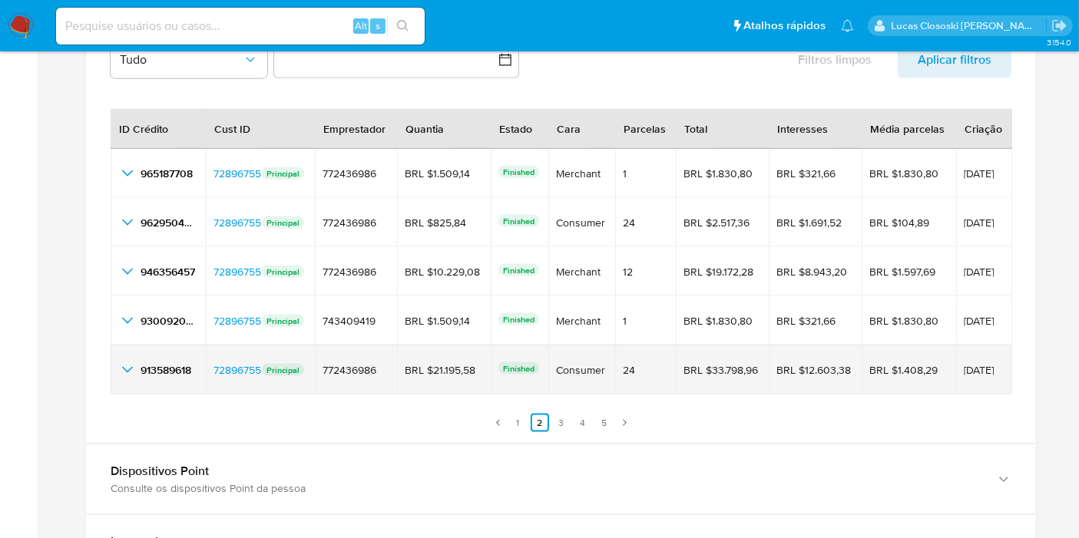
scroll to position [2018, 0]
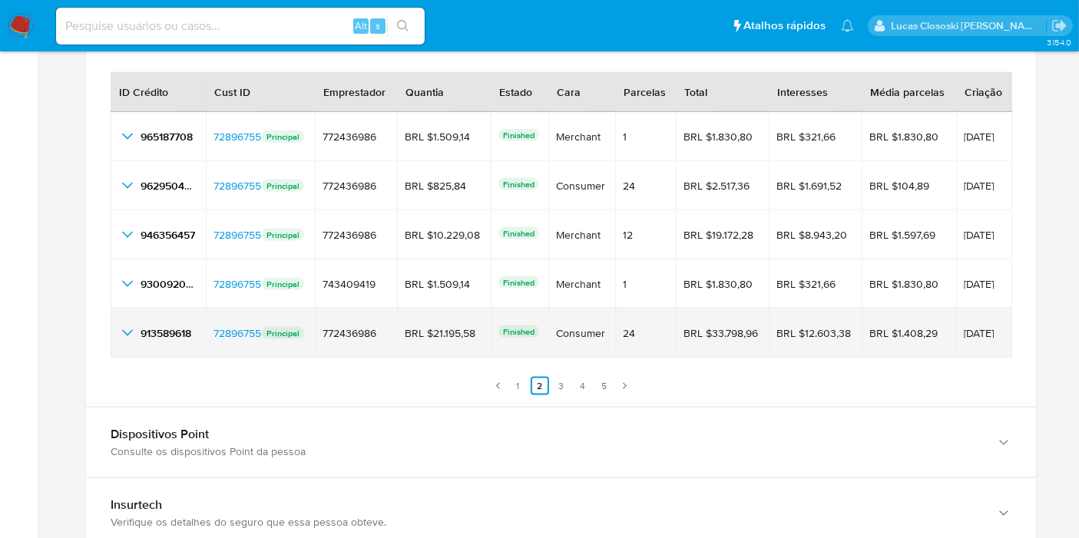
click at [127, 331] on icon "button_show_hidden_detail_by_id_4" at bounding box center [127, 333] width 11 height 6
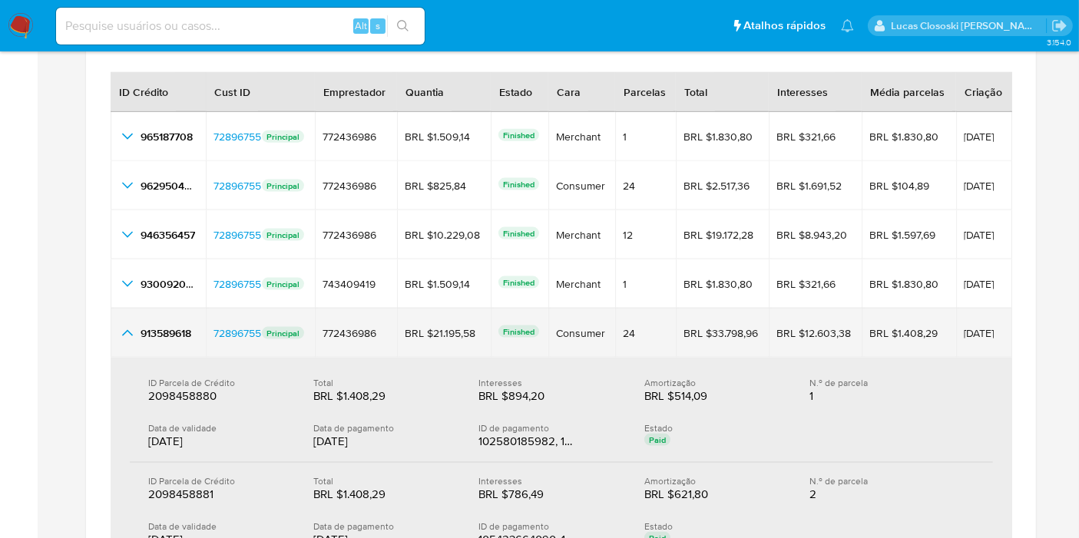
click at [131, 325] on icon "button_show_hidden_detail_by_id_4" at bounding box center [127, 333] width 18 height 18
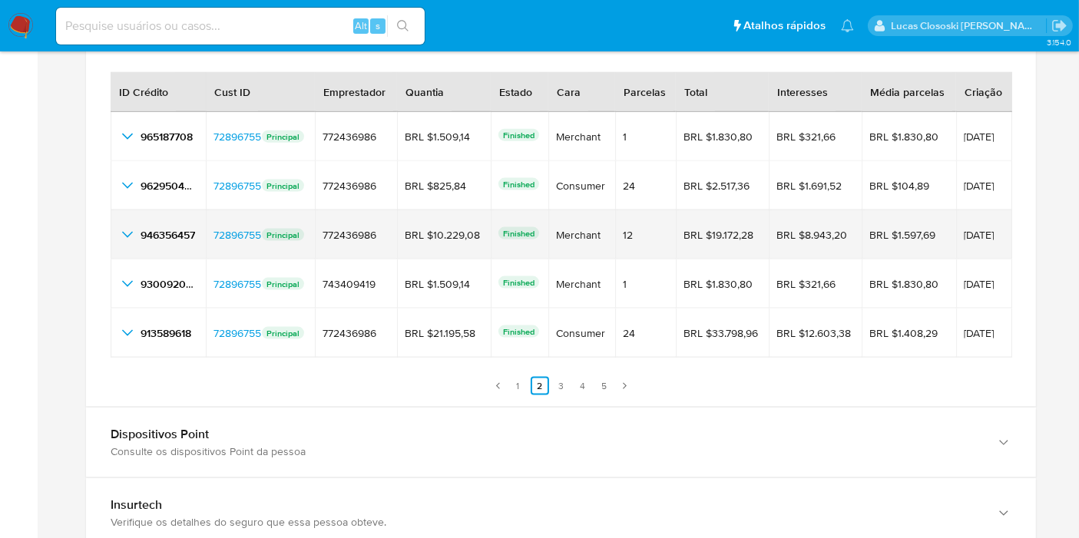
click at [124, 227] on icon "button_show_hidden_detail_by_id_2" at bounding box center [127, 235] width 18 height 18
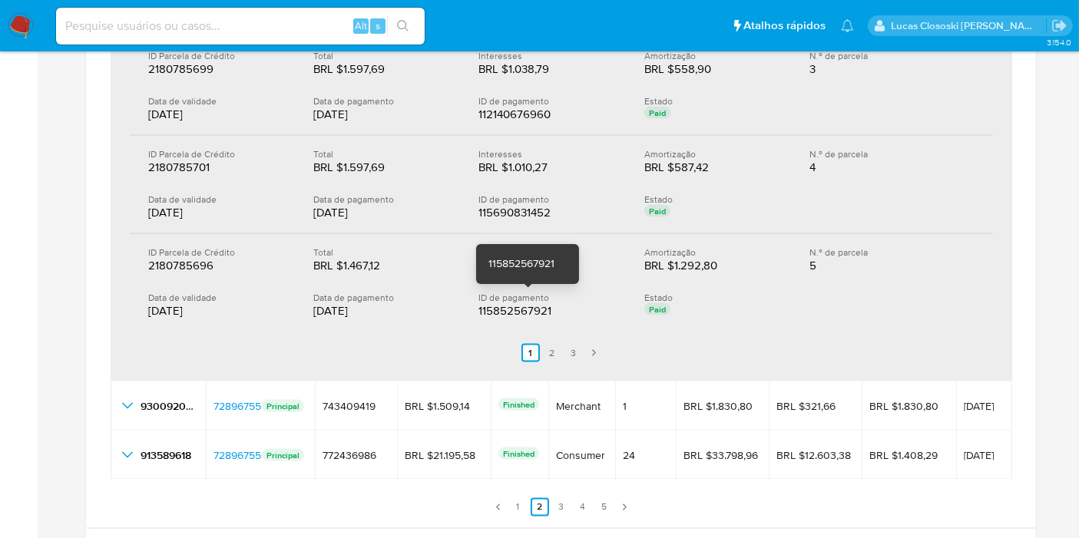
scroll to position [2359, 0]
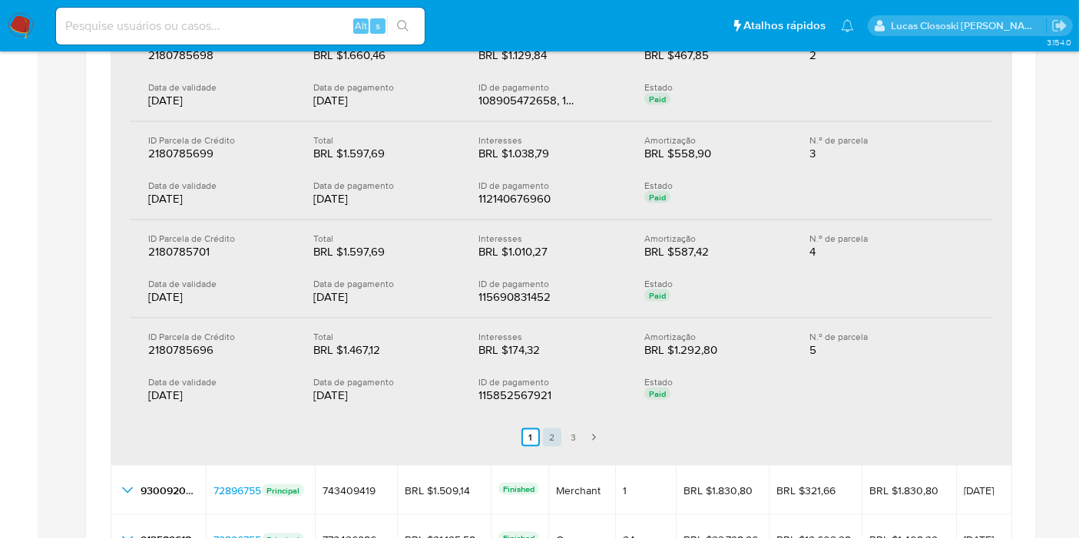
click at [551, 429] on link "2" at bounding box center [552, 438] width 18 height 18
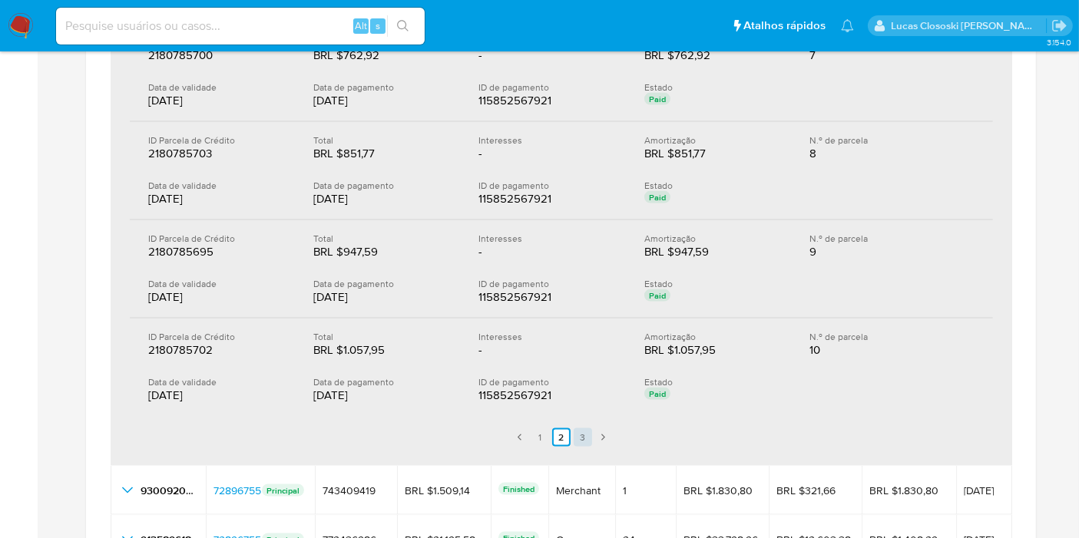
click at [581, 431] on link "3" at bounding box center [583, 438] width 18 height 18
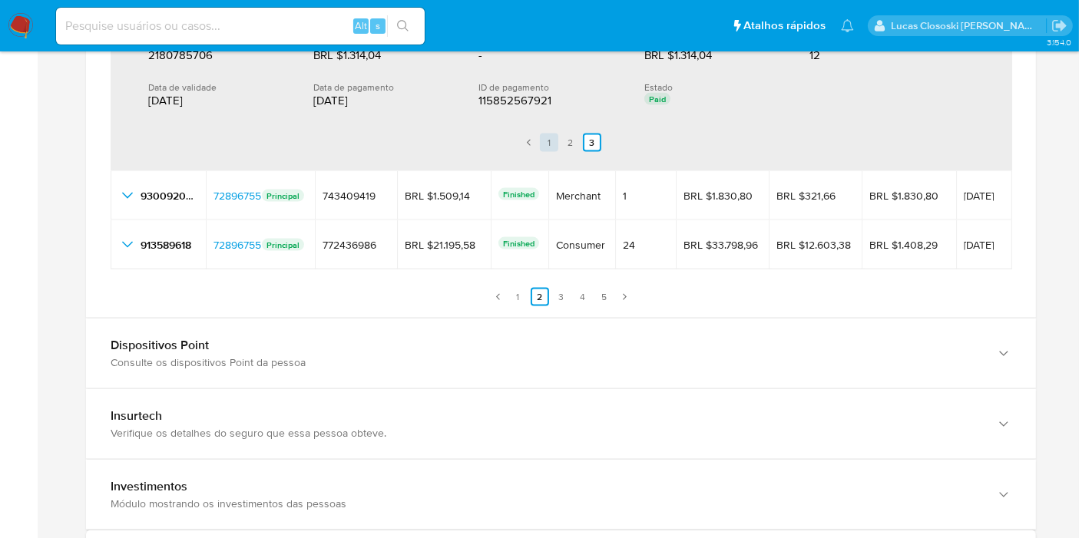
click at [544, 127] on ul "Anterior 1 2 3 Siguiente" at bounding box center [561, 142] width 863 height 43
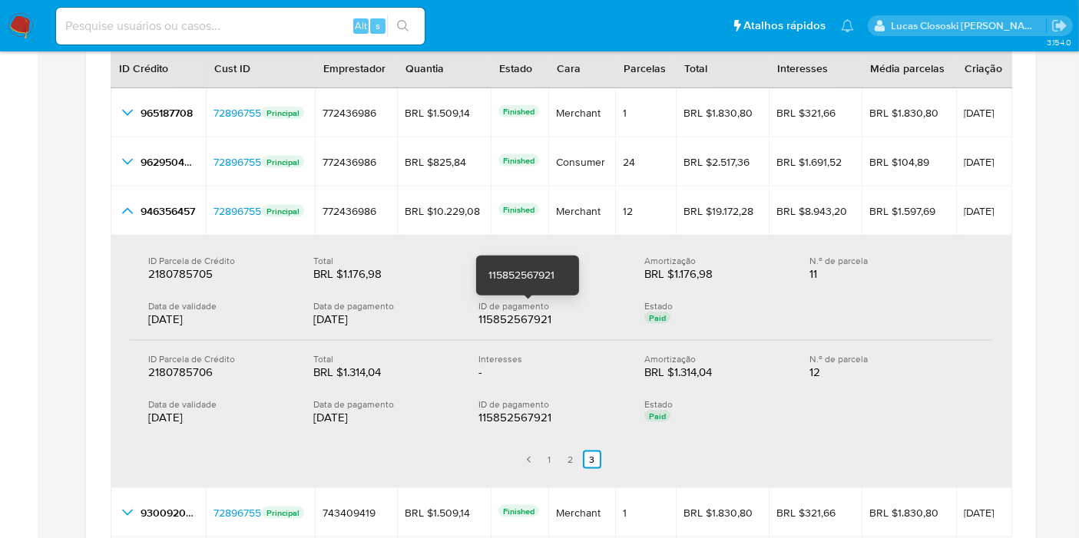
scroll to position [2103, 0]
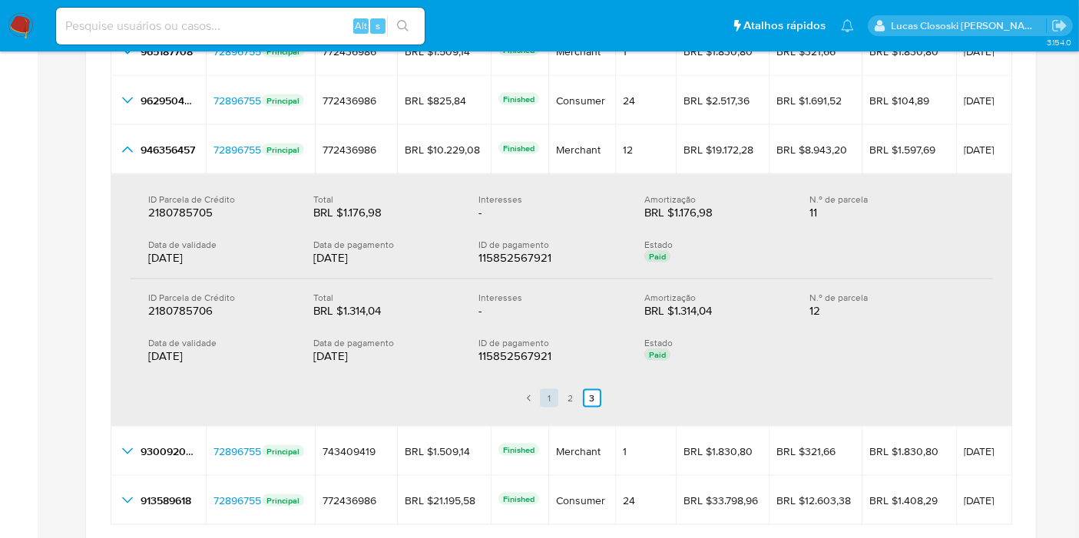
click at [548, 398] on link "1" at bounding box center [549, 398] width 18 height 18
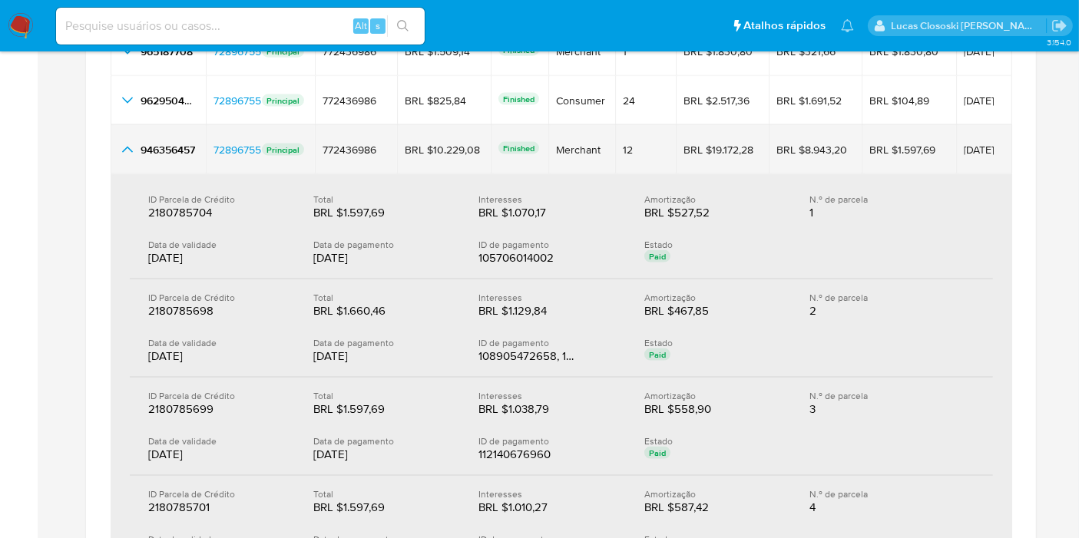
click at [128, 151] on icon "button_show_hidden_detail_by_id_2" at bounding box center [127, 150] width 18 height 18
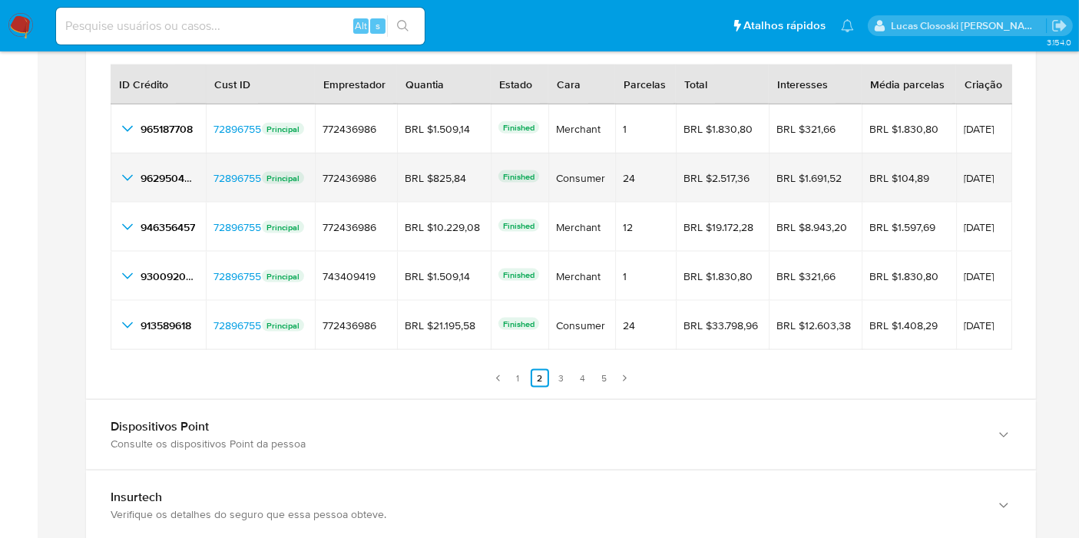
scroll to position [1932, 0]
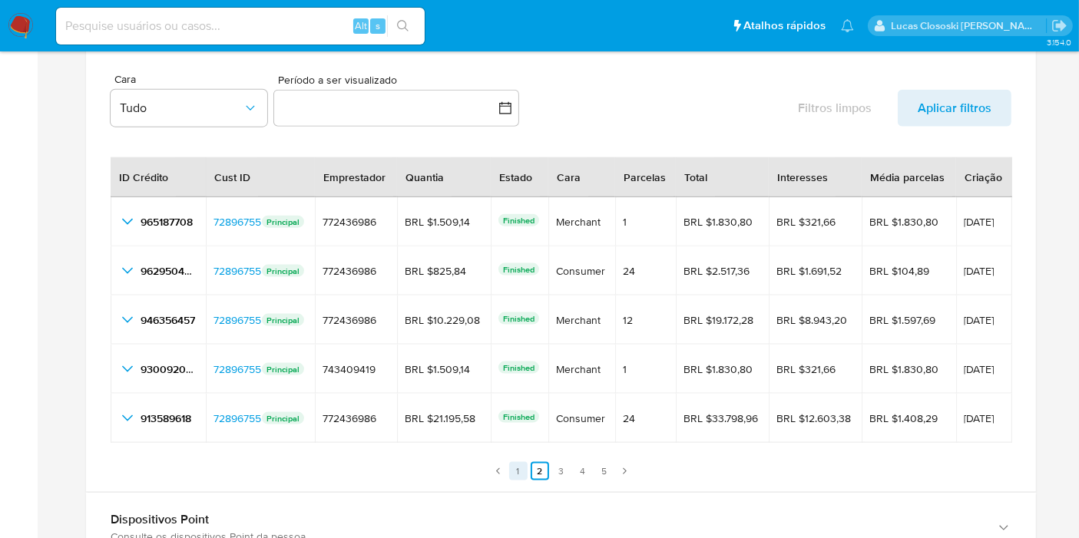
click at [518, 465] on link "1" at bounding box center [518, 471] width 18 height 18
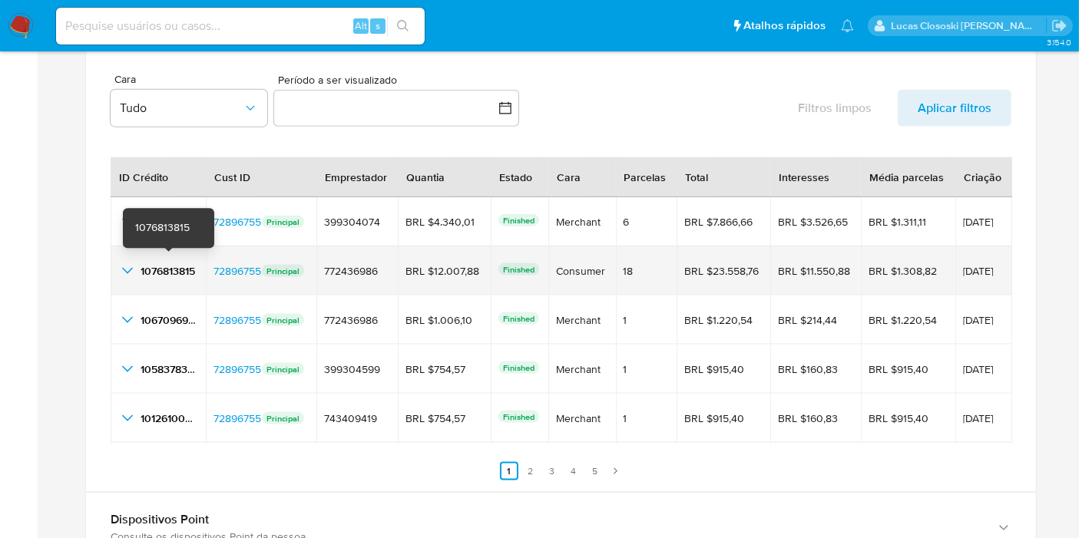
click at [160, 267] on span "1076813815" at bounding box center [168, 270] width 55 height 15
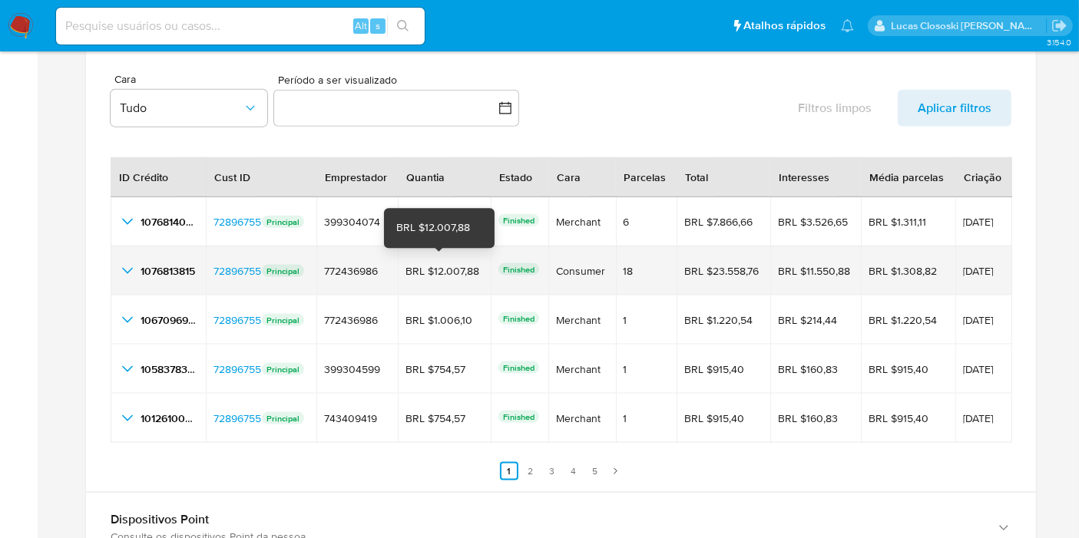
drag, startPoint x: 478, startPoint y: 266, endPoint x: 428, endPoint y: 267, distance: 50.7
click at [428, 267] on td "BRL $12.007,88 BRL $12.007,88" at bounding box center [444, 271] width 92 height 49
click at [989, 266] on span "06/07/2025" at bounding box center [983, 271] width 41 height 11
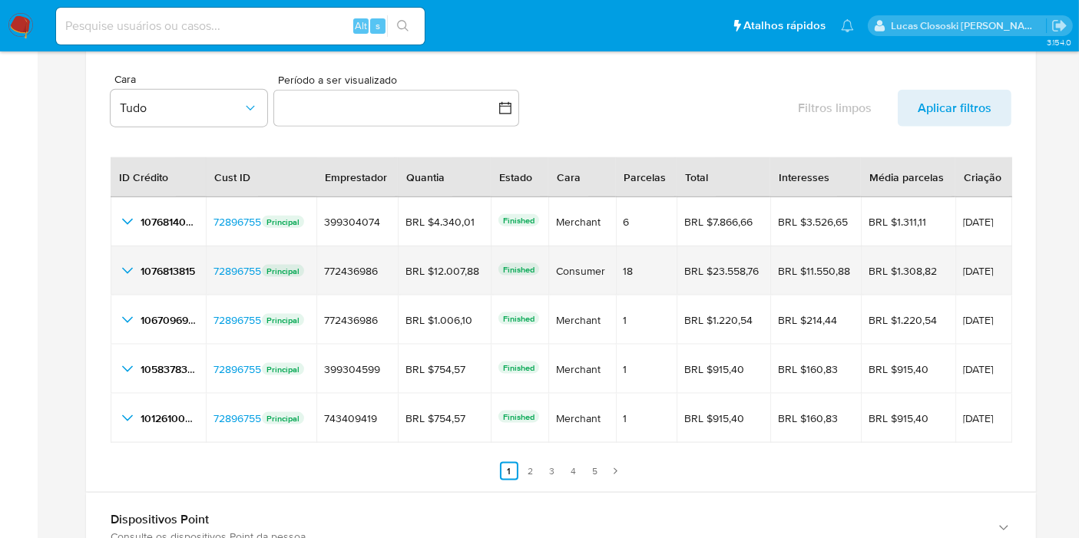
click at [125, 262] on icon "button_show_hidden_detail_by_id_1" at bounding box center [127, 271] width 18 height 18
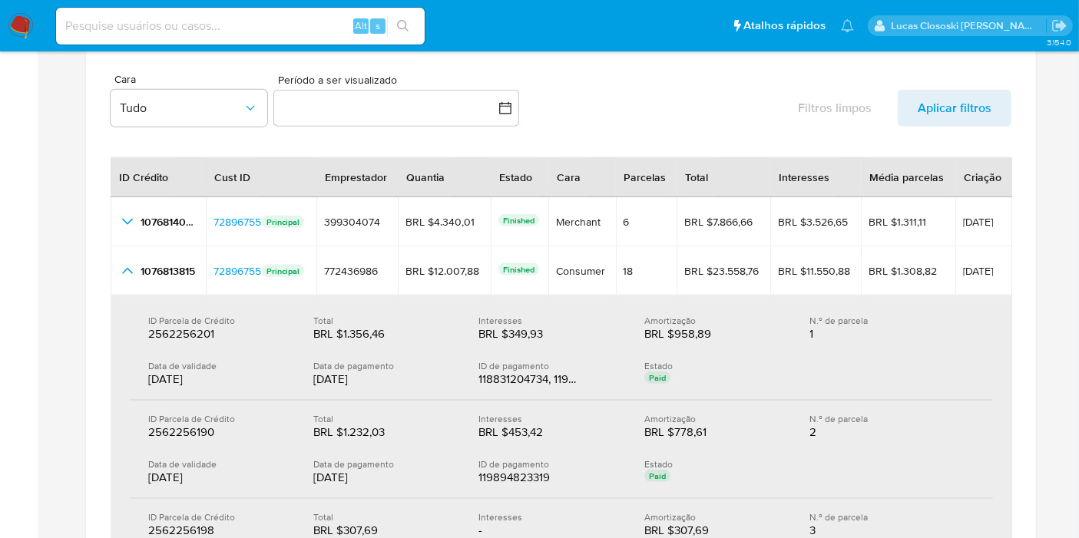
click at [442, 354] on div "ID Parcela de Crédito 2562256201 2562256201 Total BRL $1.356,46 BRL $1.356,46 I…" at bounding box center [561, 352] width 863 height 98
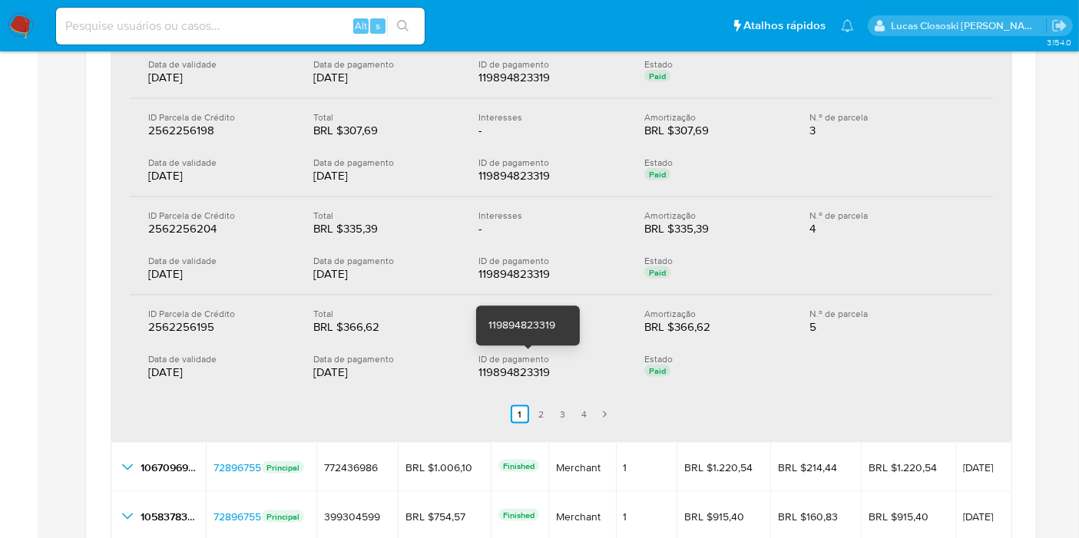
scroll to position [2359, 0]
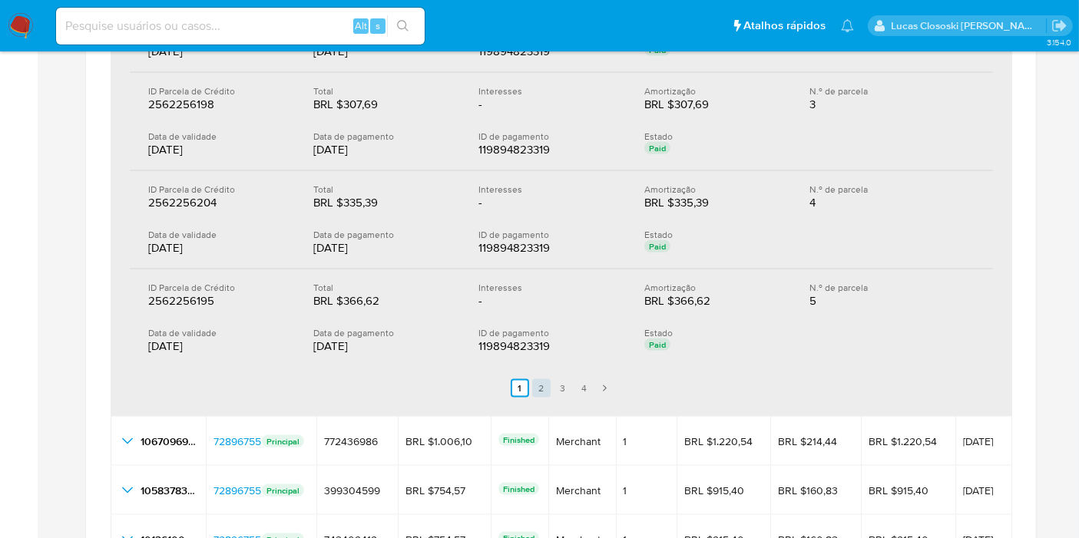
click at [539, 382] on link "2" at bounding box center [541, 388] width 18 height 18
click at [570, 386] on link "3" at bounding box center [572, 388] width 18 height 18
click at [602, 379] on link "4" at bounding box center [593, 388] width 18 height 18
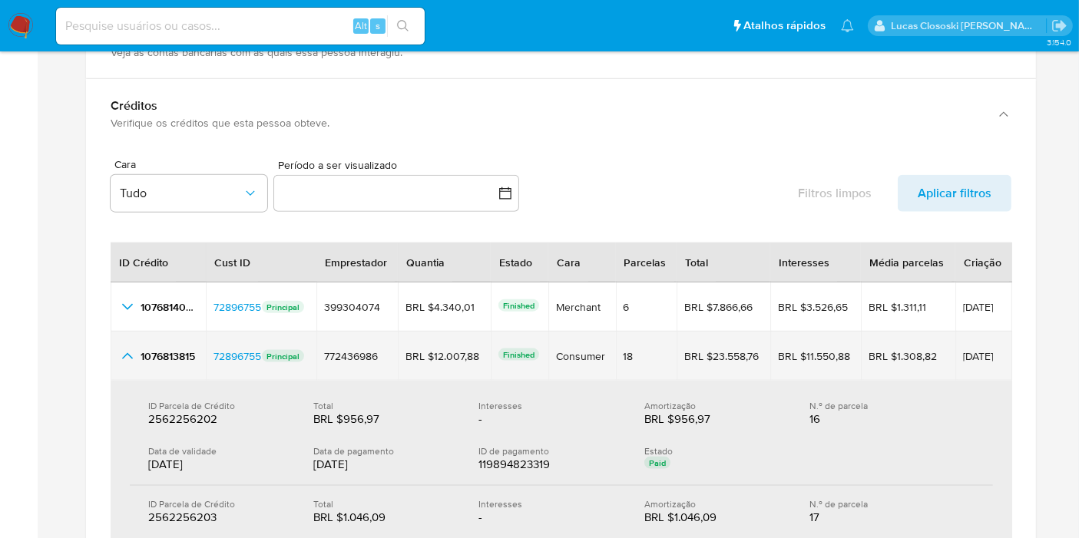
click at [127, 353] on icon "button_show_hidden_detail_by_id_1" at bounding box center [127, 356] width 18 height 18
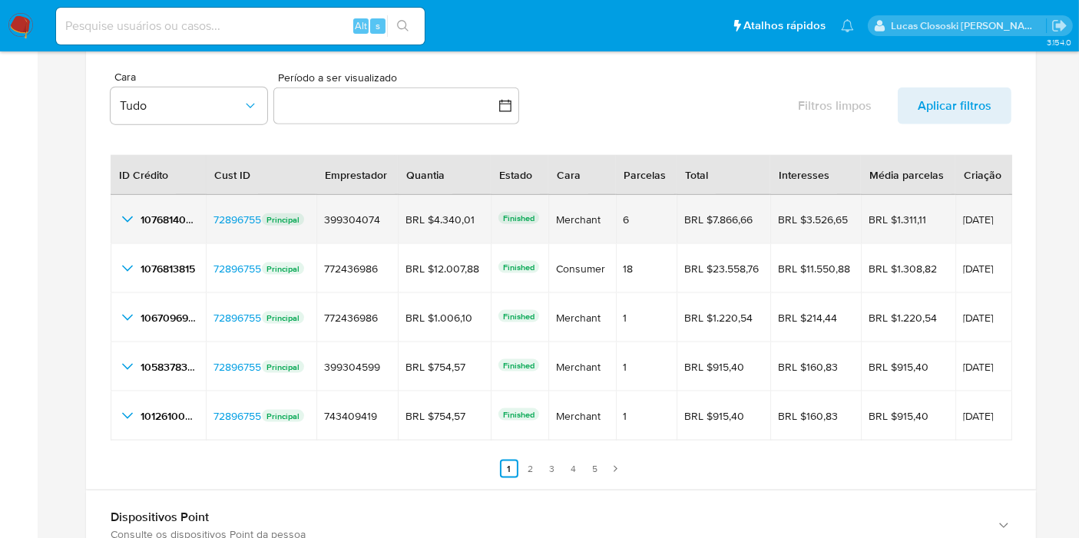
scroll to position [2018, 0]
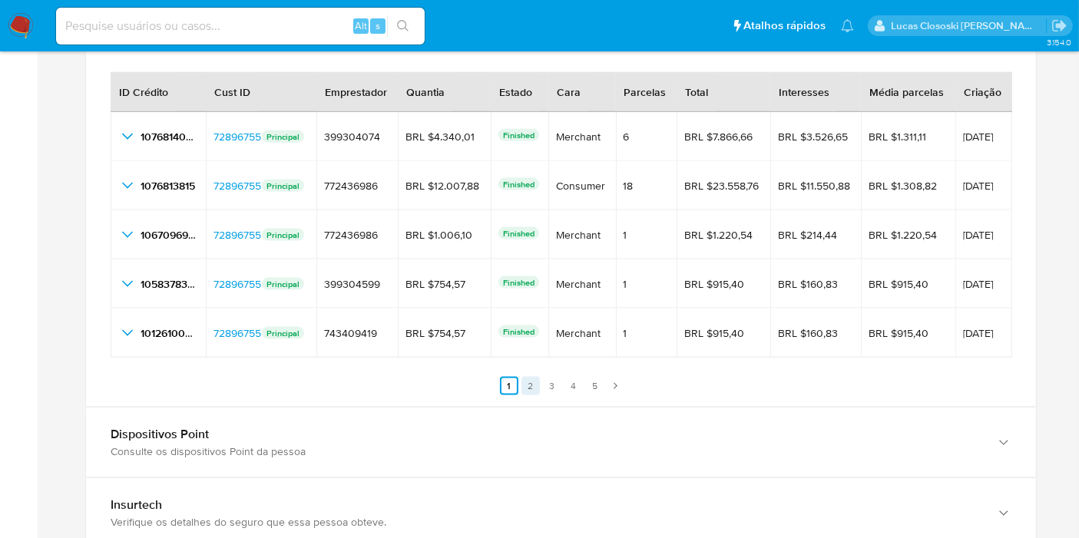
click at [529, 379] on link "2" at bounding box center [530, 386] width 18 height 18
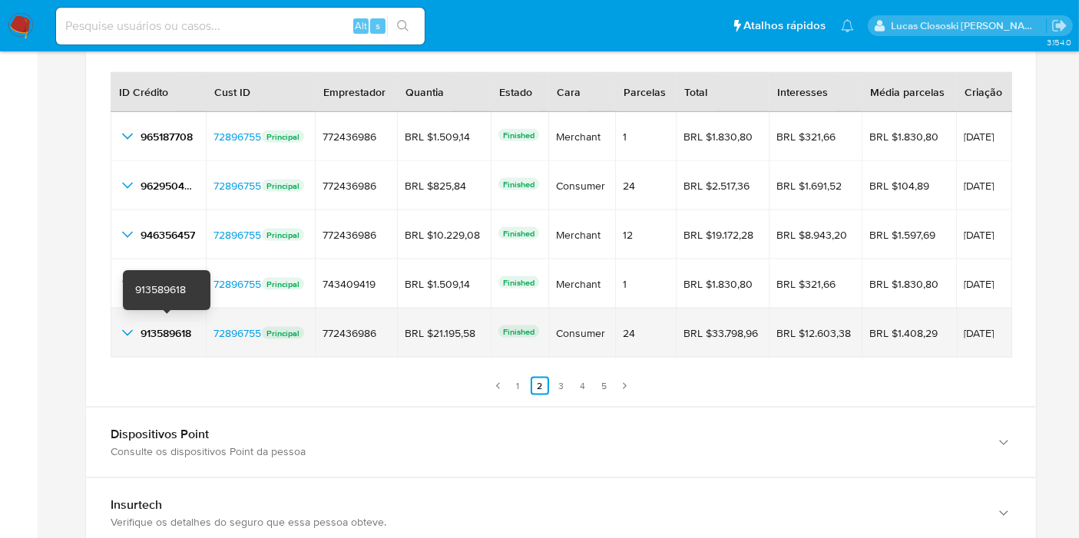
click at [161, 334] on span "913589618" at bounding box center [166, 333] width 51 height 15
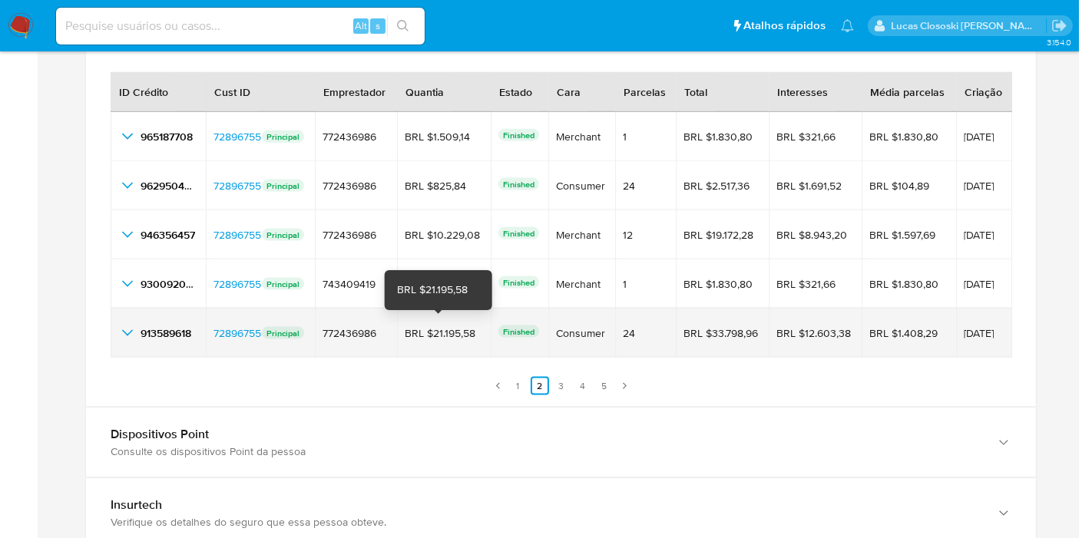
click at [461, 333] on div "BRL $21.195,58" at bounding box center [444, 333] width 78 height 14
click at [991, 330] on span "16/01/2025" at bounding box center [984, 333] width 41 height 11
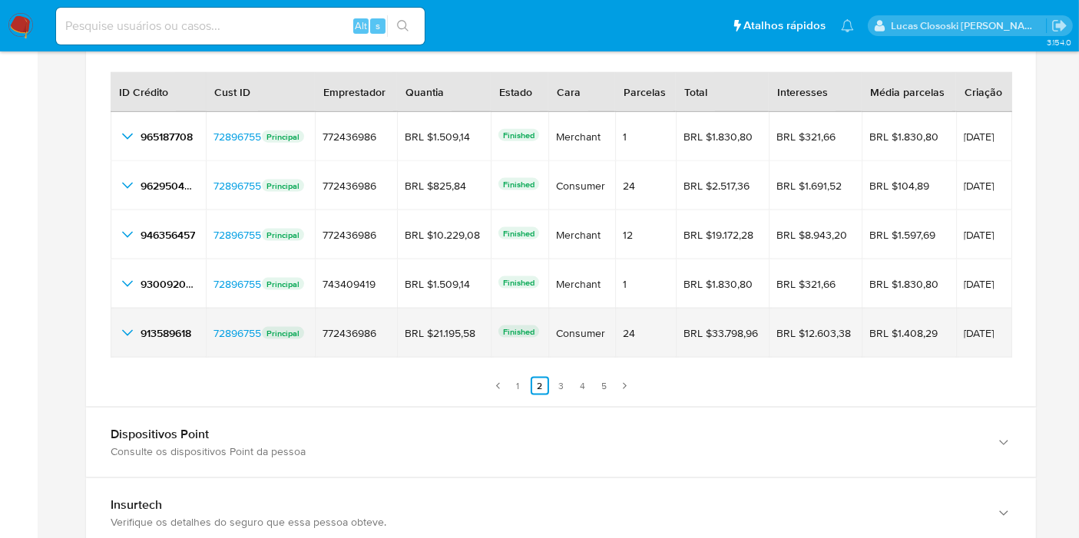
click at [127, 334] on icon "button_show_hidden_detail_by_id_4" at bounding box center [127, 333] width 18 height 18
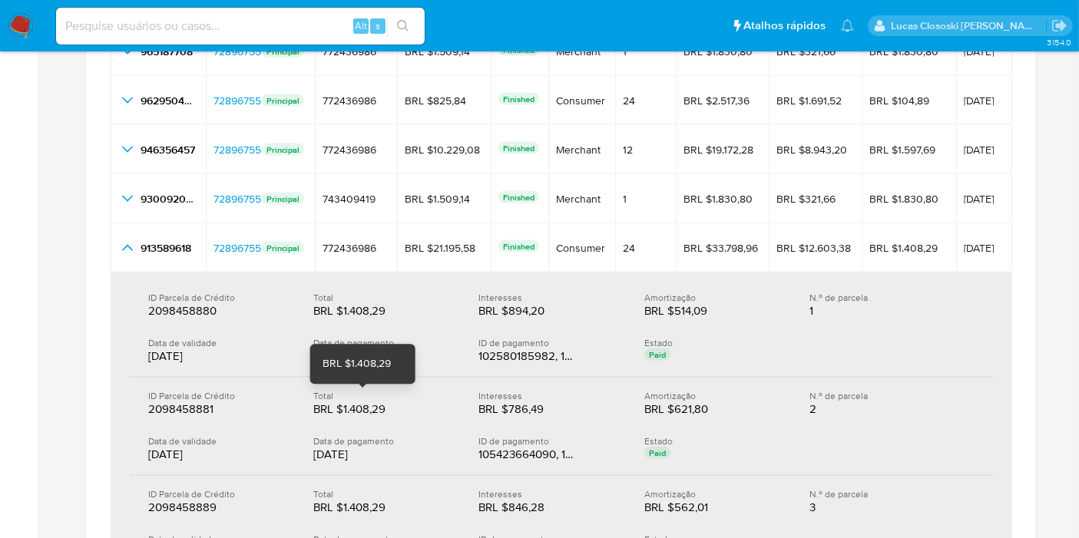
click at [404, 402] on div "BRL $1.408,29" at bounding box center [362, 409] width 98 height 15
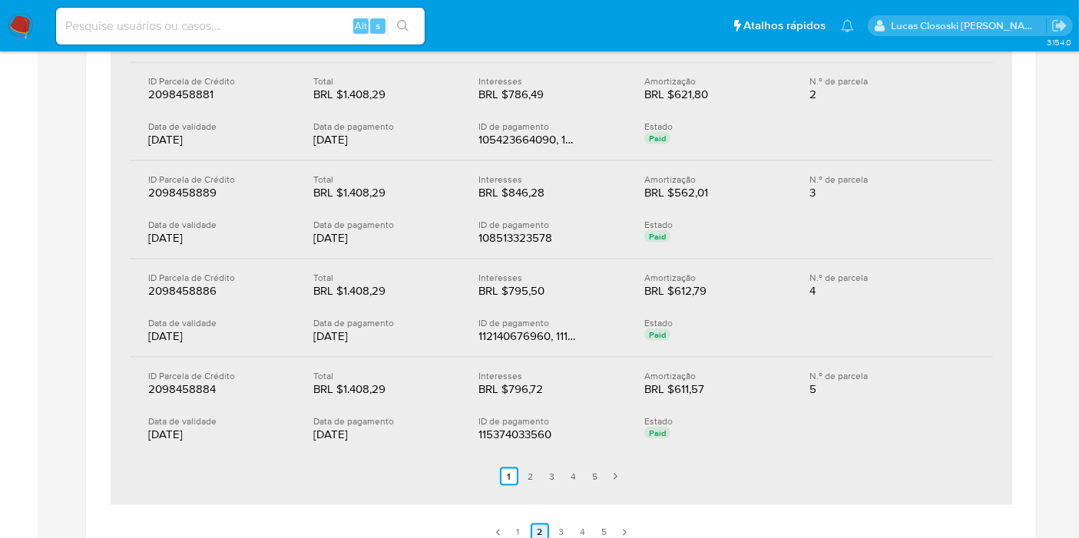
scroll to position [2444, 0]
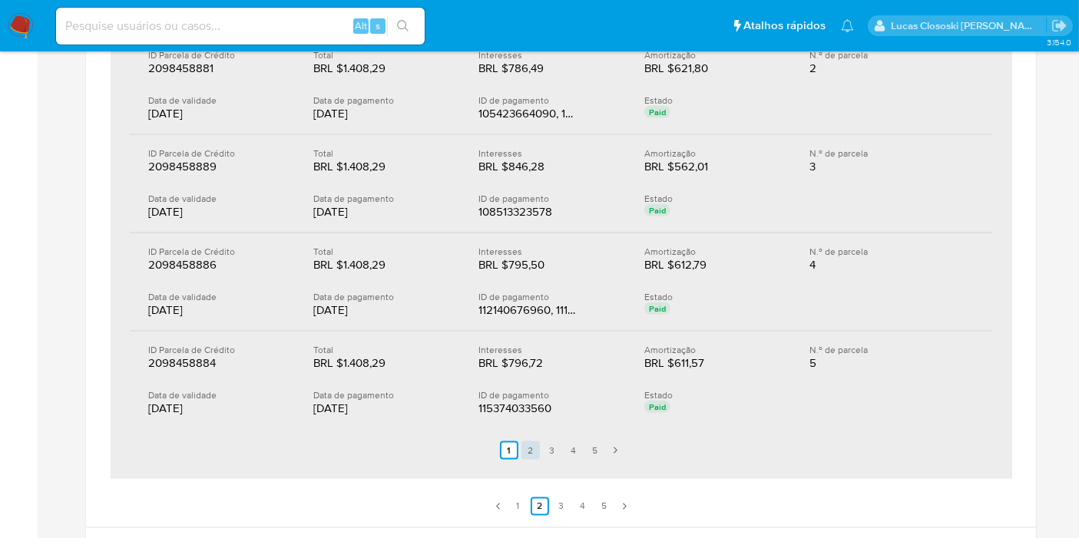
click at [531, 442] on link "2" at bounding box center [530, 451] width 18 height 18
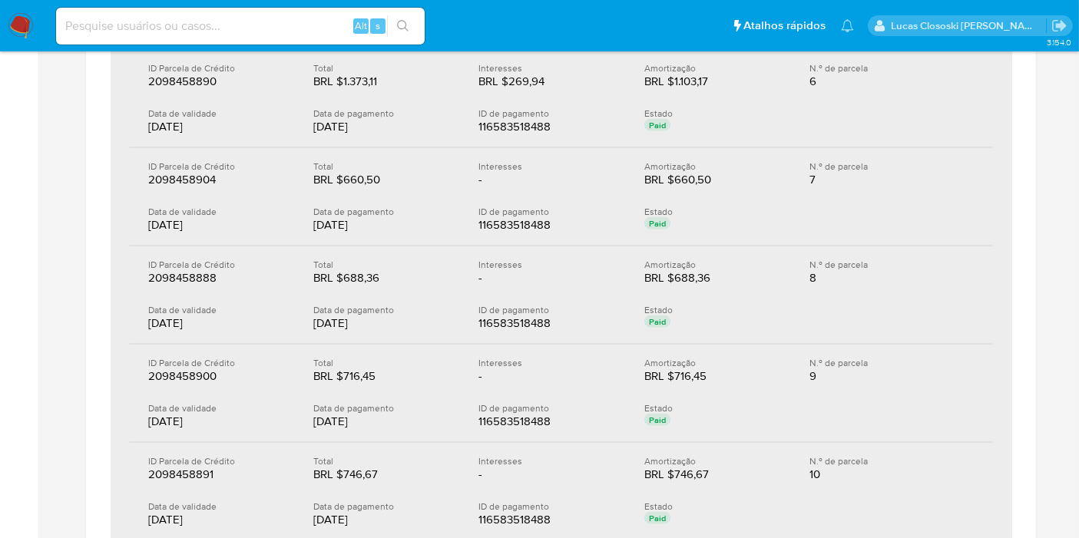
scroll to position [2359, 0]
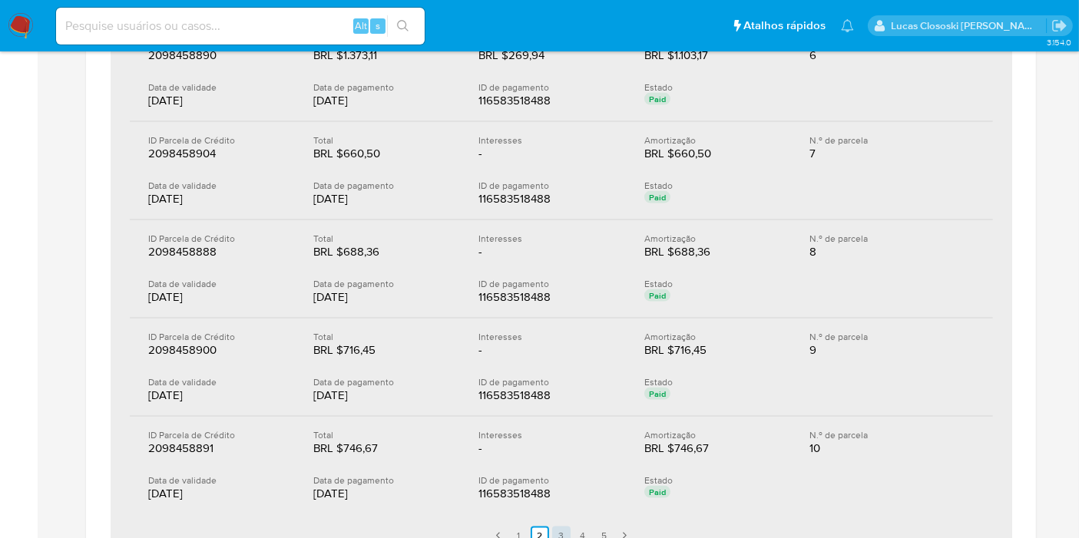
click at [561, 527] on link "3" at bounding box center [561, 536] width 18 height 18
click at [588, 527] on link "4" at bounding box center [583, 536] width 18 height 18
click at [601, 527] on link "5" at bounding box center [604, 536] width 18 height 18
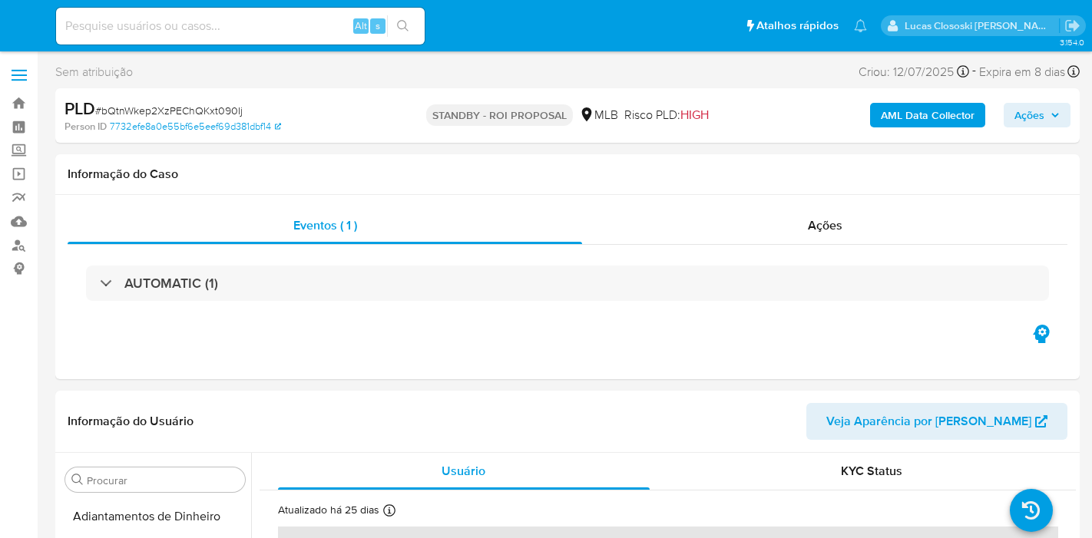
select select "10"
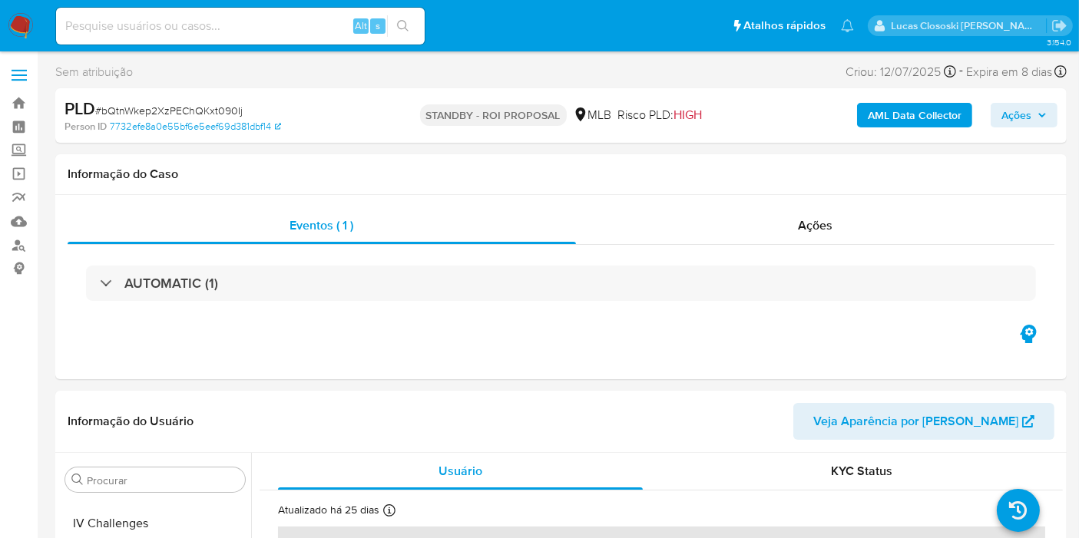
scroll to position [685, 0]
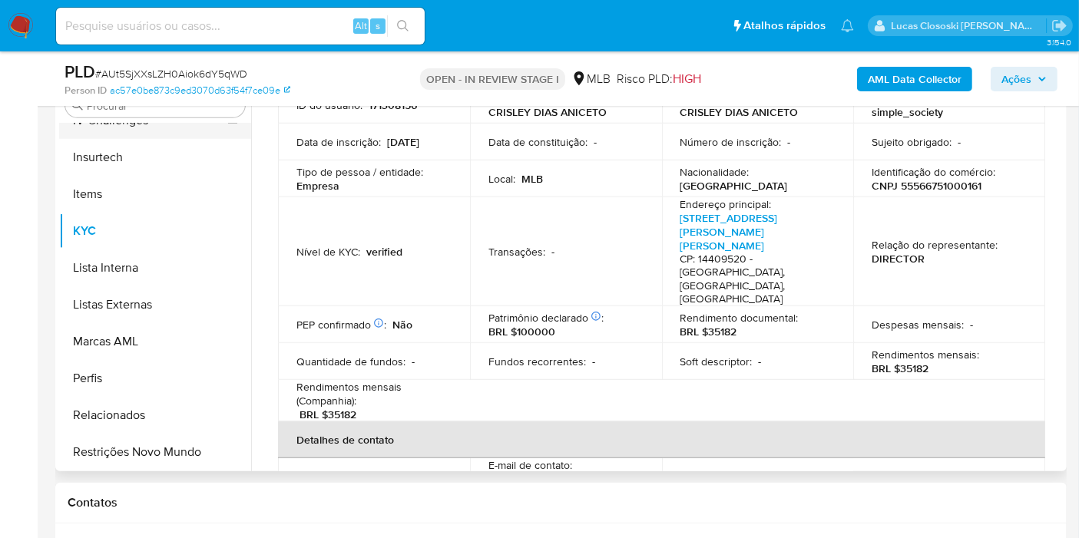
scroll to position [515, 0]
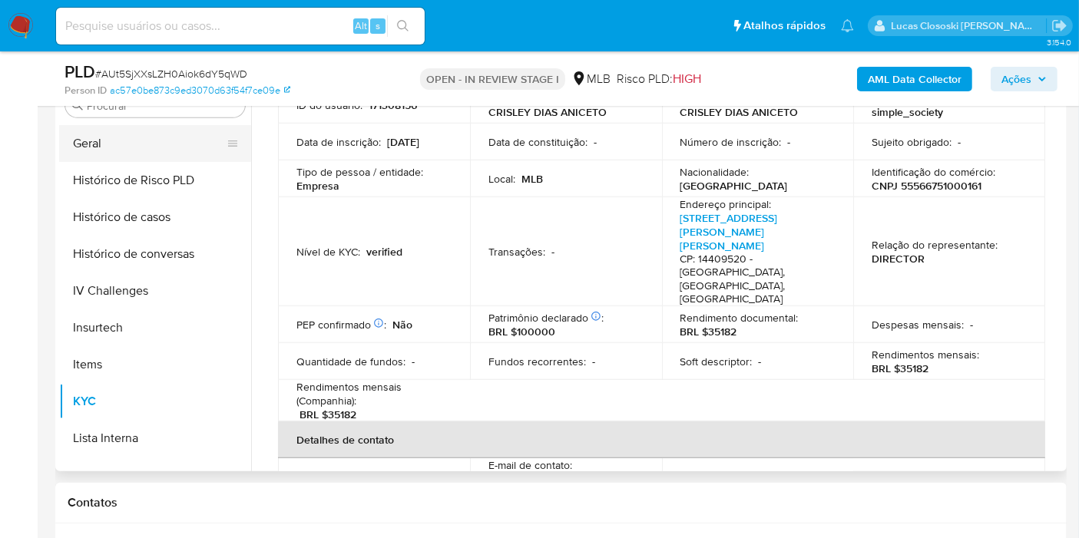
click at [101, 154] on button "Geral" at bounding box center [149, 143] width 180 height 37
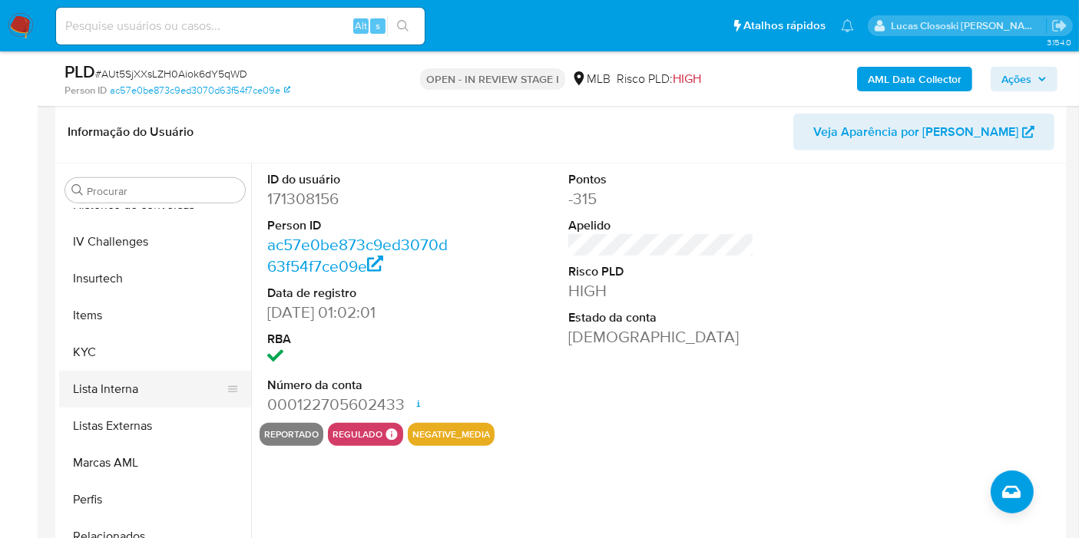
scroll to position [685, 0]
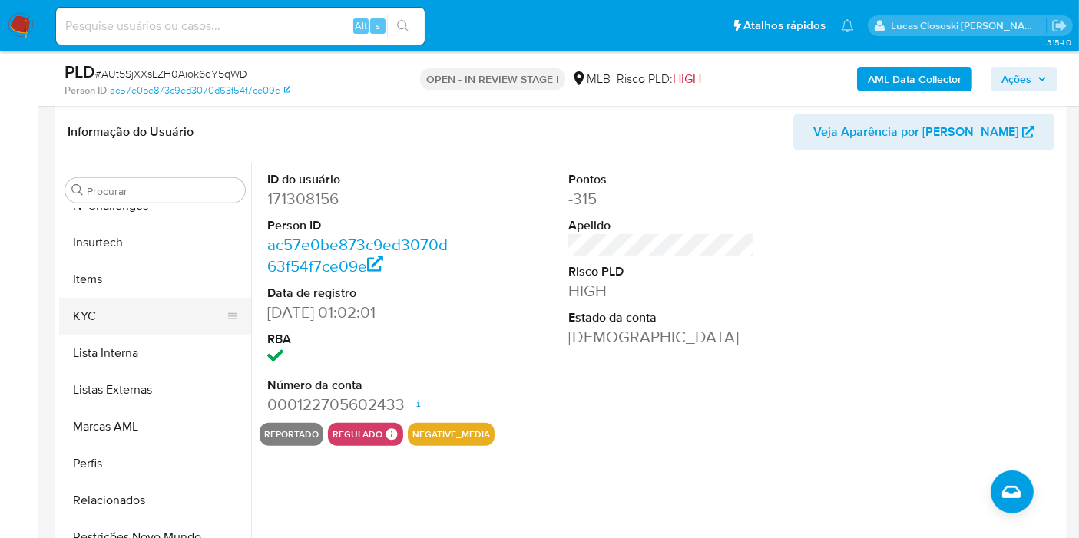
click at [119, 320] on button "KYC" at bounding box center [149, 316] width 180 height 37
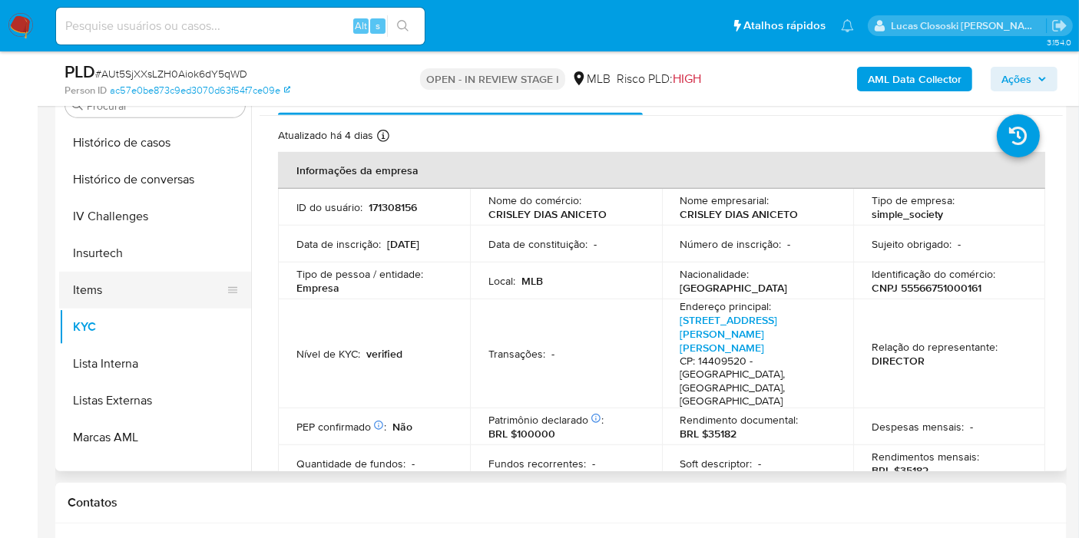
scroll to position [515, 0]
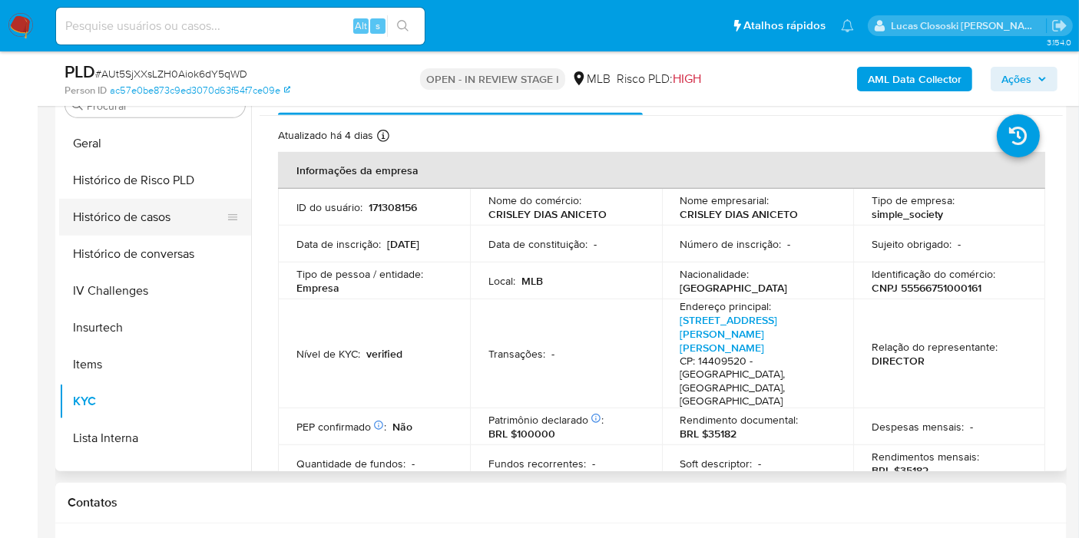
click at [141, 227] on button "Histórico de casos" at bounding box center [149, 217] width 180 height 37
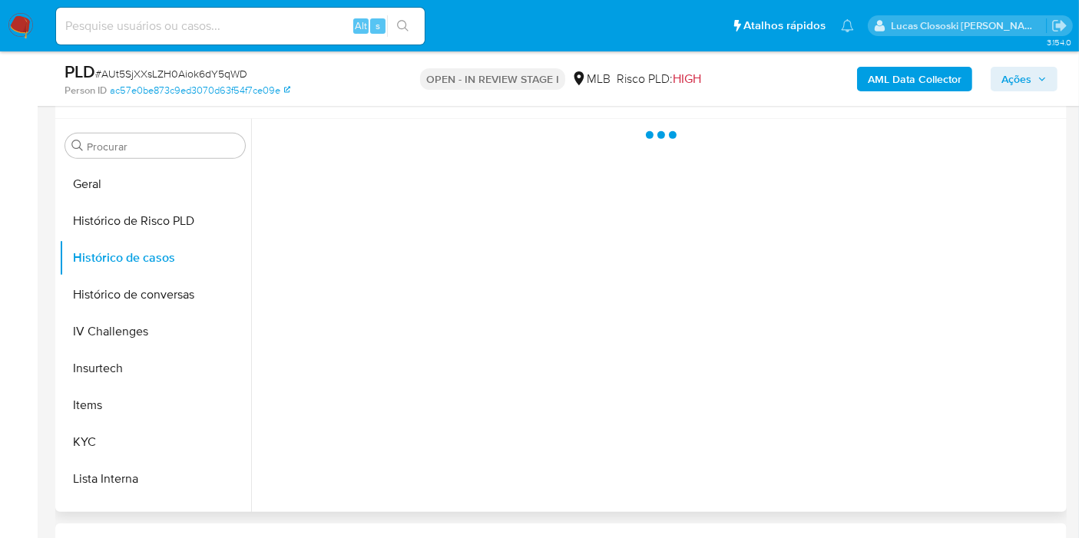
scroll to position [635, 0]
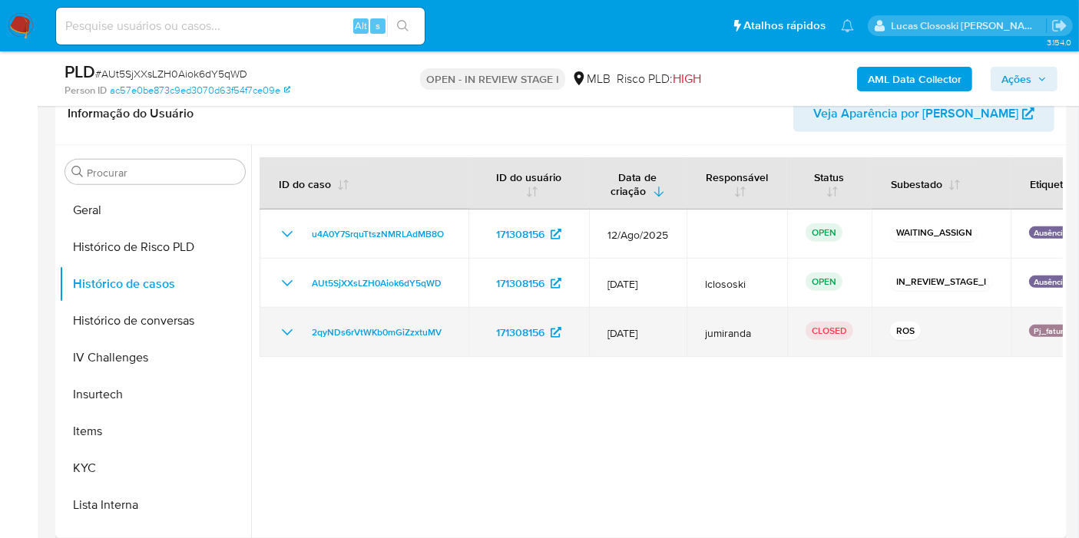
drag, startPoint x: 459, startPoint y: 330, endPoint x: 303, endPoint y: 332, distance: 156.7
click at [303, 332] on td "2qyNDs6rVtWKb0mGiZzxtuMV" at bounding box center [364, 332] width 209 height 49
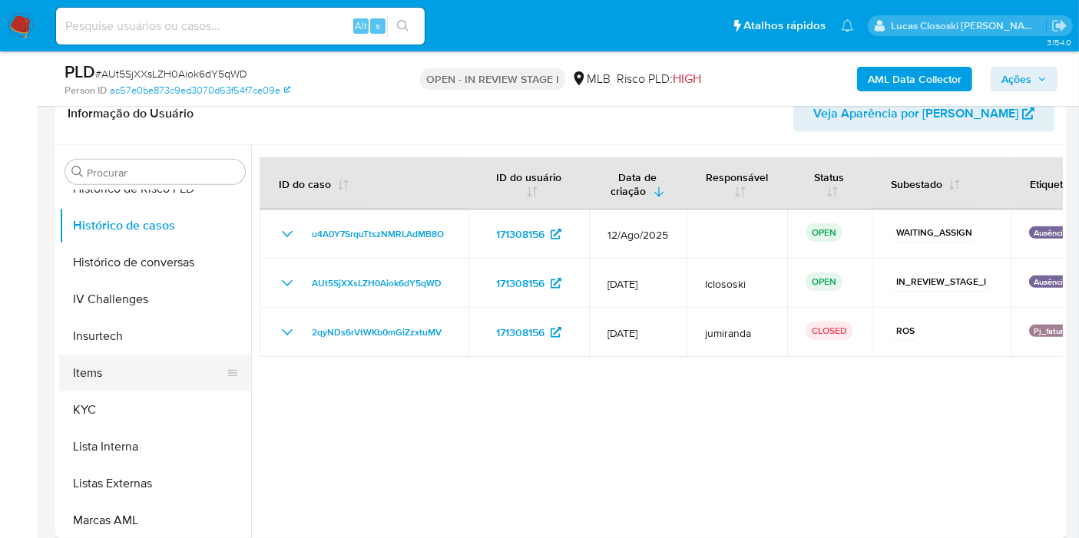
scroll to position [600, 0]
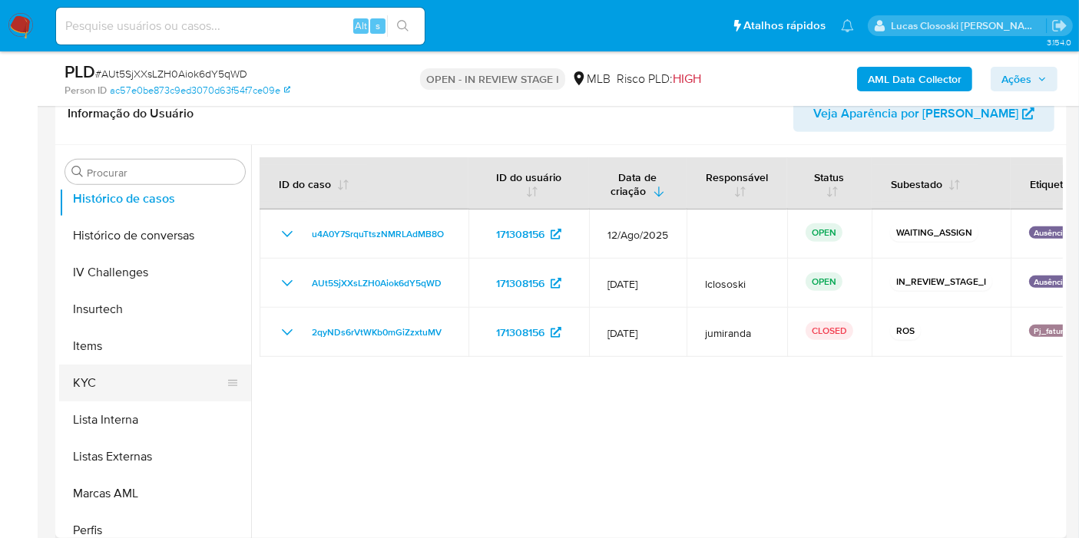
click at [147, 367] on button "KYC" at bounding box center [149, 383] width 180 height 37
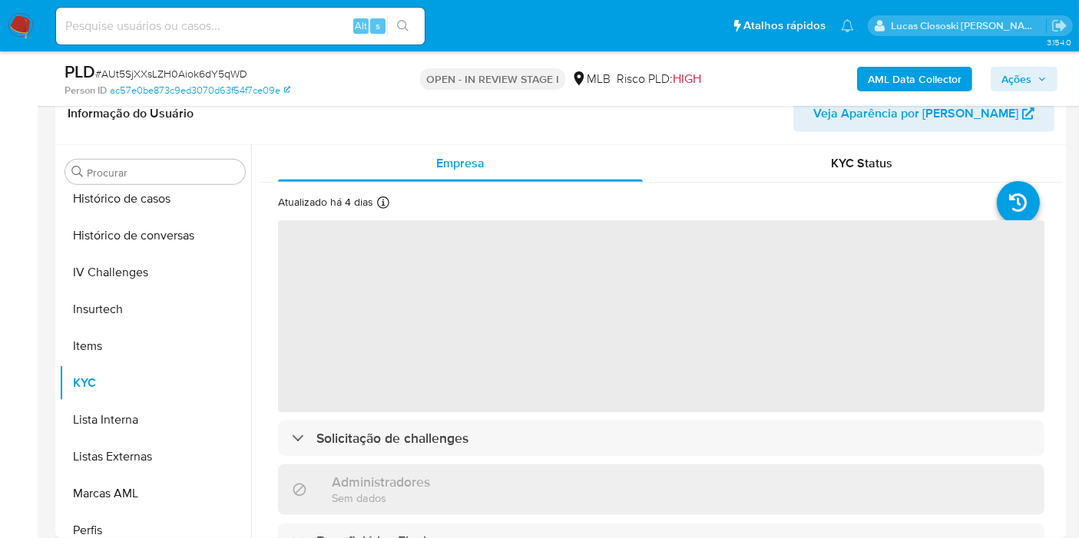
click at [476, 273] on span "‌" at bounding box center [661, 316] width 766 height 192
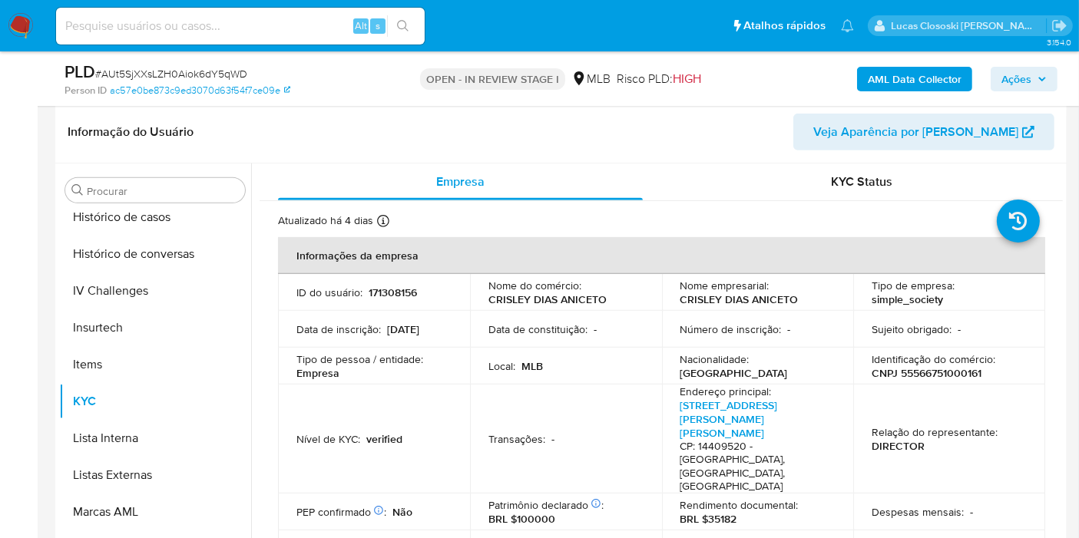
click at [929, 374] on p "CNPJ 55566751000161" at bounding box center [927, 373] width 110 height 14
copy p "55566751000161"
click at [939, 90] on b "AML Data Collector" at bounding box center [915, 79] width 94 height 25
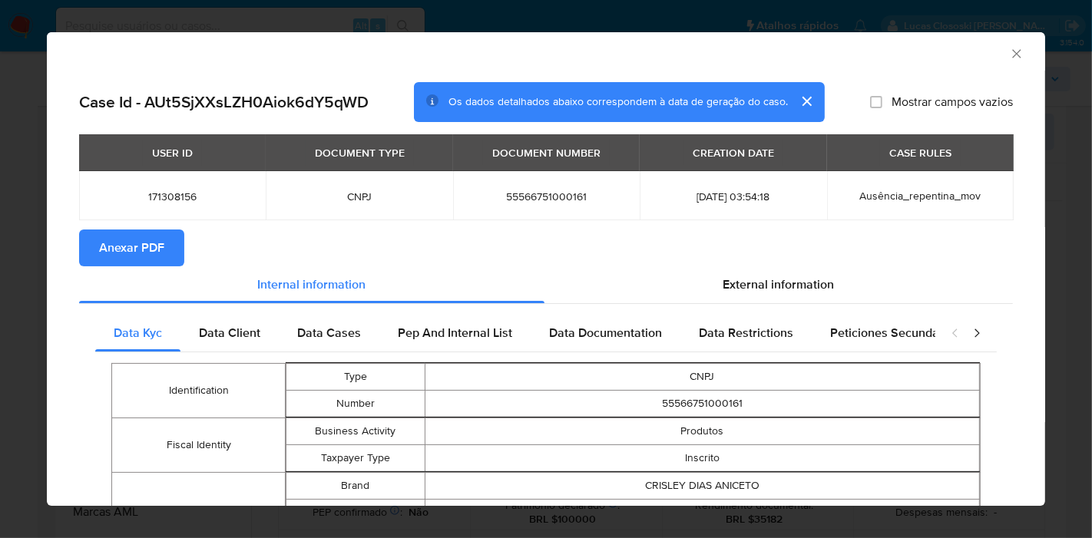
click at [135, 247] on span "Anexar PDF" at bounding box center [131, 248] width 65 height 34
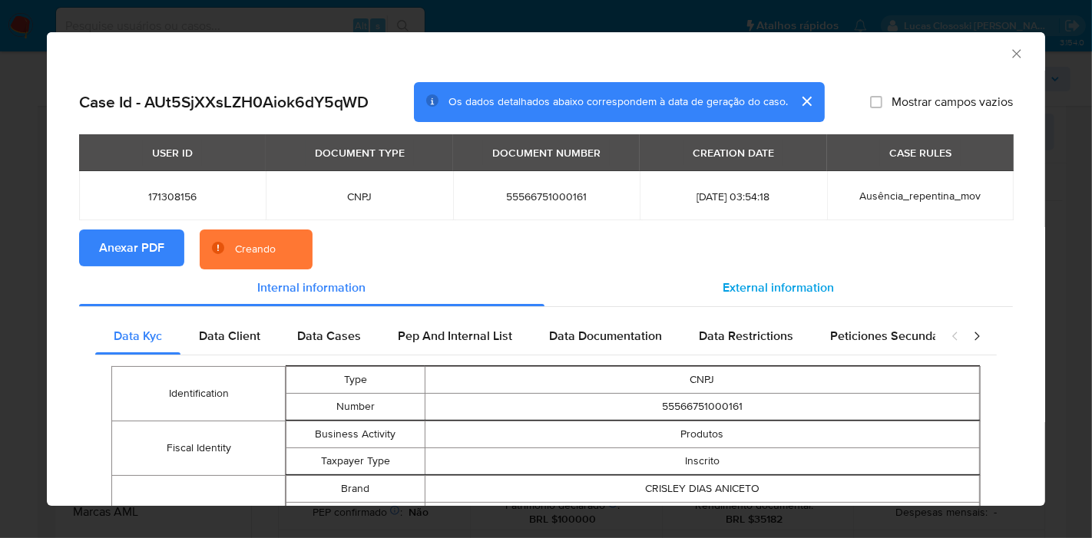
click at [730, 293] on span "External information" at bounding box center [778, 288] width 111 height 18
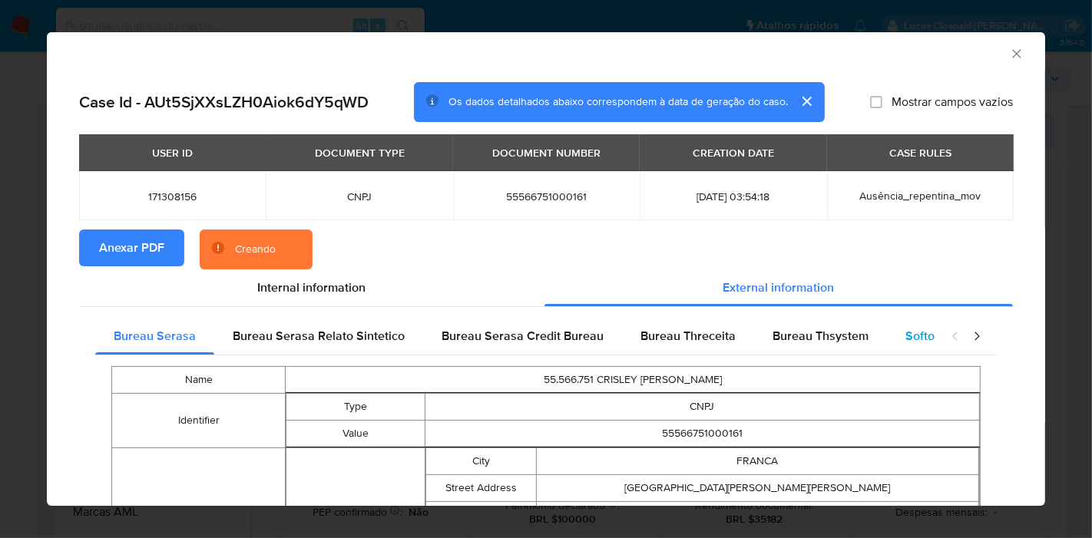
click at [920, 326] on div "Softon" at bounding box center [923, 336] width 73 height 37
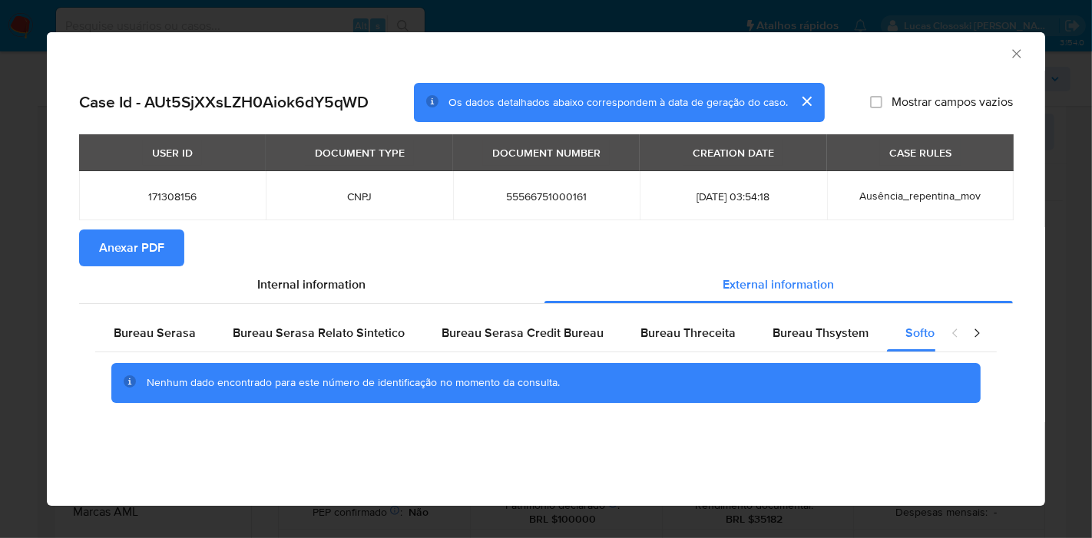
click at [1018, 51] on icon "Fechar a janela" at bounding box center [1016, 53] width 8 height 8
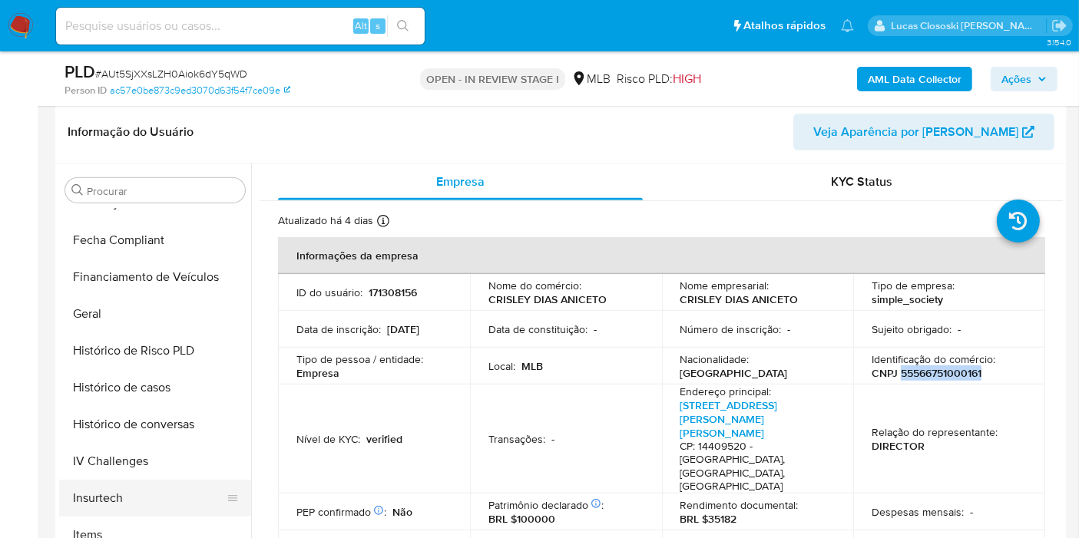
scroll to position [88, 0]
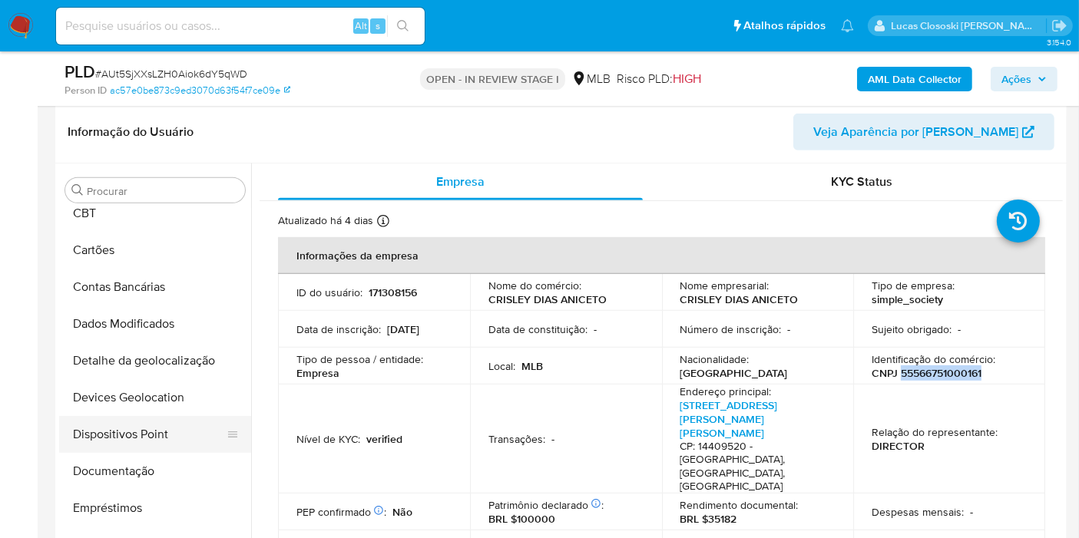
click at [127, 395] on button "Devices Geolocation" at bounding box center [155, 397] width 192 height 37
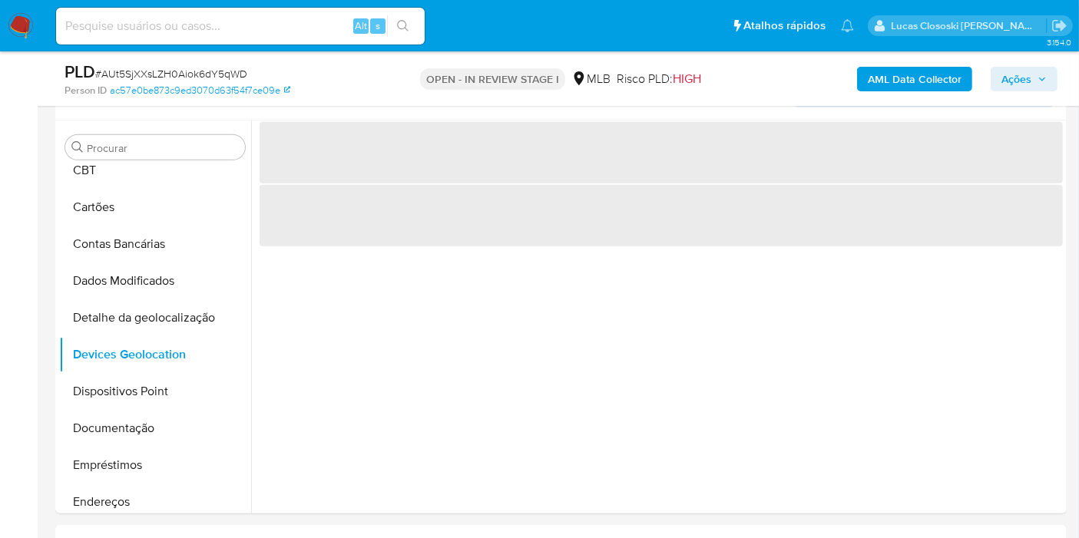
scroll to position [676, 0]
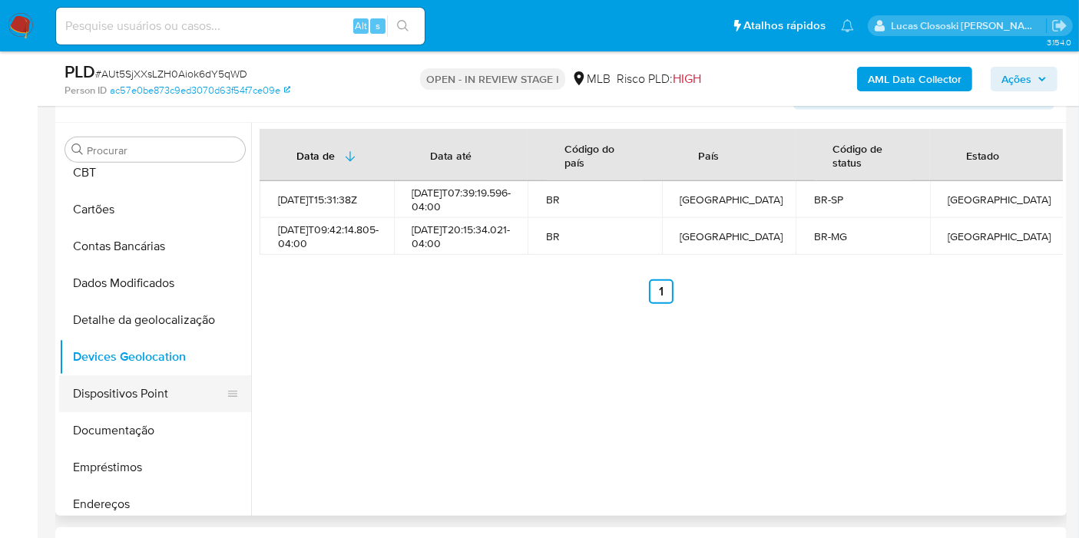
click at [144, 392] on button "Dispositivos Point" at bounding box center [149, 394] width 180 height 37
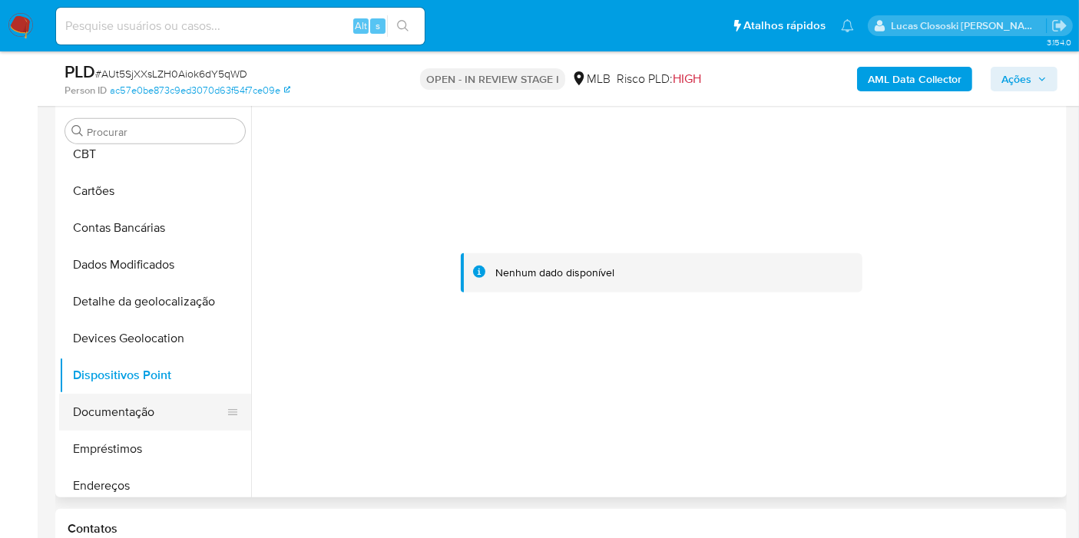
click at [147, 409] on button "Documentação" at bounding box center [149, 412] width 180 height 37
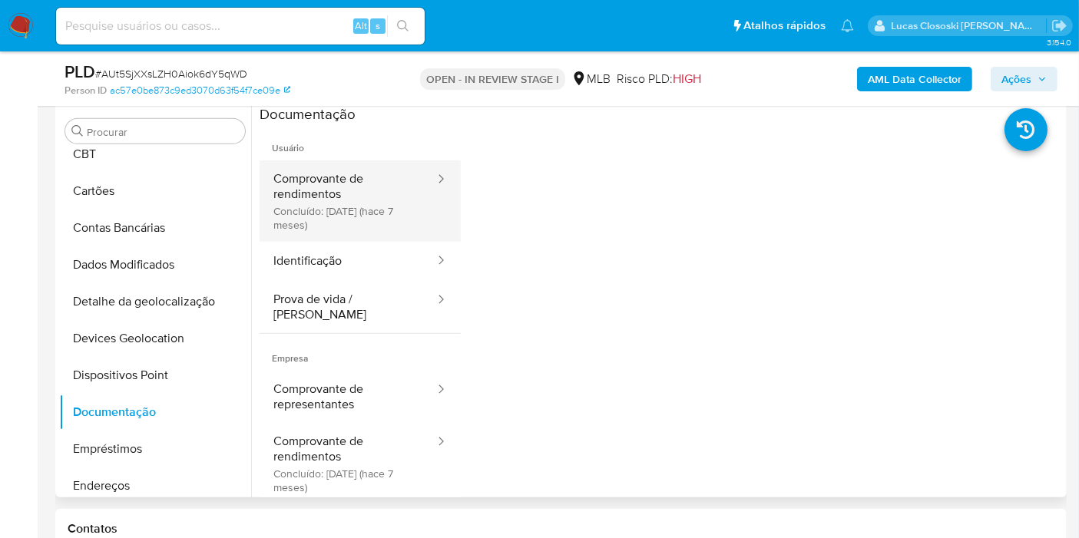
click at [303, 184] on button "Comprovante de rendimentos Concluído: 01/02/2025 (hace 7 meses)" at bounding box center [348, 201] width 177 height 81
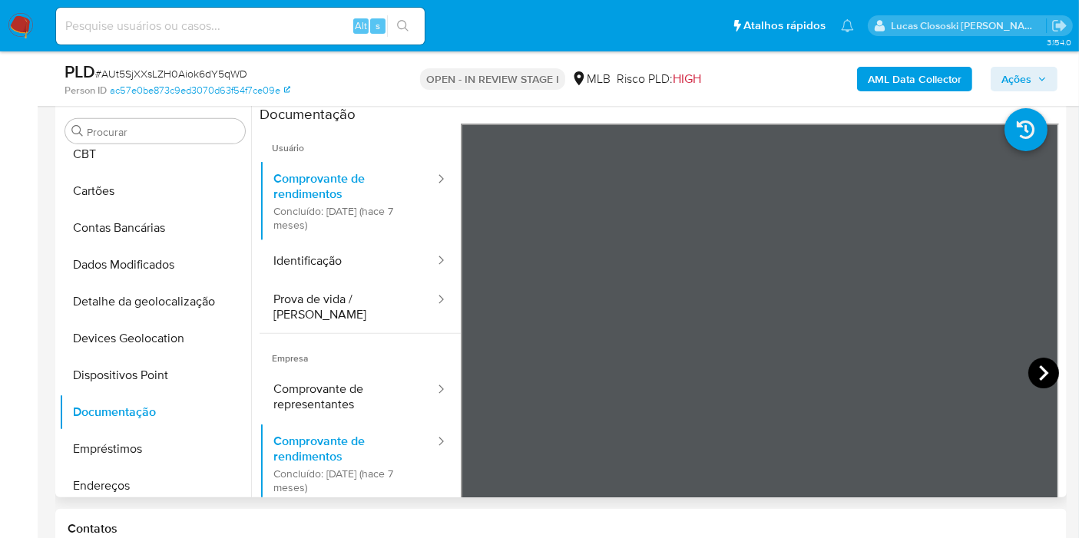
click at [1039, 369] on icon at bounding box center [1043, 373] width 9 height 15
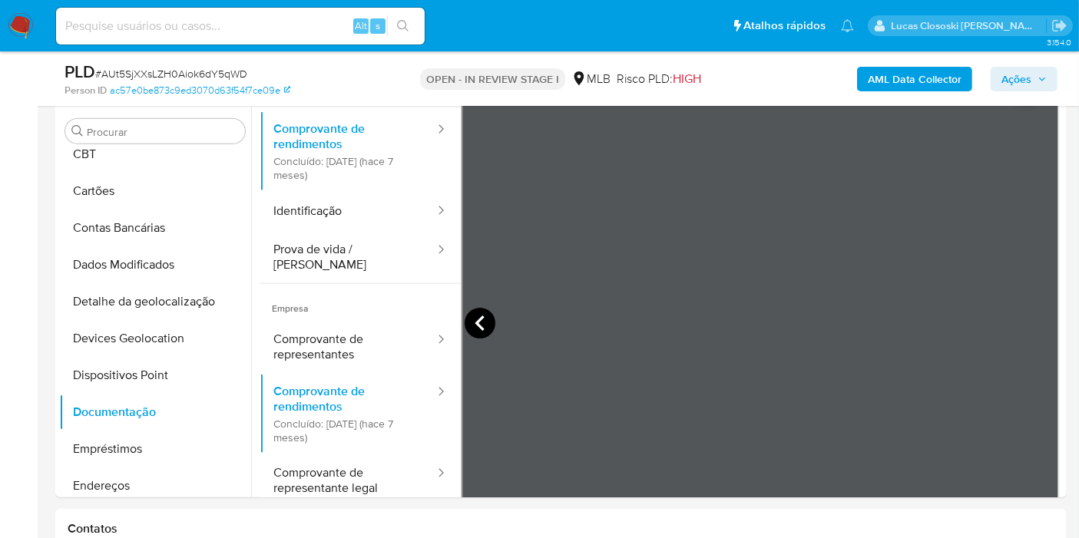
click at [482, 323] on icon at bounding box center [480, 323] width 31 height 31
click at [1028, 321] on icon at bounding box center [1043, 323] width 31 height 31
click at [470, 310] on icon at bounding box center [480, 323] width 31 height 31
click at [268, 512] on div "Contatos" at bounding box center [560, 529] width 1011 height 41
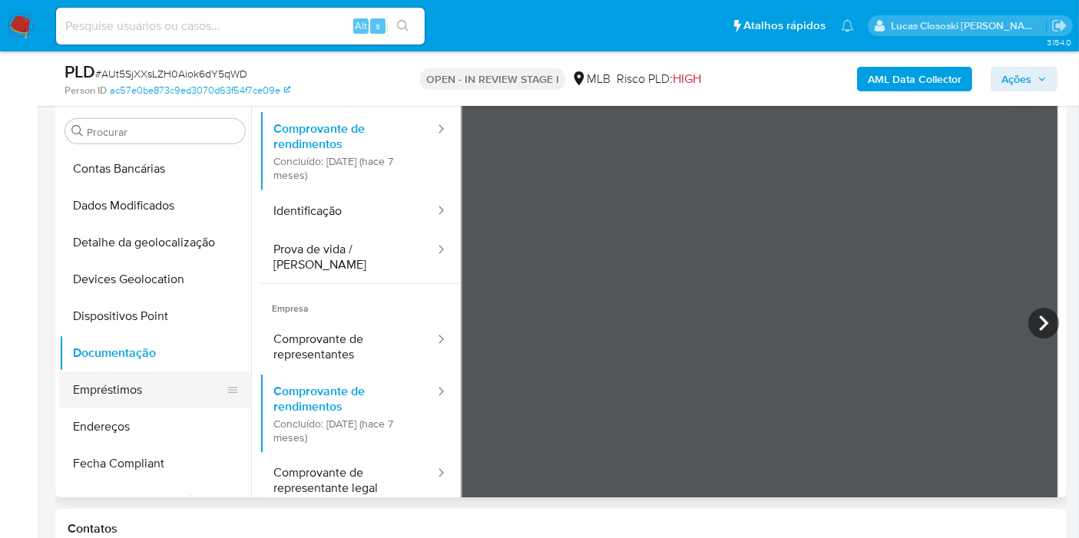
scroll to position [173, 0]
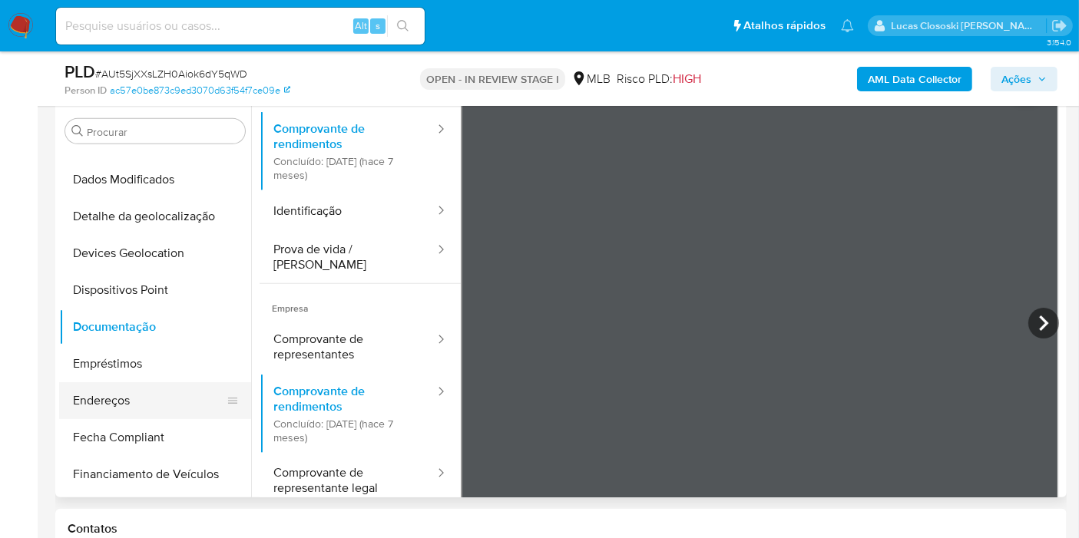
click at [117, 391] on button "Endereços" at bounding box center [149, 400] width 180 height 37
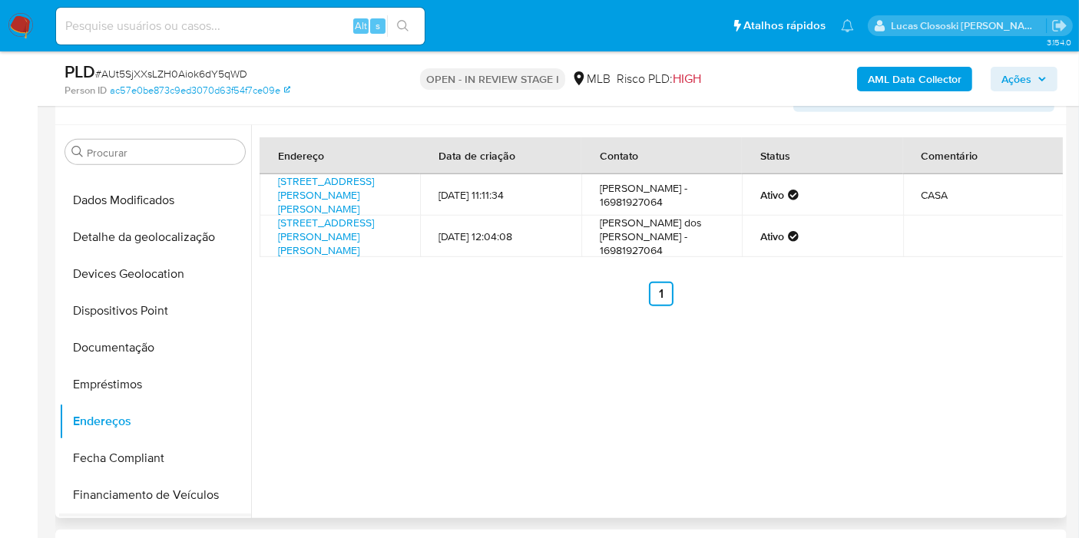
scroll to position [344, 0]
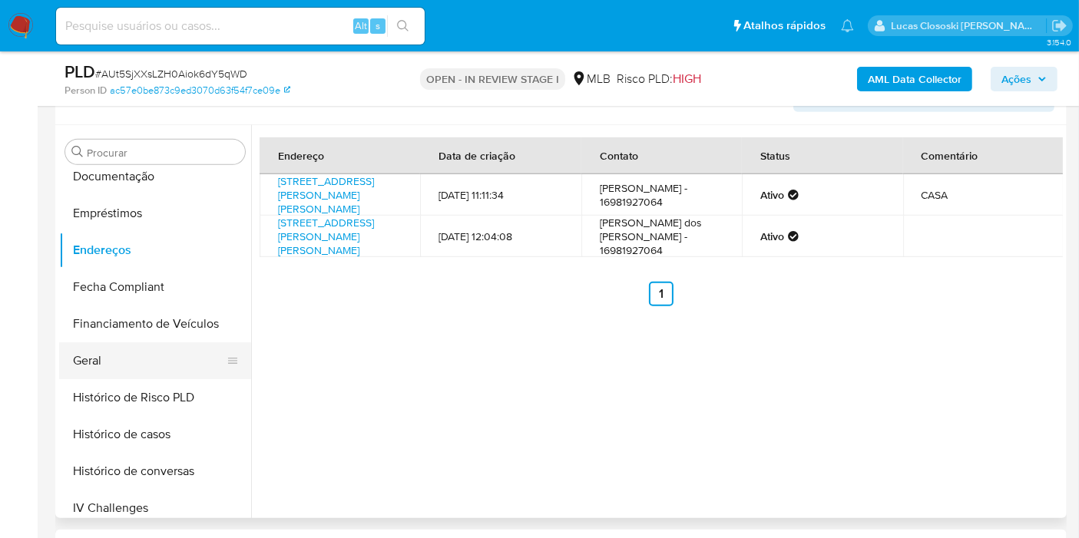
click at [112, 356] on button "Geral" at bounding box center [149, 361] width 180 height 37
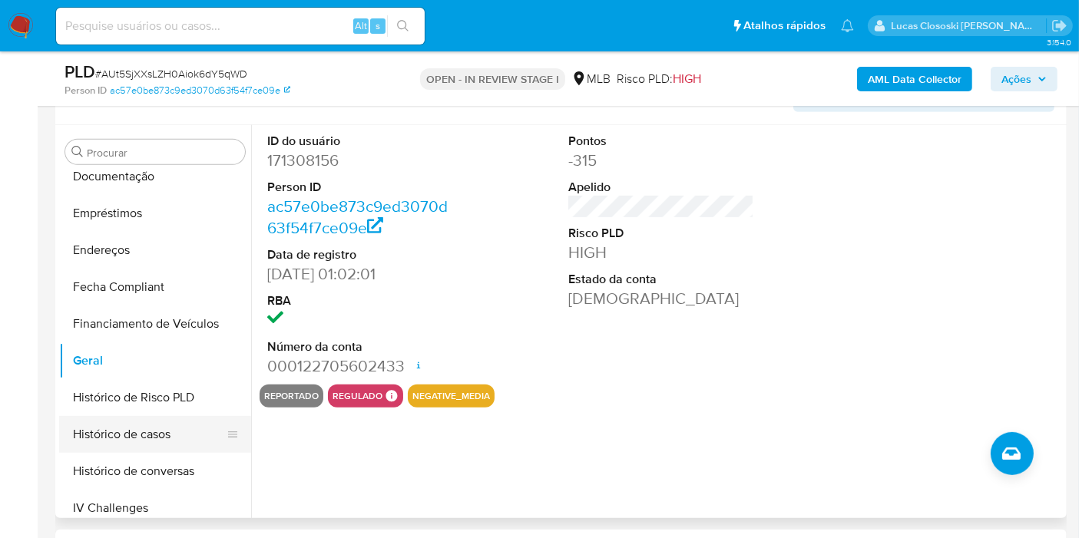
scroll to position [429, 0]
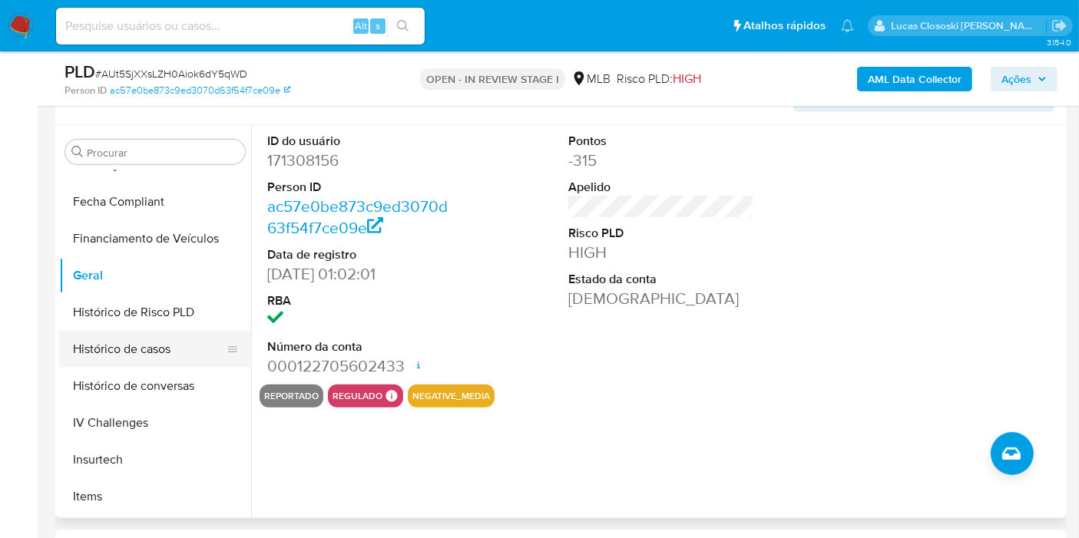
click at [126, 359] on button "Histórico de casos" at bounding box center [149, 349] width 180 height 37
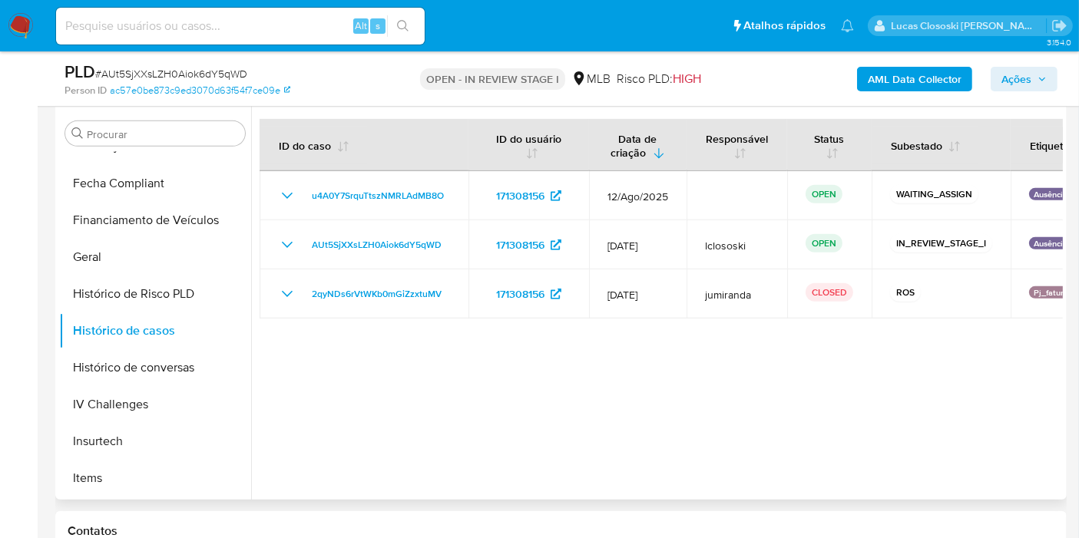
click at [314, 378] on div at bounding box center [657, 303] width 812 height 393
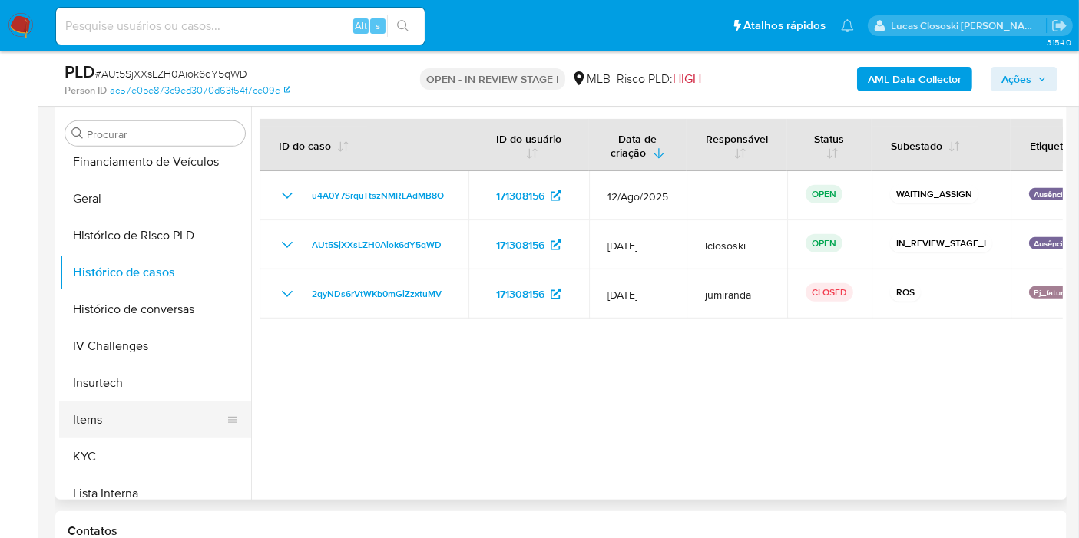
scroll to position [515, 0]
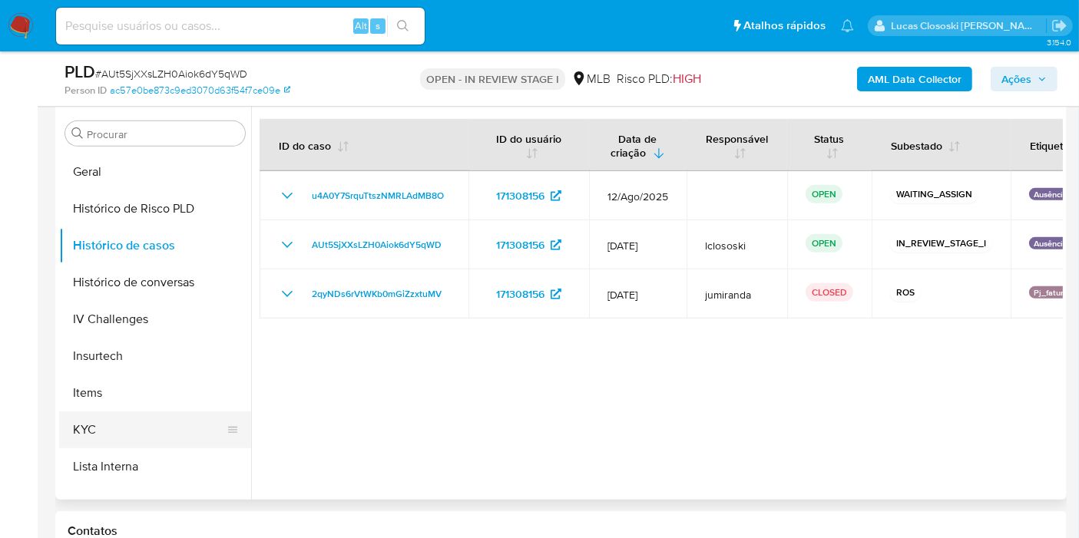
click at [111, 421] on button "KYC" at bounding box center [149, 430] width 180 height 37
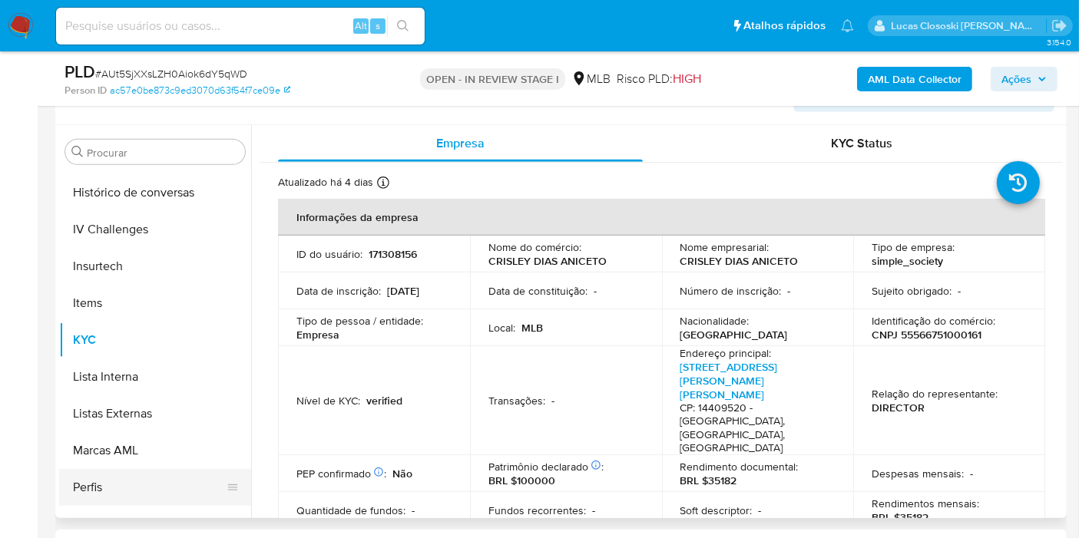
scroll to position [685, 0]
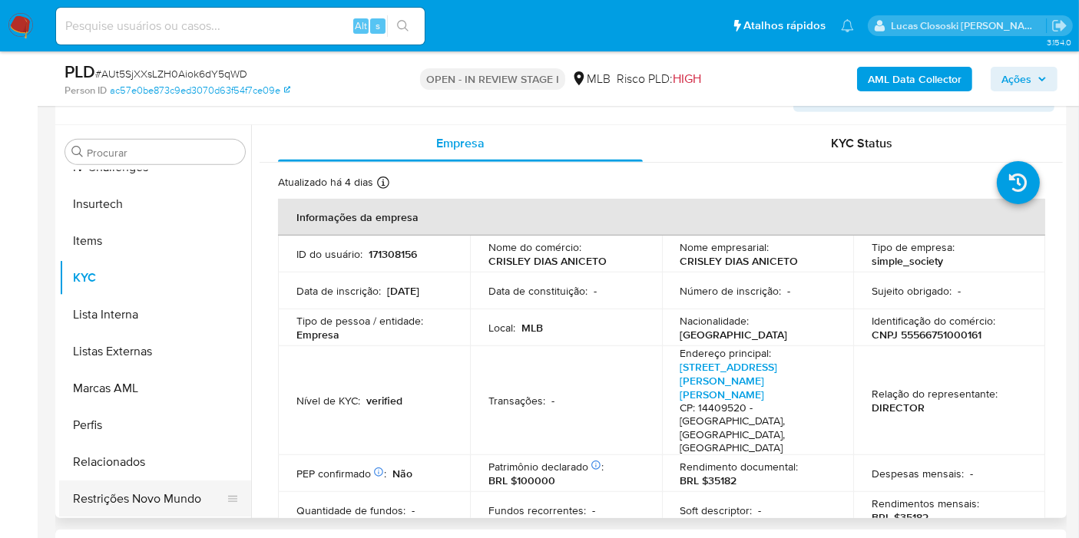
click at [181, 493] on button "Restrições Novo Mundo" at bounding box center [149, 499] width 180 height 37
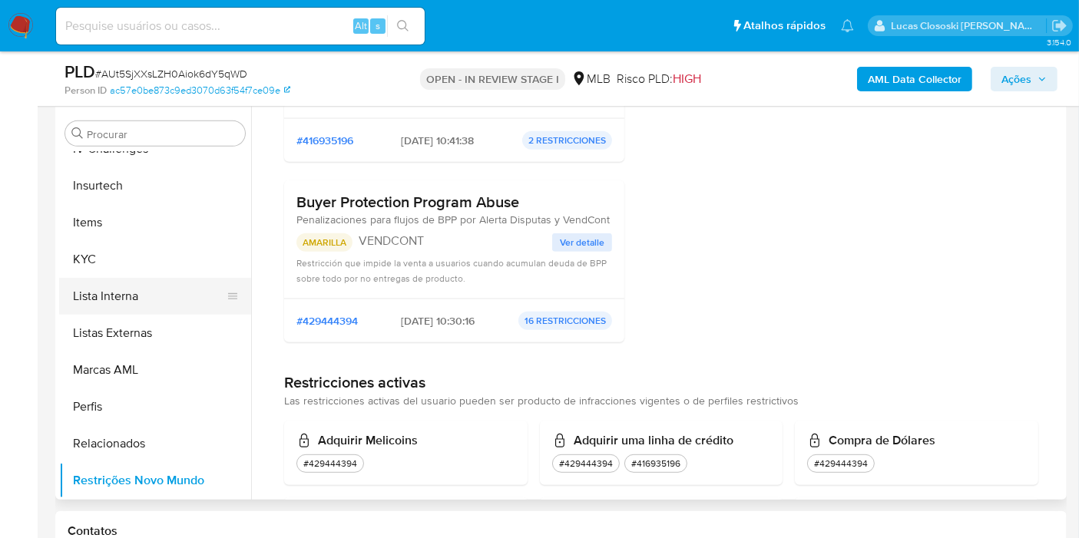
scroll to position [256, 0]
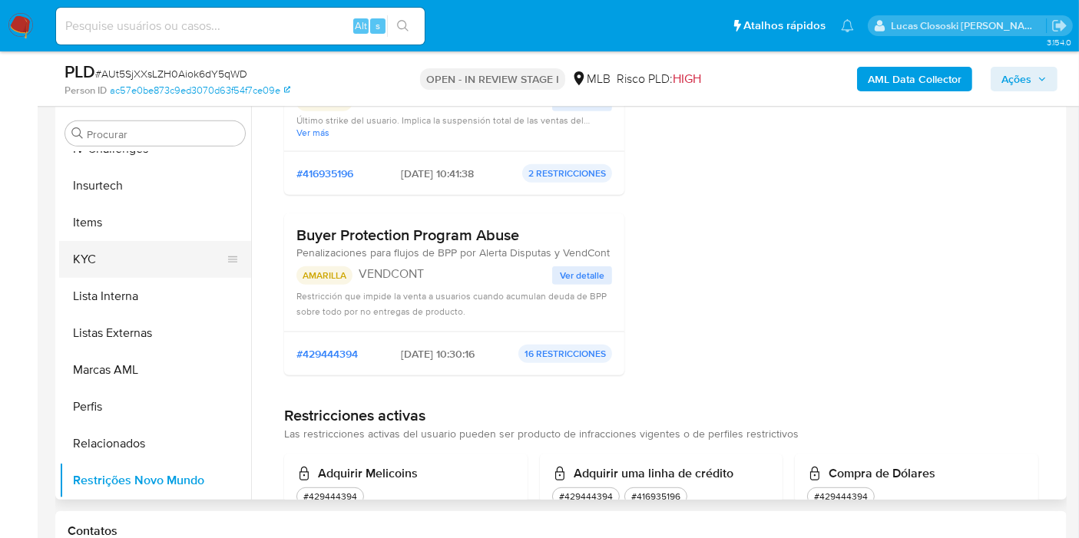
click at [90, 258] on button "KYC" at bounding box center [149, 259] width 180 height 37
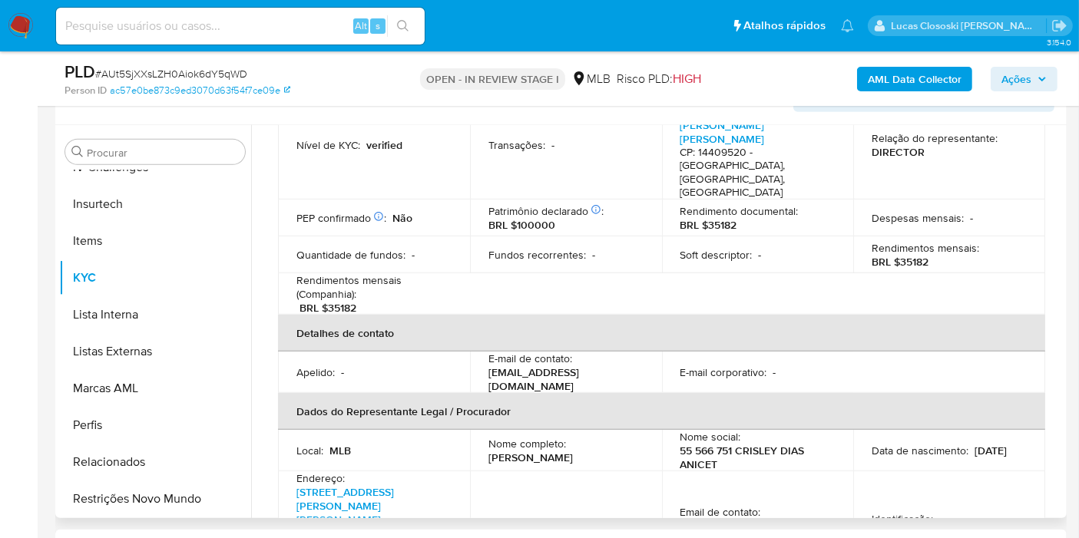
scroll to position [426, 0]
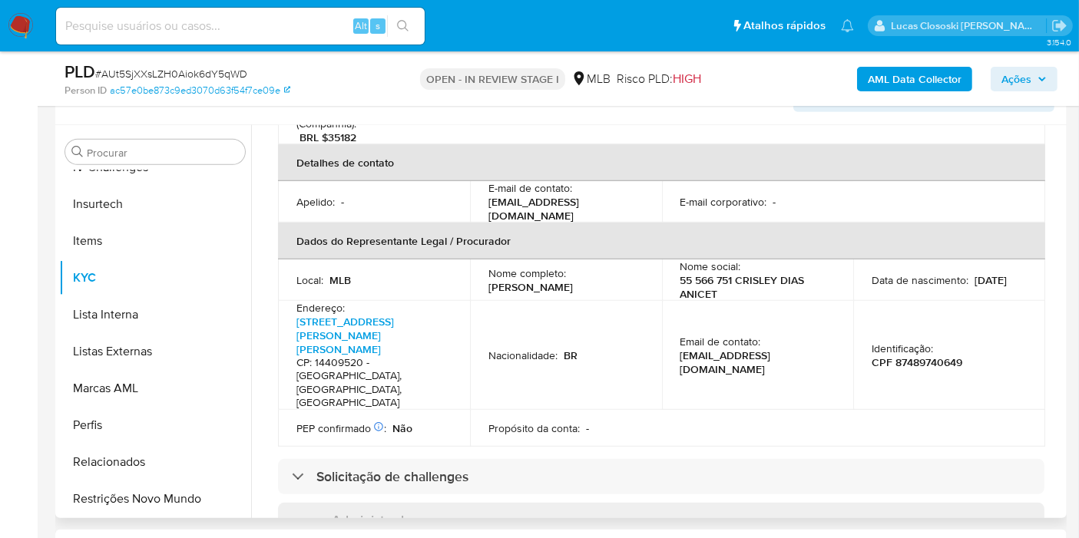
click at [921, 356] on p "CPF 87489740649" at bounding box center [917, 363] width 91 height 14
copy p "87489740649"
click at [219, 75] on span "# AUt5SjXXsLZH0Aiok6dY5qWD" at bounding box center [171, 73] width 152 height 15
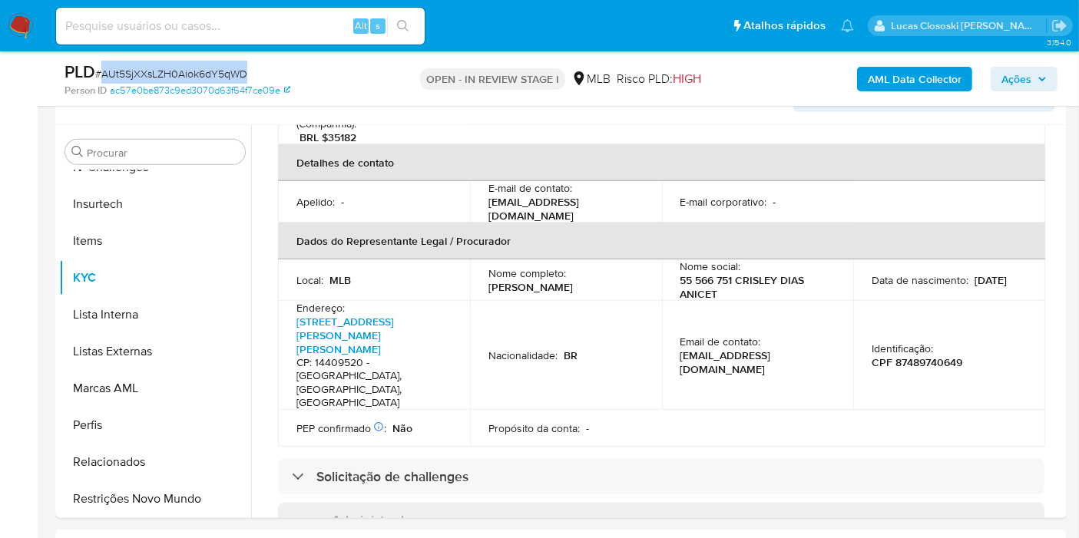
copy span "AUt5SjXXsLZH0Aiok6dY5qWD"
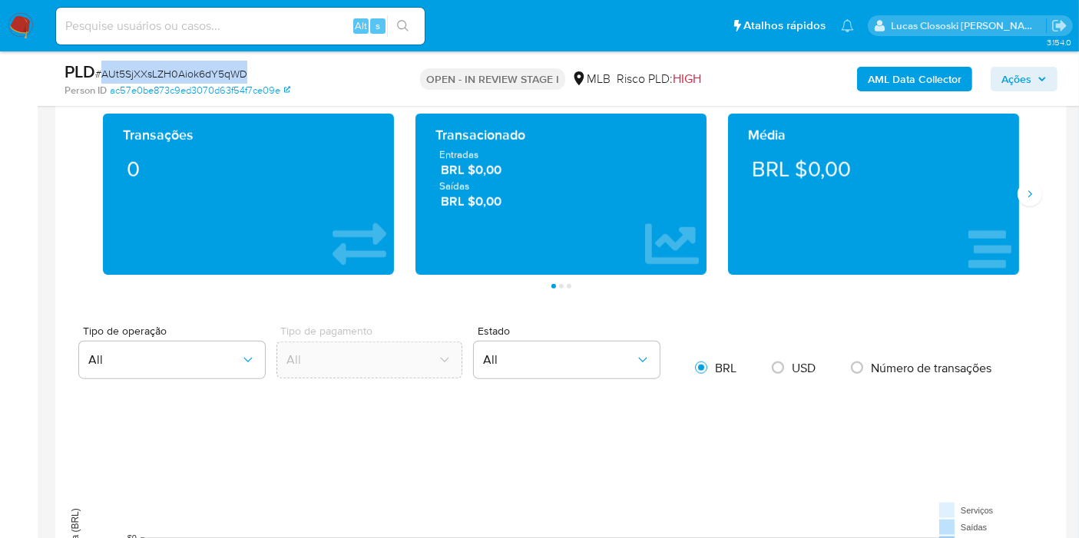
scroll to position [1527, 0]
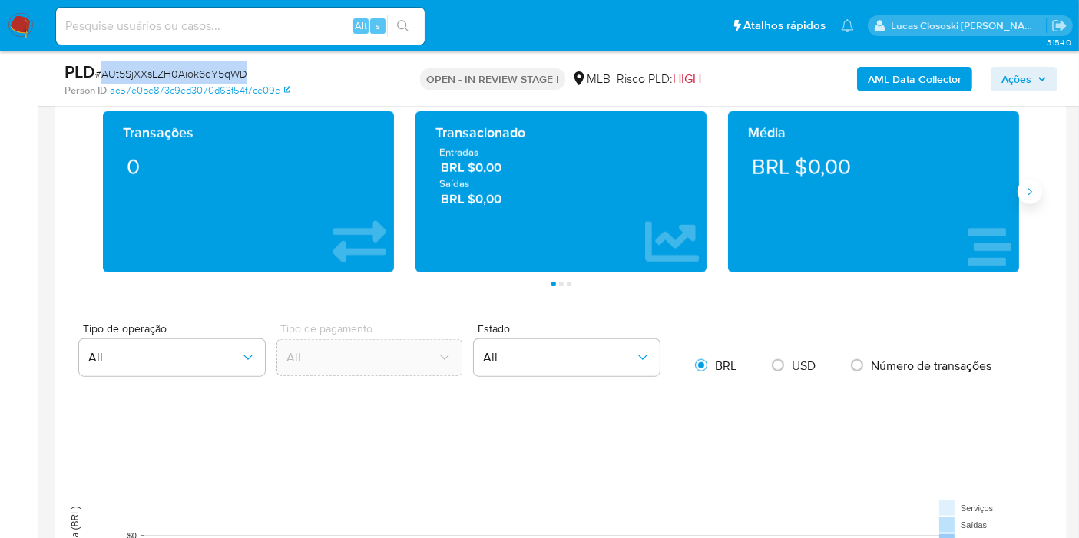
click at [1035, 193] on icon "Siguiente" at bounding box center [1030, 192] width 12 height 12
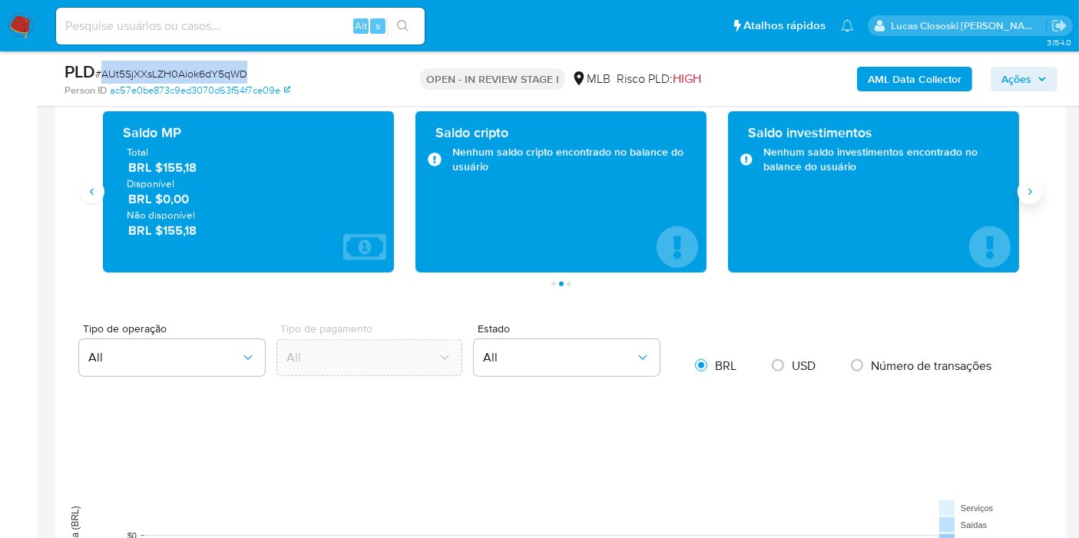
click at [1035, 193] on icon "Siguiente" at bounding box center [1030, 192] width 12 height 12
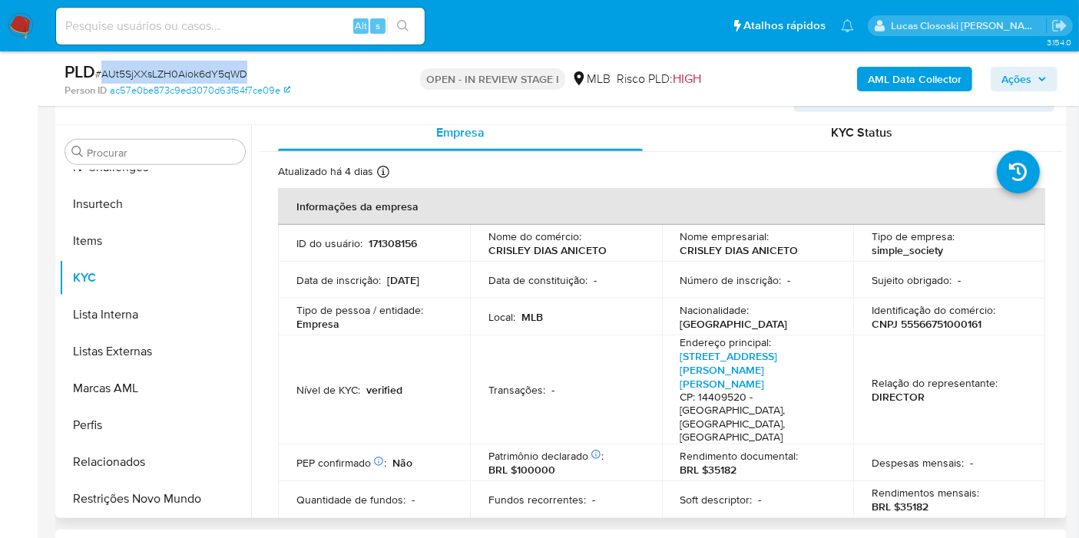
scroll to position [0, 0]
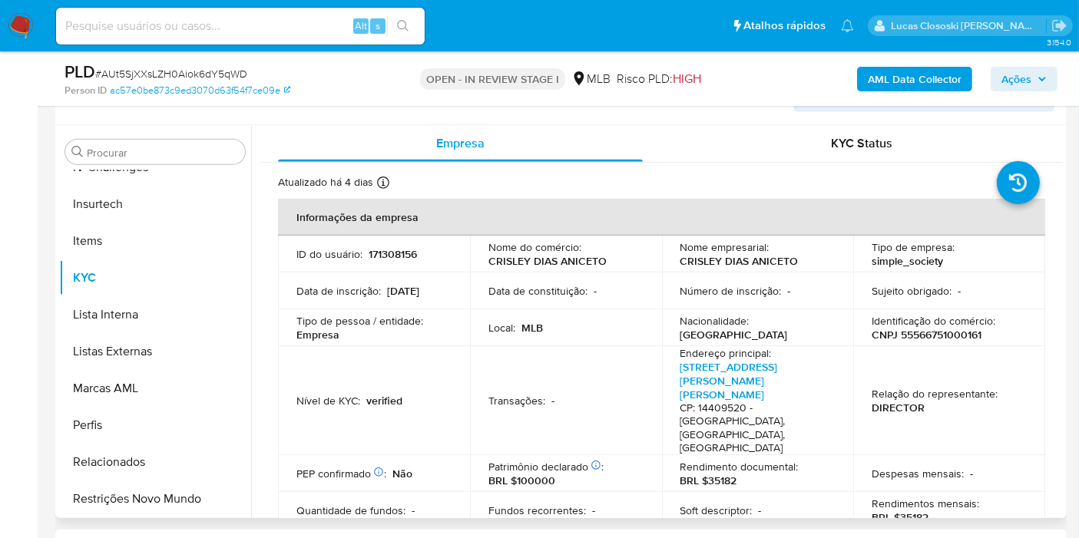
click at [400, 255] on p "171308156" at bounding box center [393, 254] width 48 height 14
copy p "171308156"
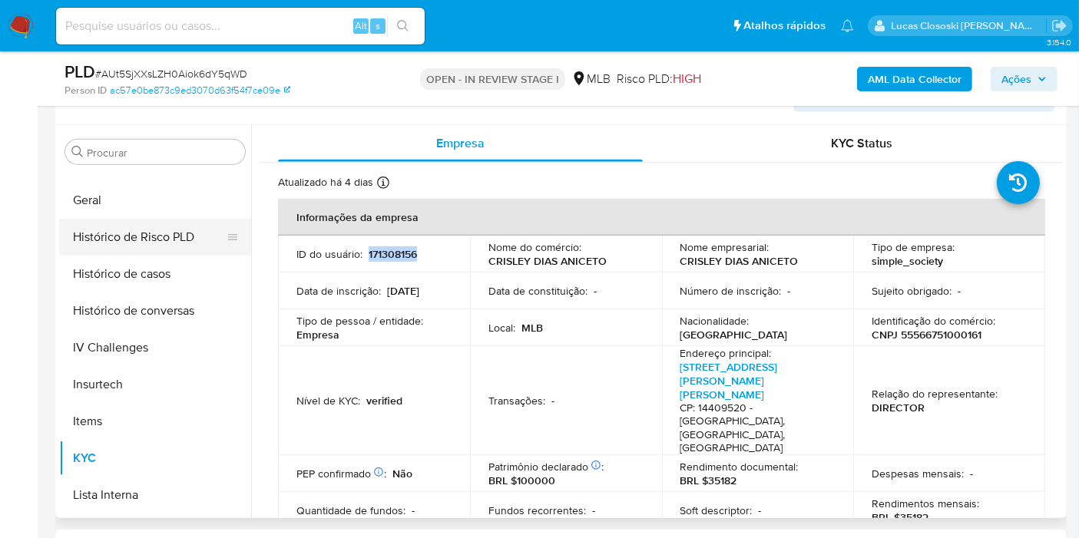
scroll to position [429, 0]
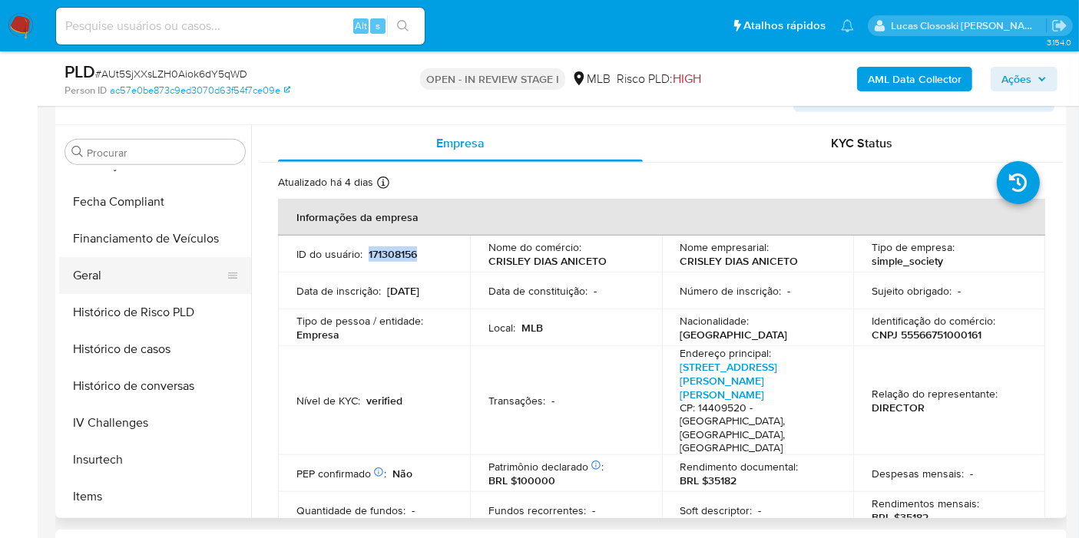
click at [118, 287] on button "Geral" at bounding box center [149, 275] width 180 height 37
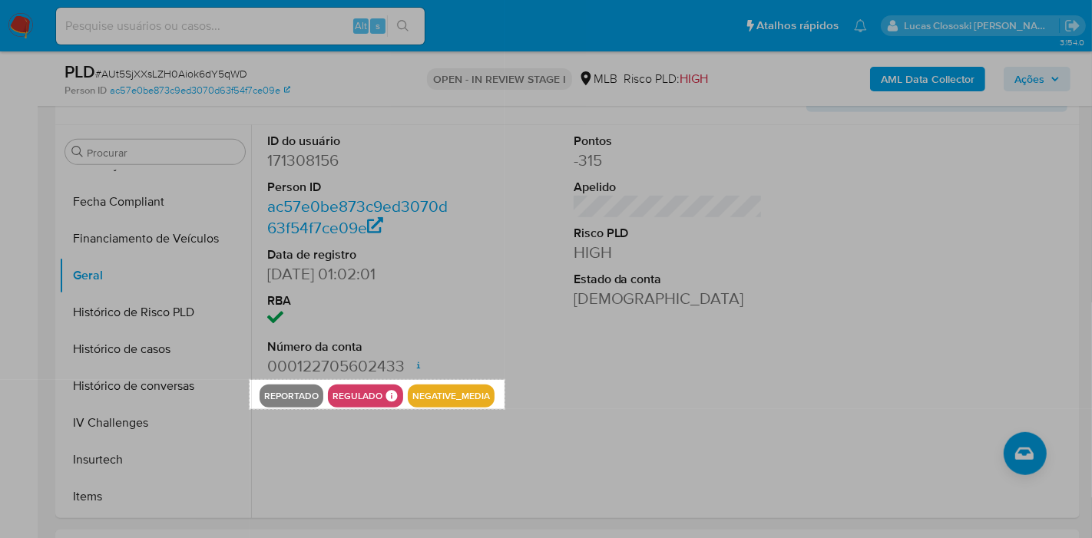
drag, startPoint x: 250, startPoint y: 380, endPoint x: 505, endPoint y: 409, distance: 256.6
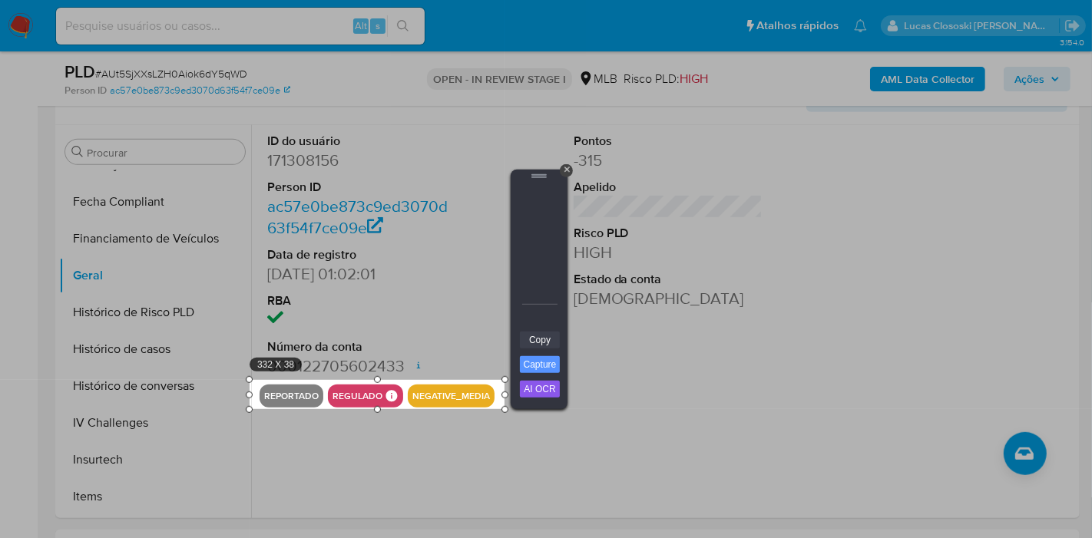
click at [535, 338] on link "Copy" at bounding box center [540, 340] width 40 height 17
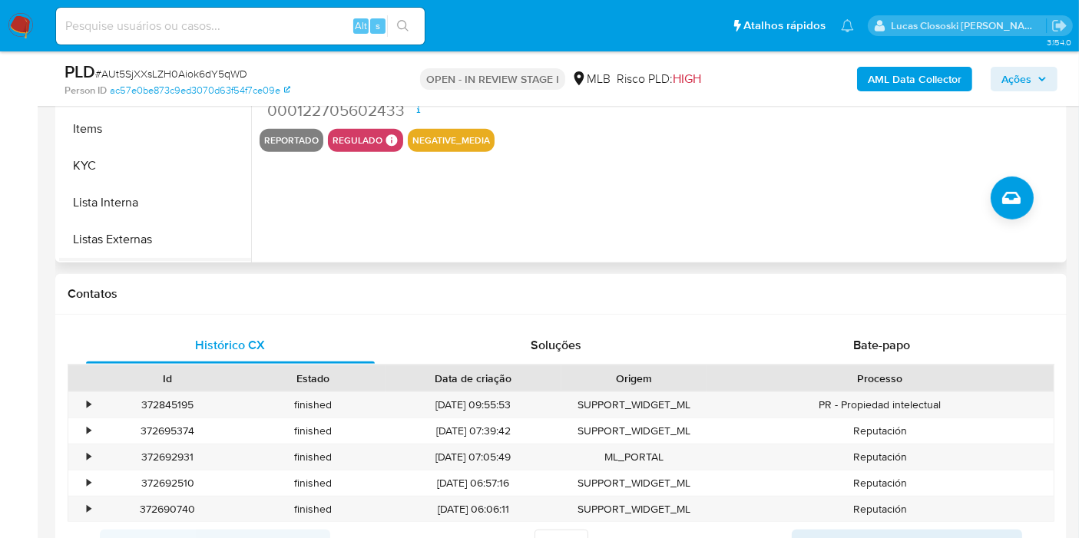
scroll to position [600, 0]
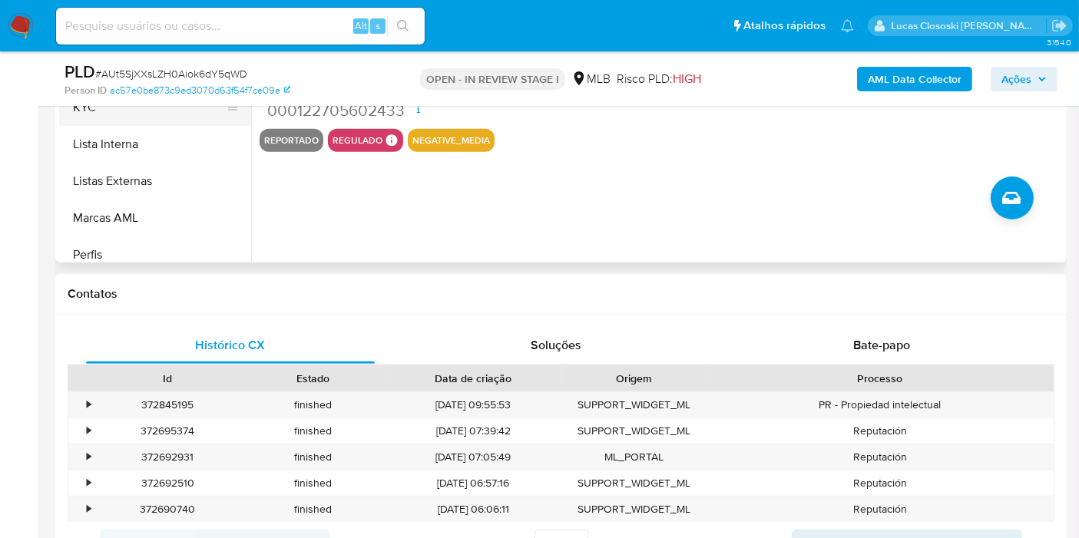
click at [101, 111] on button "KYC" at bounding box center [149, 107] width 180 height 37
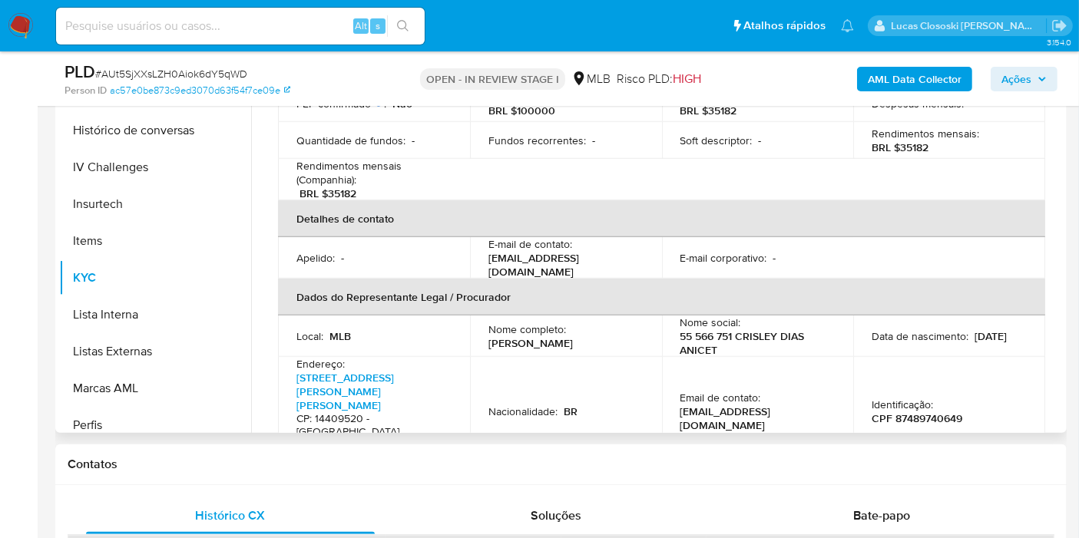
scroll to position [341, 0]
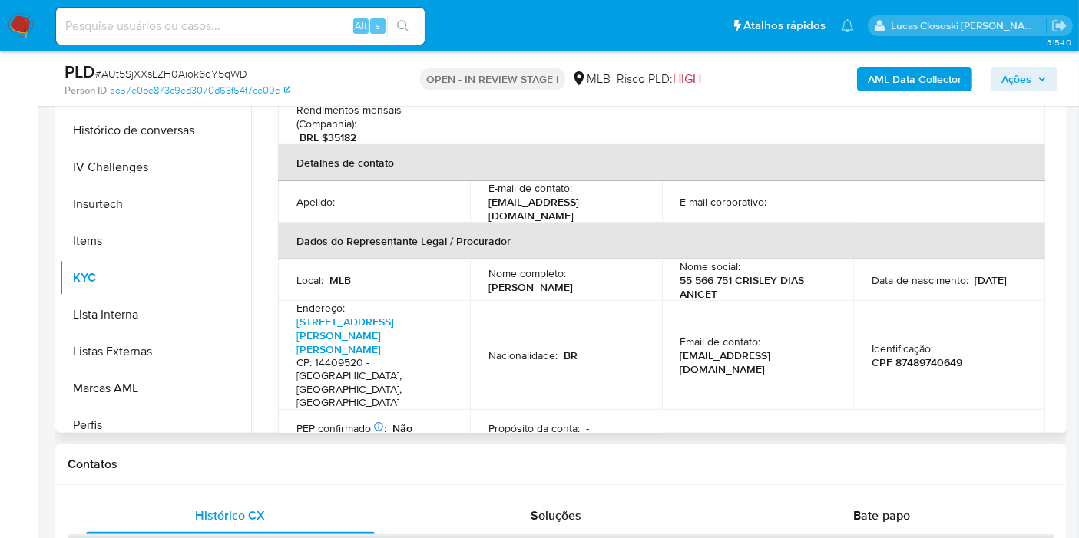
drag, startPoint x: 588, startPoint y: 242, endPoint x: 512, endPoint y: 243, distance: 76.0
click at [544, 267] on div "Nome completo : Crisley Dias Aniceto" at bounding box center [565, 281] width 155 height 28
drag, startPoint x: 512, startPoint y: 243, endPoint x: 481, endPoint y: 243, distance: 31.5
click at [481, 260] on td "Nome completo : Crisley Dias Aniceto" at bounding box center [566, 280] width 192 height 41
click at [482, 260] on td "Nome completo : Crisley Dias Aniceto" at bounding box center [566, 280] width 192 height 41
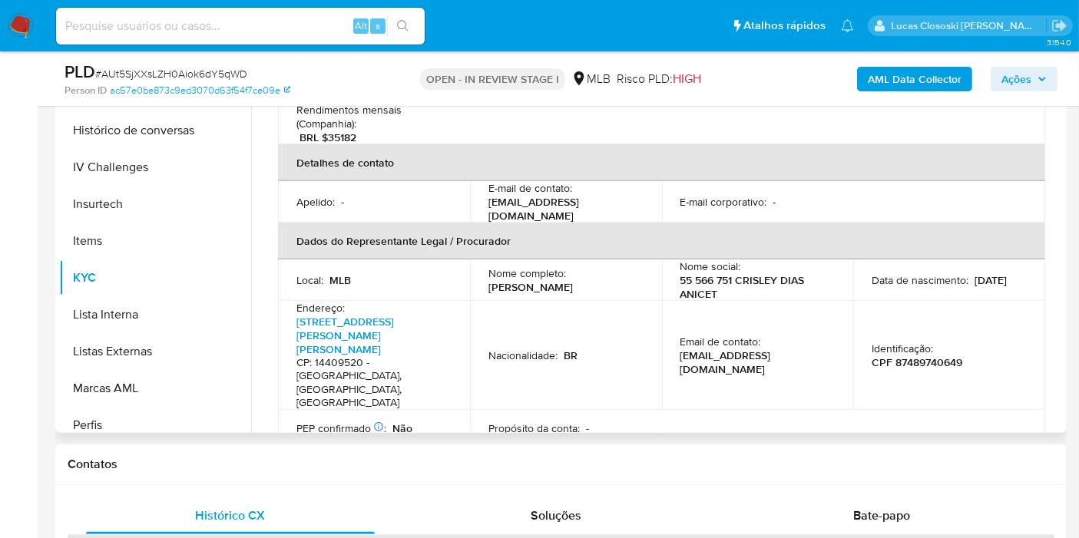
drag, startPoint x: 482, startPoint y: 239, endPoint x: 597, endPoint y: 248, distance: 114.8
click at [597, 260] on td "Nome completo : Crisley Dias Aniceto" at bounding box center [566, 280] width 192 height 41
copy p "Crisley Dias Aniceto"
click at [922, 356] on p "CPF 87489740649" at bounding box center [917, 363] width 91 height 14
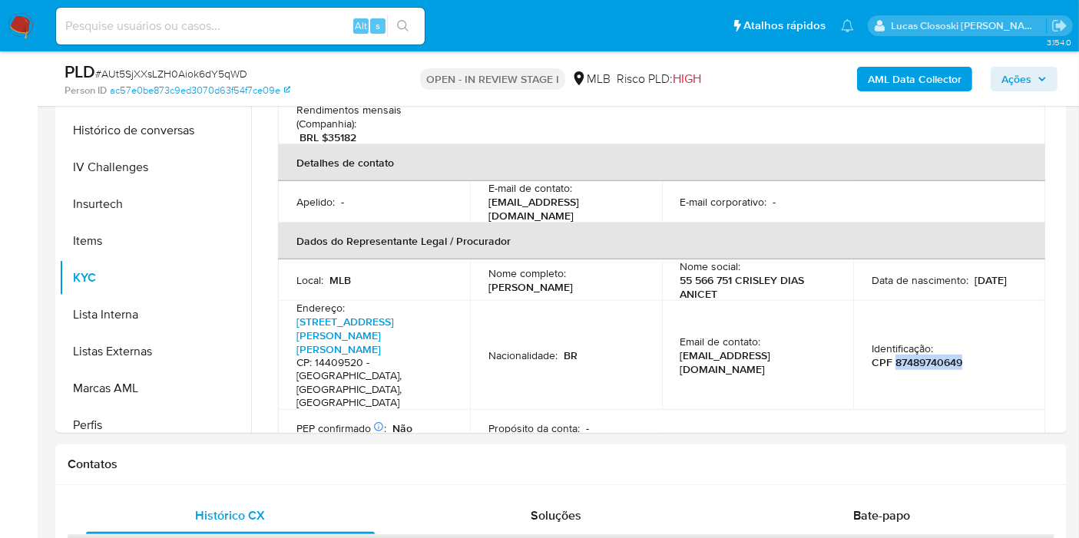
copy p "87489740649"
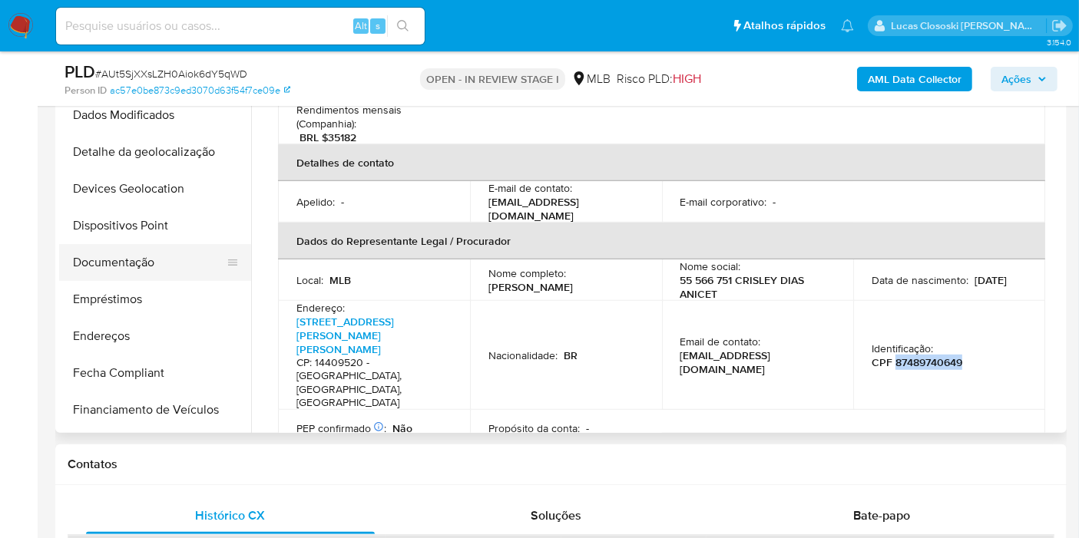
click at [157, 263] on button "Documentação" at bounding box center [149, 262] width 180 height 37
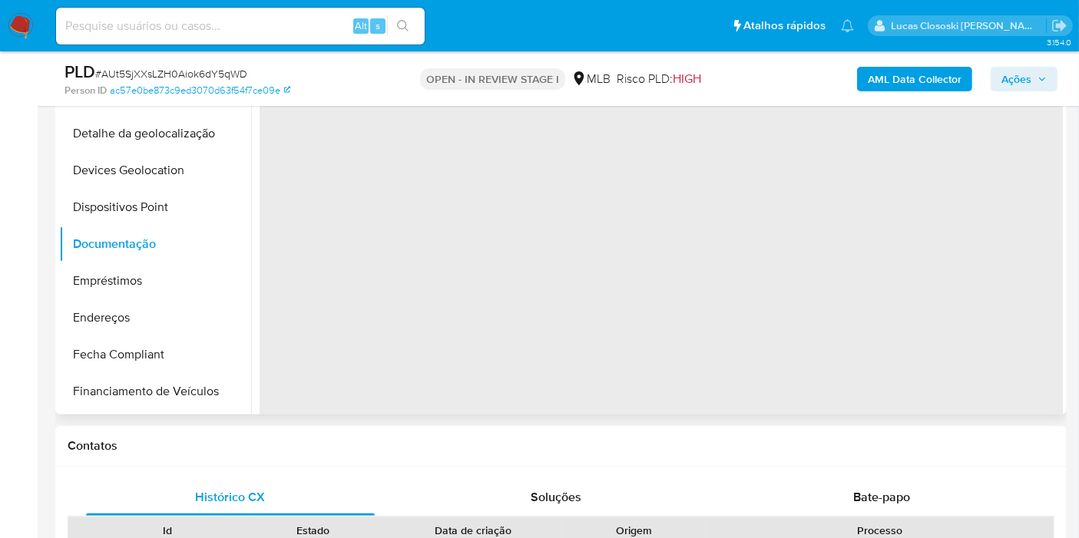
scroll to position [588, 0]
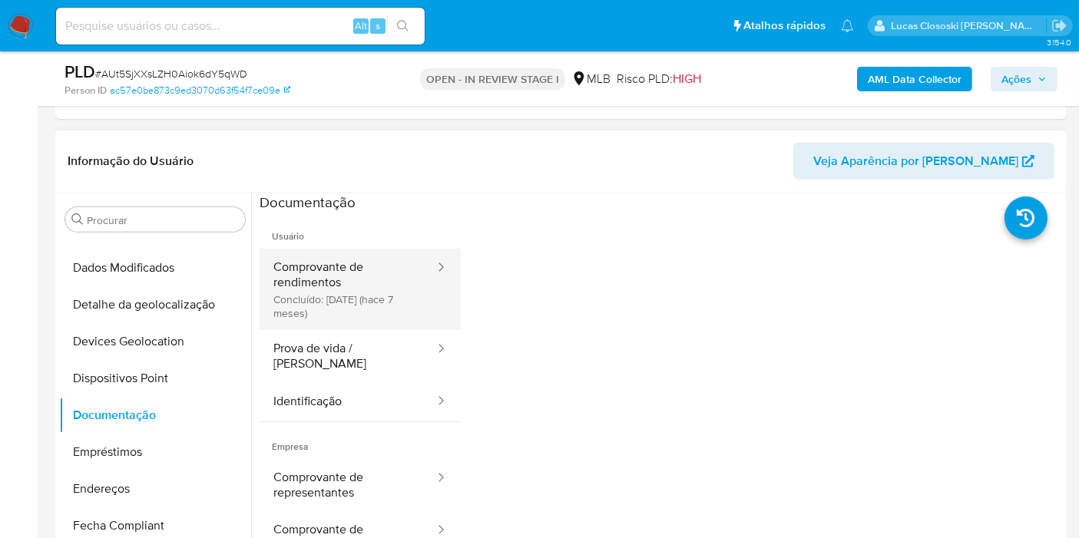
click at [326, 297] on button "Comprovante de rendimentos Concluído: 01/02/2025 (hace 7 meses)" at bounding box center [348, 289] width 177 height 81
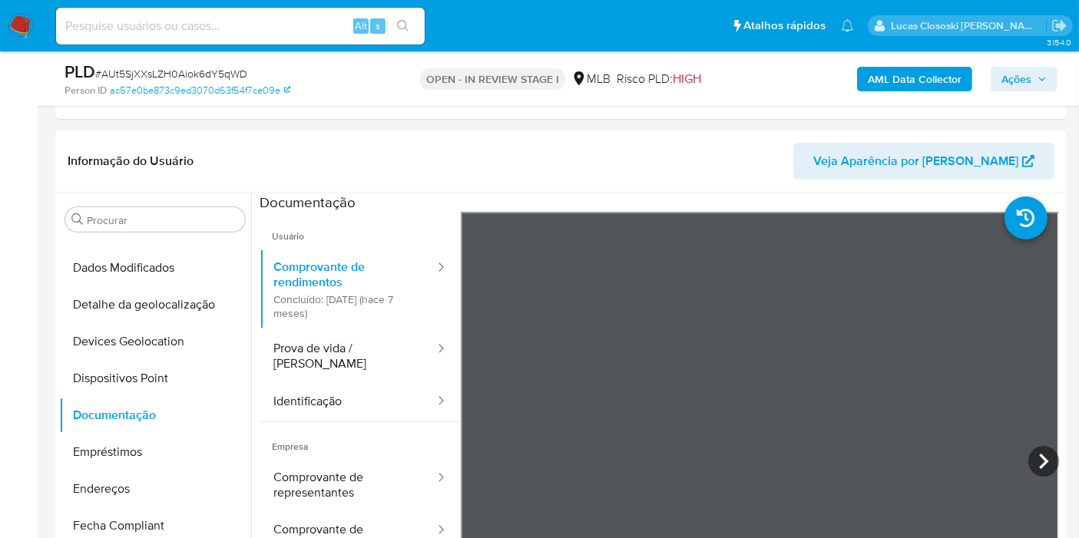
click at [1016, 83] on span "Ações" at bounding box center [1016, 79] width 30 height 25
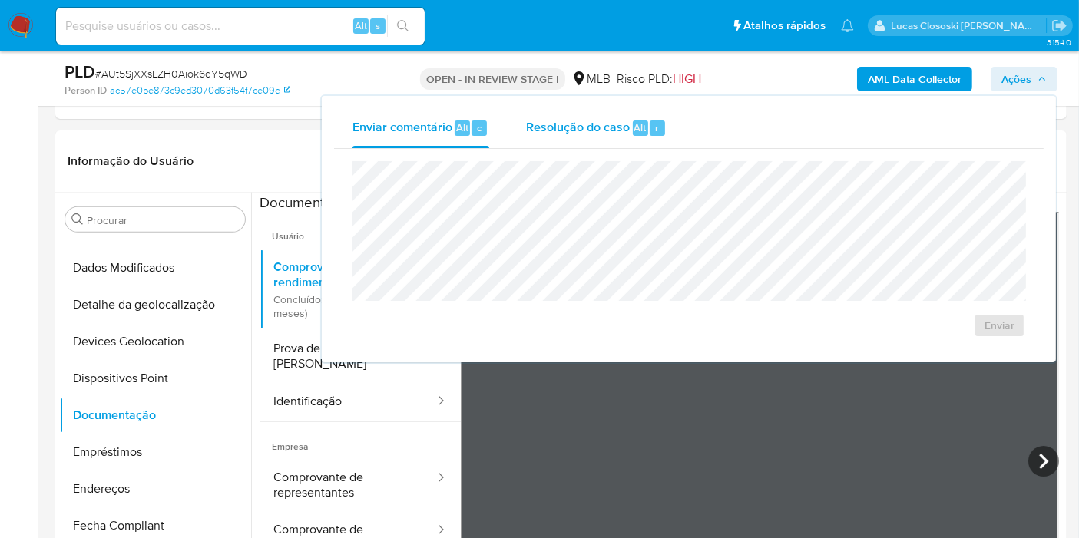
click at [605, 121] on span "Resolução do caso" at bounding box center [578, 127] width 104 height 18
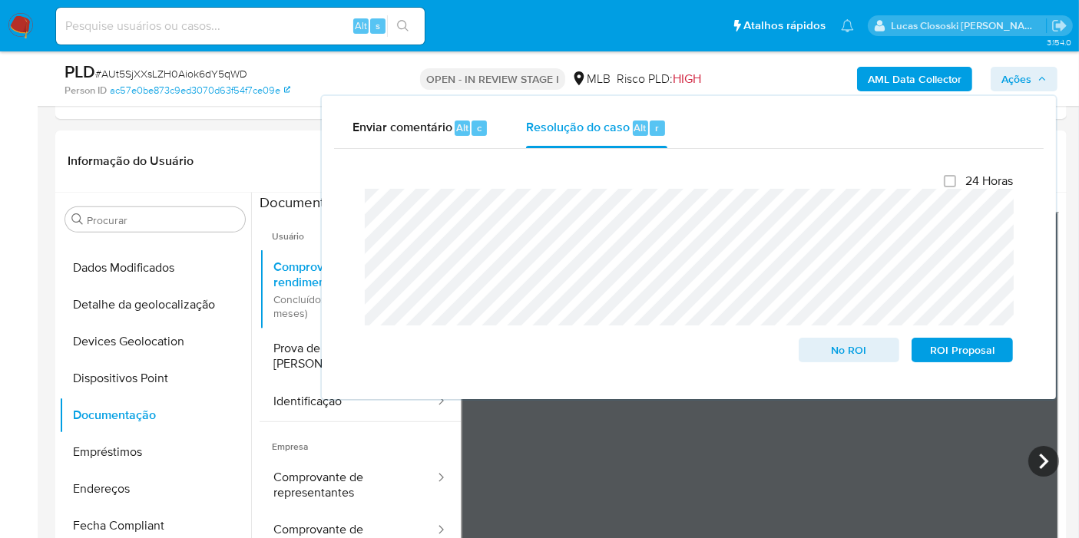
click at [1039, 65] on div "AML Data Collector Ações Enviar comentário Alt c Resolução do caso Alt r Fecham…" at bounding box center [893, 79] width 327 height 36
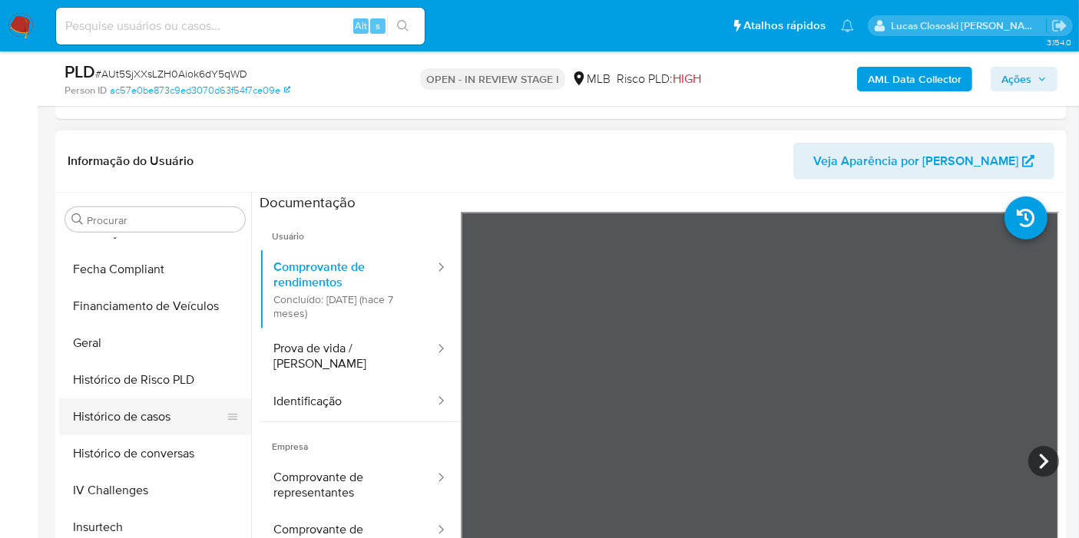
click at [158, 407] on button "Histórico de casos" at bounding box center [149, 417] width 180 height 37
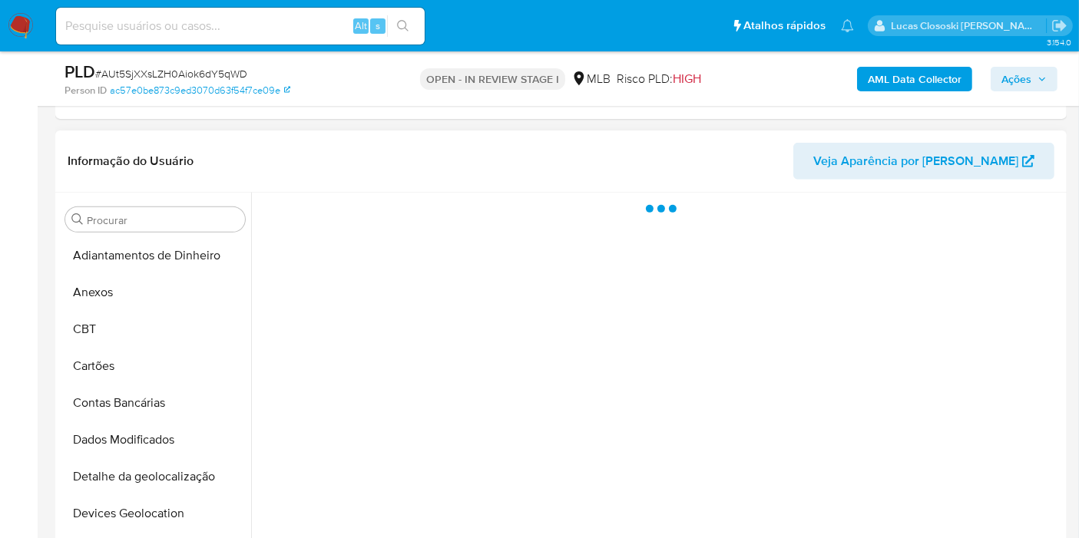
scroll to position [0, 0]
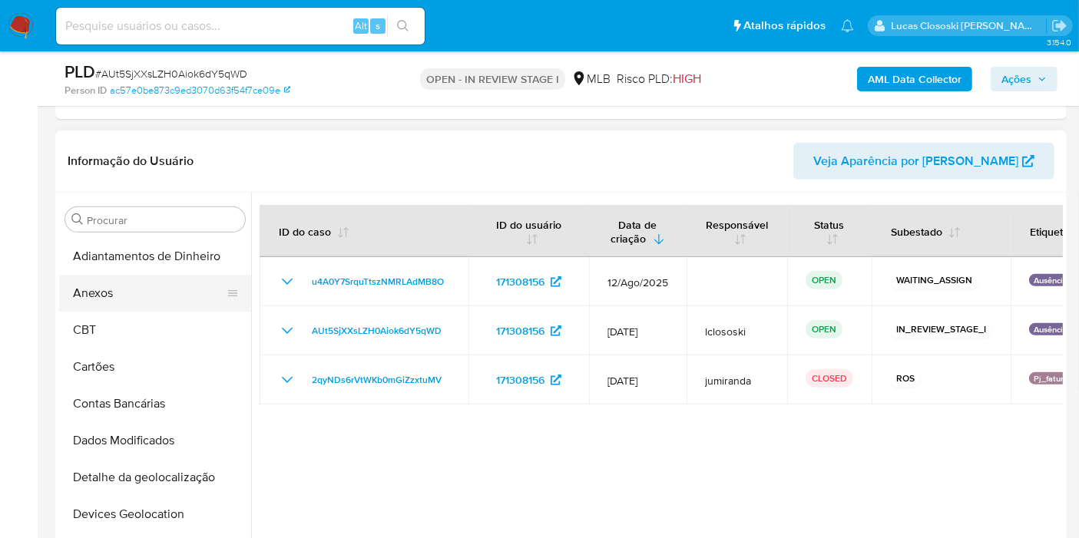
click at [154, 300] on button "Anexos" at bounding box center [149, 293] width 180 height 37
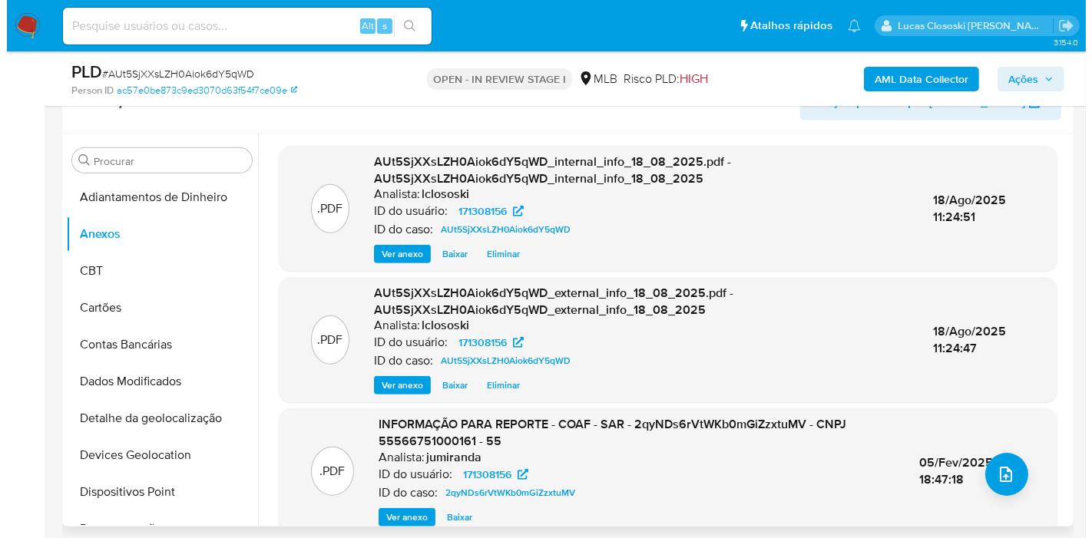
scroll to position [674, 0]
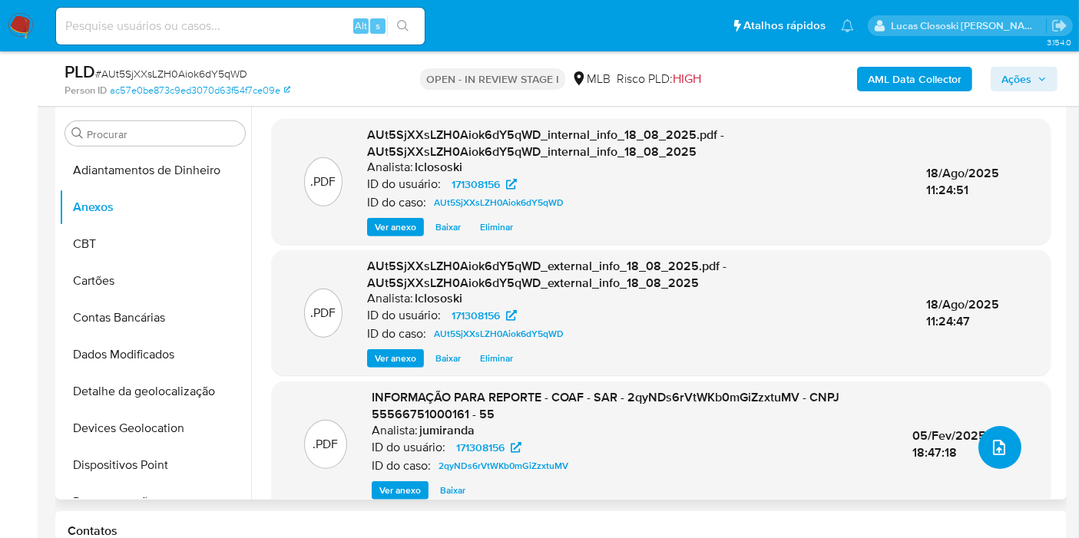
click at [993, 440] on icon "upload-file" at bounding box center [999, 447] width 12 height 15
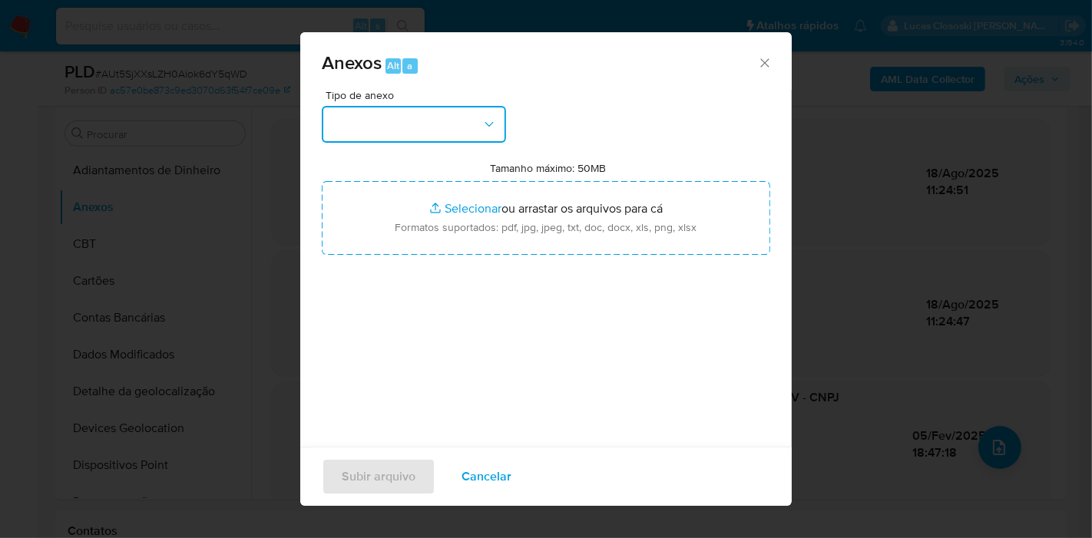
click at [382, 117] on button "button" at bounding box center [414, 124] width 184 height 37
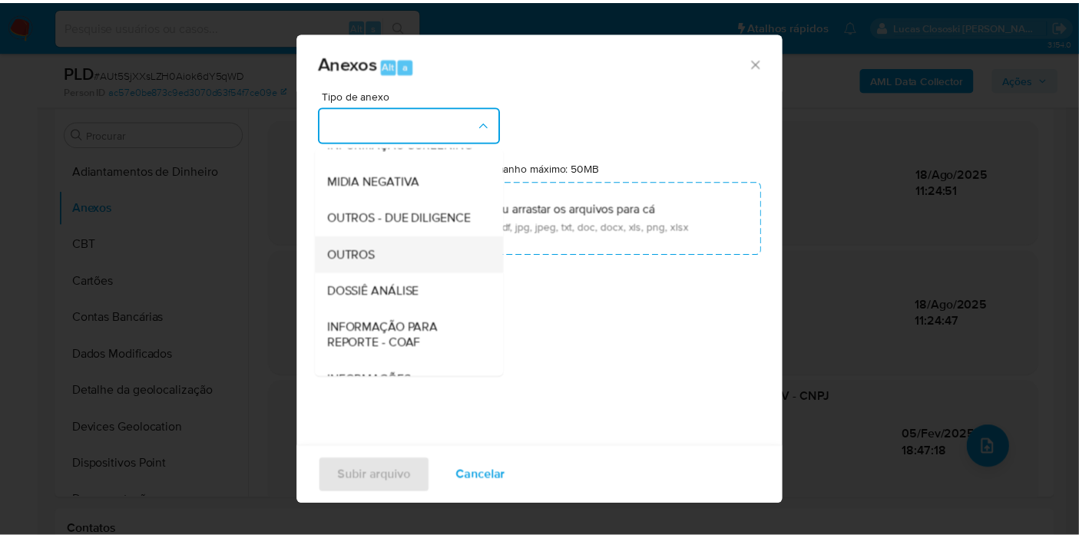
scroll to position [170, 0]
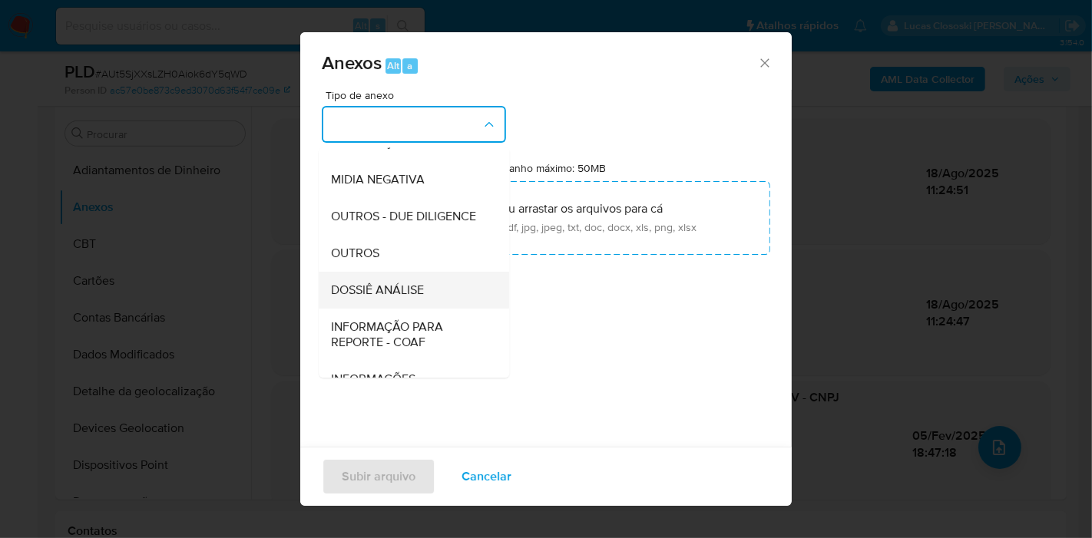
click at [420, 298] on span "DOSSIÊ ANÁLISE" at bounding box center [377, 290] width 93 height 15
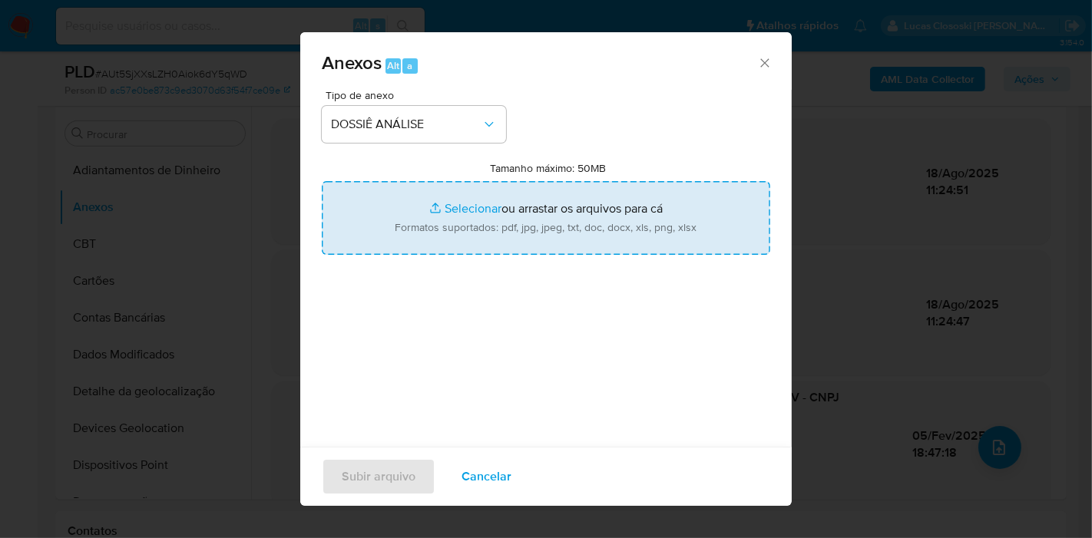
click at [430, 247] on input "Tamanho máximo: 50MB Selecionar arquivos" at bounding box center [546, 218] width 449 height 74
type input "C:\fakepath\2º SAR - XXXX - CNPJ 55566751000161 - CRISLEY DIAS ANICETO.pdf"
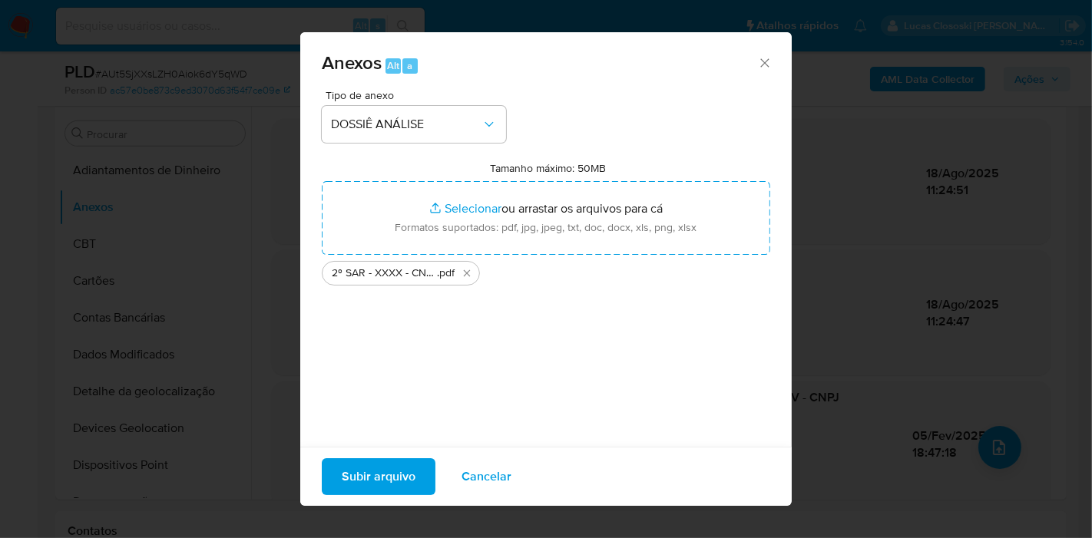
click at [412, 469] on span "Subir arquivo" at bounding box center [379, 477] width 74 height 34
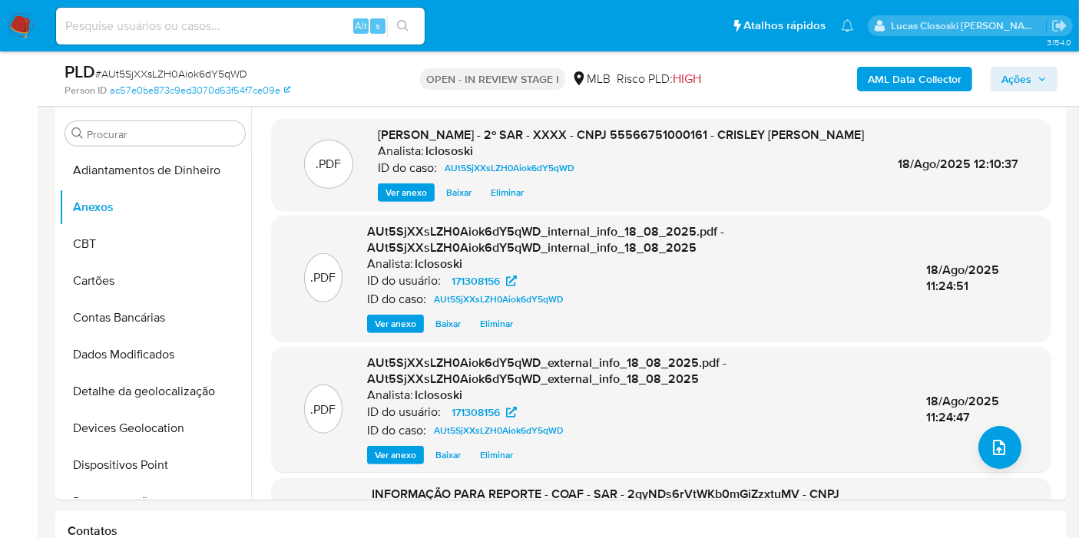
click at [1041, 76] on icon "button" at bounding box center [1042, 78] width 9 height 9
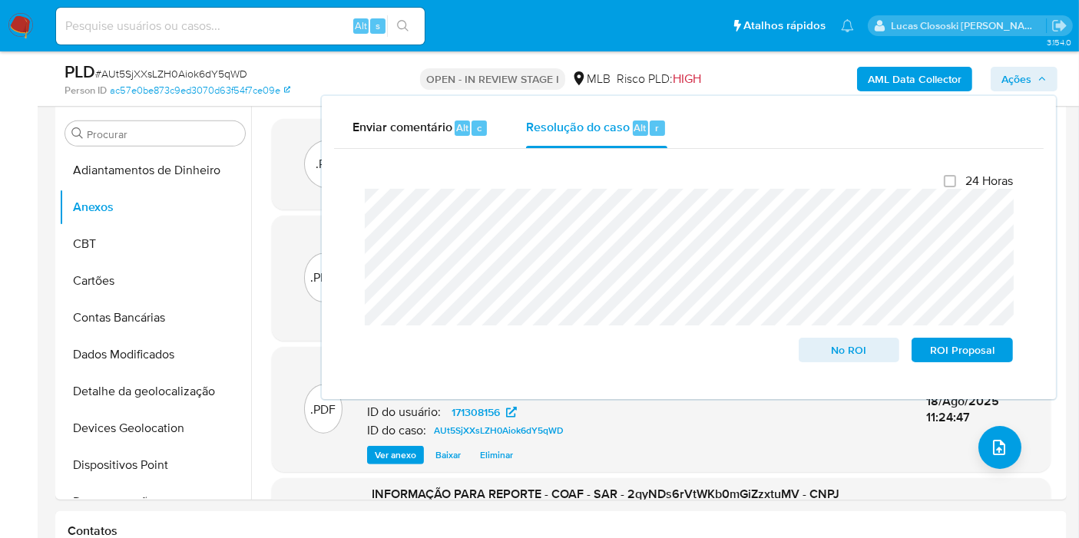
click at [1041, 76] on icon "button" at bounding box center [1042, 78] width 9 height 9
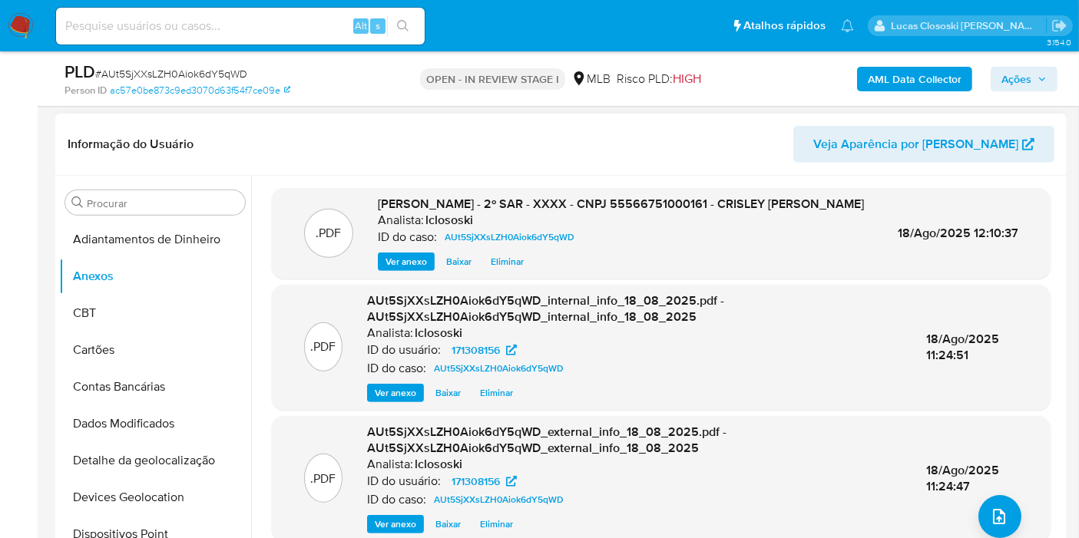
scroll to position [588, 0]
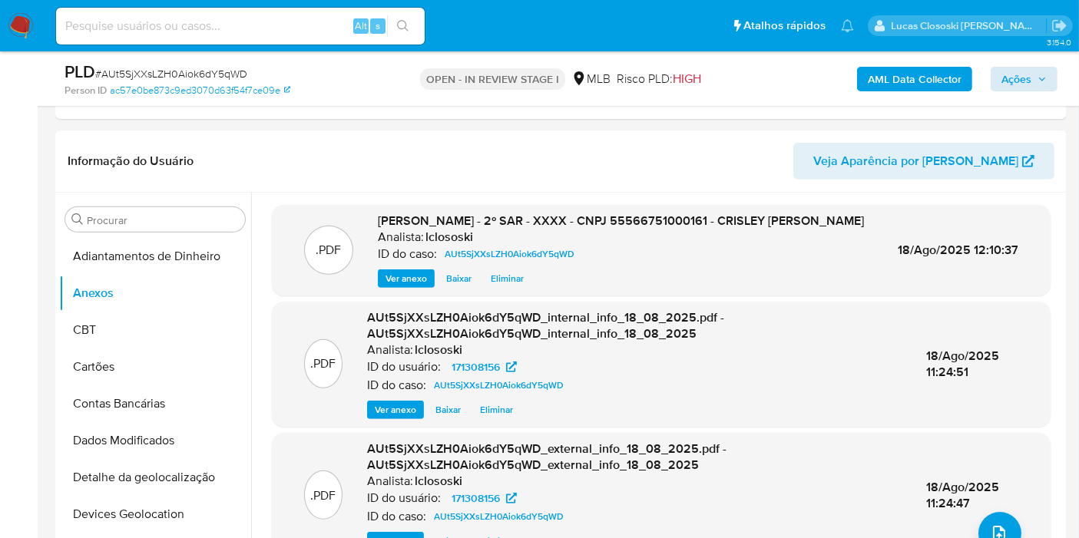
click at [1016, 93] on div "AML Data Collector Ações" at bounding box center [893, 79] width 327 height 36
click at [1015, 88] on span "Ações" at bounding box center [1016, 79] width 30 height 25
click at [1009, 82] on span "Ações" at bounding box center [1016, 79] width 30 height 25
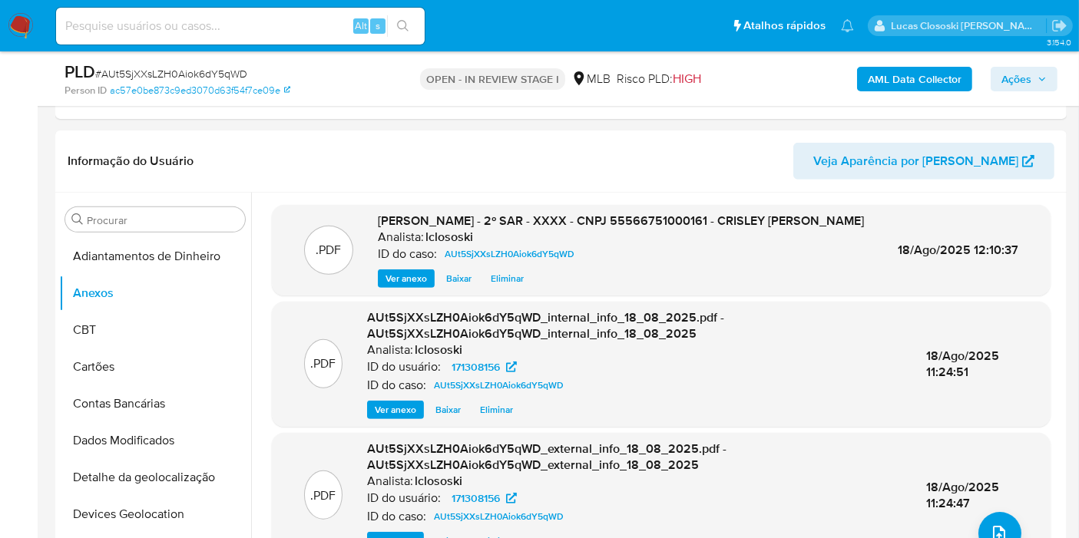
click at [1026, 78] on span "Ações" at bounding box center [1016, 79] width 30 height 25
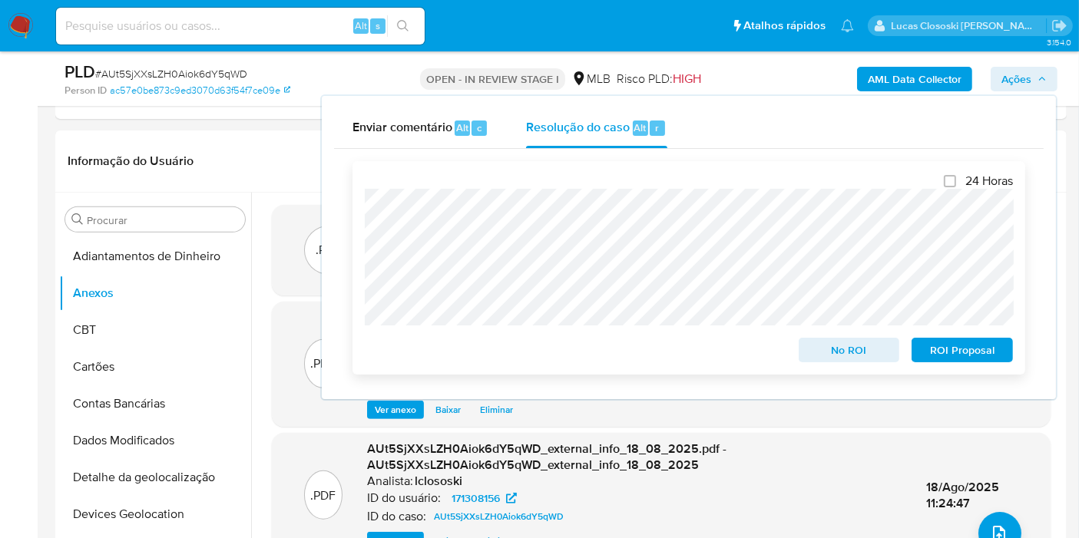
click at [960, 350] on span "ROI Proposal" at bounding box center [962, 350] width 80 height 22
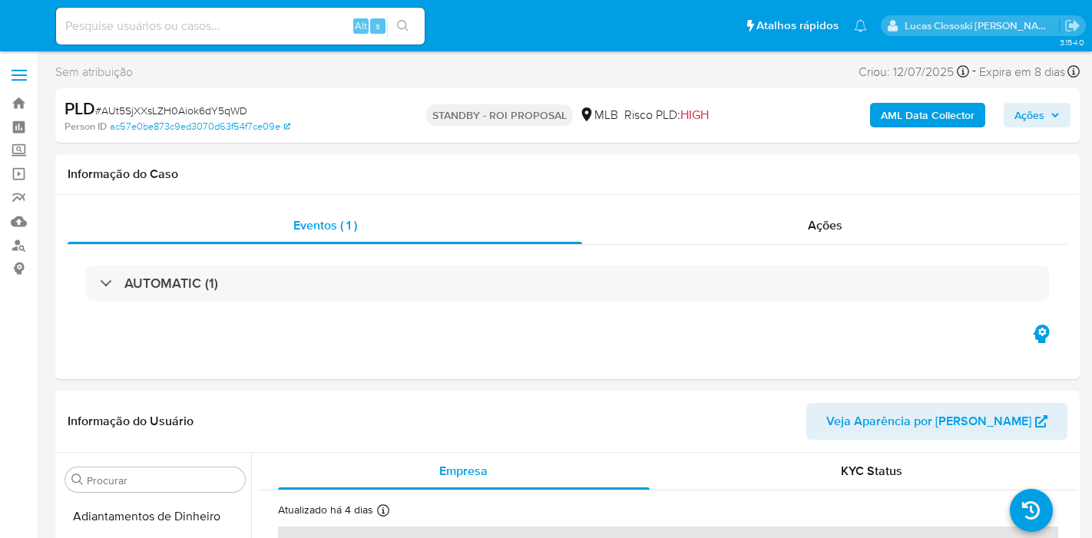
select select "10"
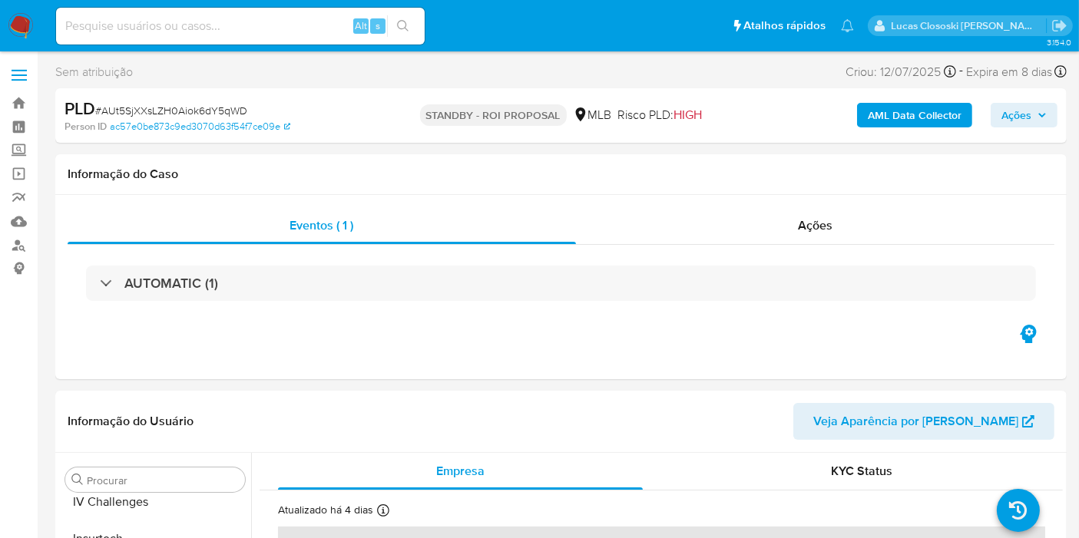
scroll to position [685, 0]
click at [5, 8] on nav "Pausado Ver notificaciones Alt s Atalhos rápidos Presiona las siguientes teclas…" at bounding box center [539, 25] width 1079 height 51
click at [15, 18] on img at bounding box center [21, 26] width 26 height 26
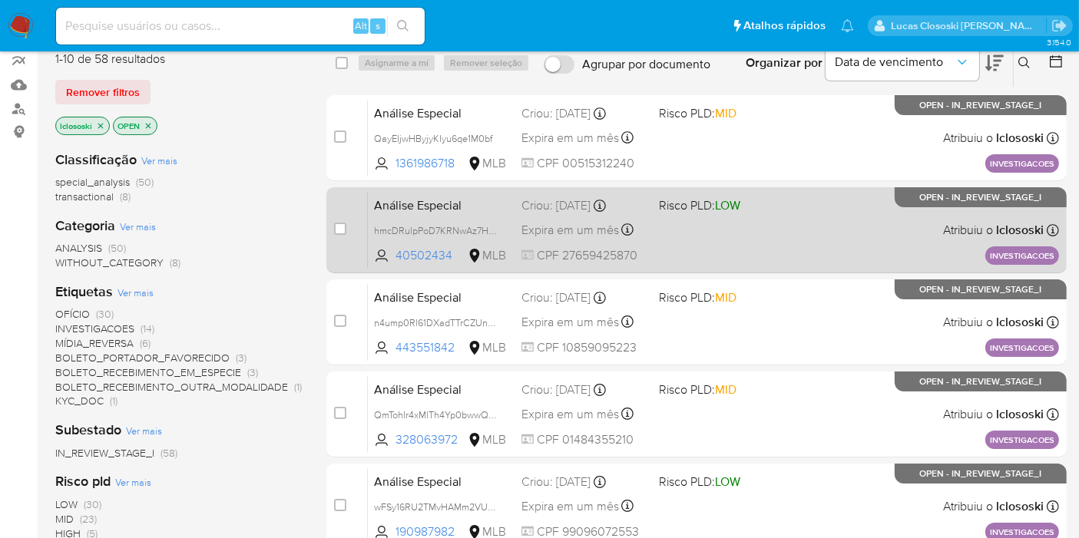
scroll to position [85, 0]
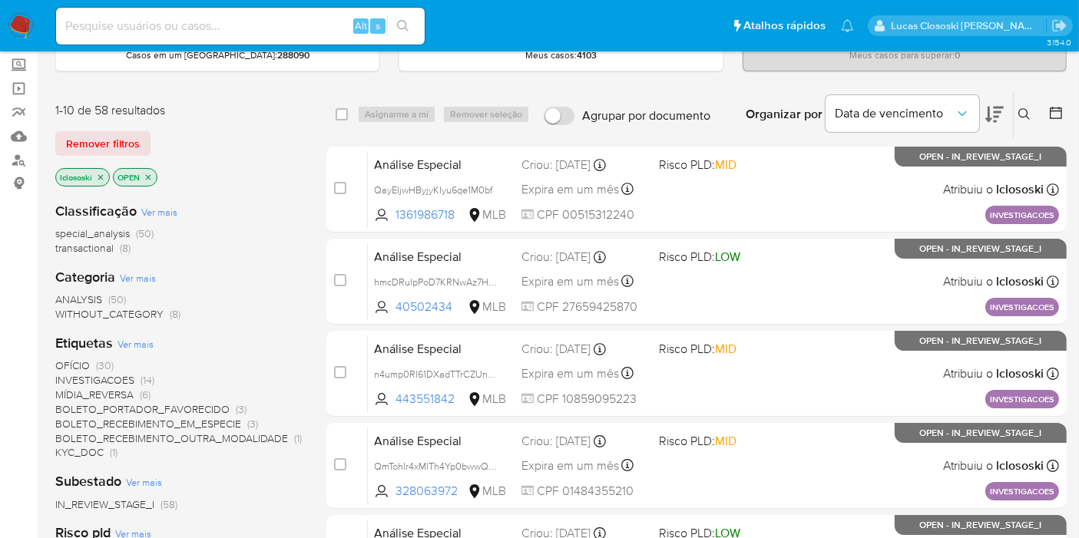
click at [1009, 111] on div "Organizar por Data de vencimento" at bounding box center [873, 115] width 280 height 48
click at [998, 108] on icon at bounding box center [994, 114] width 18 height 18
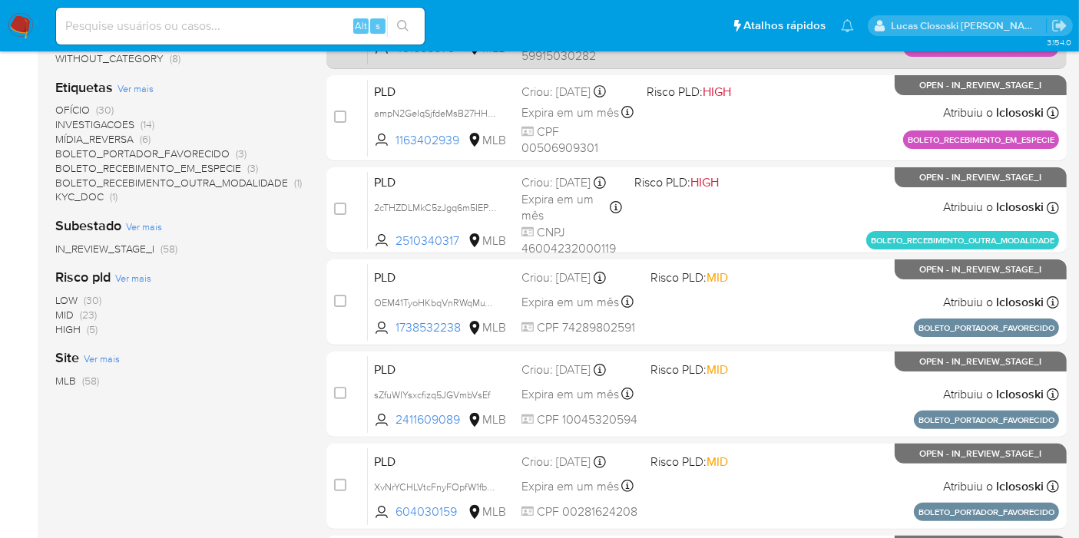
scroll to position [85, 0]
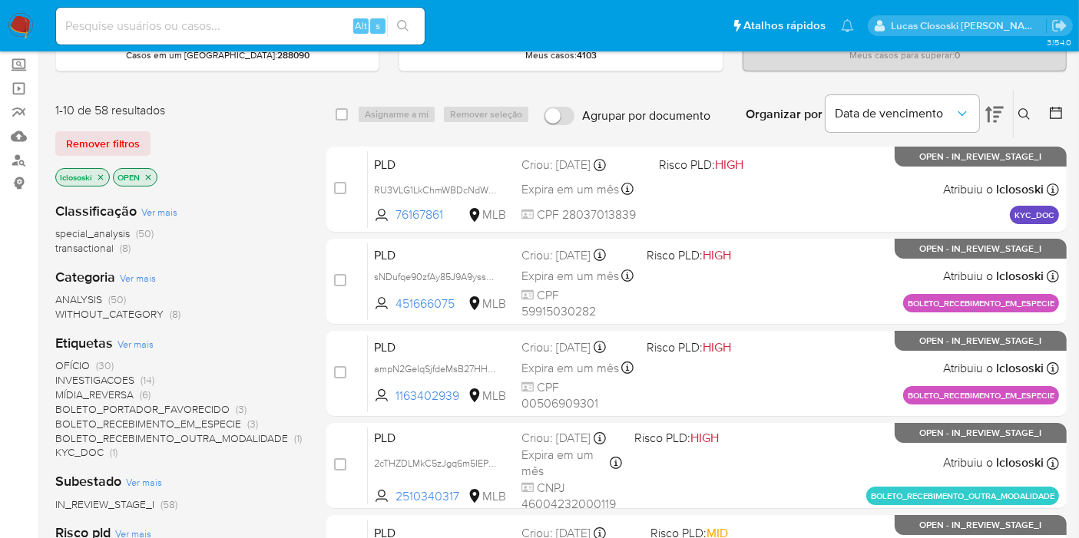
click at [65, 367] on span "OFÍCIO" at bounding box center [72, 365] width 35 height 15
click at [65, 372] on span "INVESTIGACOES" at bounding box center [94, 379] width 79 height 15
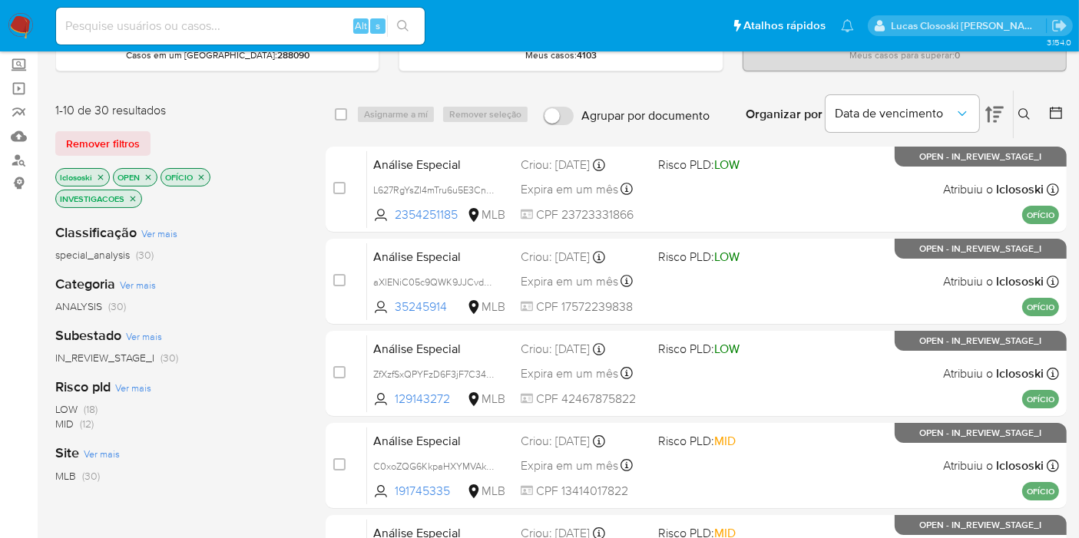
click at [1002, 116] on icon at bounding box center [994, 114] width 18 height 18
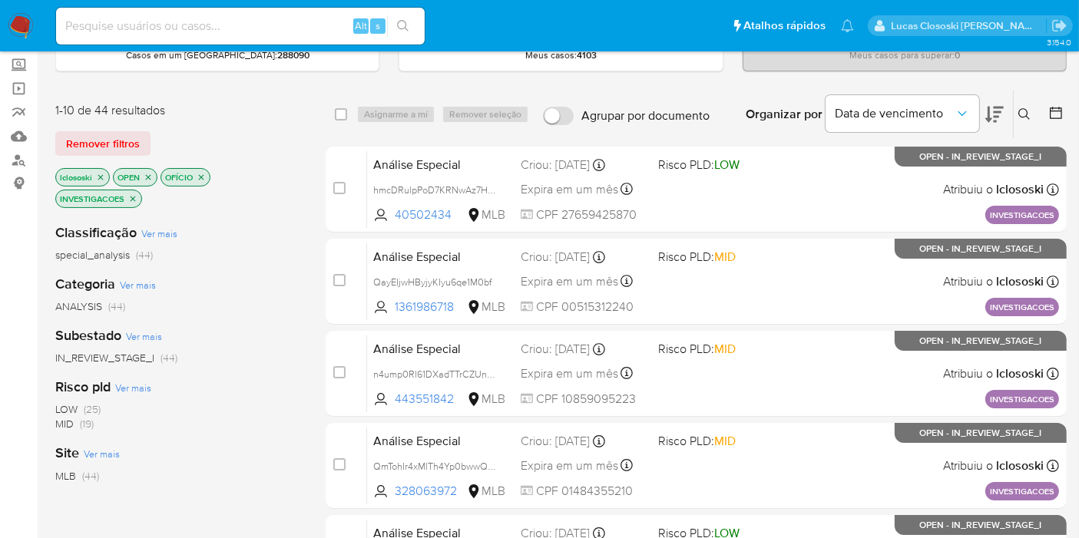
click at [1002, 116] on icon at bounding box center [994, 114] width 18 height 18
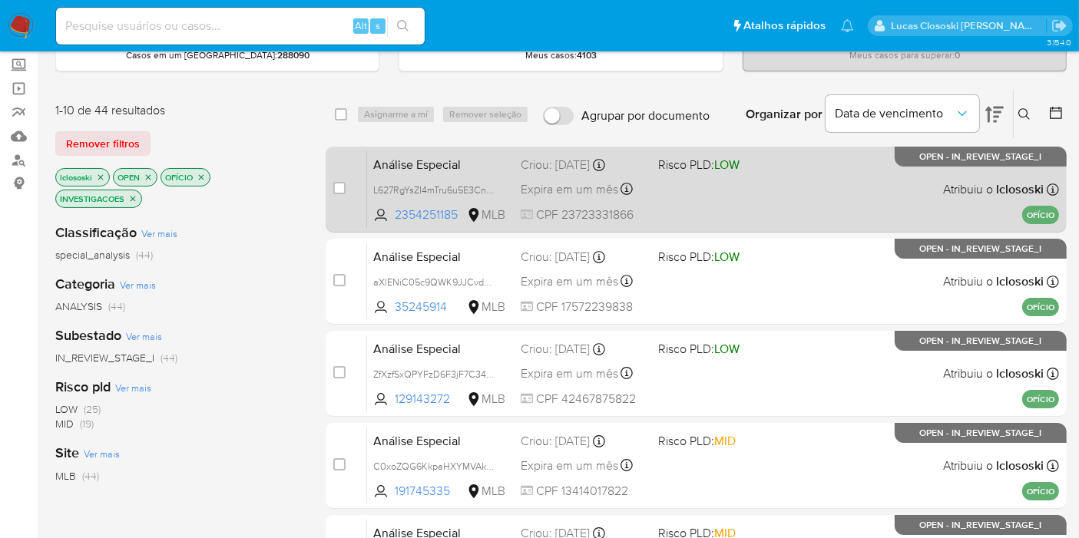
click at [805, 206] on div "Análise Especial L627RgYsZI4mTru6u5E3CnP5 2354251185 MLB Risco PLD: LOW Criou: …" at bounding box center [713, 190] width 692 height 78
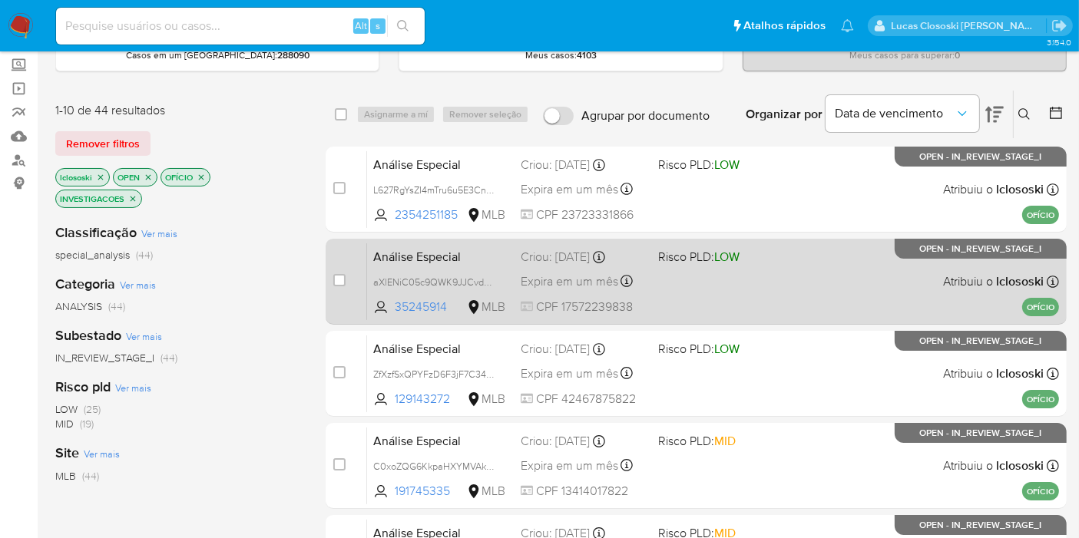
click at [778, 278] on div "Análise Especial aXlENiC05c9QWK9JJCvdzd5I 35245914 MLB Risco PLD: LOW Criou: 14…" at bounding box center [713, 282] width 692 height 78
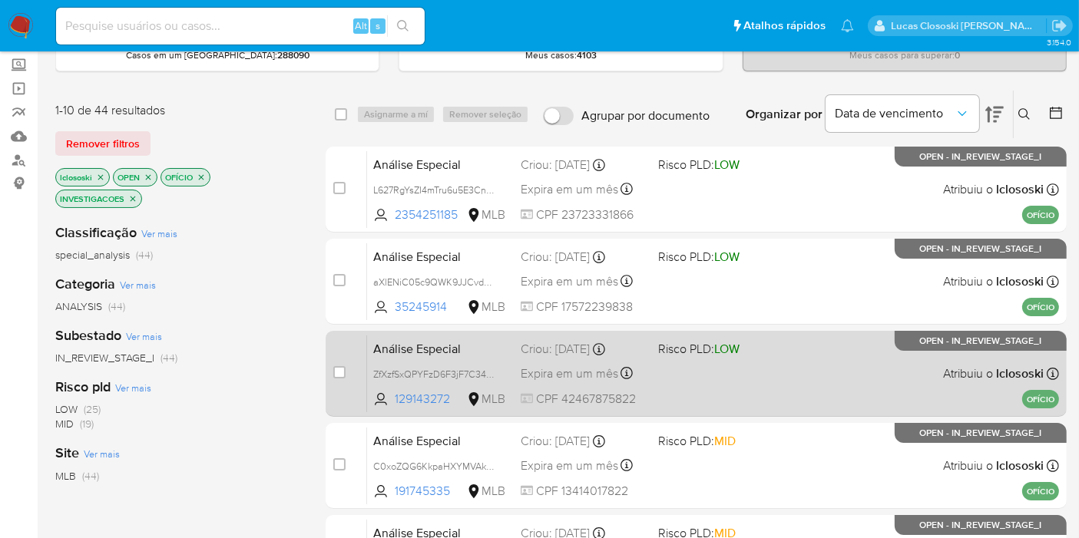
click at [733, 356] on span "LOW" at bounding box center [726, 349] width 25 height 18
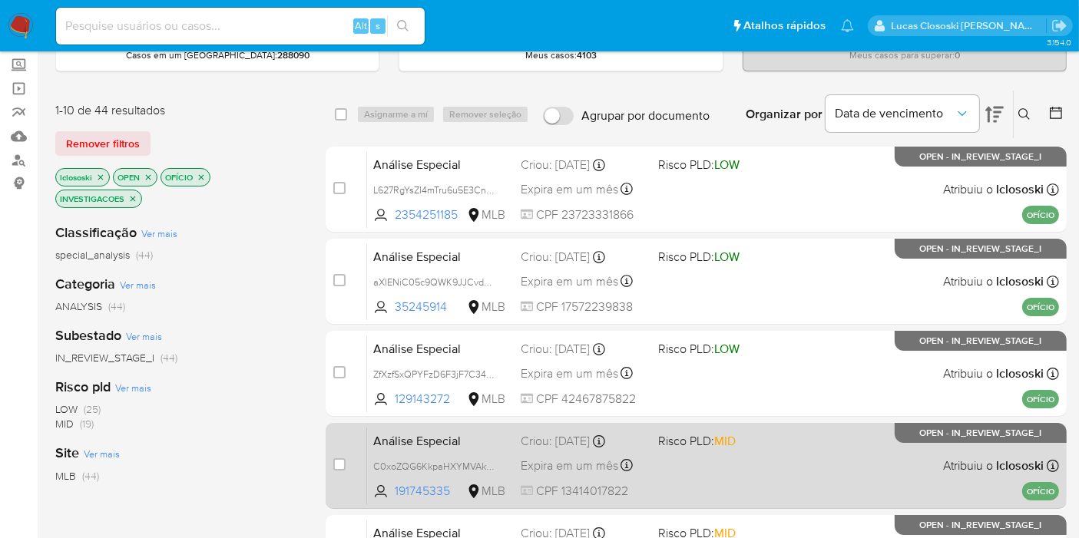
click at [722, 484] on div "Análise Especial C0xoZQG6KkpaHXYMVAkF37an 191745335 MLB Risco PLD: MID Criou: 1…" at bounding box center [713, 466] width 692 height 78
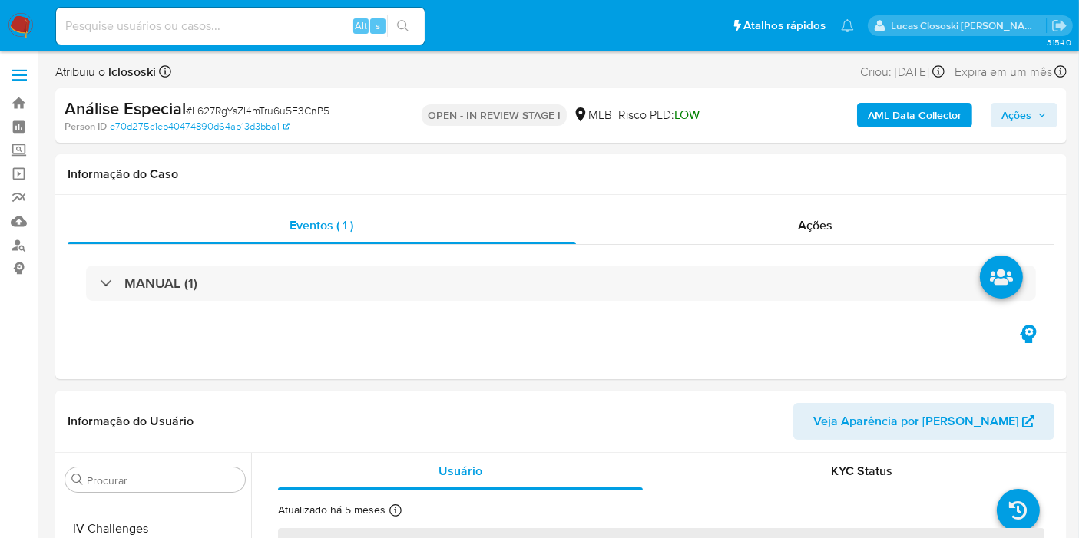
scroll to position [685, 0]
select select "10"
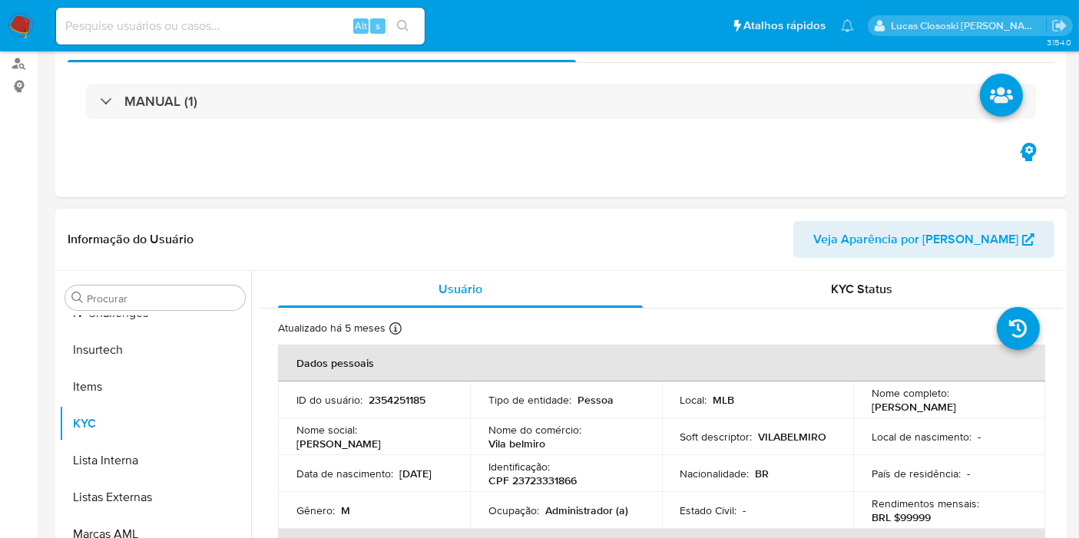
scroll to position [341, 0]
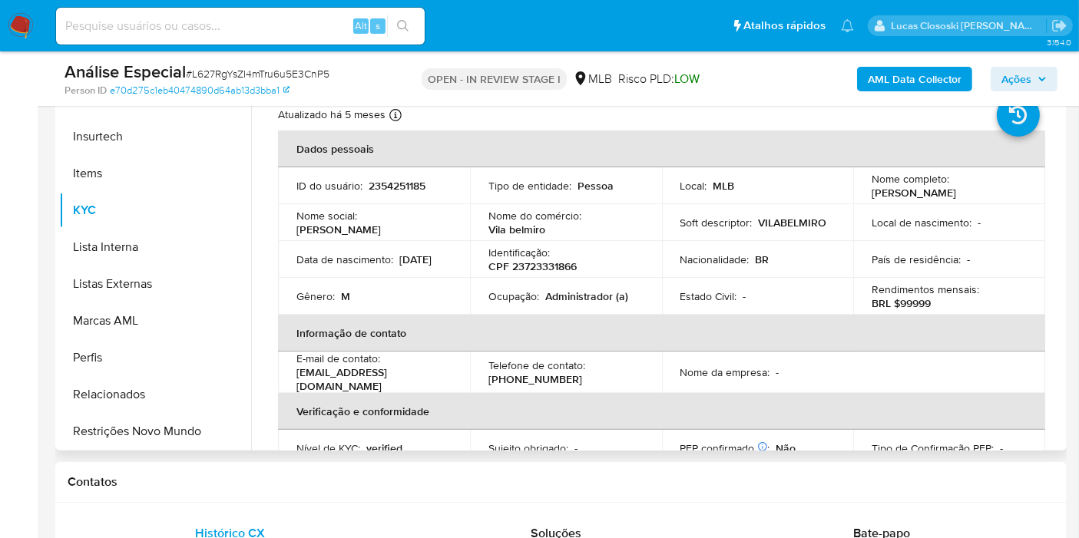
click at [555, 251] on div "Identificação : CPF 23723331866" at bounding box center [565, 260] width 155 height 28
click at [555, 260] on p "CPF 23723331866" at bounding box center [532, 267] width 88 height 14
copy p "23723331866"
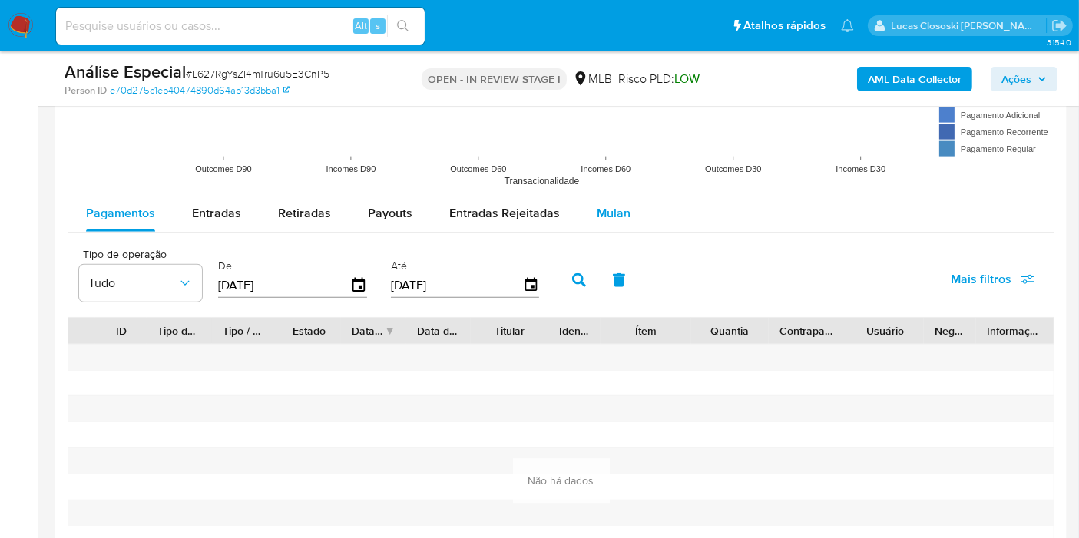
click at [589, 217] on button "Mulan" at bounding box center [613, 213] width 71 height 37
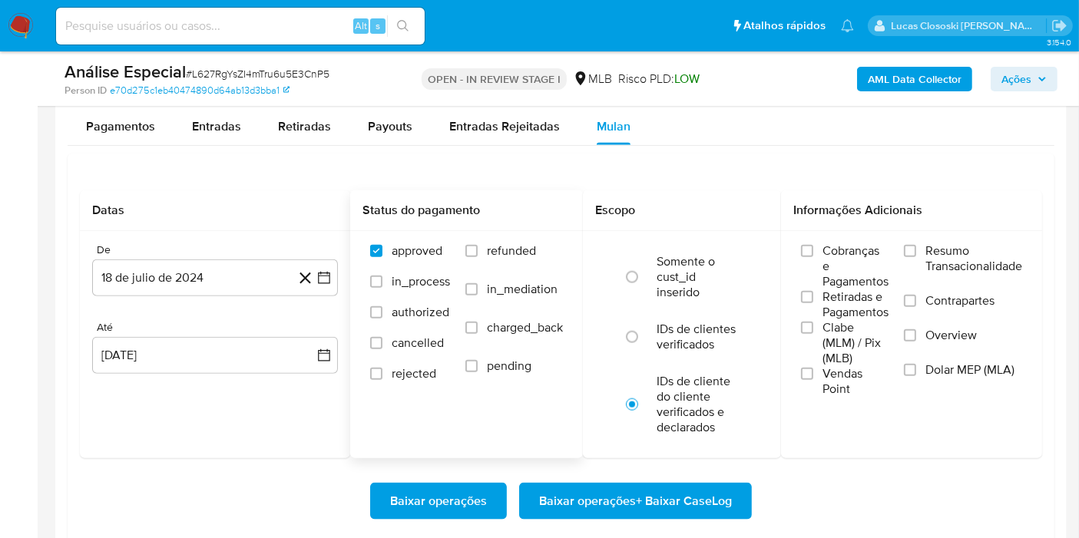
scroll to position [1792, 0]
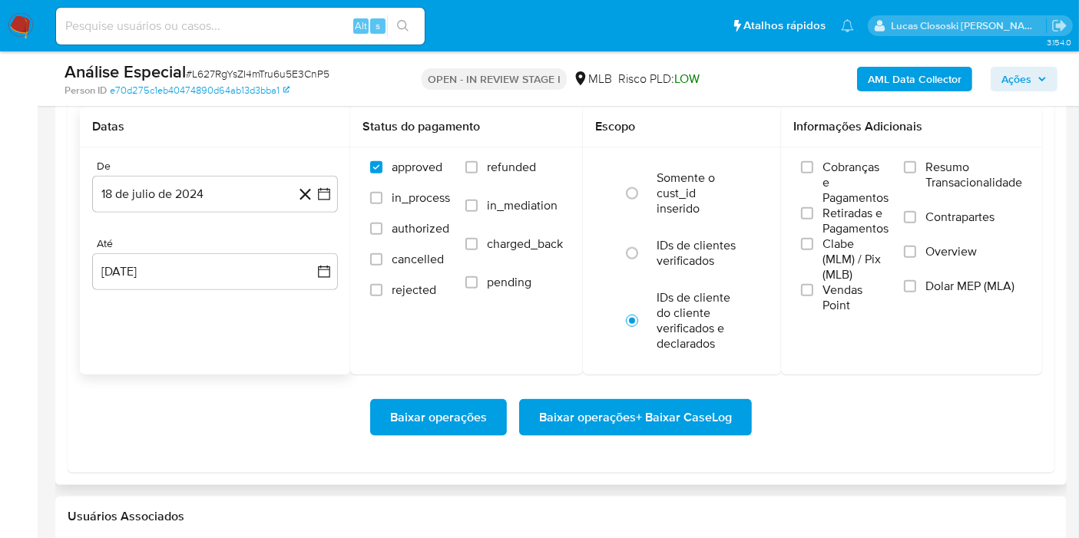
click at [333, 209] on div "De 18 de julio de 2024 [DATE] Até [DATE] [DATE]" at bounding box center [215, 237] width 270 height 180
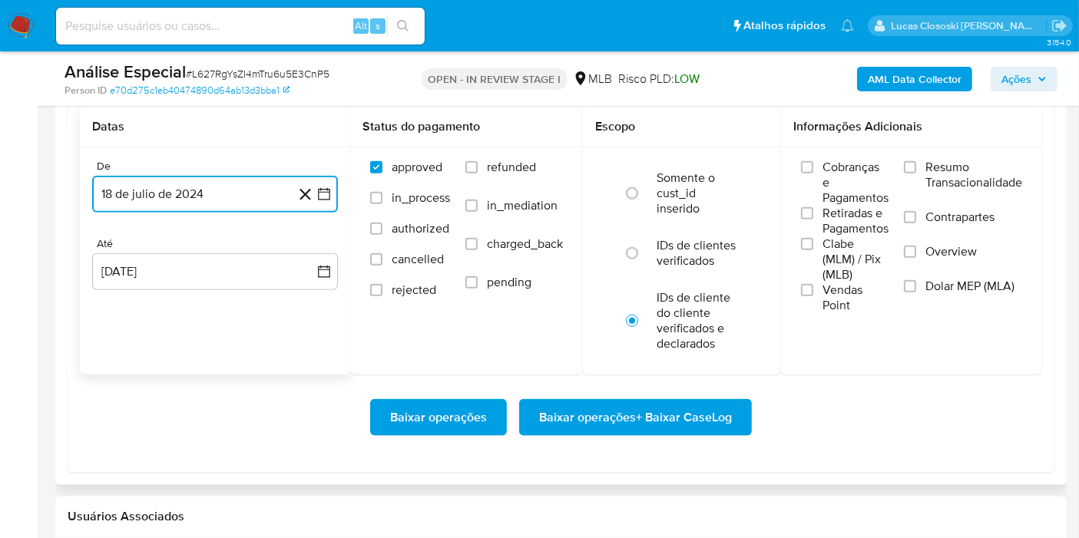
click at [326, 196] on icon "button" at bounding box center [324, 194] width 12 height 12
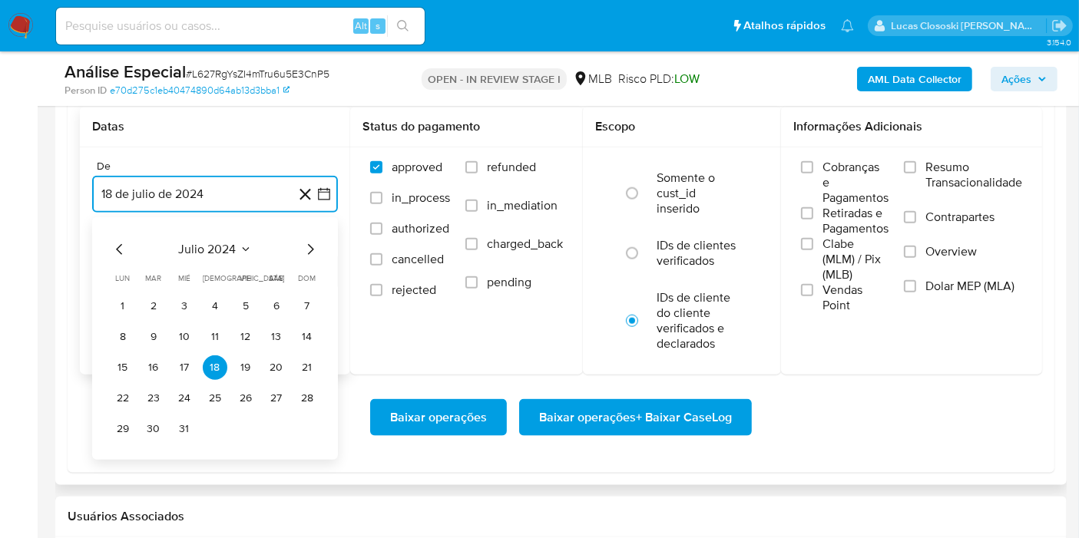
click at [230, 253] on span "julio 2024" at bounding box center [208, 249] width 58 height 15
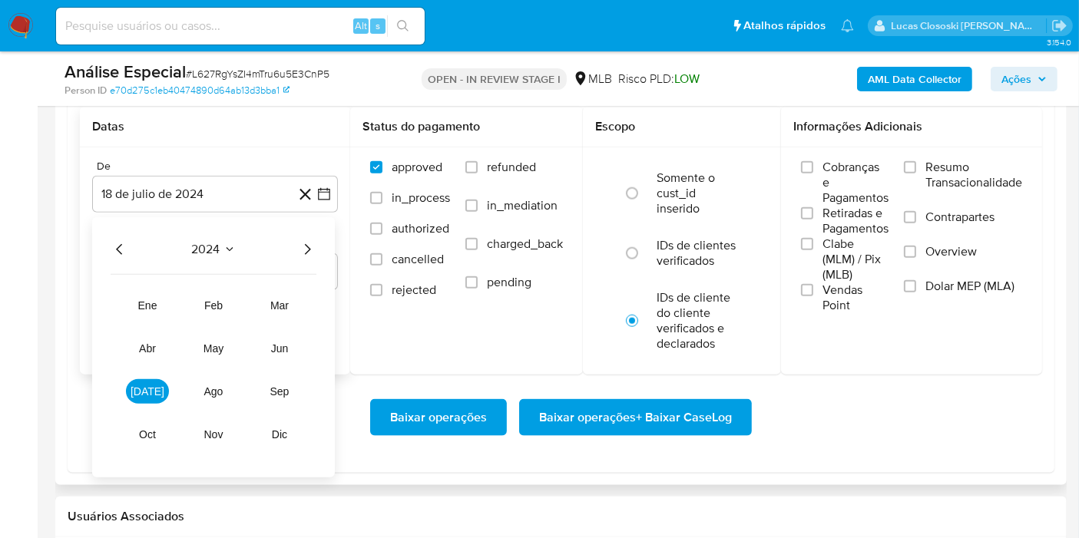
click at [304, 249] on icon "Año siguiente" at bounding box center [307, 249] width 18 height 18
click at [164, 303] on button "ene" at bounding box center [147, 305] width 43 height 25
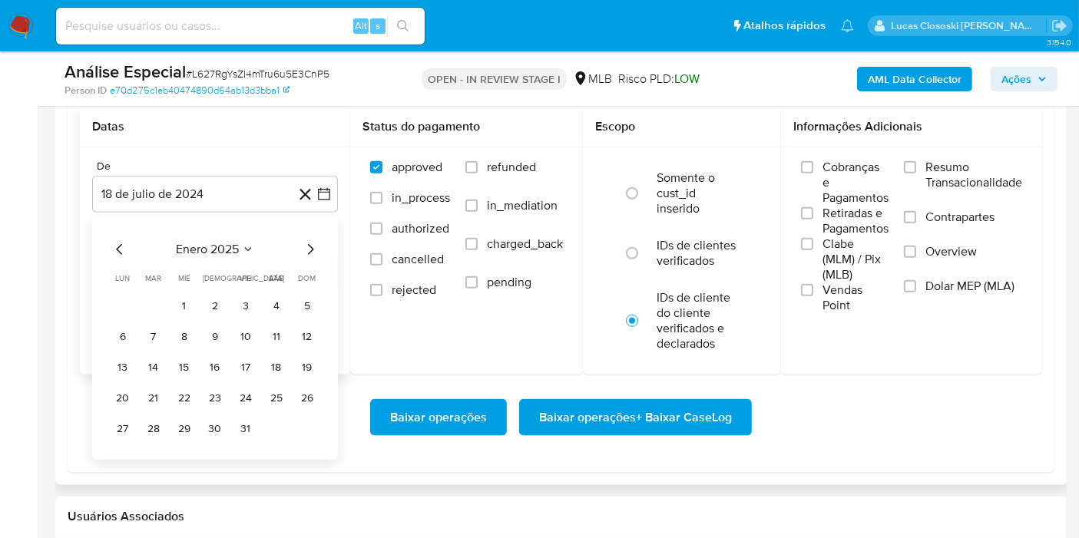
click at [200, 294] on tr "1 2 3 4 5" at bounding box center [215, 306] width 209 height 25
click at [191, 294] on button "1" at bounding box center [184, 306] width 25 height 25
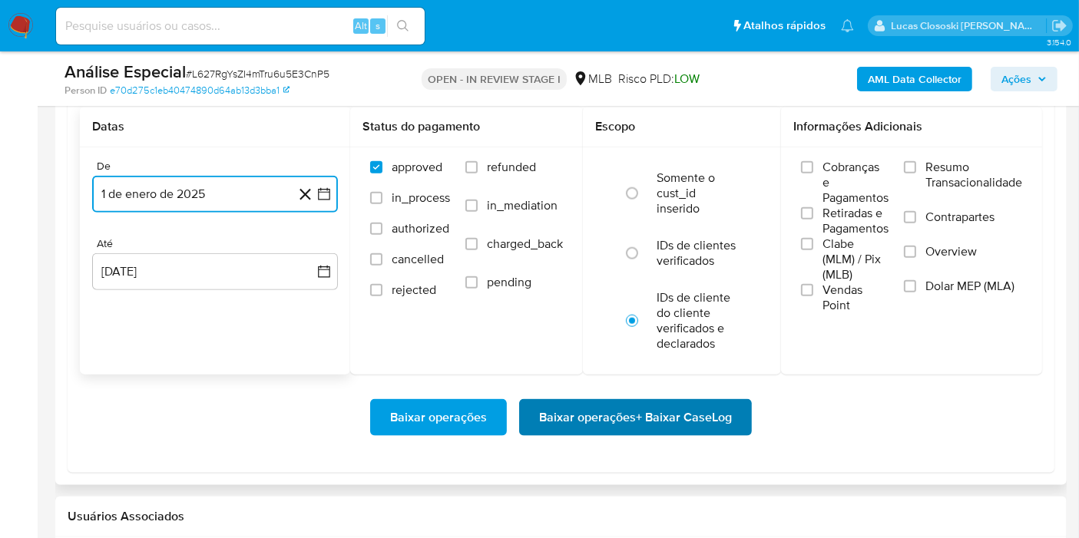
click at [697, 409] on span "Baixar operações + Baixar CaseLog" at bounding box center [635, 418] width 193 height 34
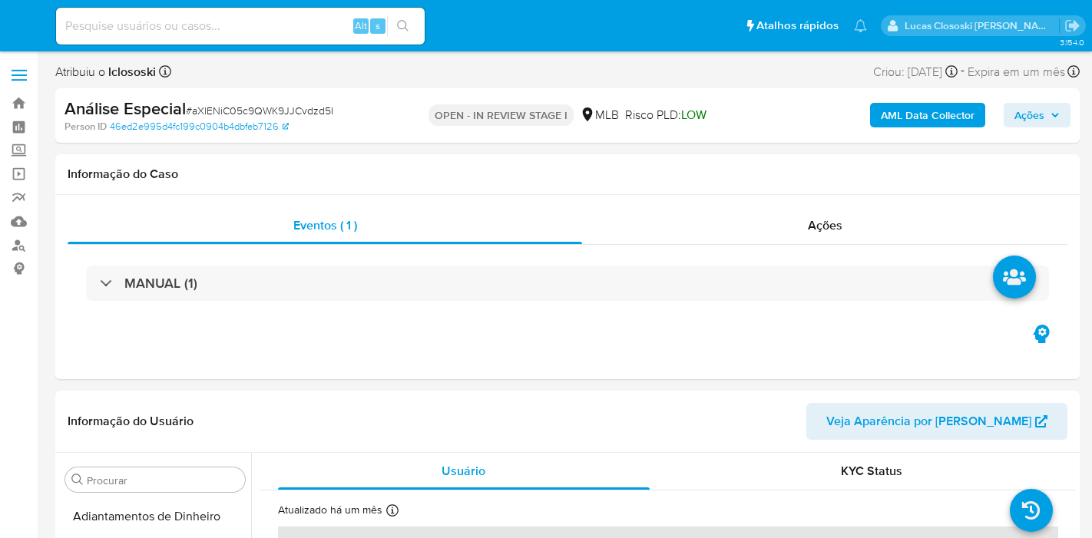
select select "10"
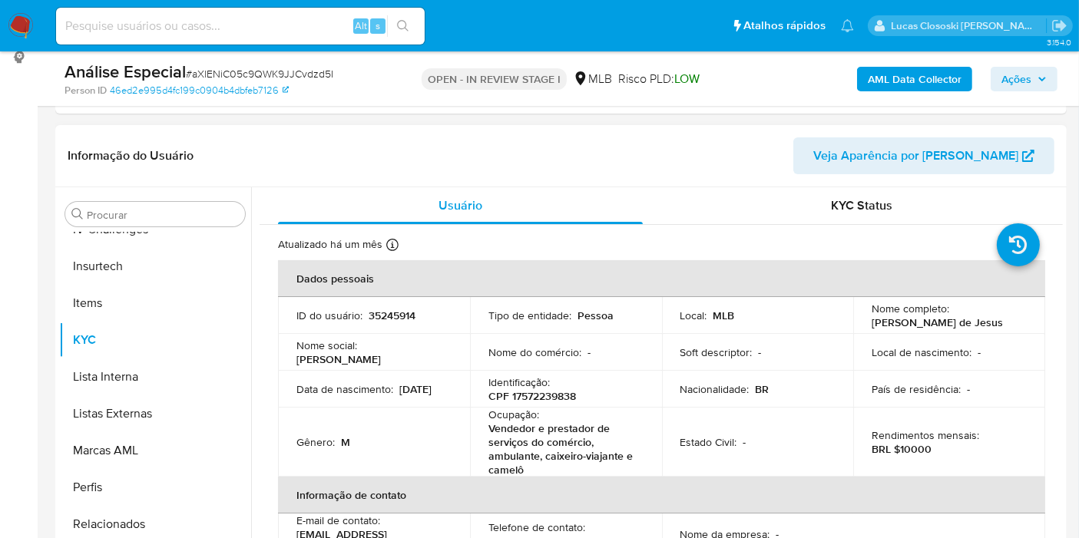
scroll to position [426, 0]
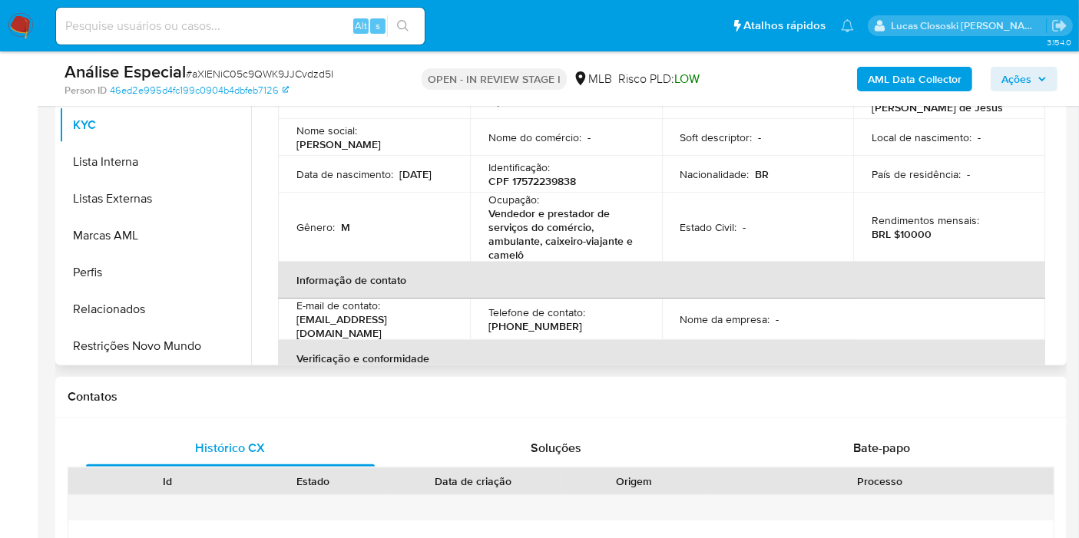
click at [553, 194] on div "Ocupação : Vendedor e prestador de serviços do comércio, ambulante, caixeiro-vi…" at bounding box center [565, 227] width 155 height 69
click at [543, 177] on p "CPF 17572239838" at bounding box center [532, 181] width 88 height 14
copy p "17572239838"
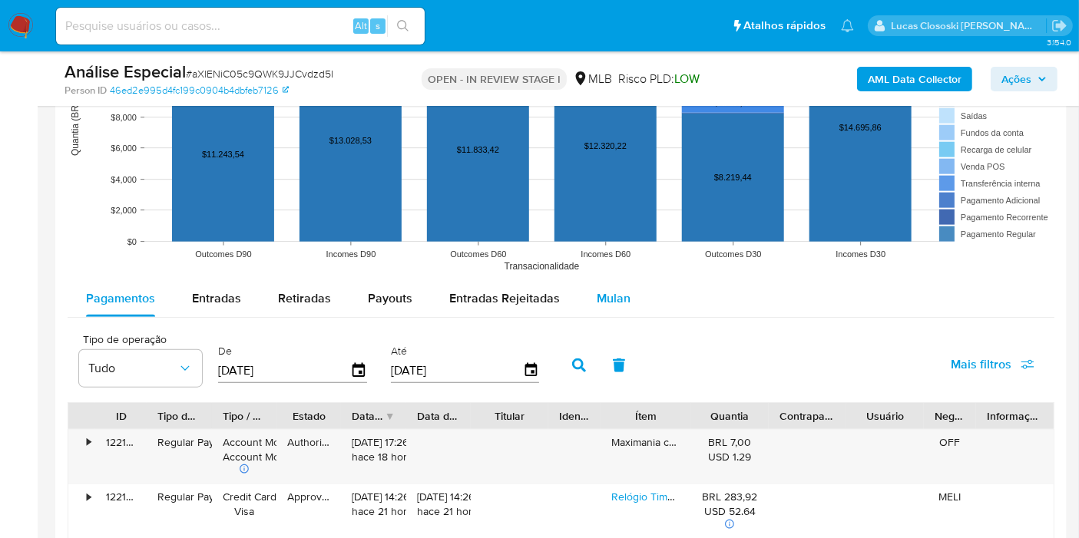
click at [630, 294] on button "Mulan" at bounding box center [613, 298] width 71 height 37
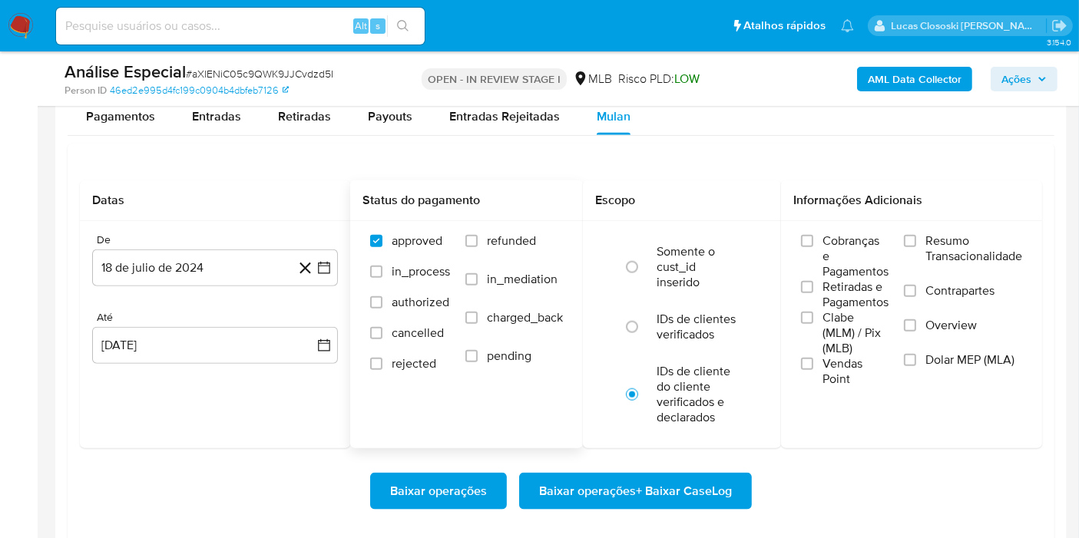
scroll to position [1792, 0]
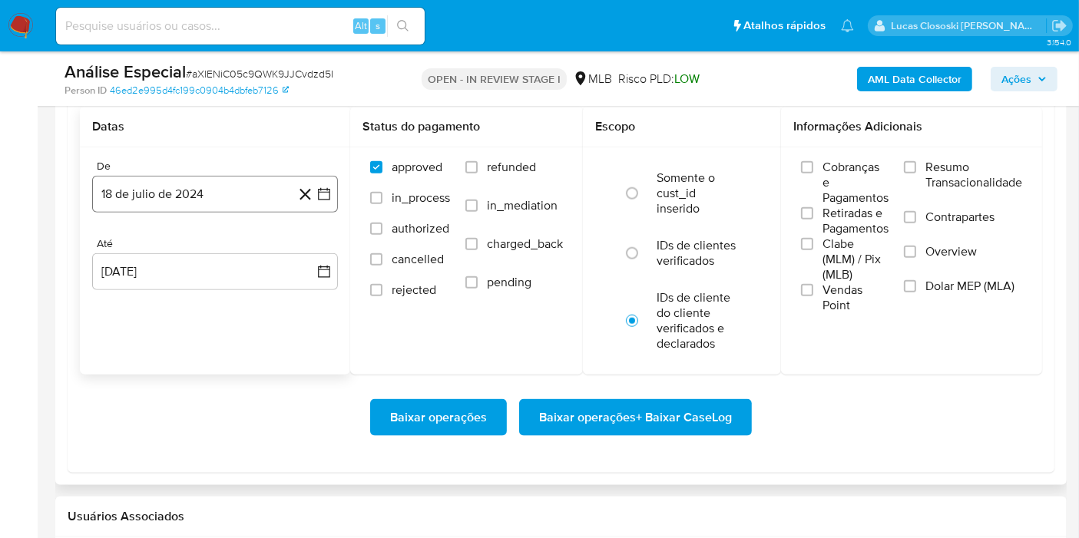
click at [324, 190] on icon "button" at bounding box center [323, 194] width 15 height 15
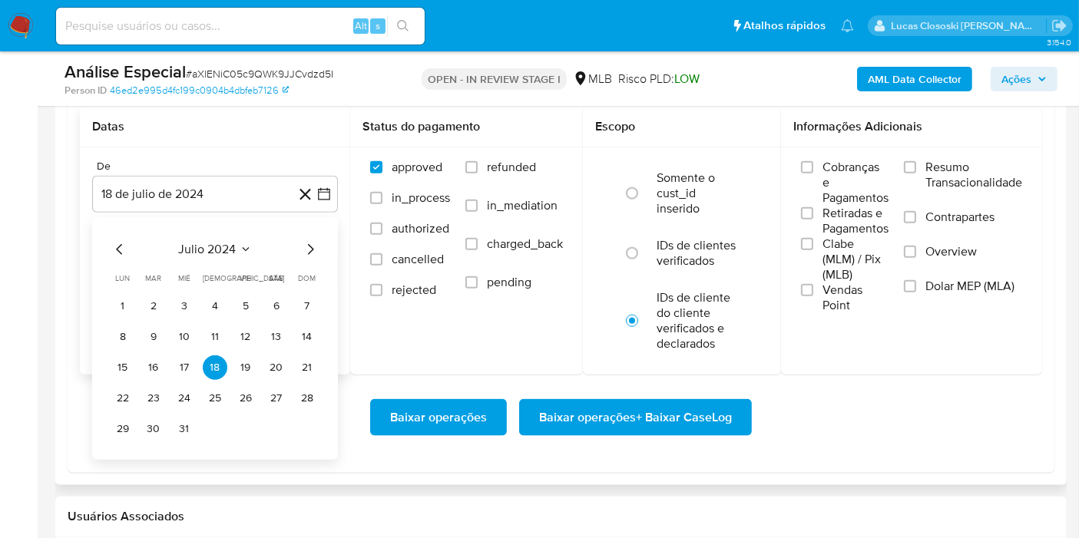
click at [197, 248] on span "julio 2024" at bounding box center [208, 249] width 58 height 15
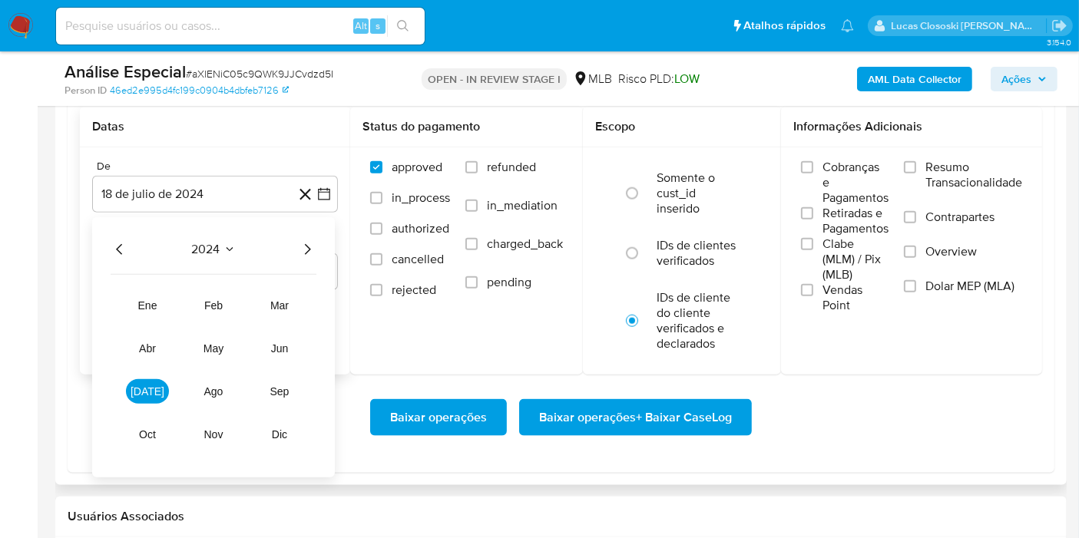
drag, startPoint x: 309, startPoint y: 246, endPoint x: 253, endPoint y: 260, distance: 57.2
click at [306, 246] on icon "Año siguiente" at bounding box center [307, 249] width 18 height 18
click at [123, 300] on tbody "ene feb mar abr may jun jul ago sep oct nov dic" at bounding box center [214, 361] width 206 height 172
click at [141, 300] on span "ene" at bounding box center [147, 306] width 19 height 12
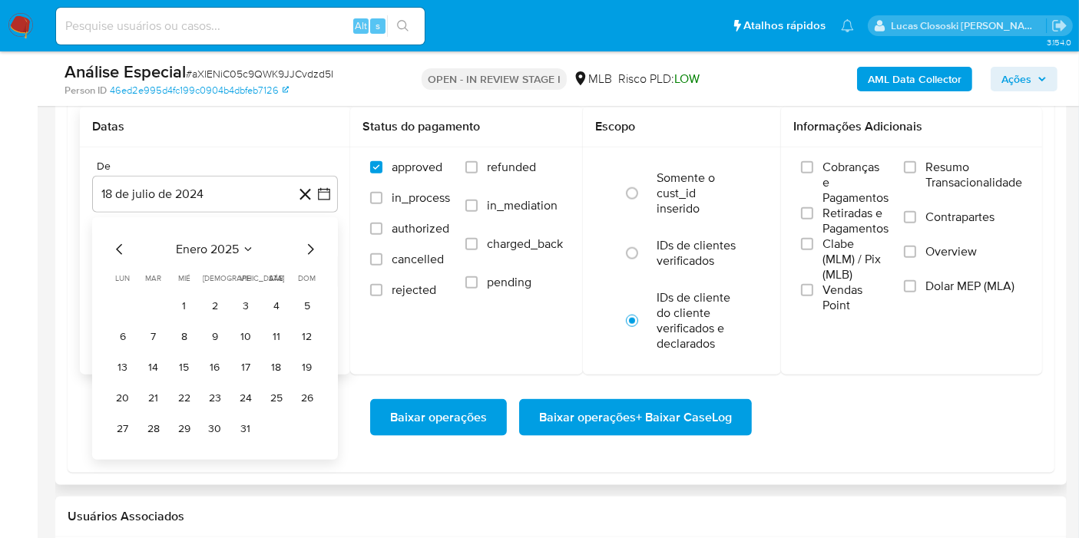
click at [165, 300] on td "Calendario" at bounding box center [153, 306] width 25 height 25
click at [181, 300] on button "1" at bounding box center [184, 306] width 25 height 25
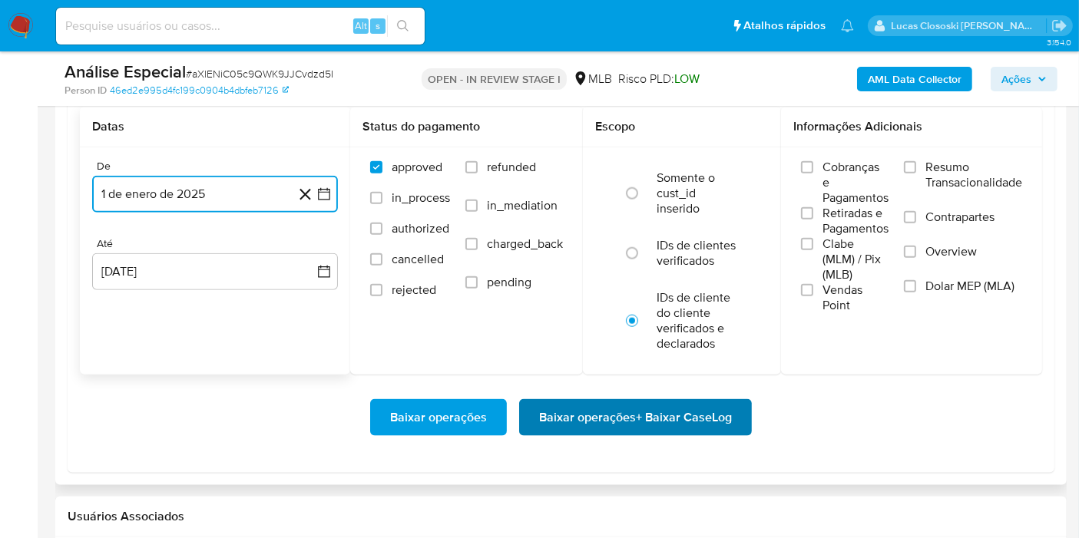
click at [627, 405] on span "Baixar operações + Baixar CaseLog" at bounding box center [635, 418] width 193 height 34
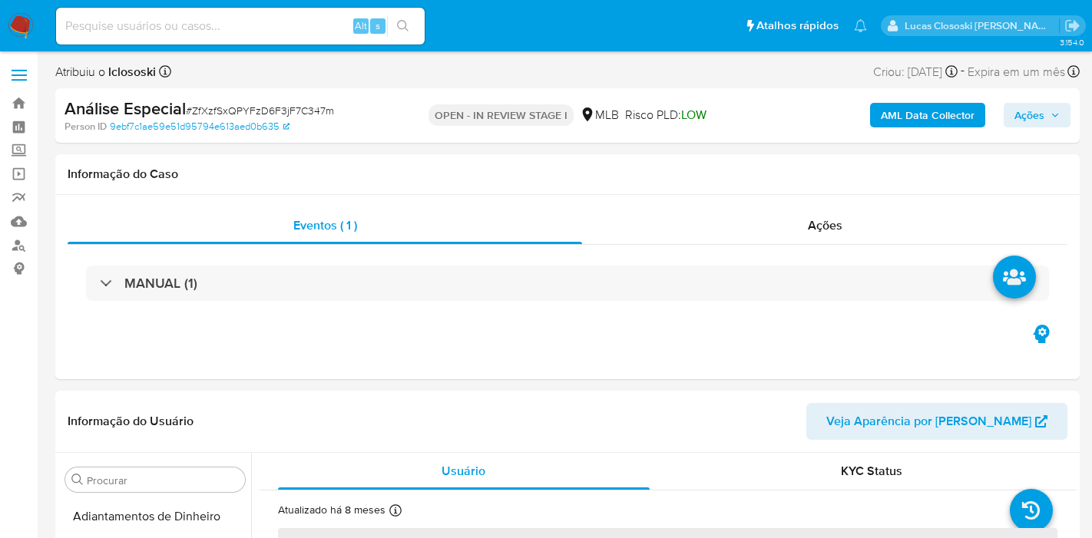
select select "10"
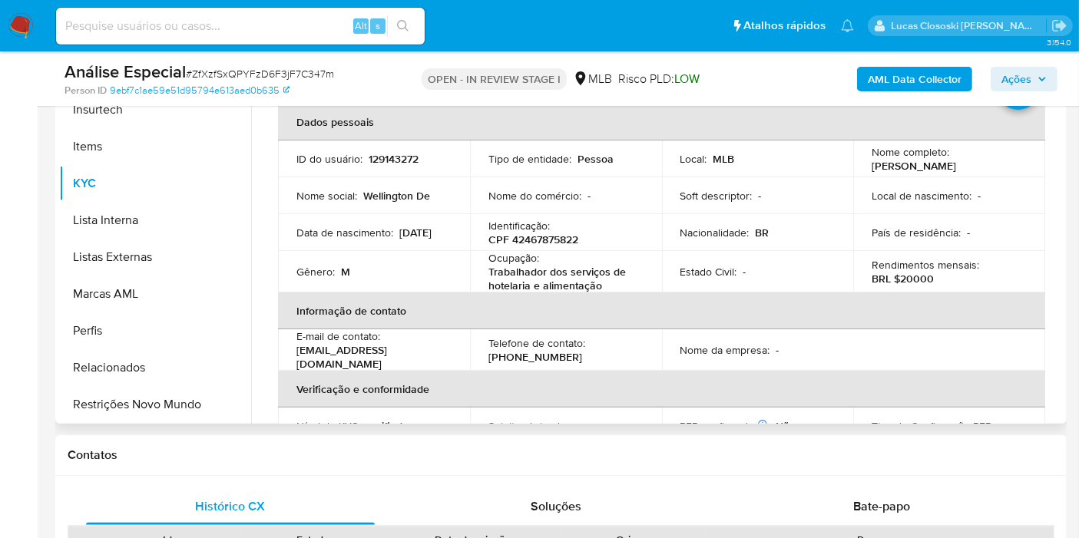
scroll to position [341, 0]
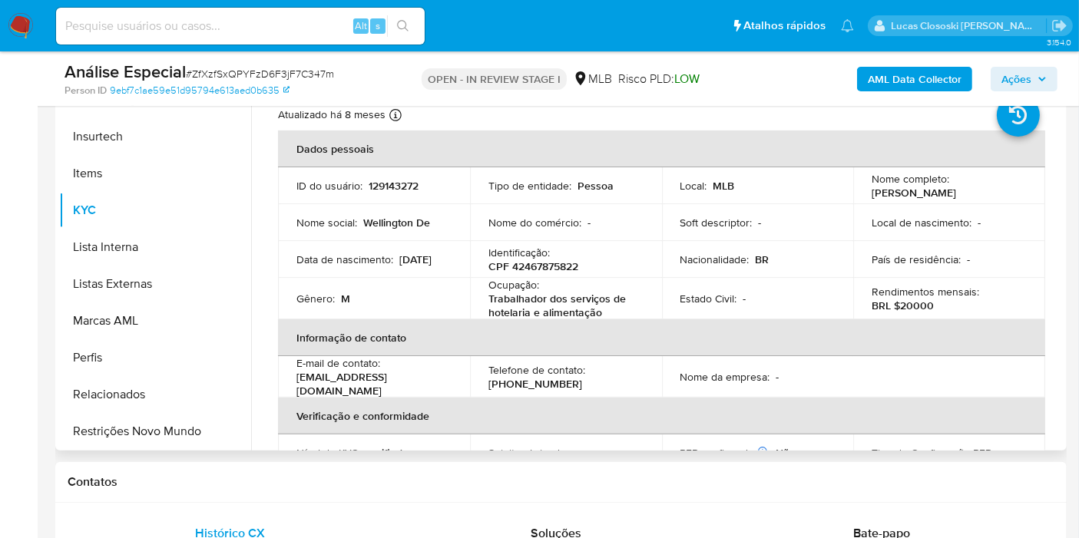
click at [551, 275] on td "Identificação : CPF 42467875822" at bounding box center [566, 259] width 192 height 37
click at [550, 275] on td "Identificação : CPF 42467875822" at bounding box center [566, 259] width 192 height 37
click at [546, 270] on p "CPF 42467875822" at bounding box center [533, 267] width 90 height 14
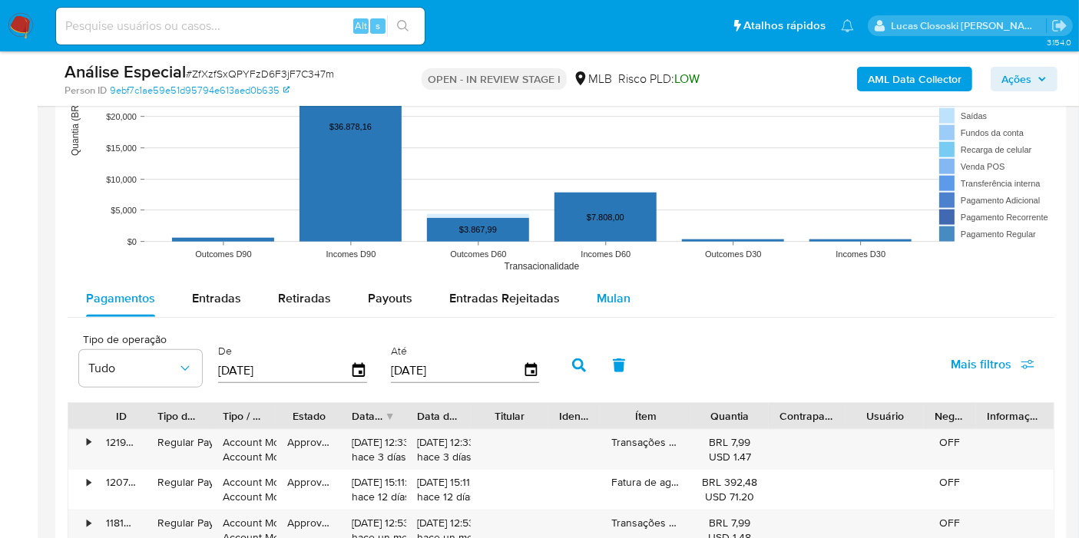
click at [581, 280] on button "Mulan" at bounding box center [613, 298] width 71 height 37
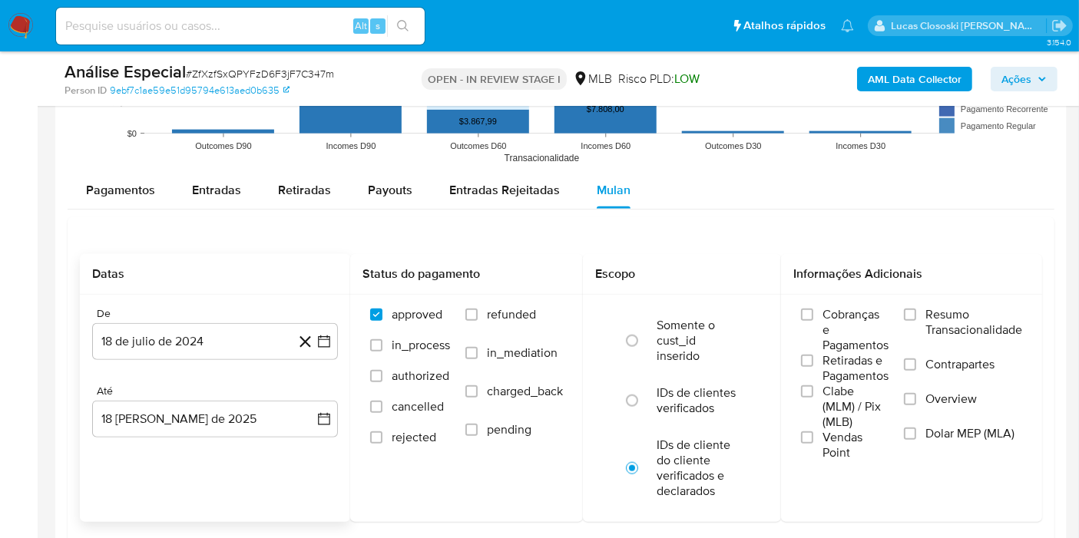
scroll to position [1707, 0]
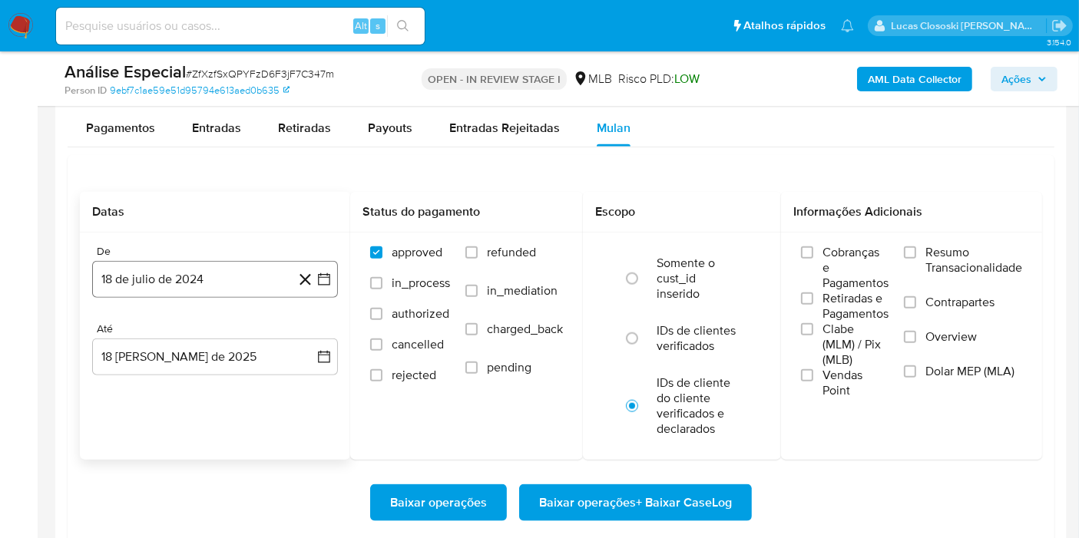
click at [329, 266] on button "18 de julio de 2024" at bounding box center [215, 279] width 246 height 37
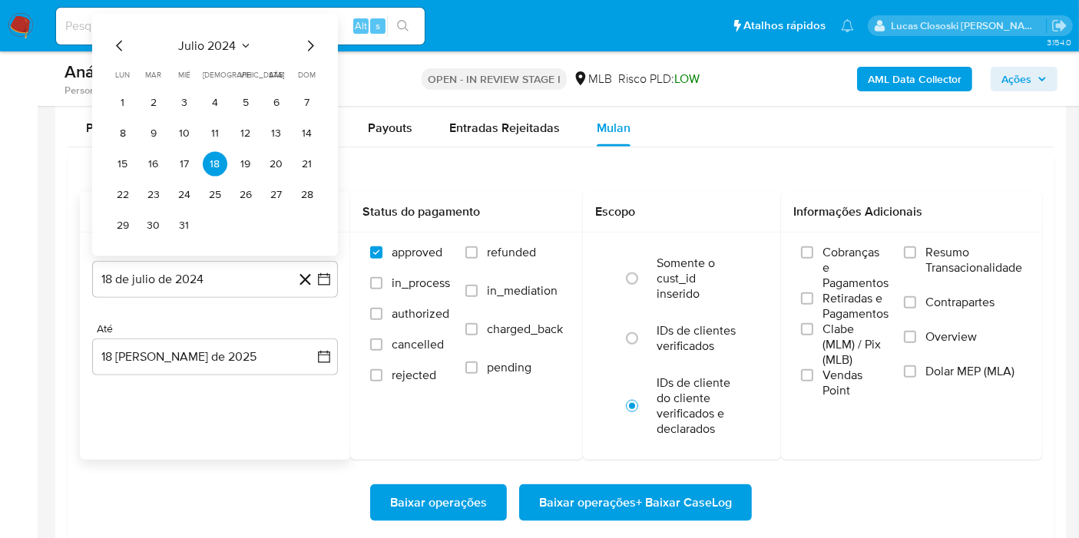
click at [204, 38] on span "julio 2024" at bounding box center [208, 45] width 58 height 15
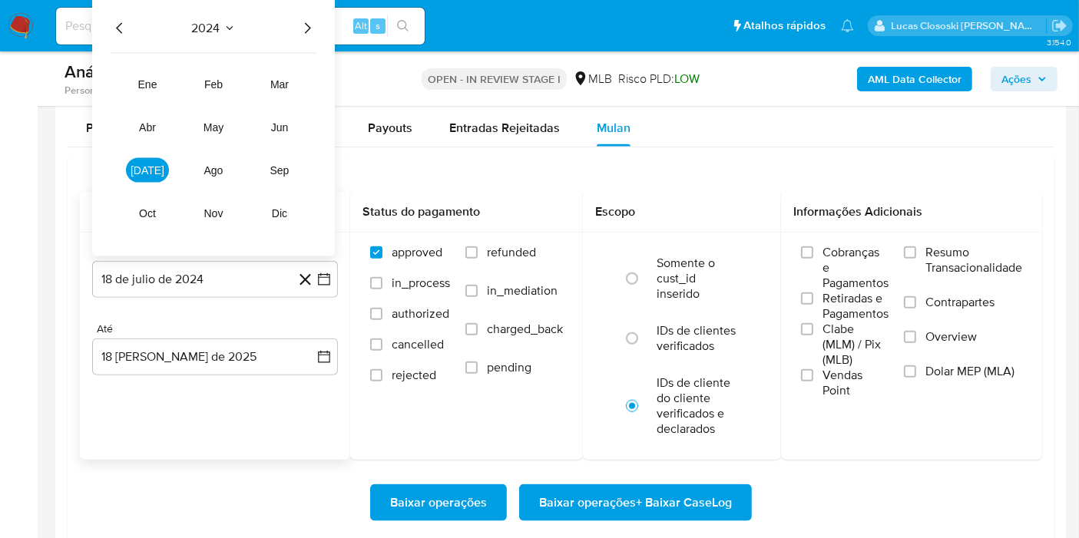
click at [316, 29] on icon "Año siguiente" at bounding box center [307, 28] width 18 height 18
click at [164, 78] on button "ene" at bounding box center [147, 84] width 43 height 25
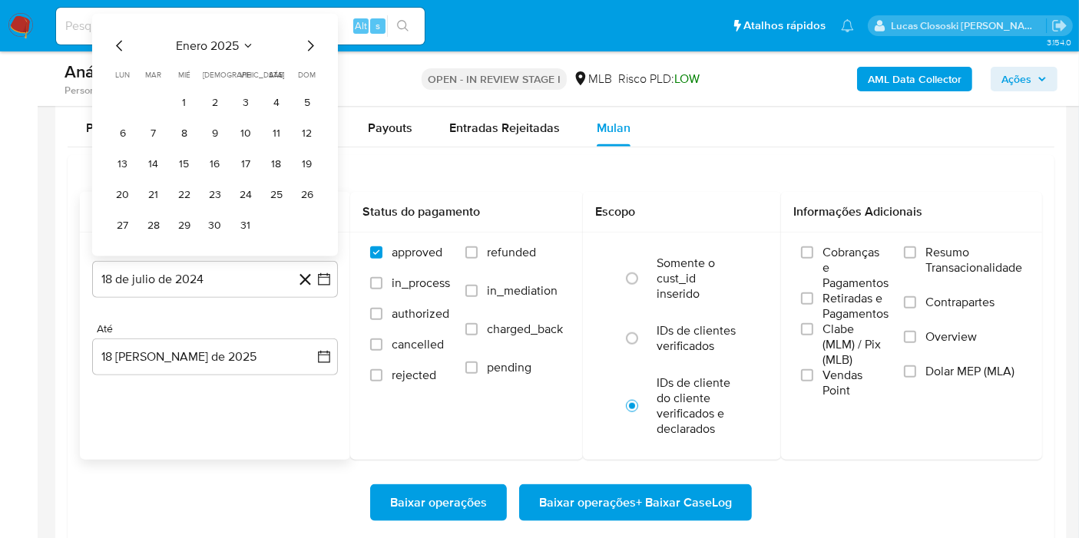
click at [169, 91] on tr "1 2 3 4 5" at bounding box center [215, 103] width 209 height 25
click at [172, 94] on td "1" at bounding box center [184, 103] width 25 height 25
click at [172, 95] on button "1" at bounding box center [184, 103] width 25 height 25
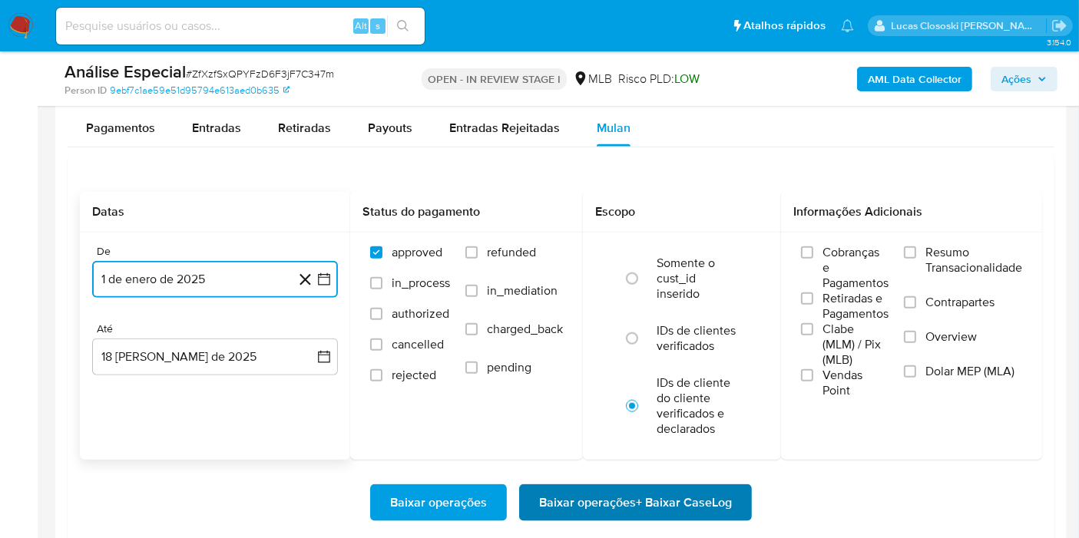
click at [610, 500] on span "Baixar operações + Baixar CaseLog" at bounding box center [635, 503] width 193 height 34
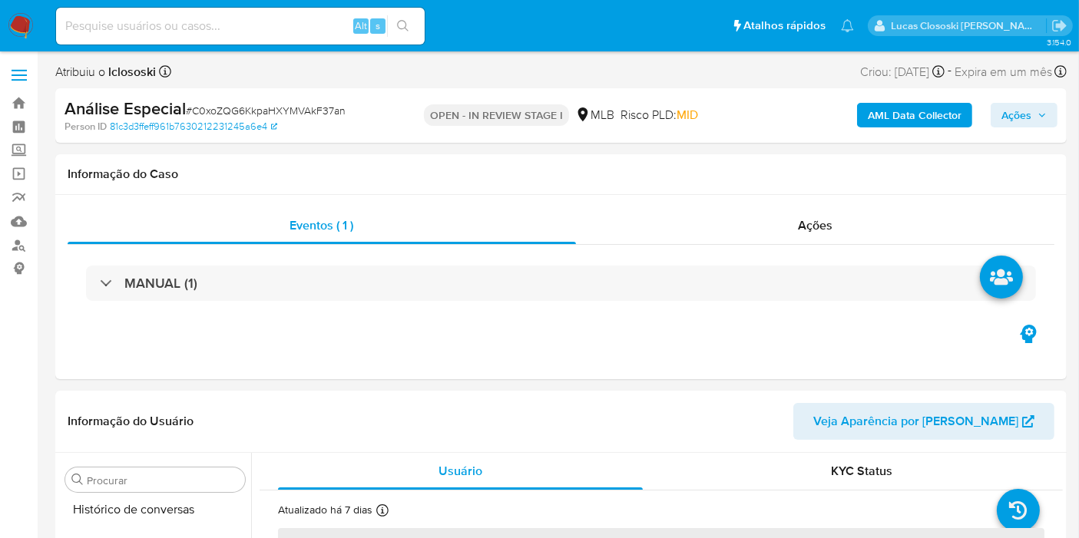
scroll to position [685, 0]
select select "10"
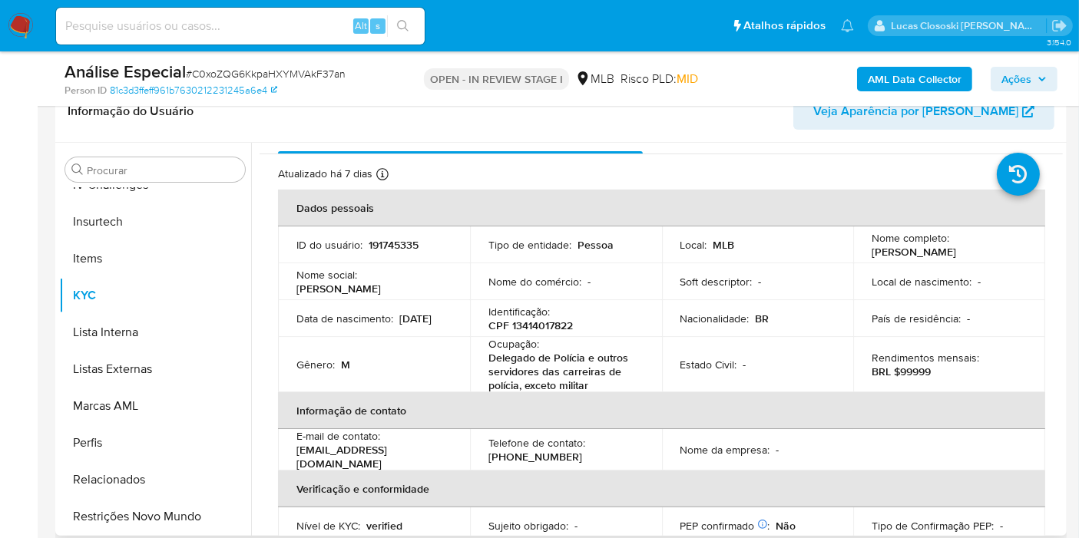
scroll to position [0, 0]
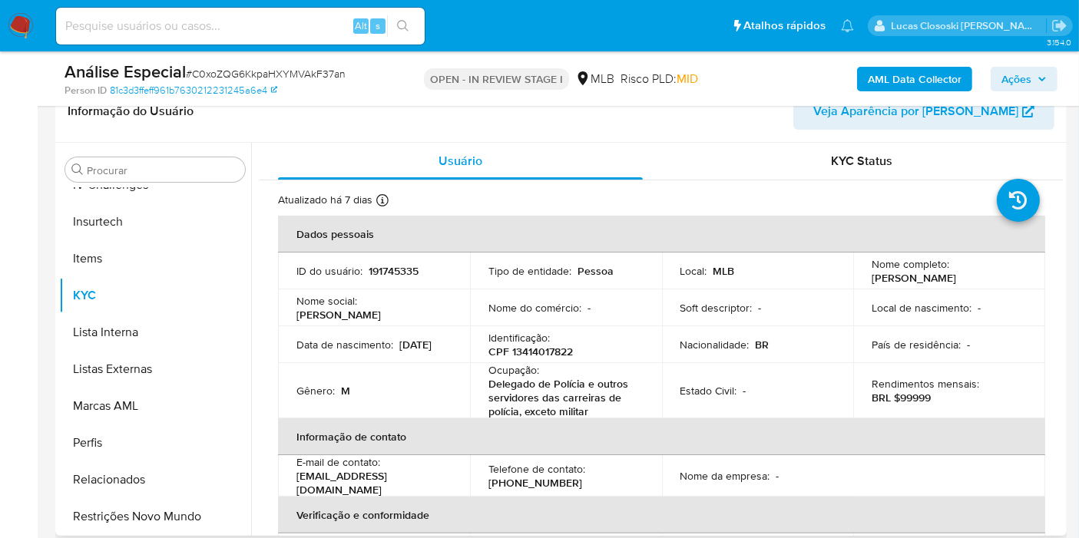
click at [555, 353] on p "CPF 13414017822" at bounding box center [530, 352] width 84 height 14
copy p "13414017822"
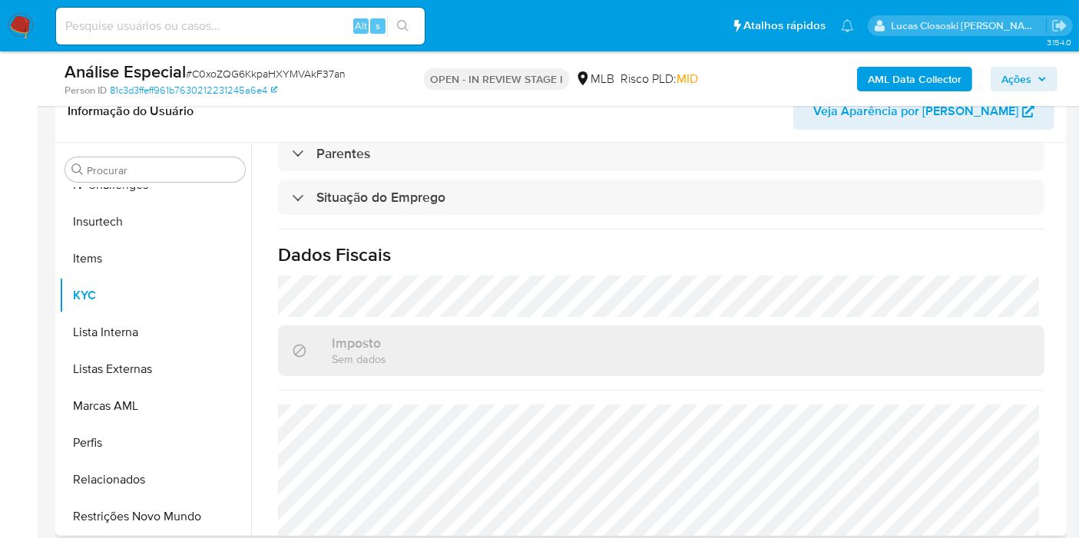
scroll to position [716, 0]
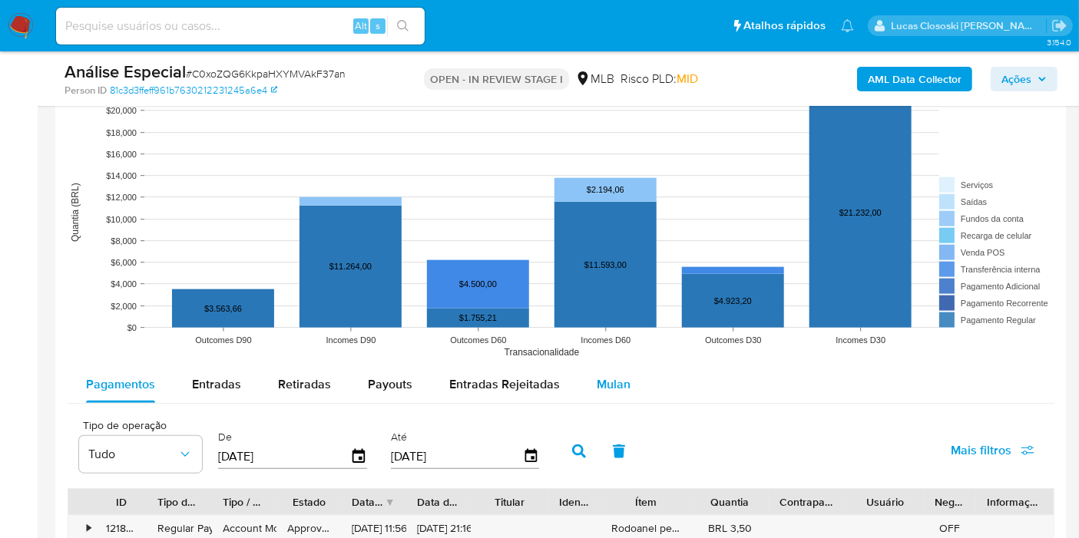
click at [598, 395] on div "Mulan" at bounding box center [614, 384] width 34 height 37
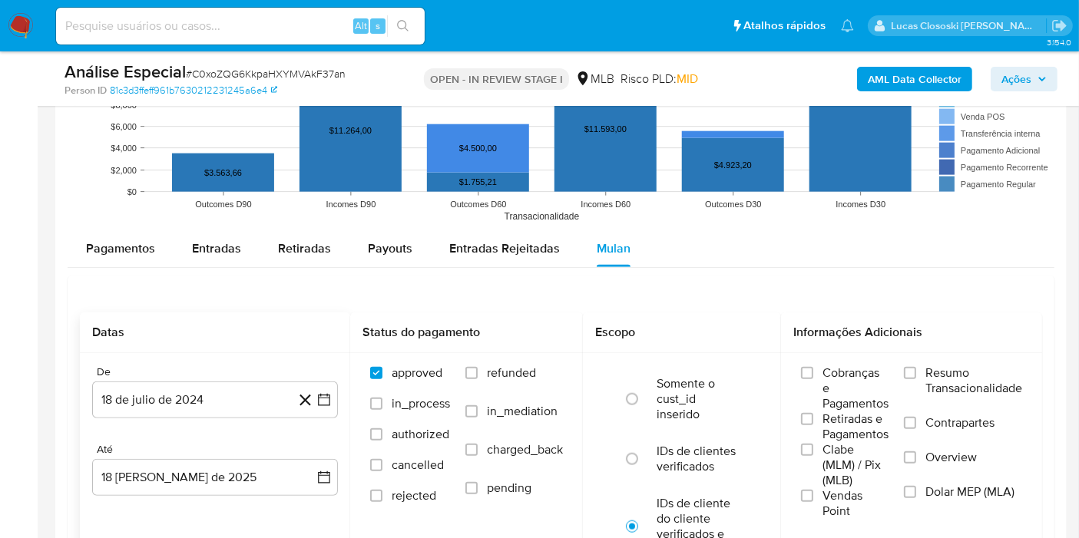
scroll to position [1621, 0]
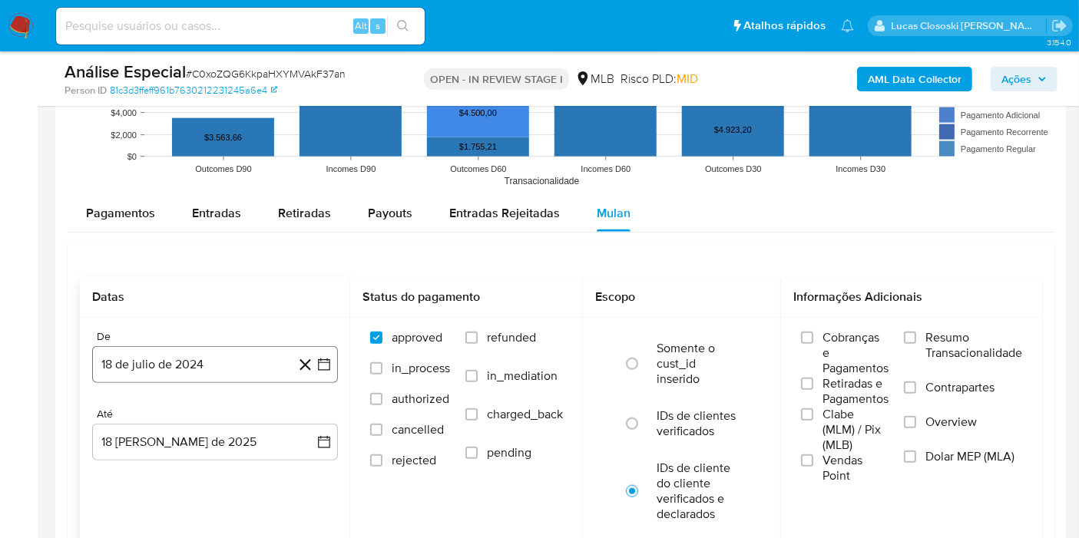
click at [332, 369] on button "18 de julio de 2024" at bounding box center [215, 364] width 246 height 37
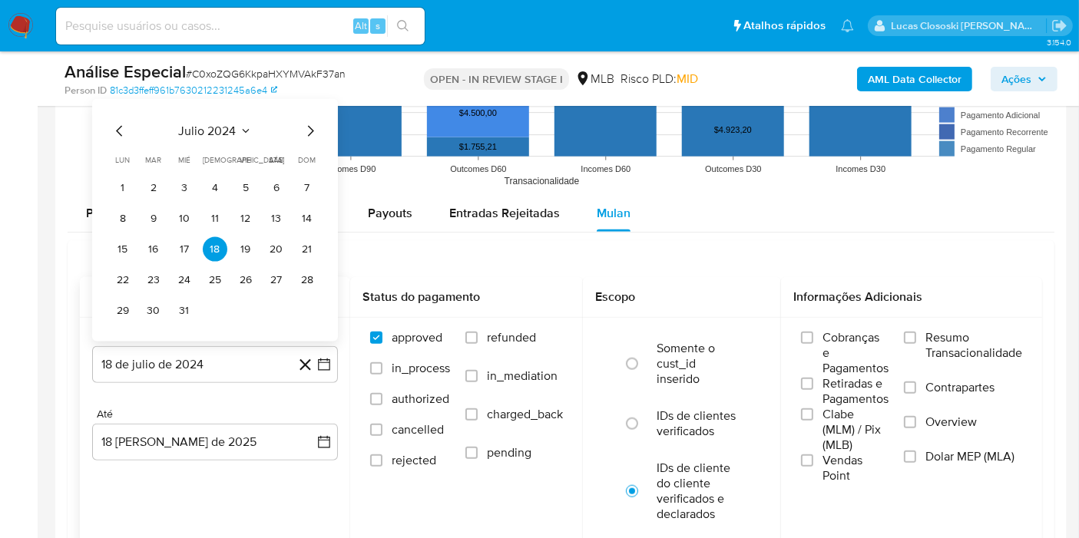
click at [217, 126] on span "julio 2024" at bounding box center [208, 131] width 58 height 15
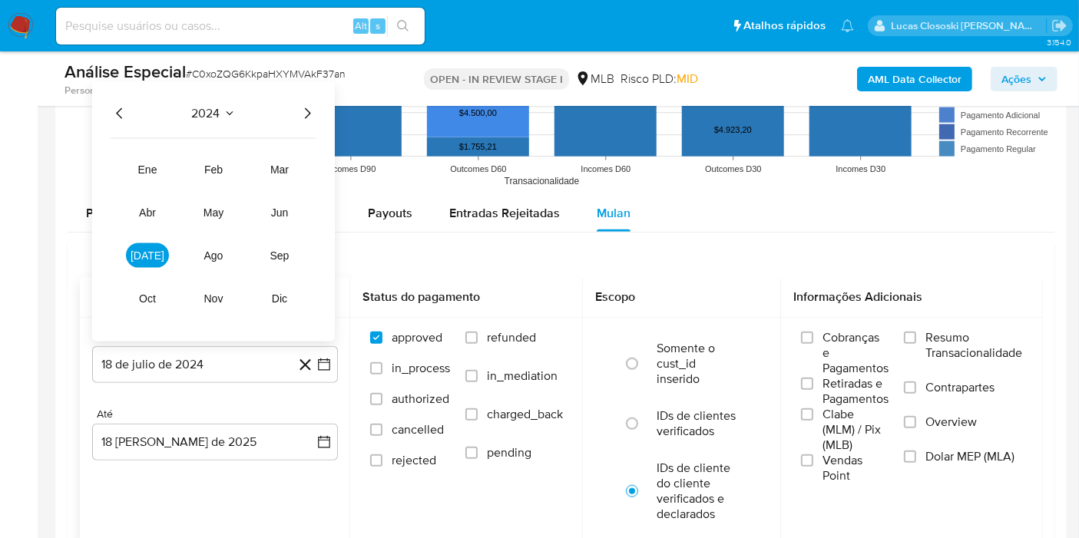
click at [304, 111] on icon "Año siguiente" at bounding box center [307, 113] width 18 height 18
click at [164, 167] on button "ene" at bounding box center [147, 169] width 43 height 25
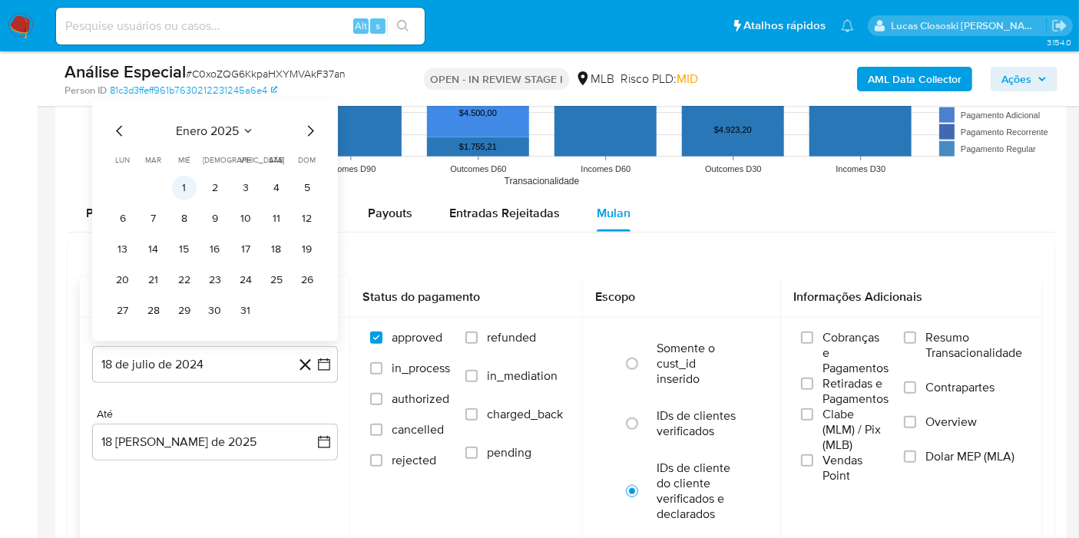
click at [184, 180] on button "1" at bounding box center [184, 188] width 25 height 25
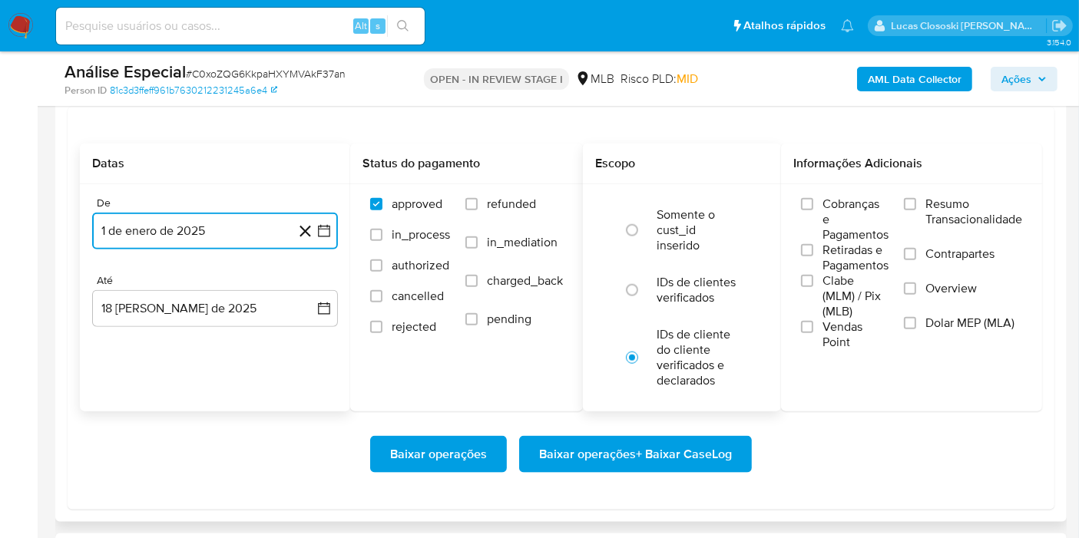
scroll to position [1792, 0]
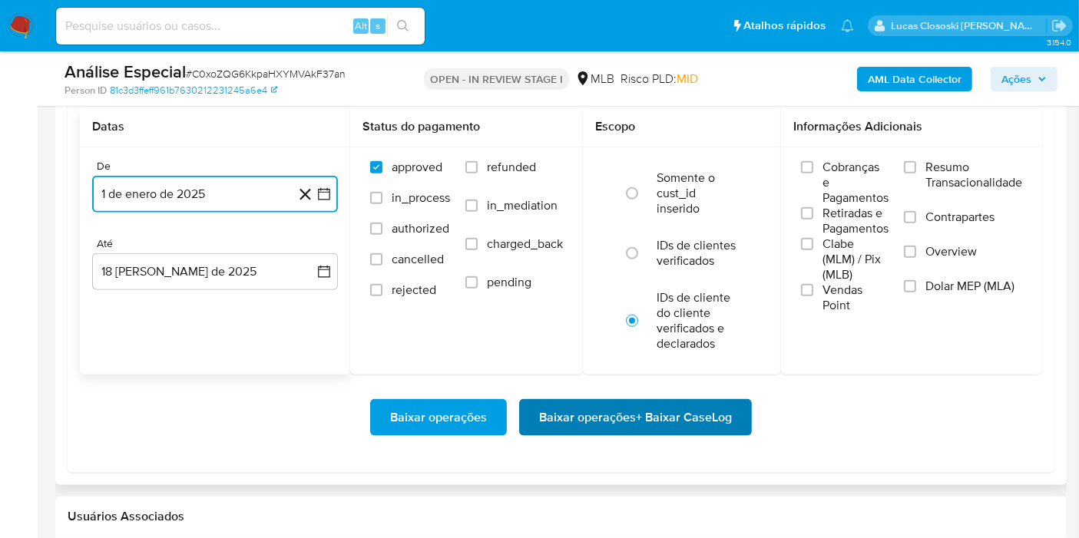
click at [704, 401] on span "Baixar operações + Baixar CaseLog" at bounding box center [635, 418] width 193 height 34
